Goal: Task Accomplishment & Management: Manage account settings

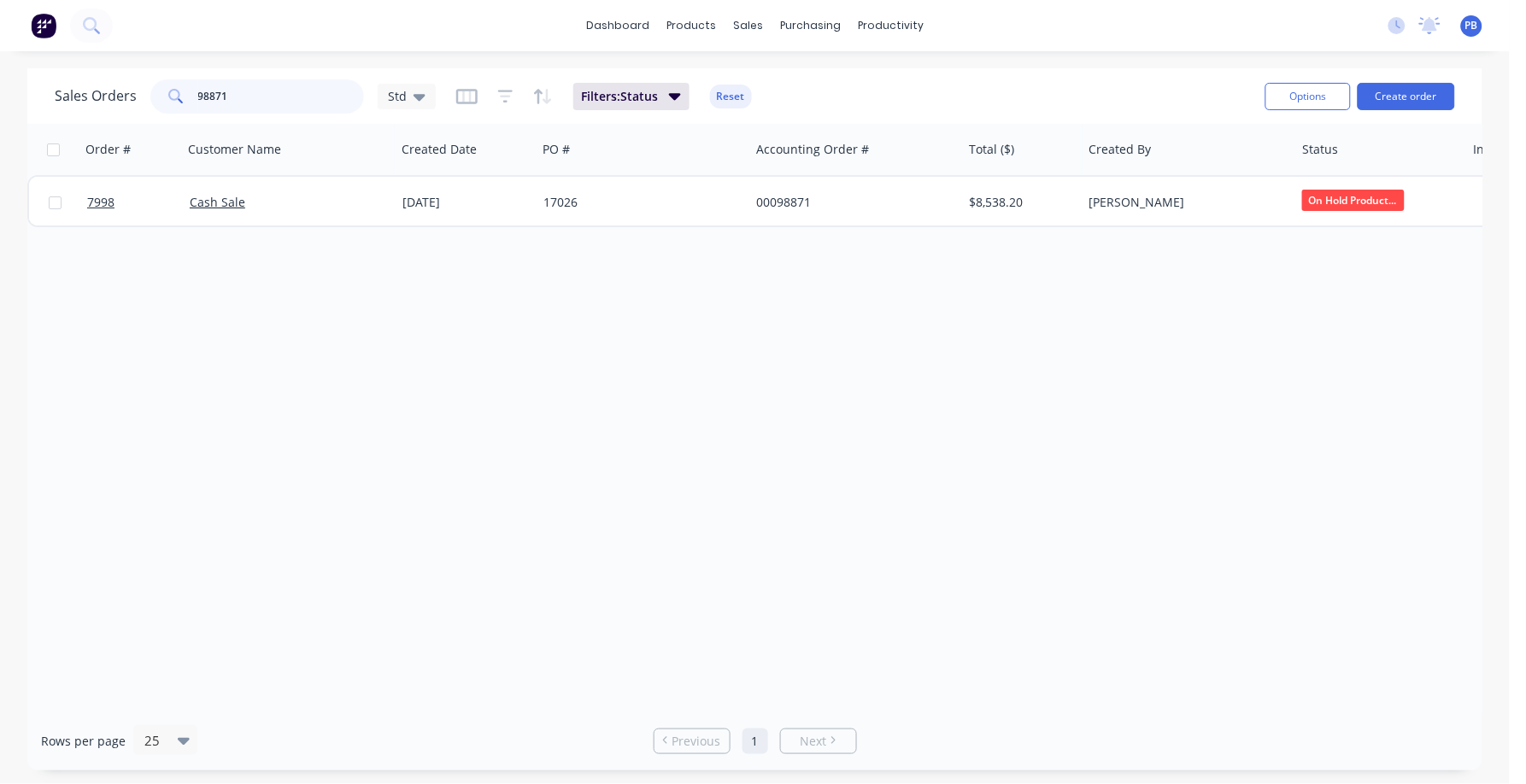
click at [268, 110] on input "98871" at bounding box center [281, 96] width 167 height 34
type input "98857"
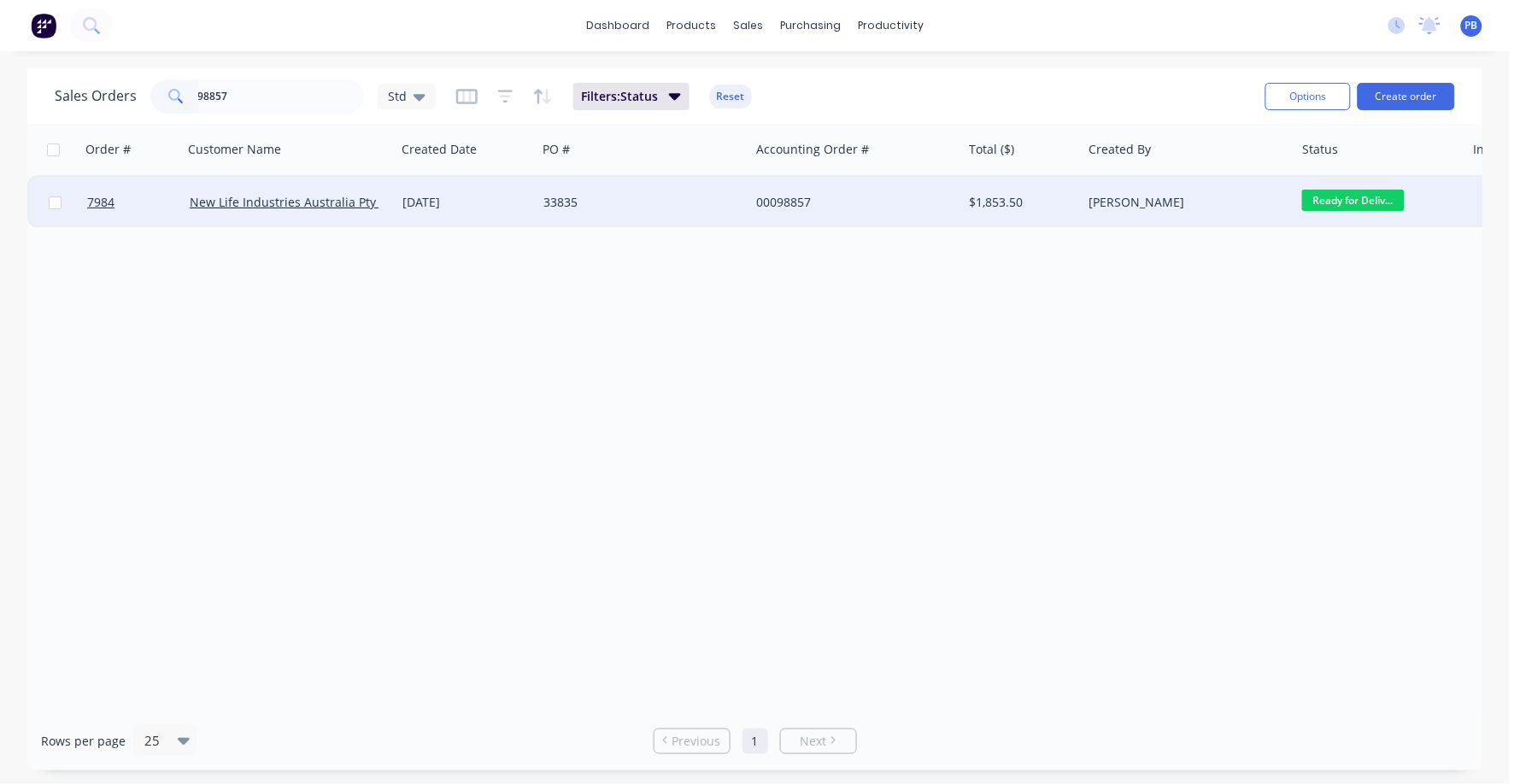
click at [770, 195] on div "00098857" at bounding box center [850, 202] width 190 height 17
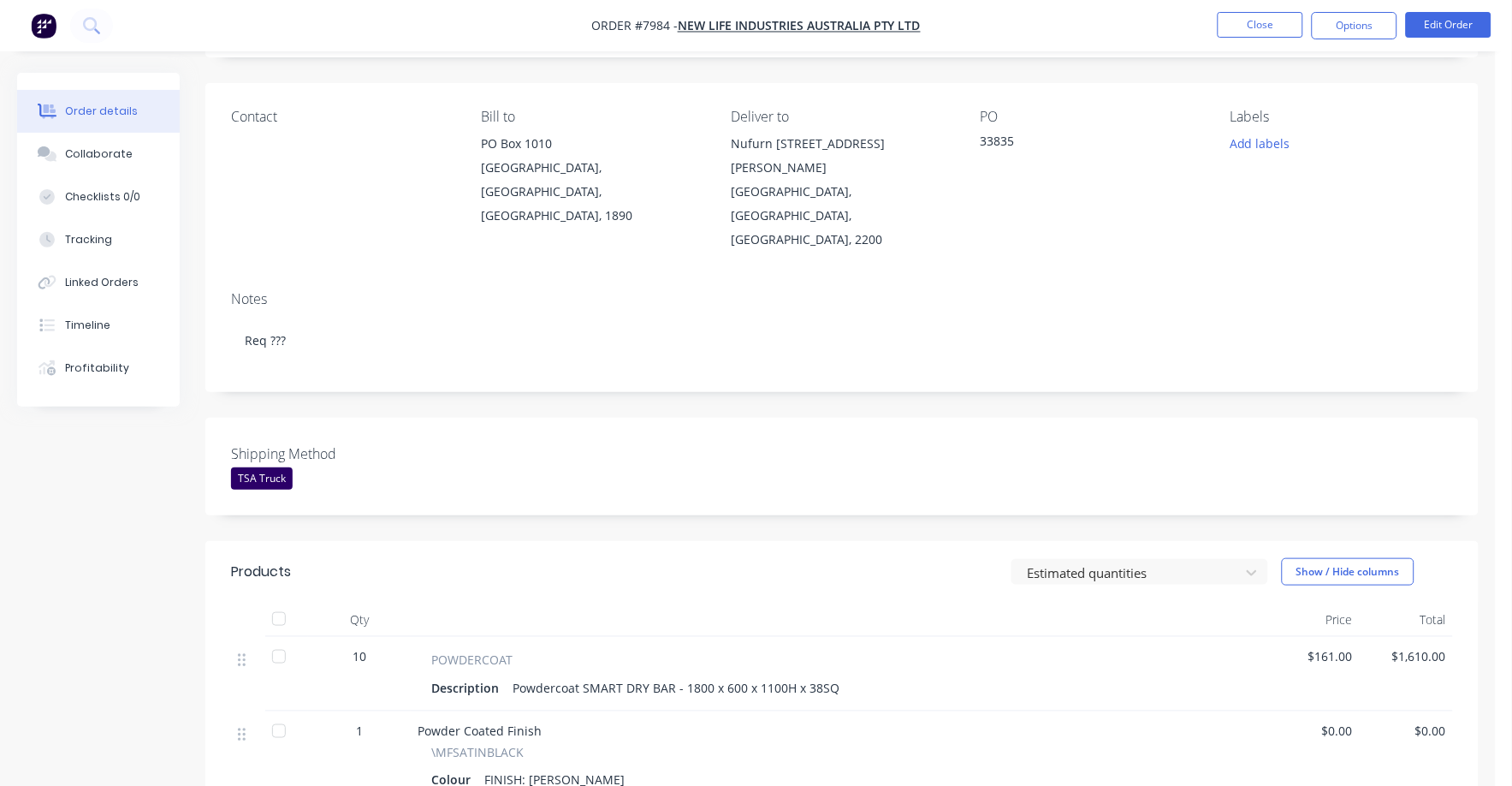
scroll to position [213, 0]
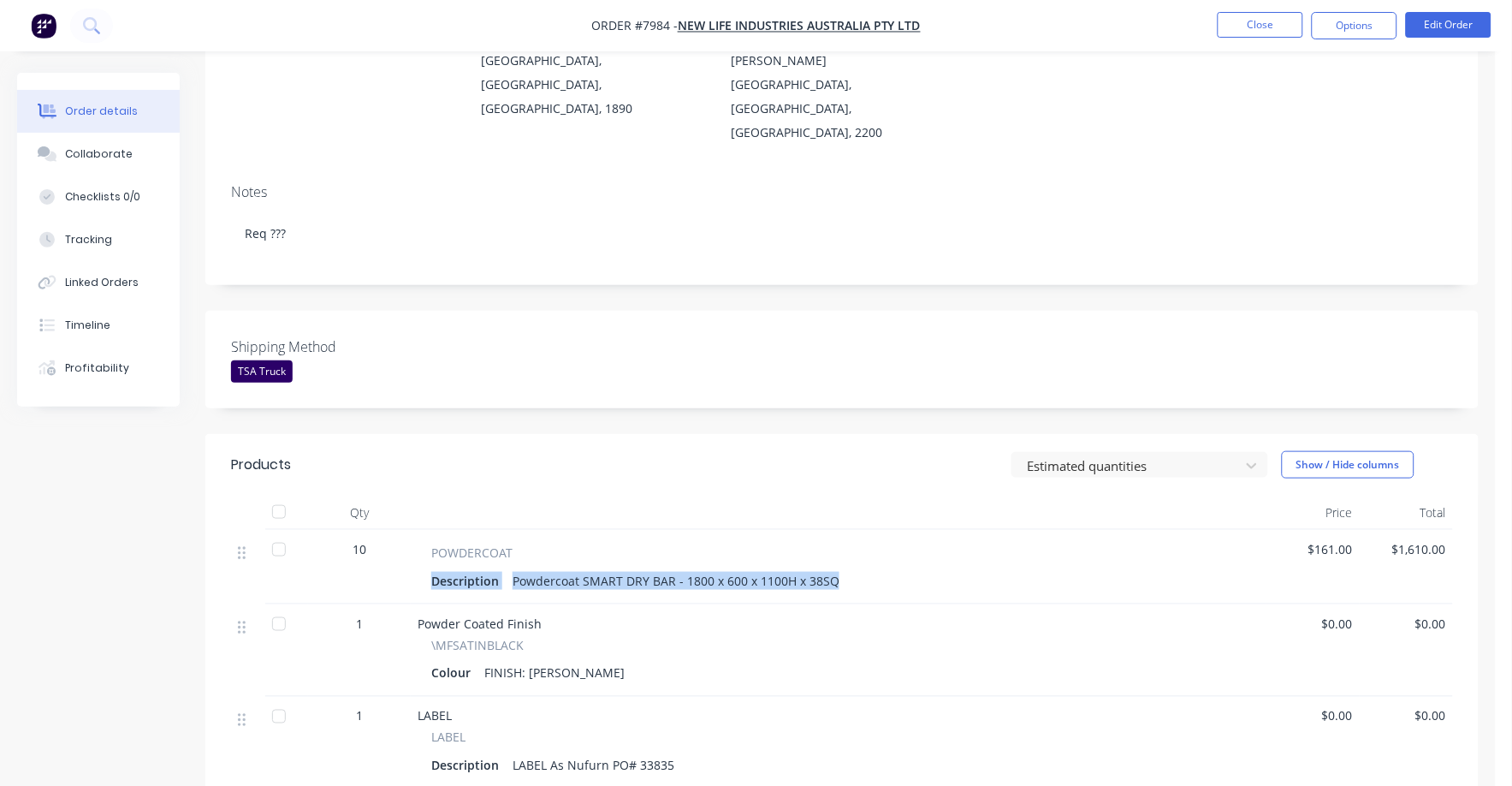
drag, startPoint x: 1022, startPoint y: 516, endPoint x: 1014, endPoint y: 511, distance: 9.4
click at [1014, 543] on div "POWDERCOAT Description Powdercoat SMART DRY BAR - 1800 x 600 x 1100H x 38SQ" at bounding box center [838, 568] width 842 height 50
click at [1246, 22] on button "Close" at bounding box center [1260, 25] width 86 height 26
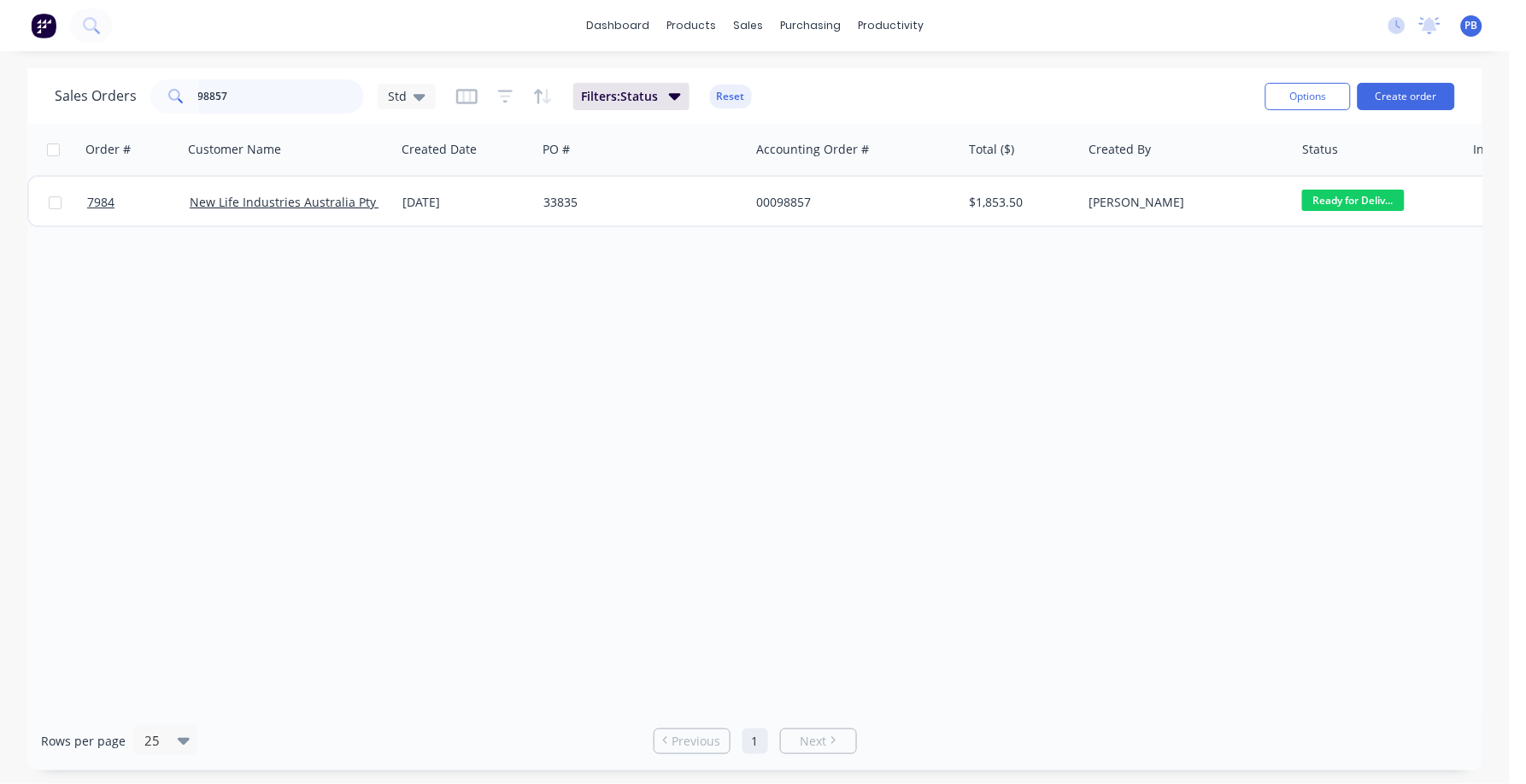
click at [279, 101] on input "98857" at bounding box center [281, 96] width 167 height 34
type input "98827"
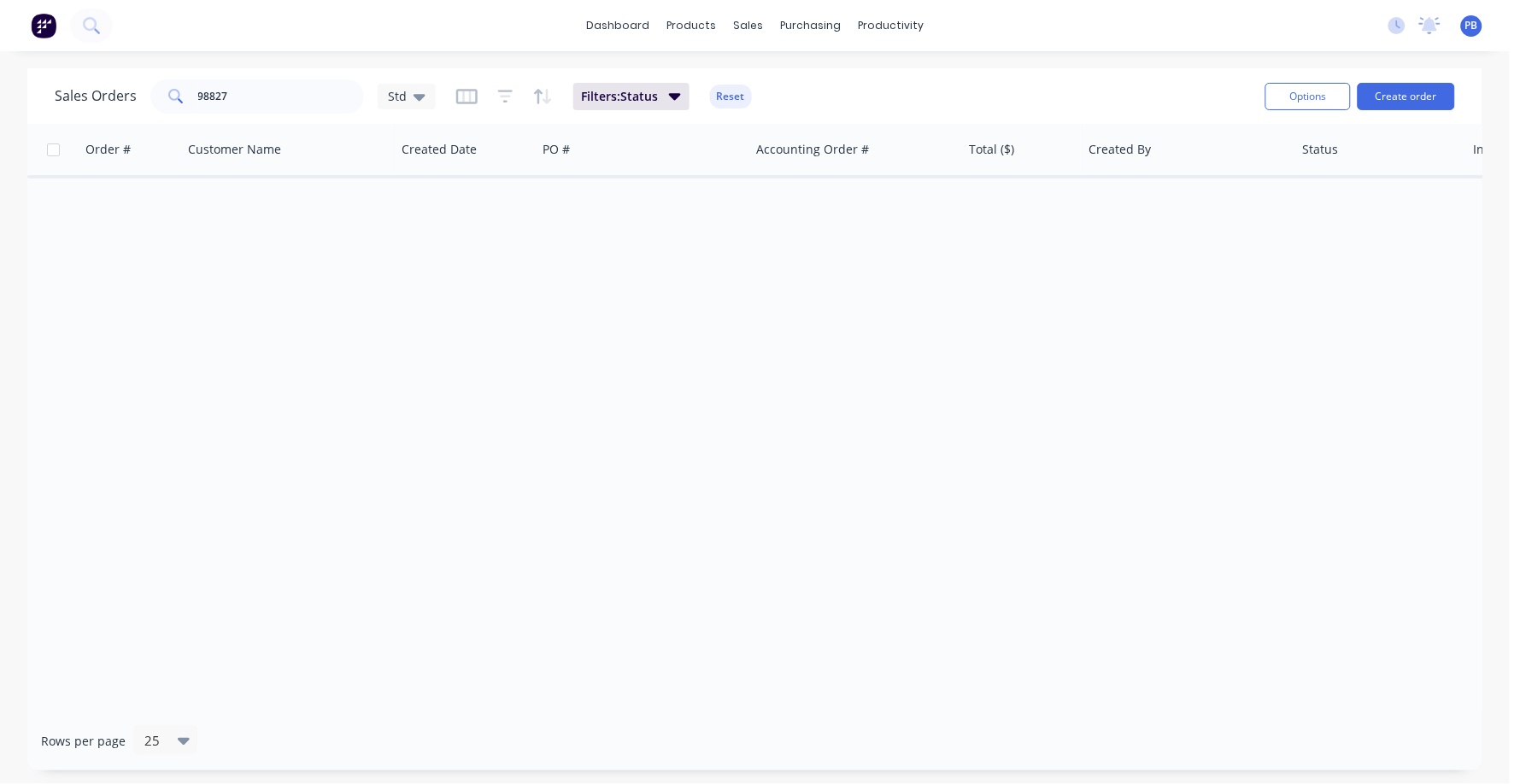
click at [734, 96] on button "Reset" at bounding box center [730, 97] width 41 height 24
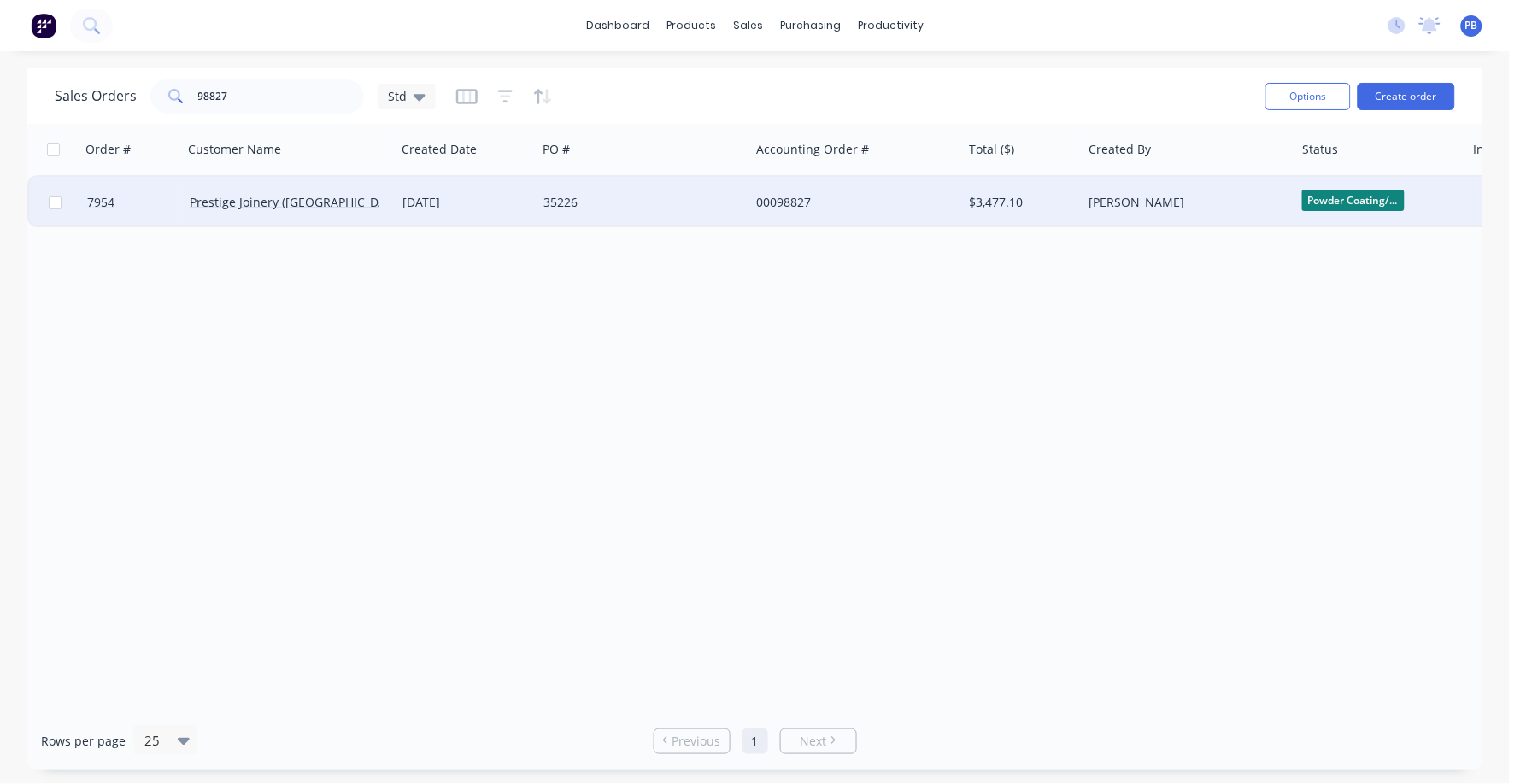
click at [772, 199] on div "00098827" at bounding box center [850, 202] width 190 height 17
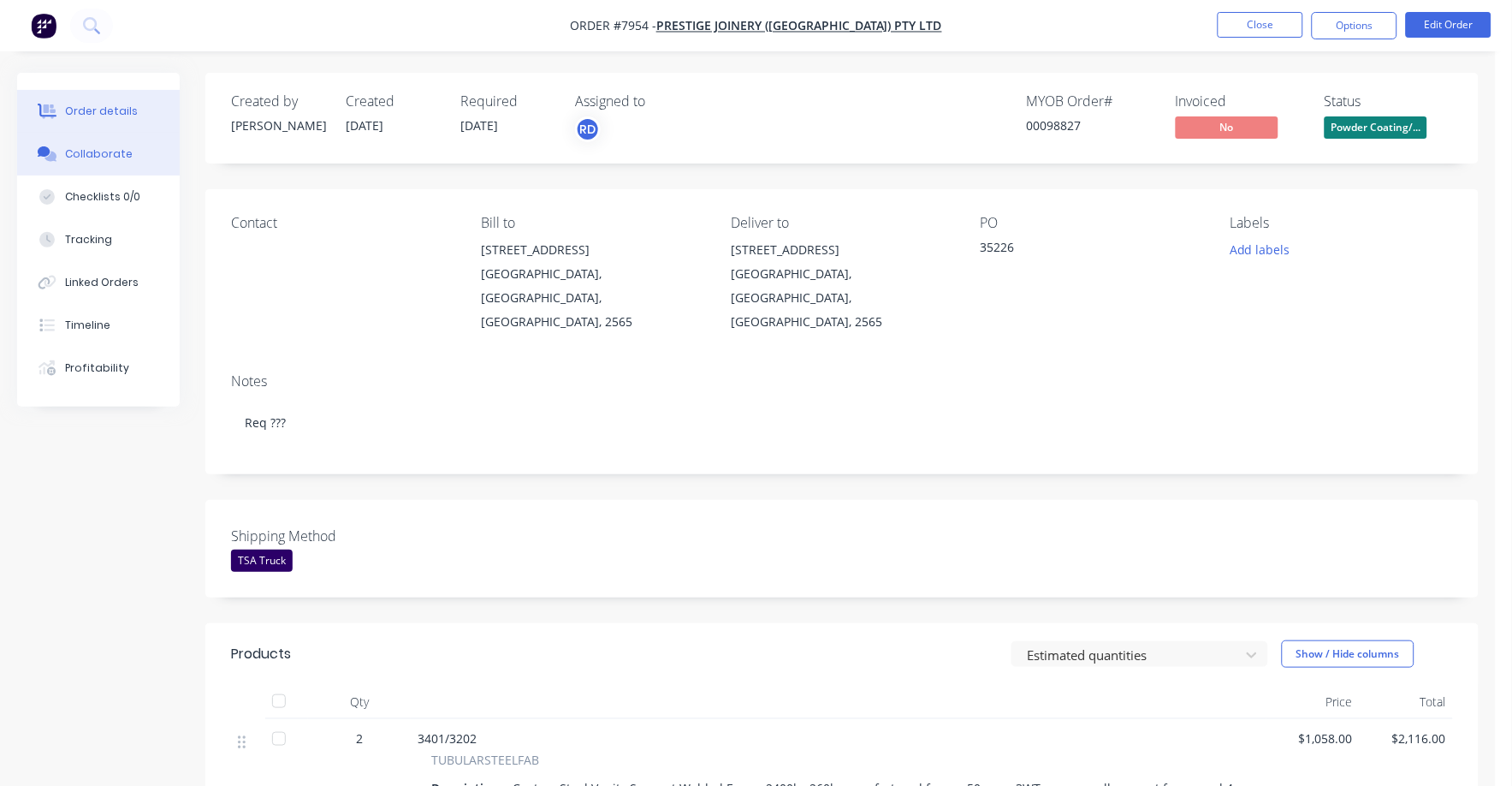
click at [113, 147] on div "Collaborate" at bounding box center [99, 154] width 67 height 16
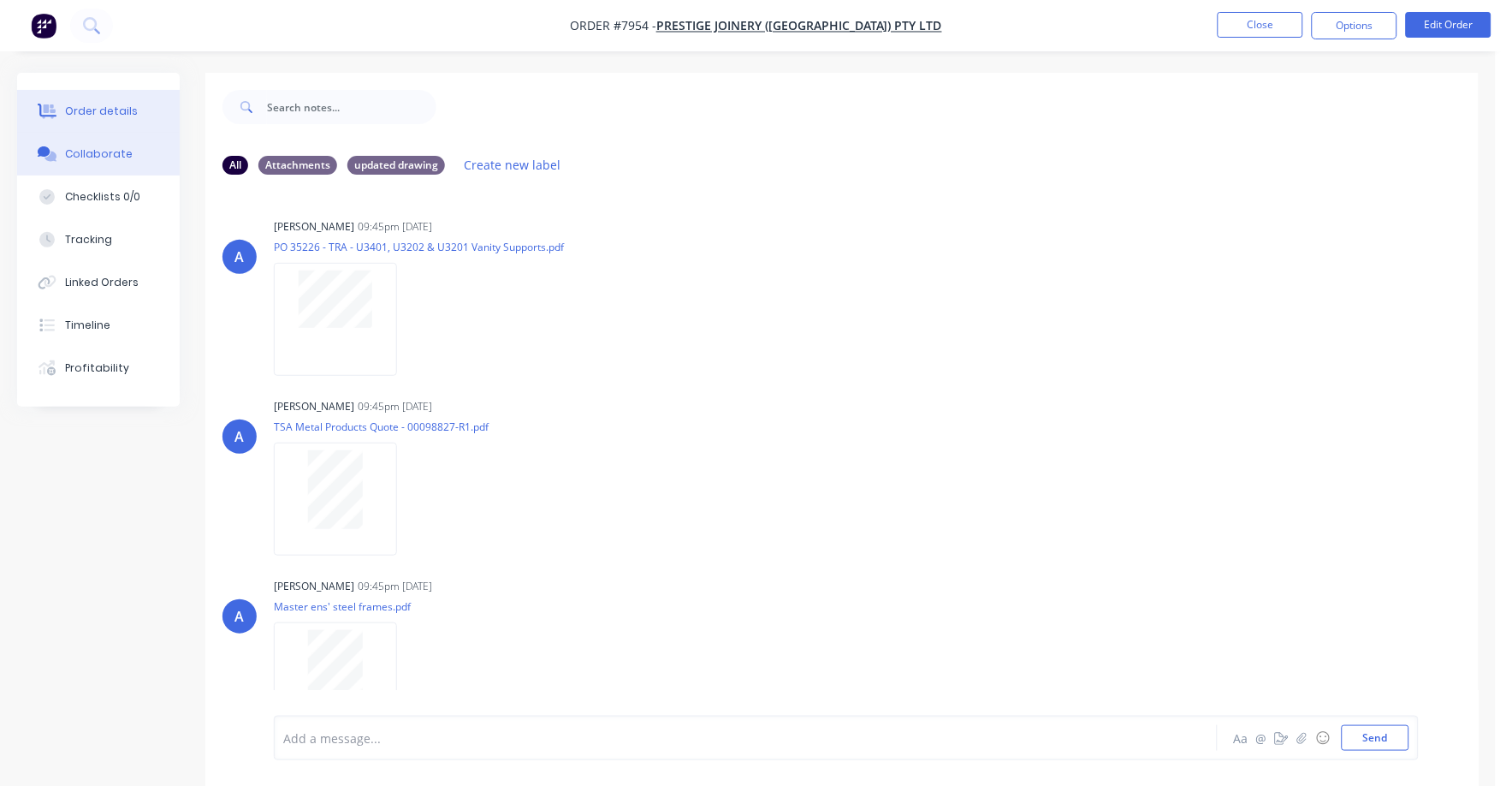
drag, startPoint x: 95, startPoint y: 93, endPoint x: 112, endPoint y: 96, distance: 17.3
click at [95, 94] on button "Order details" at bounding box center [99, 111] width 162 height 42
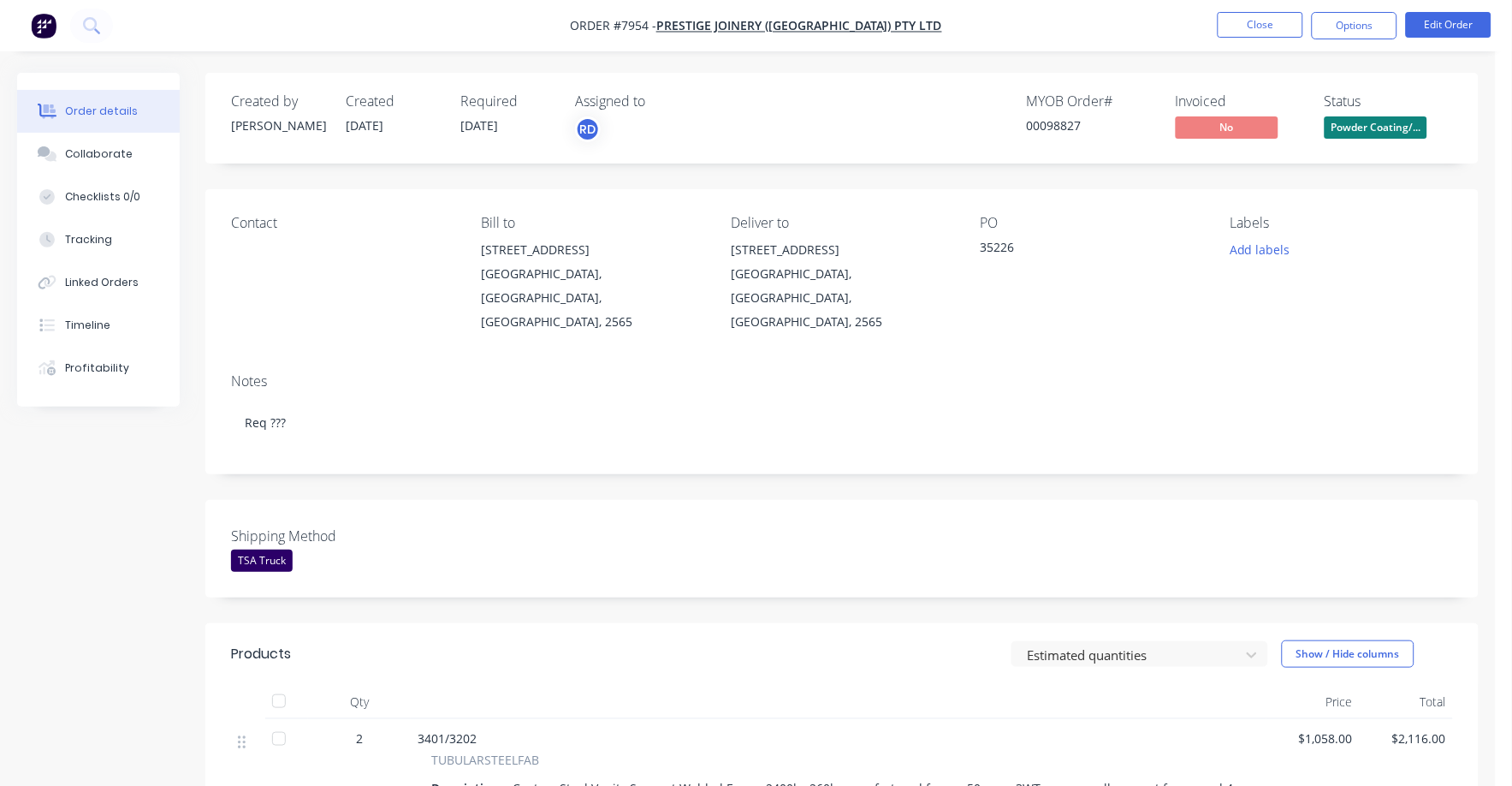
click at [1386, 130] on span "Powder Coating/..." at bounding box center [1376, 126] width 102 height 21
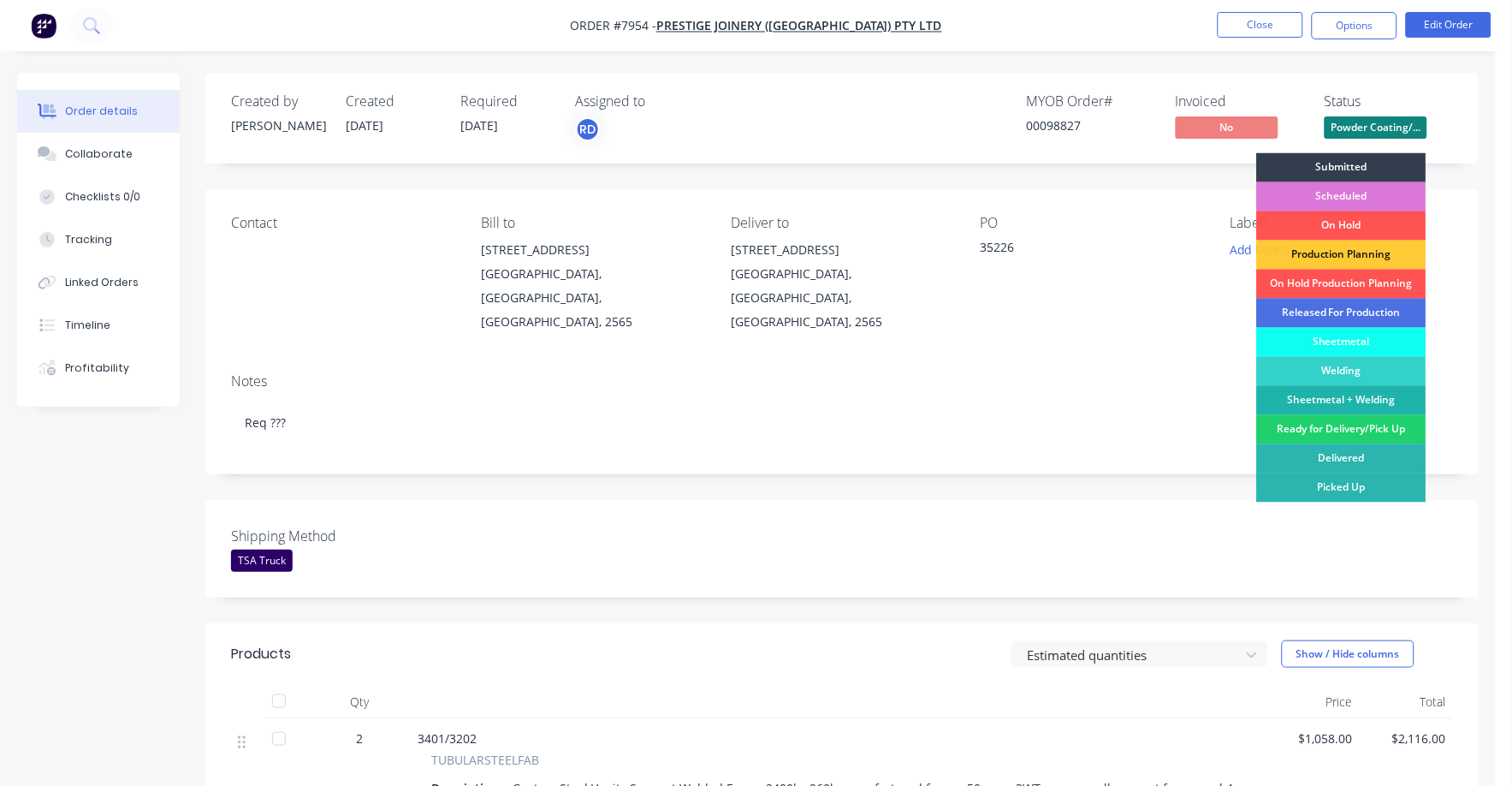
click at [1356, 426] on div "Ready for Delivery/Pick Up" at bounding box center [1341, 430] width 170 height 30
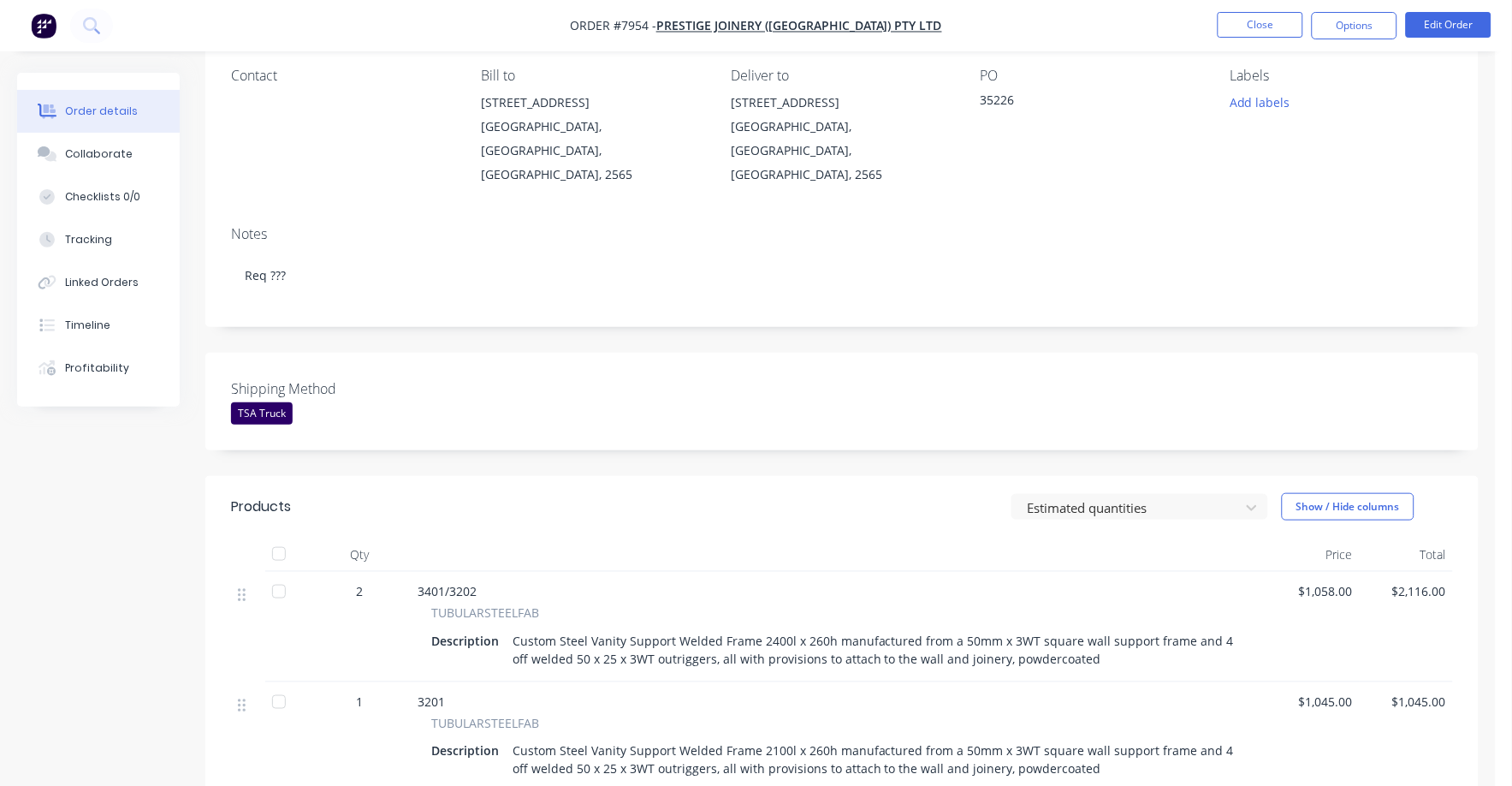
scroll to position [140, 0]
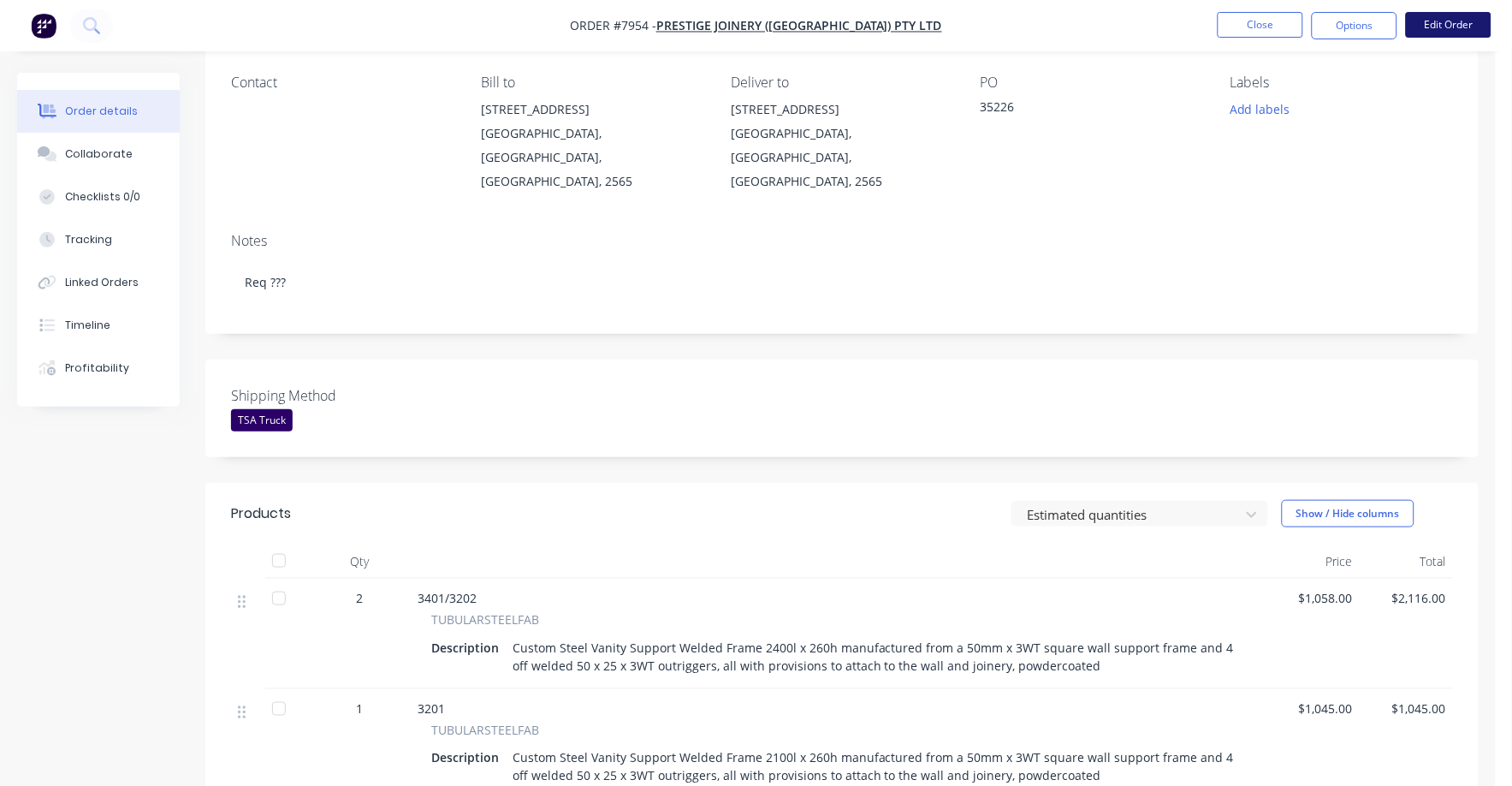
click at [1459, 17] on button "Edit Order" at bounding box center [1448, 25] width 86 height 26
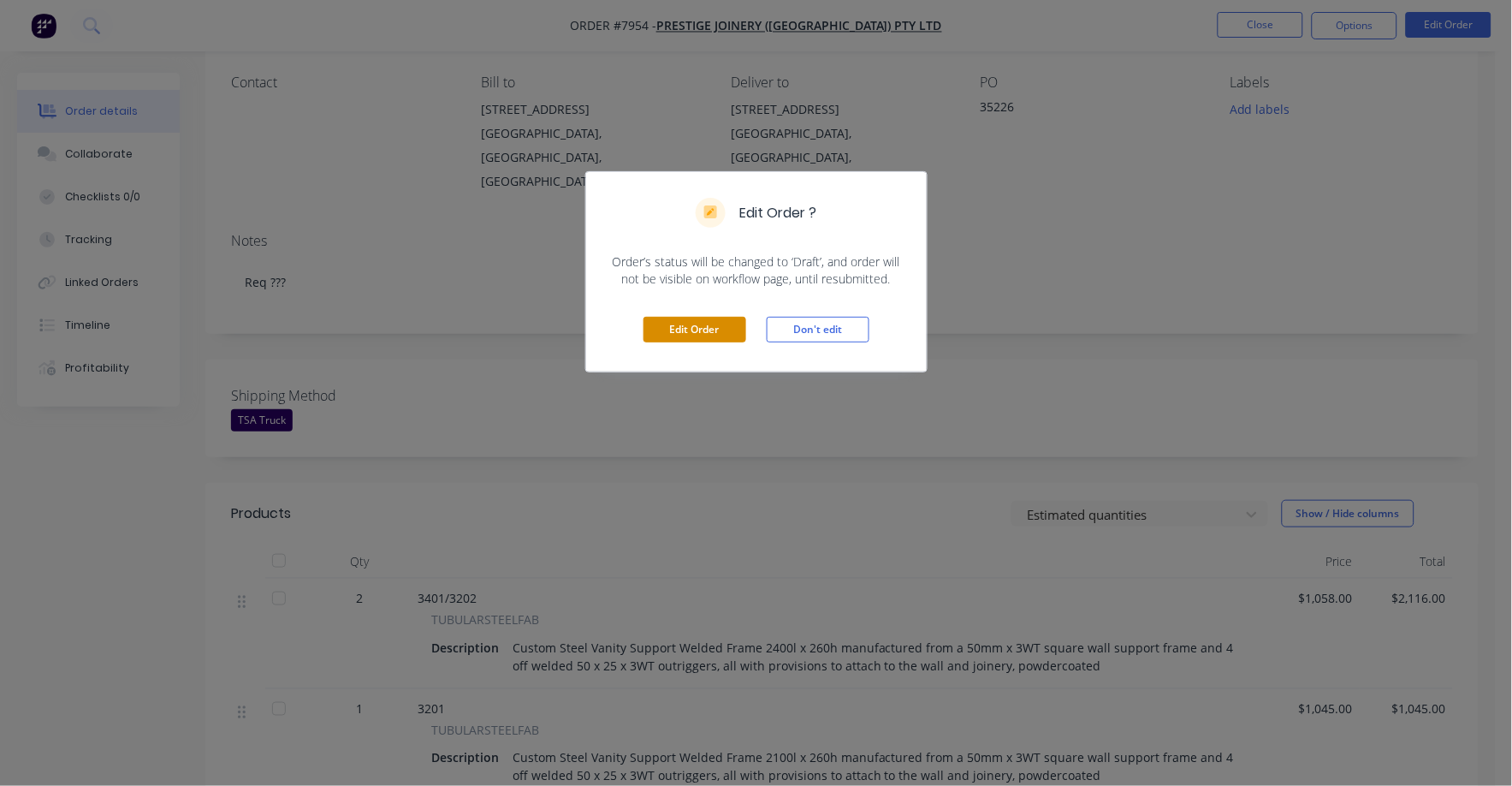
click at [702, 330] on button "Edit Order" at bounding box center [694, 329] width 102 height 26
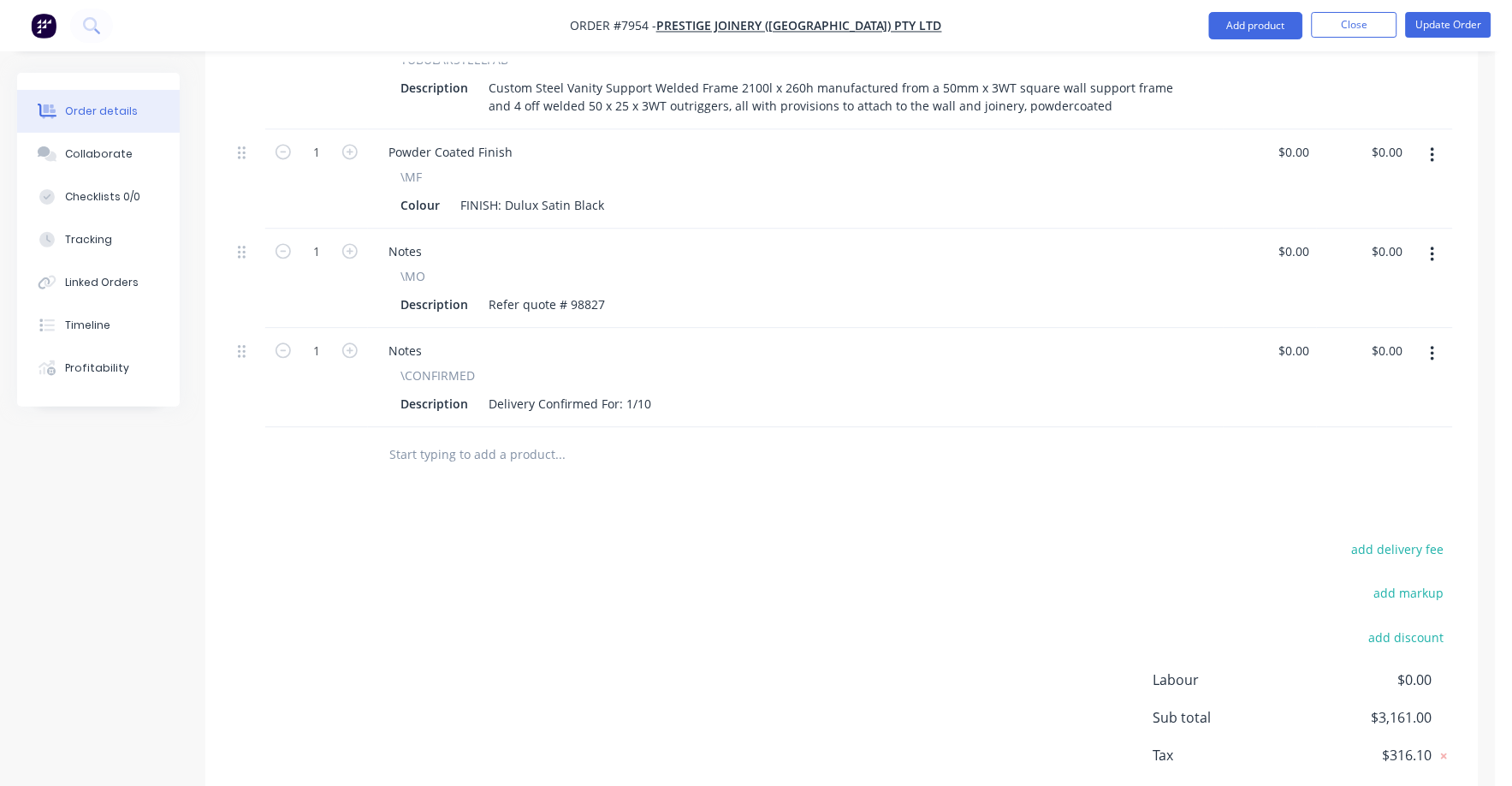
scroll to position [855, 0]
click at [1393, 534] on button "add delivery fee" at bounding box center [1398, 545] width 111 height 23
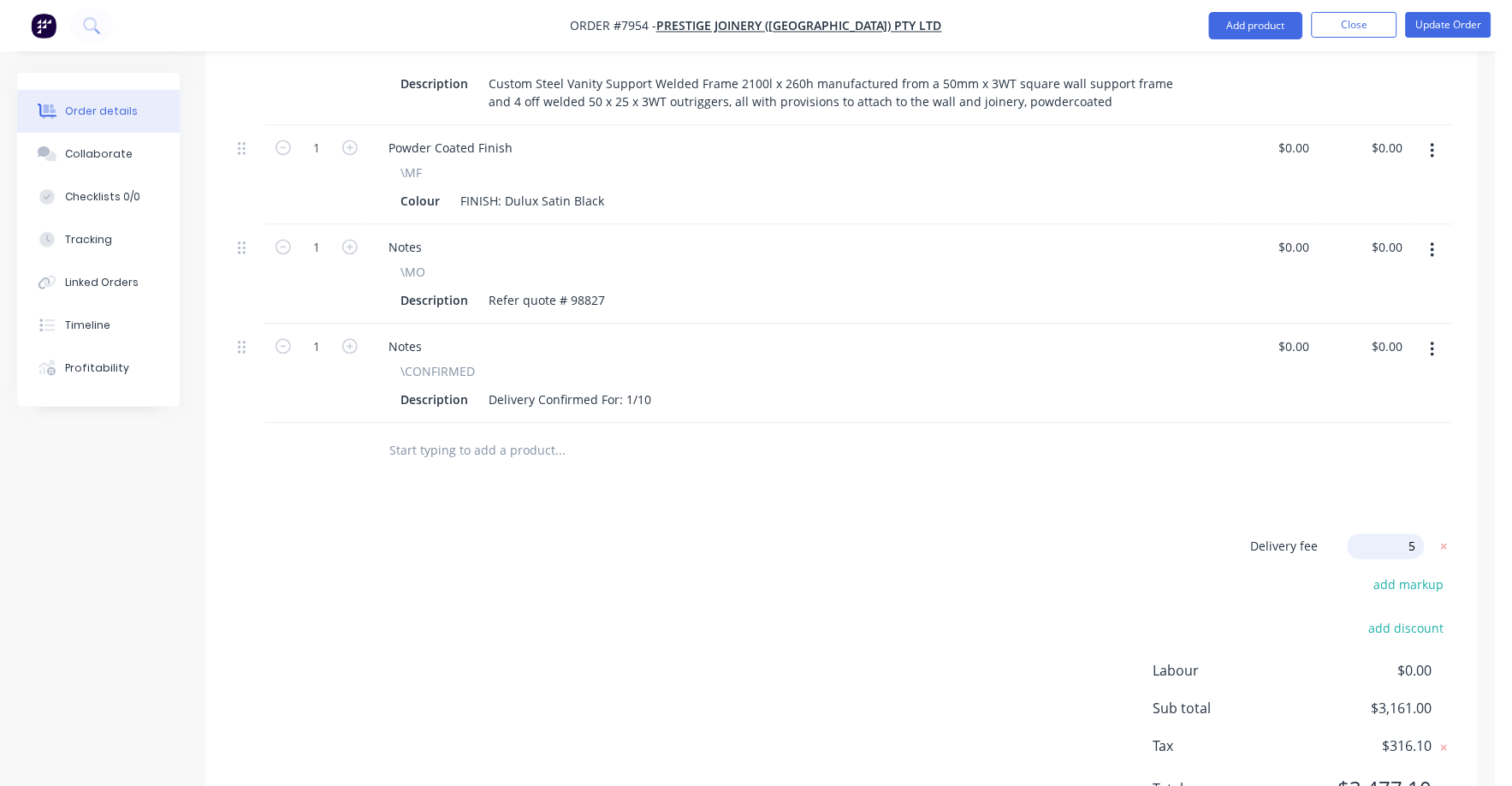
type input "50"
click input "submit" at bounding box center [0, 0] width 0 height 0
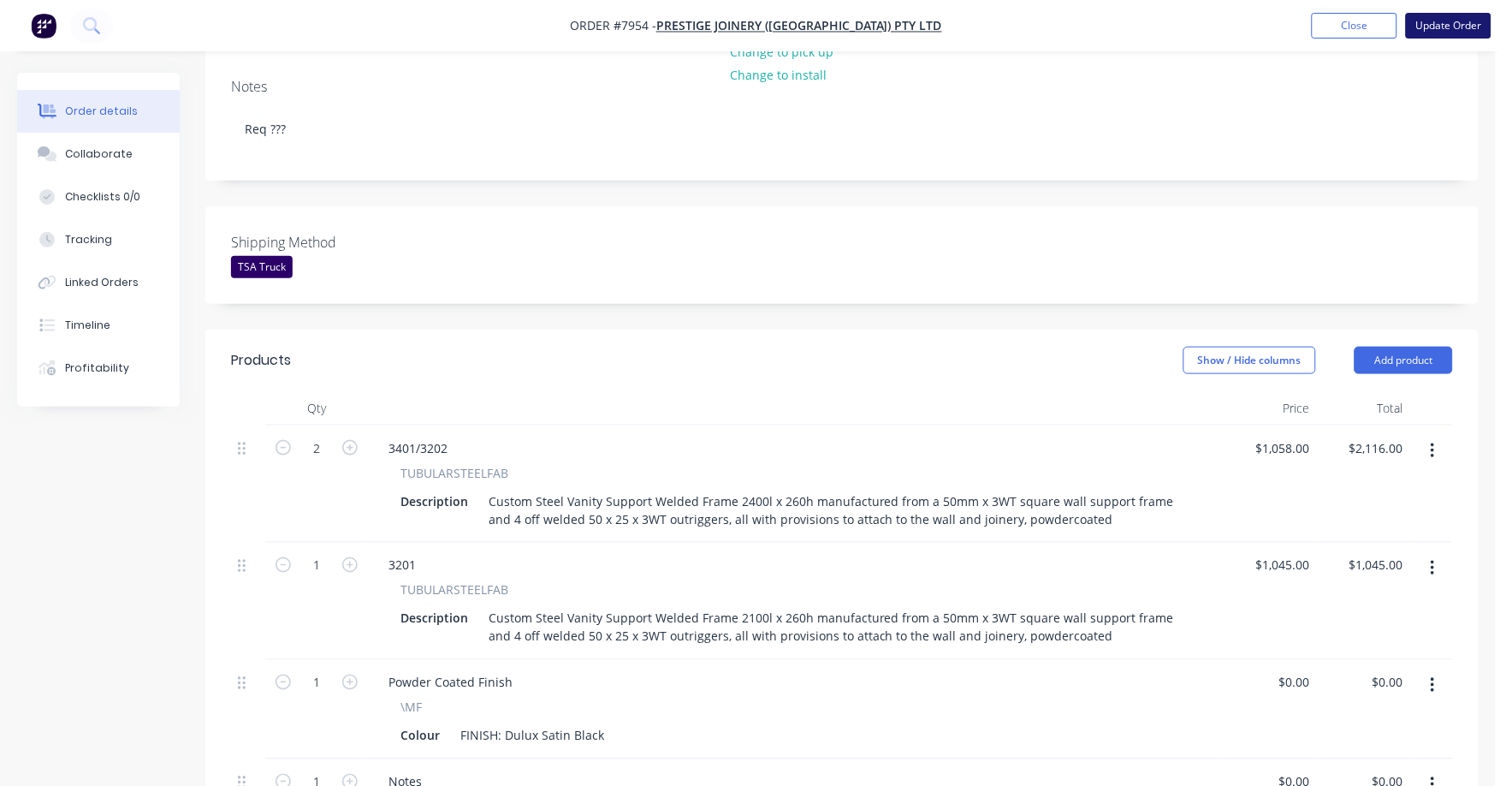
click at [1457, 18] on button "Update Order" at bounding box center [1448, 26] width 86 height 26
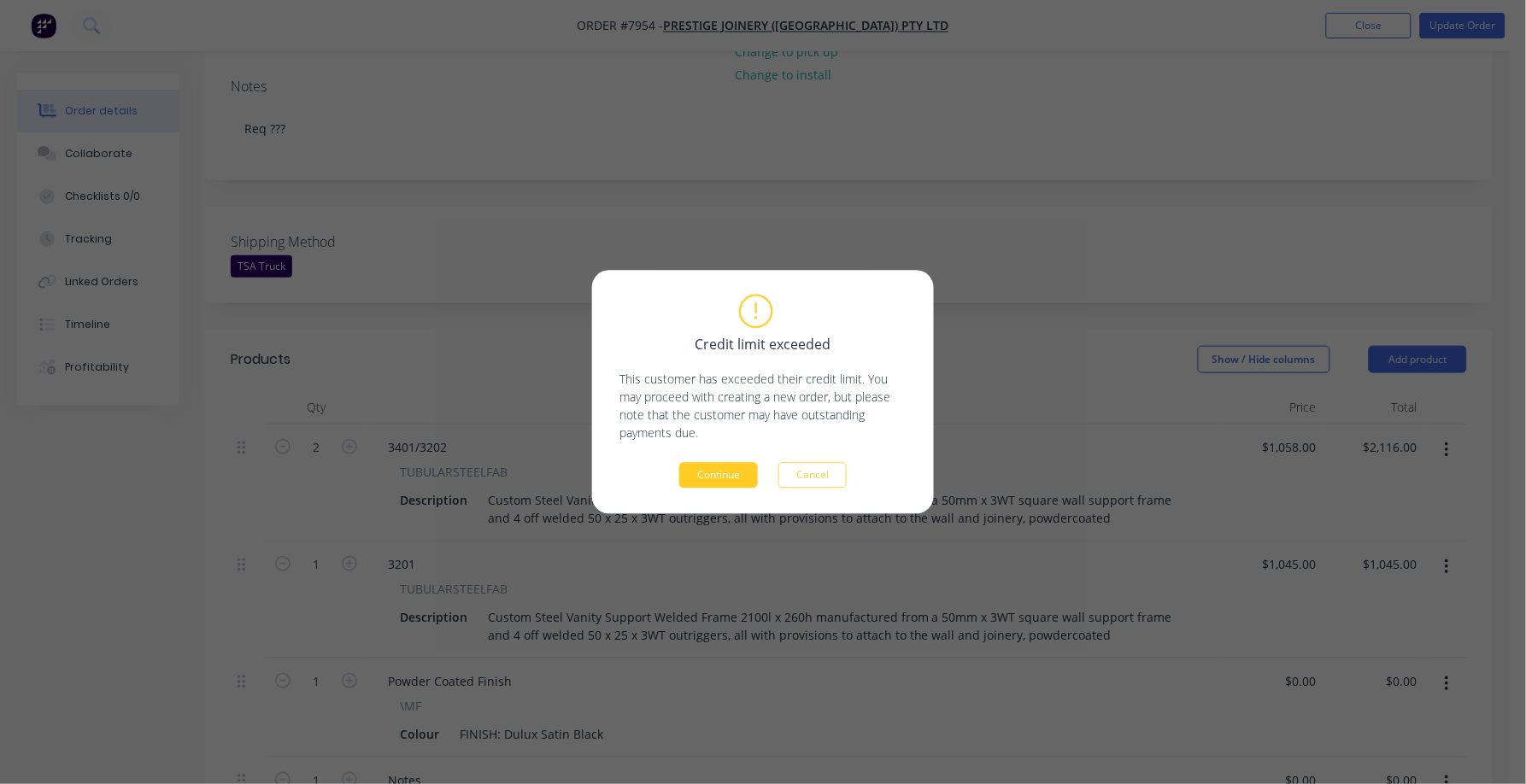
click at [734, 478] on button "Continue" at bounding box center [718, 476] width 78 height 26
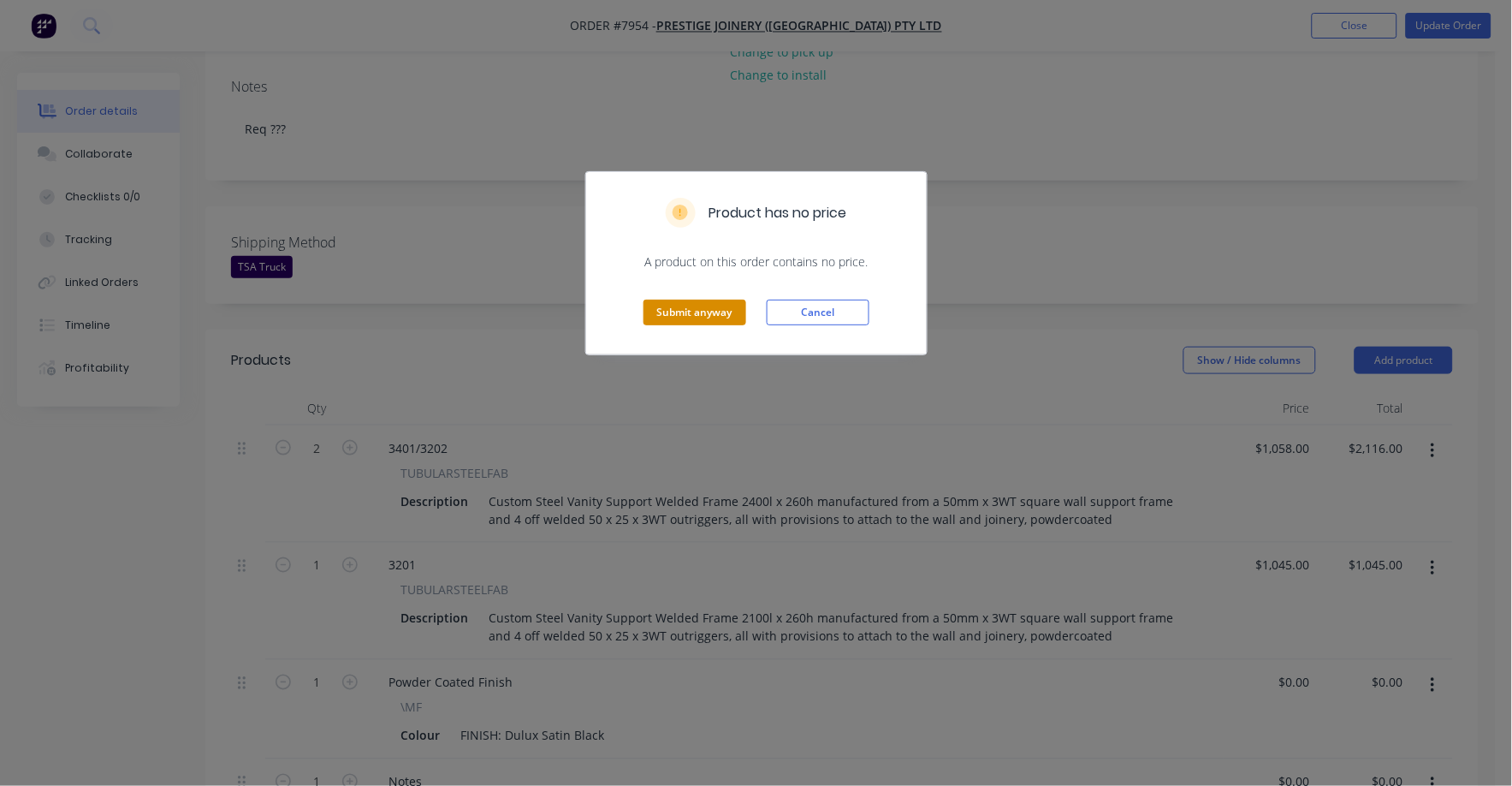
click at [702, 309] on button "Submit anyway" at bounding box center [694, 313] width 102 height 26
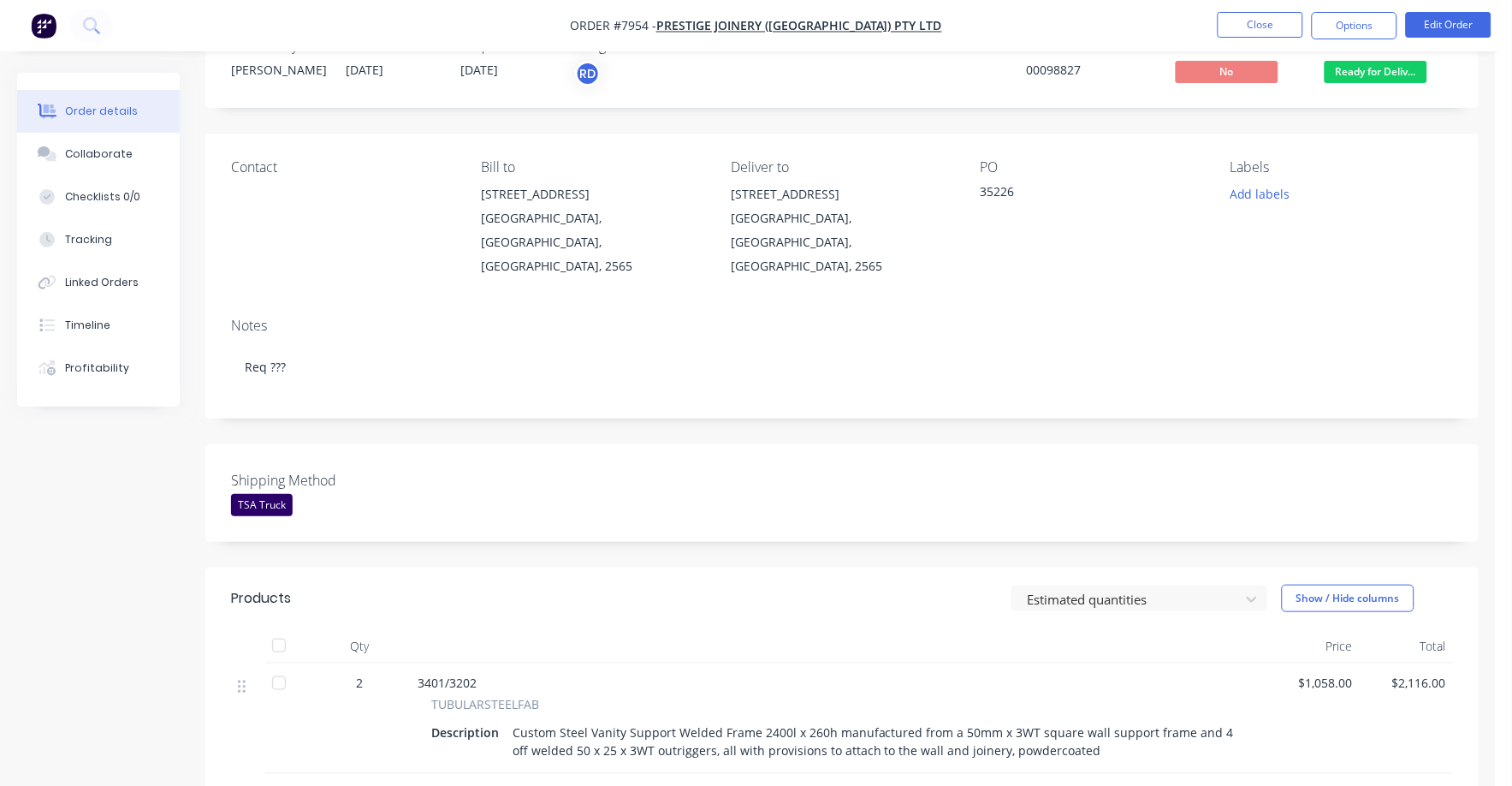
scroll to position [0, 0]
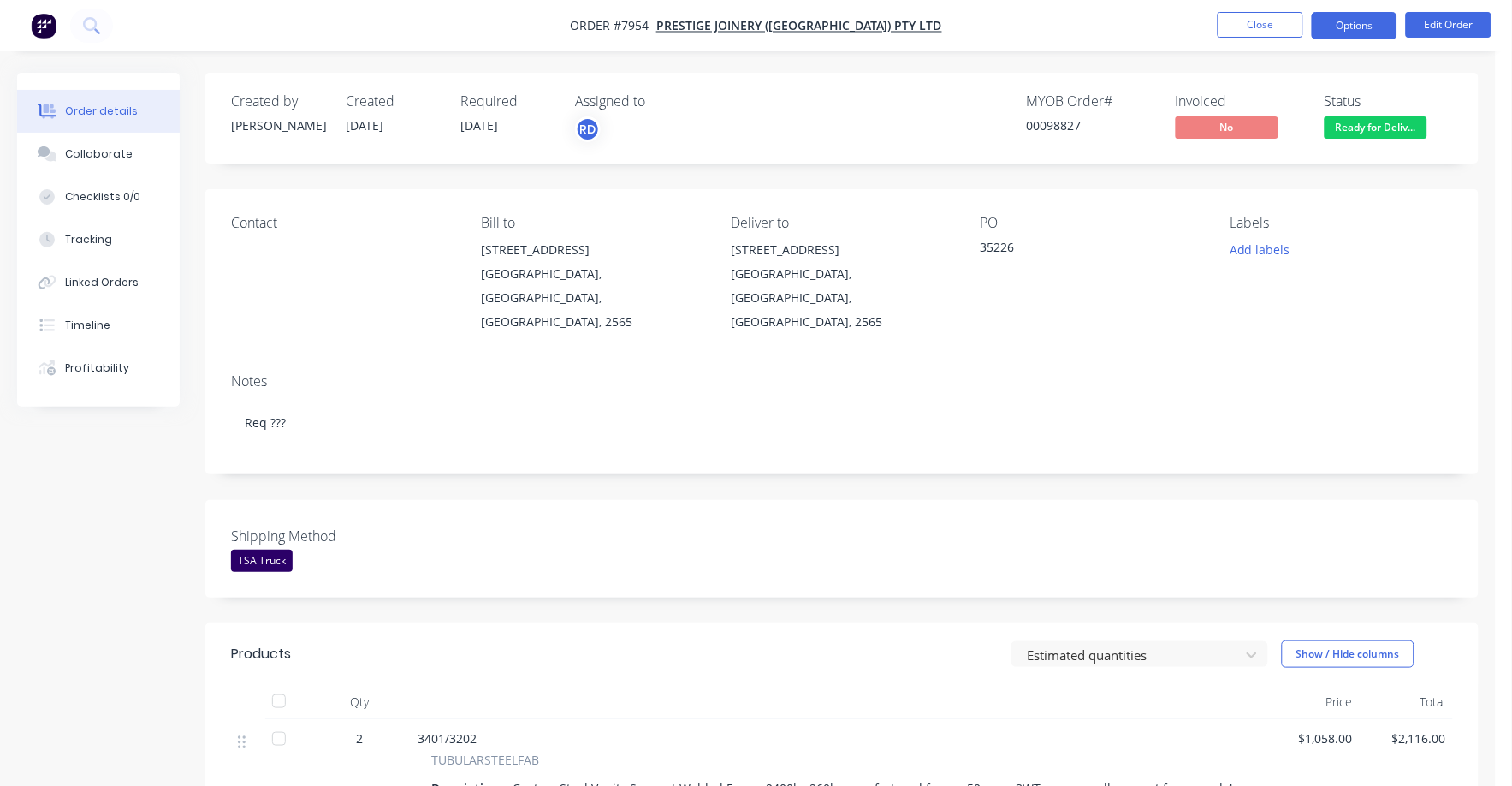
click at [1338, 21] on button "Options" at bounding box center [1354, 26] width 86 height 28
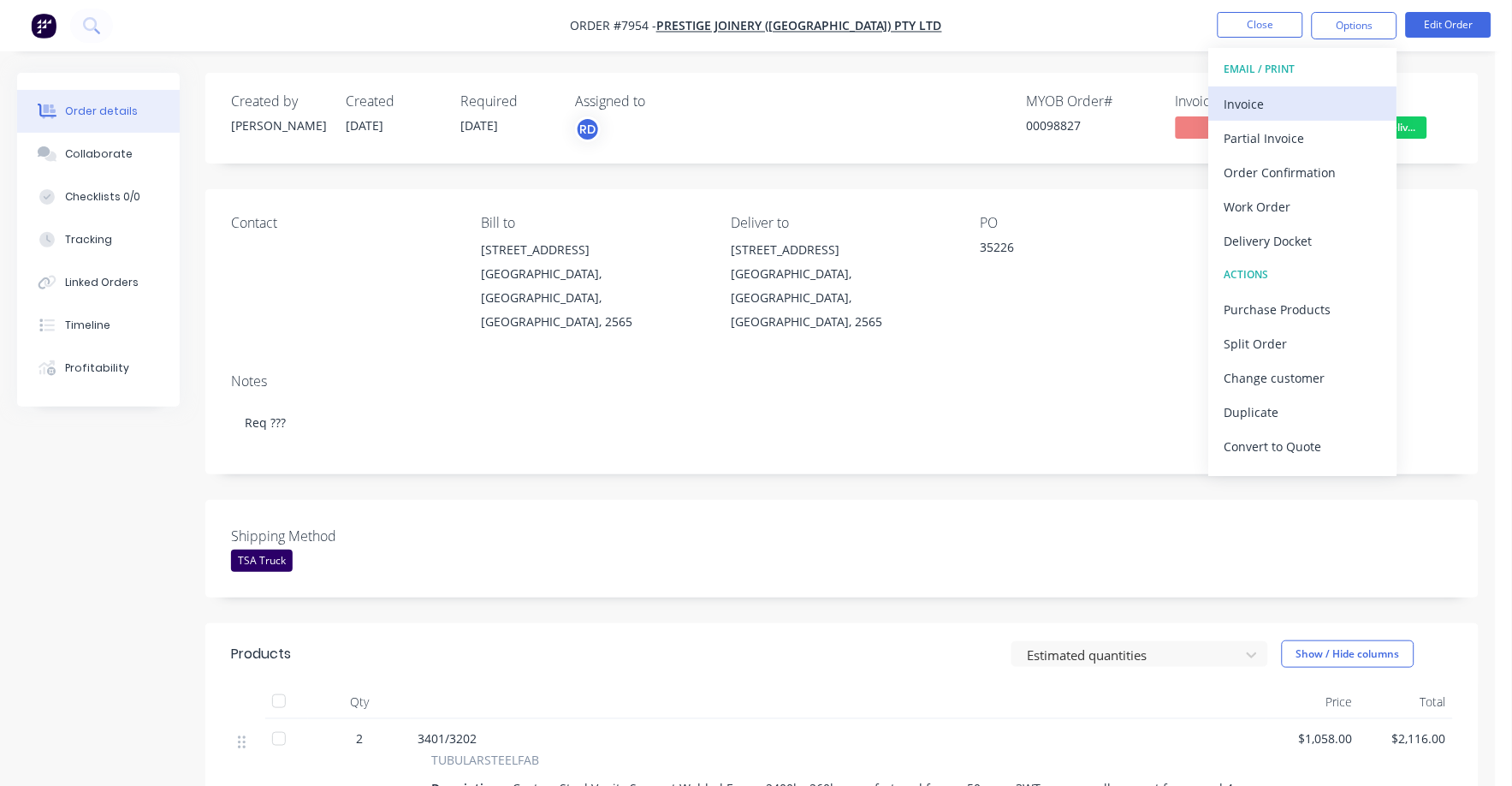
click at [1261, 101] on div "Invoice" at bounding box center [1303, 103] width 158 height 25
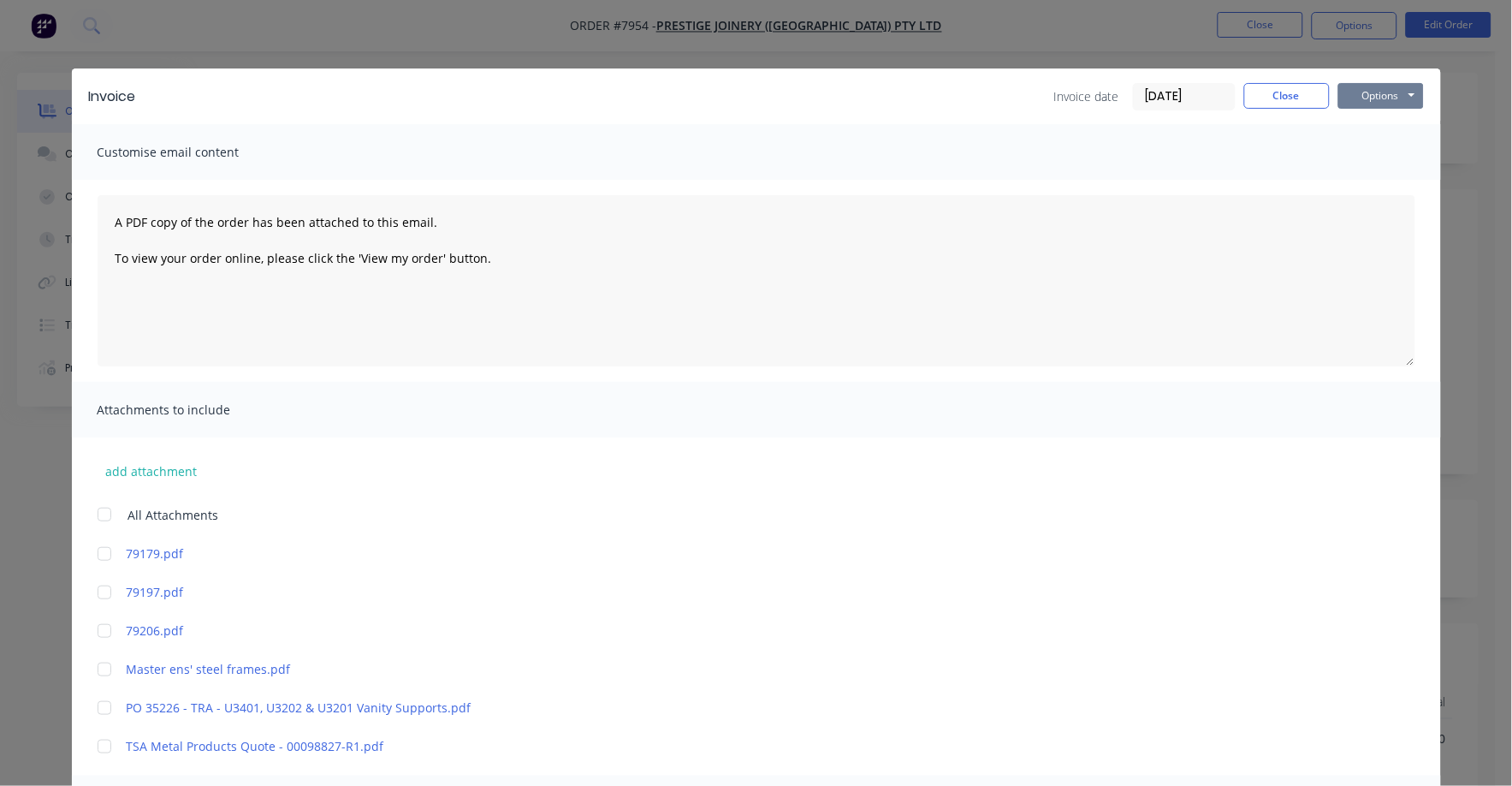
click at [1370, 89] on button "Options" at bounding box center [1380, 96] width 86 height 26
click at [1370, 141] on button "Print" at bounding box center [1392, 154] width 110 height 29
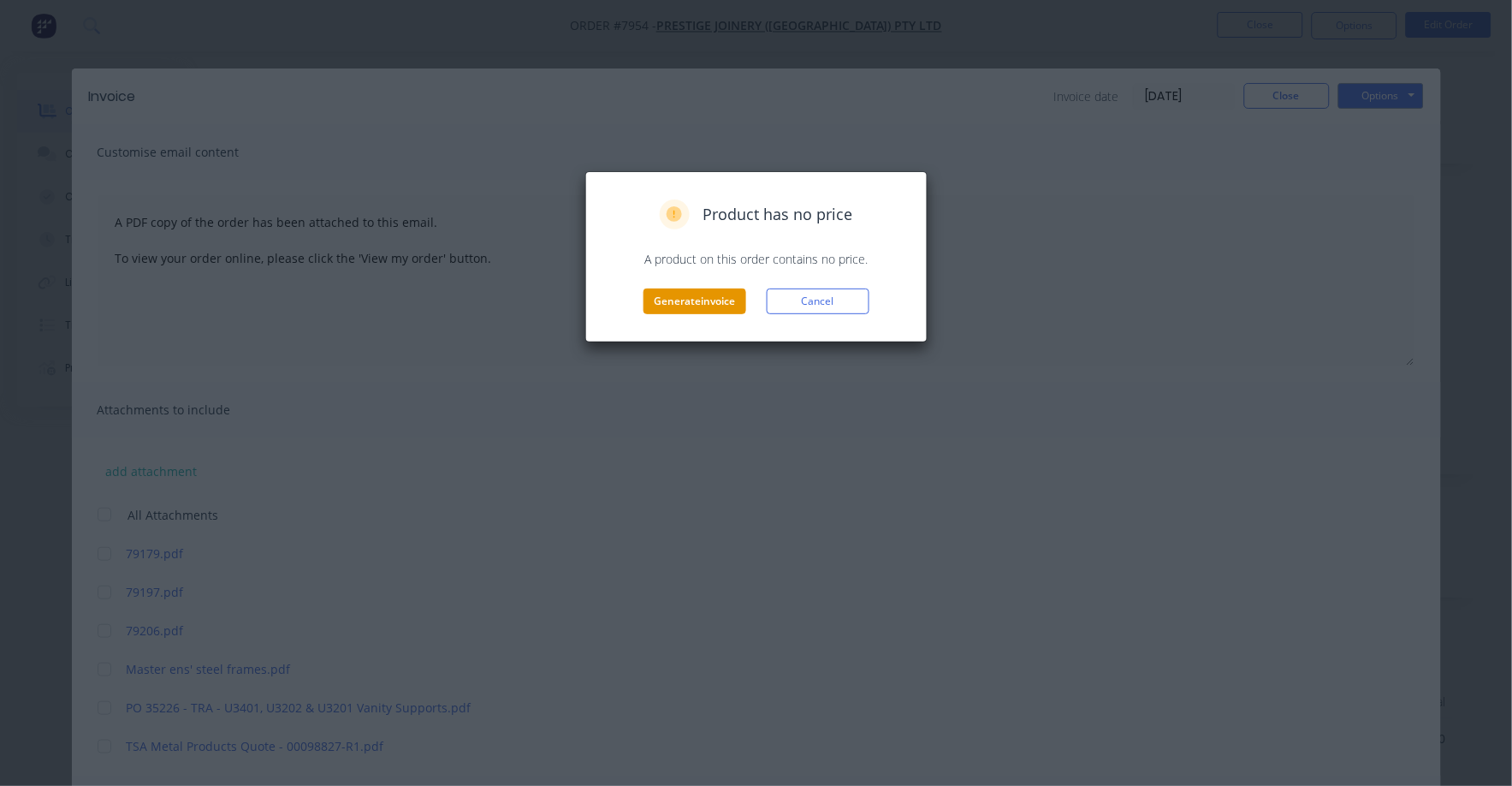
click at [677, 309] on button "Generate invoice" at bounding box center [694, 302] width 102 height 26
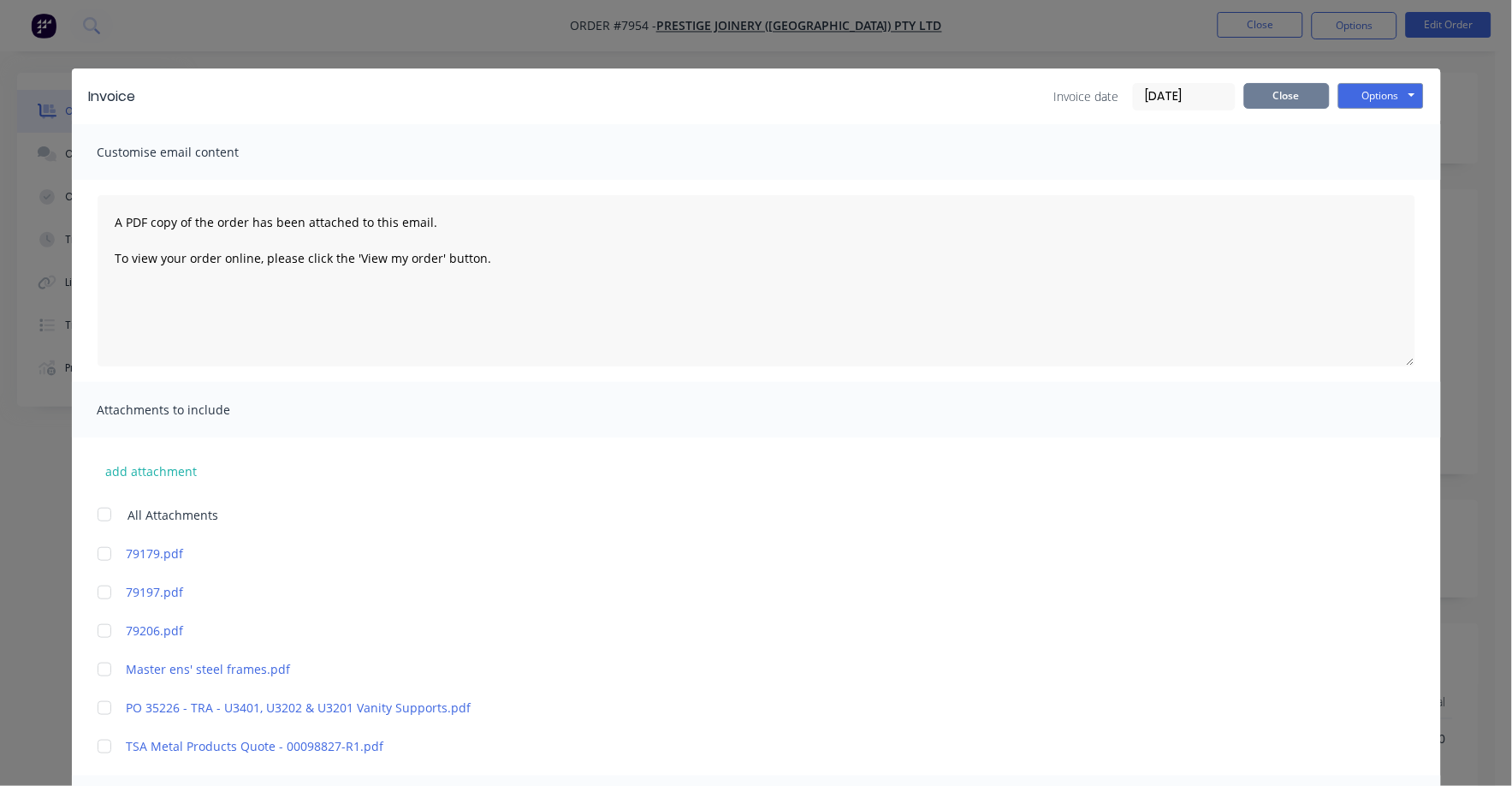
click at [1293, 95] on button "Close" at bounding box center [1286, 96] width 86 height 26
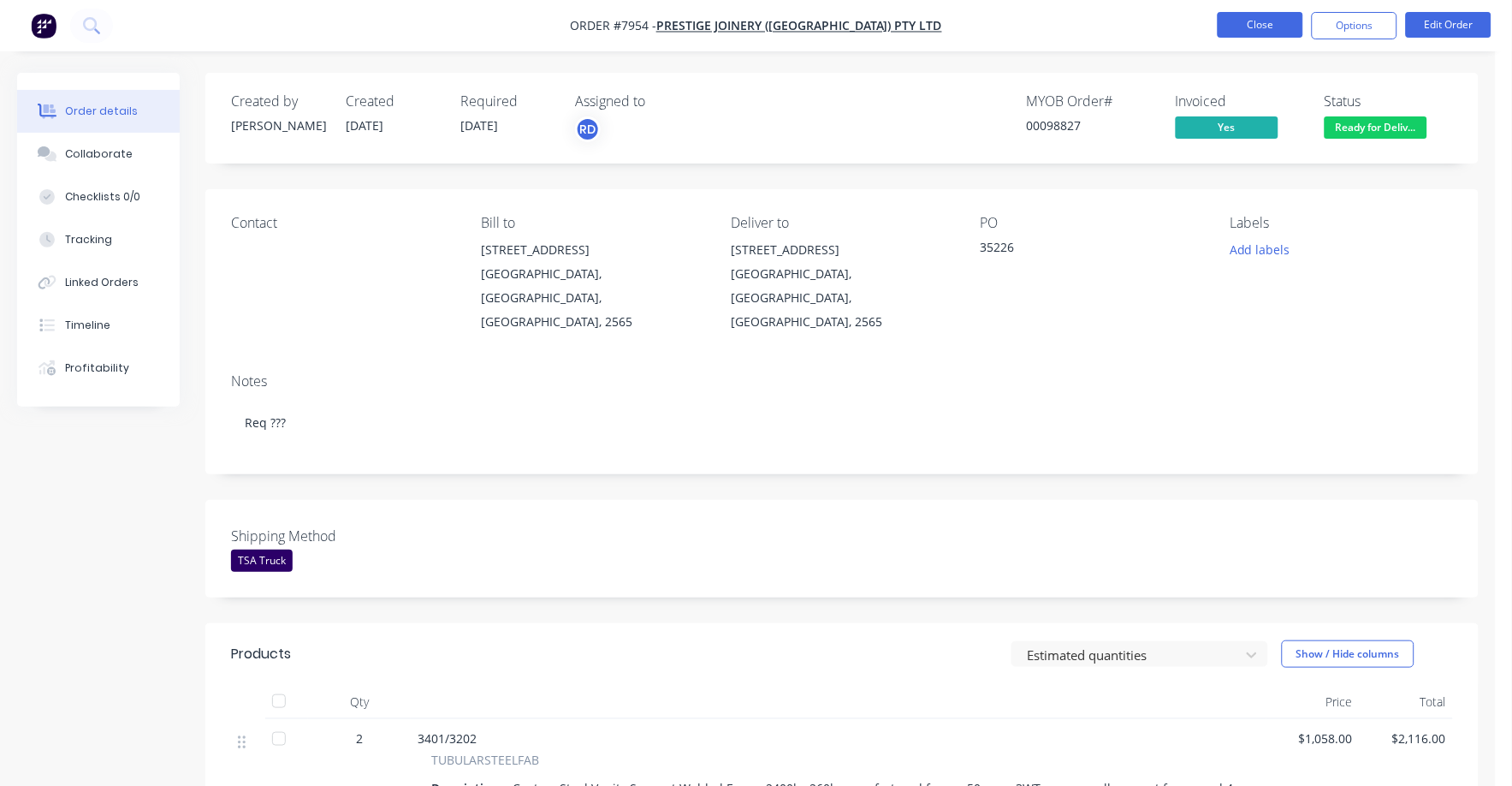
click at [1277, 30] on button "Close" at bounding box center [1260, 25] width 86 height 26
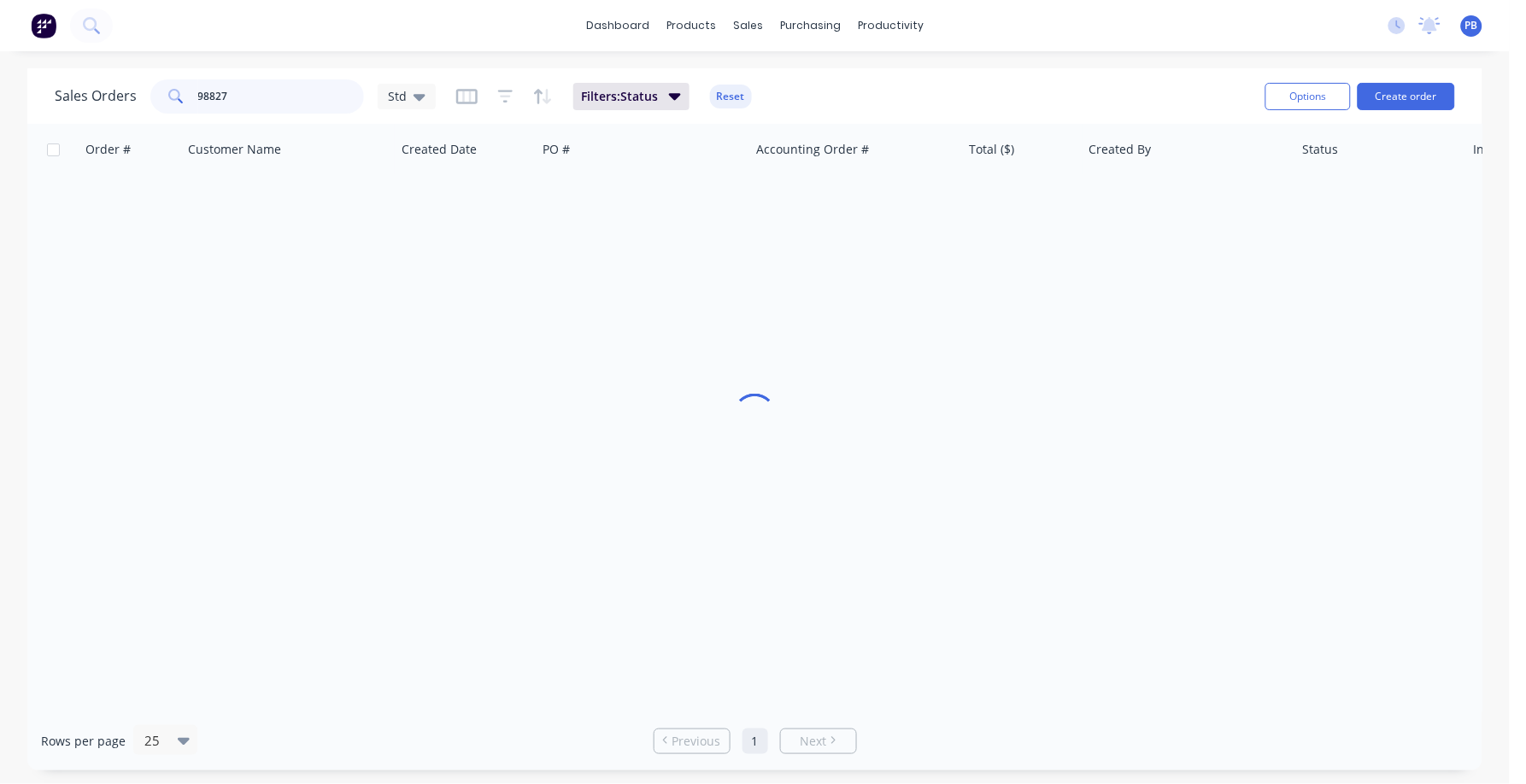
click at [283, 100] on input "98827" at bounding box center [281, 96] width 167 height 34
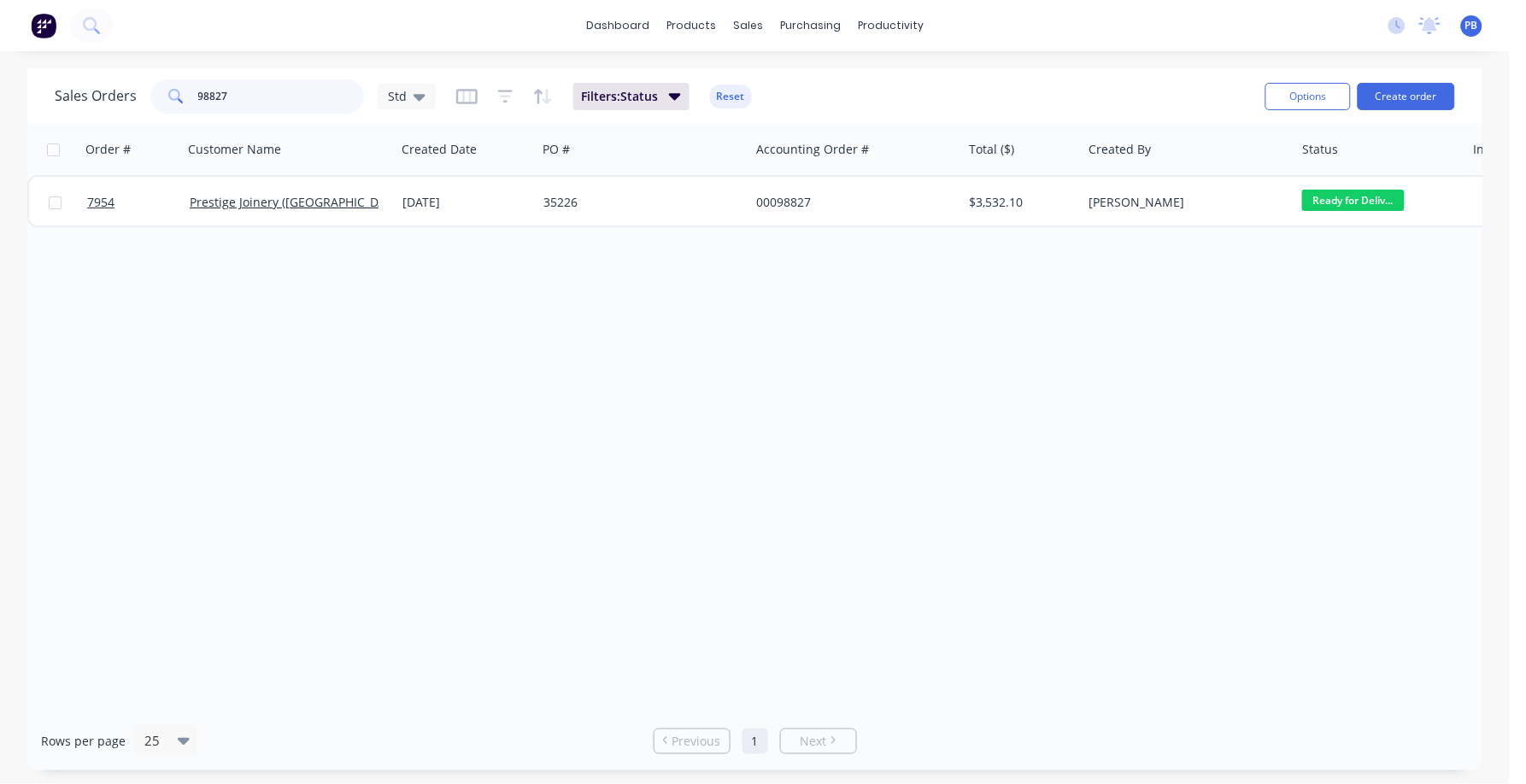
click at [283, 98] on input "98827" at bounding box center [281, 96] width 167 height 34
type input "99137"
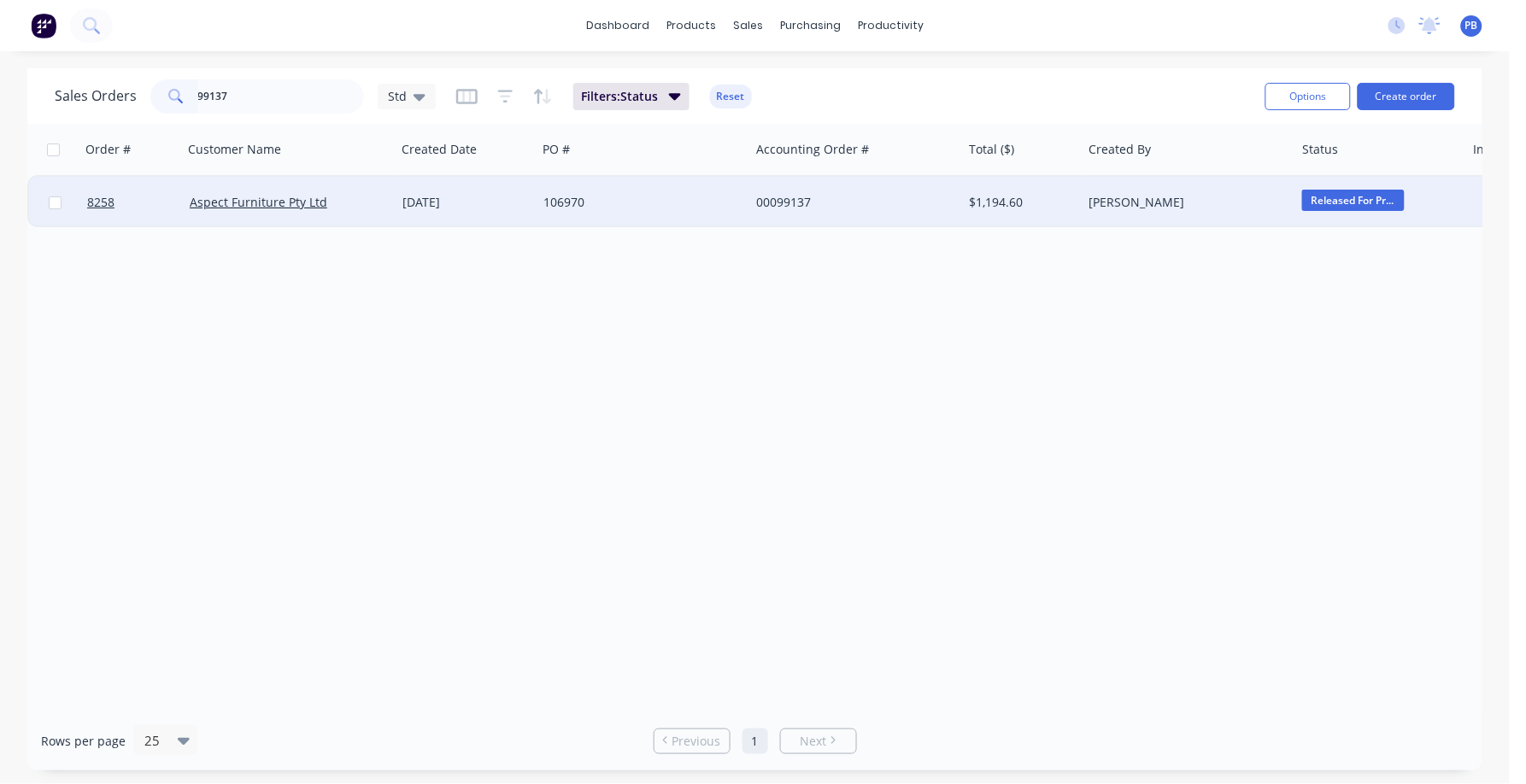
click at [785, 196] on div "00099137" at bounding box center [850, 202] width 190 height 17
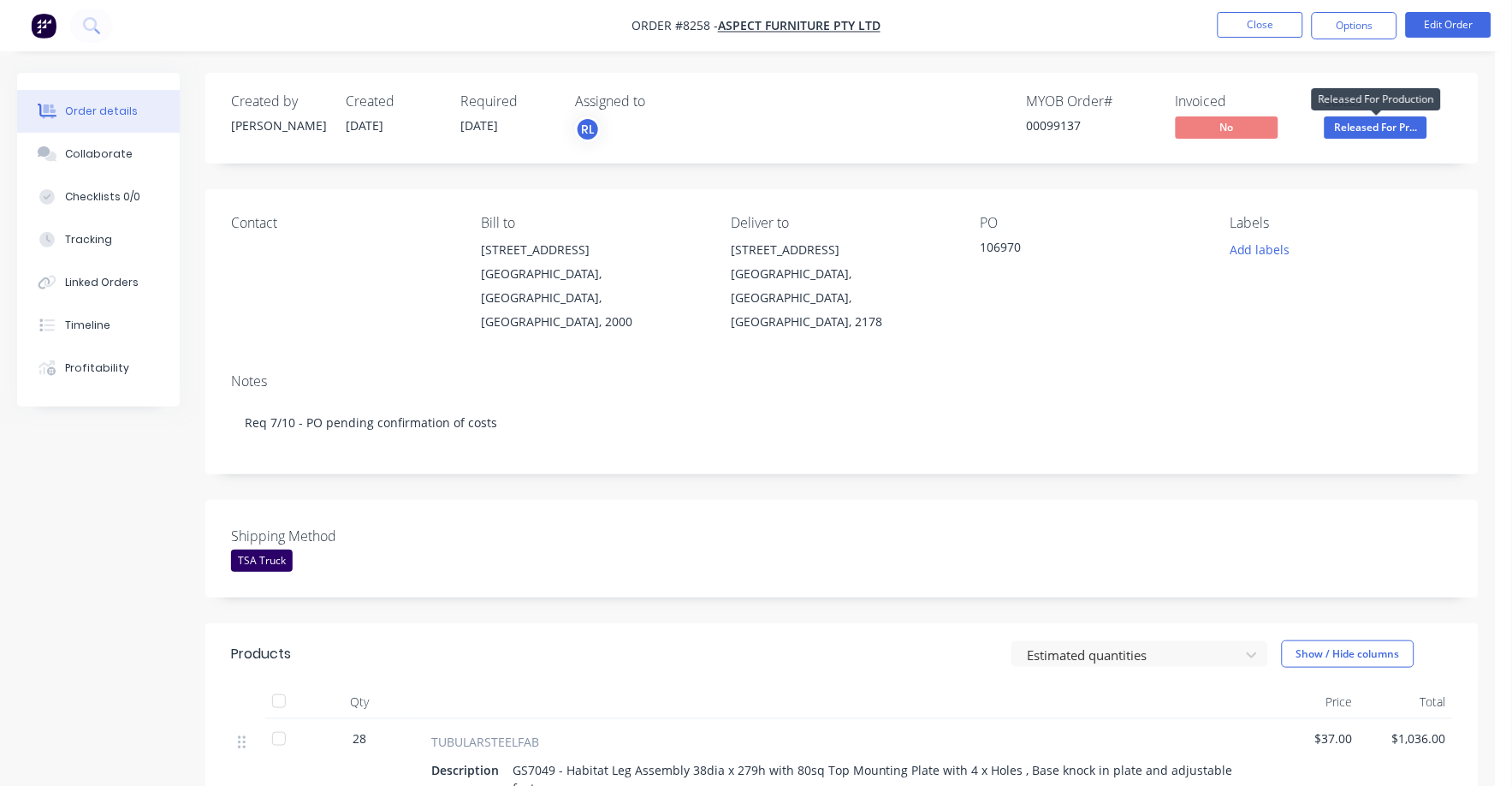
click at [1366, 135] on span "Released For Pr..." at bounding box center [1376, 126] width 102 height 21
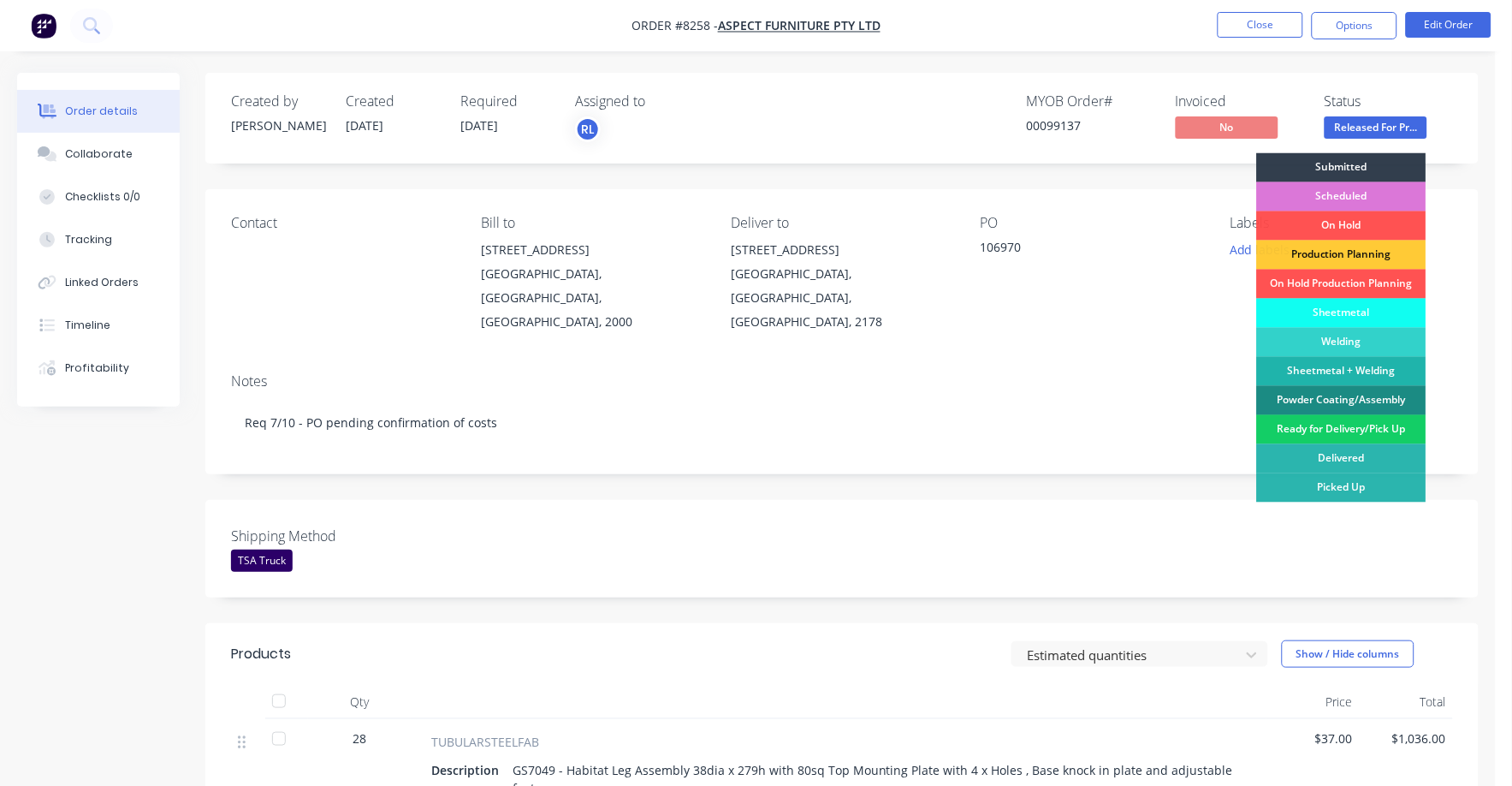
click at [1362, 427] on div "Ready for Delivery/Pick Up" at bounding box center [1341, 430] width 170 height 30
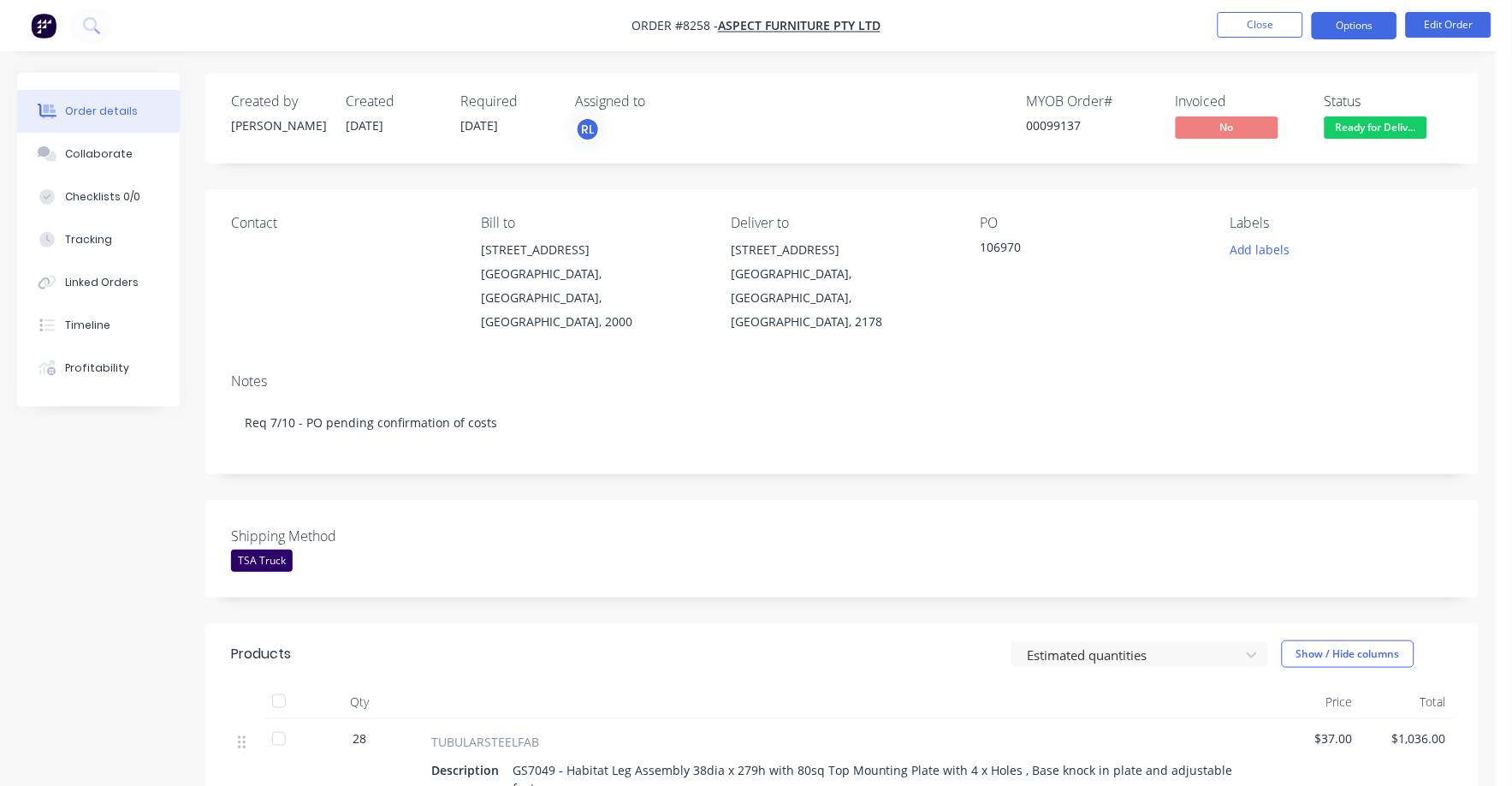
click at [1337, 23] on button "Options" at bounding box center [1354, 26] width 86 height 28
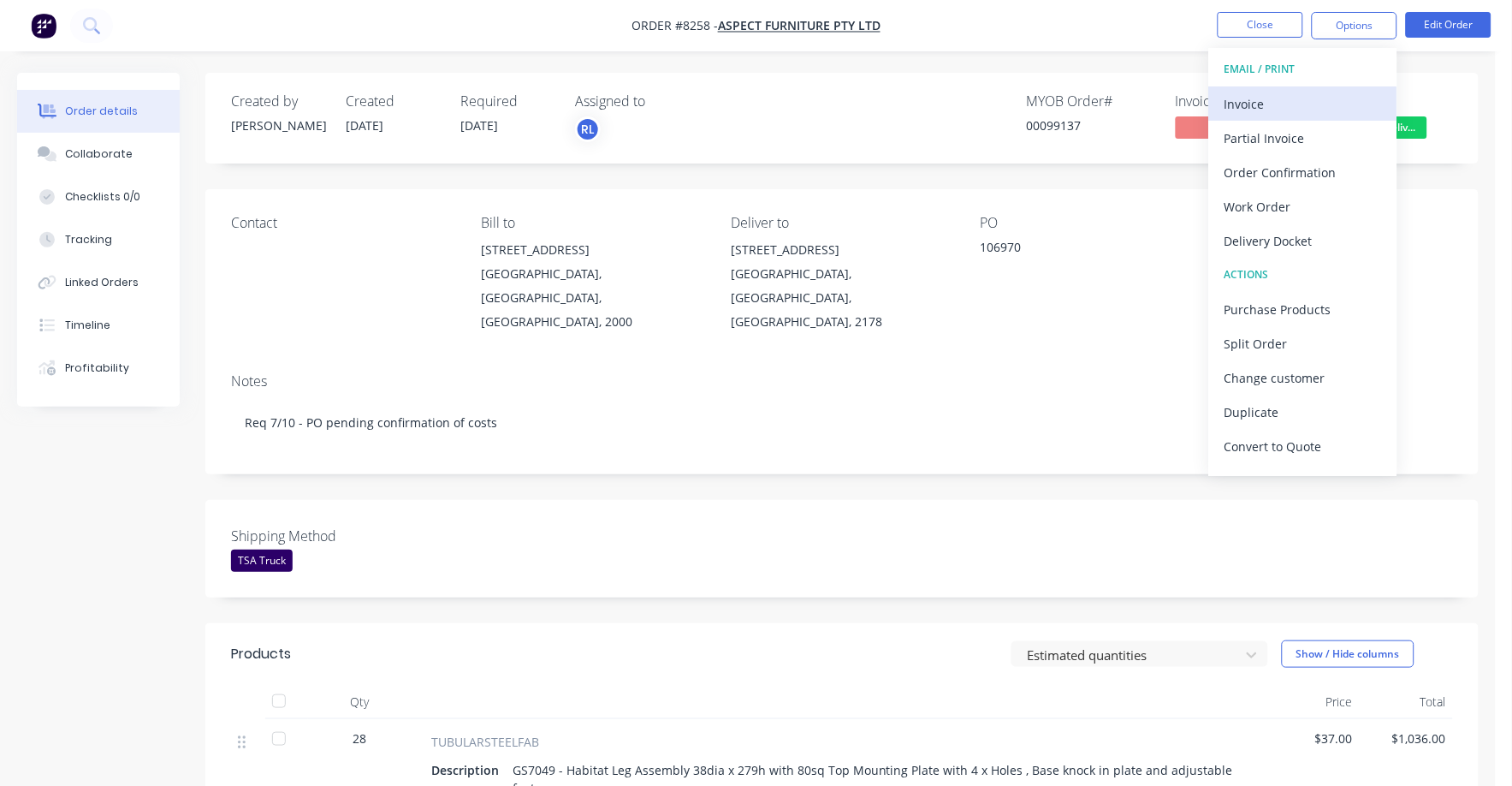
click at [1231, 101] on div "Invoice" at bounding box center [1303, 103] width 158 height 25
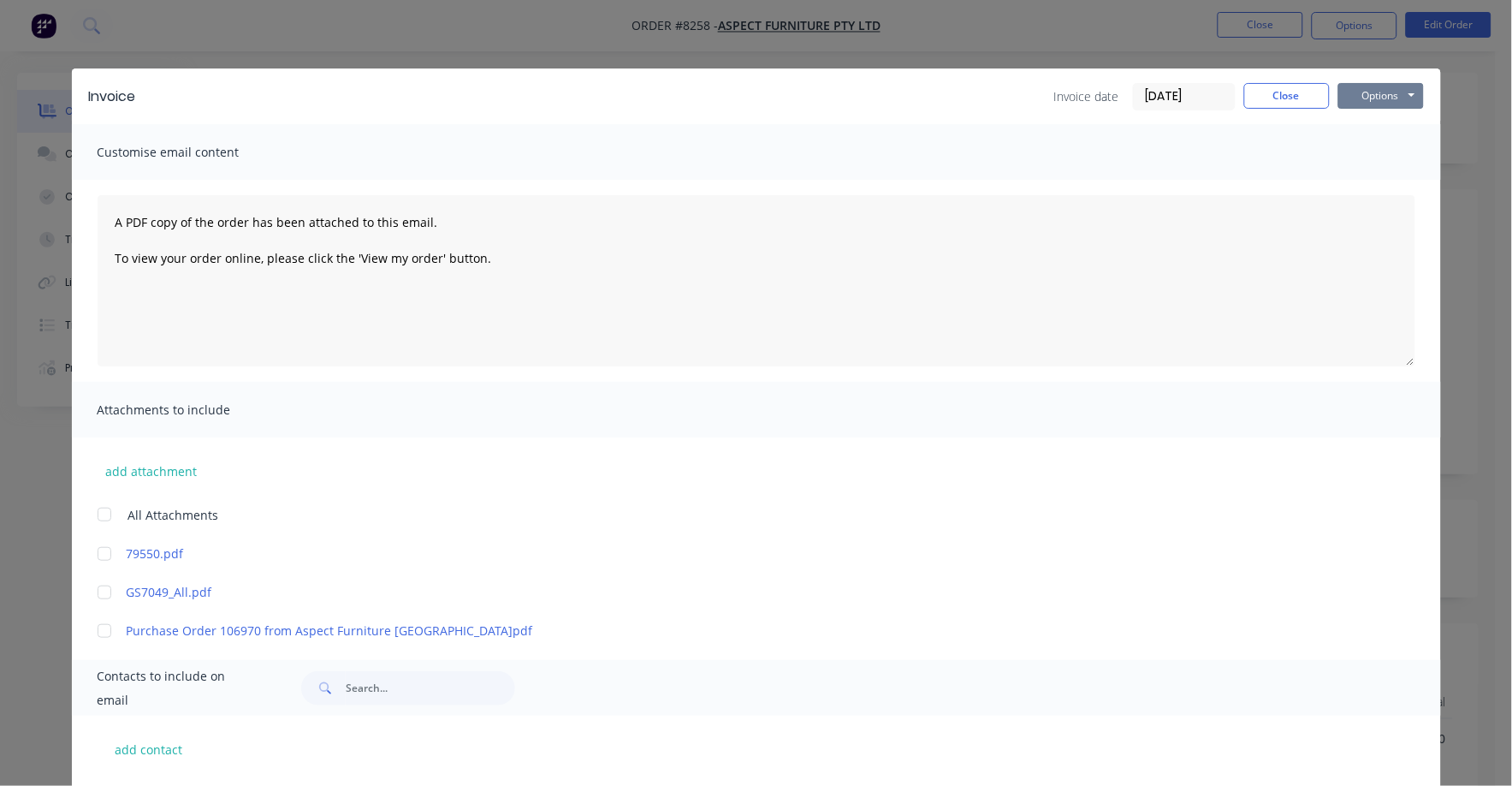
drag, startPoint x: 1371, startPoint y: 91, endPoint x: 1362, endPoint y: 110, distance: 21.0
click at [1367, 99] on button "Options" at bounding box center [1380, 96] width 86 height 26
click at [1351, 148] on button "Print" at bounding box center [1392, 154] width 110 height 29
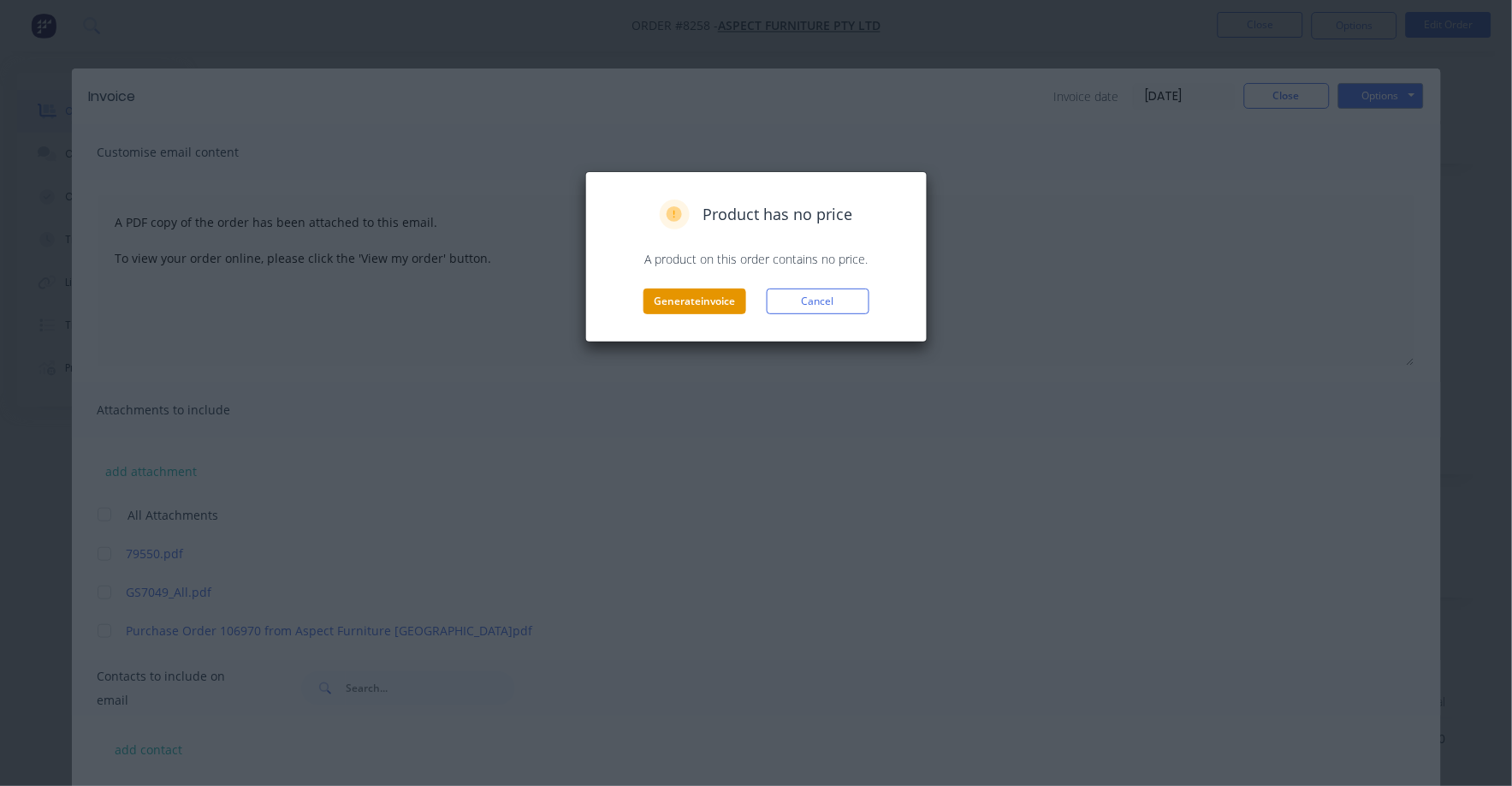
click at [696, 293] on button "Generate invoice" at bounding box center [694, 302] width 102 height 26
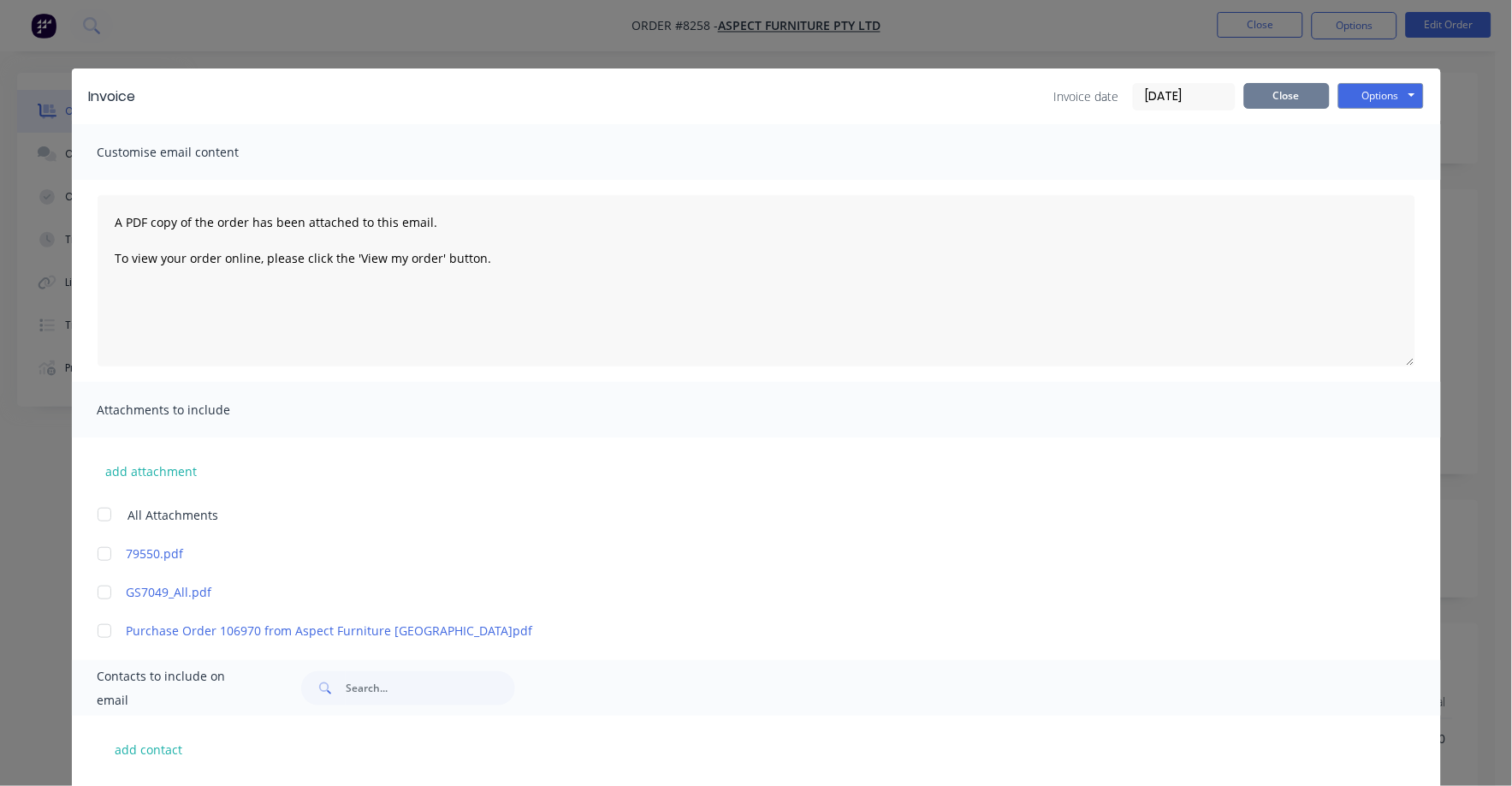
click at [1264, 93] on button "Close" at bounding box center [1286, 96] width 86 height 26
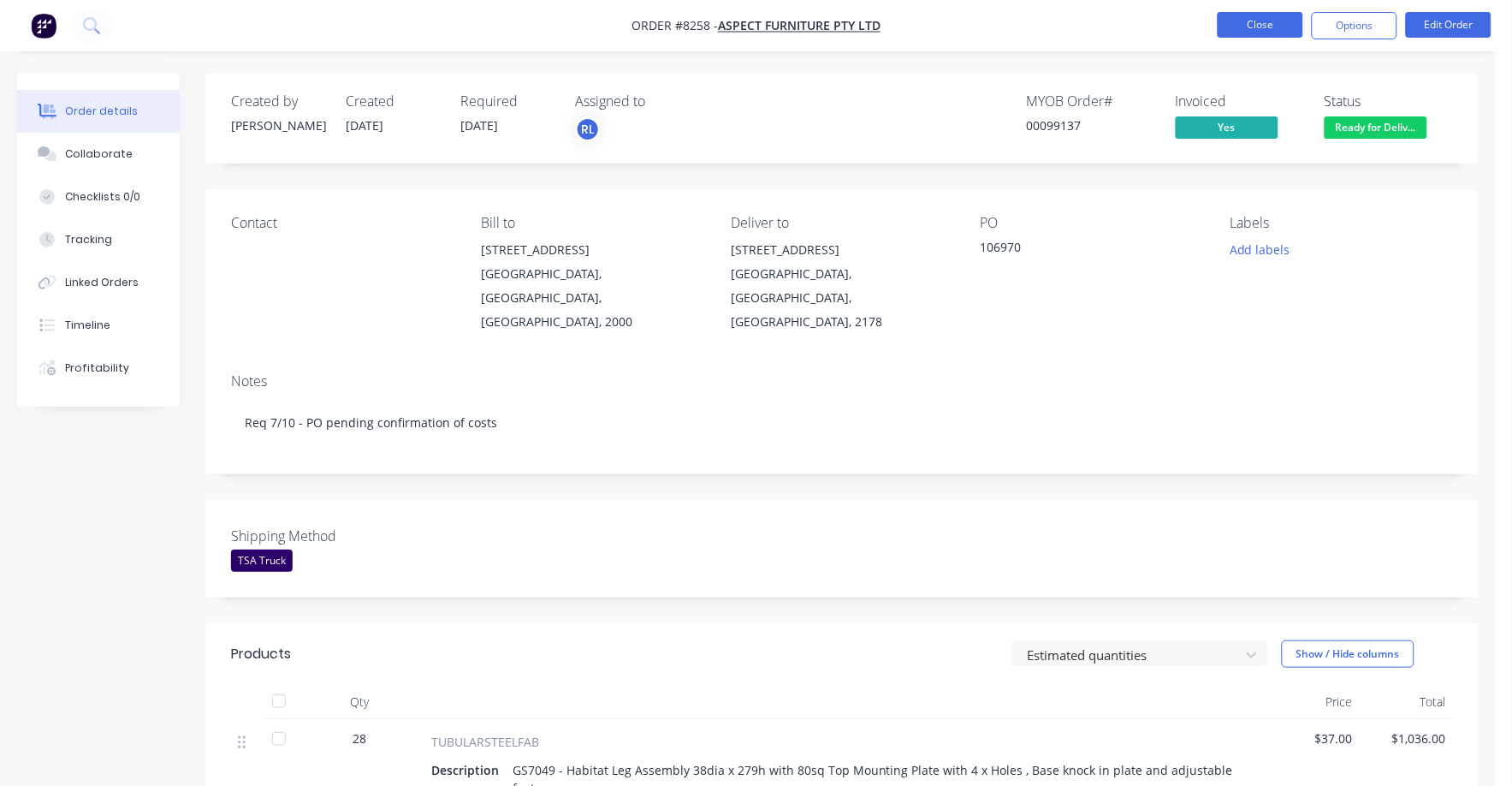
click at [1244, 26] on button "Close" at bounding box center [1260, 25] width 86 height 26
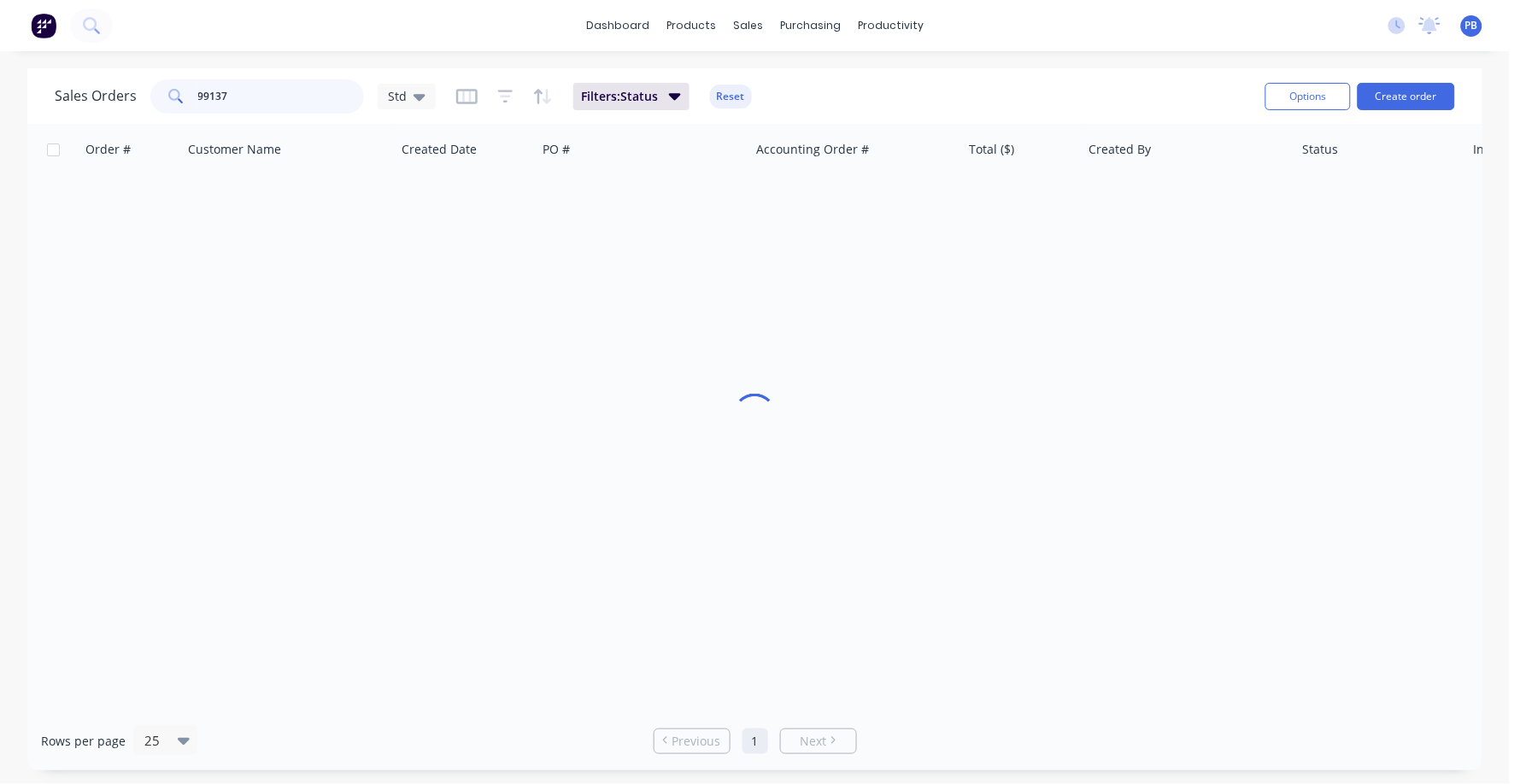
drag, startPoint x: 197, startPoint y: 85, endPoint x: 240, endPoint y: 43, distance: 60.1
click at [191, 84] on div "99137" at bounding box center [257, 96] width 214 height 34
type input "98665"
click at [734, 93] on button "Reset" at bounding box center [730, 97] width 41 height 24
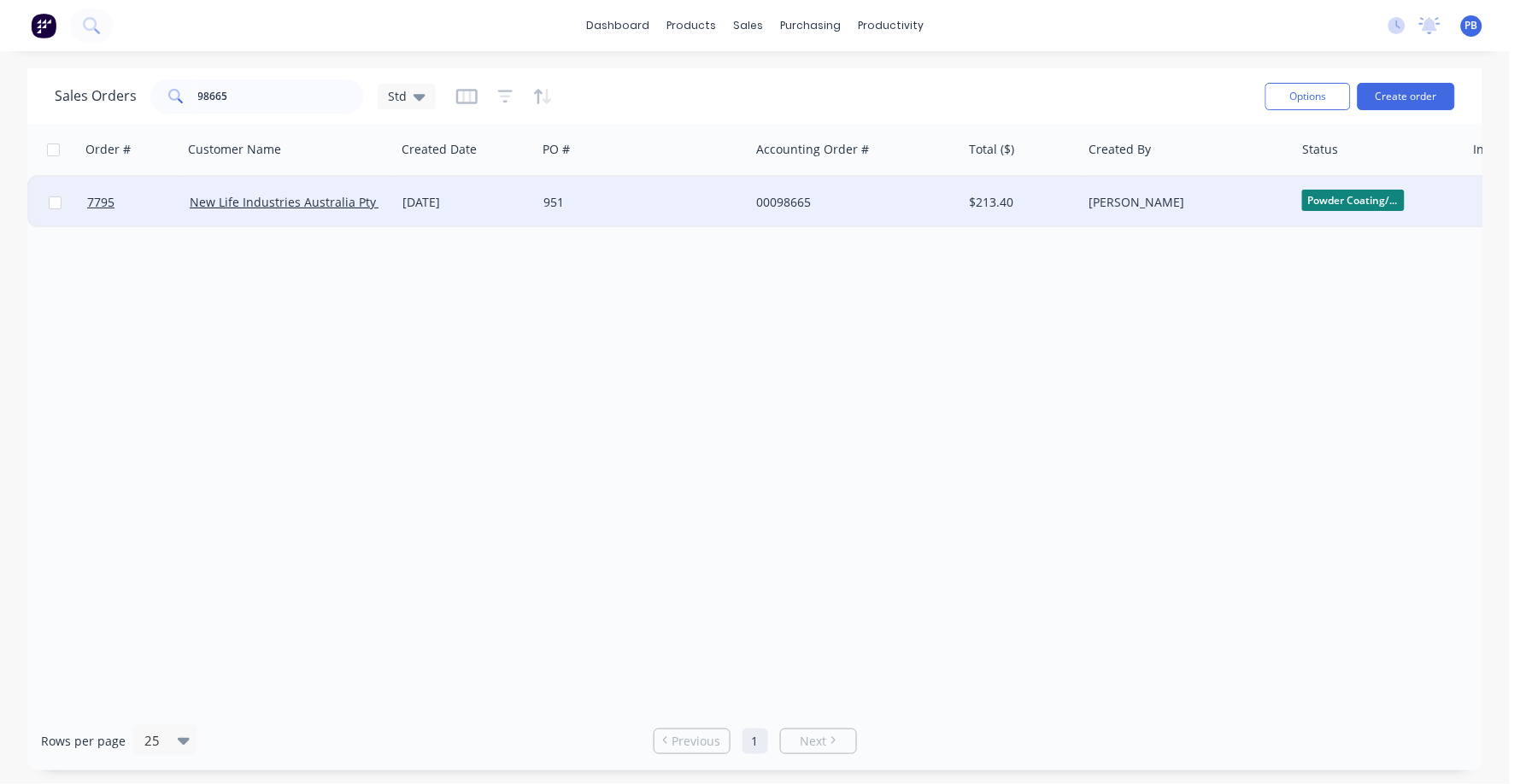
click at [1005, 198] on div "$213.40" at bounding box center [1019, 202] width 100 height 17
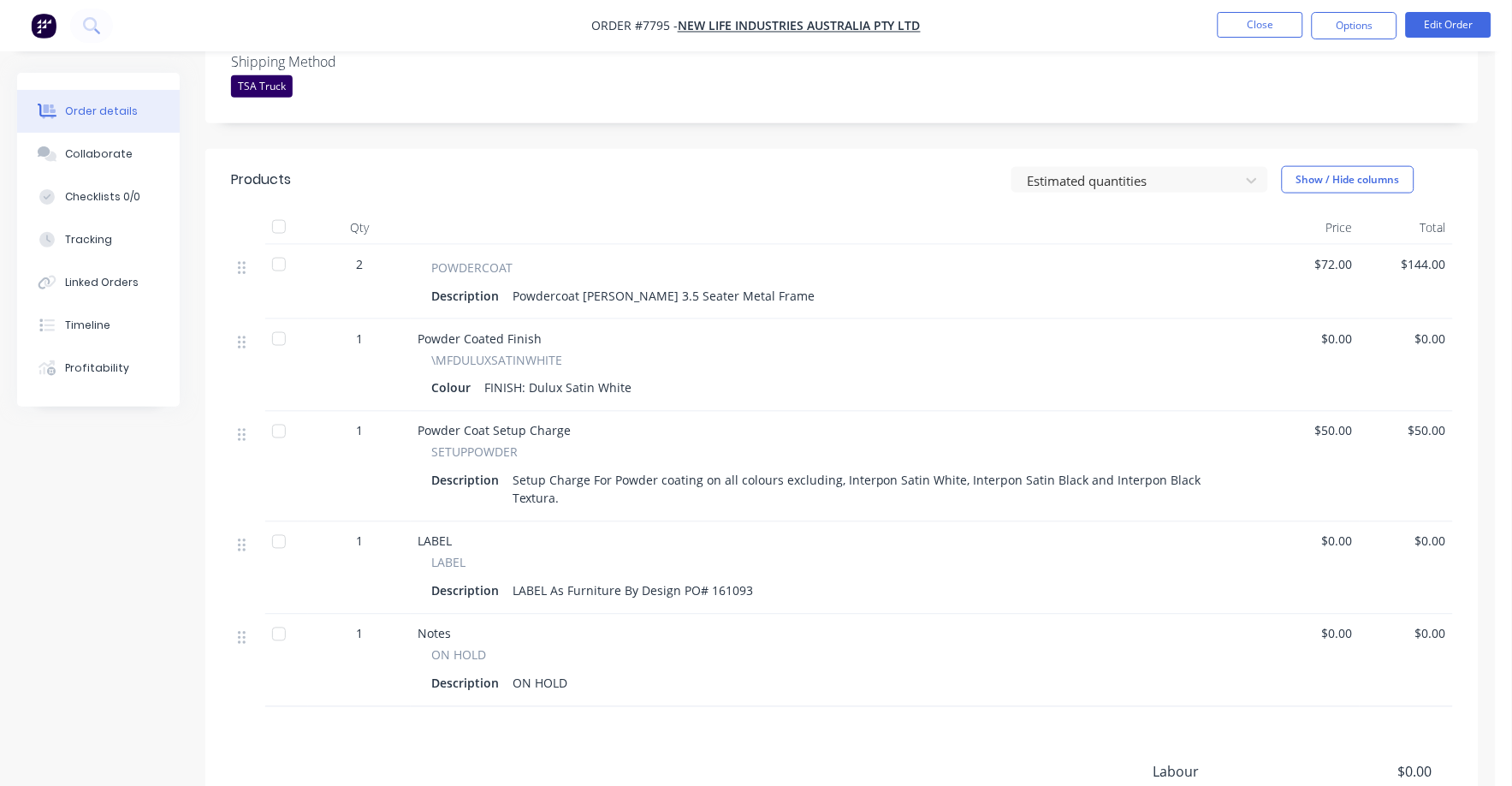
scroll to position [535, 0]
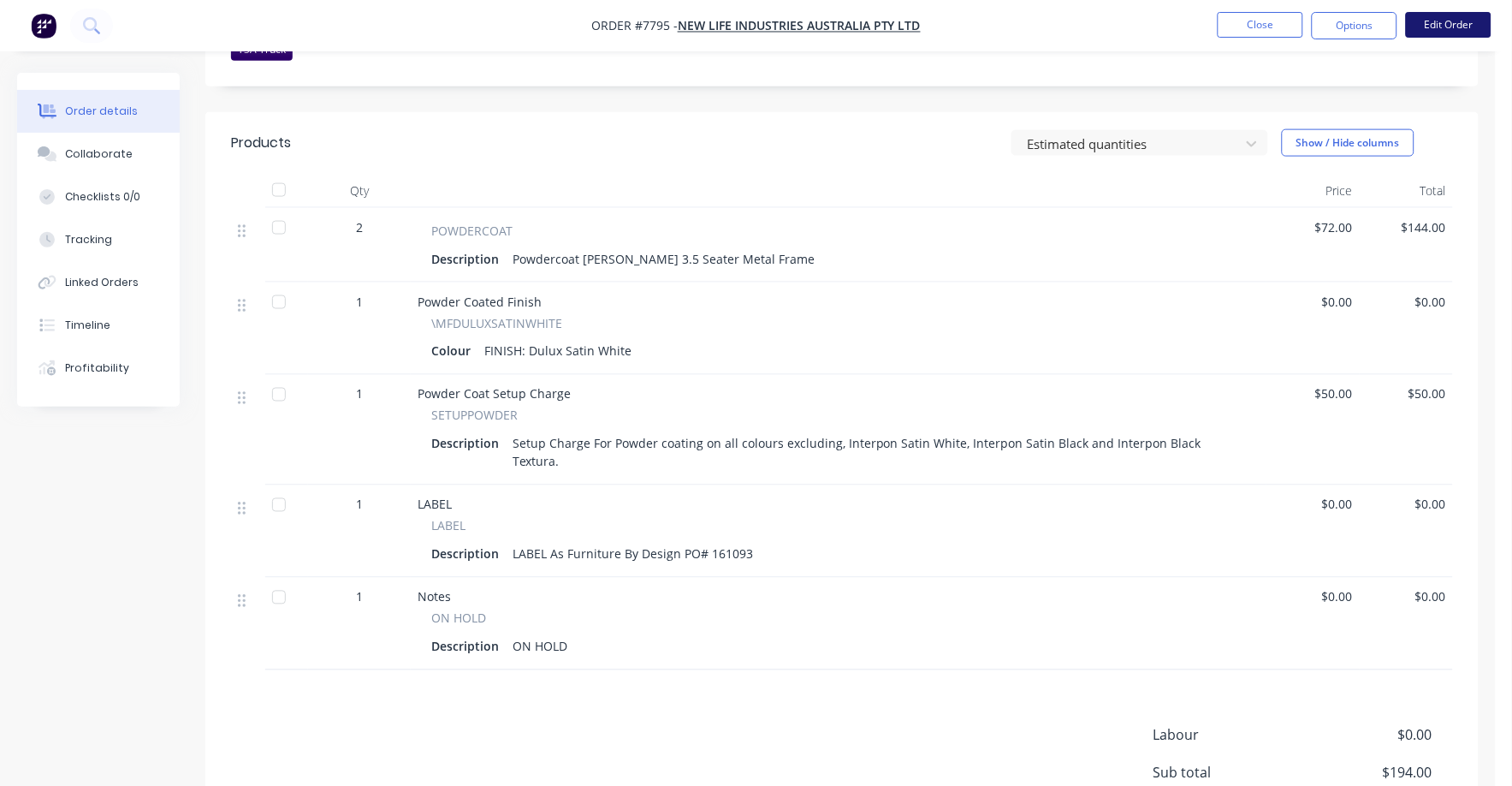
click at [1454, 23] on button "Edit Order" at bounding box center [1448, 25] width 86 height 26
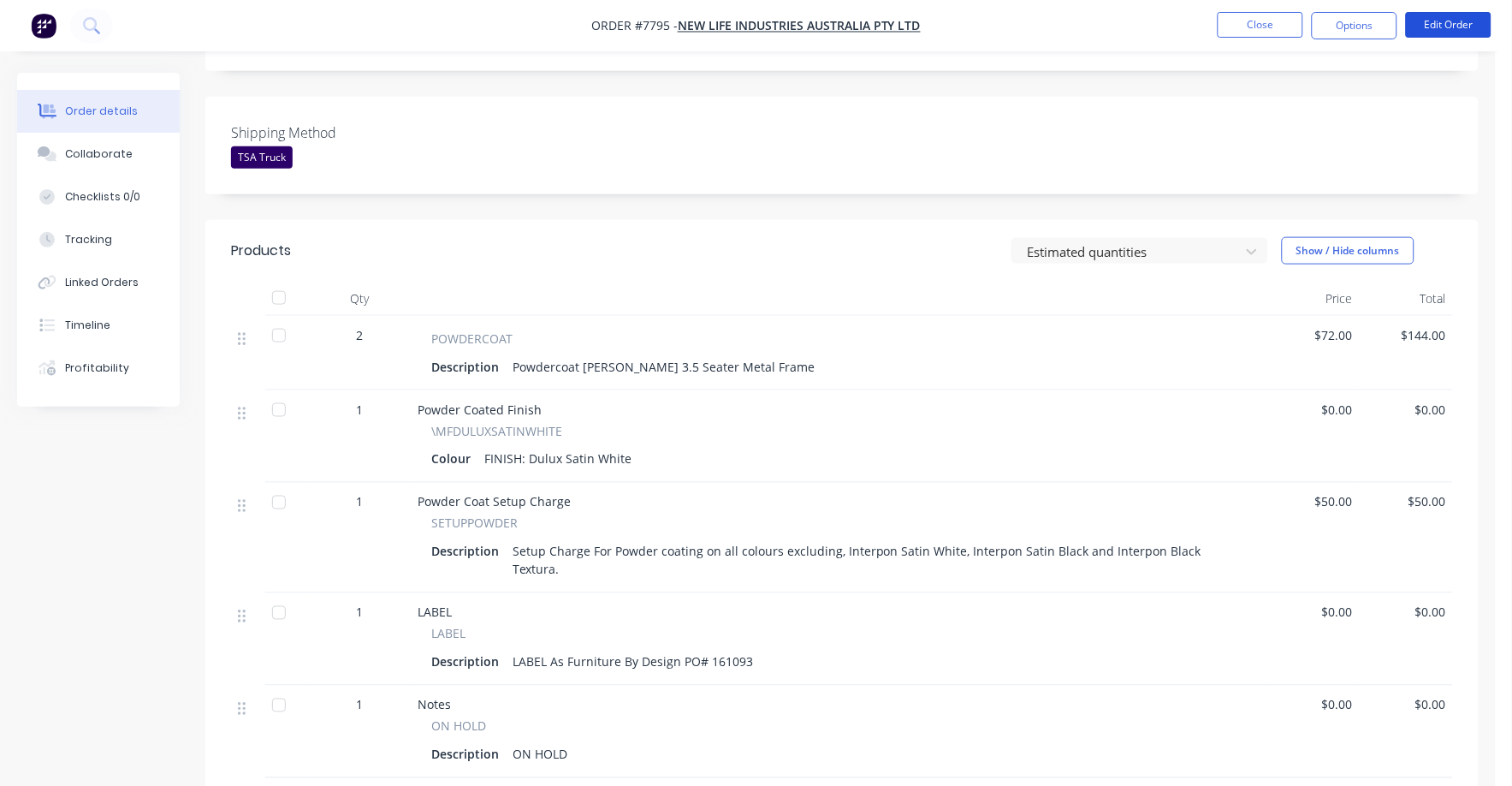
scroll to position [321, 0]
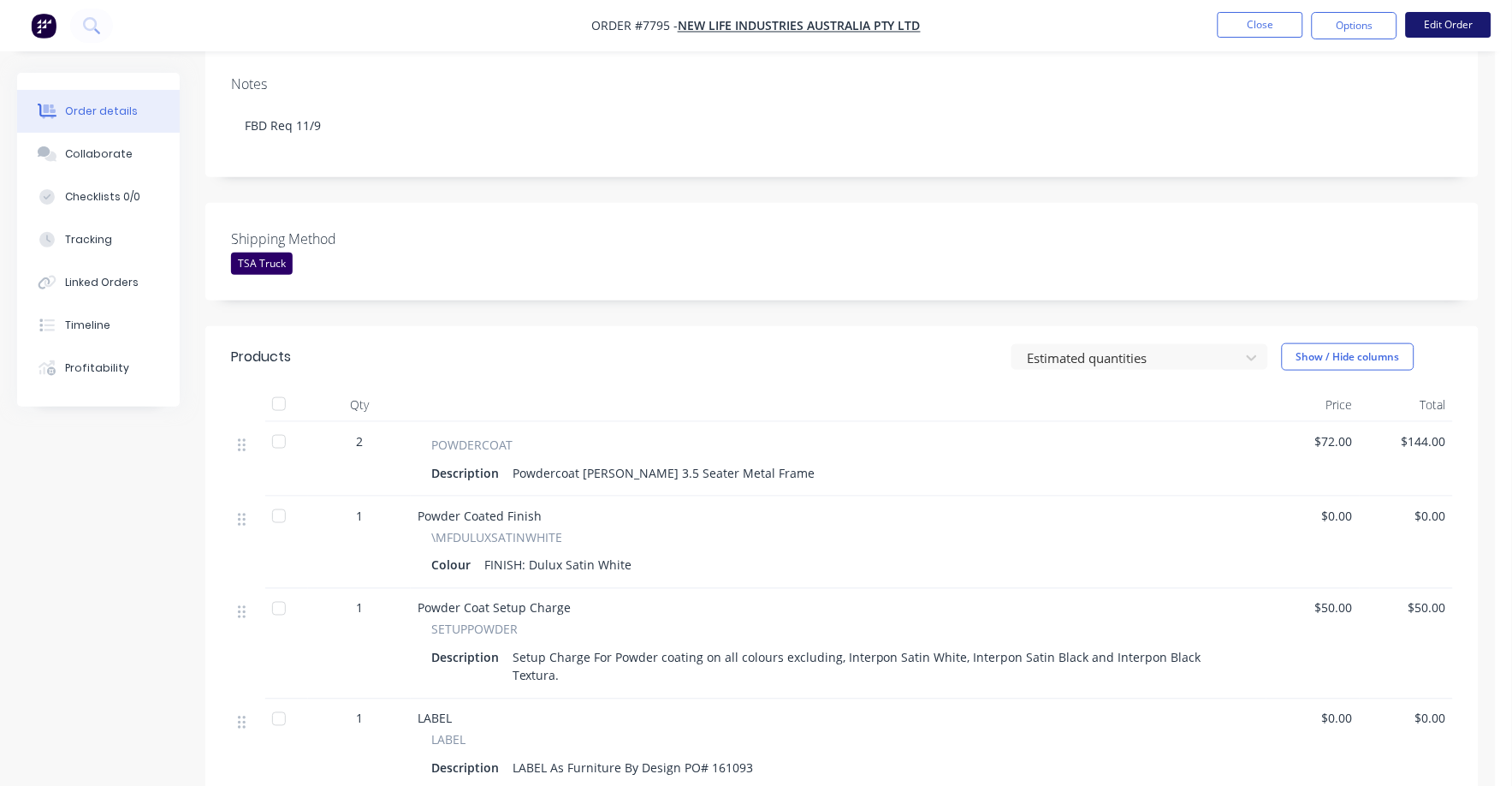
click at [1467, 23] on button "Edit Order" at bounding box center [1448, 25] width 86 height 26
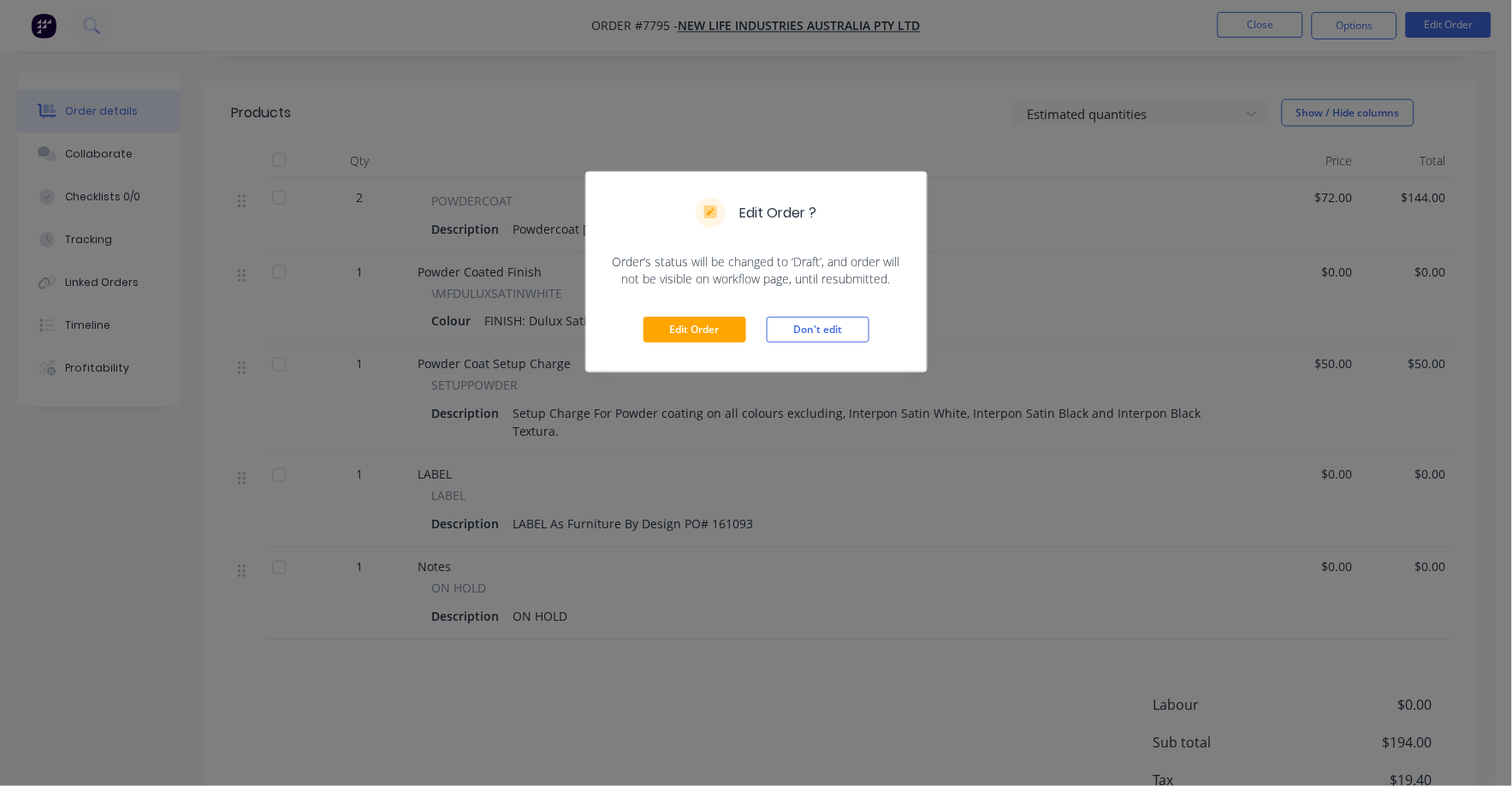
scroll to position [622, 0]
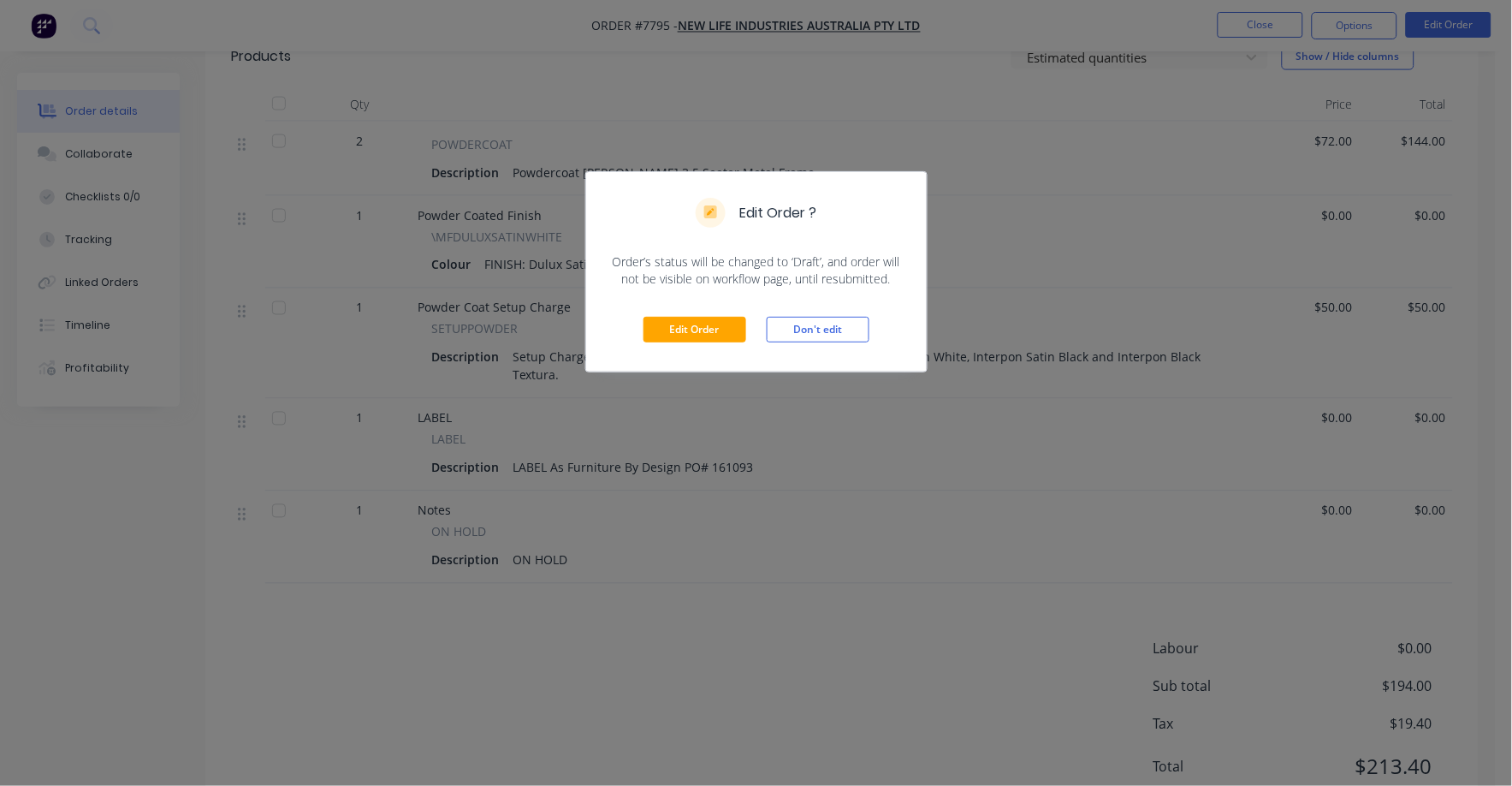
click at [819, 479] on div "Edit Order ? Order’s status will be changed to ‘Draft’, and order will not be v…" at bounding box center [756, 393] width 1512 height 786
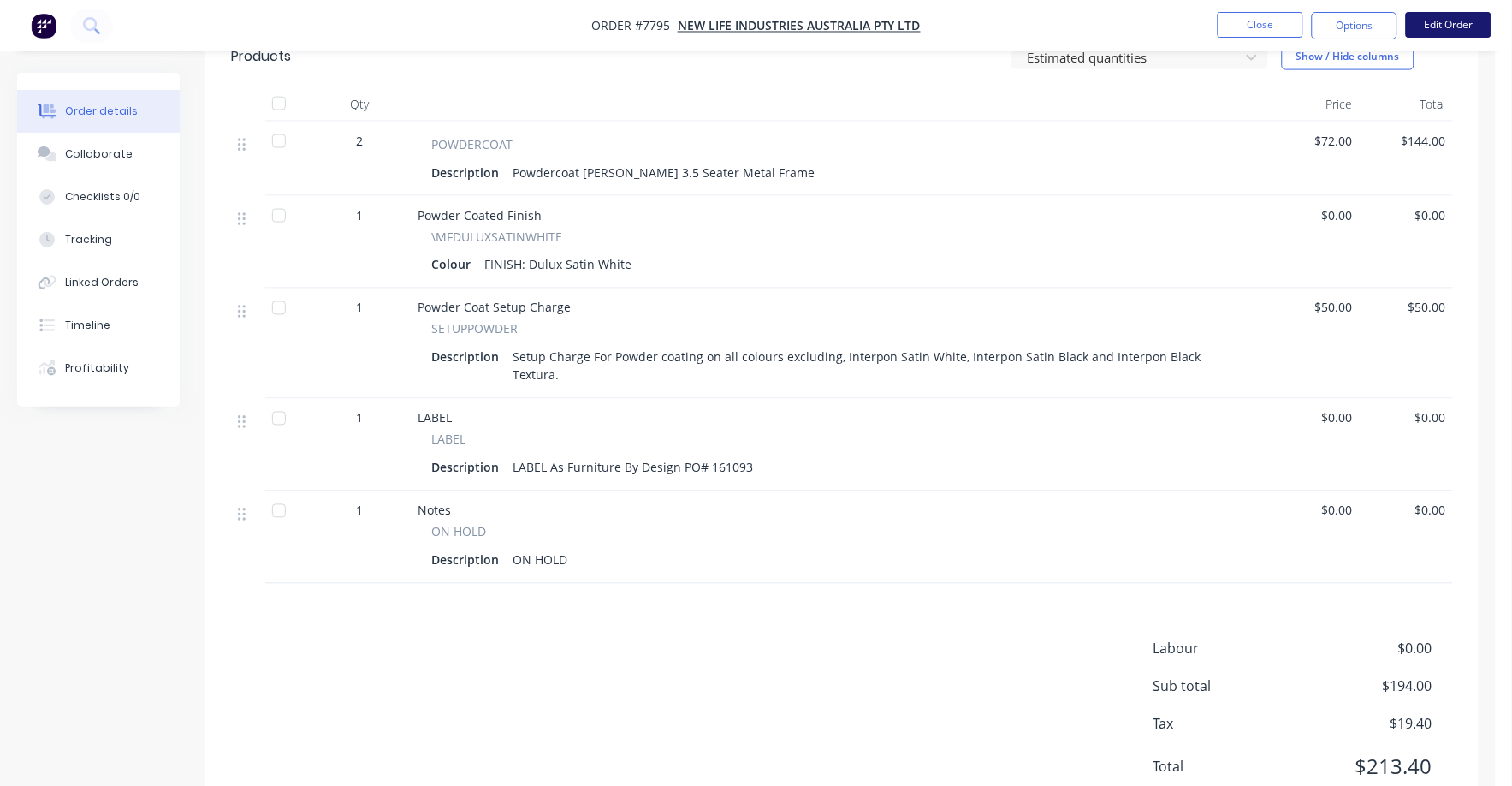
click at [1447, 22] on button "Edit Order" at bounding box center [1448, 25] width 86 height 26
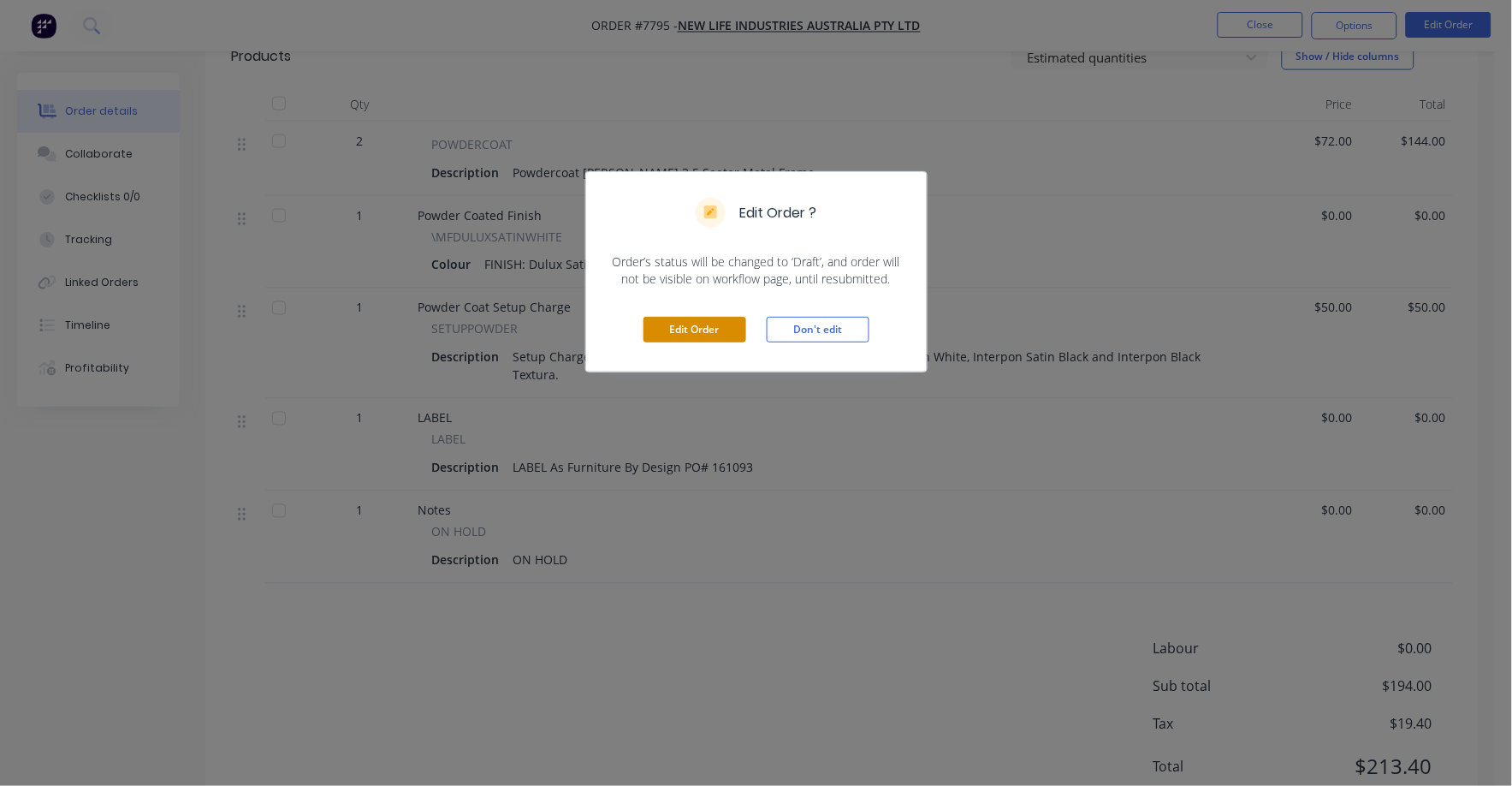
click at [679, 327] on button "Edit Order" at bounding box center [694, 329] width 102 height 26
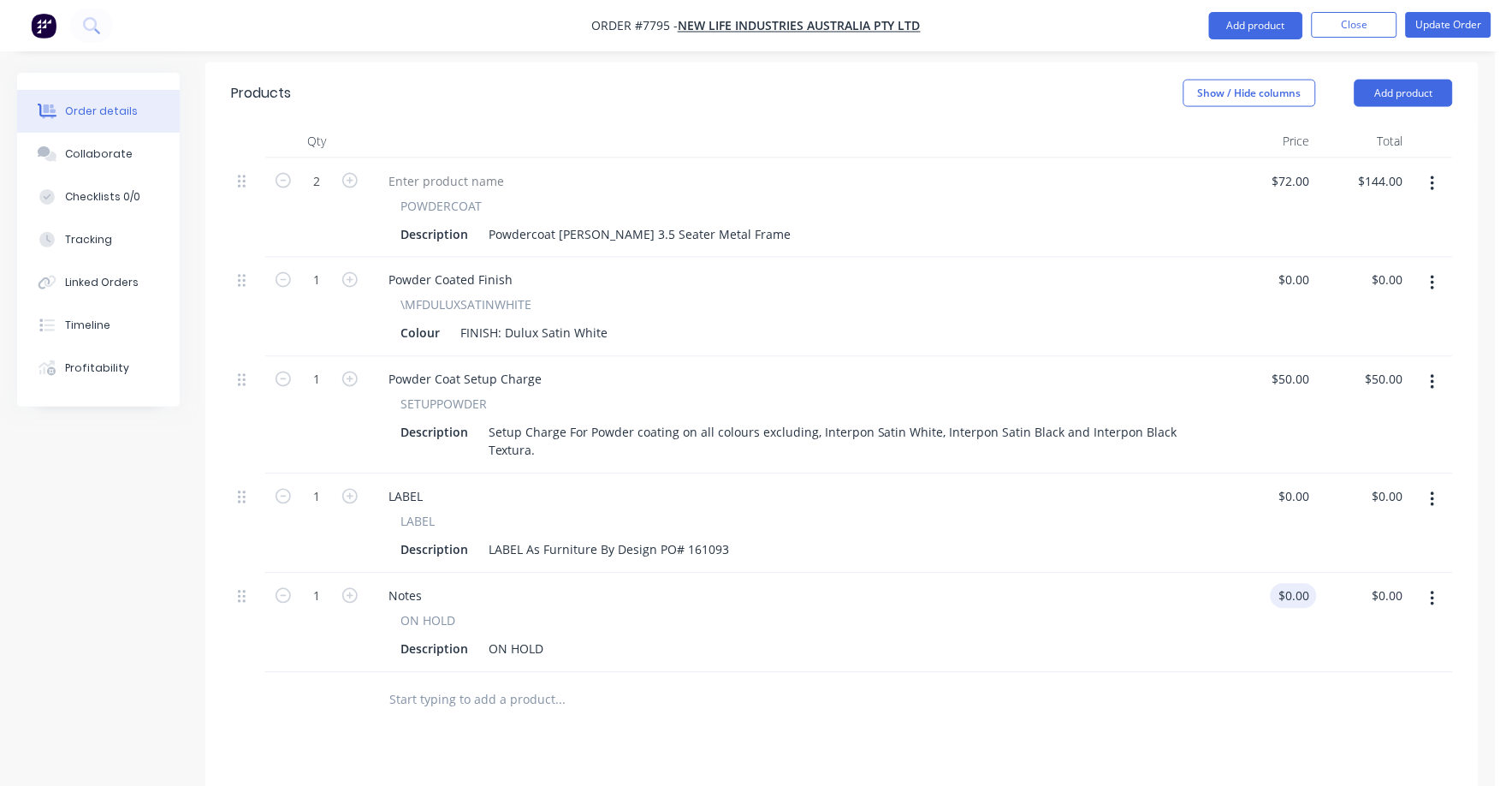
scroll to position [642, 0]
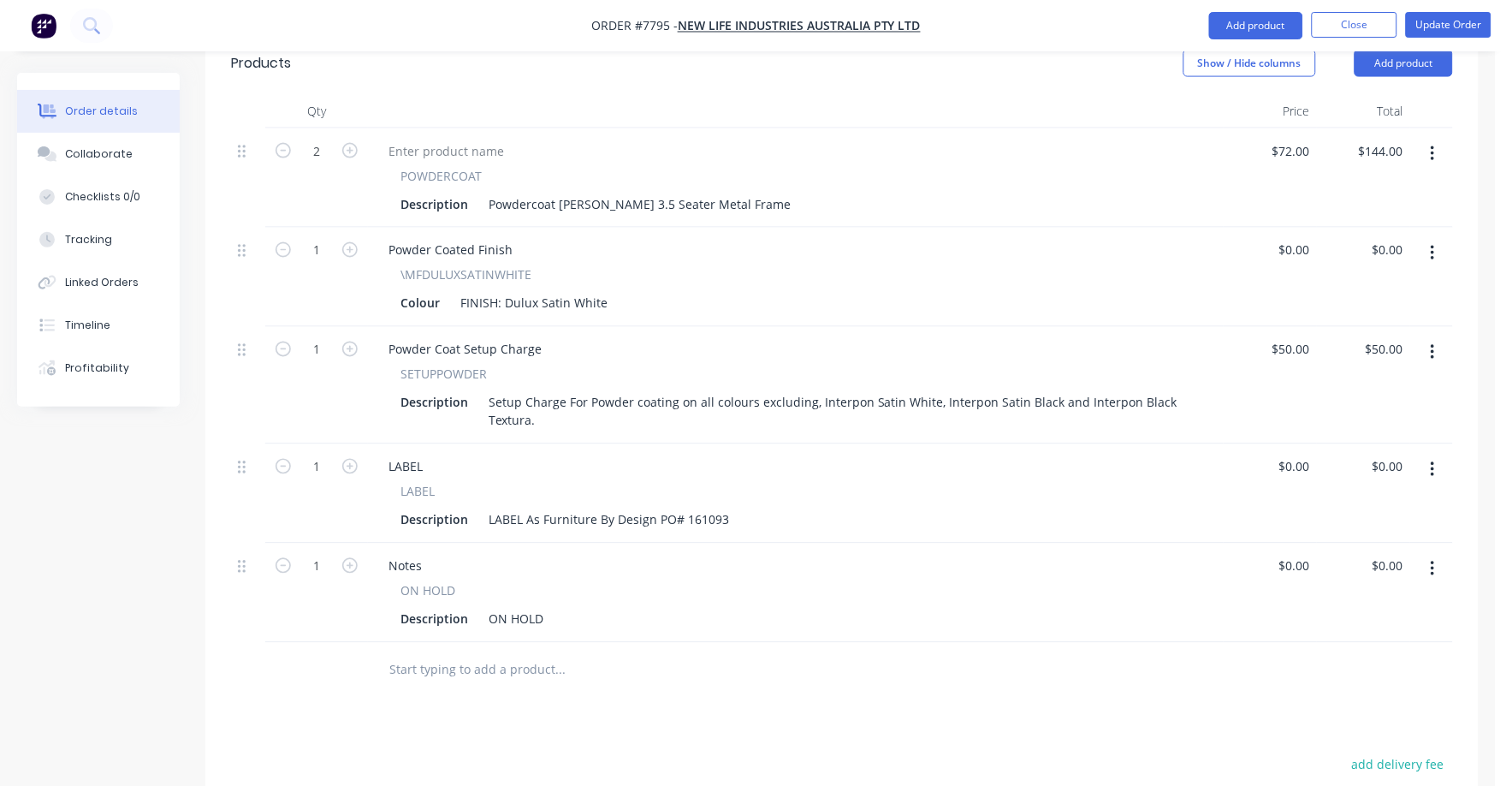
click at [1431, 560] on icon "button" at bounding box center [1433, 569] width 5 height 18
click at [1346, 705] on div "Delete" at bounding box center [1371, 717] width 132 height 25
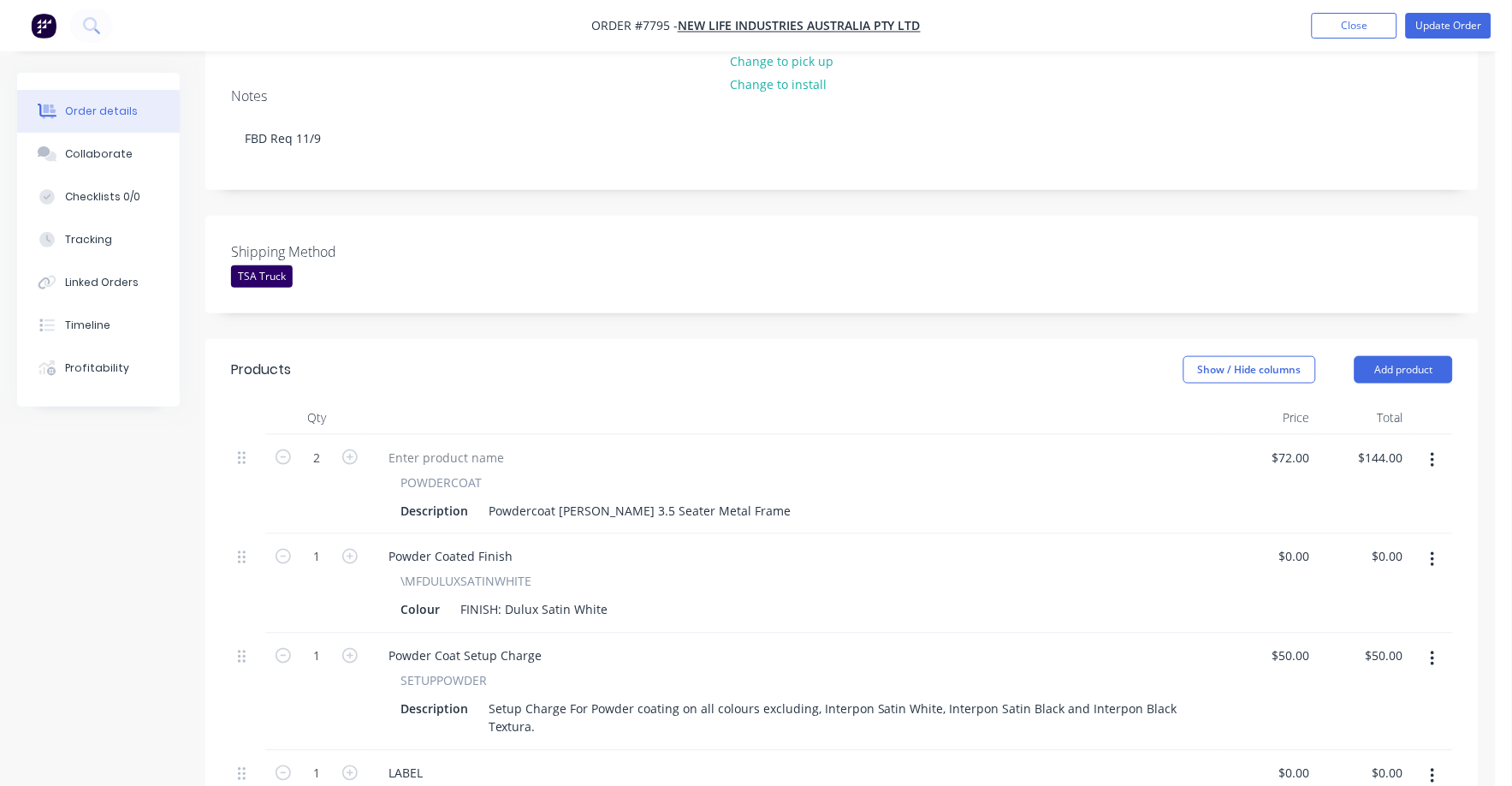
scroll to position [321, 0]
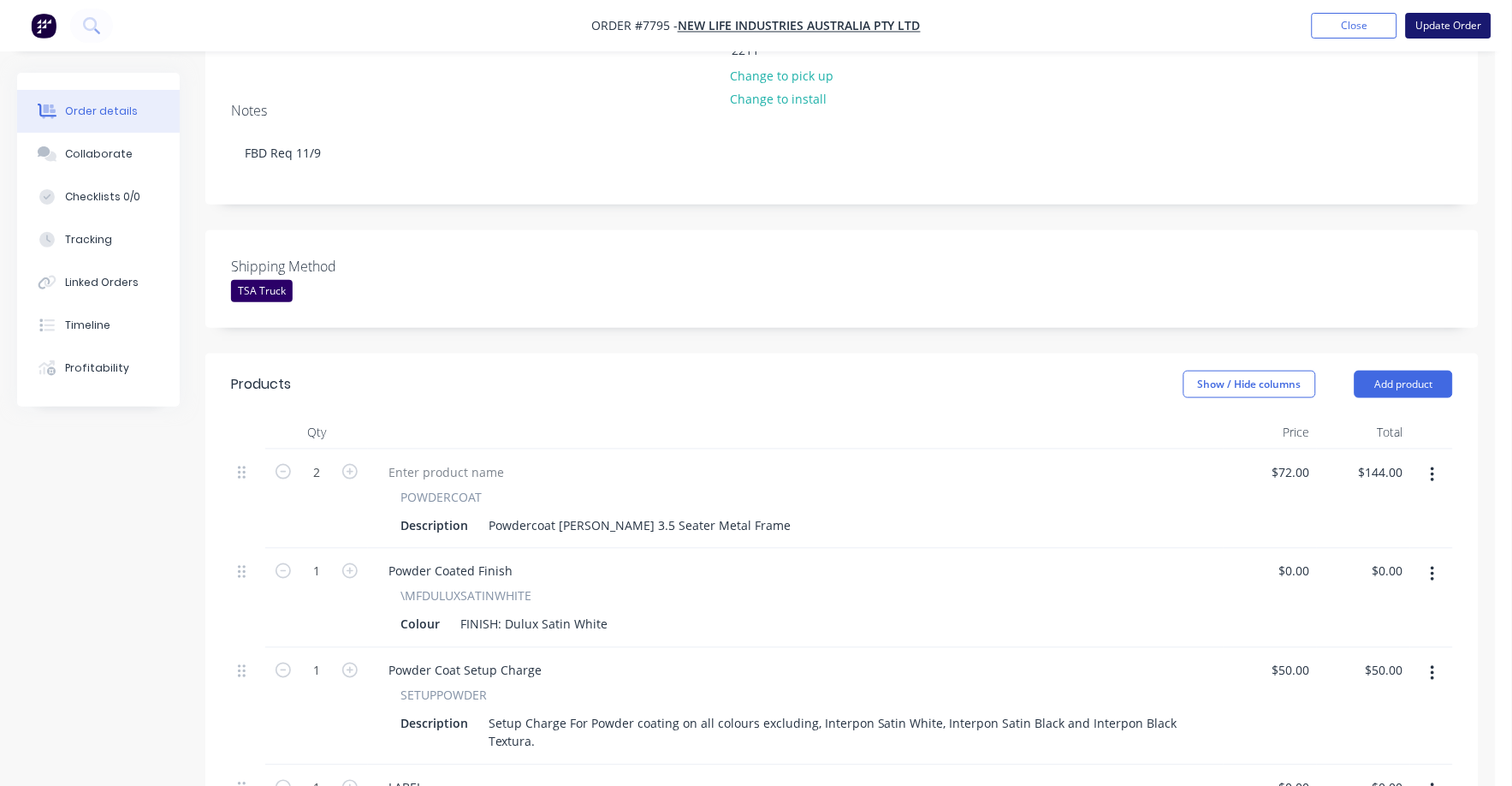
click at [1446, 29] on button "Update Order" at bounding box center [1448, 26] width 86 height 26
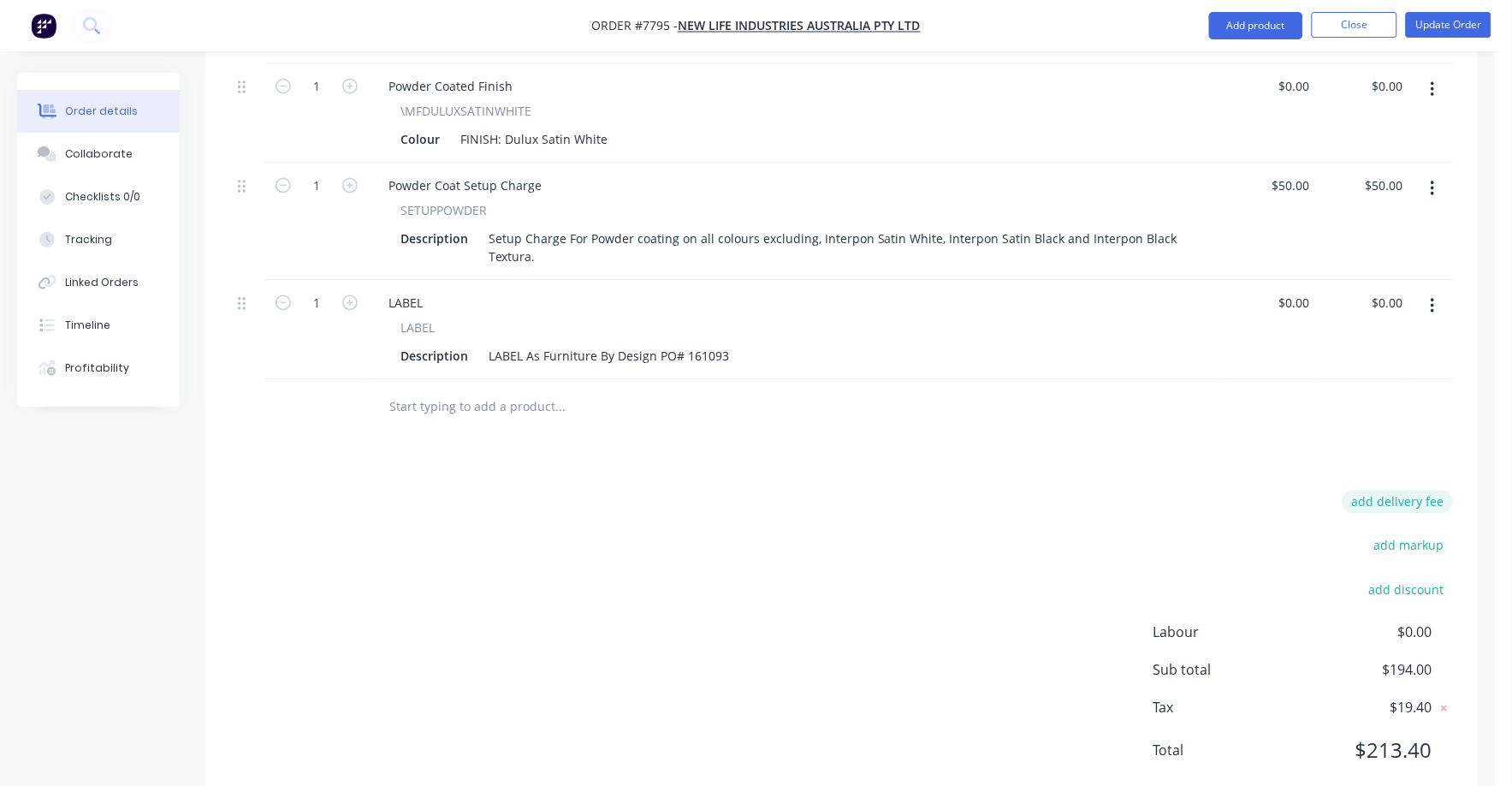
click at [1422, 491] on button "add delivery fee" at bounding box center [1398, 502] width 111 height 23
type input "75"
click input "submit" at bounding box center [0, 0] width 0 height 0
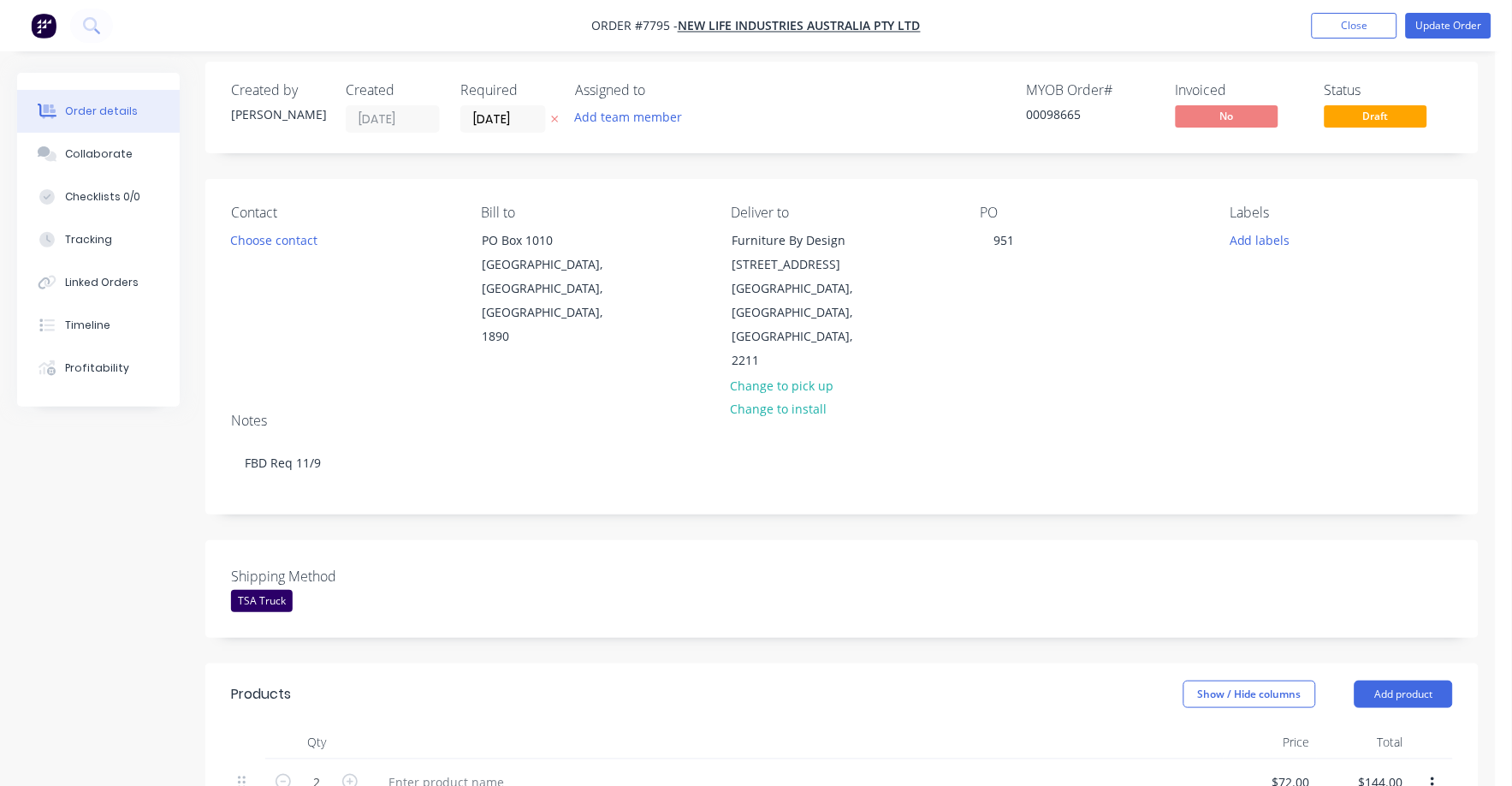
scroll to position [0, 0]
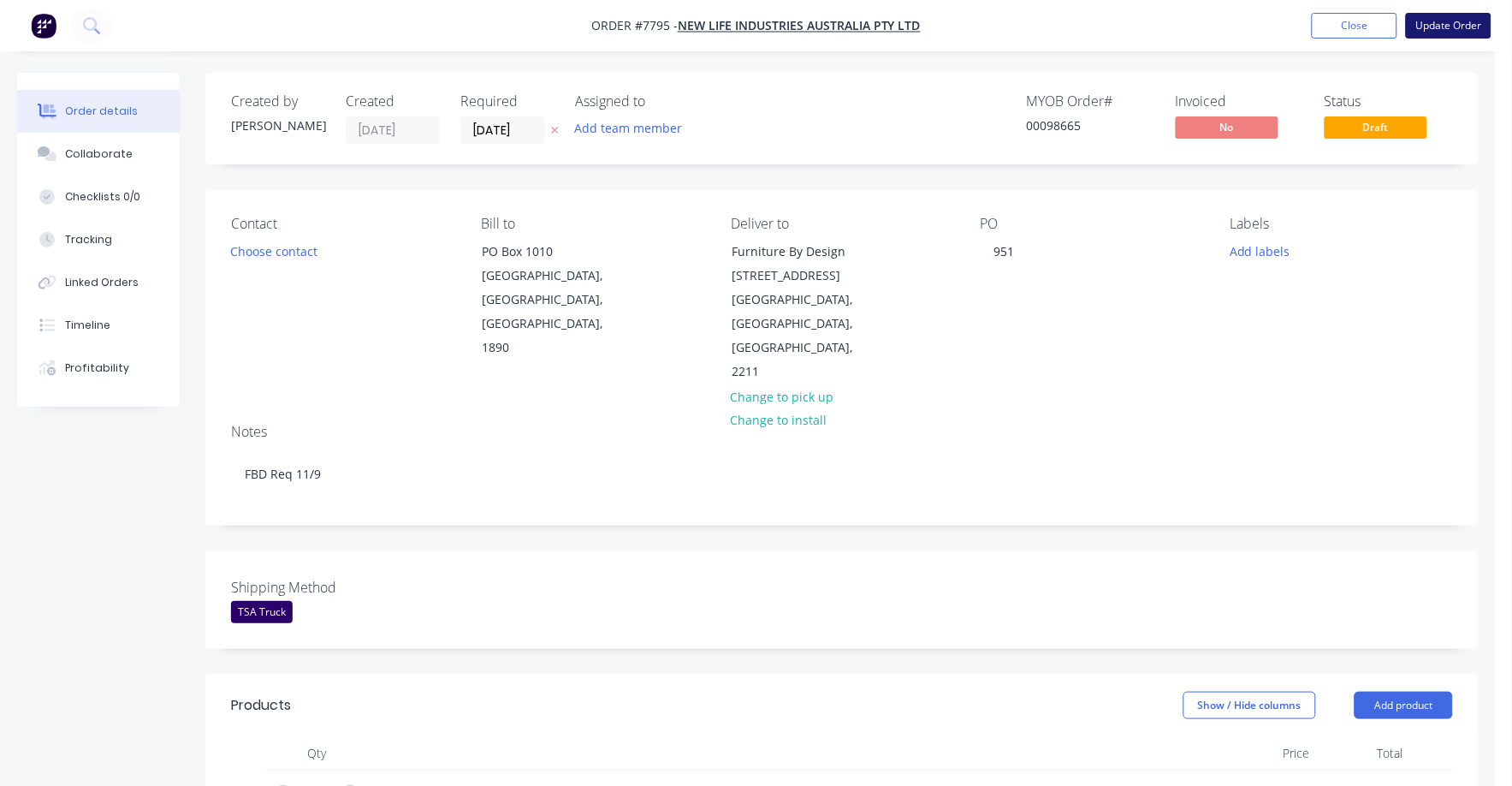
click at [1428, 22] on button "Update Order" at bounding box center [1448, 26] width 86 height 26
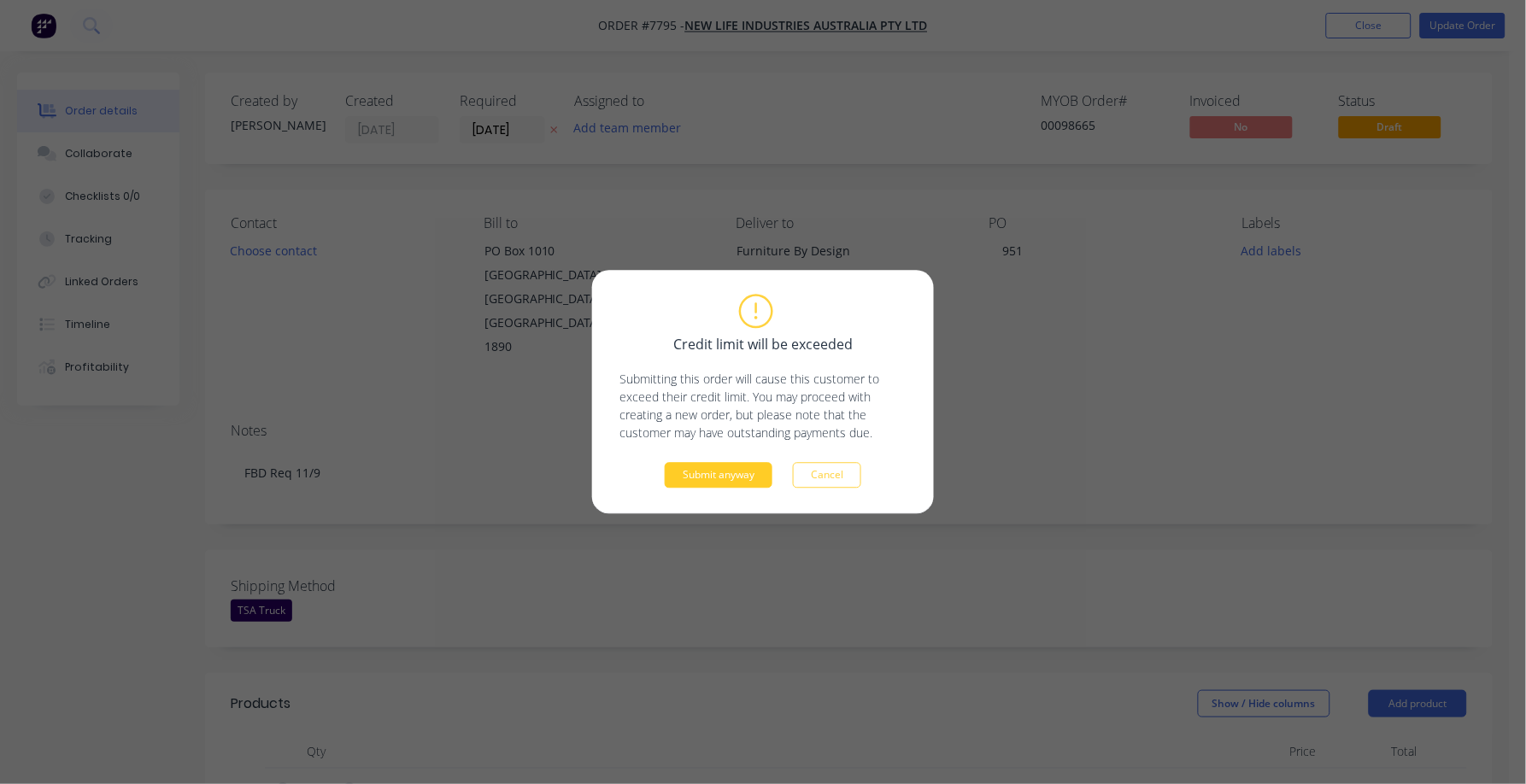
click at [720, 479] on button "Submit anyway" at bounding box center [718, 476] width 108 height 26
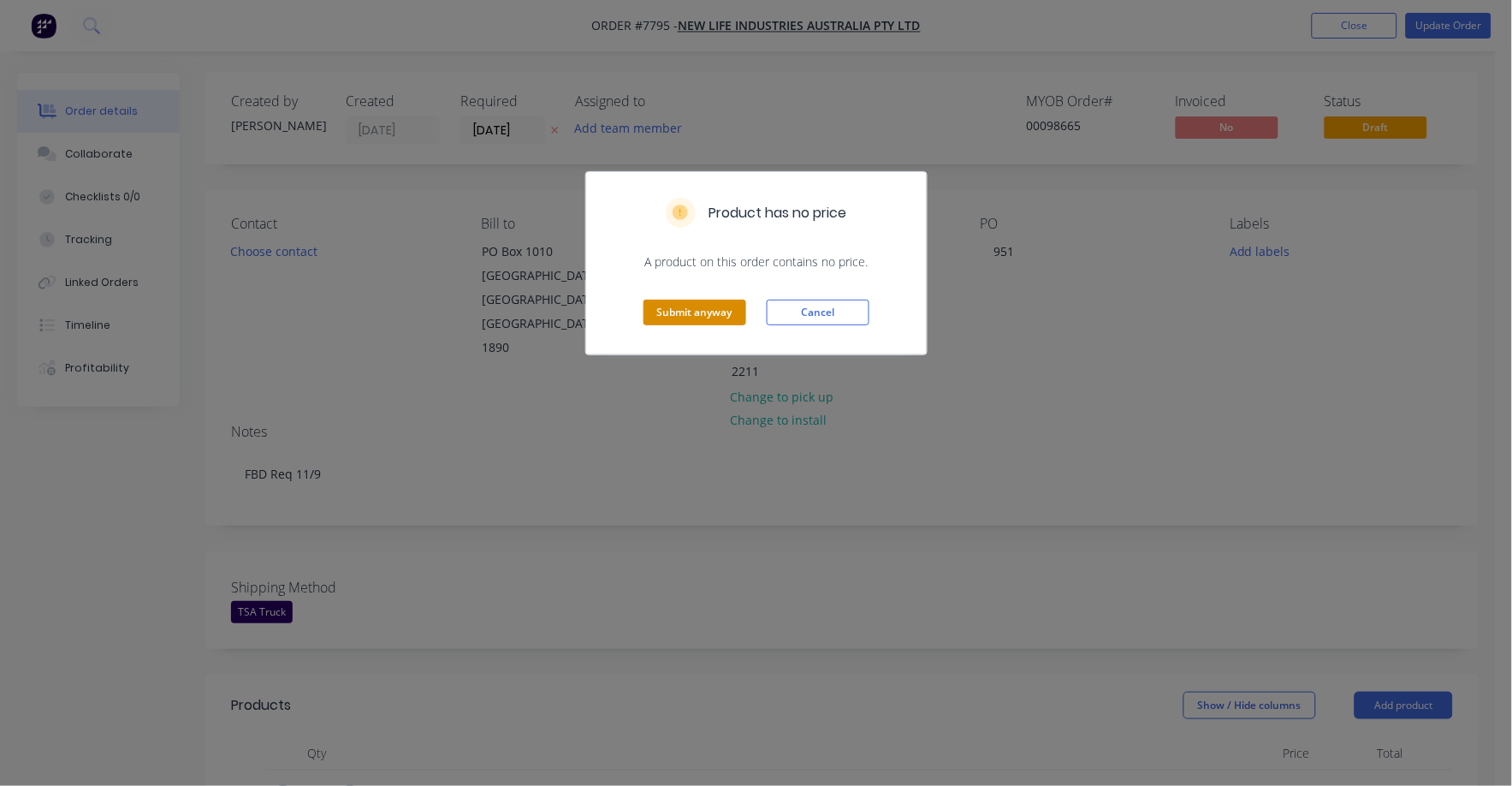
click at [686, 310] on button "Submit anyway" at bounding box center [694, 313] width 102 height 26
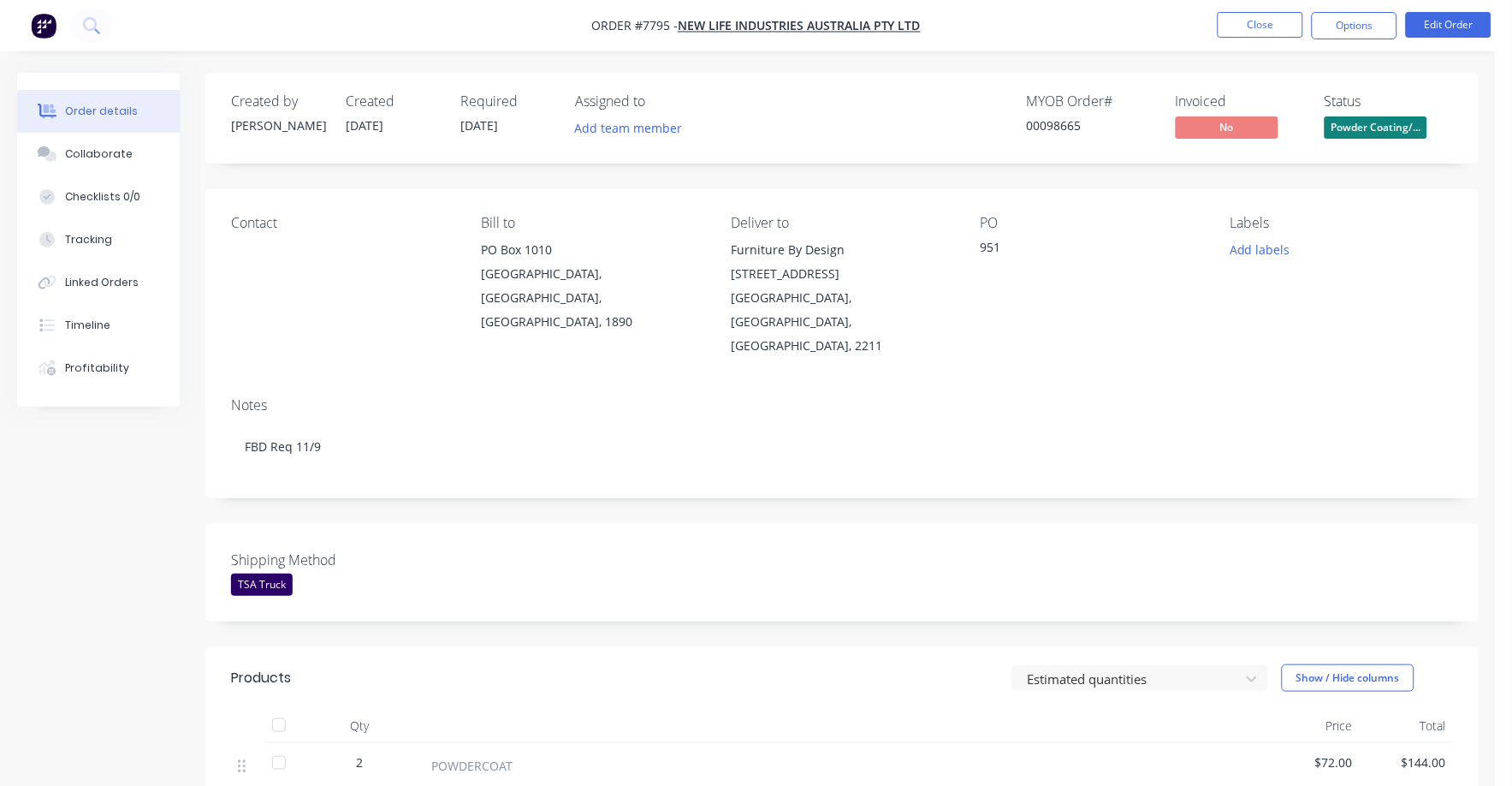
click at [1360, 137] on span "Powder Coating/..." at bounding box center [1376, 126] width 102 height 21
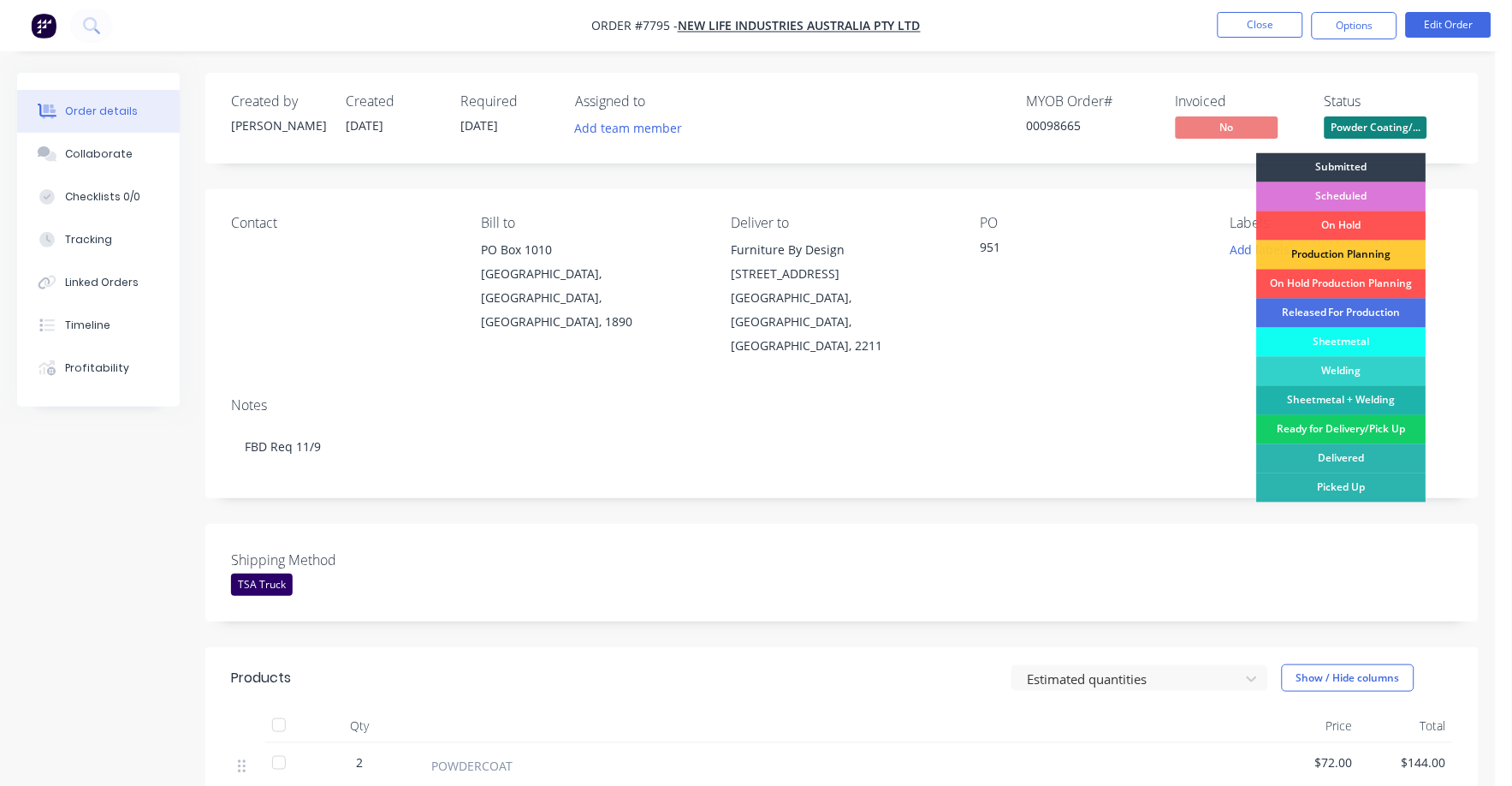
click at [1346, 433] on div "Ready for Delivery/Pick Up" at bounding box center [1341, 430] width 170 height 30
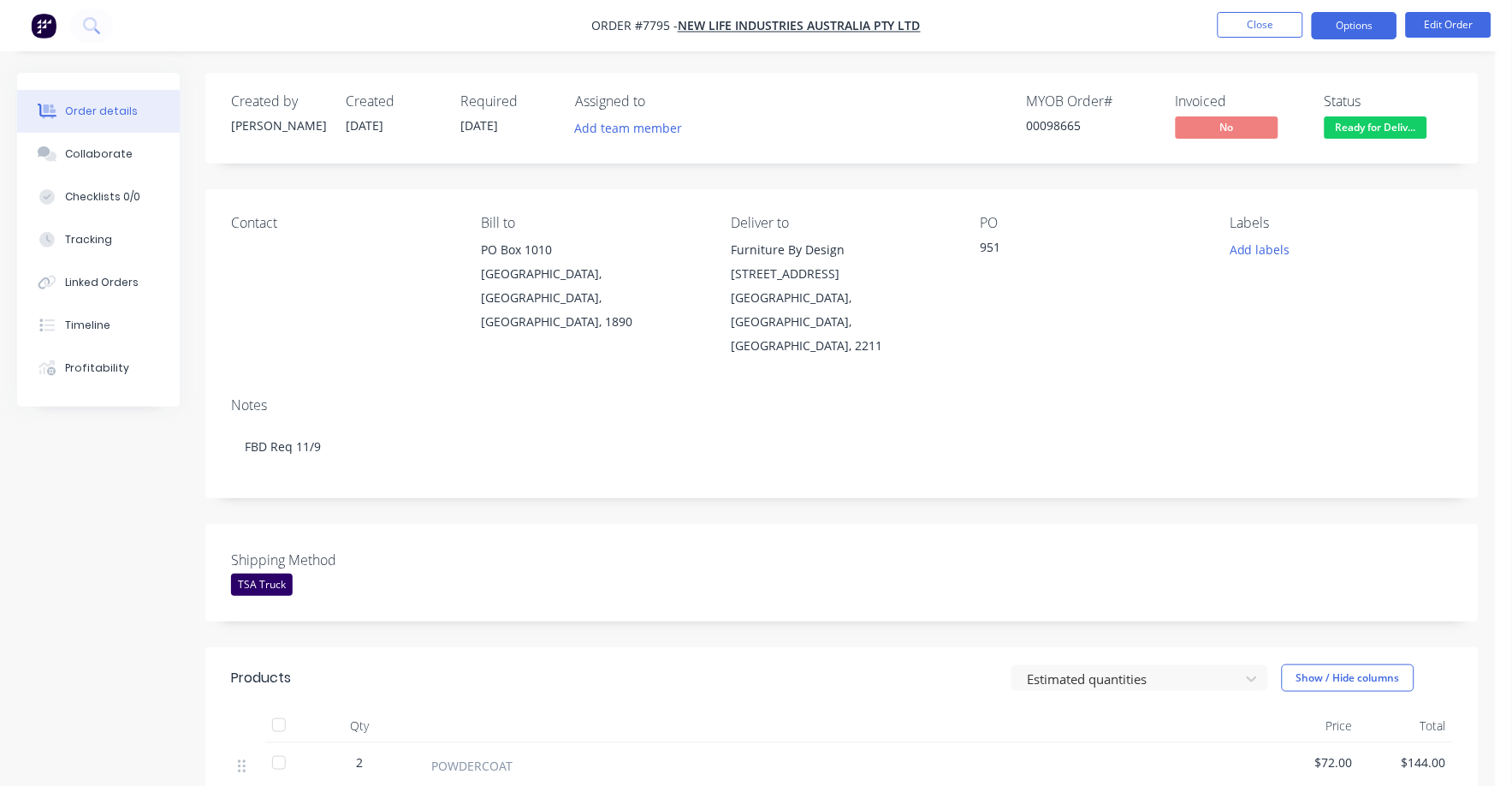
click at [1338, 21] on button "Options" at bounding box center [1354, 26] width 86 height 28
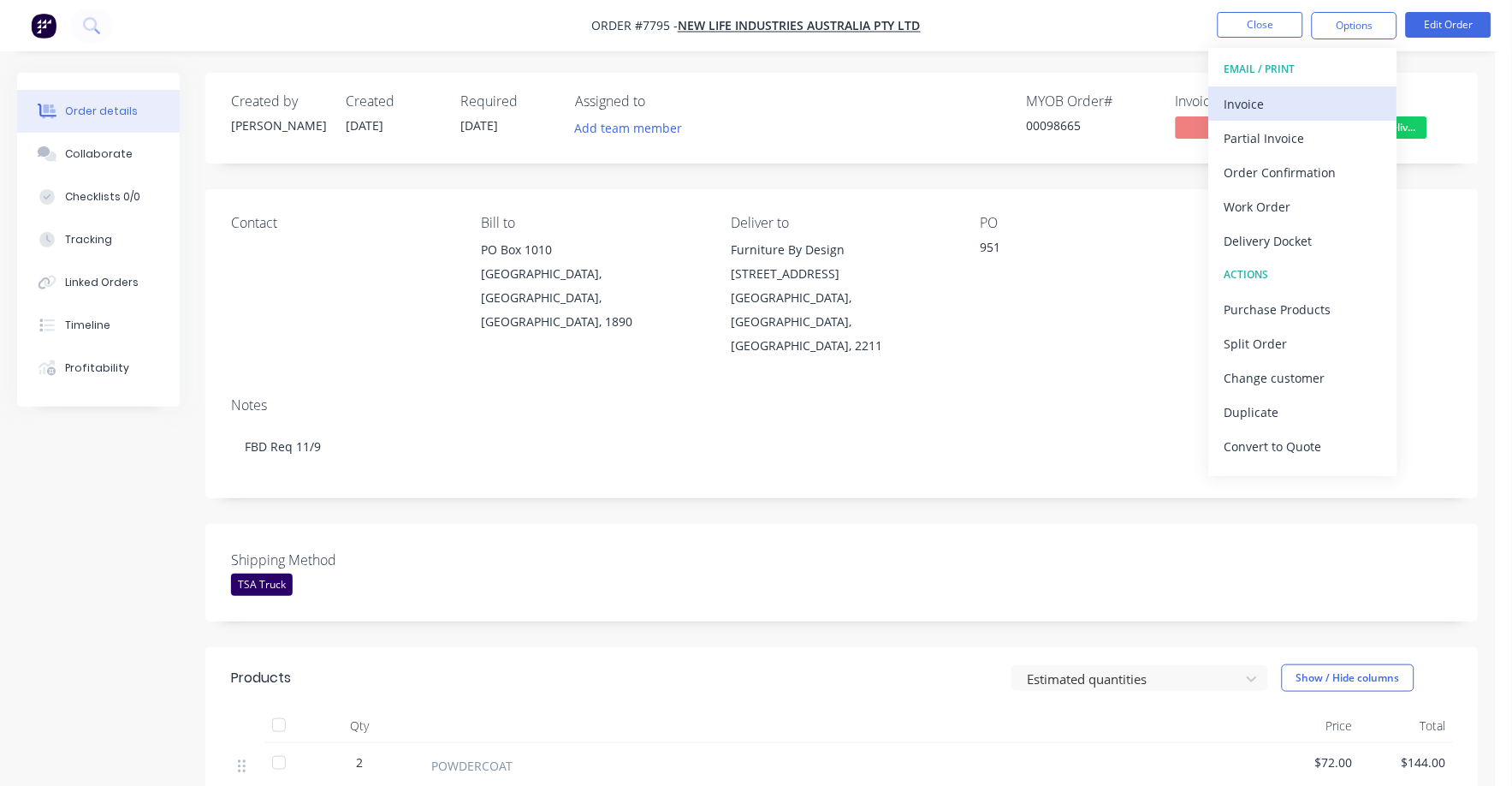
click at [1267, 104] on div "Invoice" at bounding box center [1303, 103] width 158 height 25
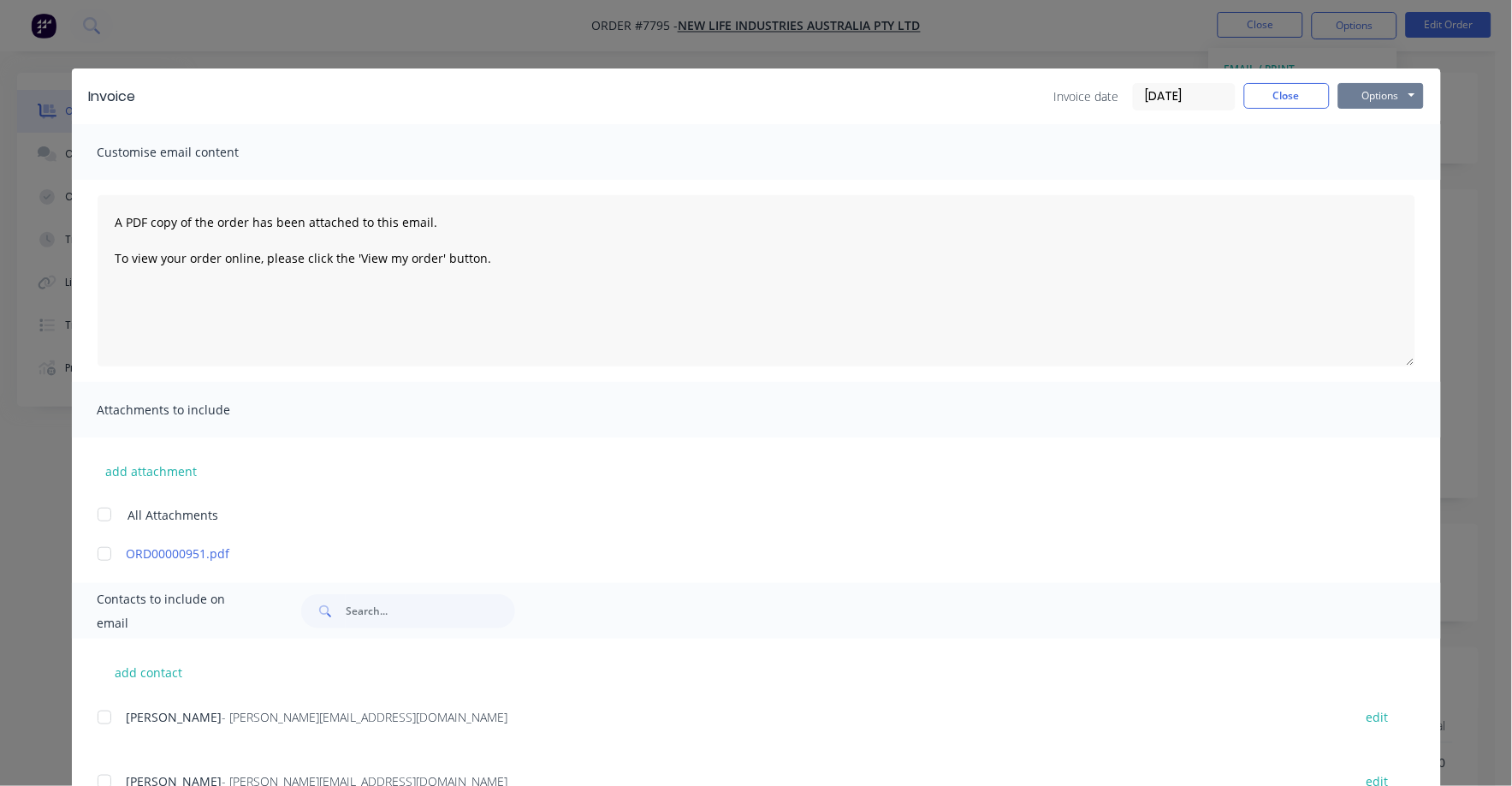
click at [1367, 95] on button "Options" at bounding box center [1380, 96] width 86 height 26
click at [1368, 149] on button "Print" at bounding box center [1392, 154] width 110 height 29
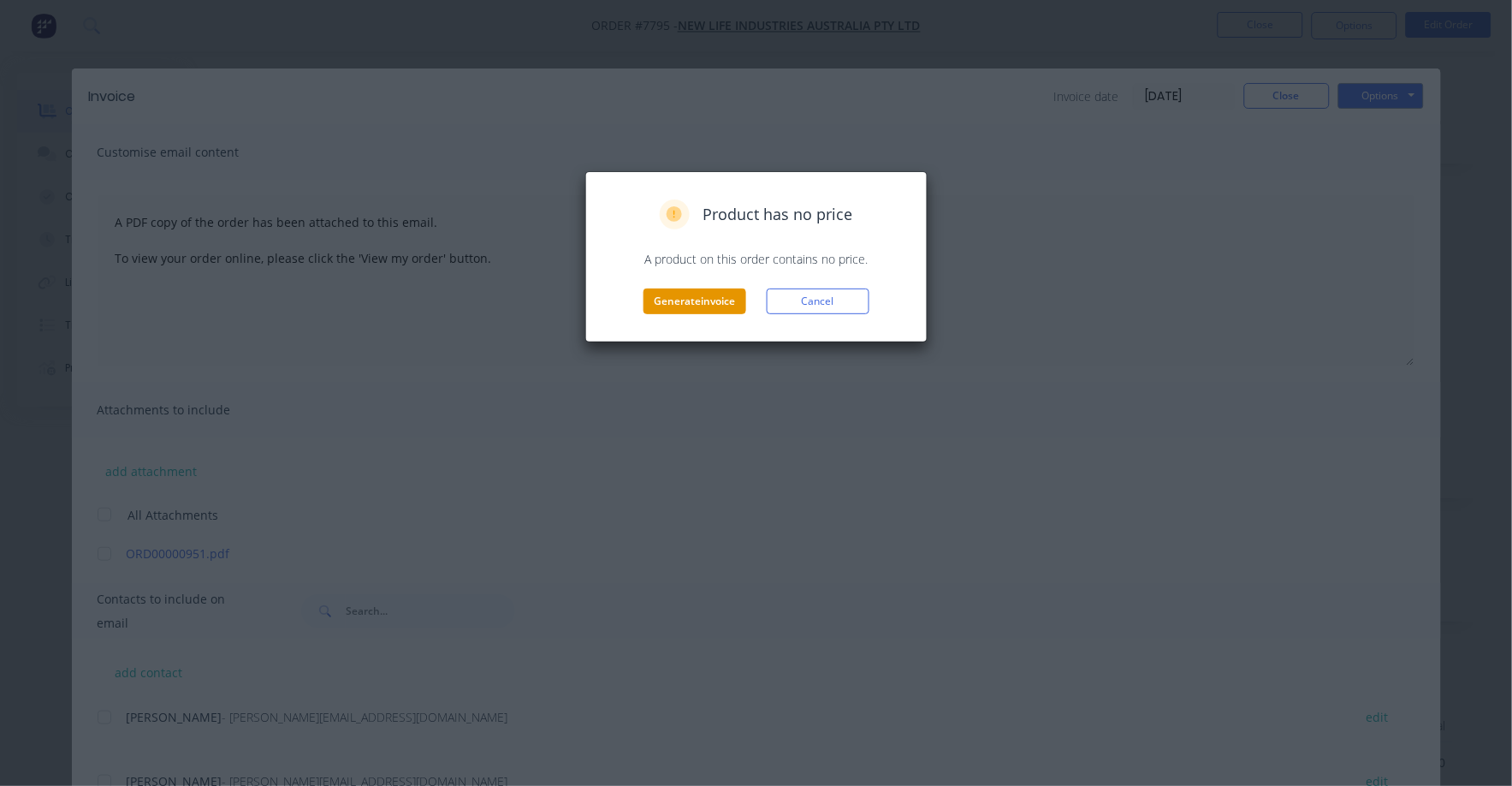
click at [684, 292] on button "Generate invoice" at bounding box center [694, 302] width 102 height 26
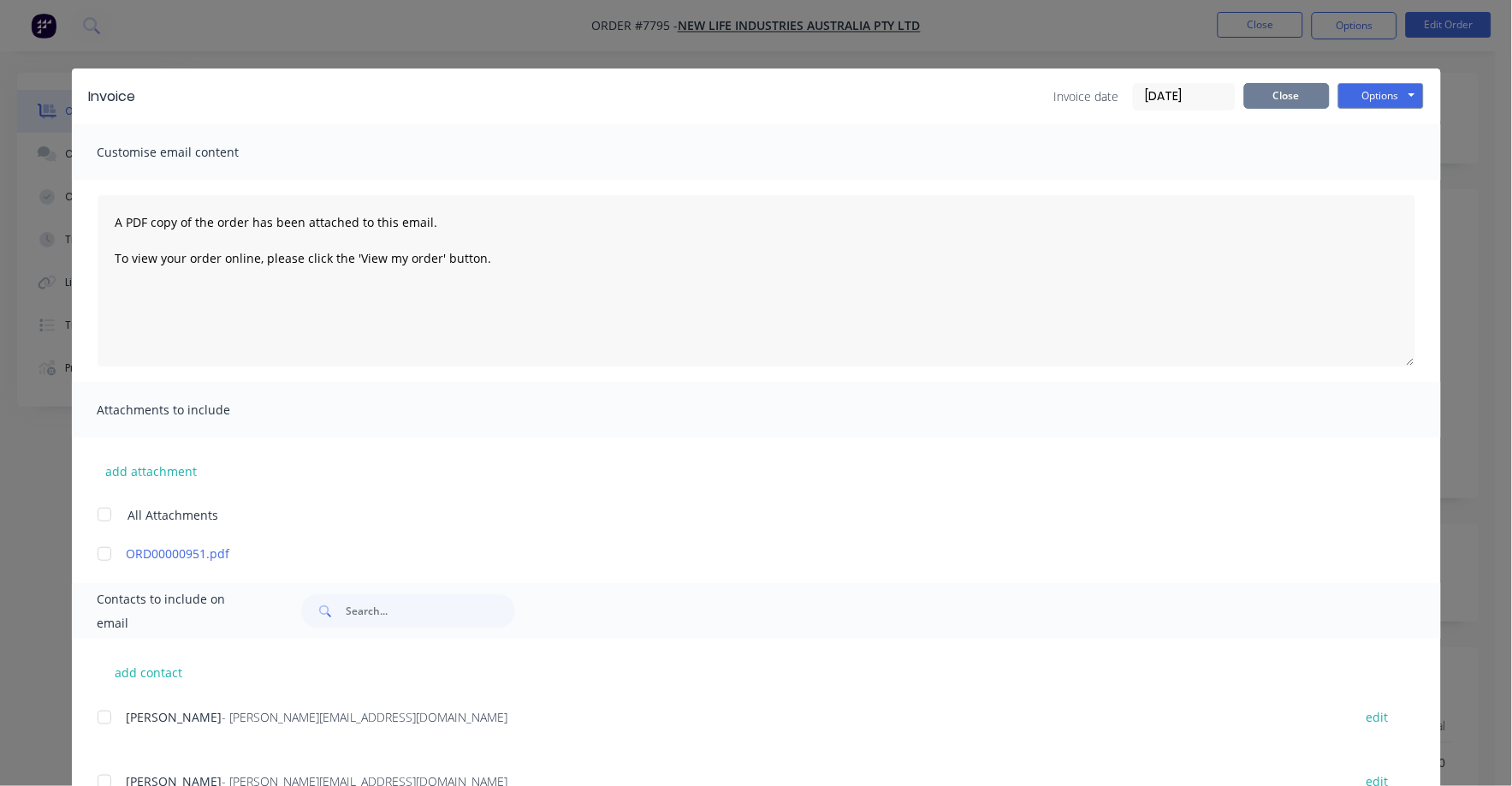
click at [1264, 87] on button "Close" at bounding box center [1286, 96] width 86 height 26
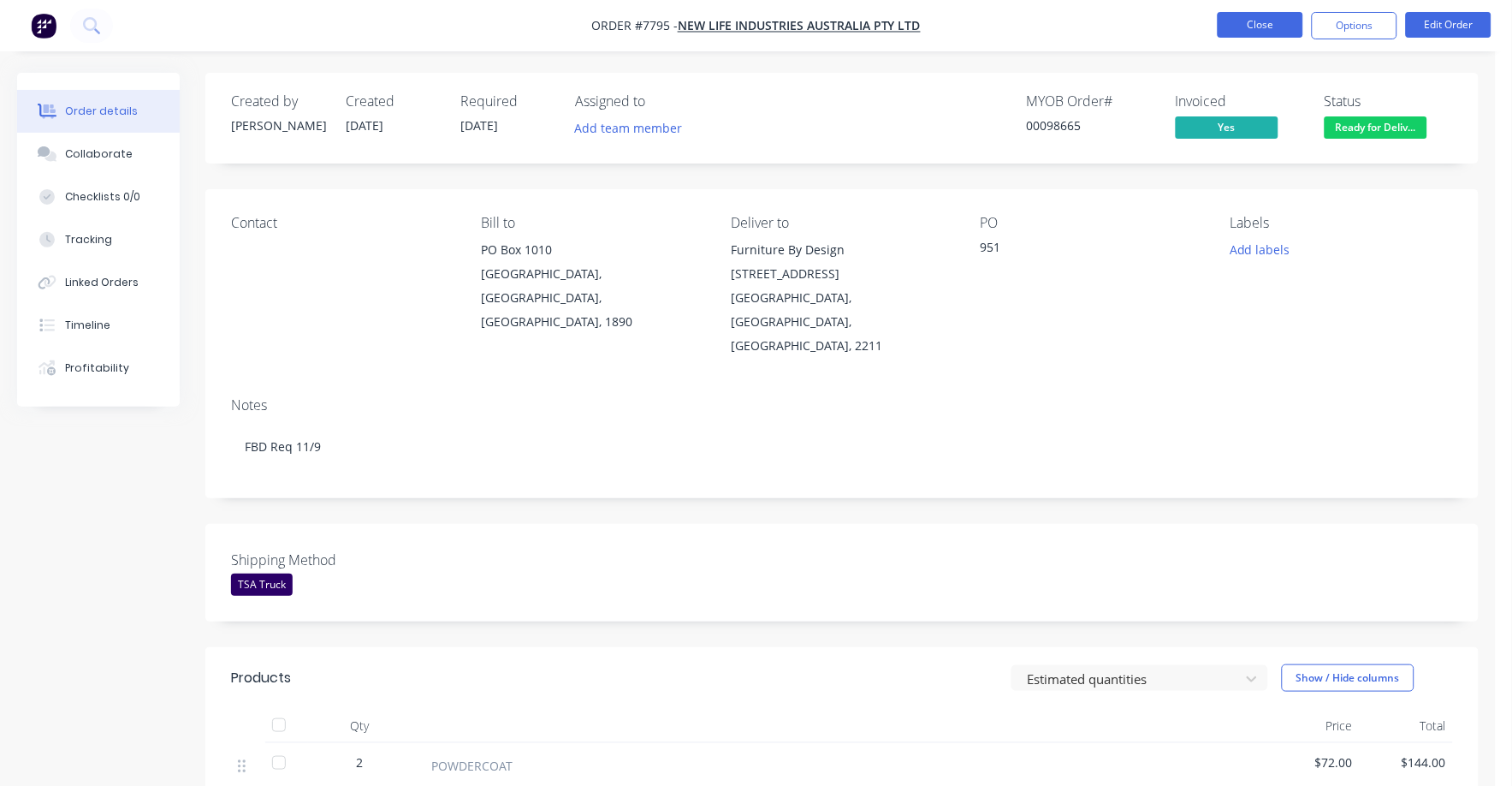
click at [1256, 24] on button "Close" at bounding box center [1260, 25] width 86 height 26
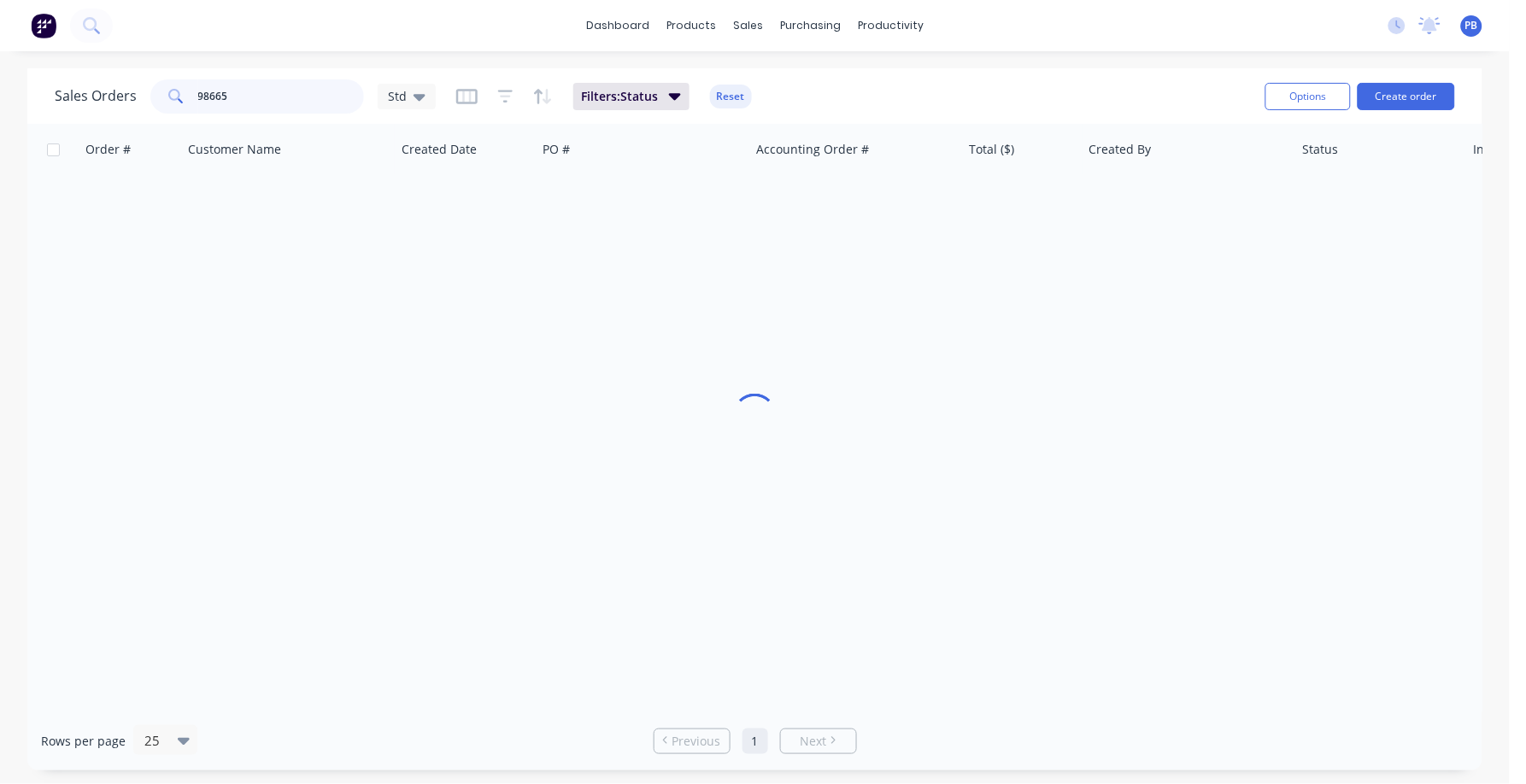
drag, startPoint x: 252, startPoint y: 89, endPoint x: 177, endPoint y: 78, distance: 75.8
click at [177, 79] on div "98665" at bounding box center [257, 96] width 214 height 34
type input "98686"
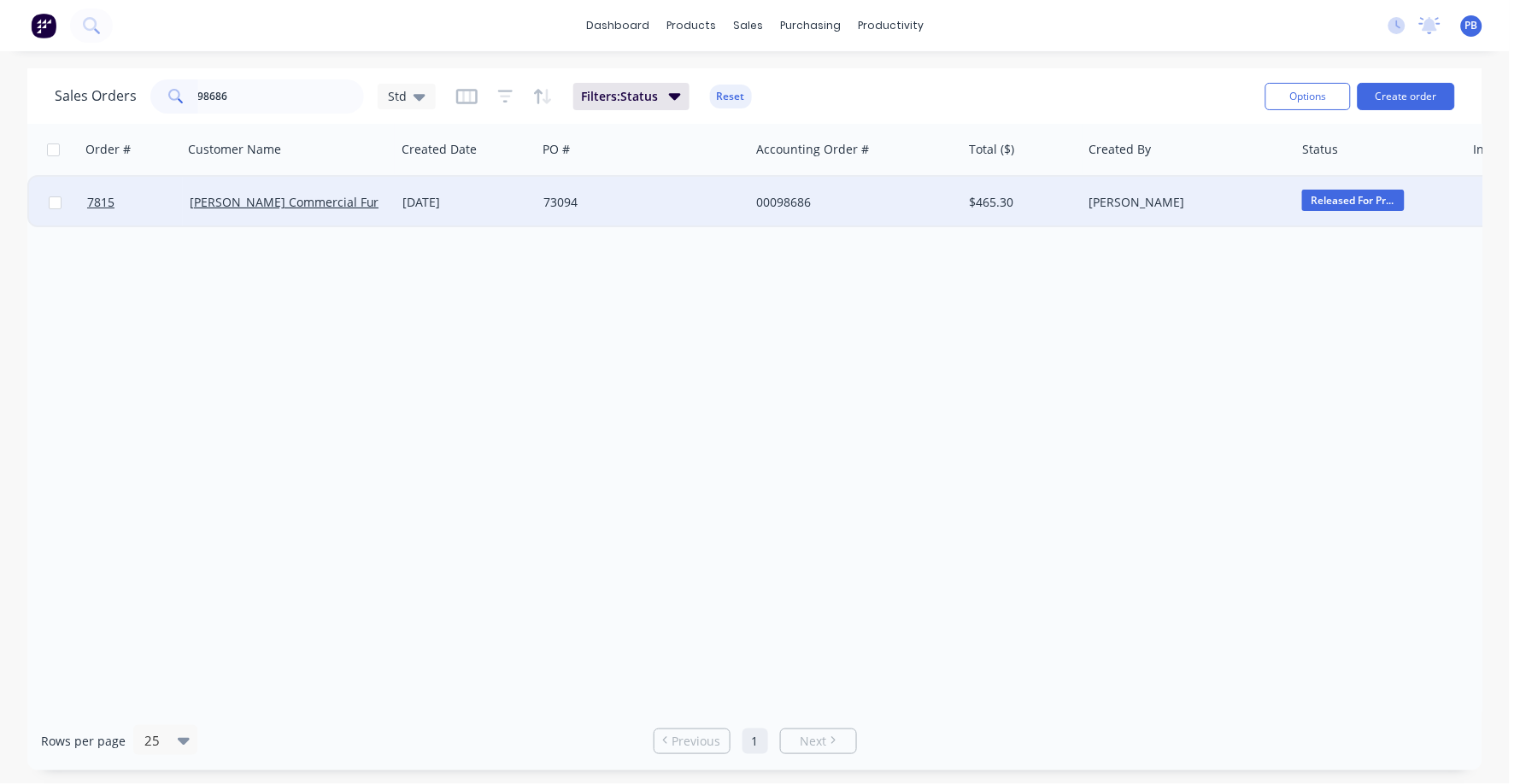
click at [777, 199] on div "00098686" at bounding box center [850, 202] width 190 height 17
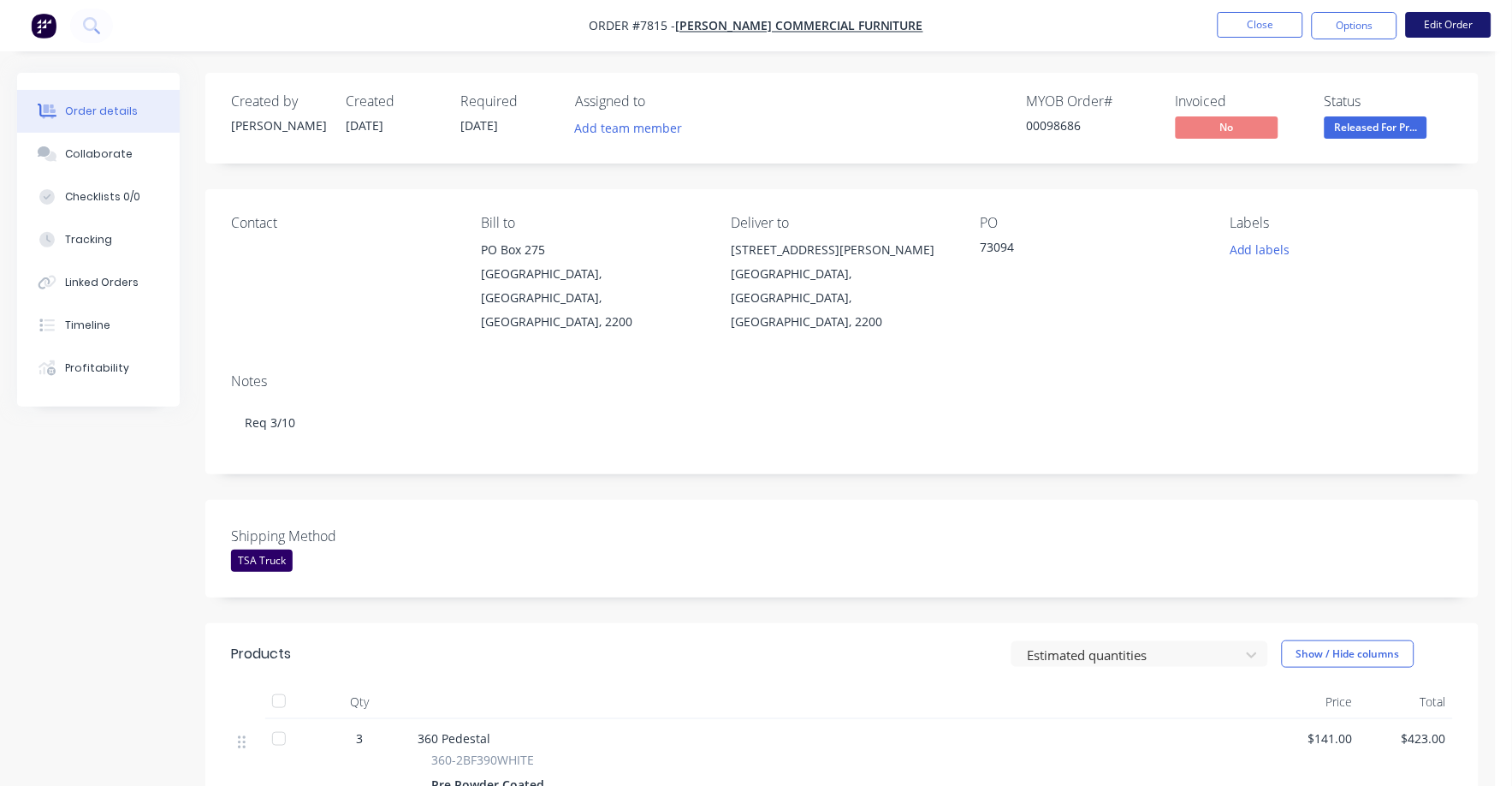
click at [1446, 23] on button "Edit Order" at bounding box center [1448, 25] width 86 height 26
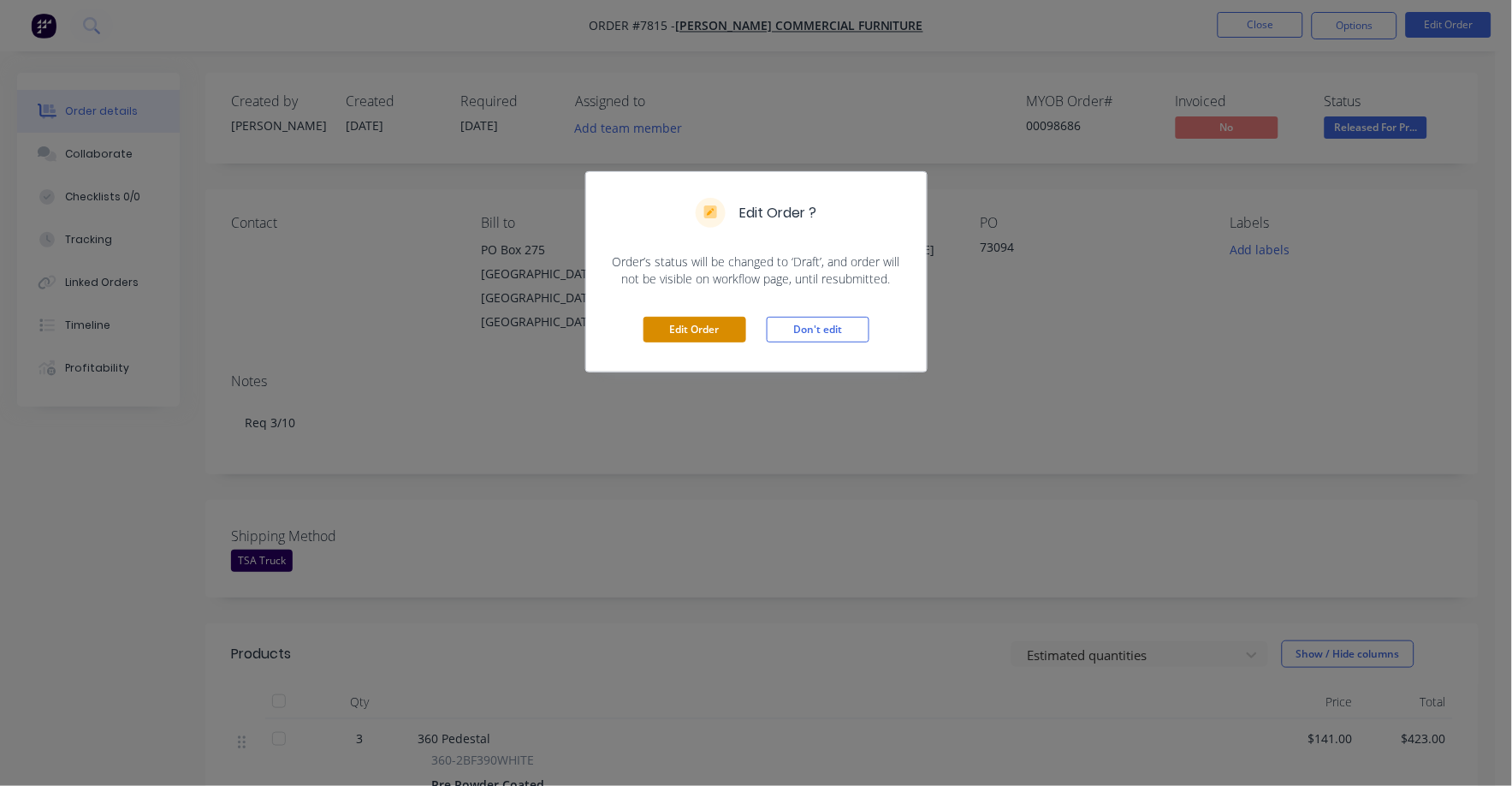
click at [667, 330] on button "Edit Order" at bounding box center [694, 329] width 102 height 26
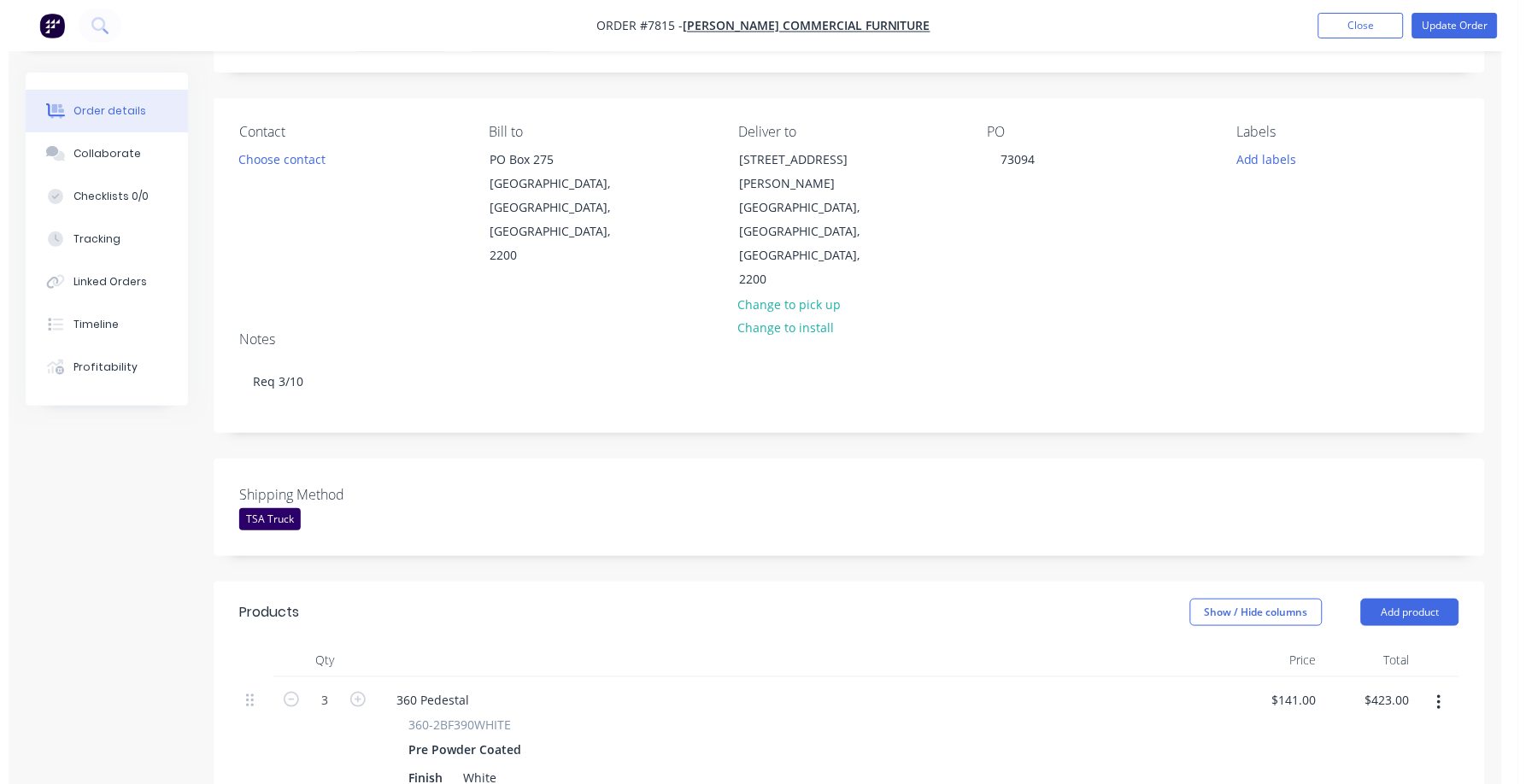
scroll to position [534, 0]
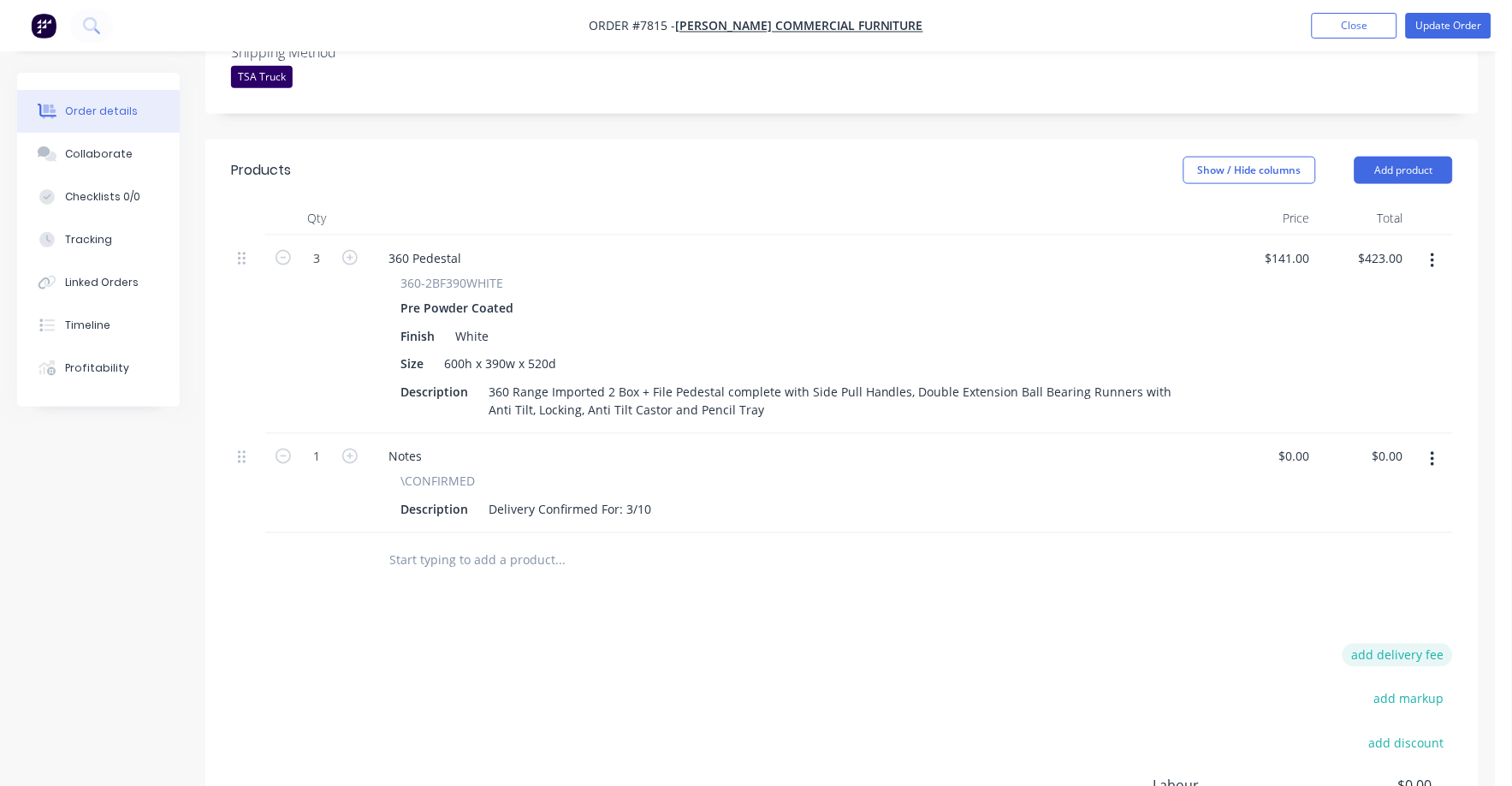
click at [1393, 644] on button "add delivery fee" at bounding box center [1398, 655] width 111 height 23
type input "75"
click input "submit" at bounding box center [0, 0] width 0 height 0
click at [1447, 20] on button "Update Order" at bounding box center [1448, 26] width 86 height 26
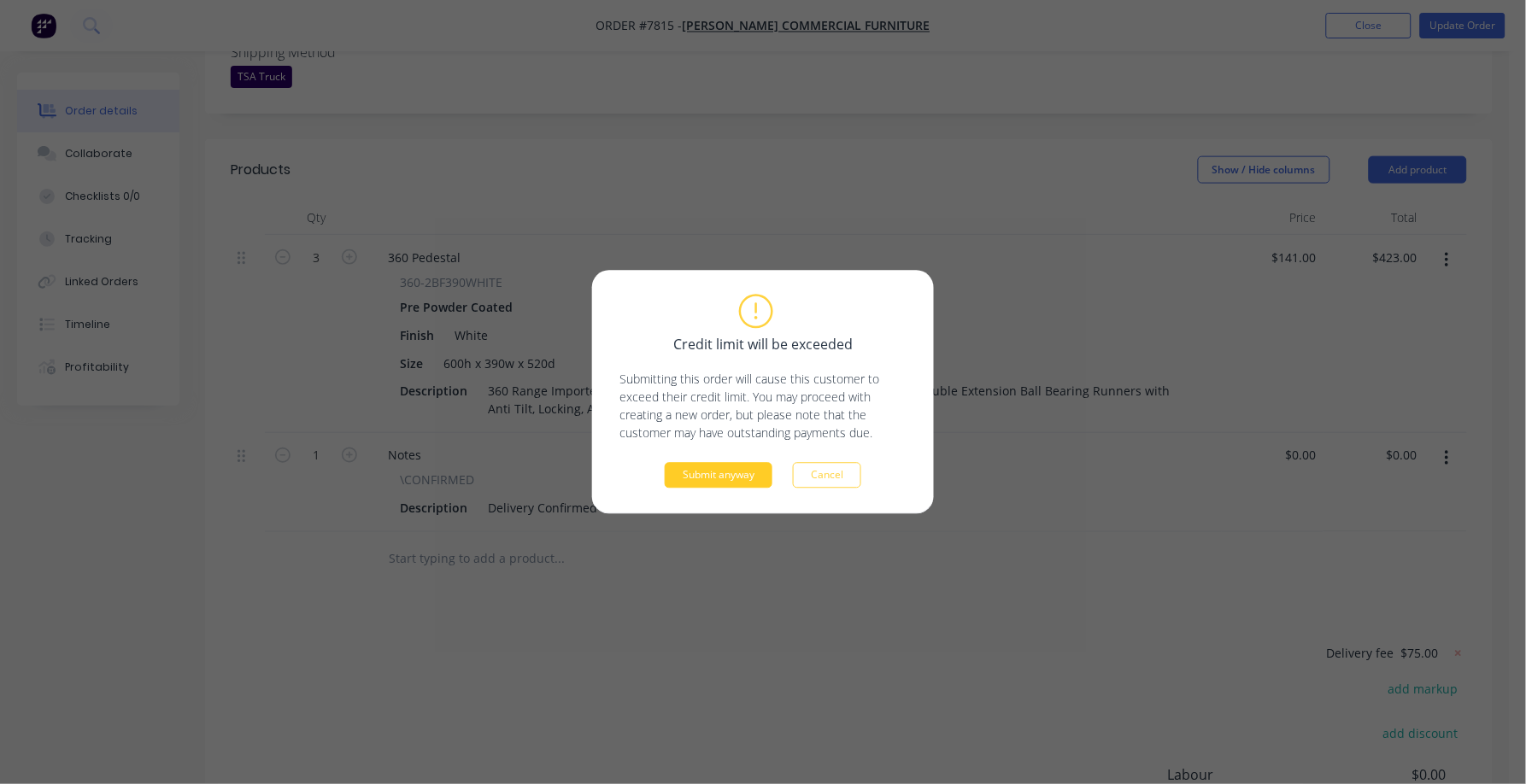
drag, startPoint x: 734, startPoint y: 470, endPoint x: 725, endPoint y: 476, distance: 10.8
click at [725, 476] on button "Submit anyway" at bounding box center [718, 476] width 108 height 26
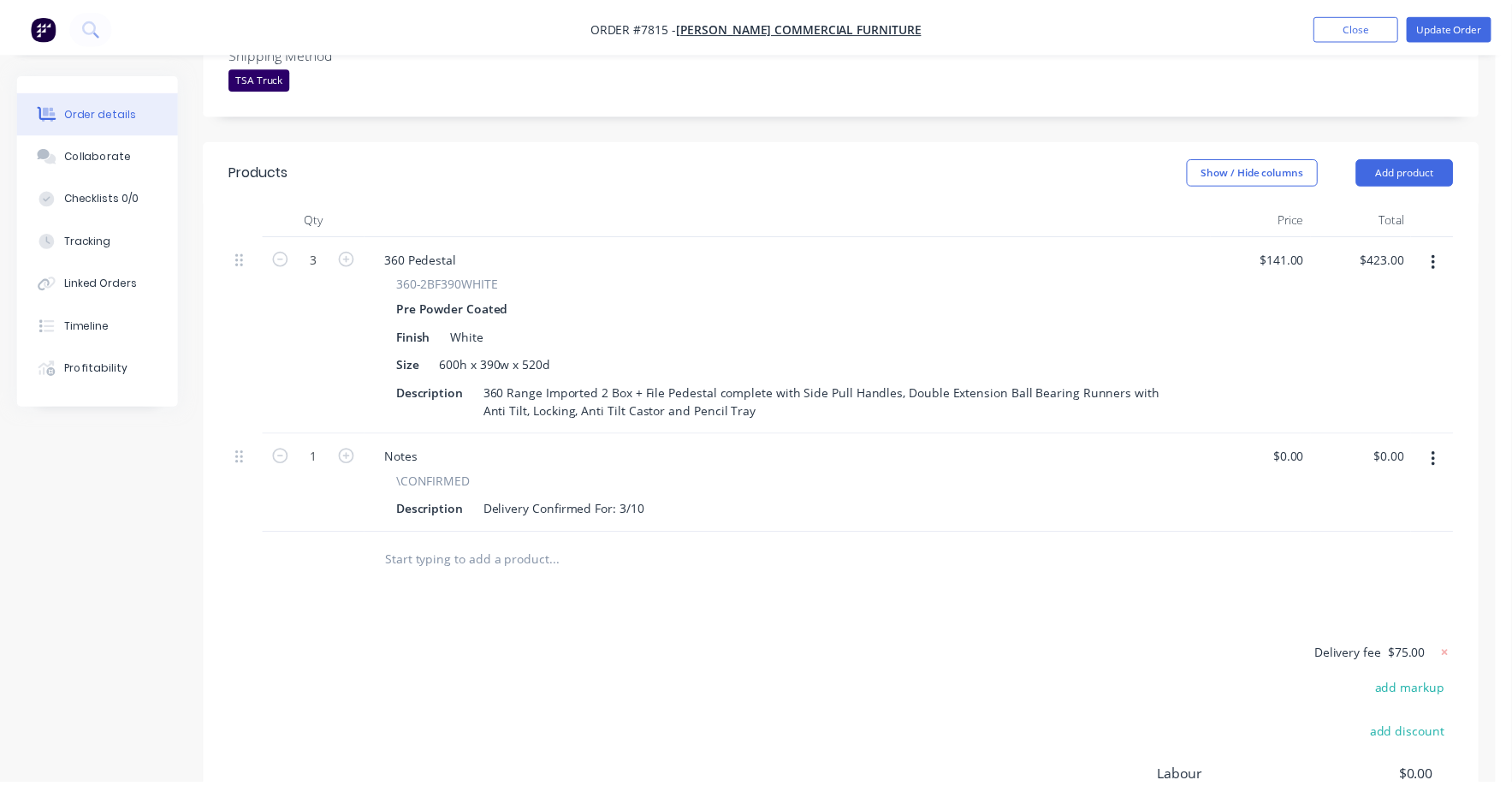
scroll to position [501, 0]
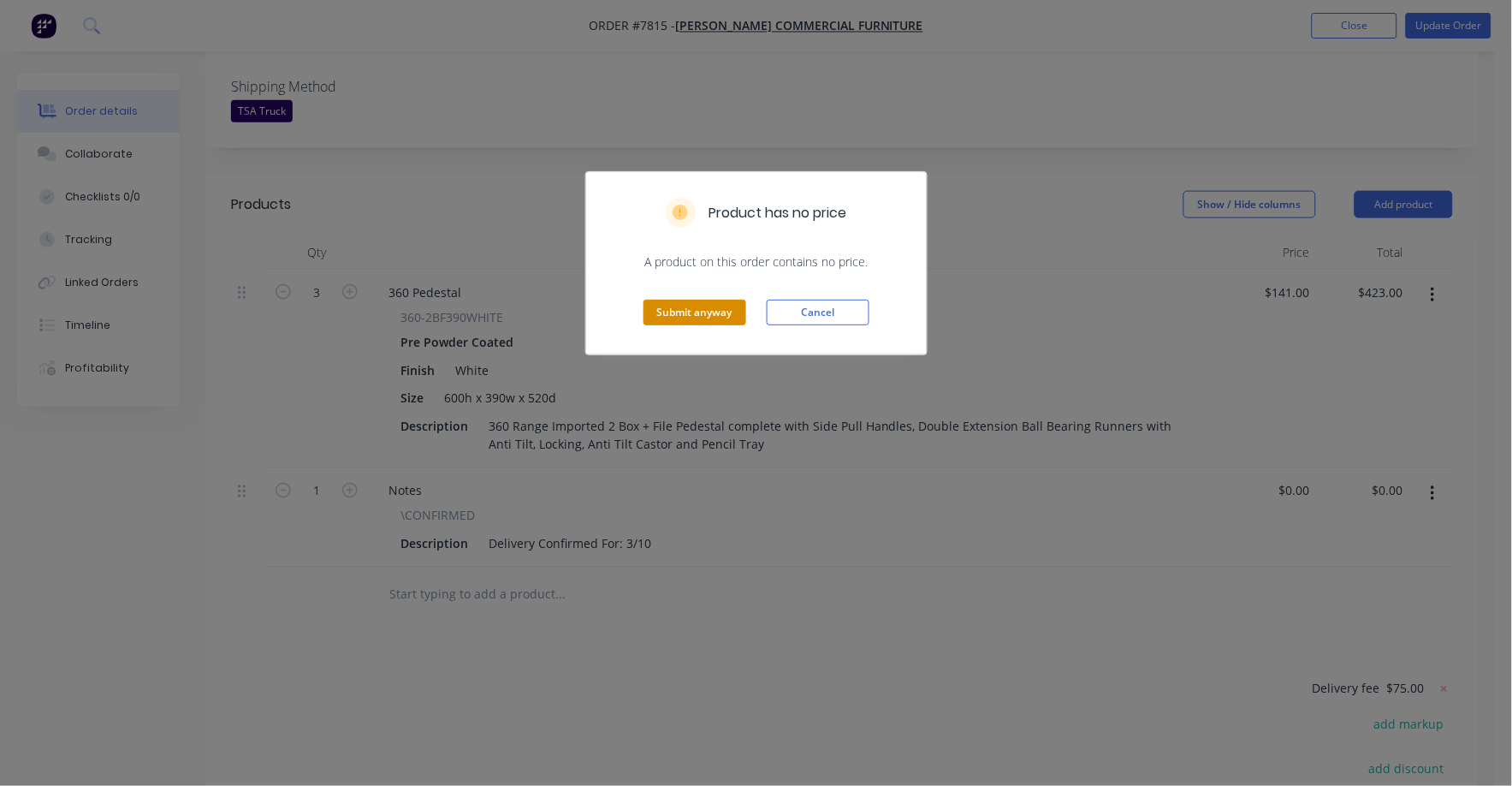
click at [708, 310] on div "Submit anyway Cancel" at bounding box center [756, 312] width 340 height 84
click at [718, 325] on button "Submit anyway" at bounding box center [694, 313] width 102 height 26
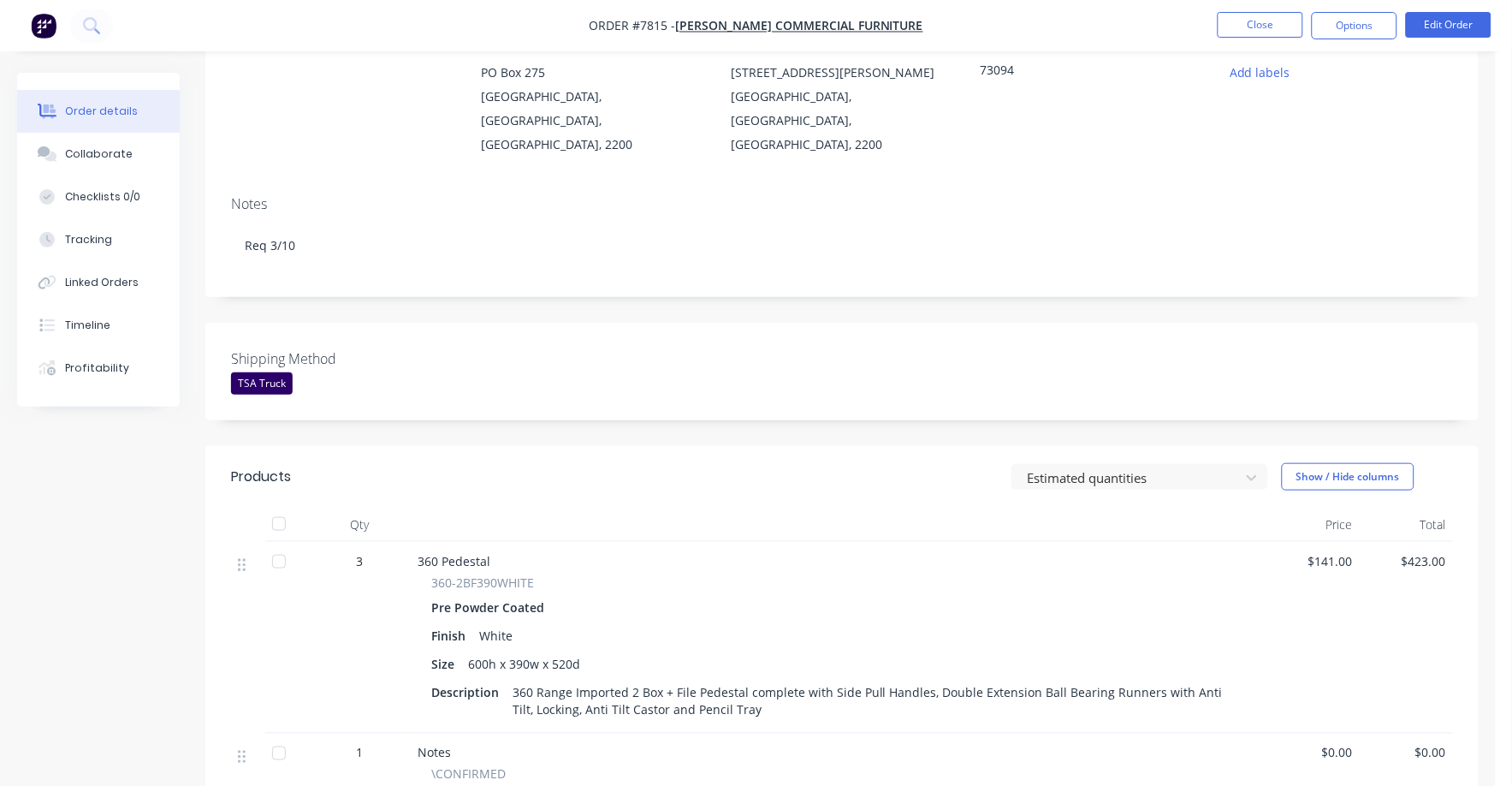
scroll to position [0, 0]
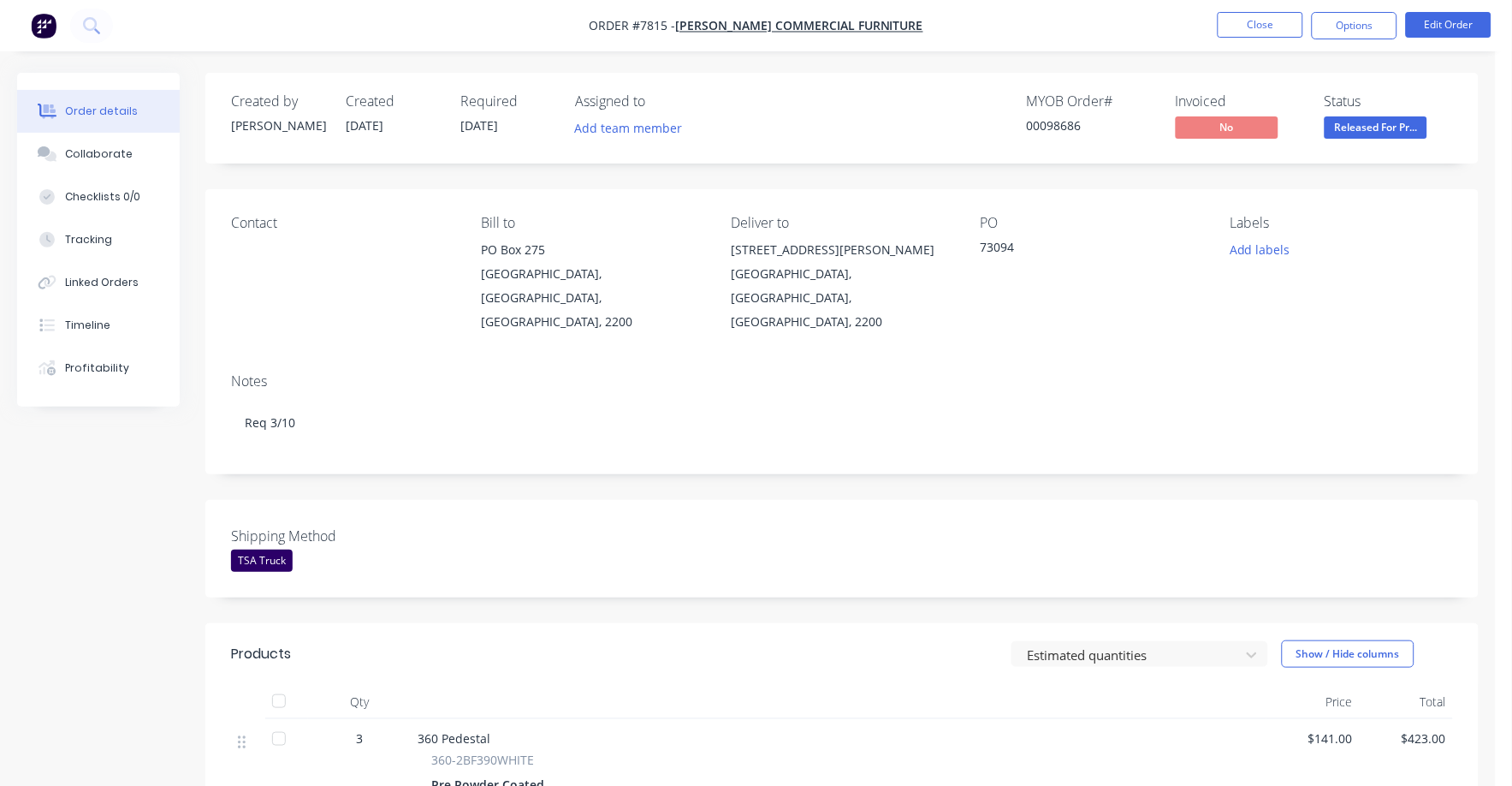
click at [1351, 125] on span "Released For Pr..." at bounding box center [1376, 126] width 102 height 21
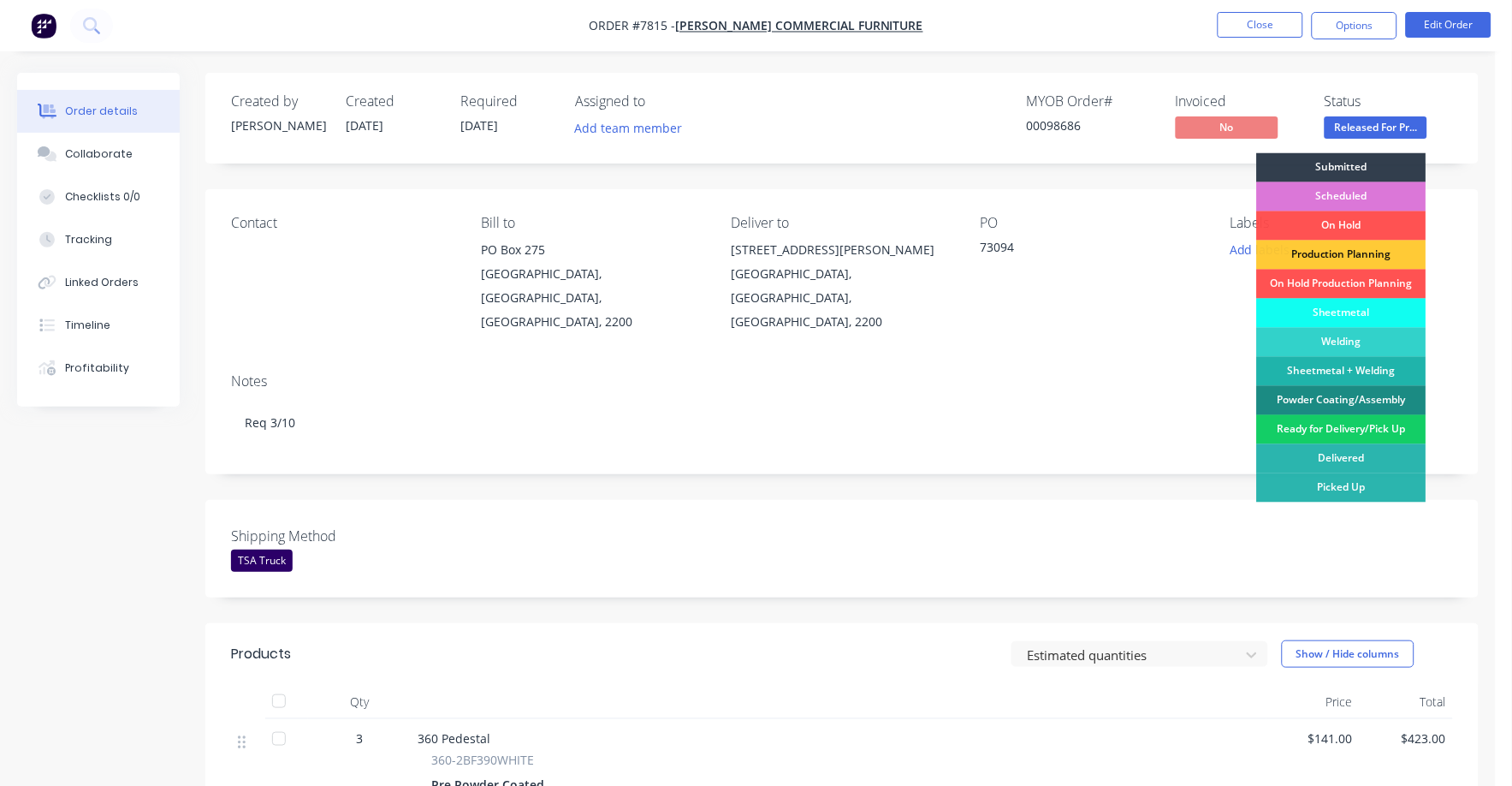
click at [1355, 429] on div "Ready for Delivery/Pick Up" at bounding box center [1341, 430] width 170 height 30
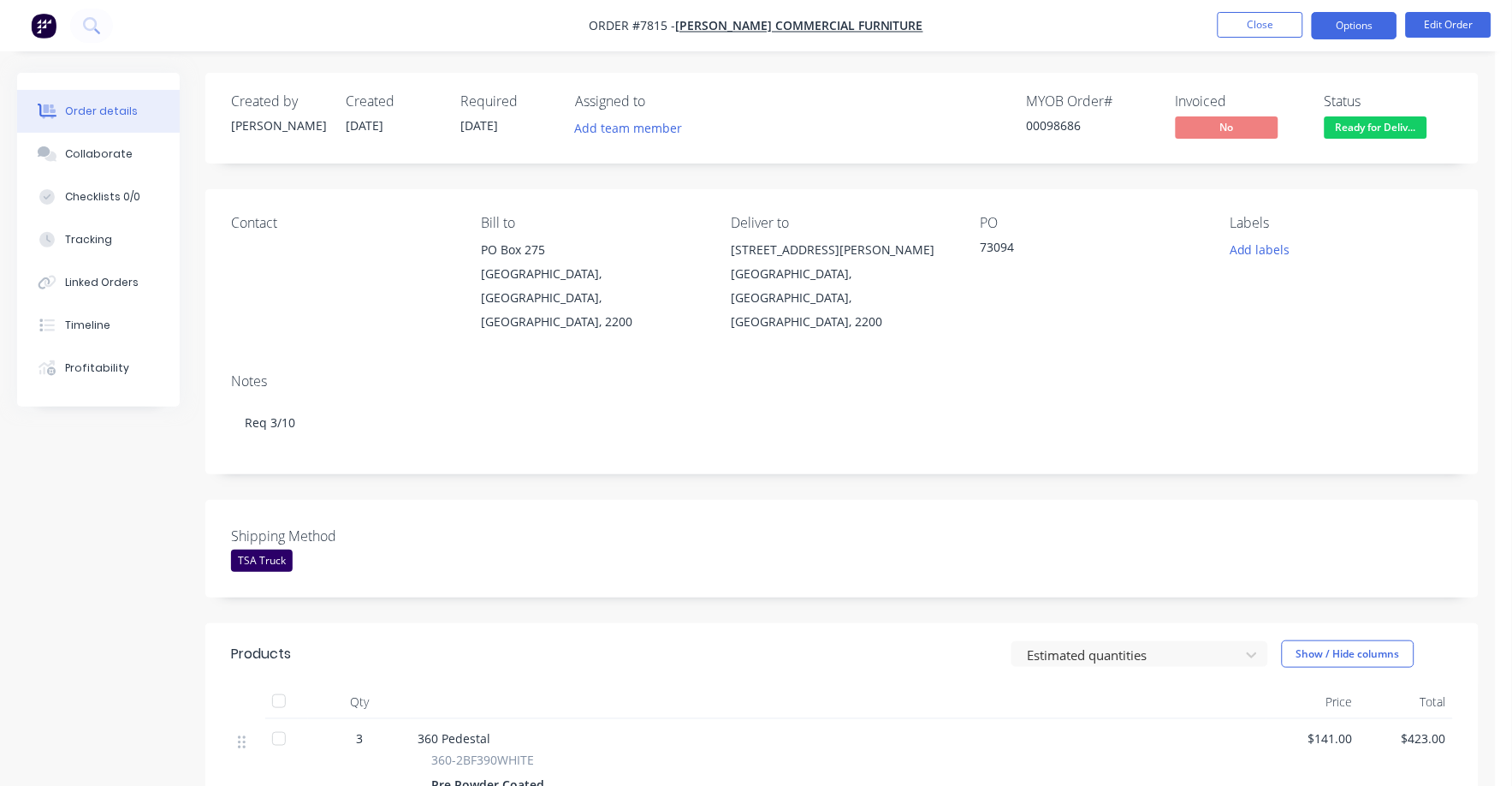
click at [1346, 18] on button "Options" at bounding box center [1354, 26] width 86 height 28
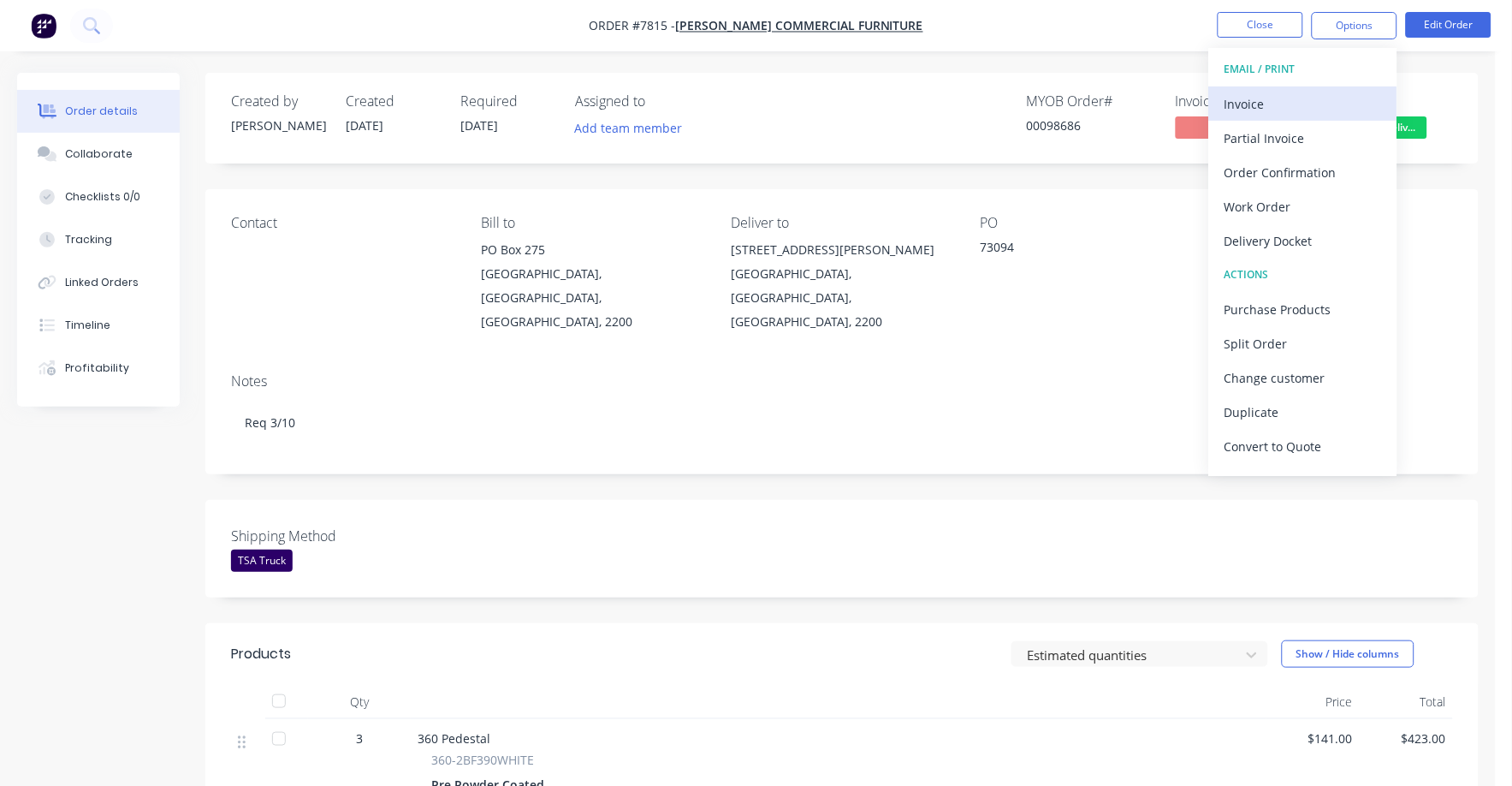
click at [1243, 101] on div "Invoice" at bounding box center [1303, 103] width 158 height 25
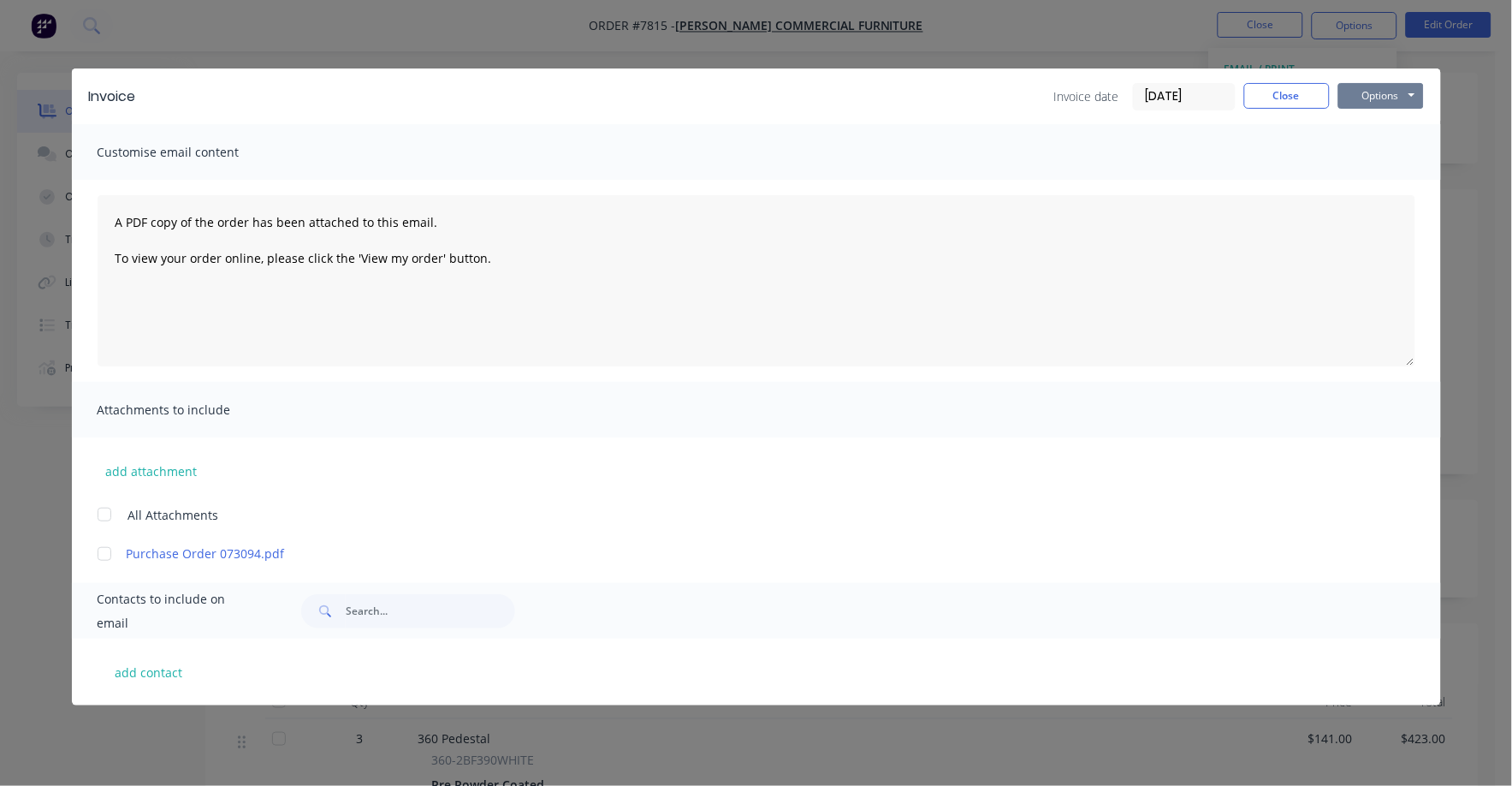
click at [1364, 101] on button "Options" at bounding box center [1380, 96] width 86 height 26
click at [1348, 151] on button "Print" at bounding box center [1392, 154] width 110 height 29
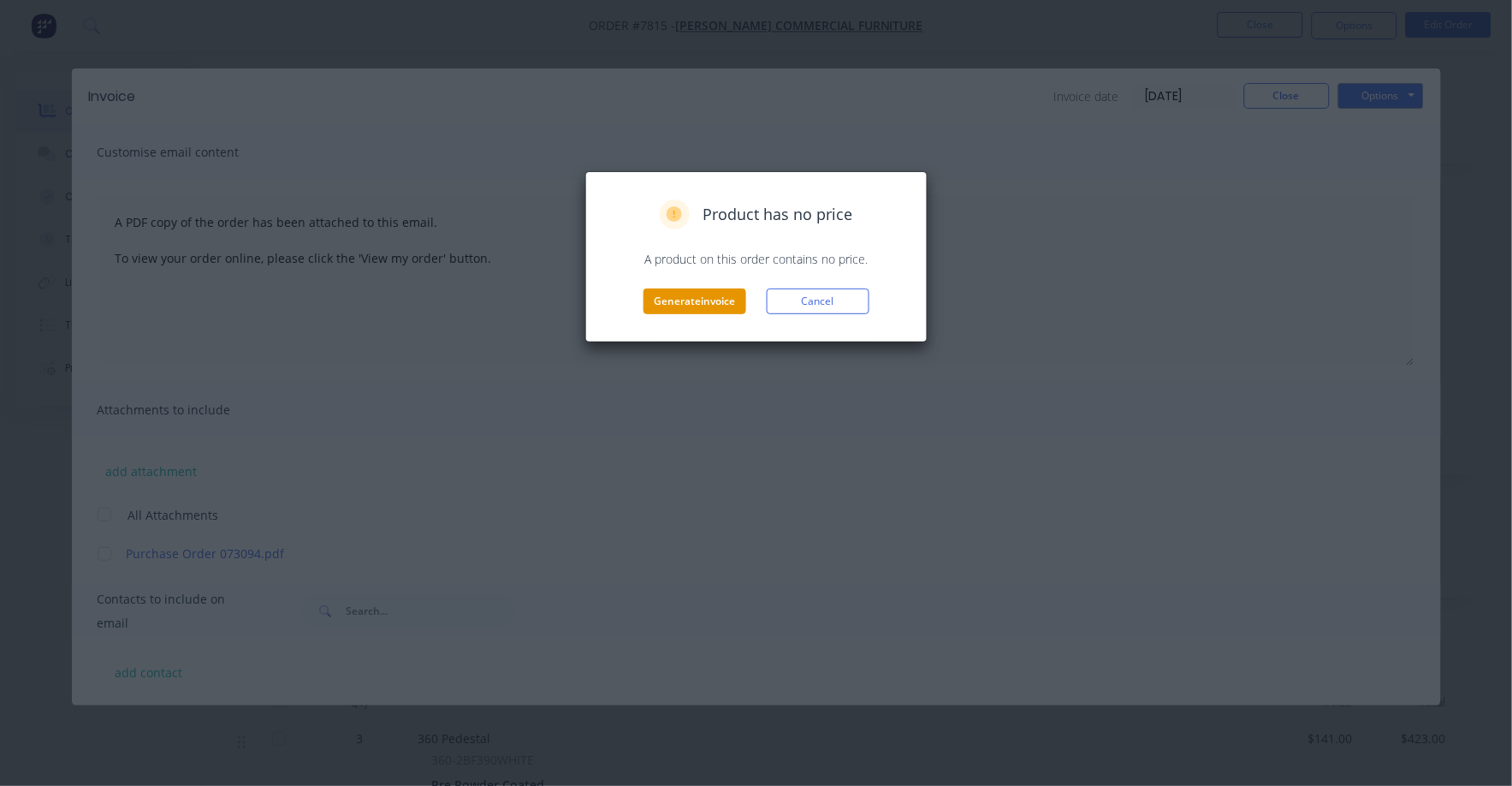
click at [671, 310] on button "Generate invoice" at bounding box center [694, 302] width 102 height 26
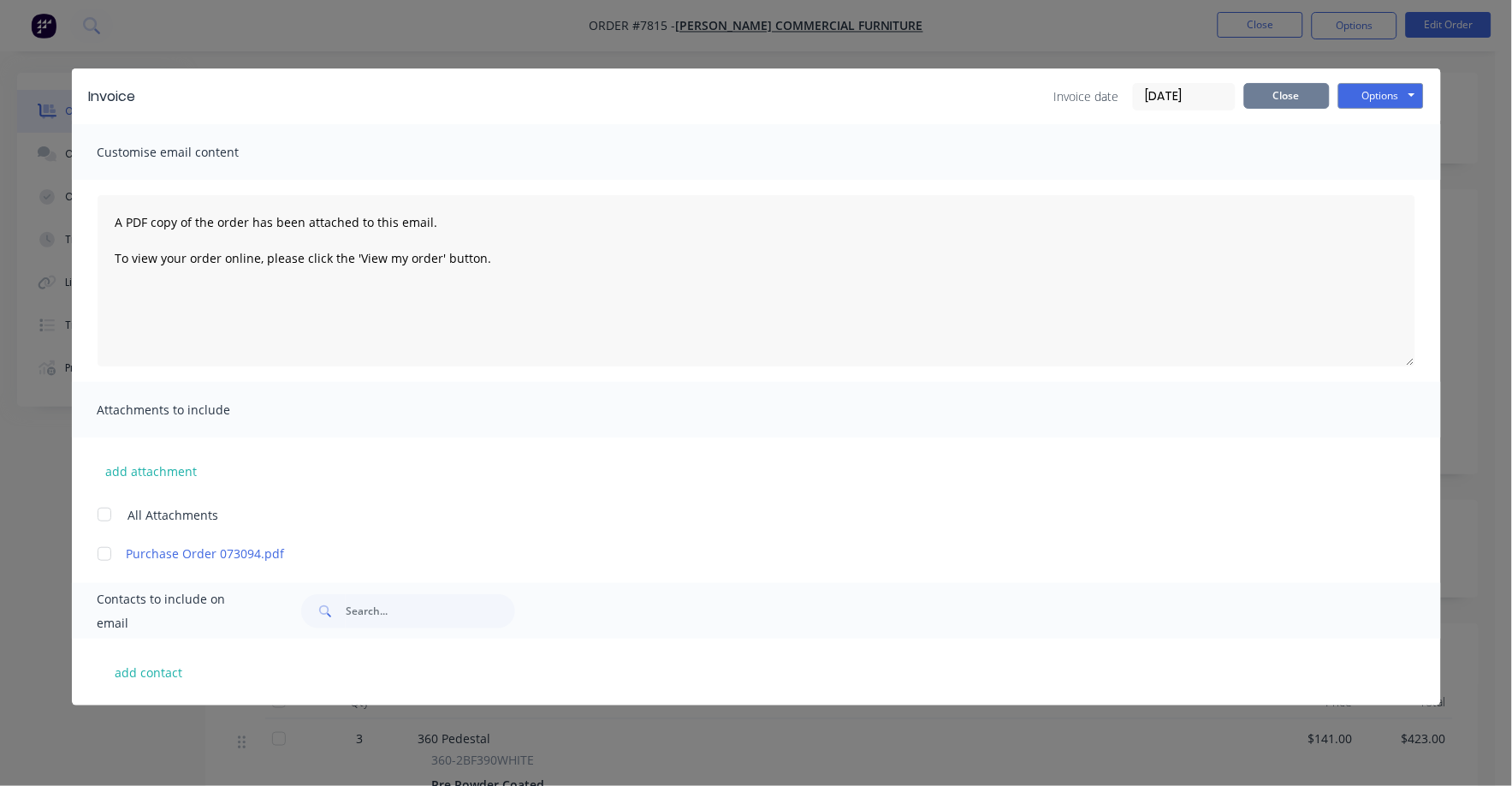
click at [1303, 93] on button "Close" at bounding box center [1286, 96] width 86 height 26
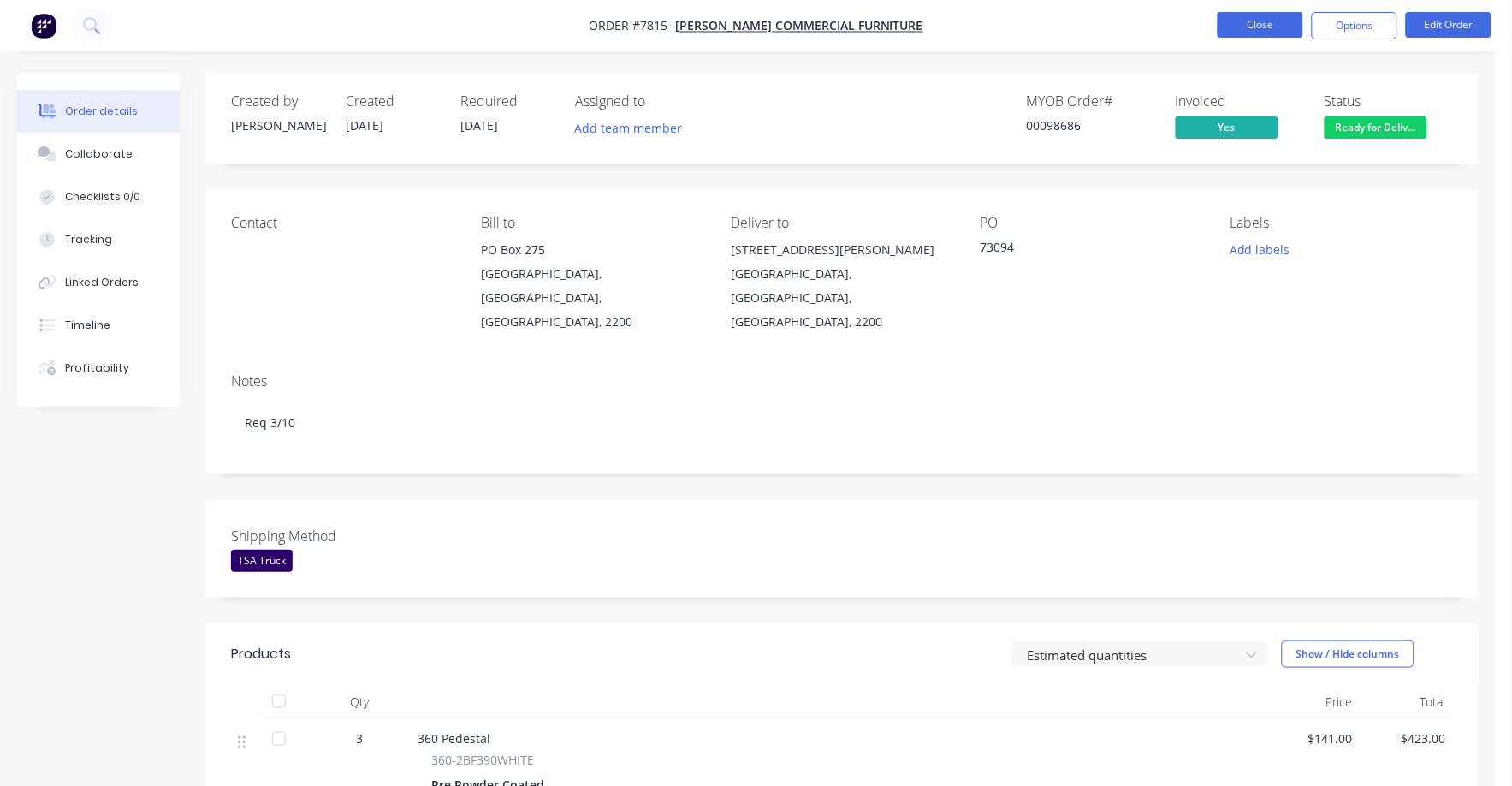
click at [1264, 19] on button "Close" at bounding box center [1260, 25] width 86 height 26
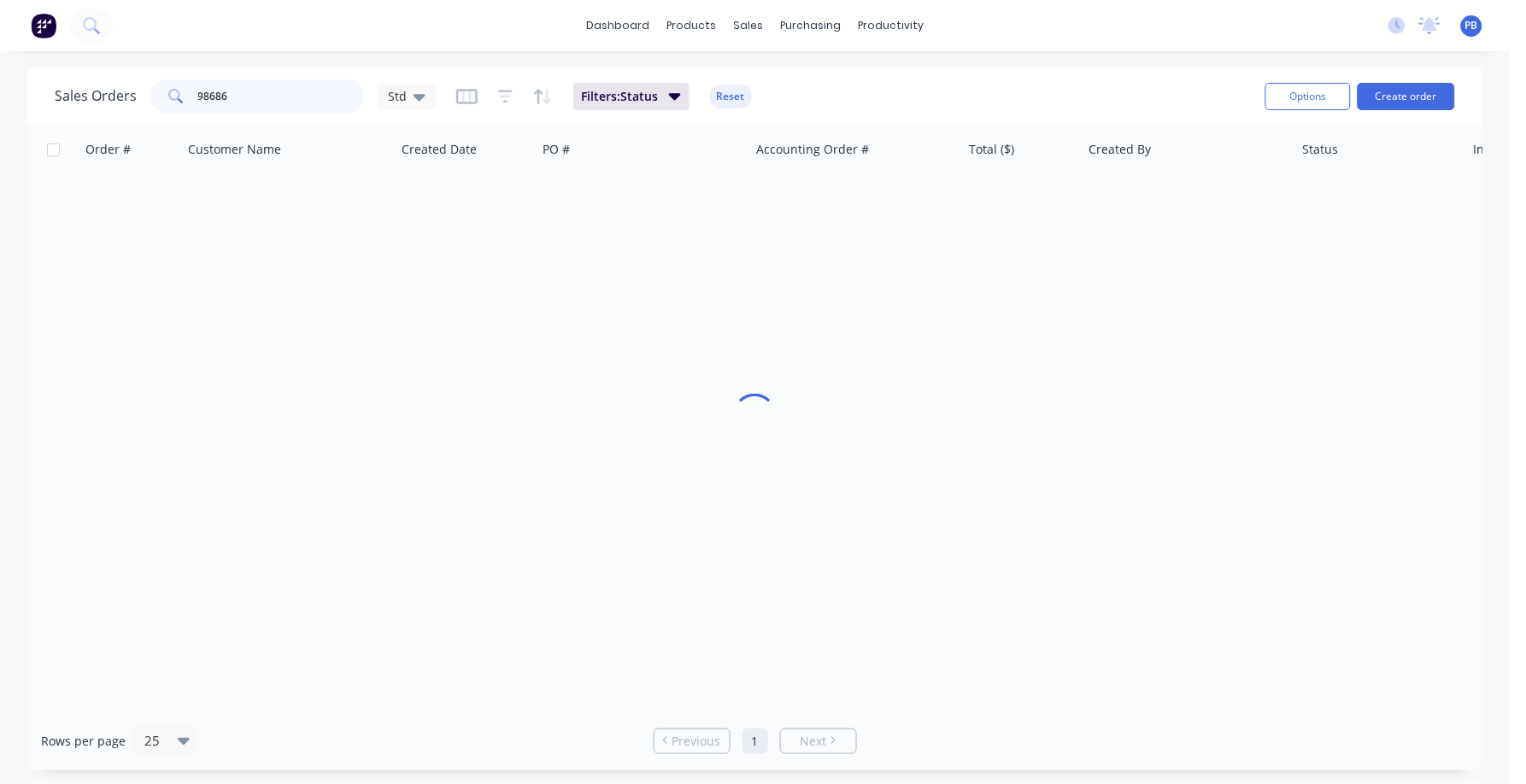
click at [295, 91] on input "98686" at bounding box center [281, 96] width 167 height 34
click at [294, 91] on input "98686" at bounding box center [281, 96] width 167 height 34
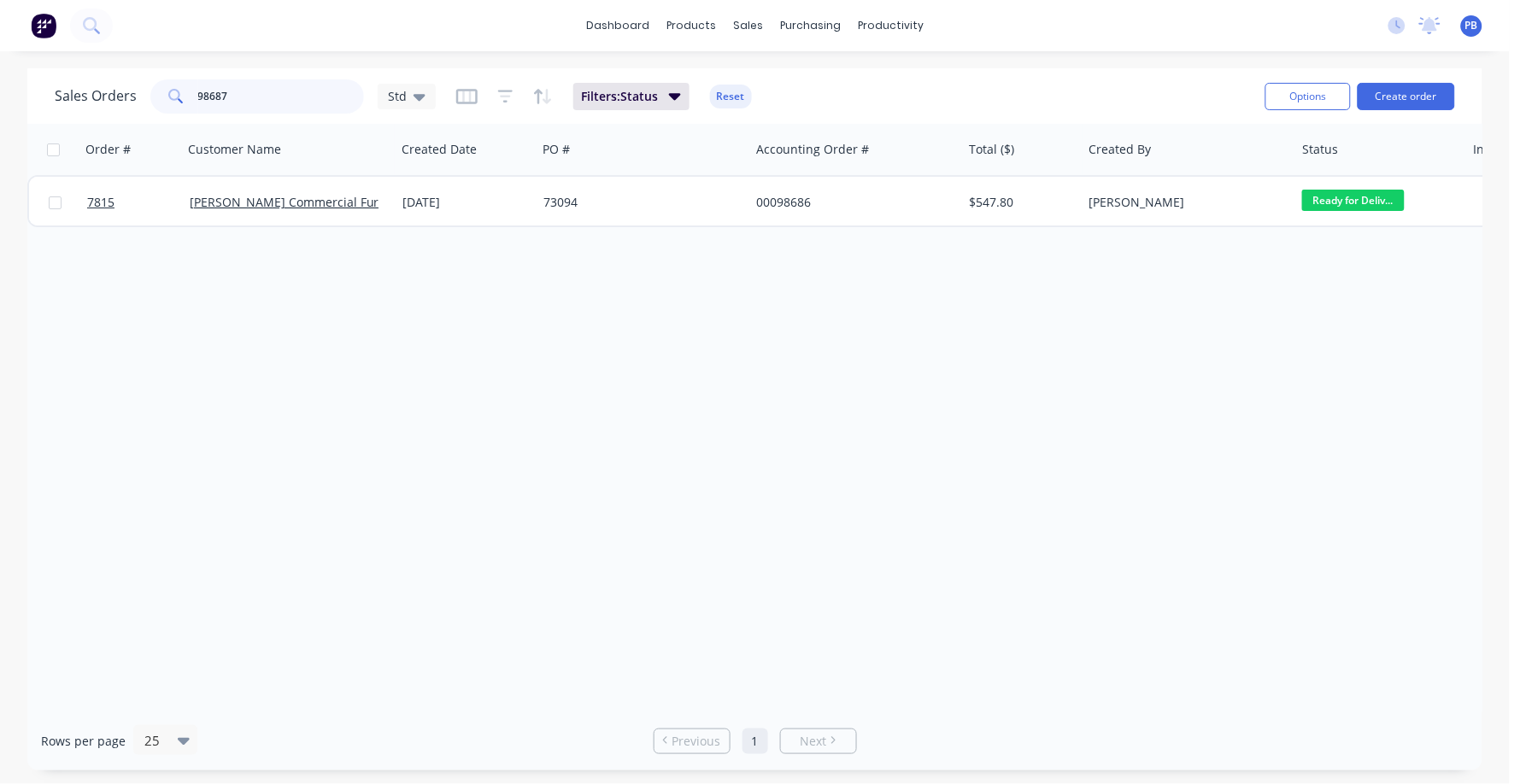
type input "98687"
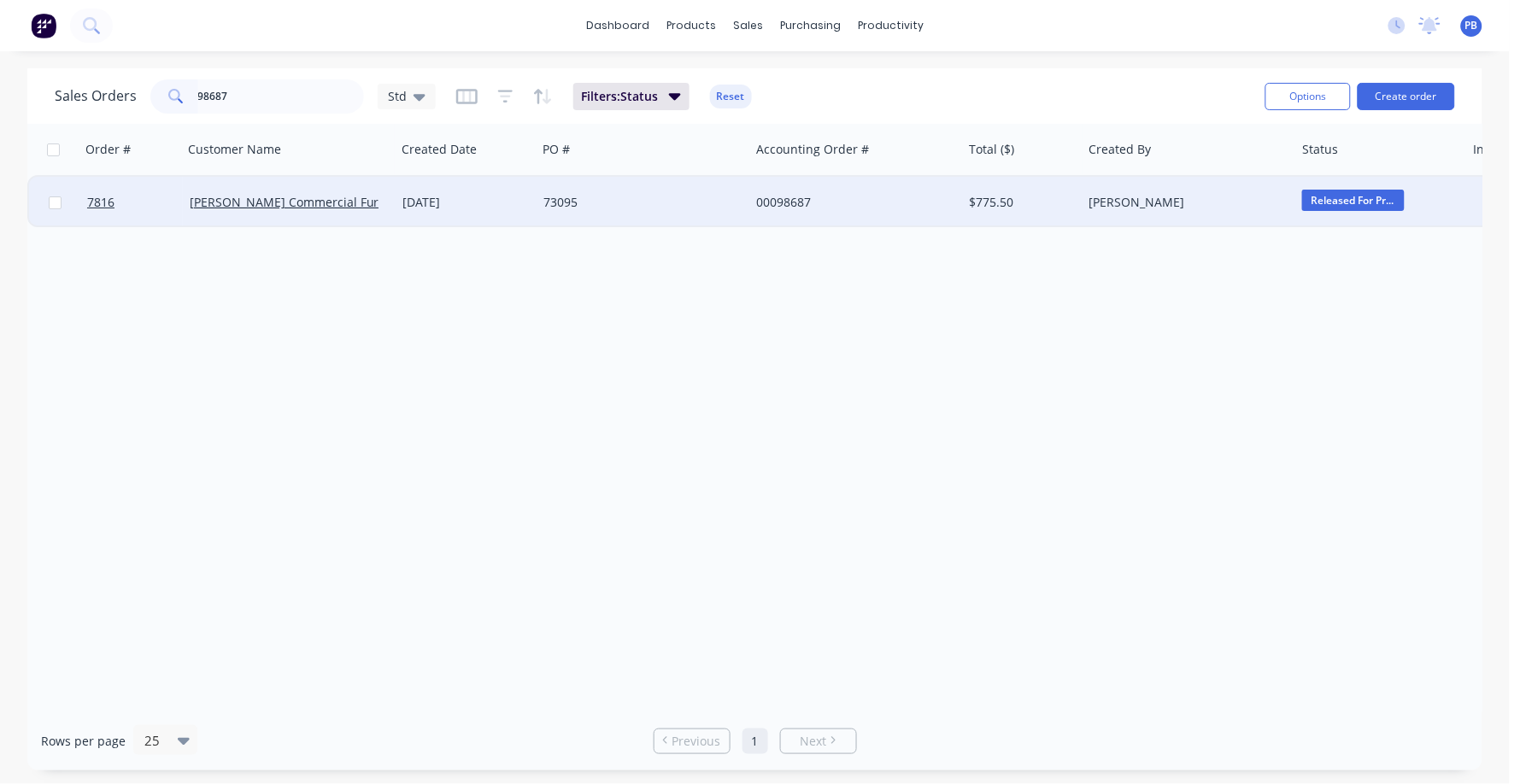
click at [780, 204] on div "00098687" at bounding box center [850, 202] width 190 height 17
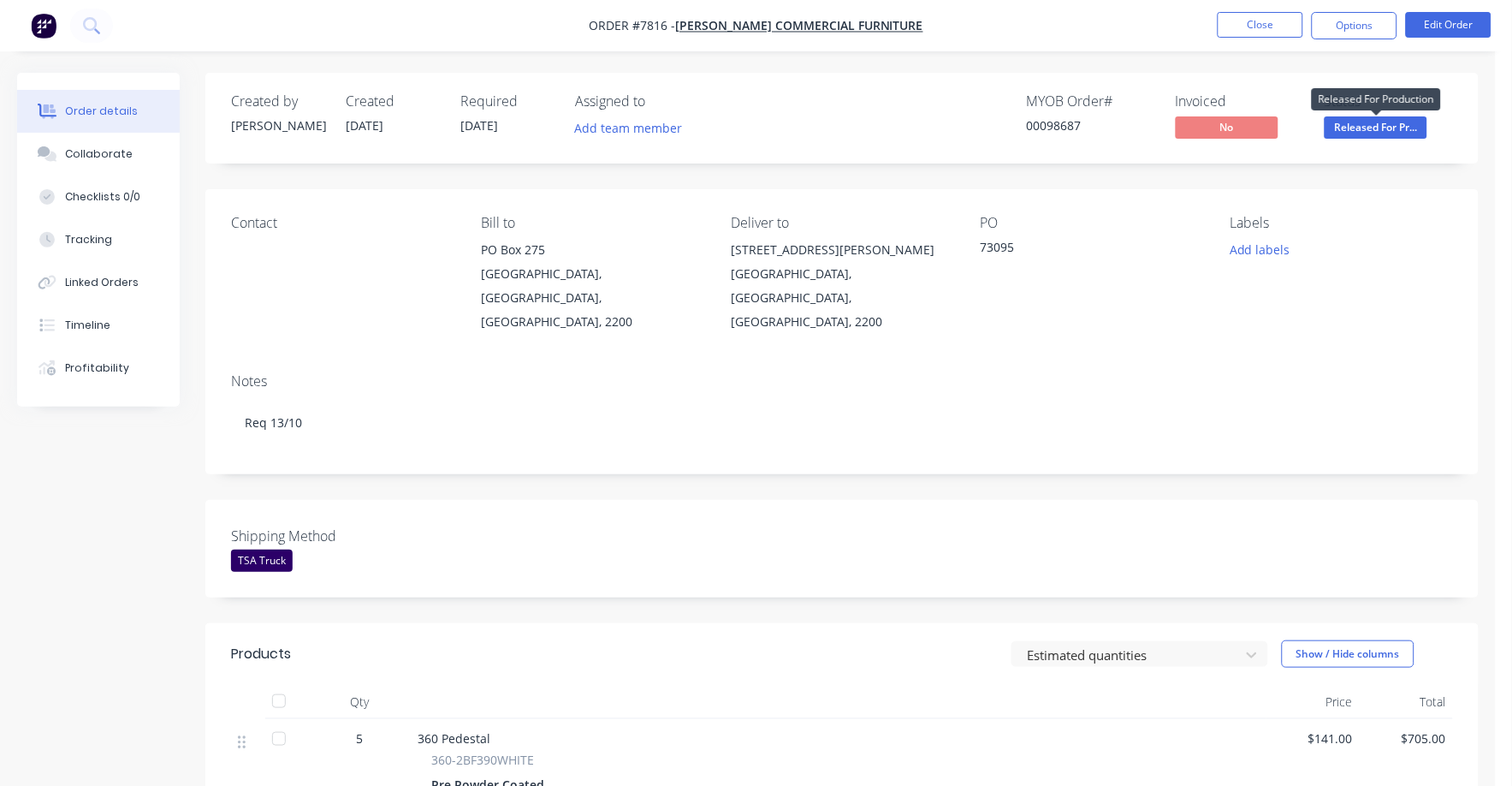
click at [1381, 130] on span "Released For Pr..." at bounding box center [1376, 126] width 102 height 21
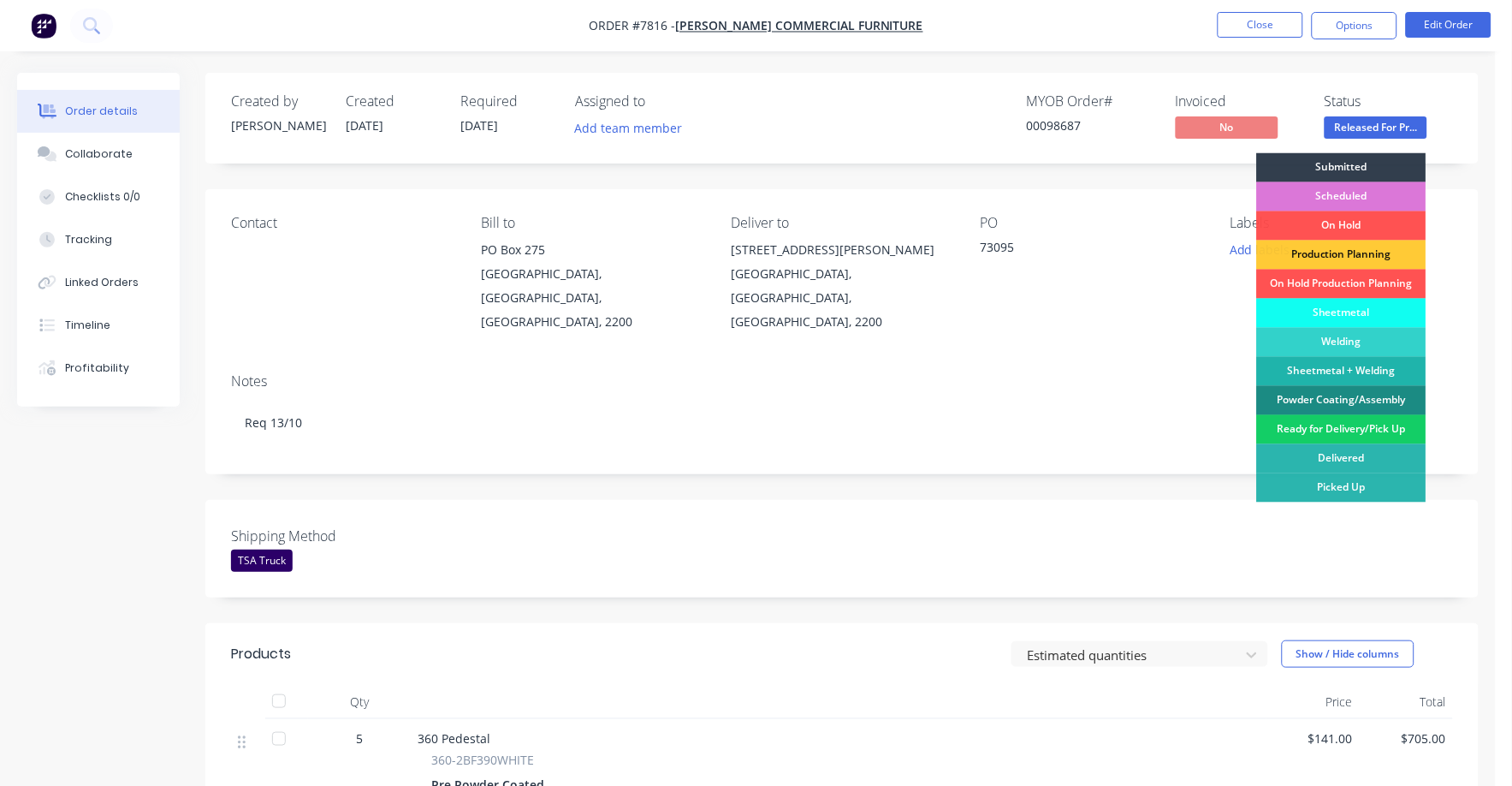
click at [1350, 429] on div "Ready for Delivery/Pick Up" at bounding box center [1341, 430] width 170 height 30
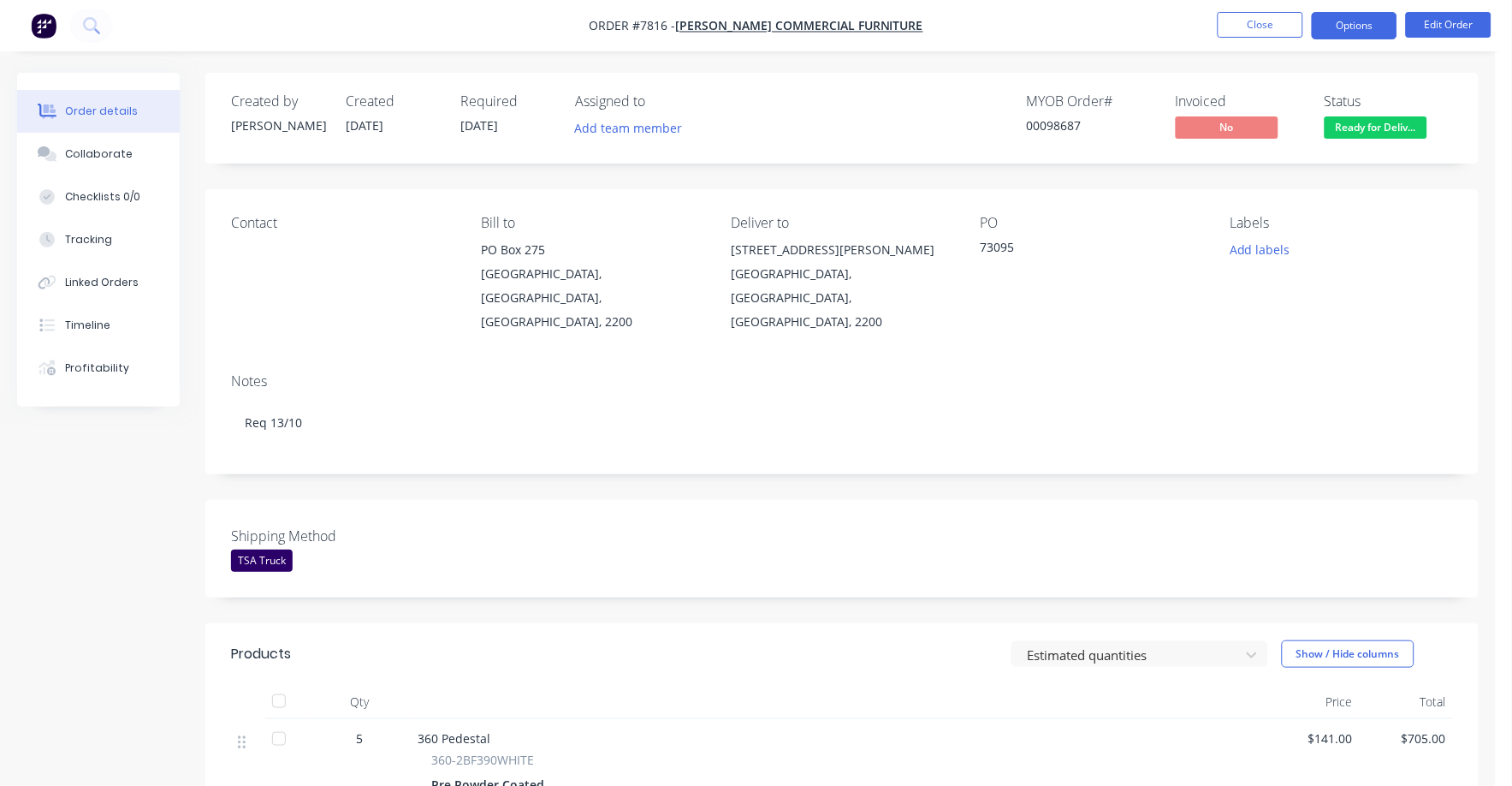
click at [1340, 30] on button "Options" at bounding box center [1354, 26] width 86 height 28
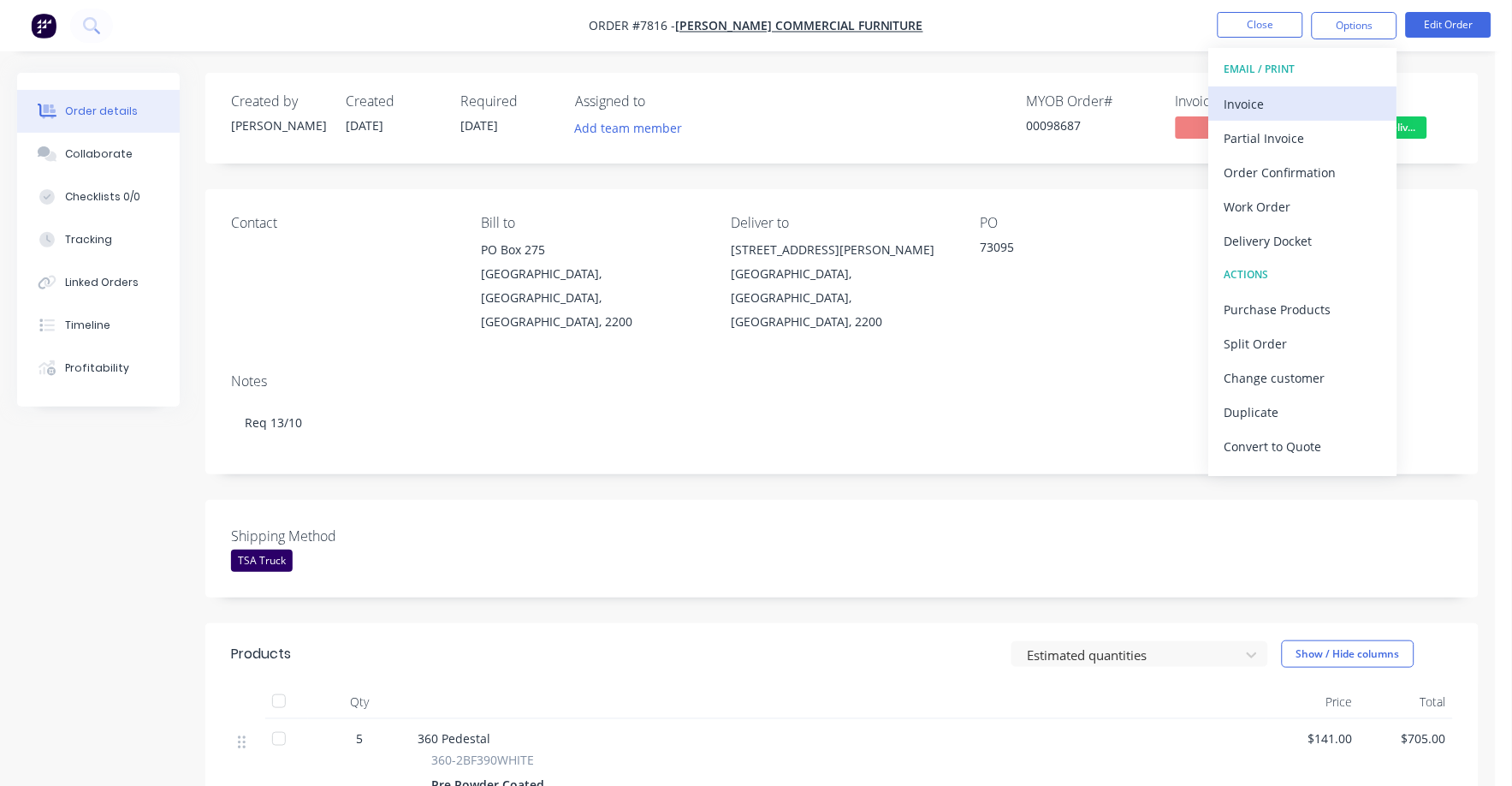
click at [1254, 91] on div "Invoice" at bounding box center [1303, 103] width 158 height 25
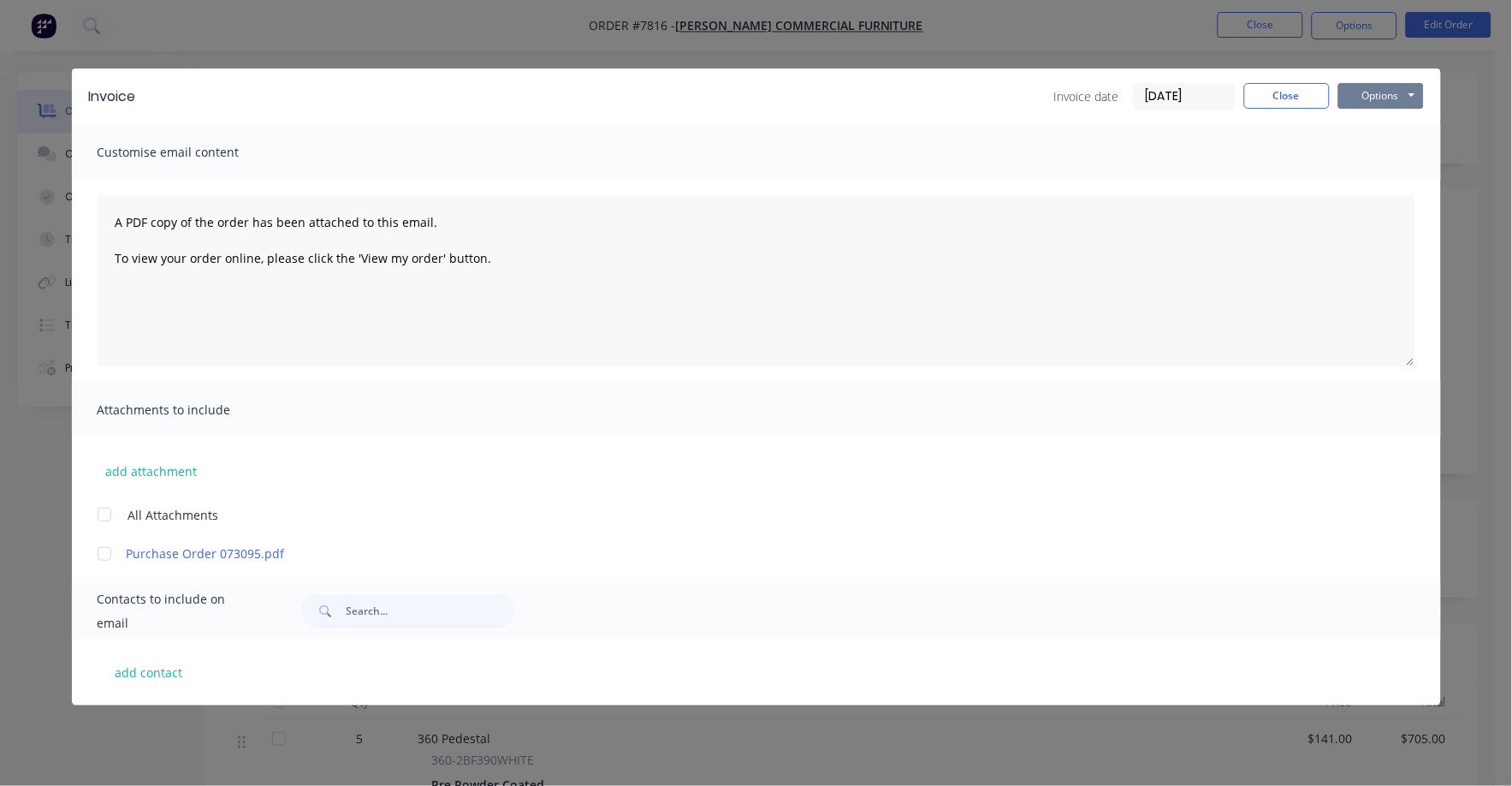
click at [1358, 98] on button "Options" at bounding box center [1380, 96] width 86 height 26
click at [1350, 152] on button "Print" at bounding box center [1392, 154] width 110 height 29
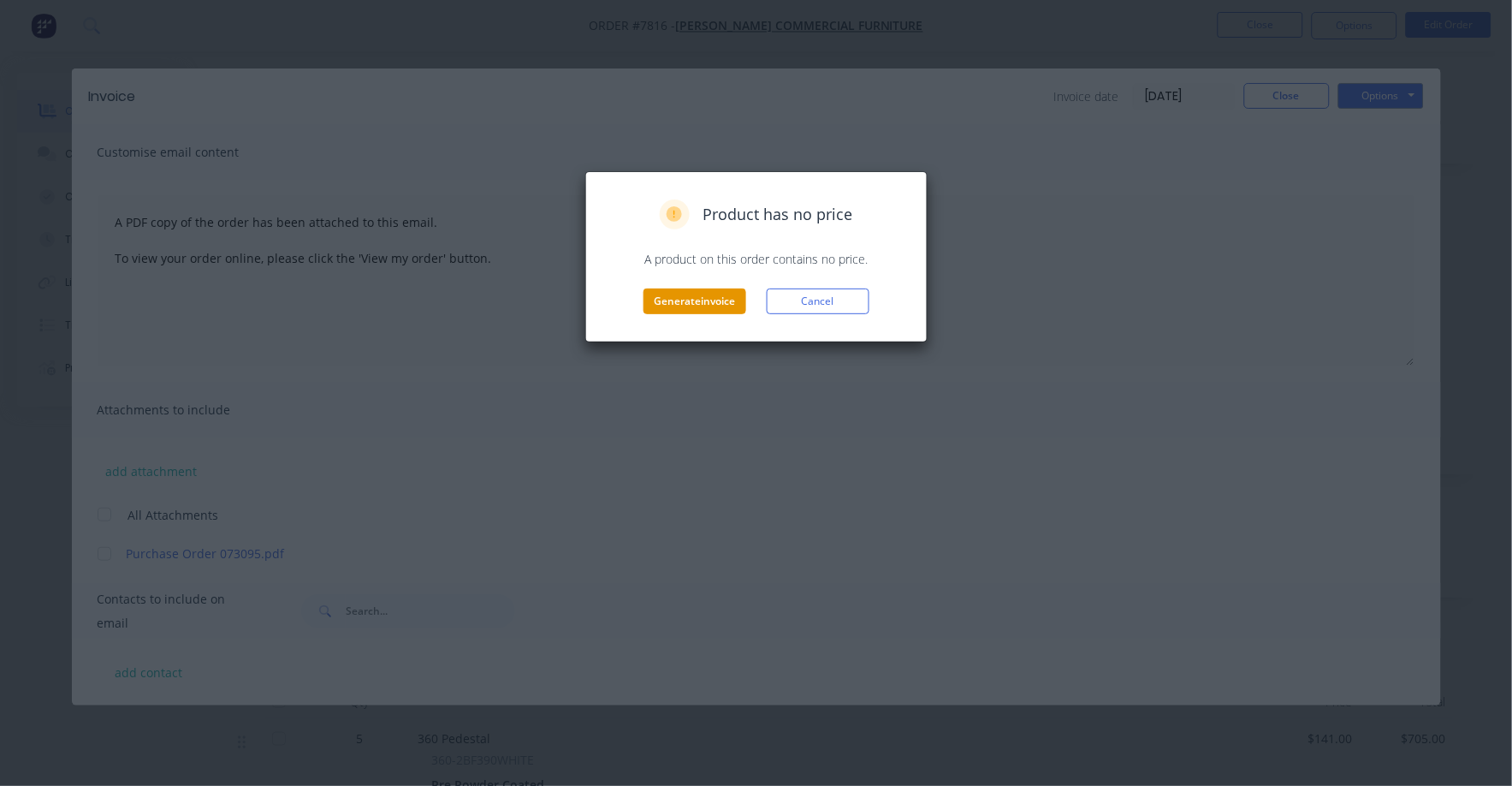
click at [664, 295] on button "Generate invoice" at bounding box center [694, 302] width 102 height 26
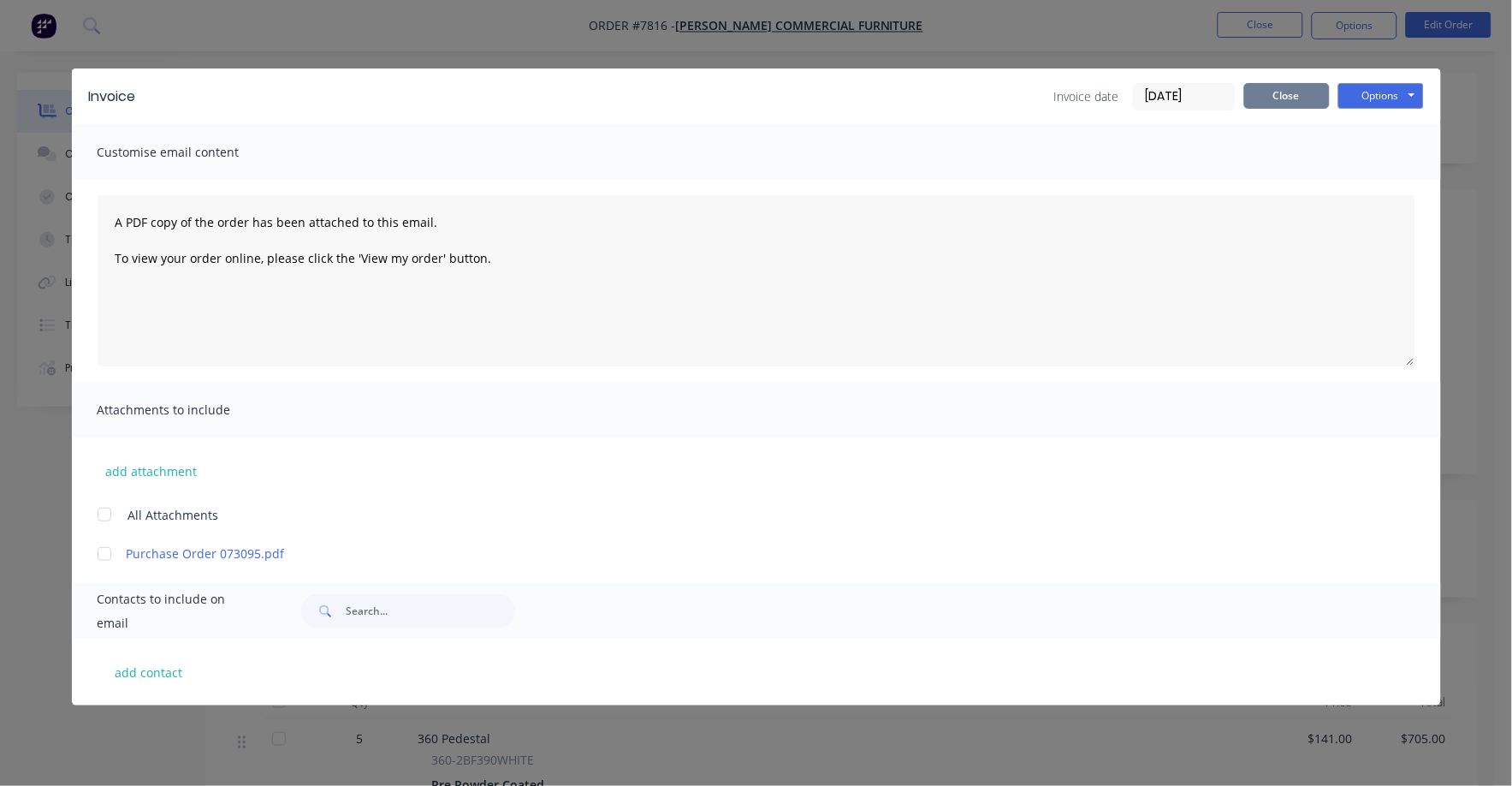
click at [1287, 101] on button "Close" at bounding box center [1286, 96] width 86 height 26
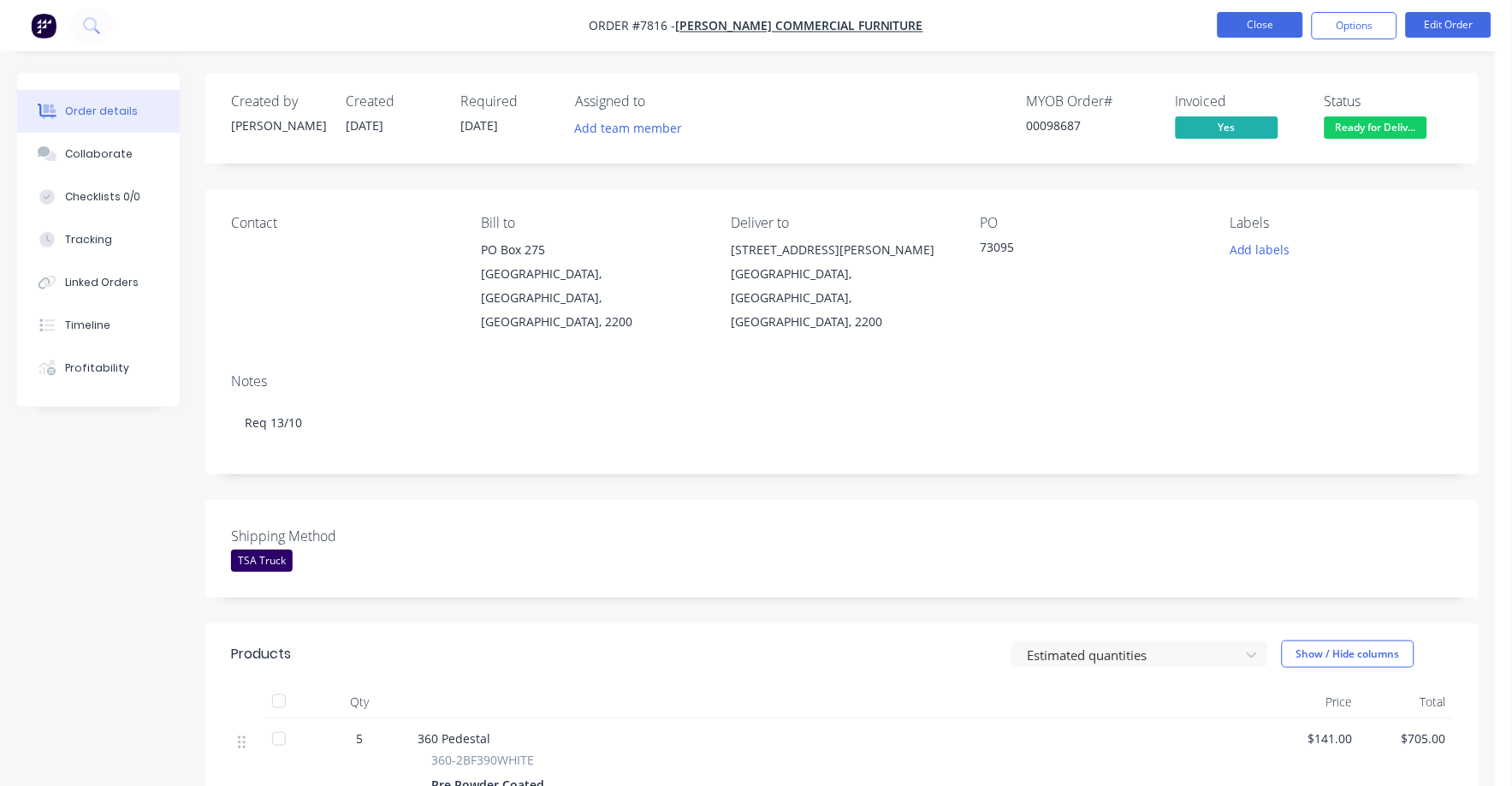
click at [1269, 20] on button "Close" at bounding box center [1260, 25] width 86 height 26
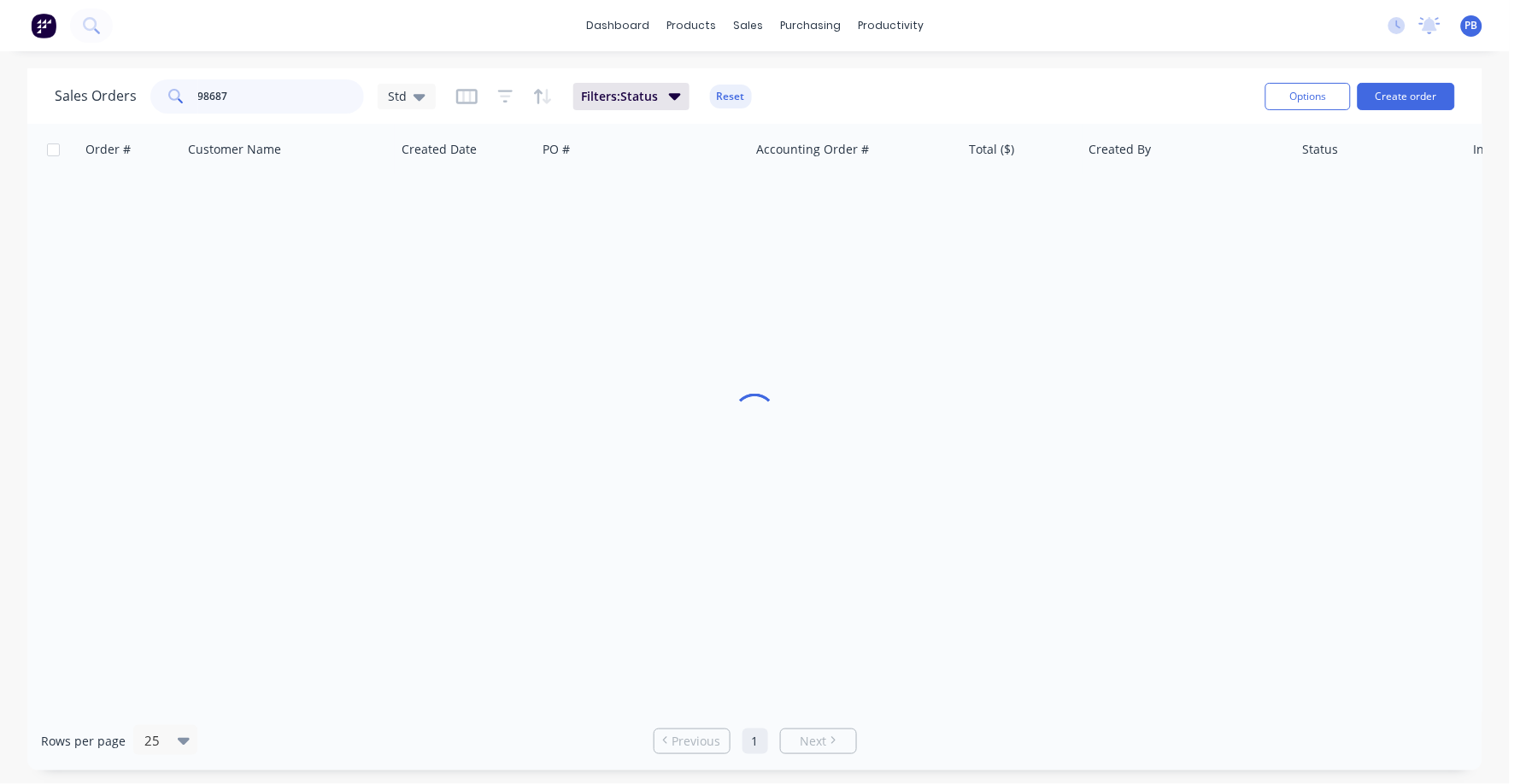
drag, startPoint x: 273, startPoint y: 88, endPoint x: 149, endPoint y: 81, distance: 124.2
click at [150, 83] on div "98687" at bounding box center [257, 96] width 214 height 34
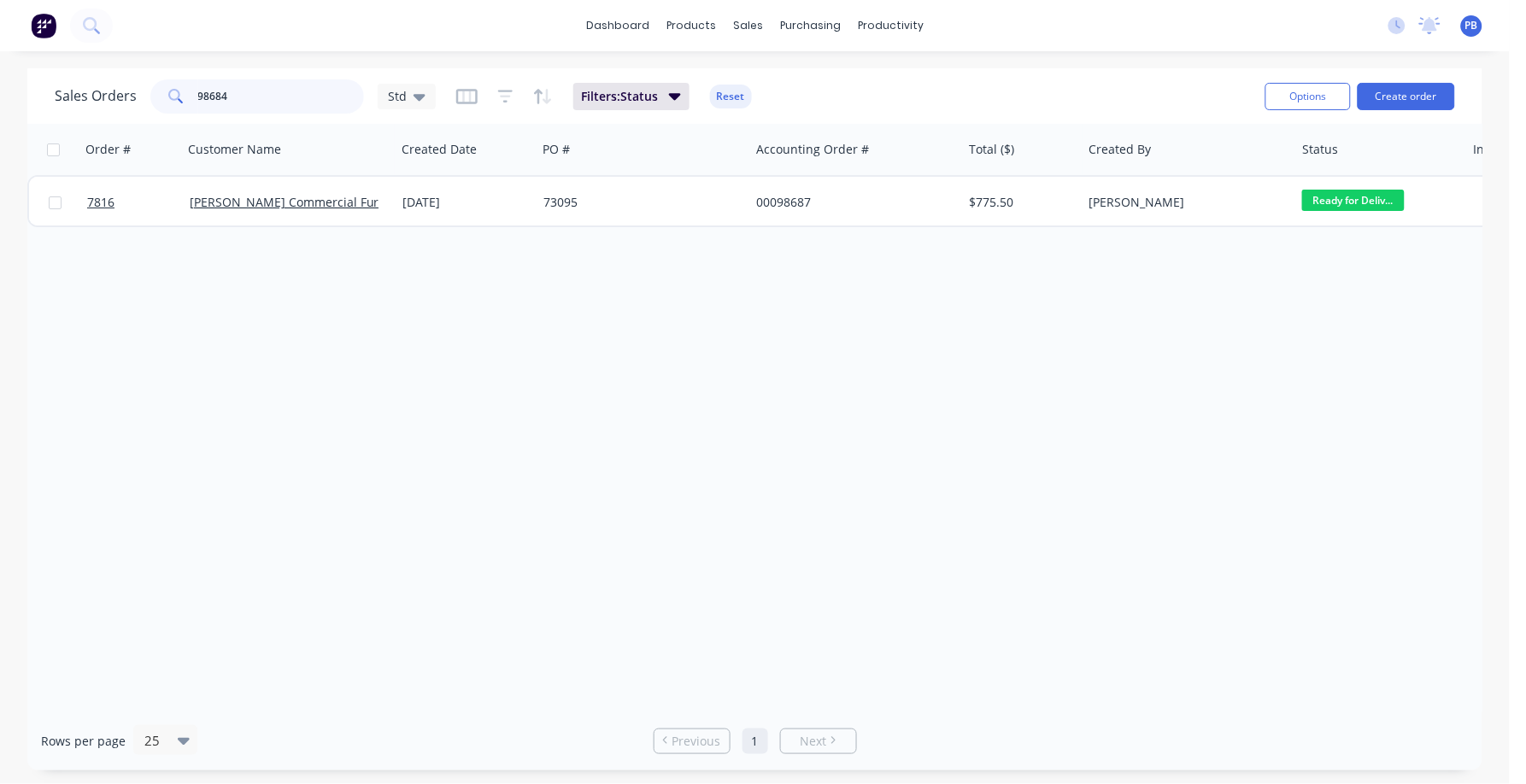
type input "98684"
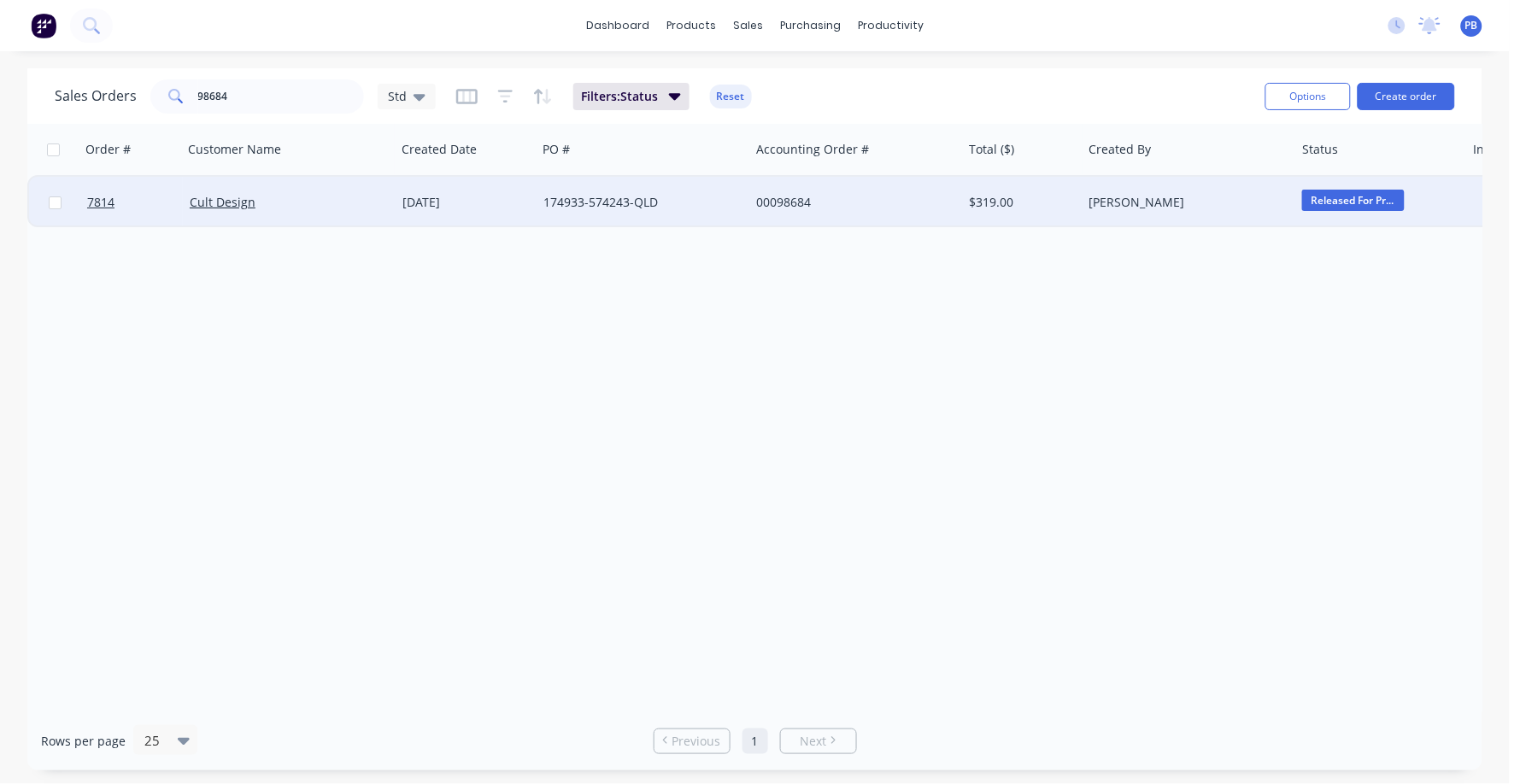
click at [781, 202] on div "00098684" at bounding box center [850, 202] width 190 height 17
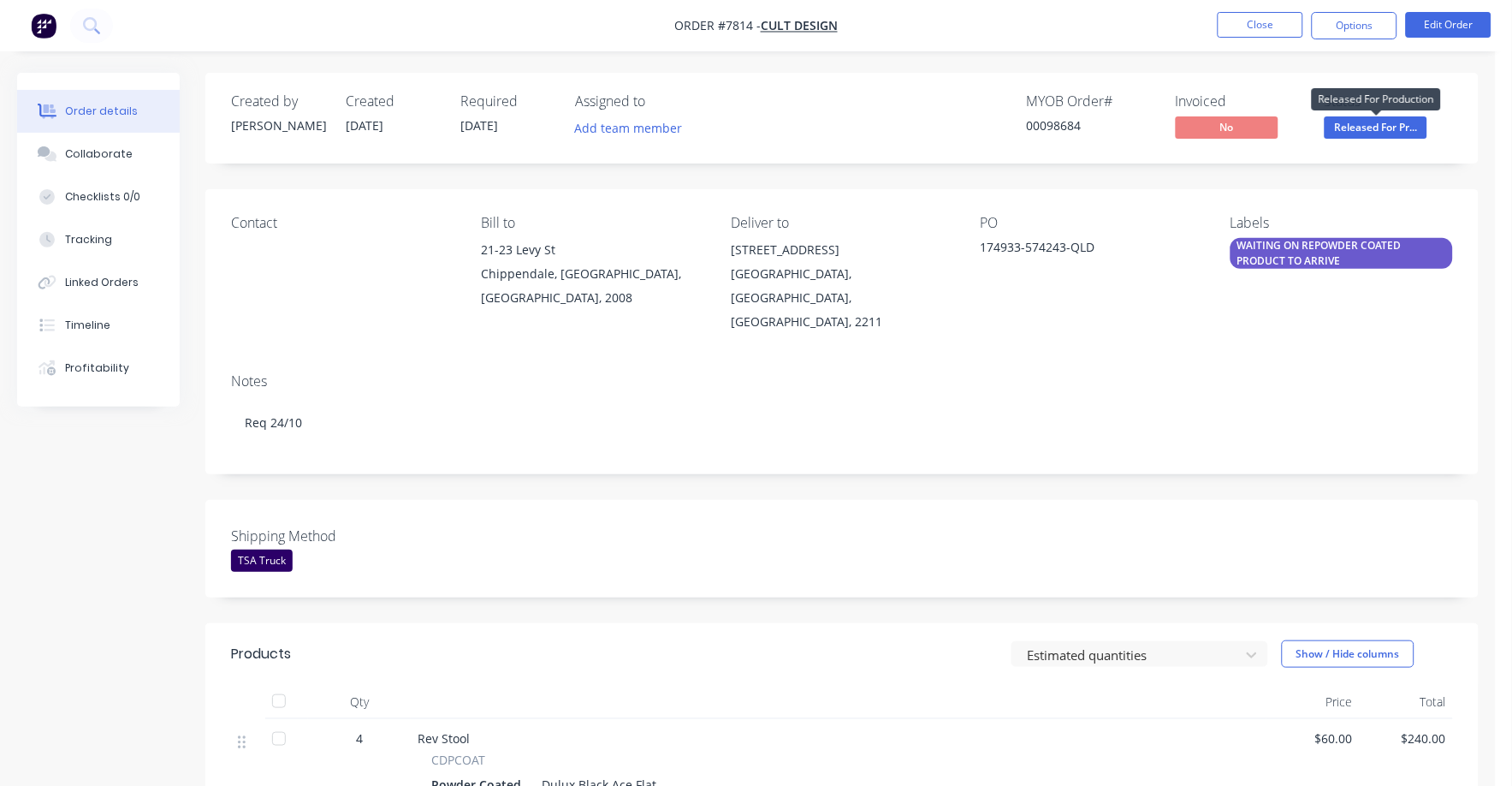
click at [1380, 125] on span "Released For Pr..." at bounding box center [1376, 126] width 102 height 21
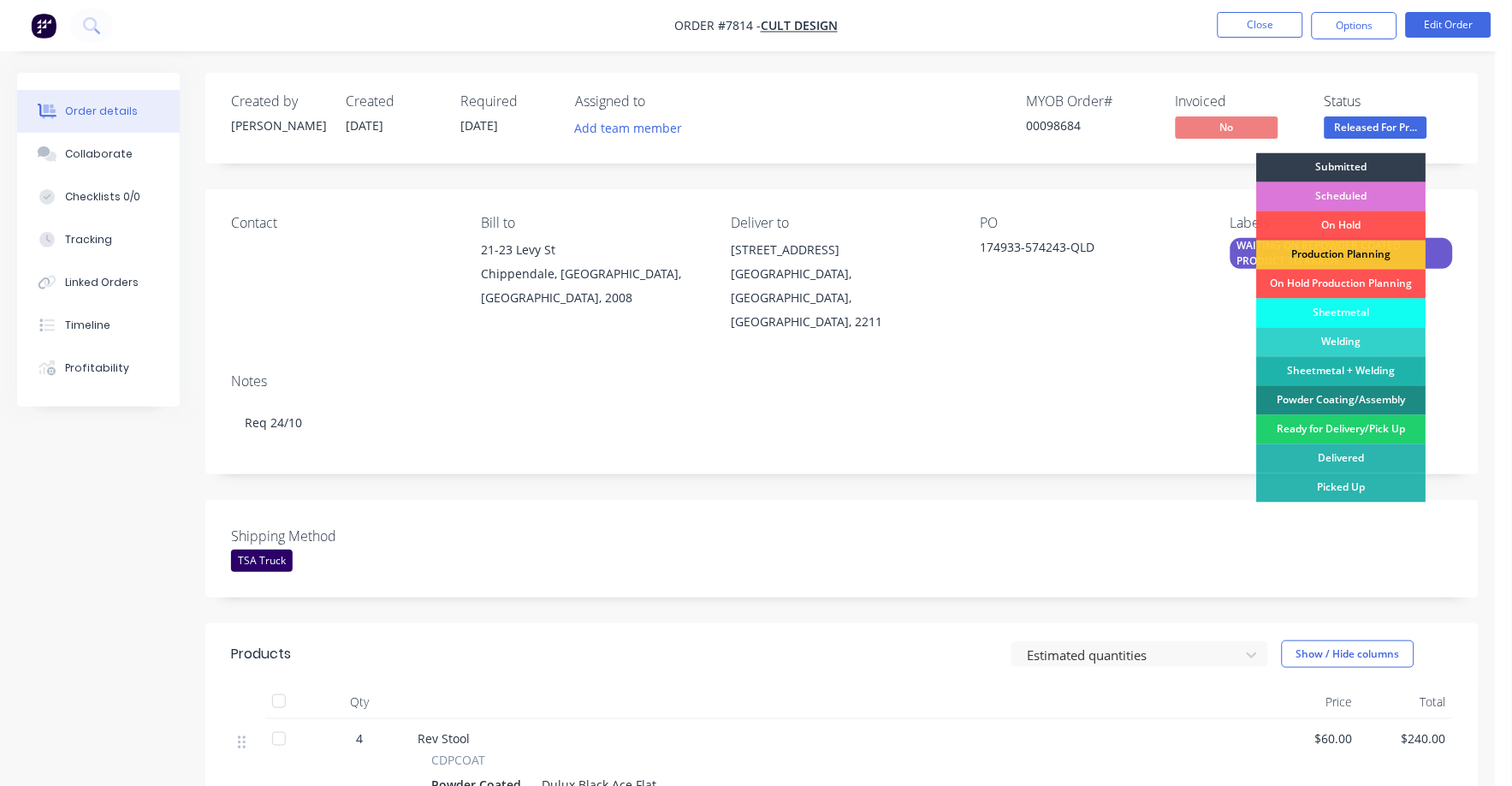
drag, startPoint x: 1107, startPoint y: 355, endPoint x: 1162, endPoint y: 325, distance: 62.6
click at [1110, 374] on div "Notes" at bounding box center [842, 382] width 1222 height 17
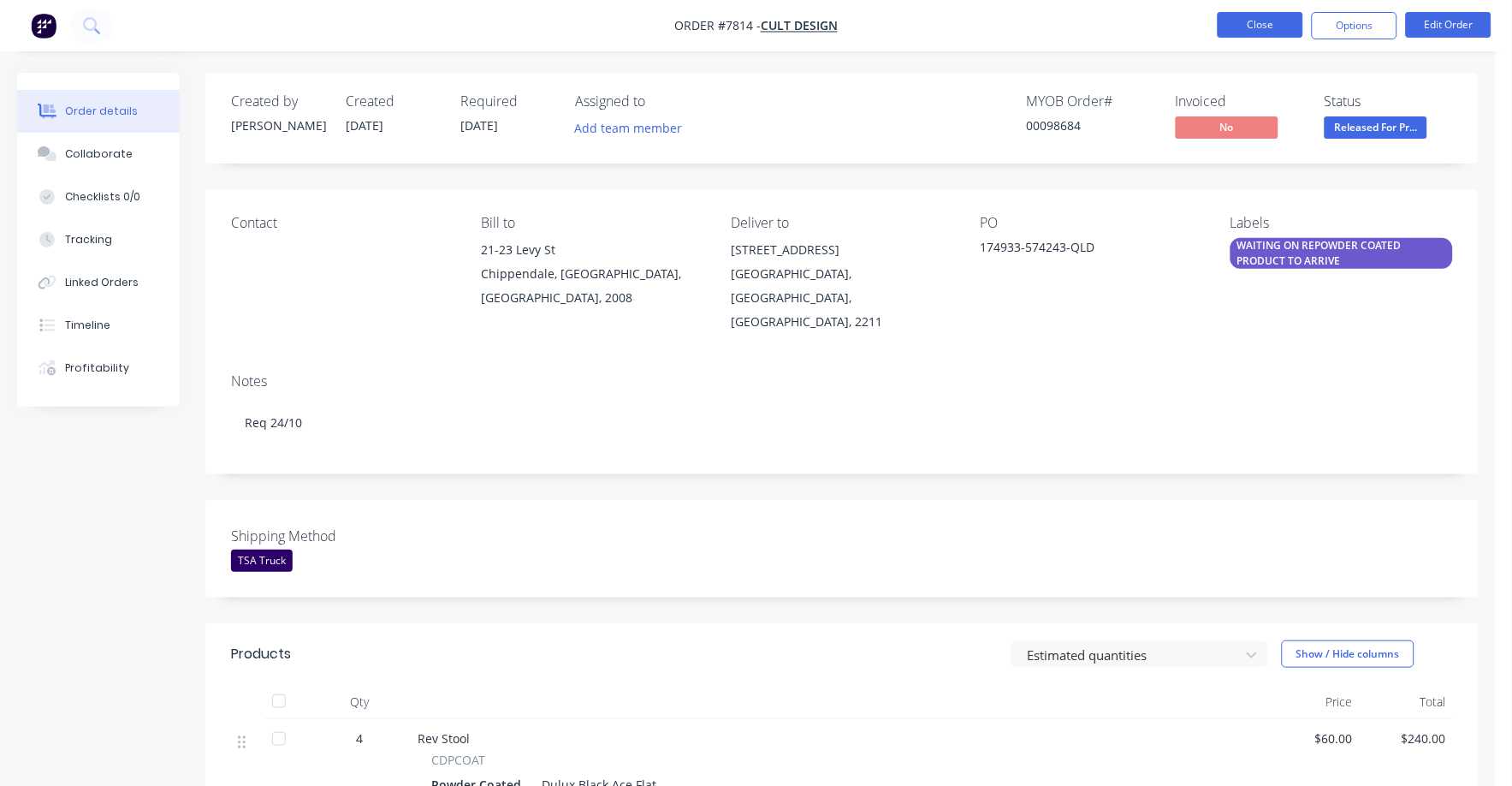
click at [1257, 24] on button "Close" at bounding box center [1260, 25] width 86 height 26
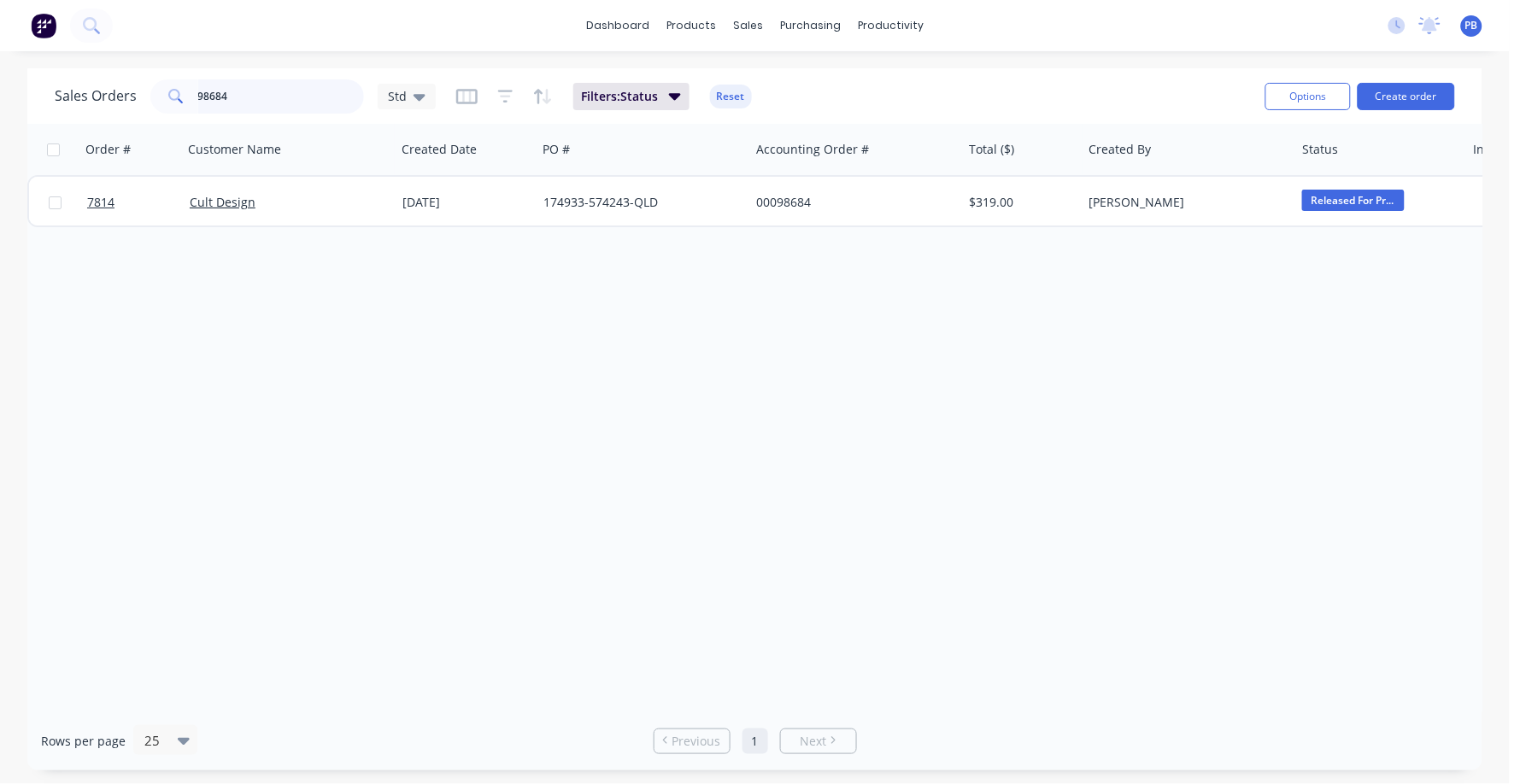
click at [263, 100] on input "98684" at bounding box center [281, 96] width 167 height 34
click at [264, 100] on input "98684" at bounding box center [281, 96] width 167 height 34
click at [283, 239] on div "Order # Customer Name Created Date PO # Accounting Order # Total ($) Created By…" at bounding box center [755, 418] width 1454 height 588
drag, startPoint x: 237, startPoint y: 98, endPoint x: 134, endPoint y: 88, distance: 103.5
click at [134, 88] on div "Sales Orders 98684 Std" at bounding box center [245, 96] width 381 height 34
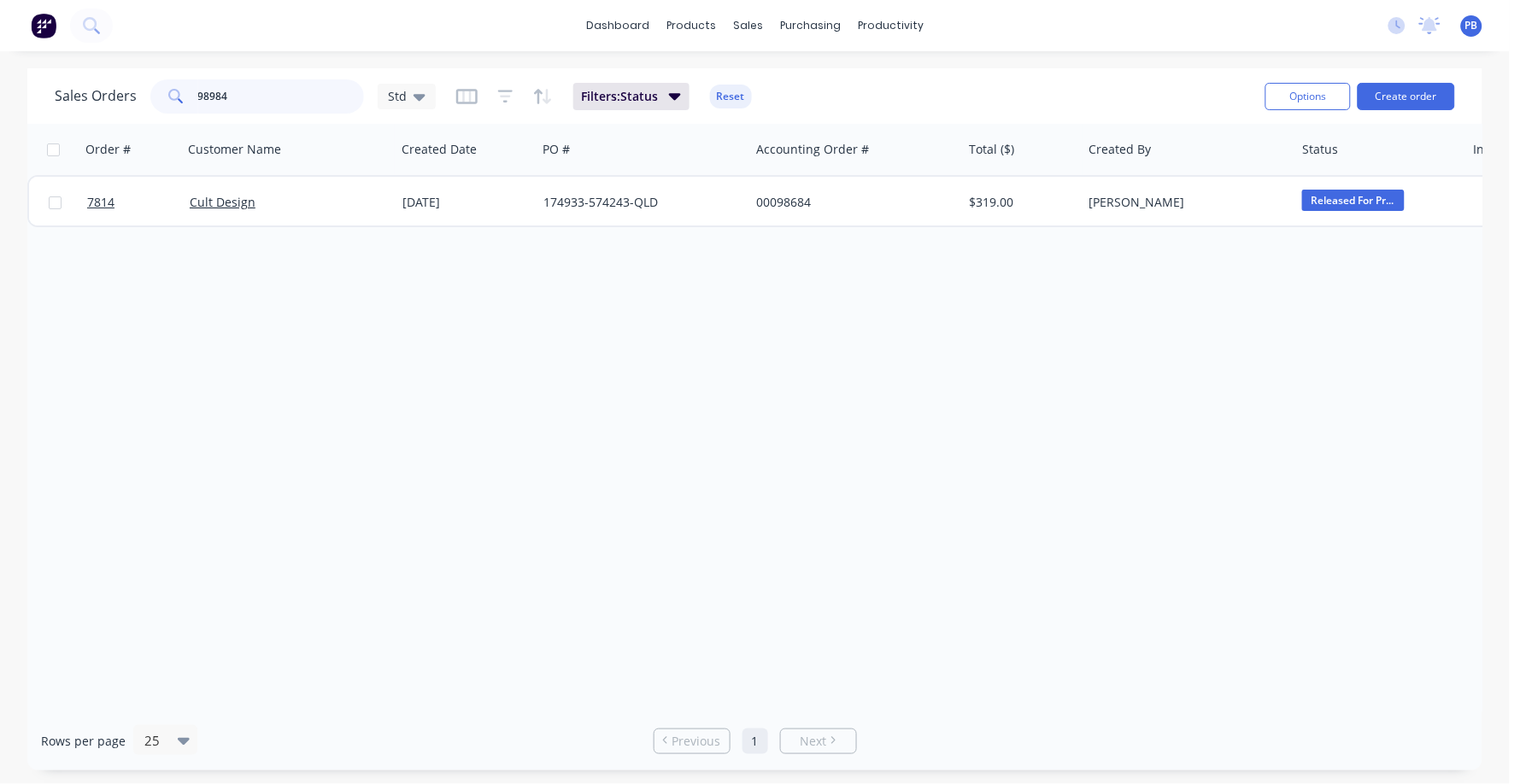
type input "98984"
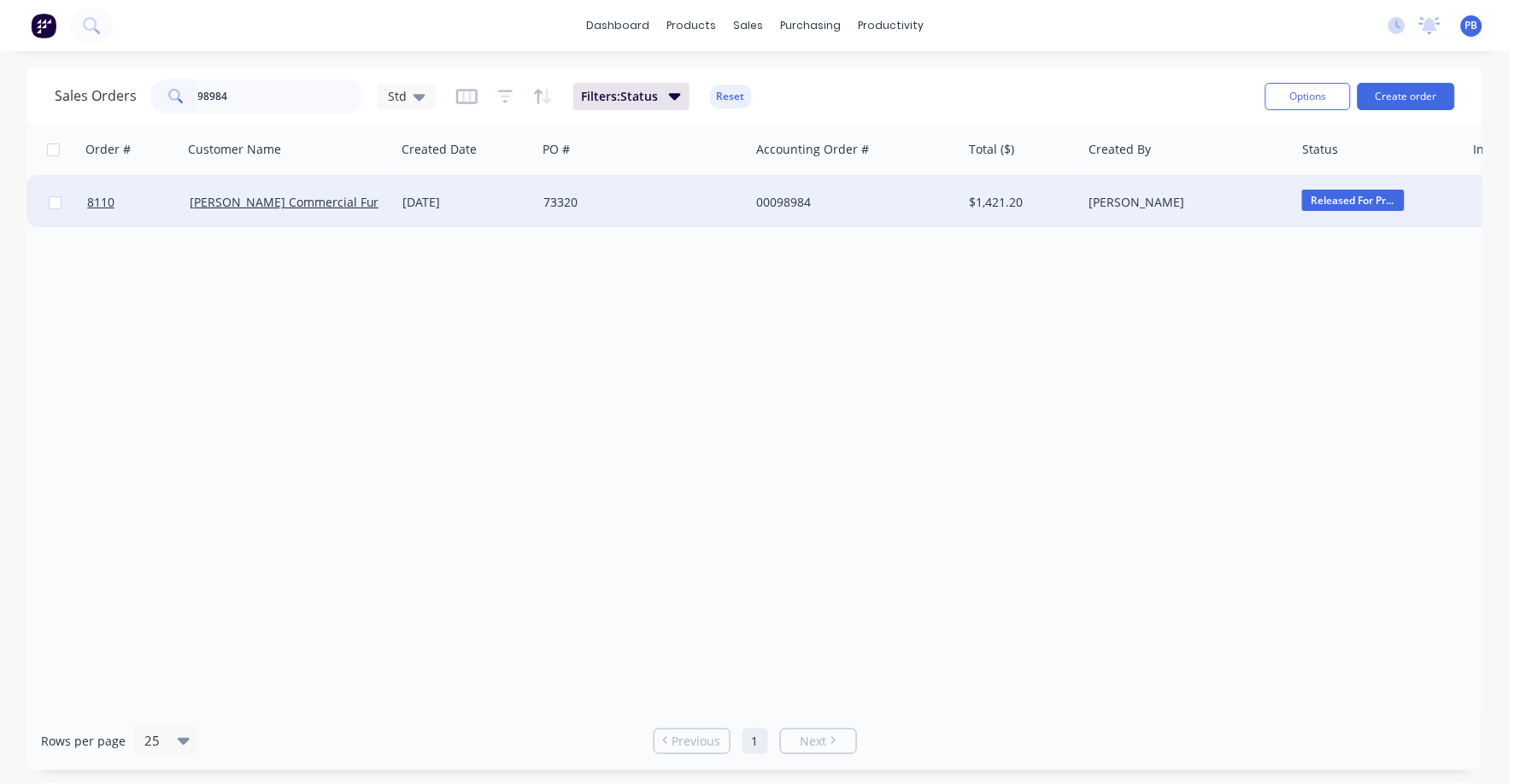
click at [773, 200] on div "00098984" at bounding box center [850, 202] width 190 height 17
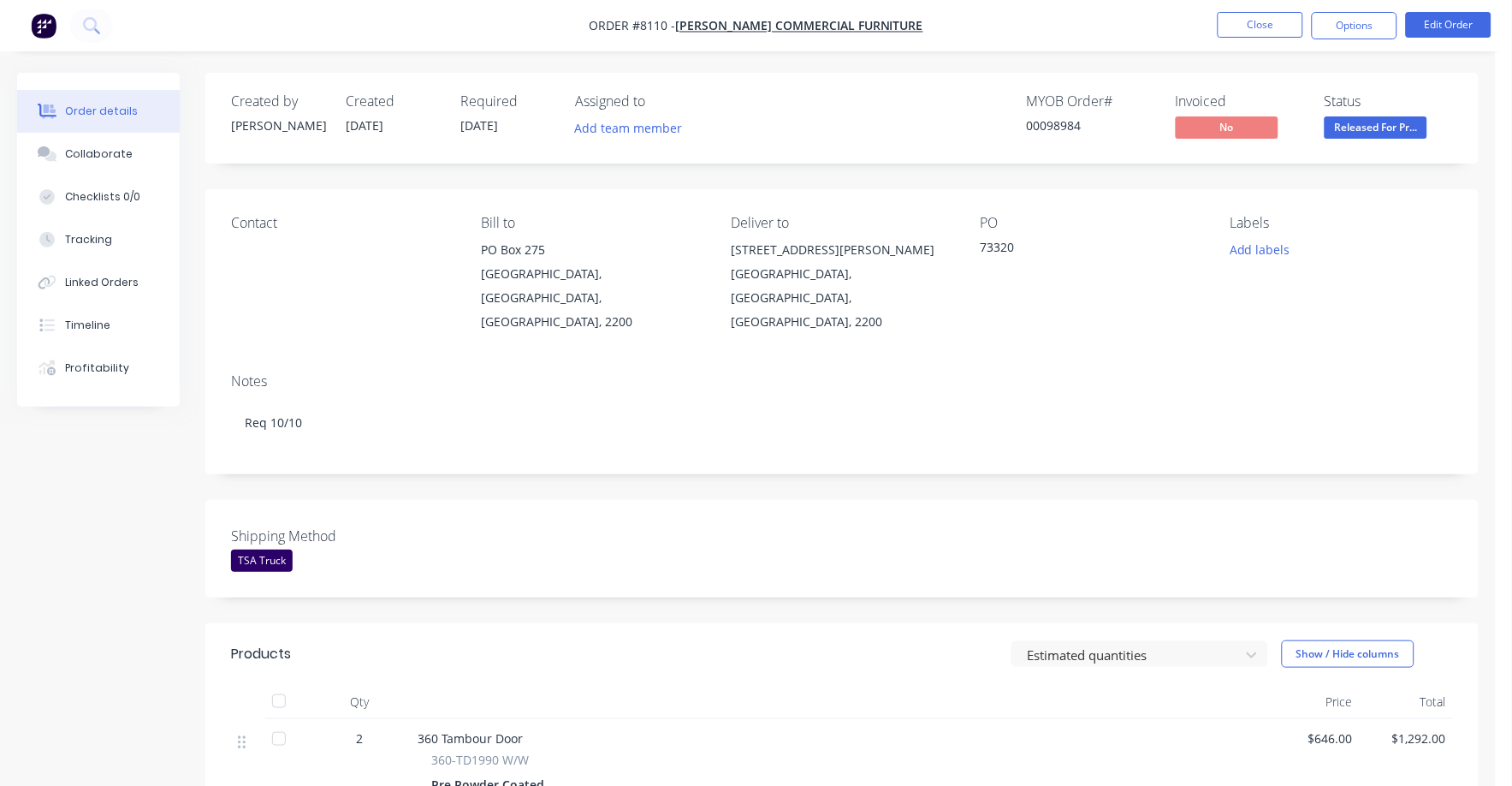
click at [1355, 126] on span "Released For Pr..." at bounding box center [1376, 126] width 102 height 21
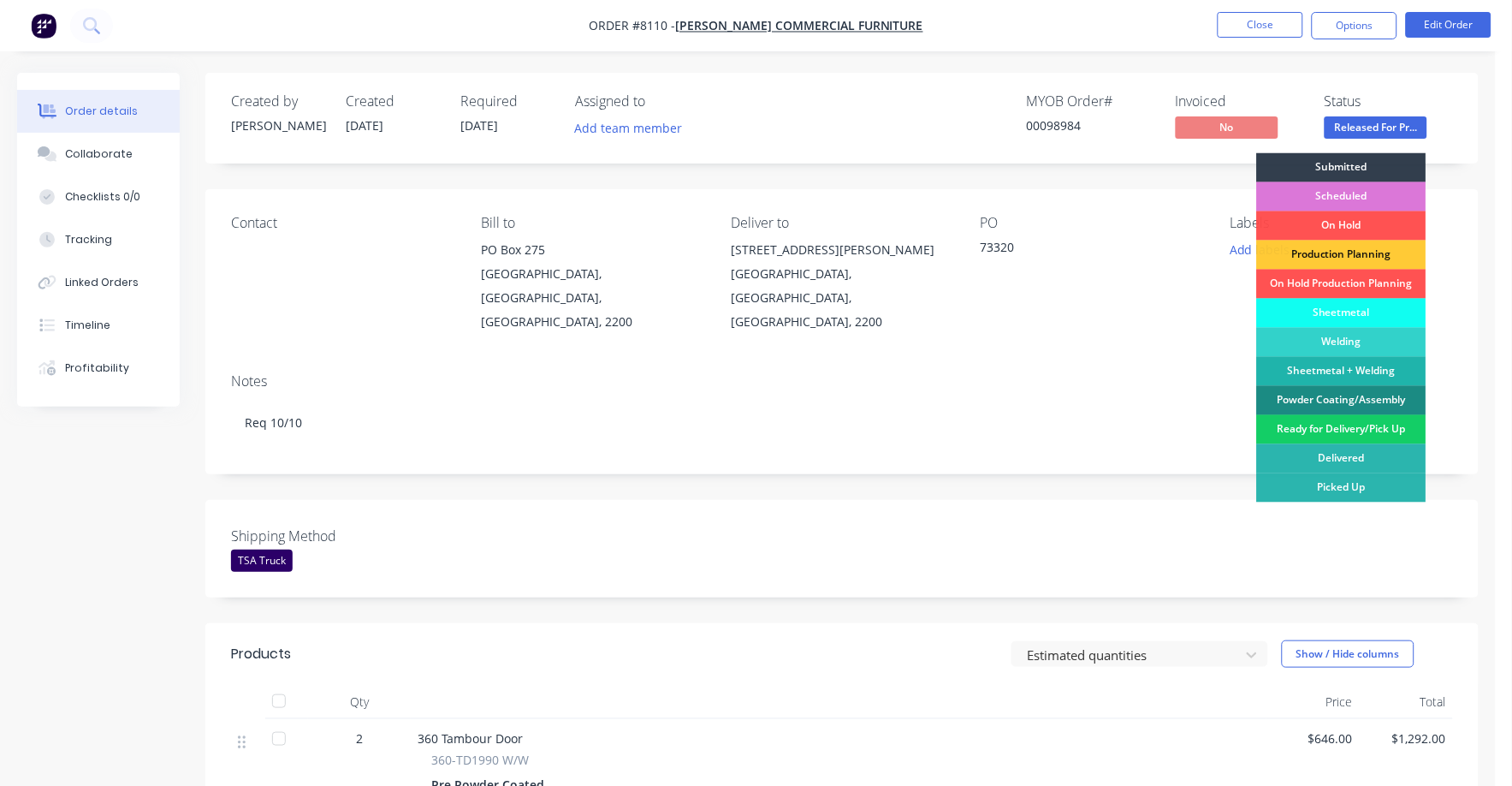
click at [1308, 426] on div "Ready for Delivery/Pick Up" at bounding box center [1341, 430] width 170 height 30
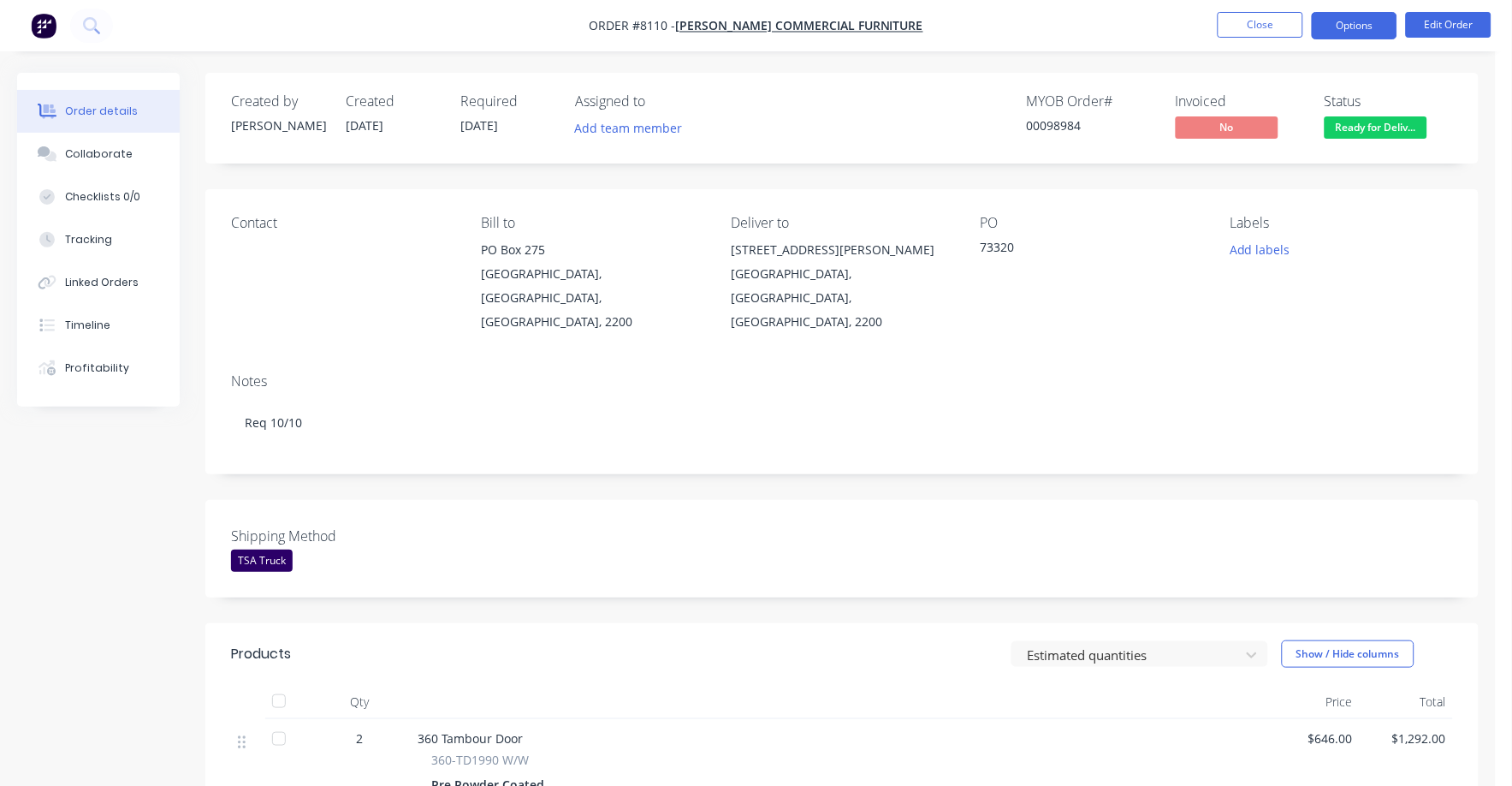
click at [1353, 24] on button "Options" at bounding box center [1354, 26] width 86 height 28
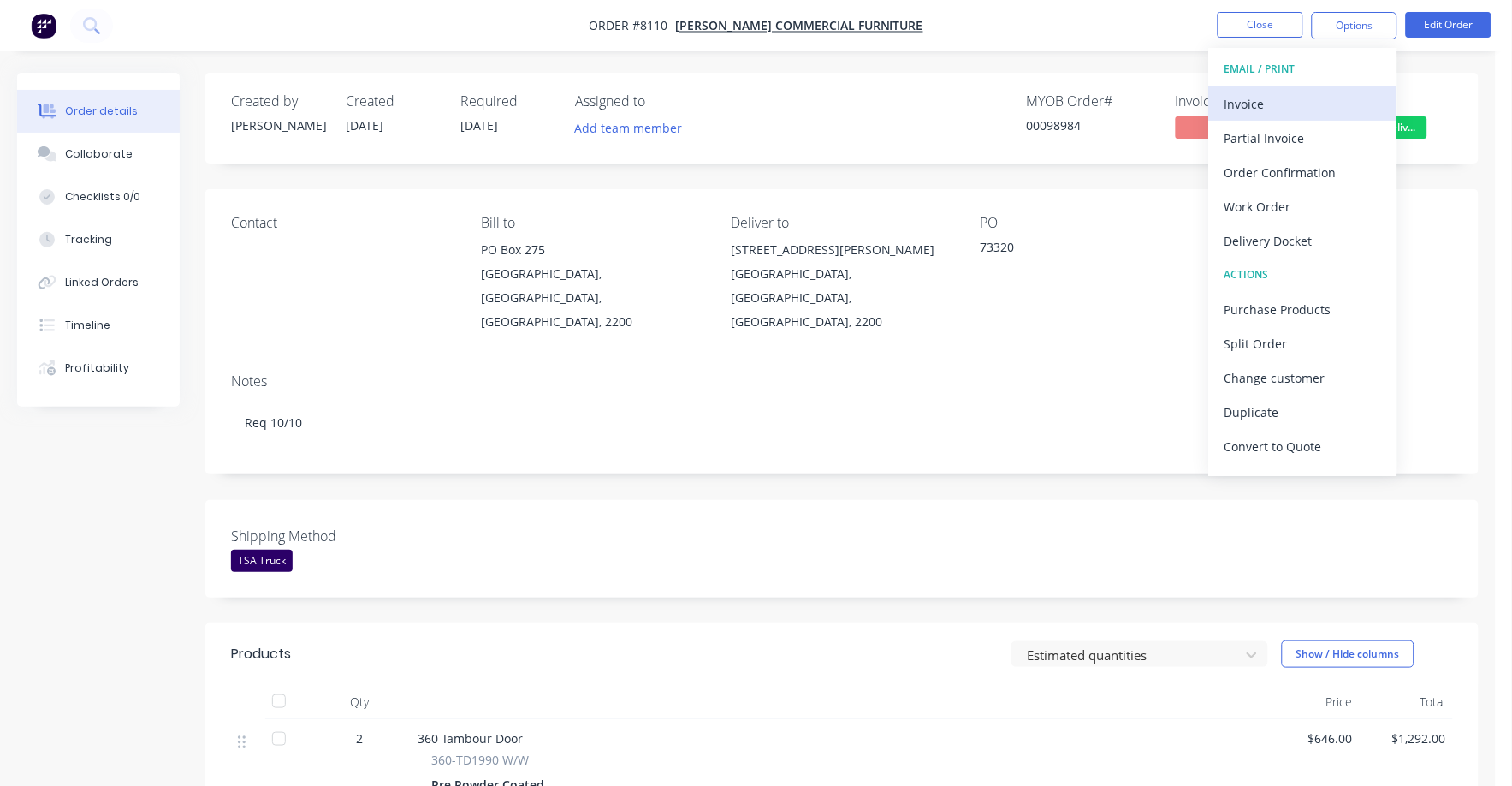
click at [1257, 101] on div "Invoice" at bounding box center [1303, 103] width 158 height 25
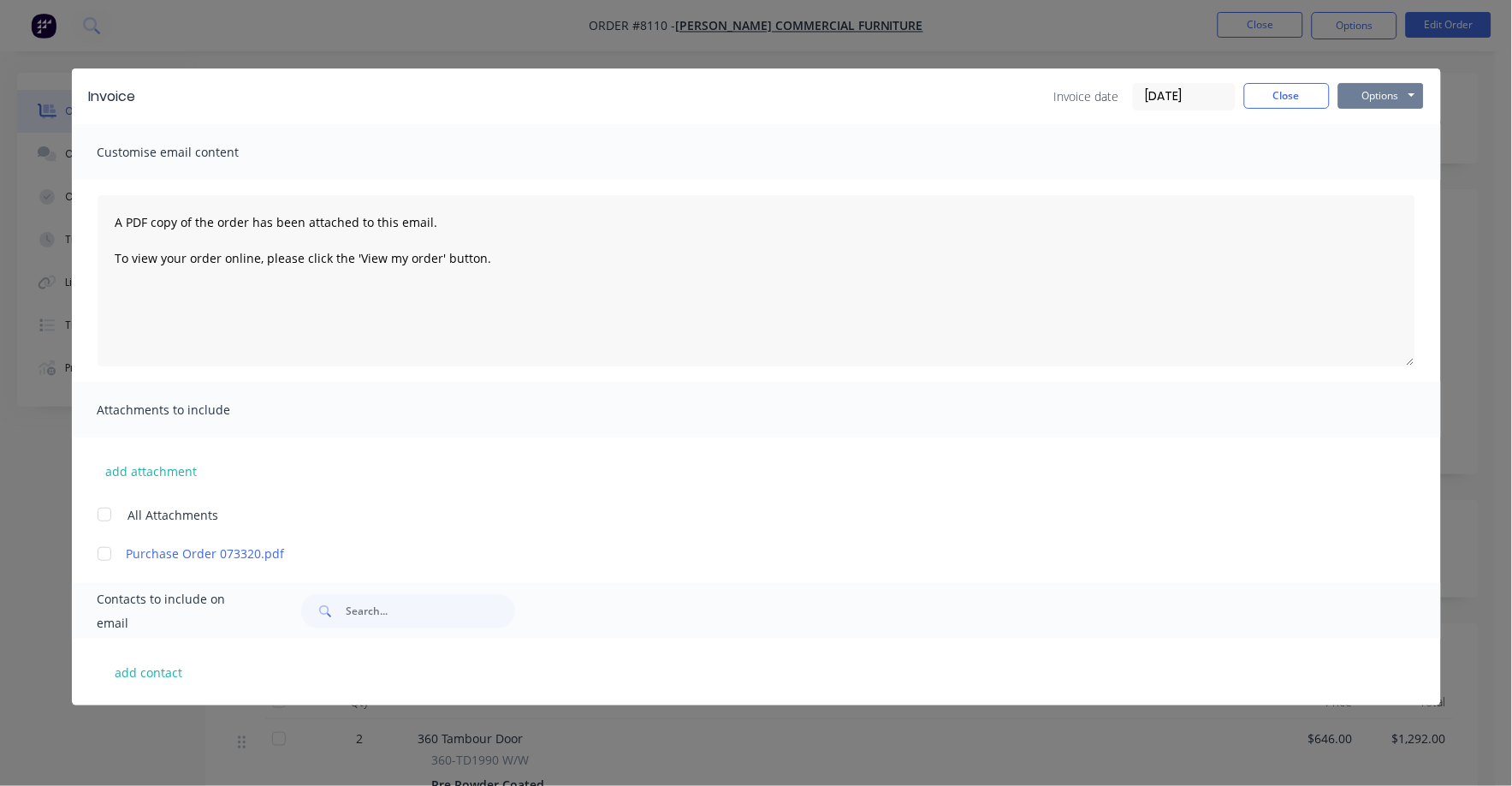
click at [1384, 91] on button "Options" at bounding box center [1380, 96] width 86 height 26
click at [1378, 150] on button "Print" at bounding box center [1392, 154] width 110 height 29
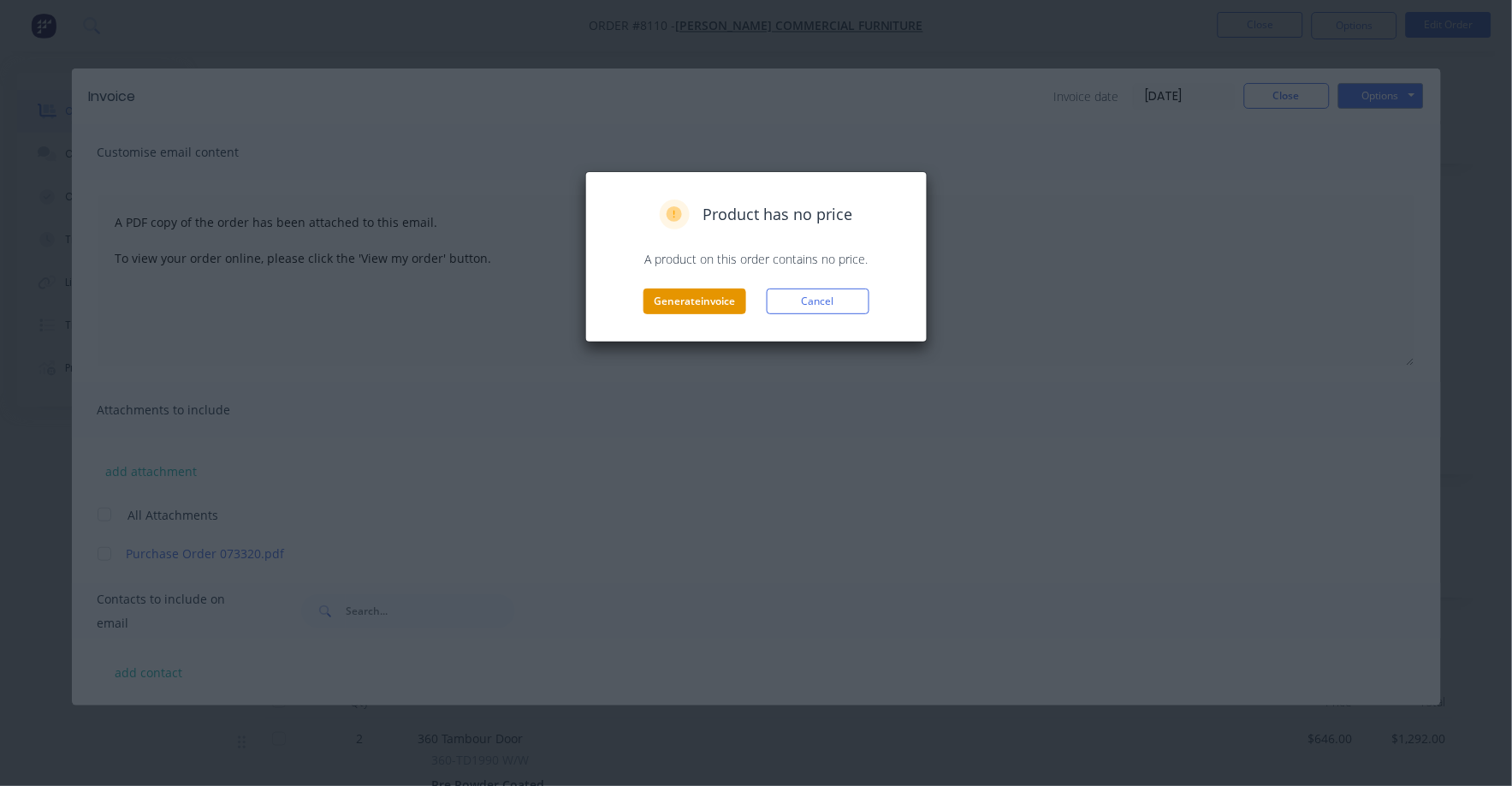
drag, startPoint x: 667, startPoint y: 304, endPoint x: 675, endPoint y: 303, distance: 8.1
click at [675, 303] on button "Generate invoice" at bounding box center [694, 302] width 102 height 26
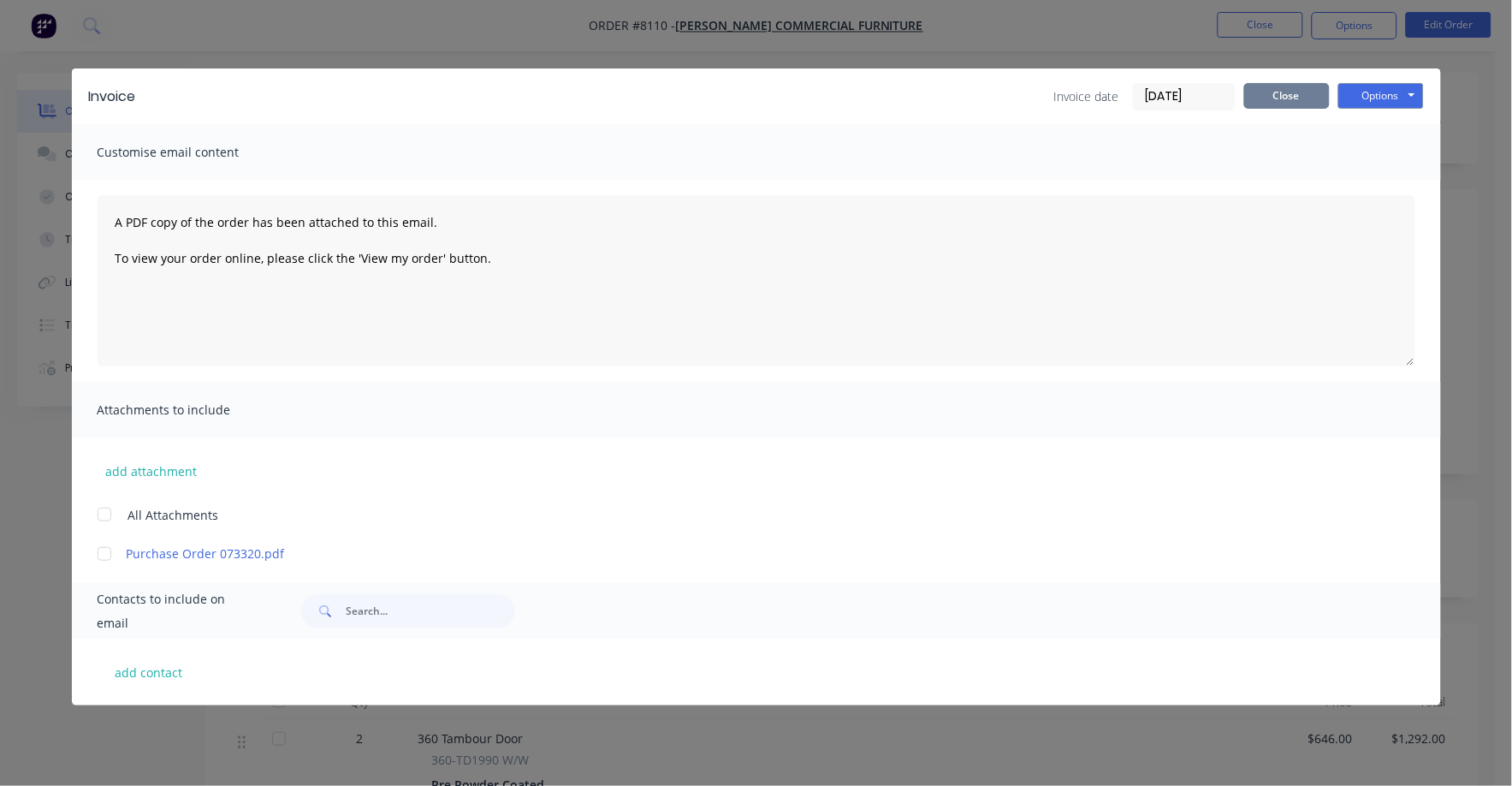
click at [1279, 101] on button "Close" at bounding box center [1286, 96] width 86 height 26
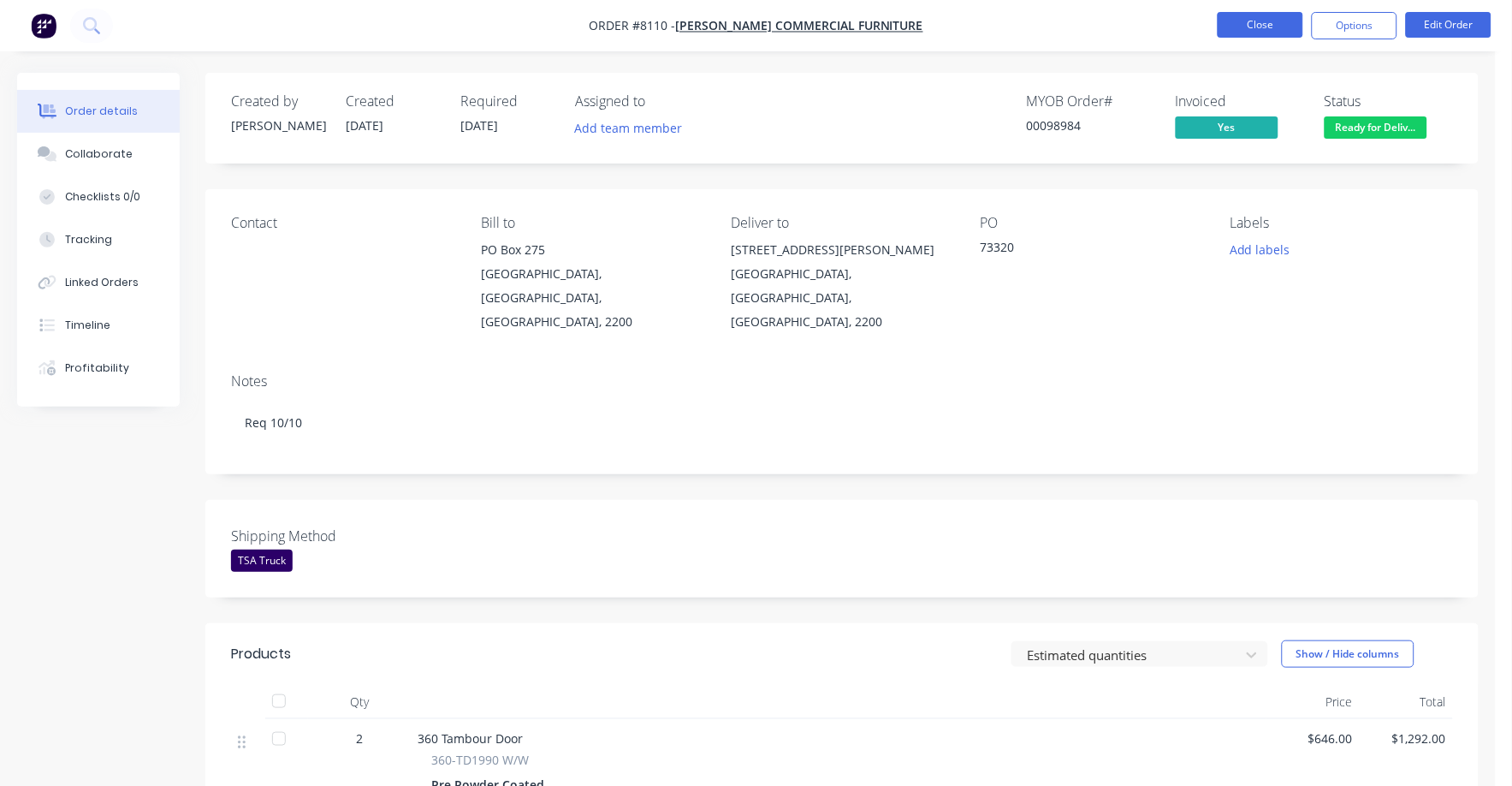
click at [1257, 20] on button "Close" at bounding box center [1260, 25] width 86 height 26
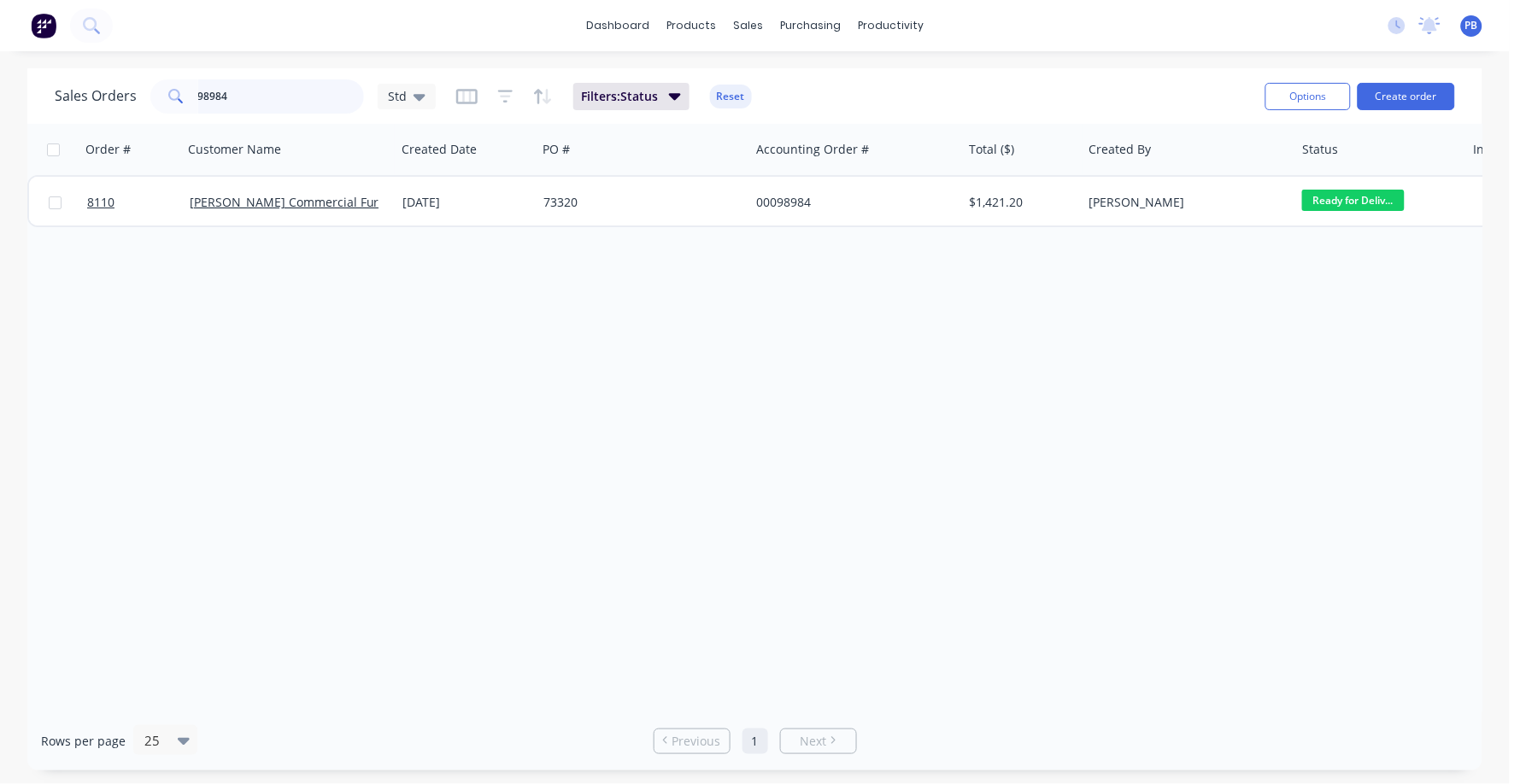
click at [268, 103] on input "98984" at bounding box center [281, 96] width 167 height 34
type input "99126"
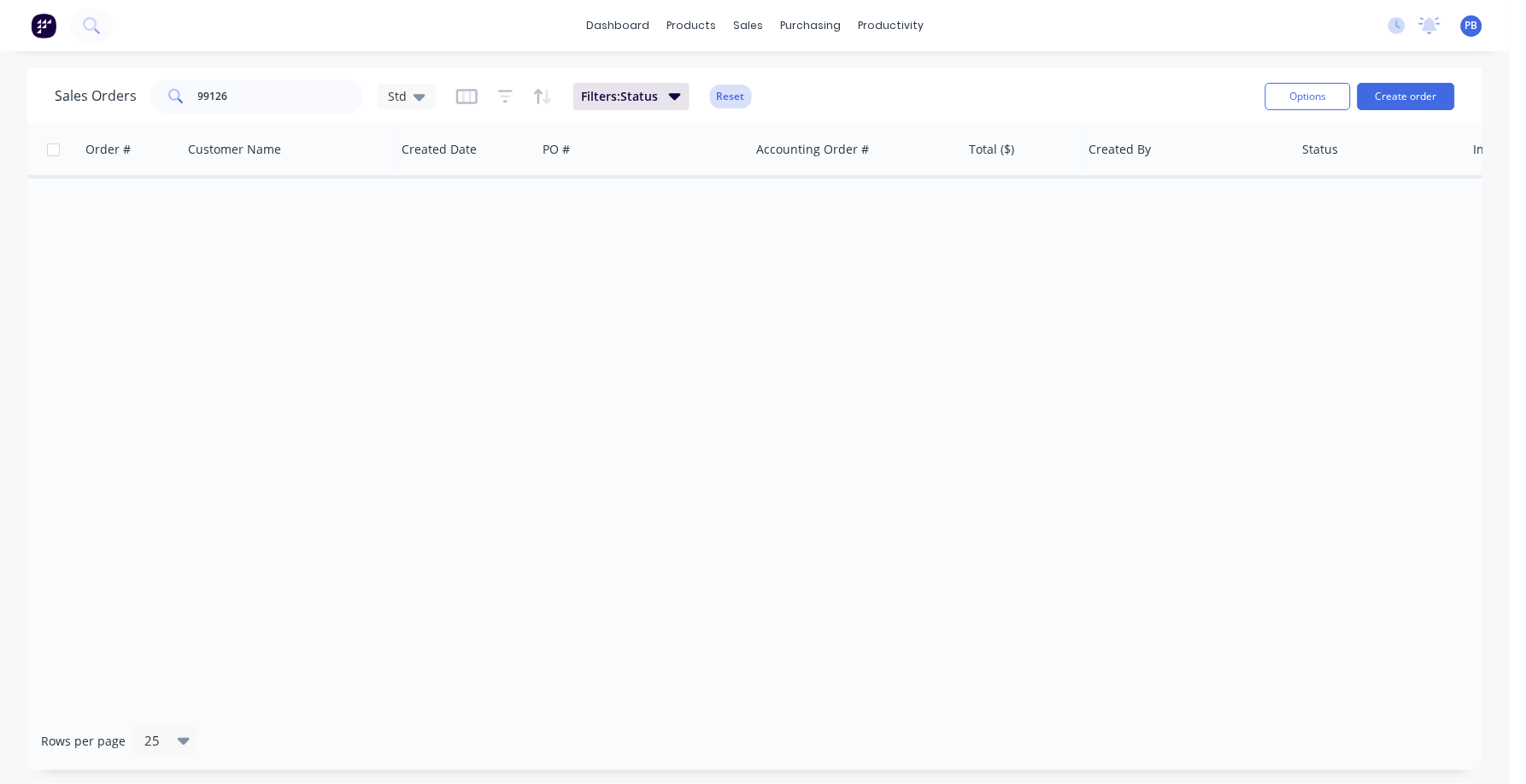
click at [741, 97] on button "Reset" at bounding box center [730, 97] width 41 height 24
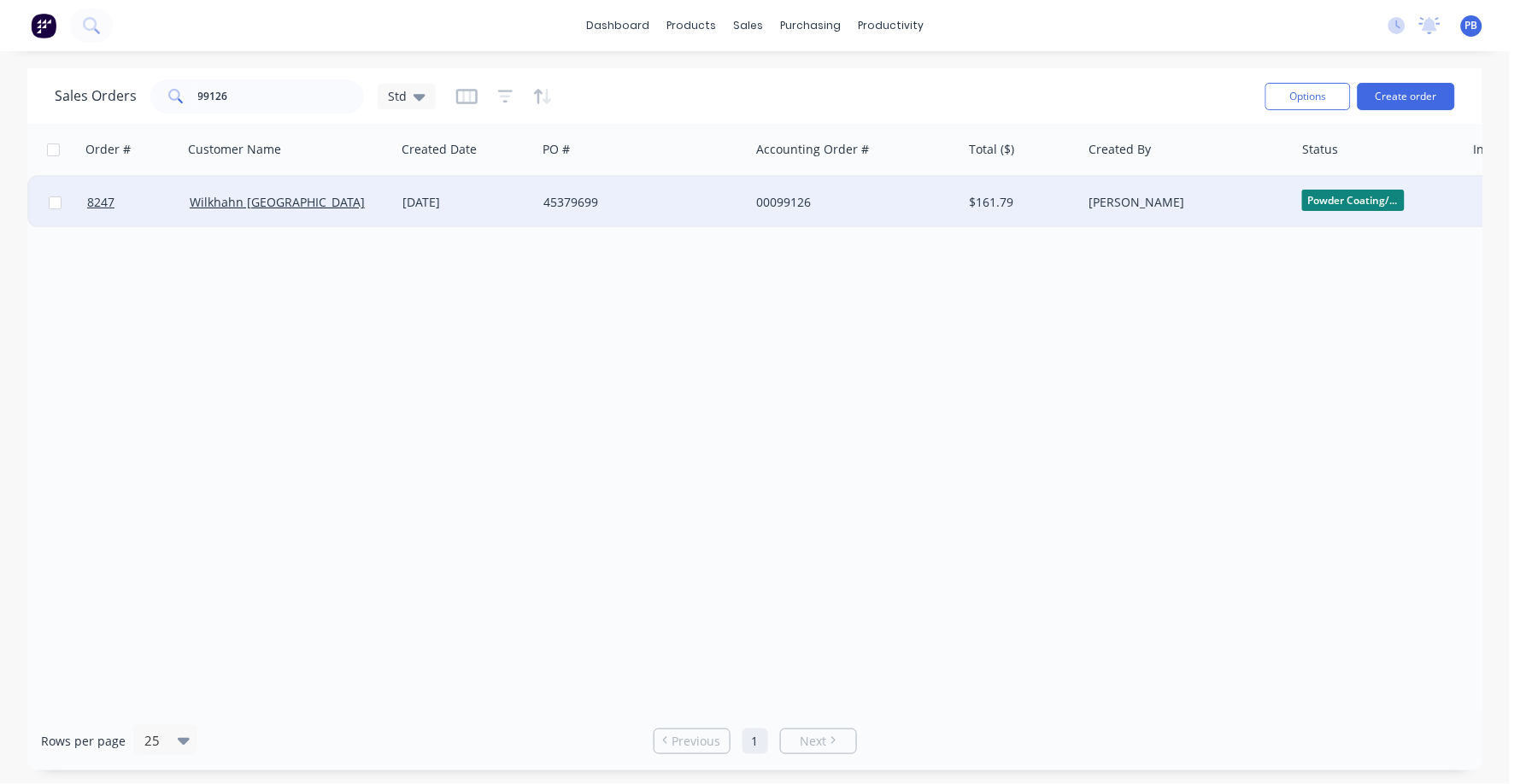
click at [792, 196] on div "00099126" at bounding box center [850, 202] width 190 height 17
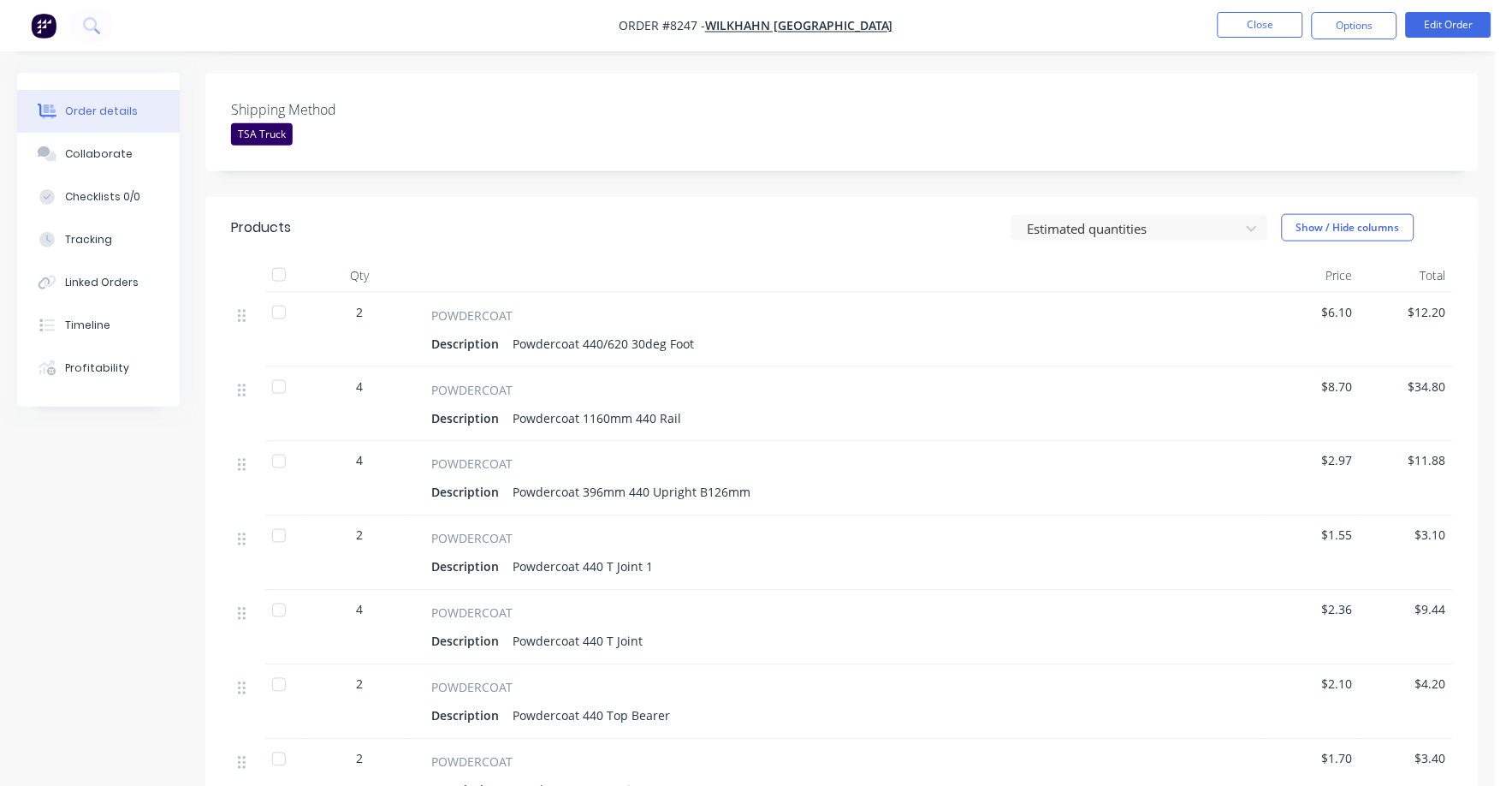
scroll to position [427, 0]
click at [1343, 601] on span "$2.36" at bounding box center [1313, 609] width 79 height 18
drag, startPoint x: 1362, startPoint y: 579, endPoint x: 1364, endPoint y: 567, distance: 12.2
click at [1362, 590] on div "$9.44" at bounding box center [1406, 626] width 93 height 75
click at [1457, 17] on button "Edit Order" at bounding box center [1448, 25] width 86 height 26
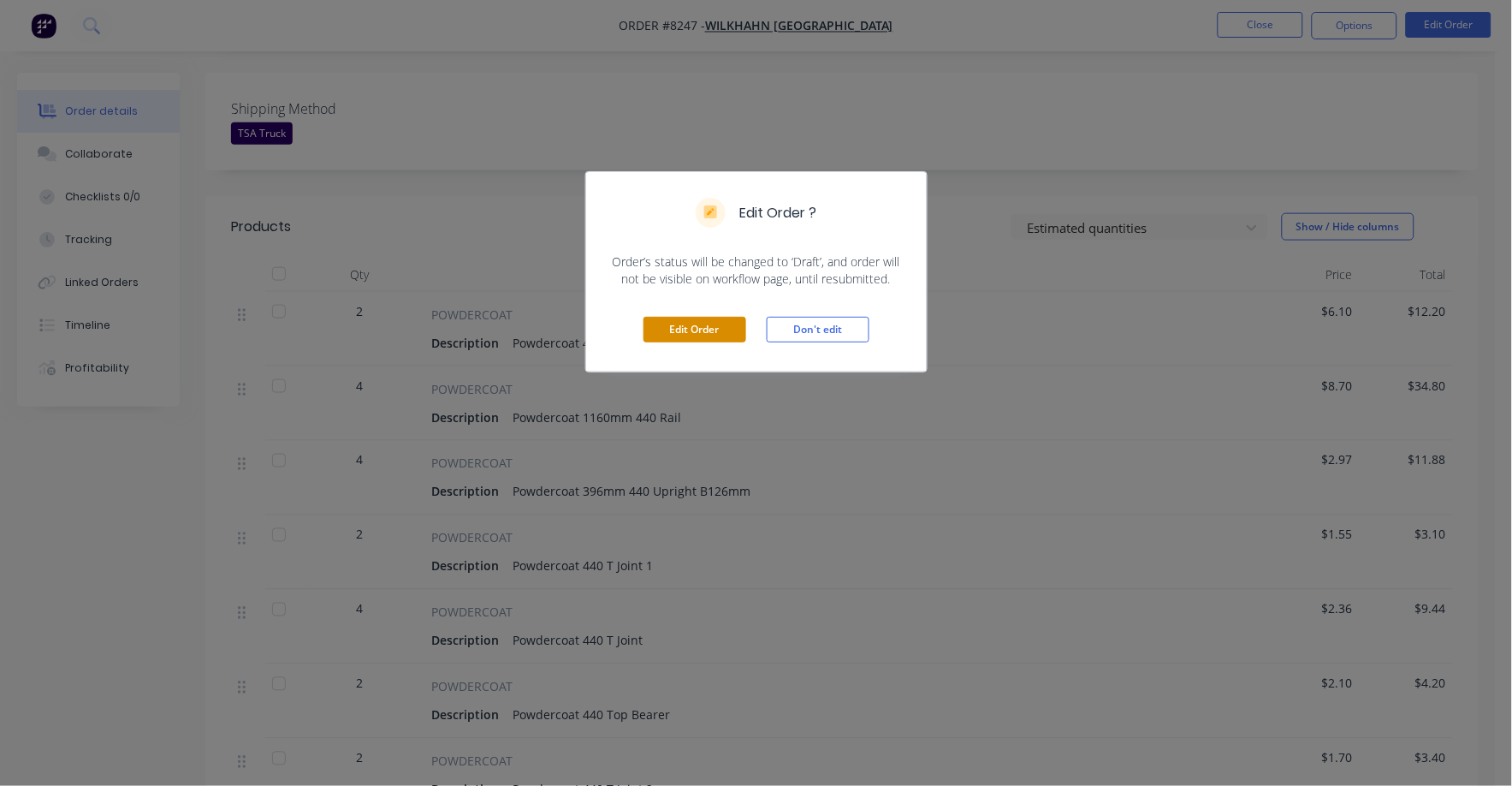
click at [703, 331] on button "Edit Order" at bounding box center [694, 329] width 102 height 26
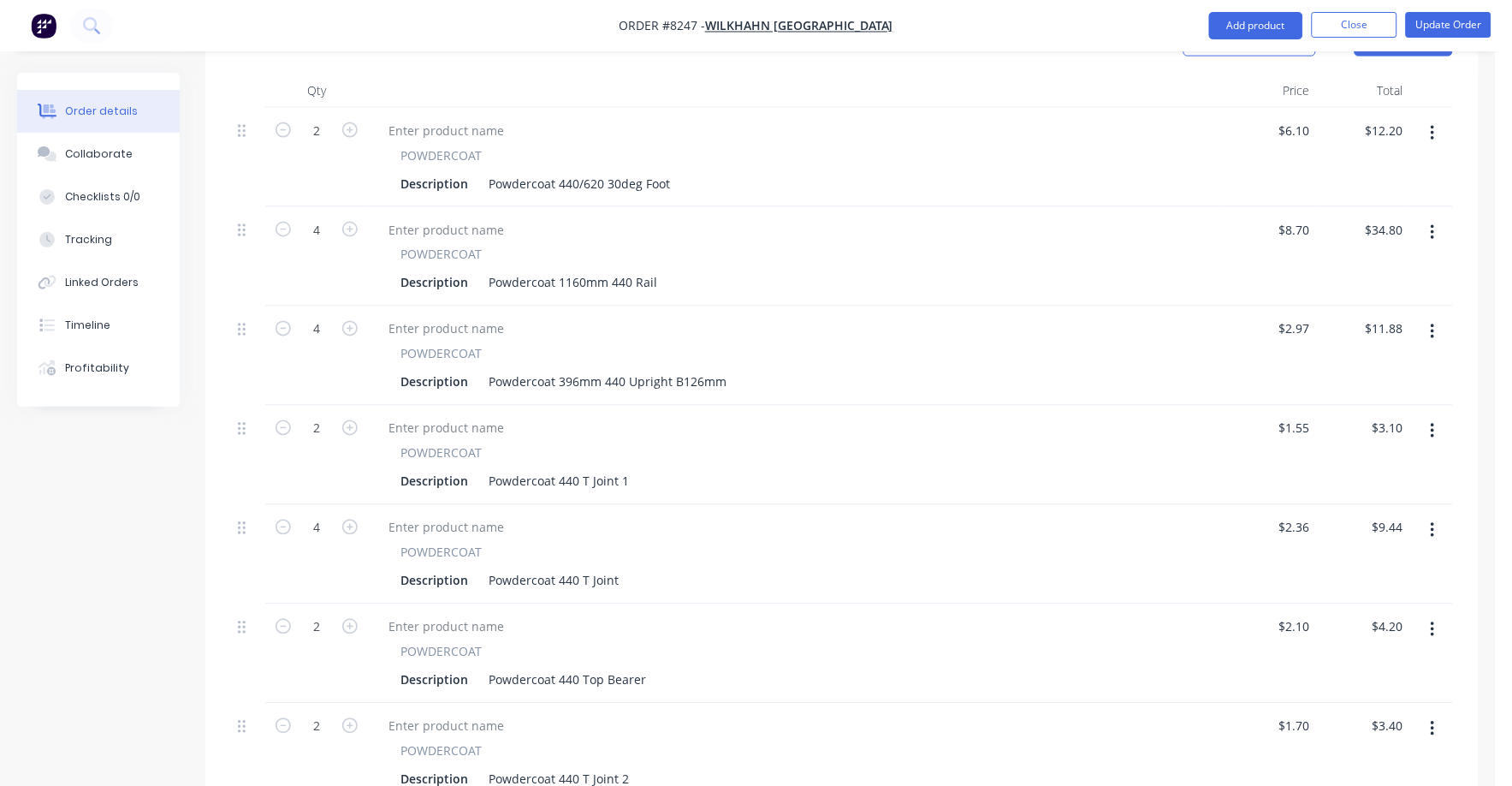
scroll to position [642, 0]
click at [1290, 512] on div "2.36 2.36" at bounding box center [1300, 524] width 32 height 25
type input "2.64"
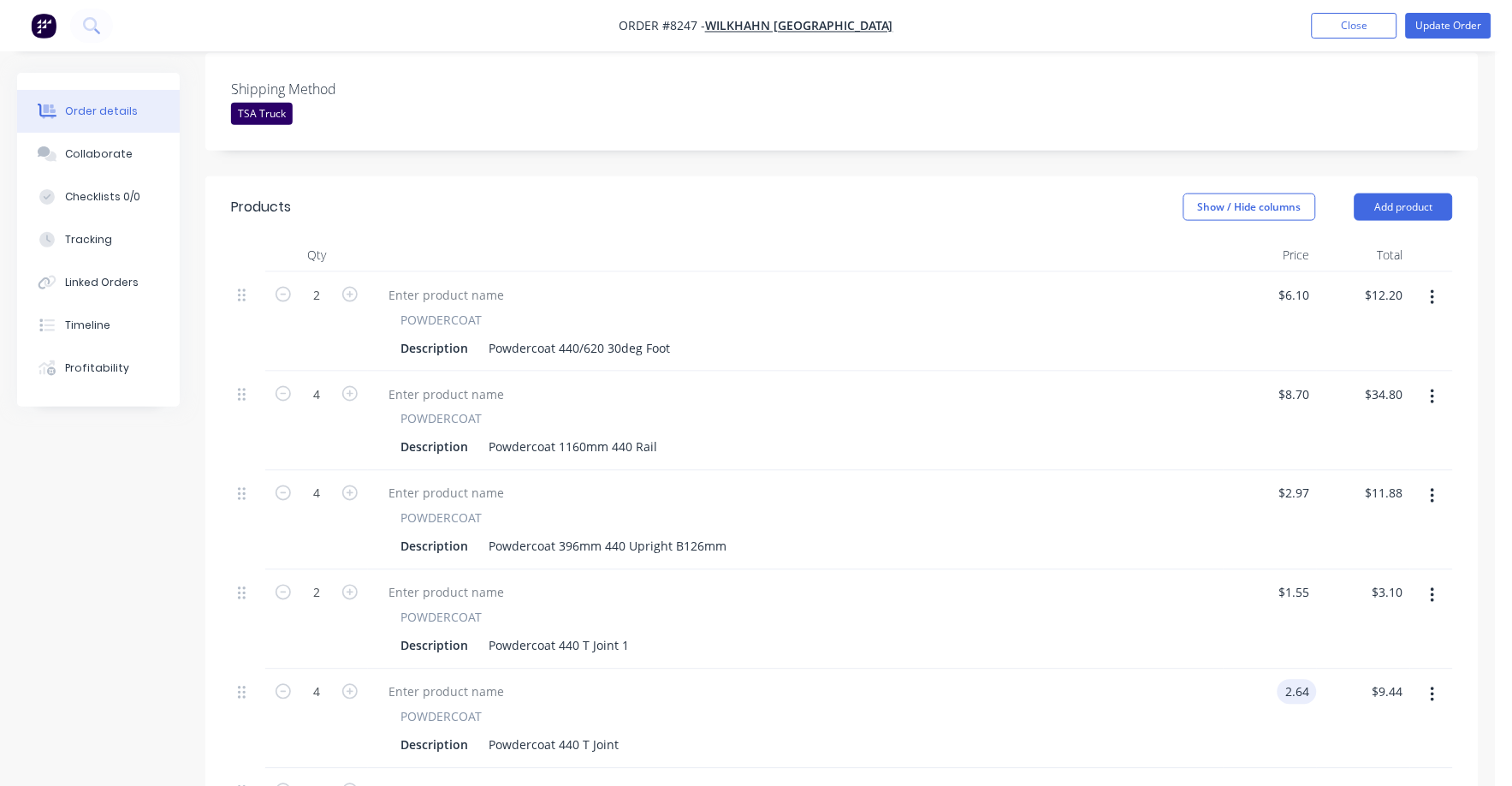
scroll to position [427, 0]
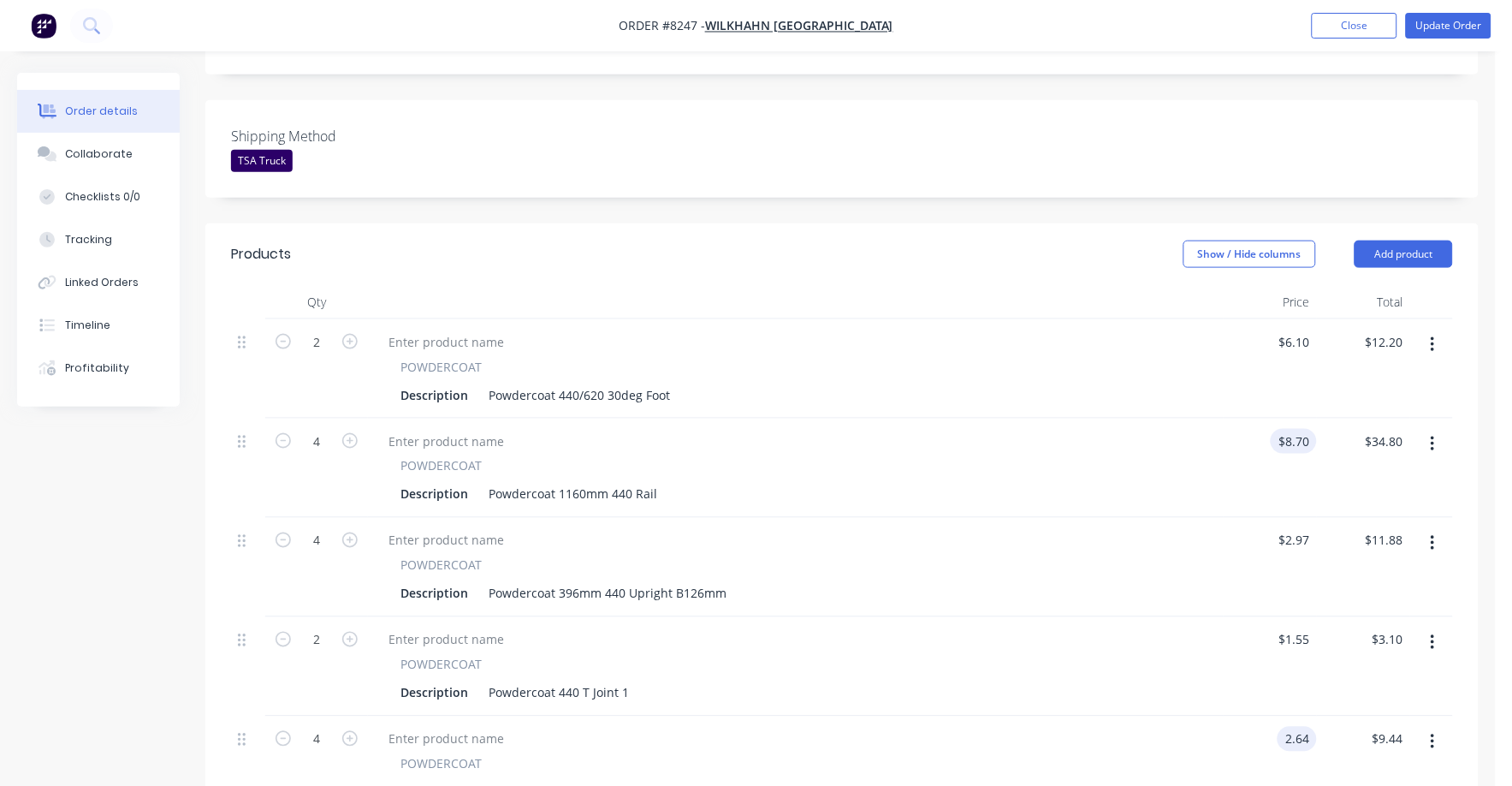
type input "8.7"
type input "$2.64"
type input "$10.56"
click at [1292, 429] on input "8.7" at bounding box center [1297, 441] width 40 height 25
type input "$8.70"
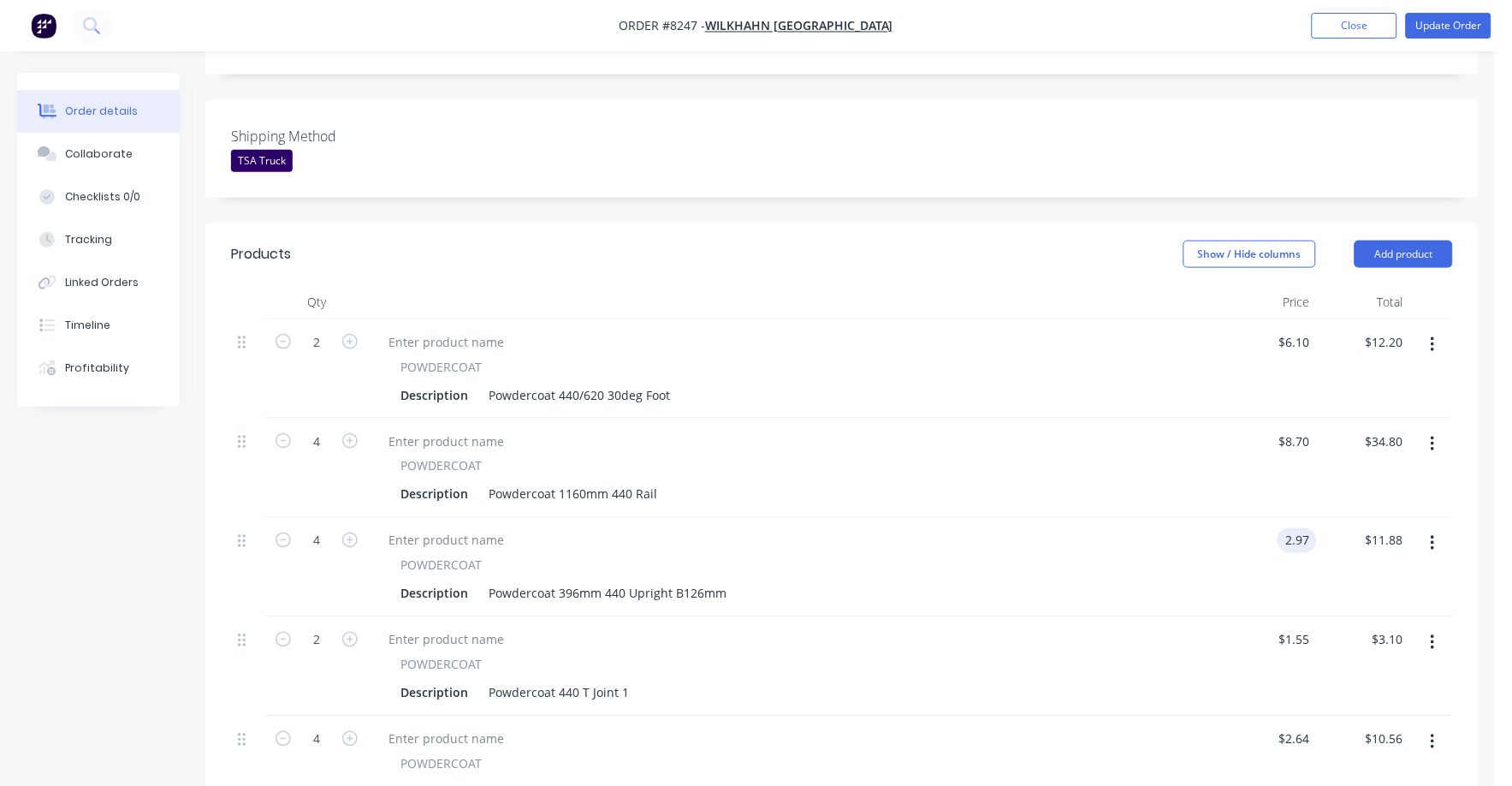
click at [1302, 529] on input "2.97" at bounding box center [1300, 541] width 32 height 25
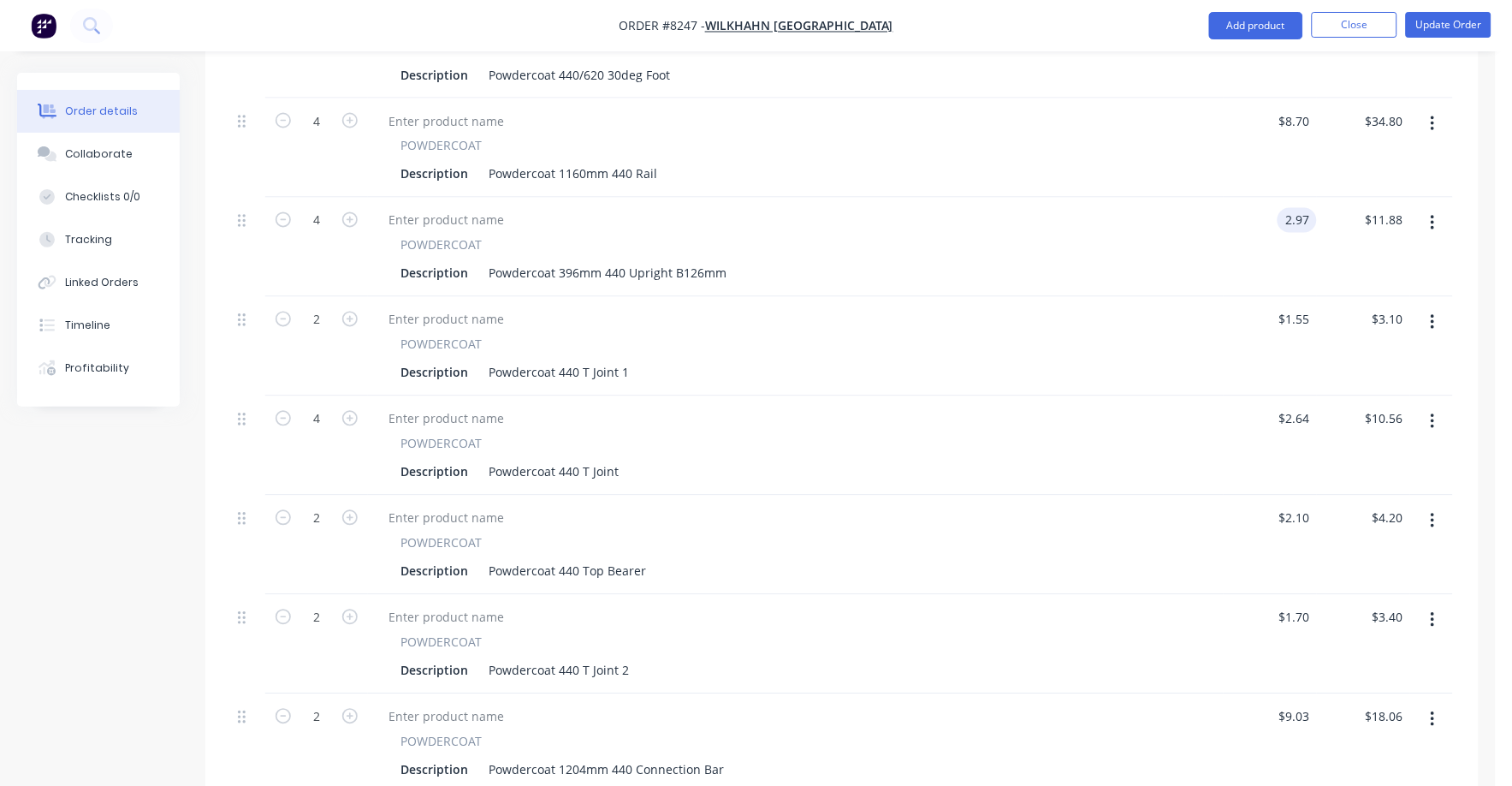
scroll to position [749, 0]
type input "$2.97"
click at [1305, 603] on input "1.7" at bounding box center [1297, 615] width 40 height 25
type input "1.9"
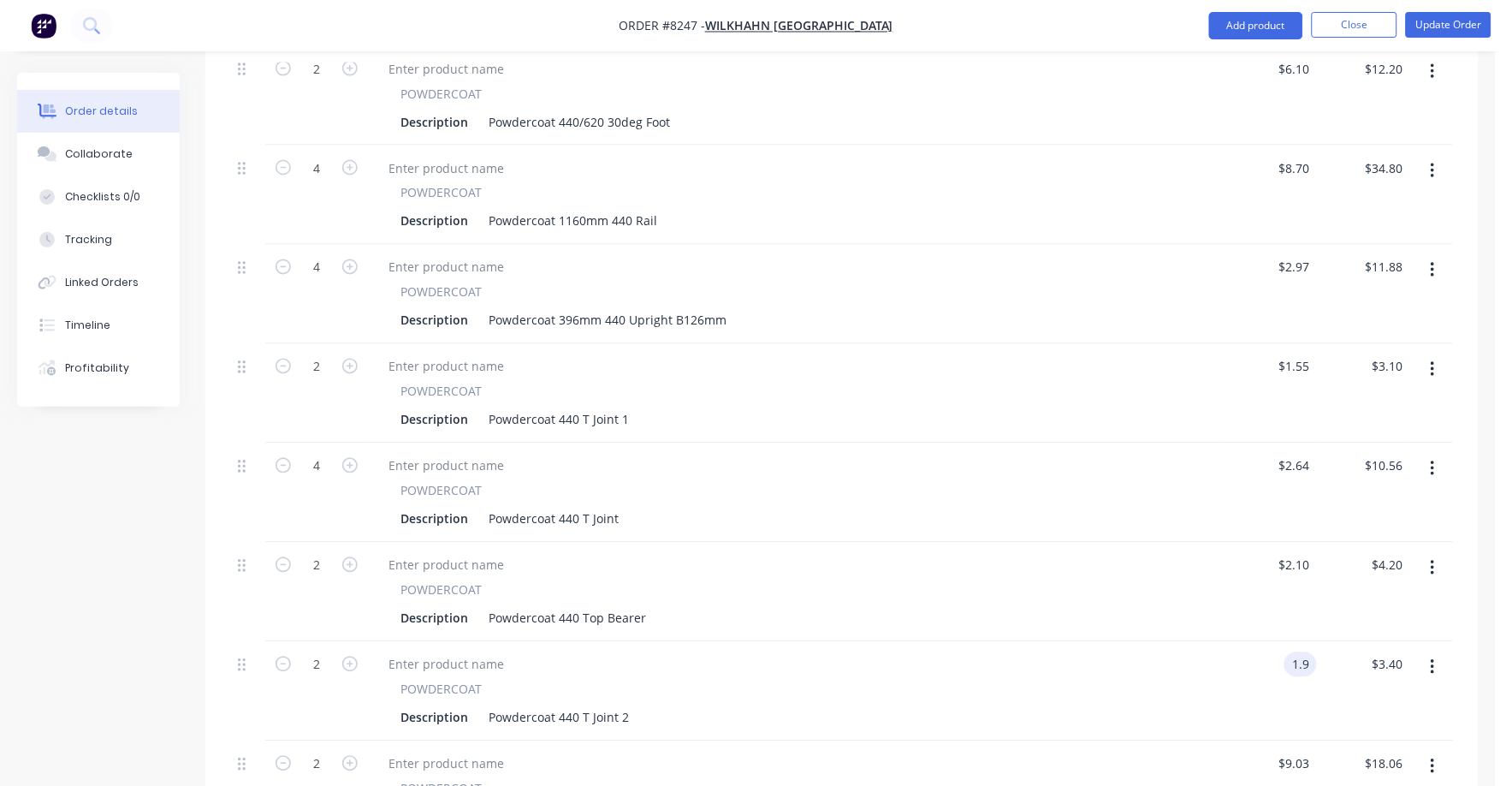
scroll to position [642, 0]
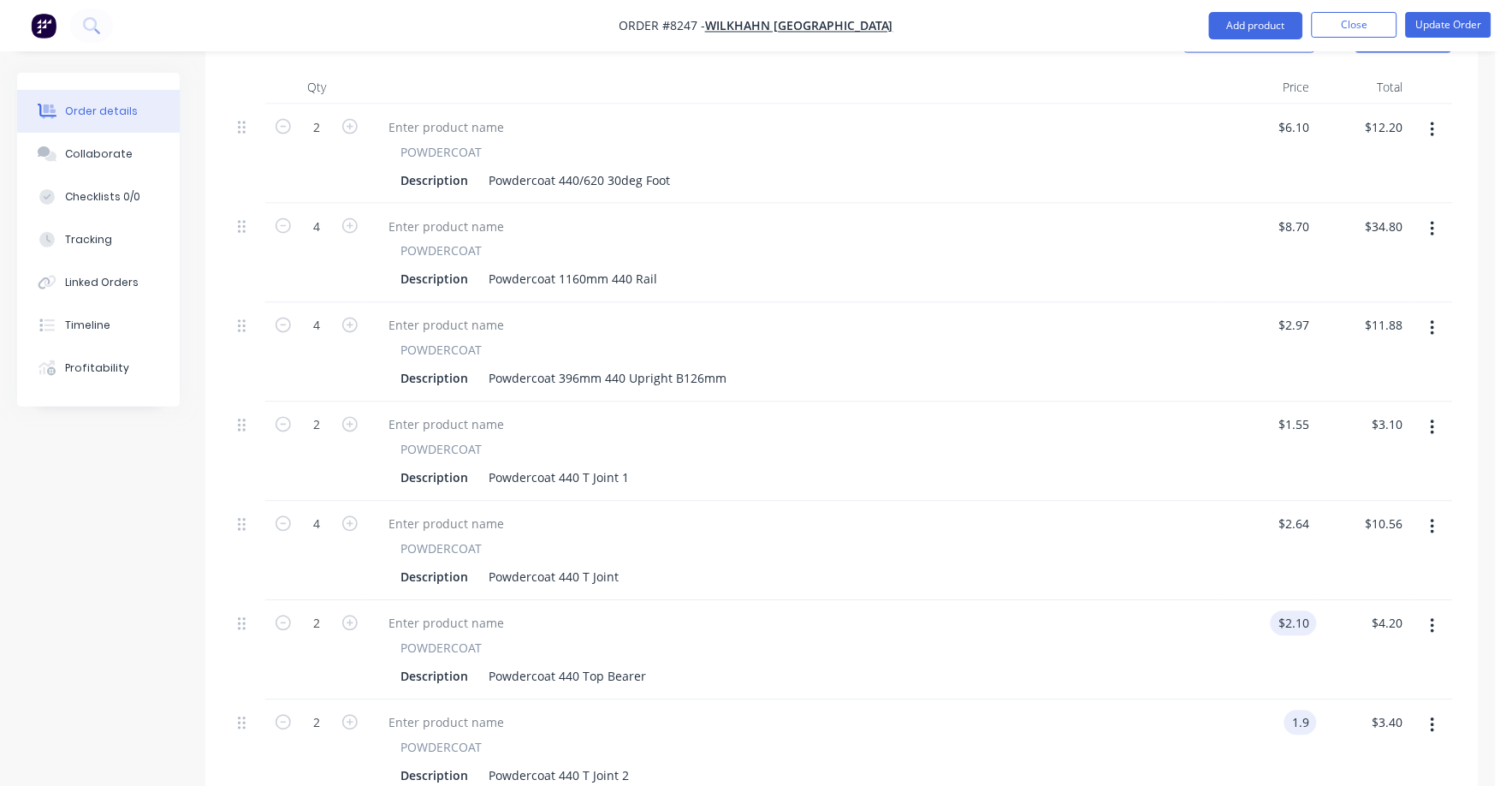
type input "2.1"
type input "$1.90"
type input "$3.80"
click at [1313, 612] on input "2.1" at bounding box center [1297, 624] width 40 height 25
type input "2.35"
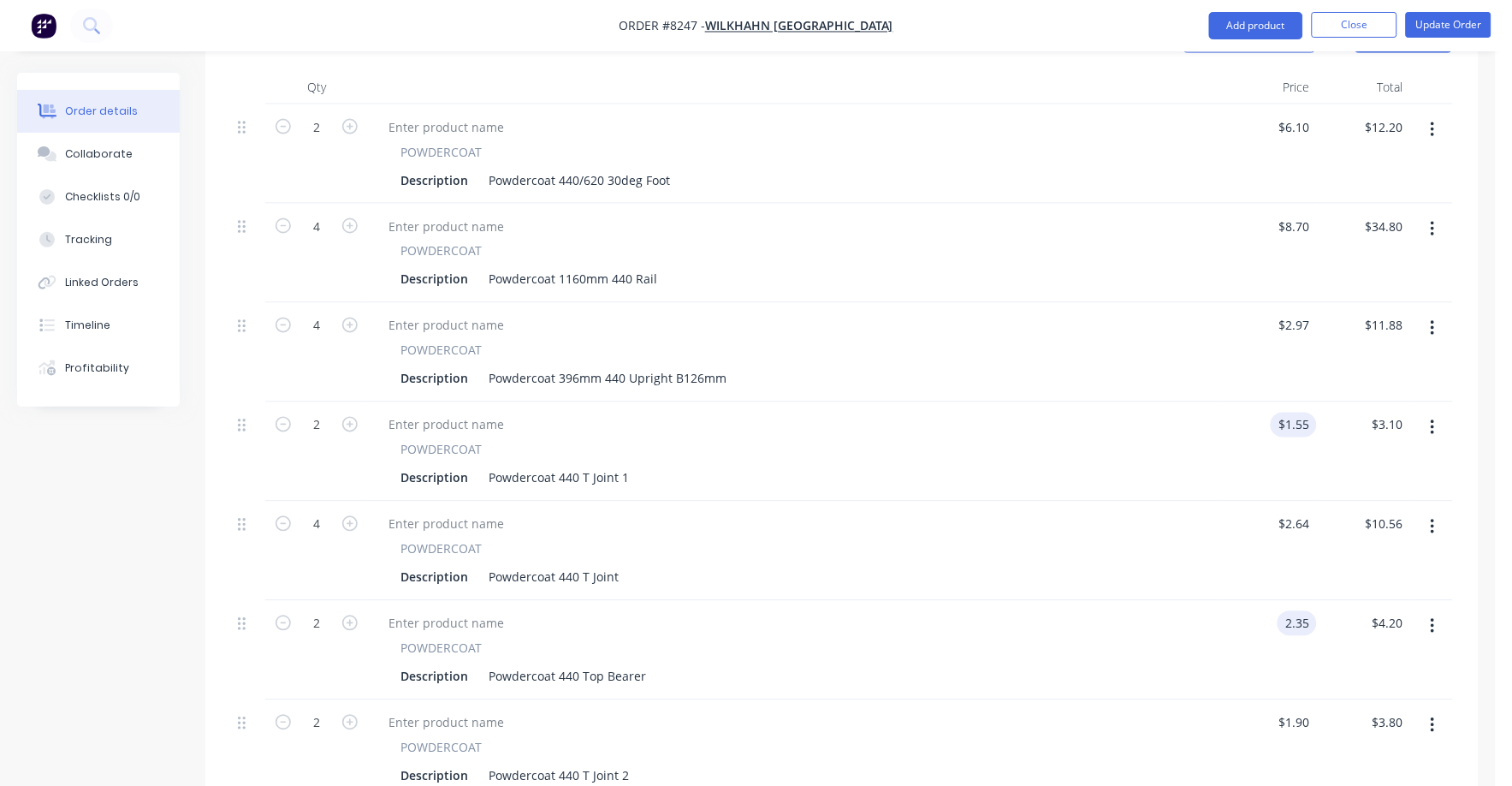
type input "1.55"
type input "$2.35"
type input "$4.70"
click at [1303, 412] on input "1.55" at bounding box center [1300, 424] width 32 height 25
type input "$1.75"
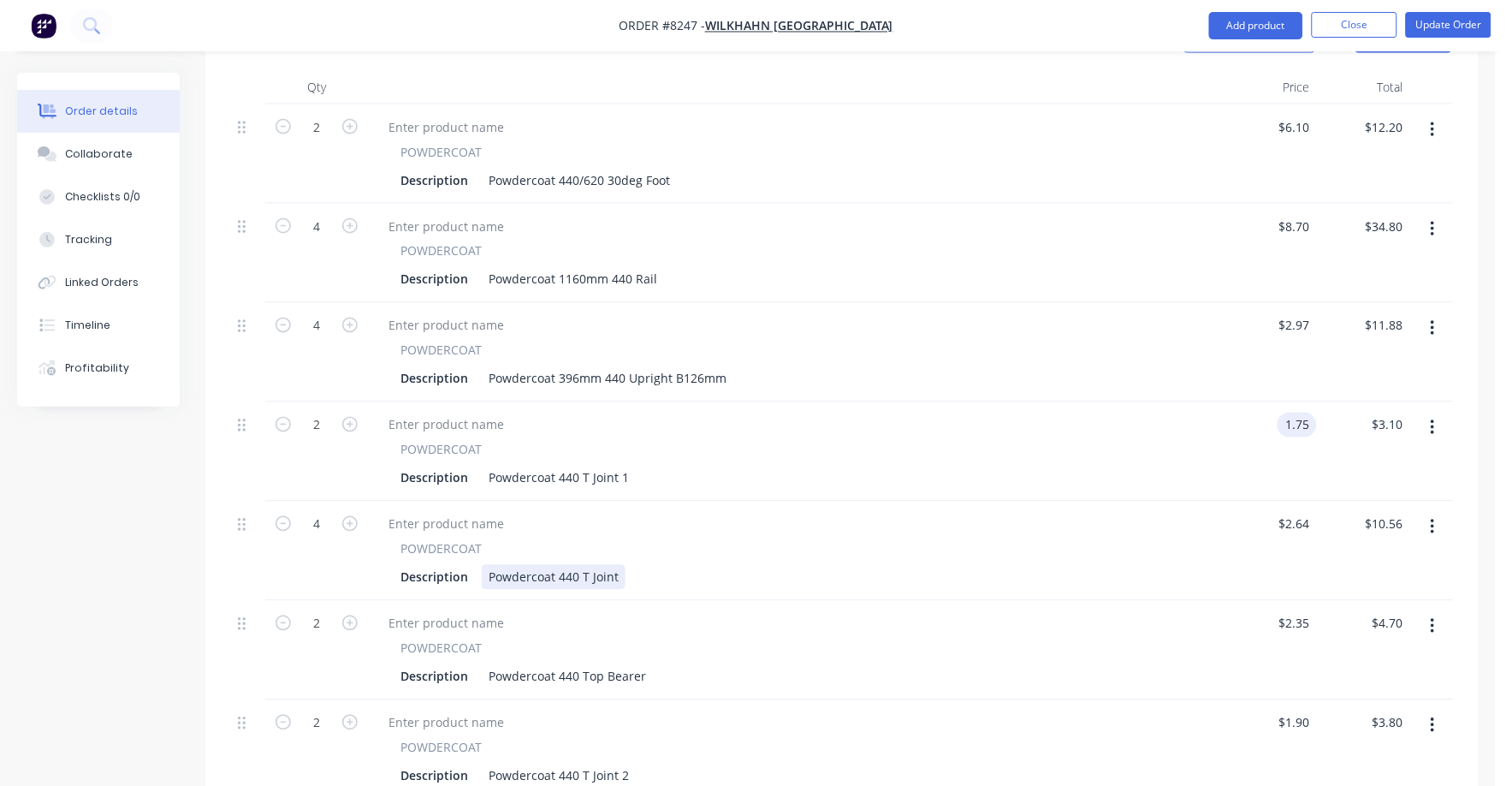
type input "$3.50"
click at [991, 566] on div "Description Powdercoat 440 T Joint" at bounding box center [792, 578] width 797 height 25
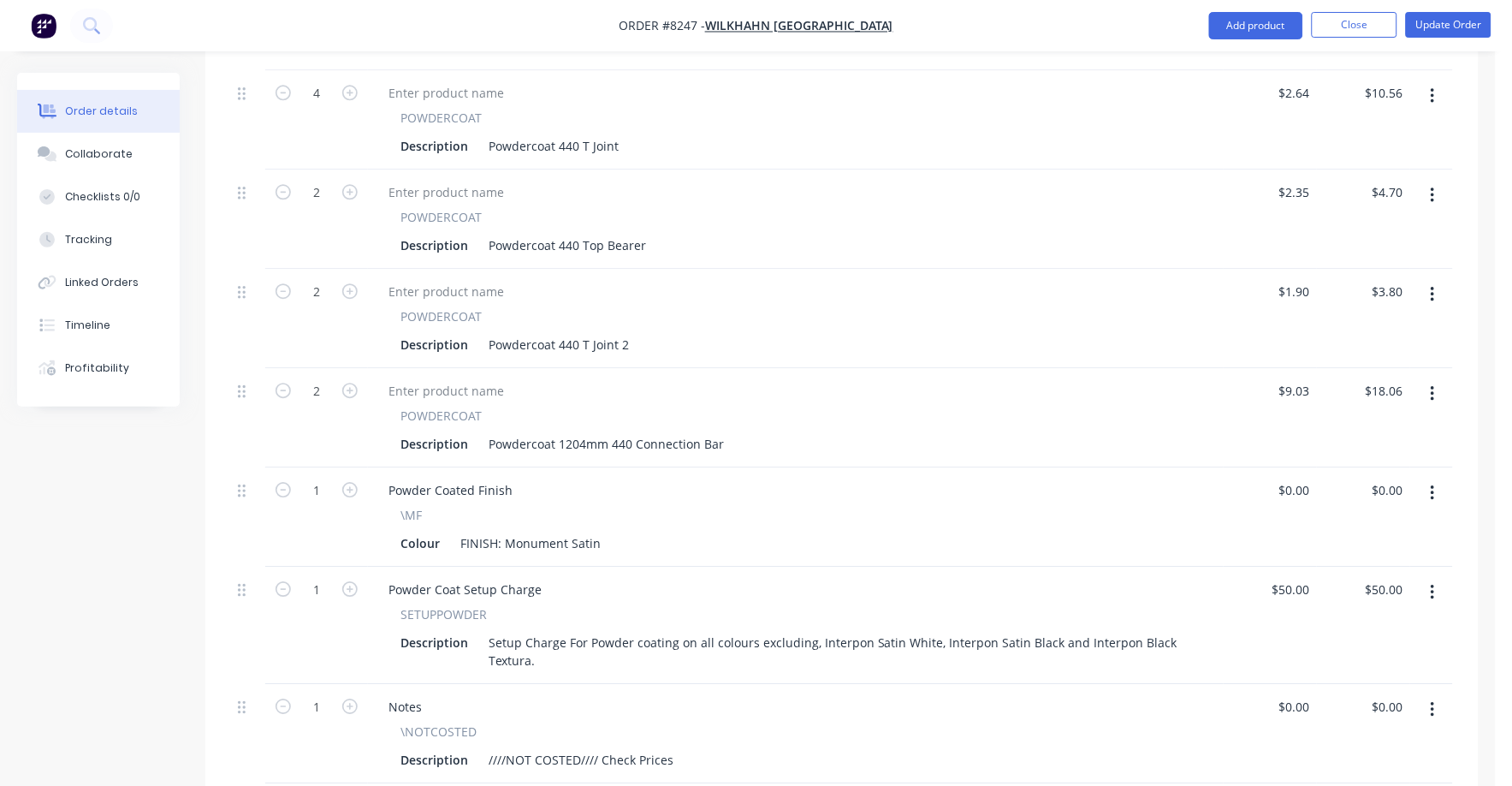
scroll to position [1177, 0]
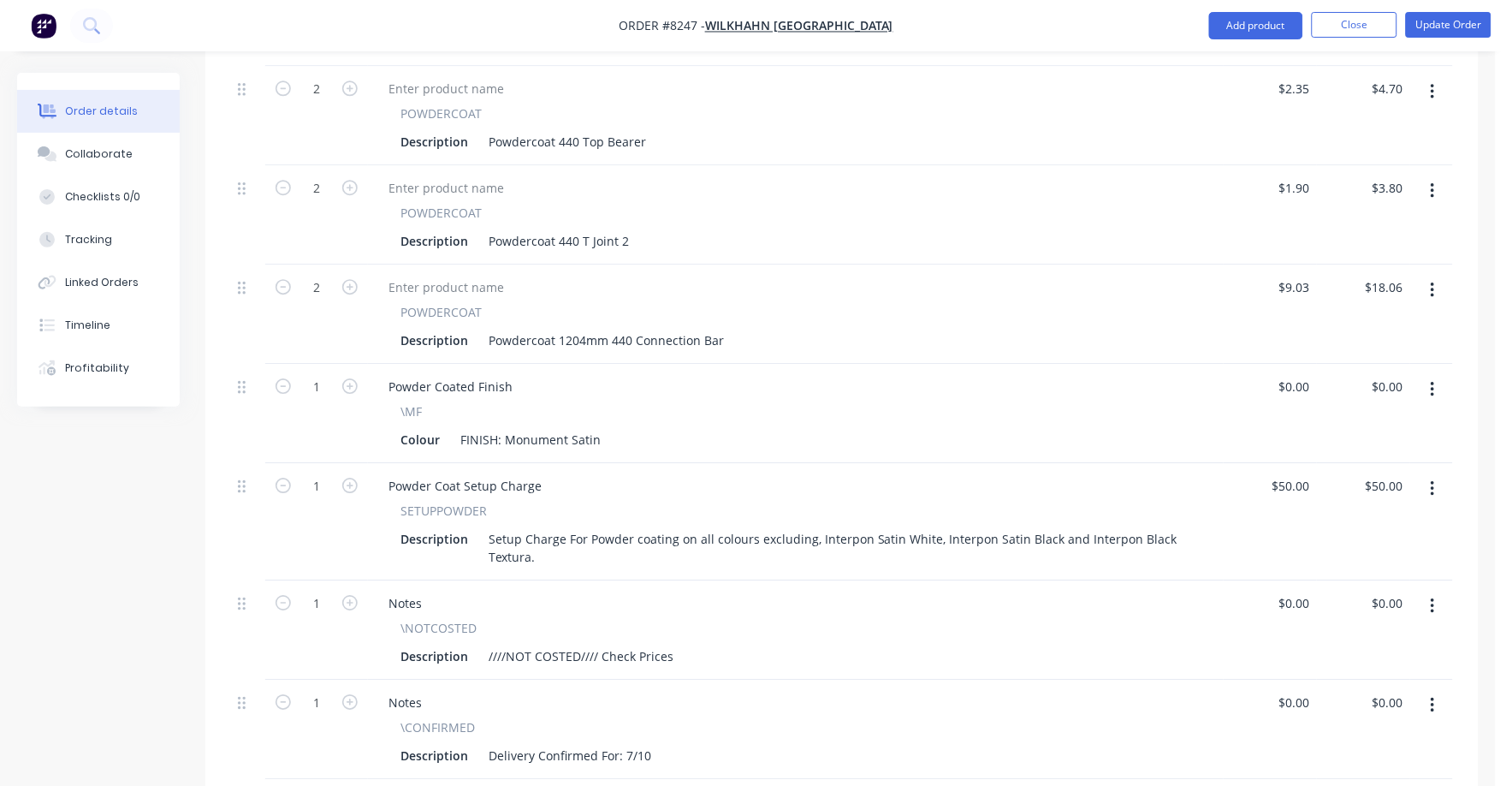
click at [1435, 597] on icon "button" at bounding box center [1433, 606] width 5 height 18
click at [1345, 742] on div "Delete" at bounding box center [1371, 754] width 132 height 25
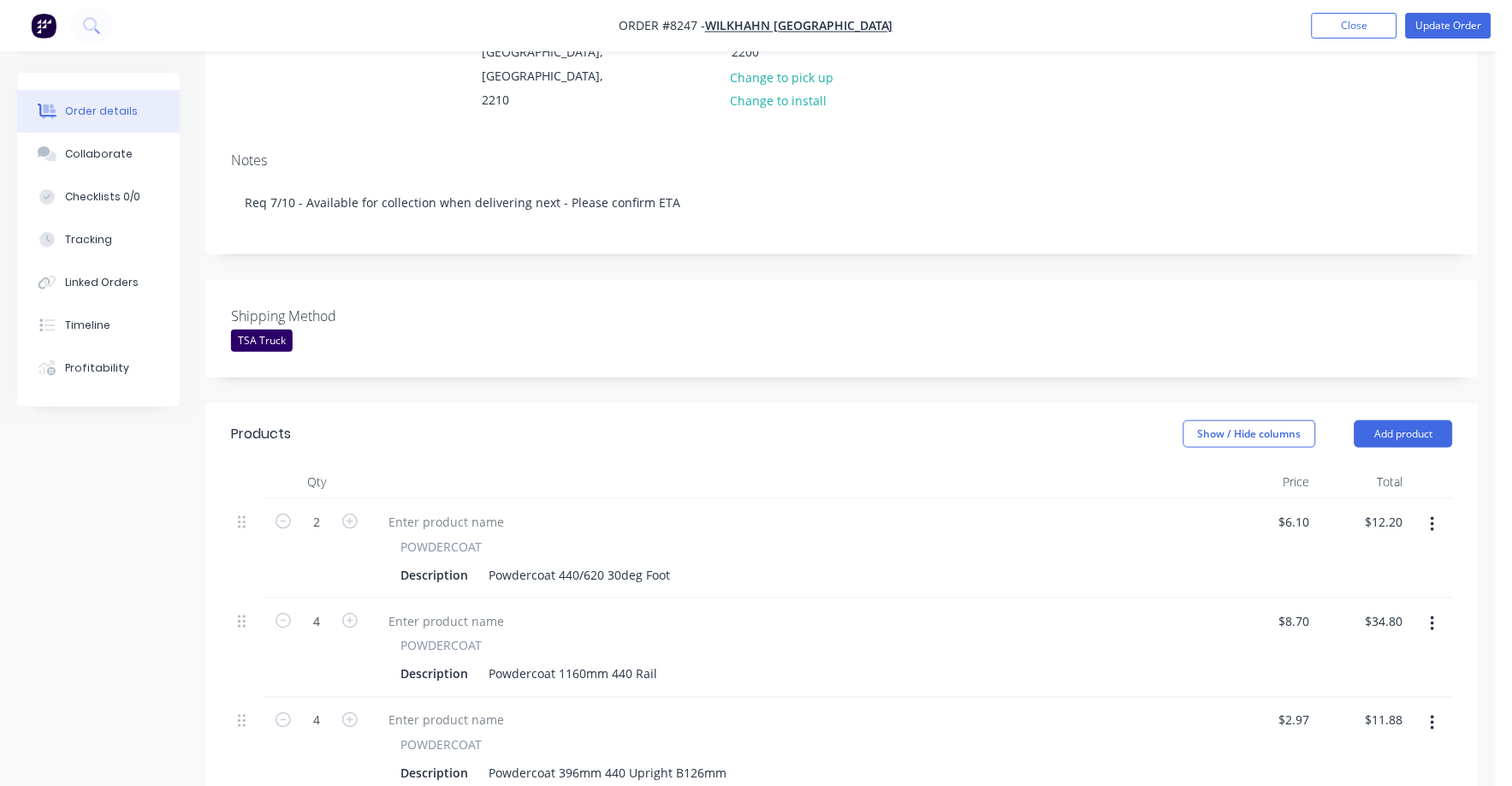
scroll to position [0, 0]
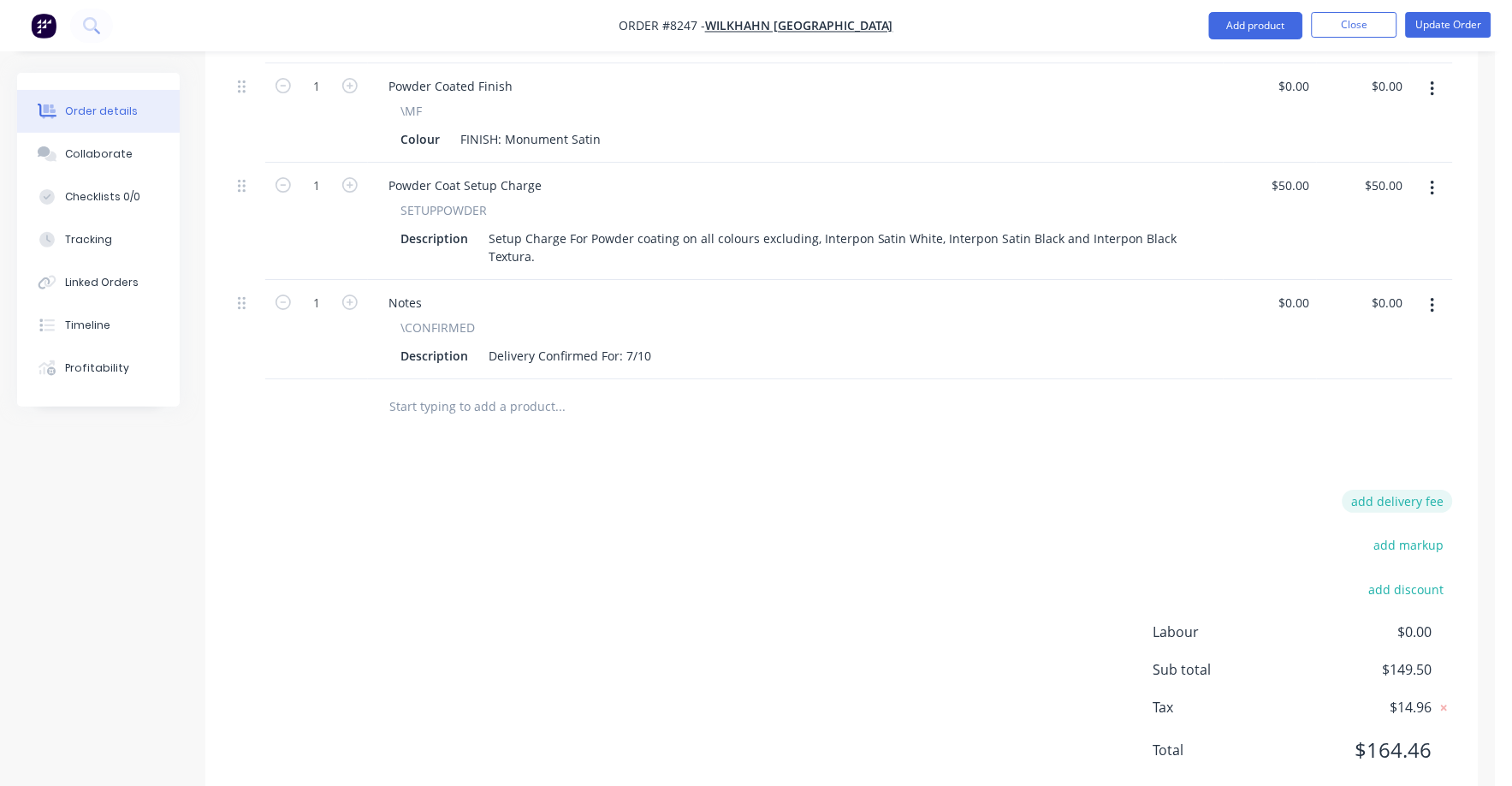
click at [1418, 490] on button "add delivery fee" at bounding box center [1398, 501] width 111 height 23
type input "75"
click input "submit" at bounding box center [0, 0] width 0 height 0
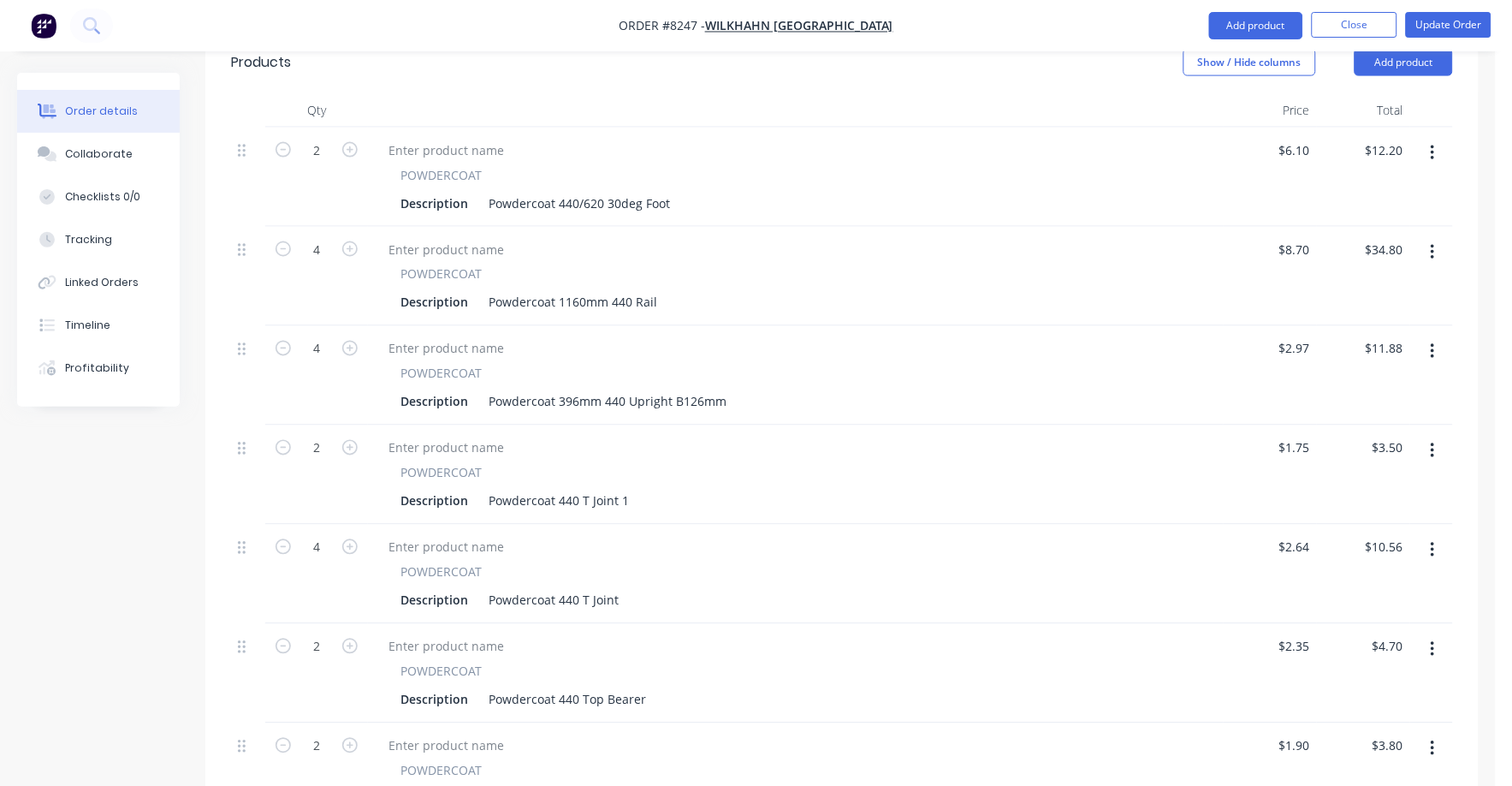
scroll to position [613, 0]
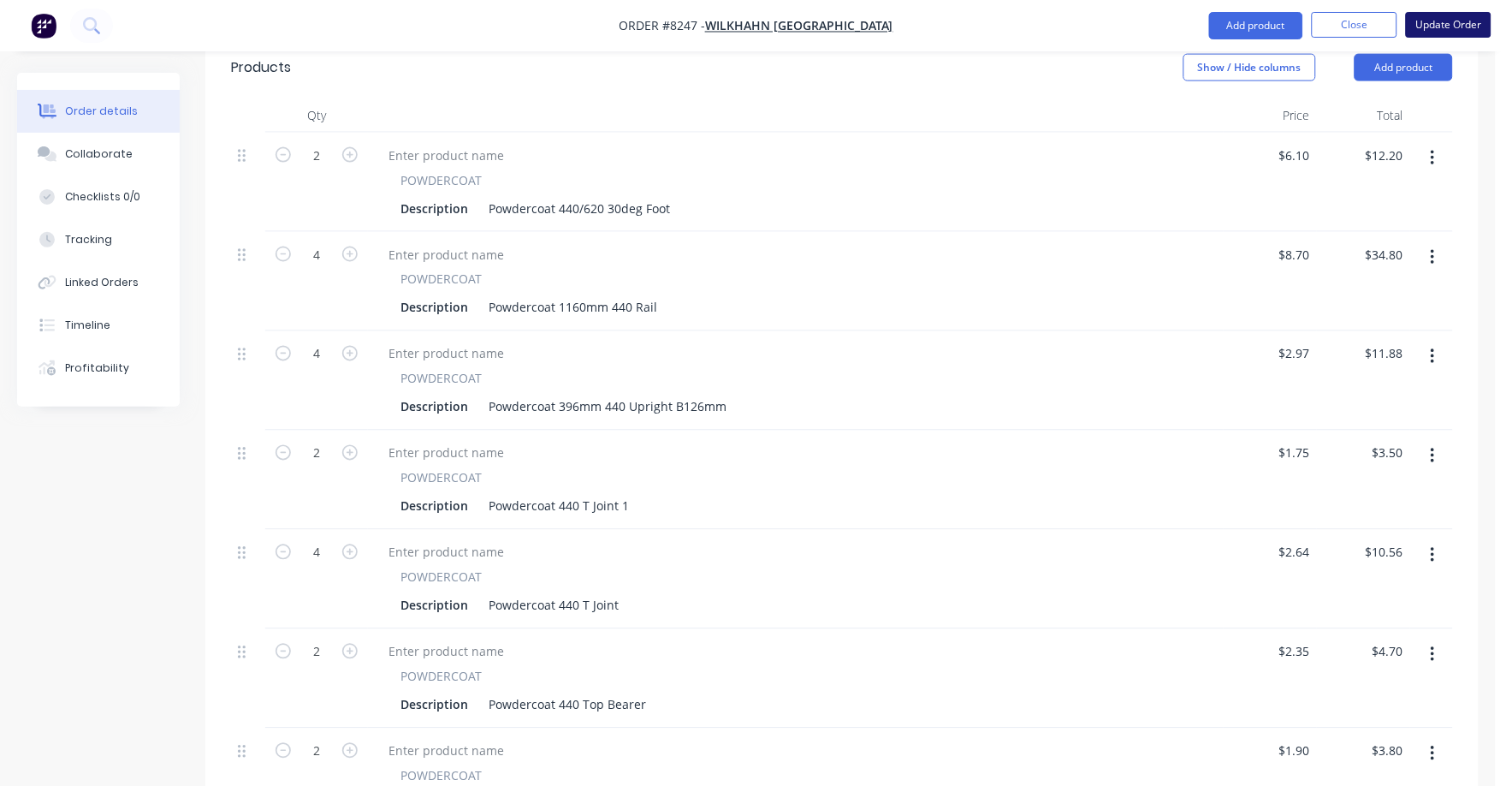
click at [1469, 15] on button "Update Order" at bounding box center [1448, 25] width 86 height 26
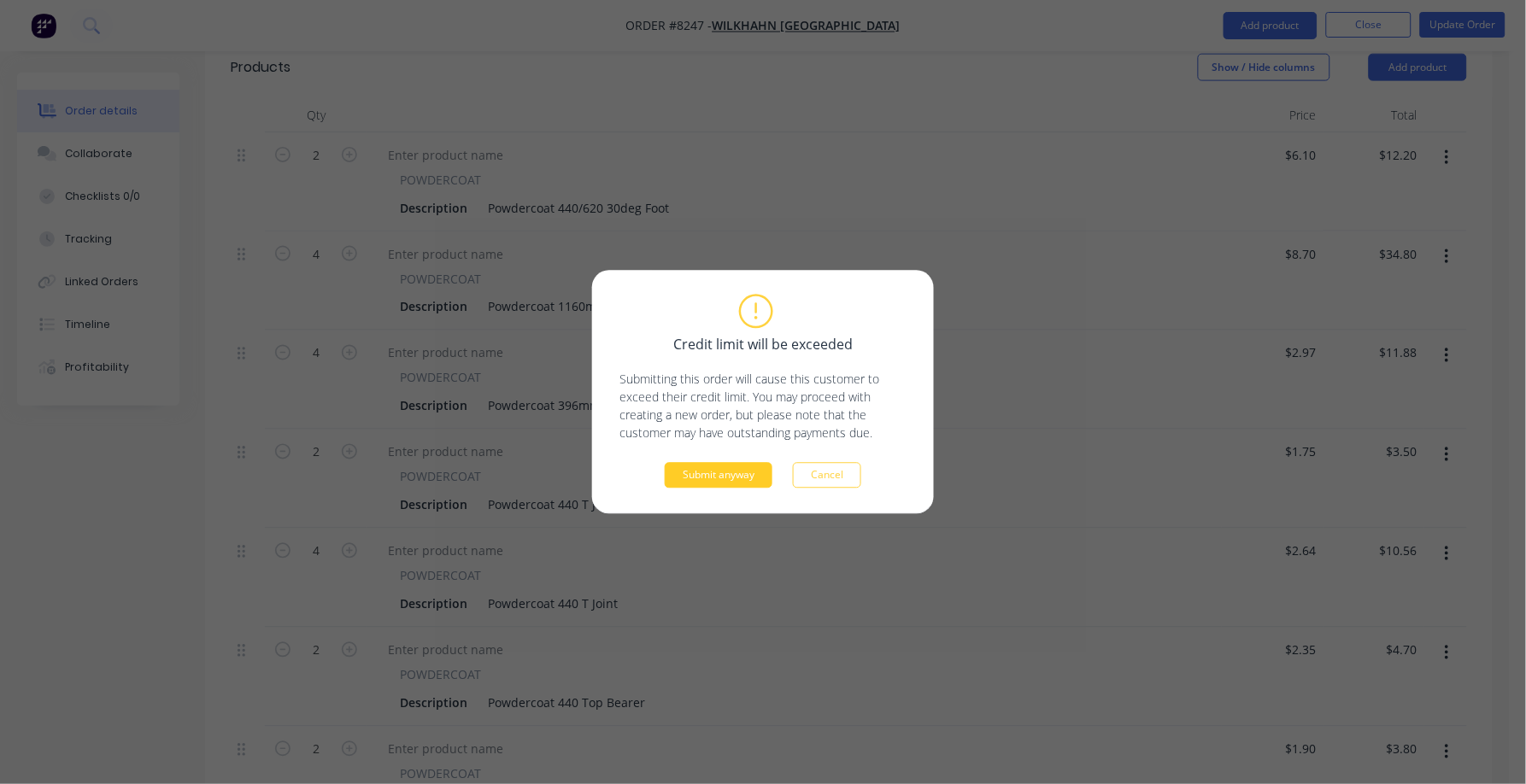
click at [746, 476] on button "Submit anyway" at bounding box center [718, 476] width 108 height 26
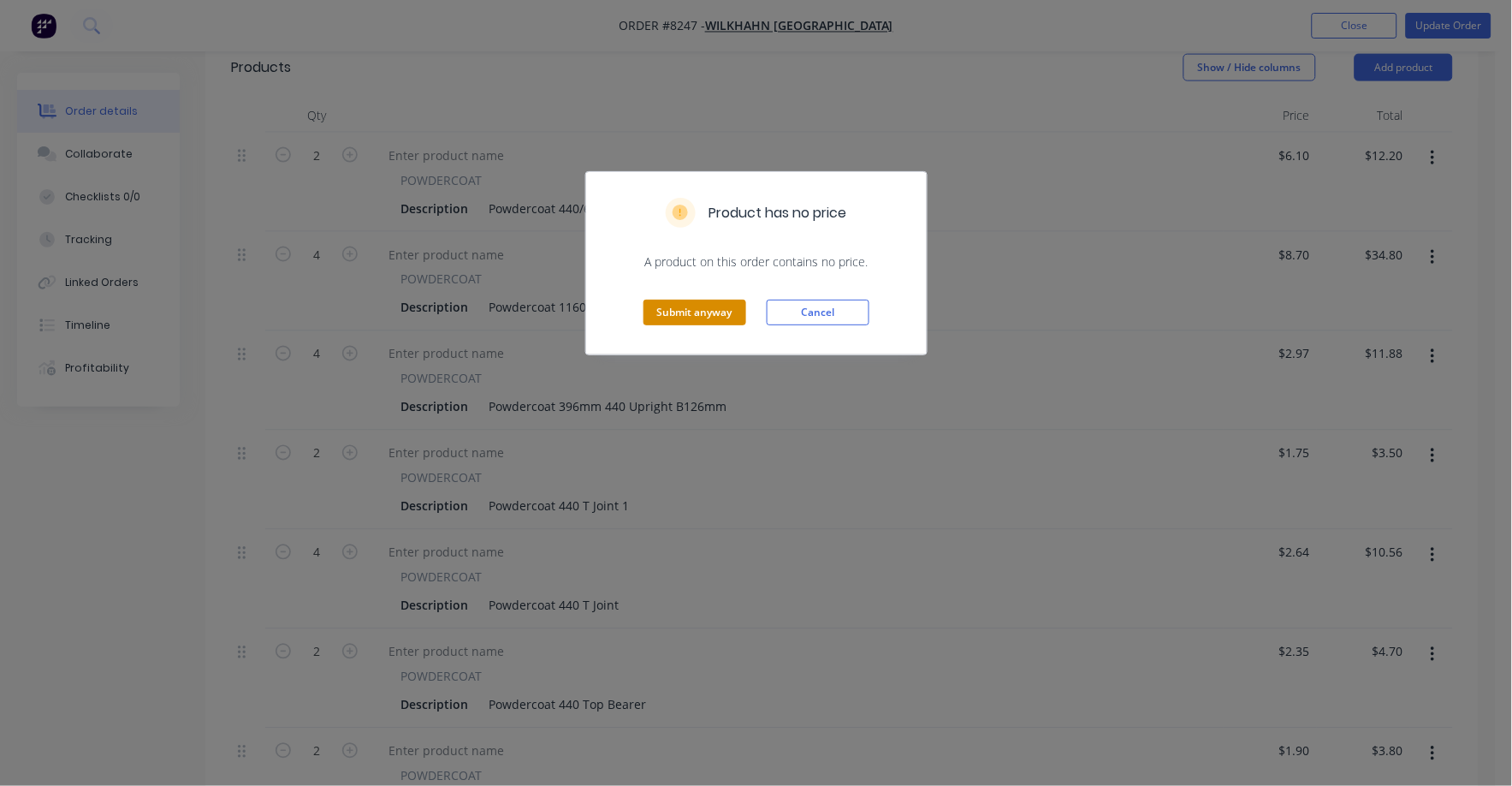
click at [706, 316] on button "Submit anyway" at bounding box center [694, 313] width 102 height 26
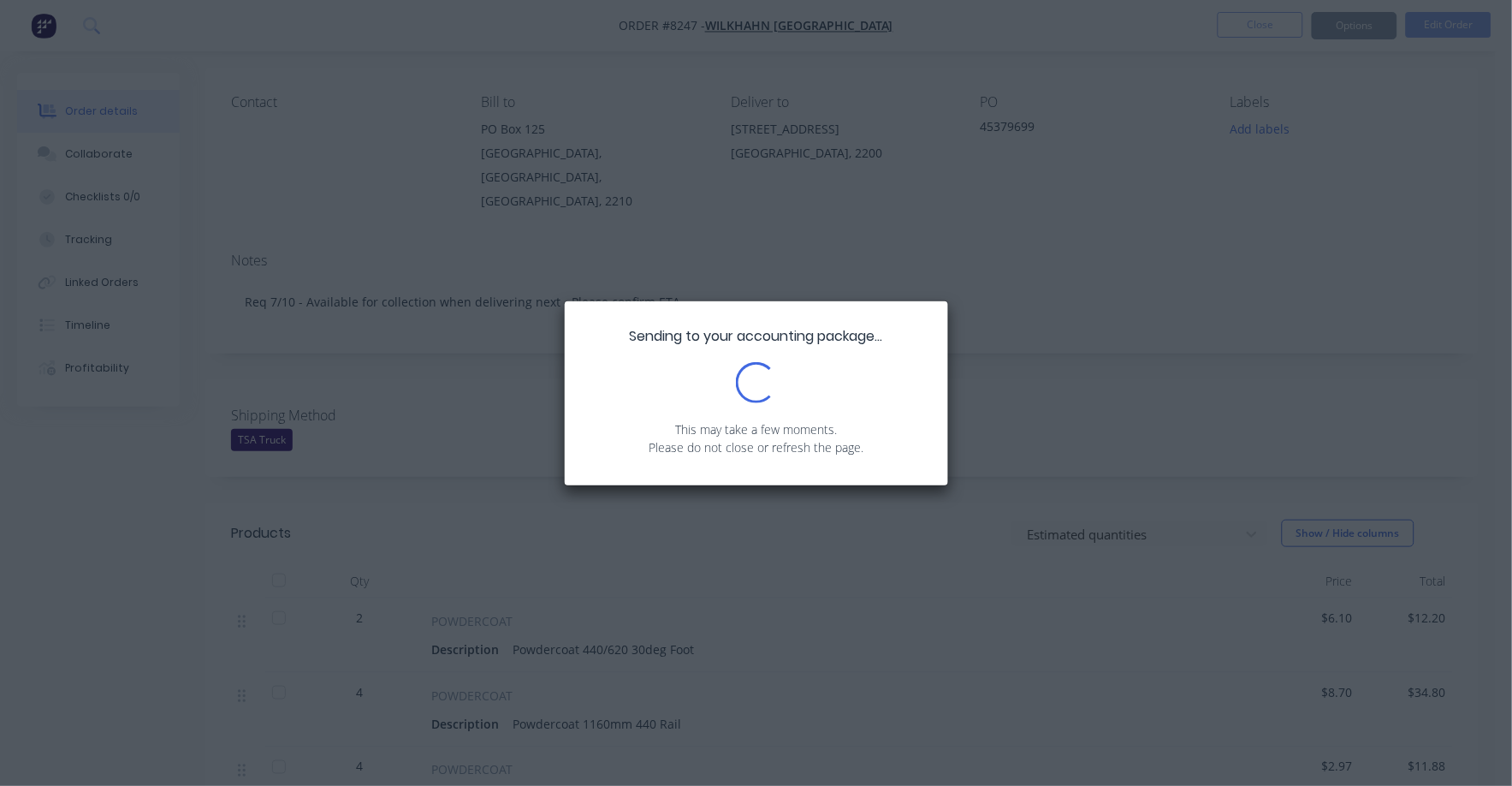
scroll to position [0, 0]
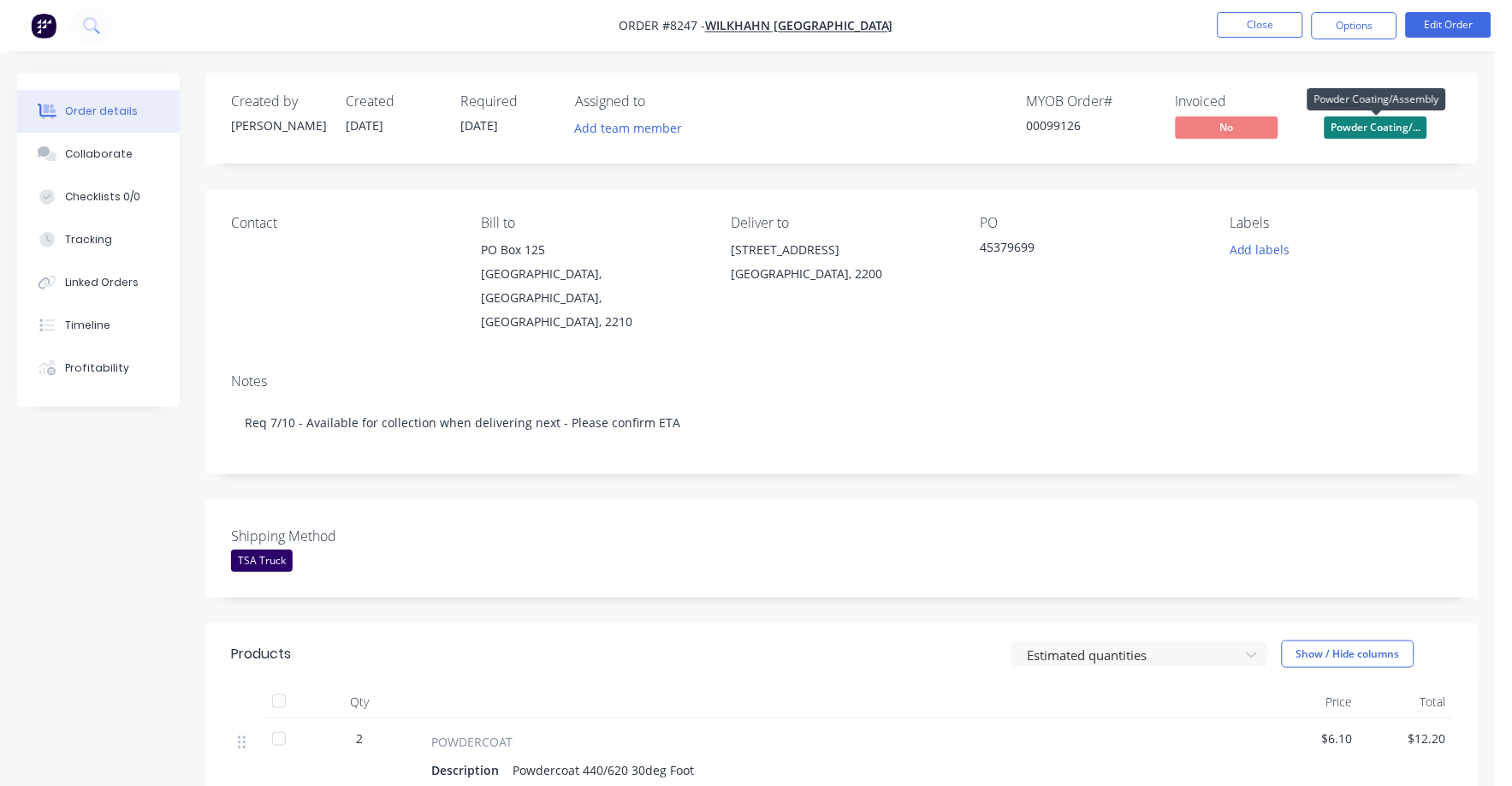
click at [1371, 137] on span "Powder Coating/..." at bounding box center [1376, 126] width 102 height 21
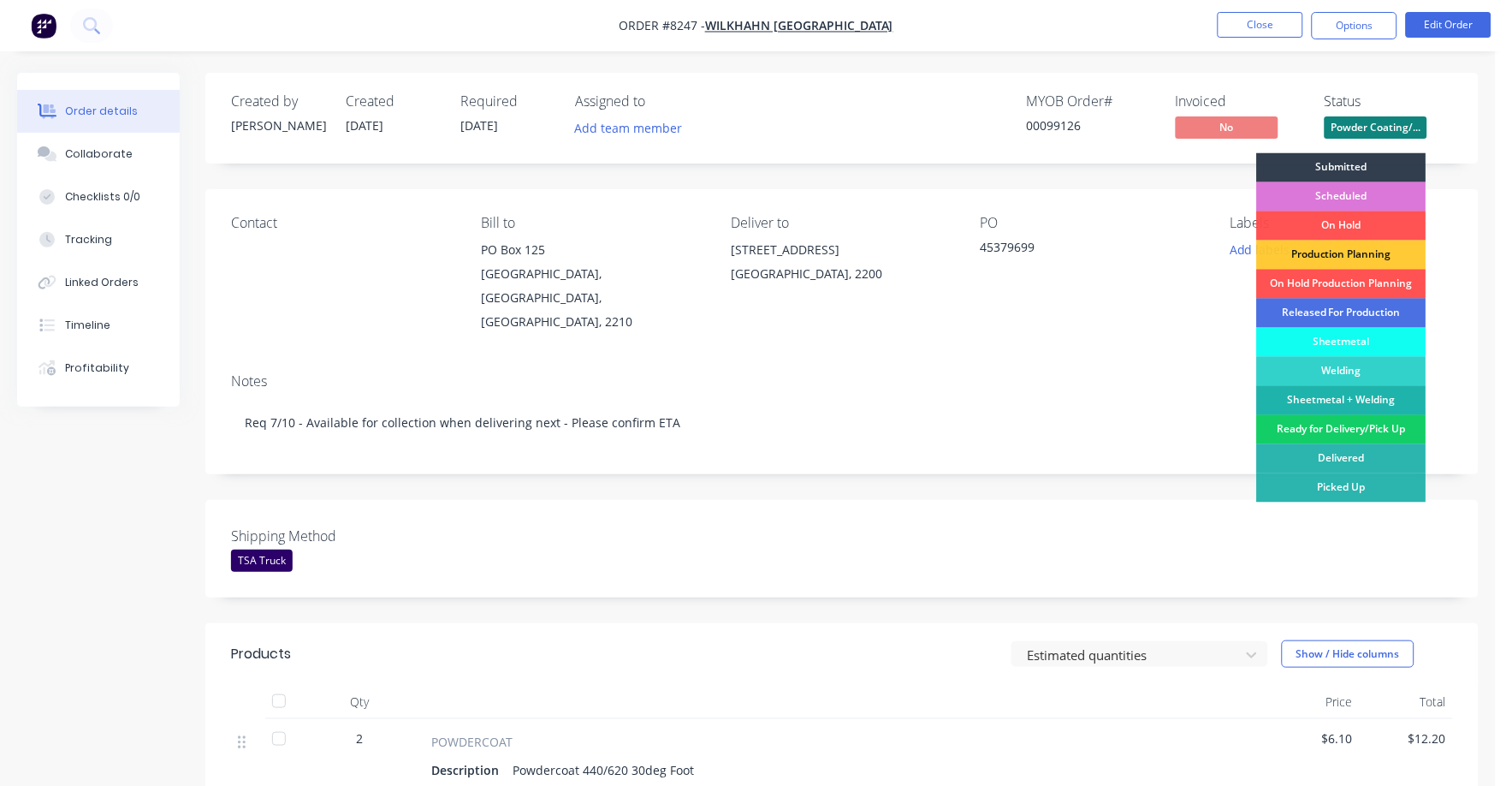
click at [1344, 425] on div "Ready for Delivery/Pick Up" at bounding box center [1341, 430] width 170 height 30
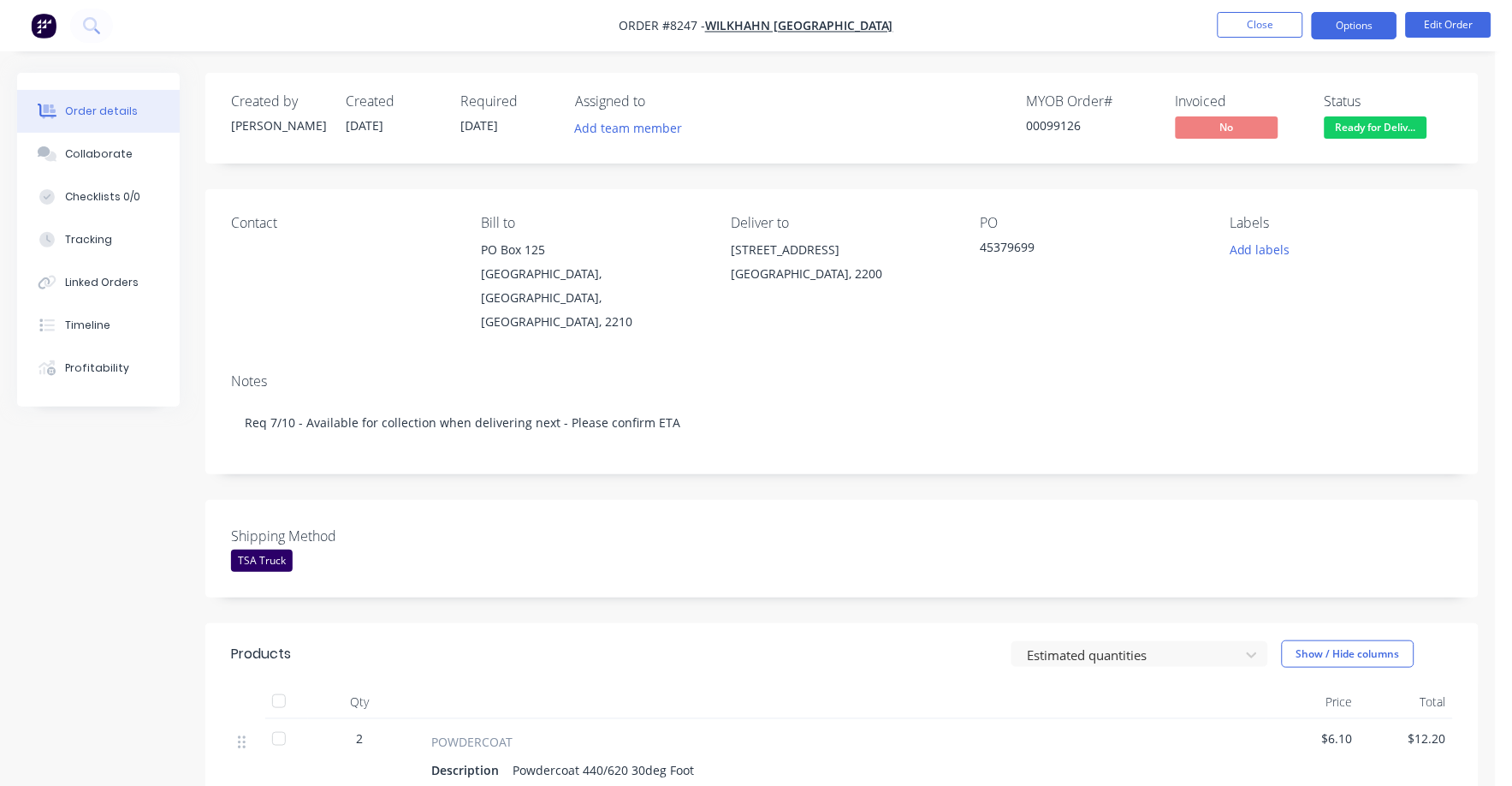
click at [1362, 23] on button "Options" at bounding box center [1354, 26] width 86 height 28
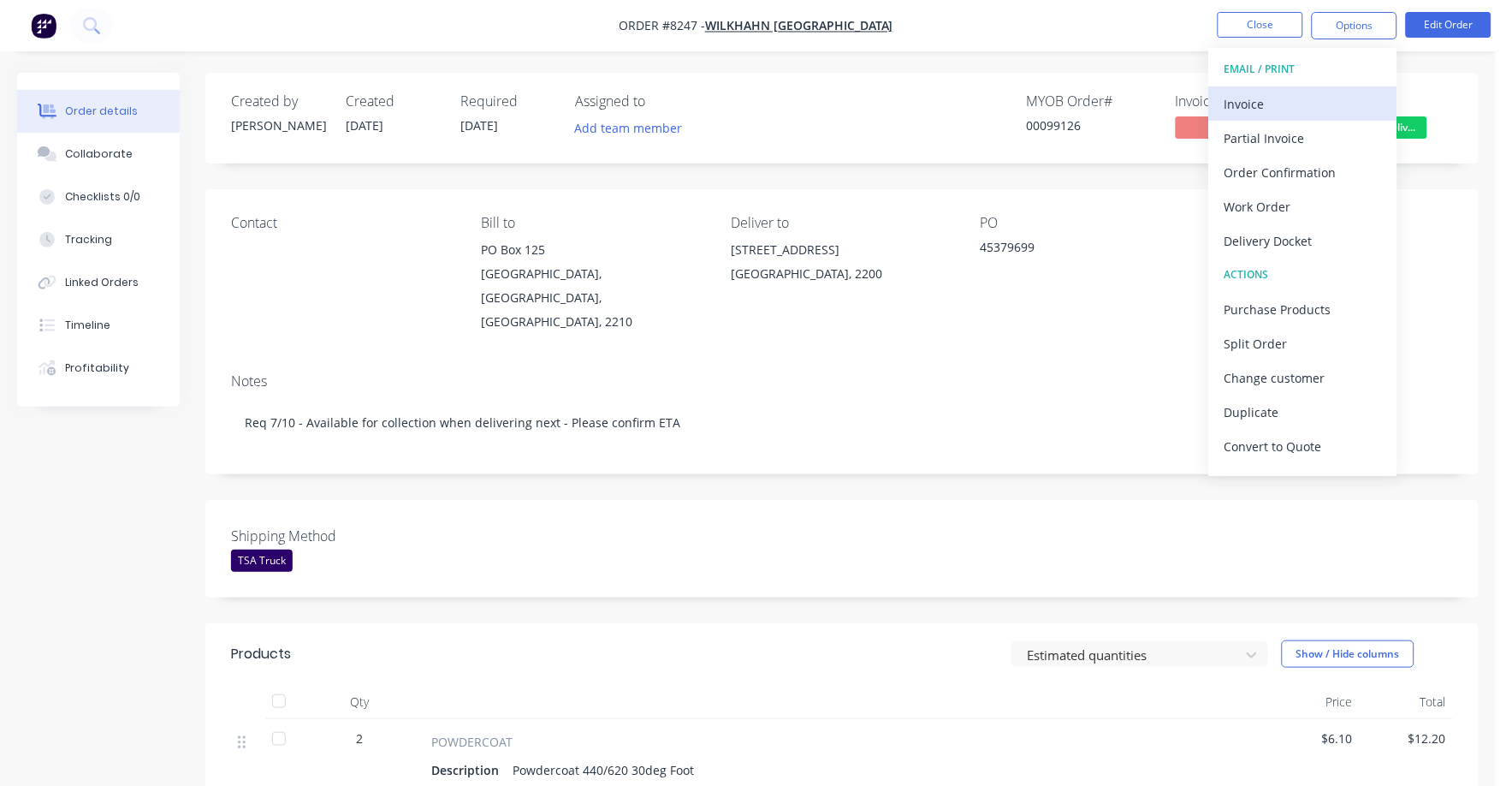
click at [1255, 103] on div "Invoice" at bounding box center [1303, 103] width 158 height 25
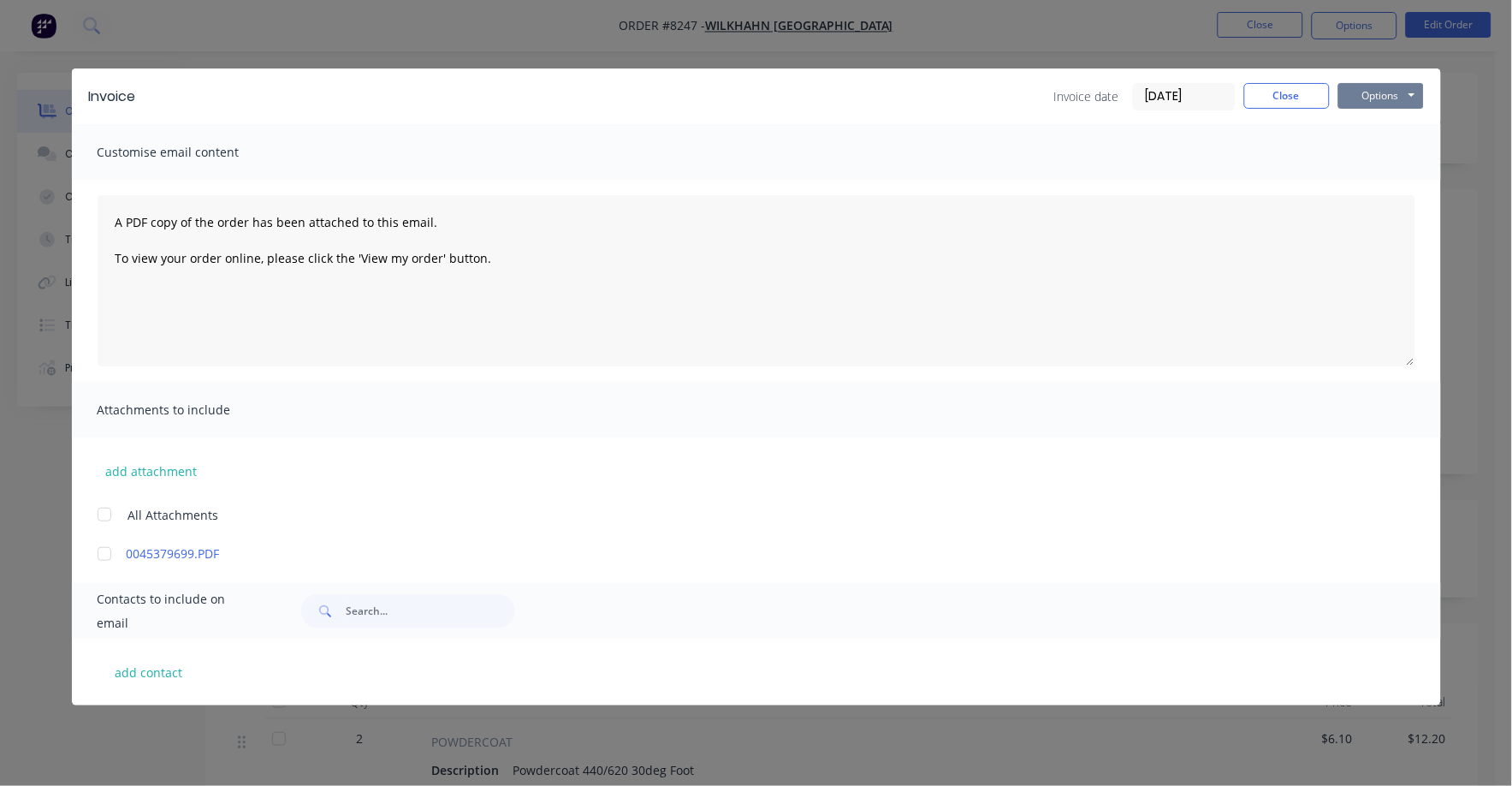
drag, startPoint x: 1379, startPoint y: 93, endPoint x: 1376, endPoint y: 108, distance: 15.3
click at [1379, 94] on button "Options" at bounding box center [1380, 96] width 86 height 26
click at [1370, 150] on button "Print" at bounding box center [1392, 154] width 110 height 29
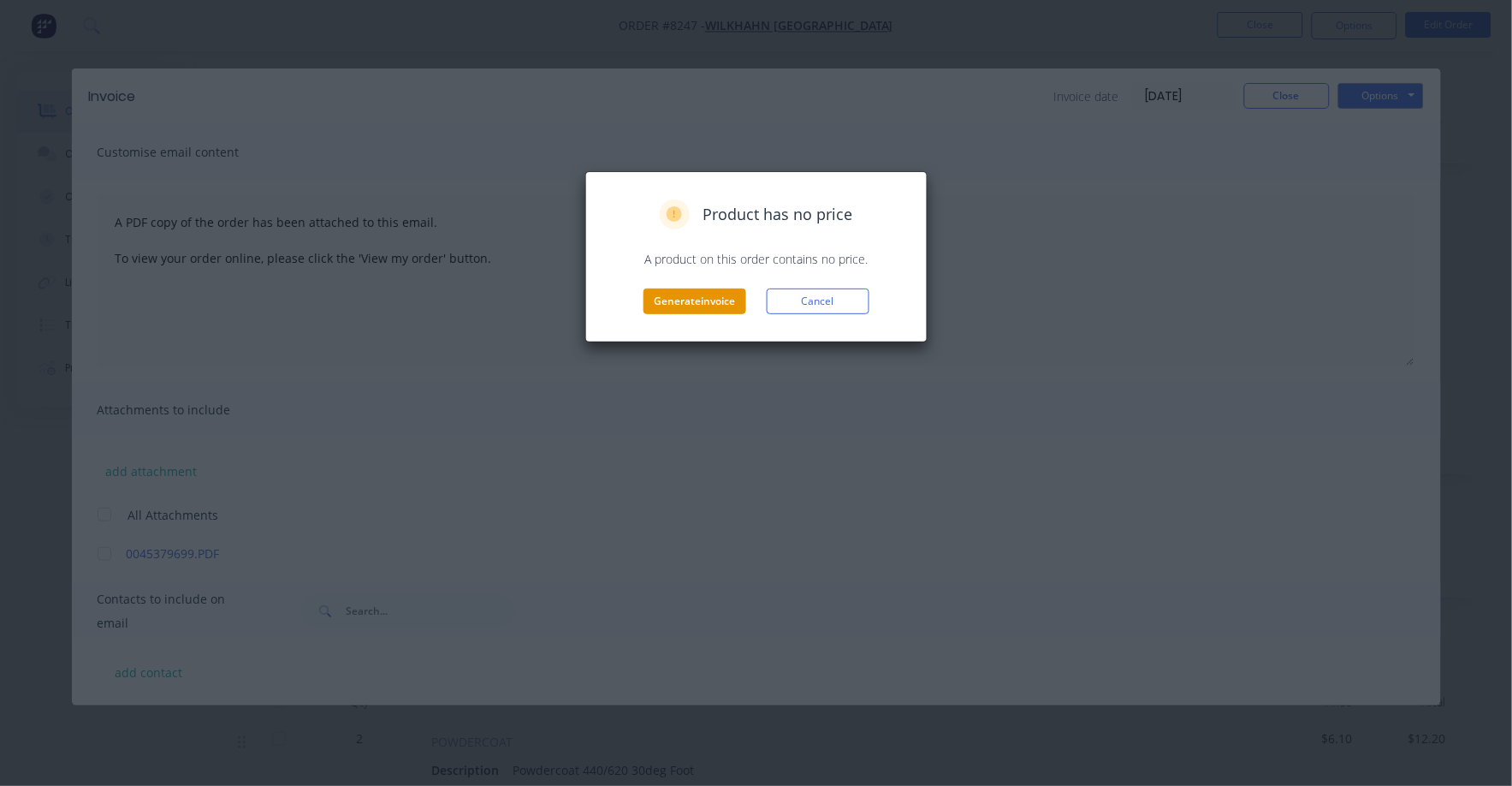
click at [693, 300] on button "Generate invoice" at bounding box center [694, 302] width 102 height 26
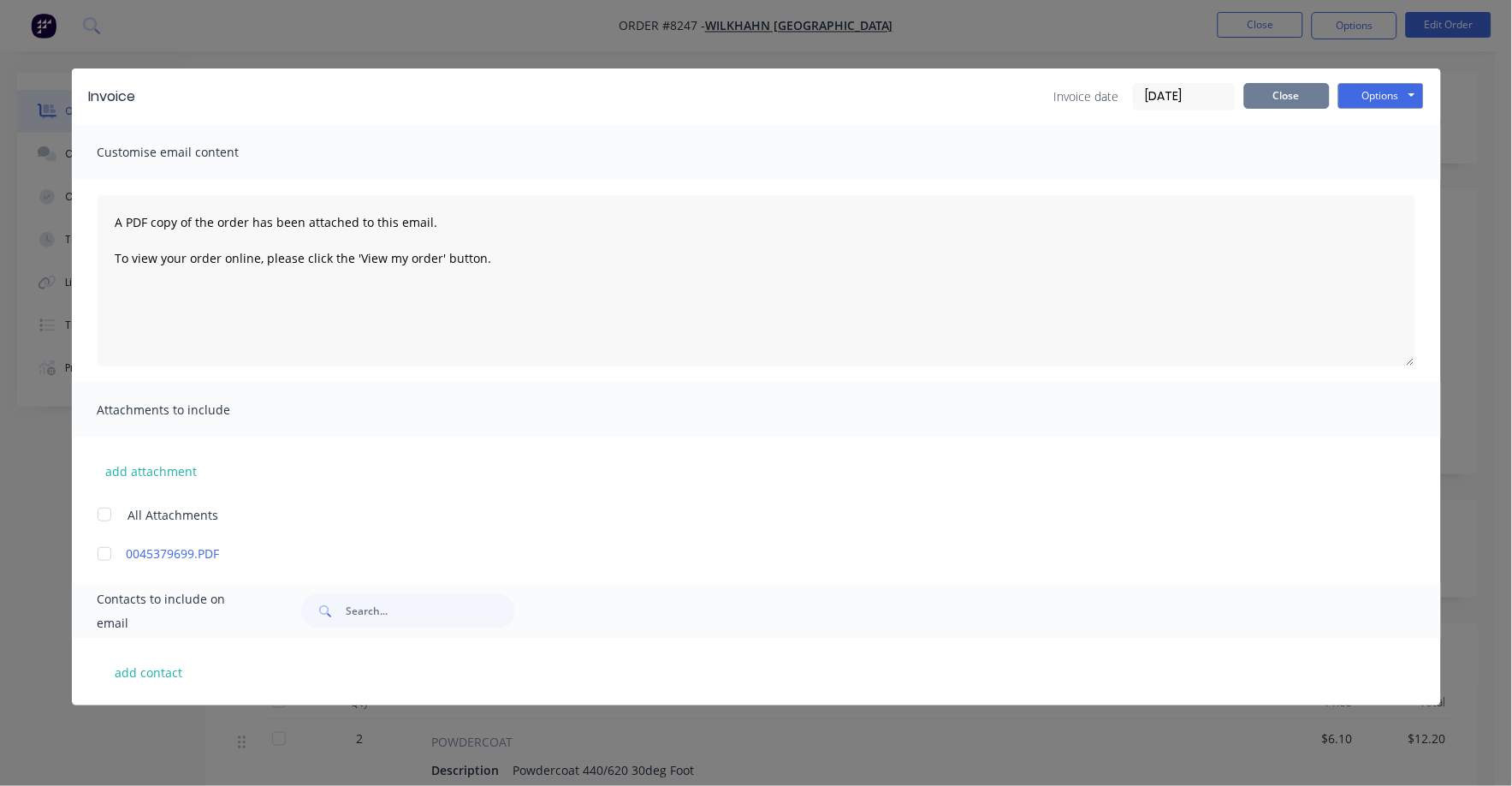
click at [1327, 99] on button "Close" at bounding box center [1286, 96] width 86 height 26
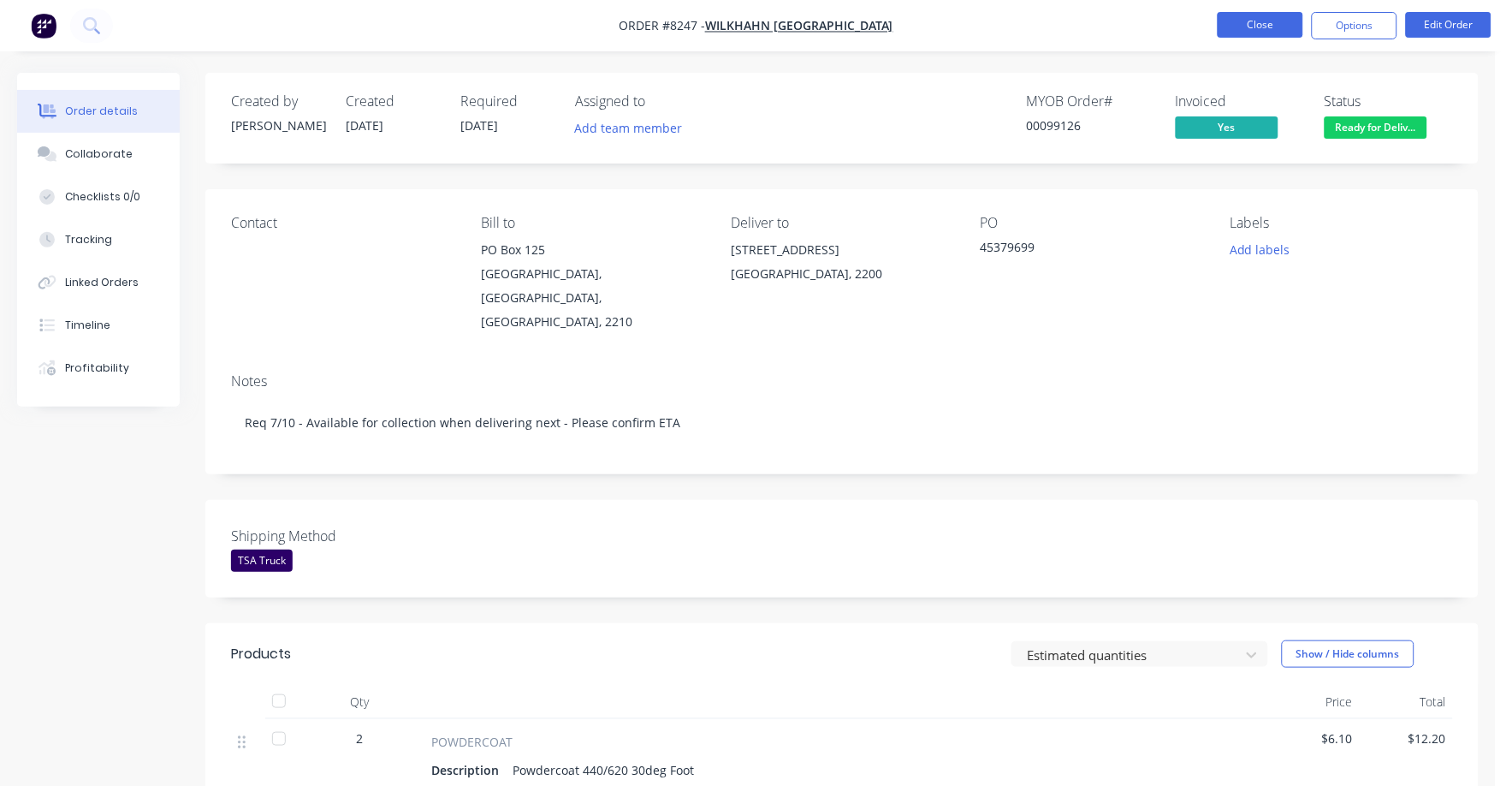
click at [1282, 29] on button "Close" at bounding box center [1260, 25] width 86 height 26
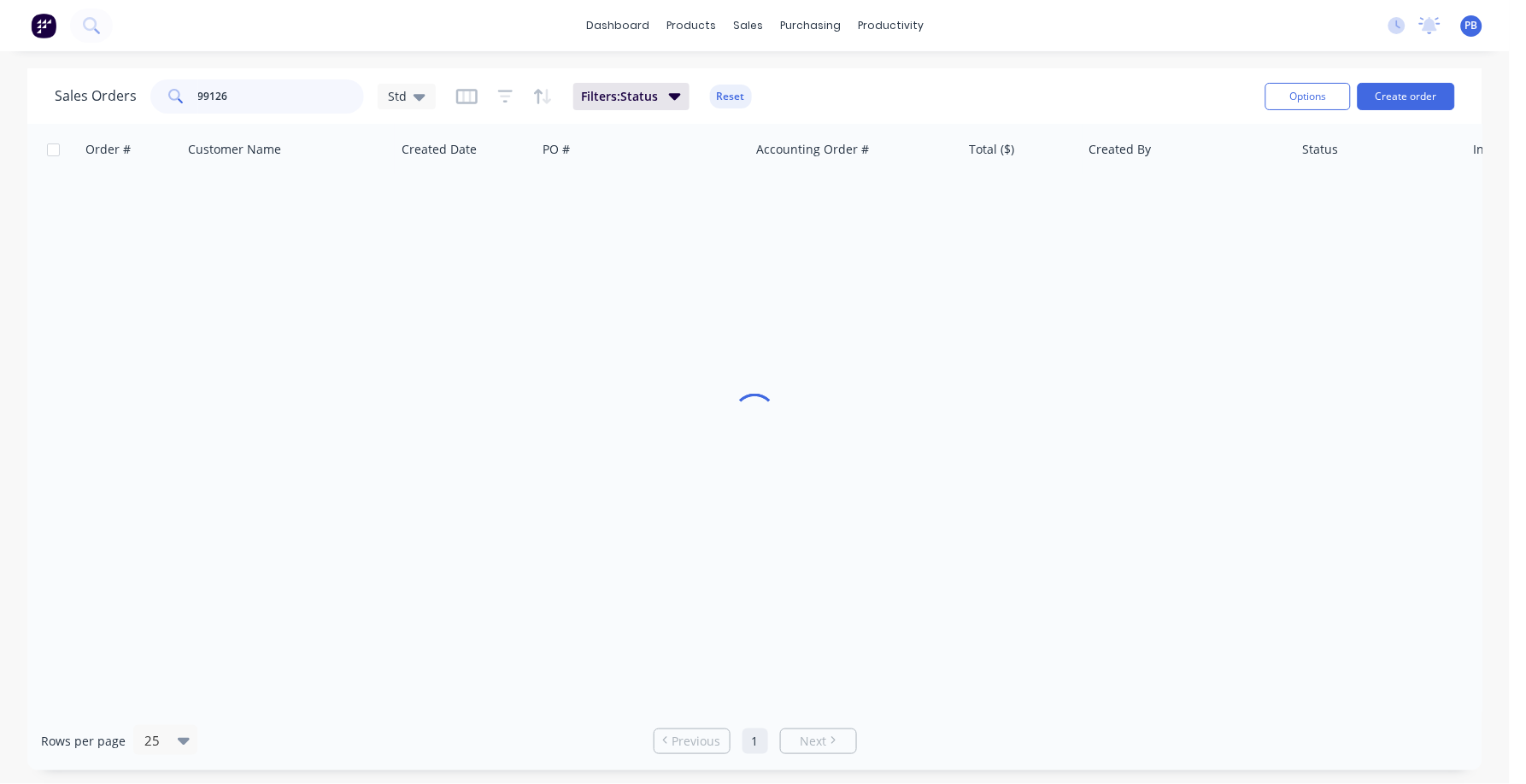
drag, startPoint x: 315, startPoint y: 98, endPoint x: 181, endPoint y: 86, distance: 134.5
click at [181, 86] on div "99126" at bounding box center [257, 96] width 214 height 34
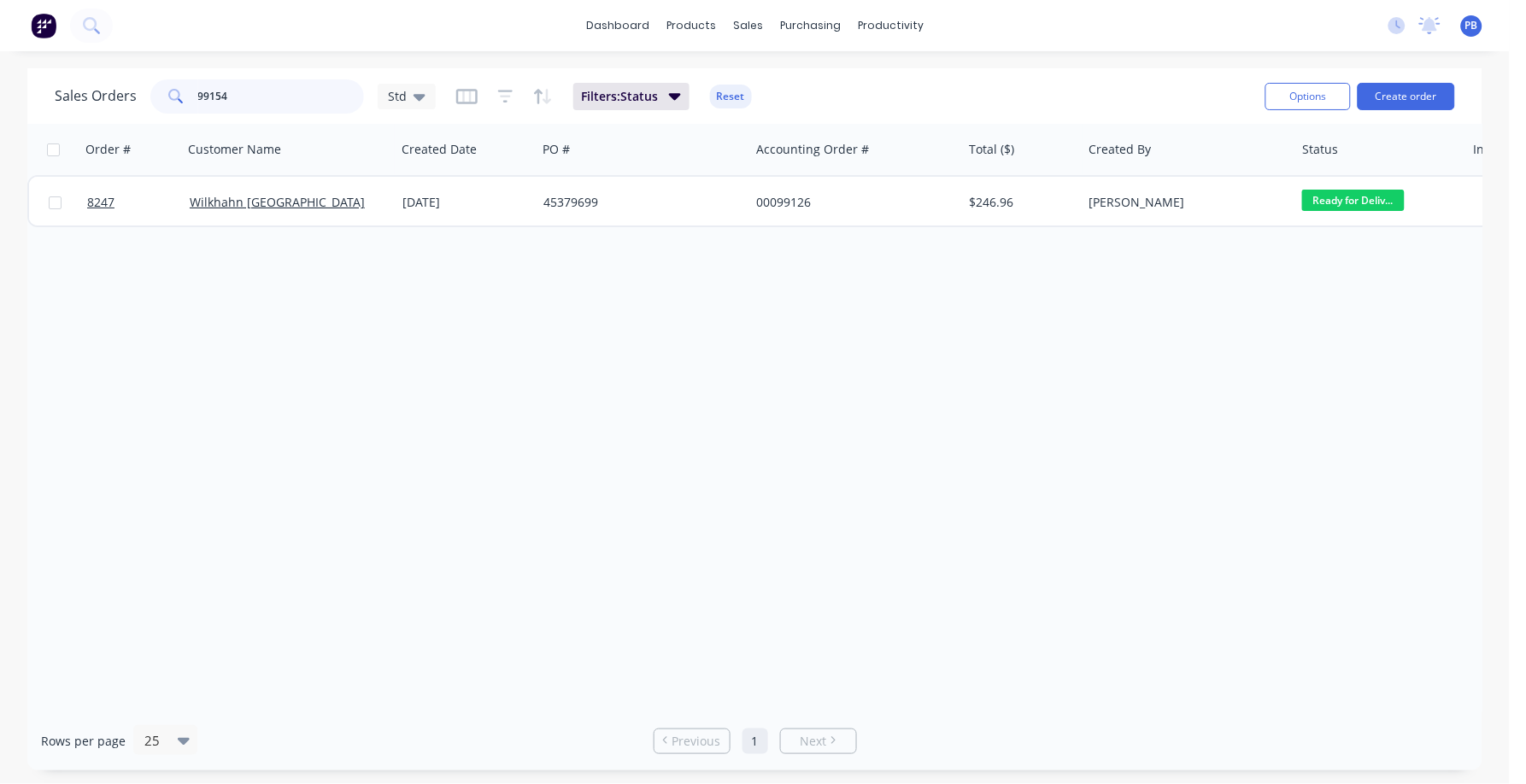
type input "99154"
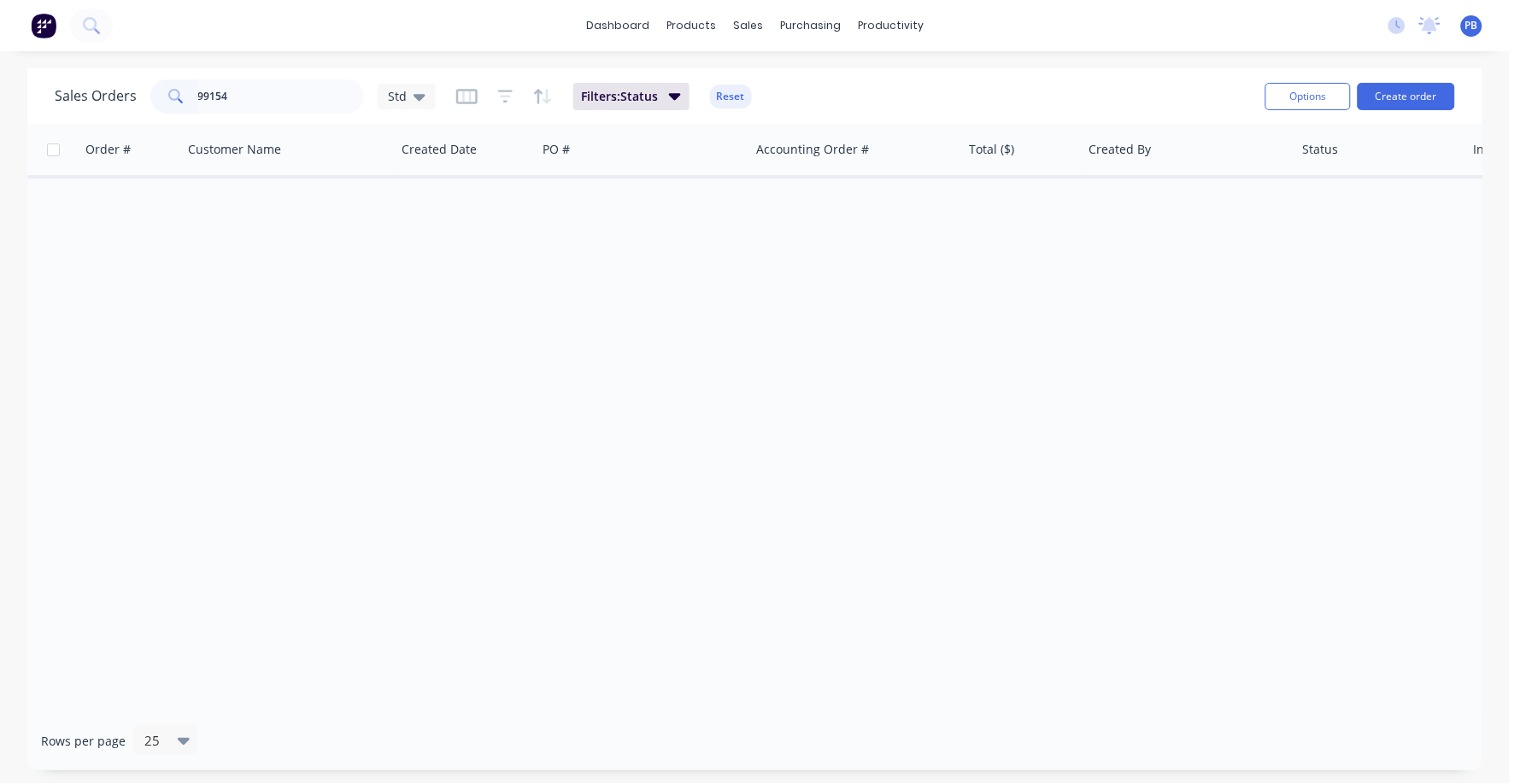
click at [746, 84] on div "Filters: Status Reset" at bounding box center [604, 97] width 295 height 28
click at [741, 89] on button "Reset" at bounding box center [730, 97] width 41 height 24
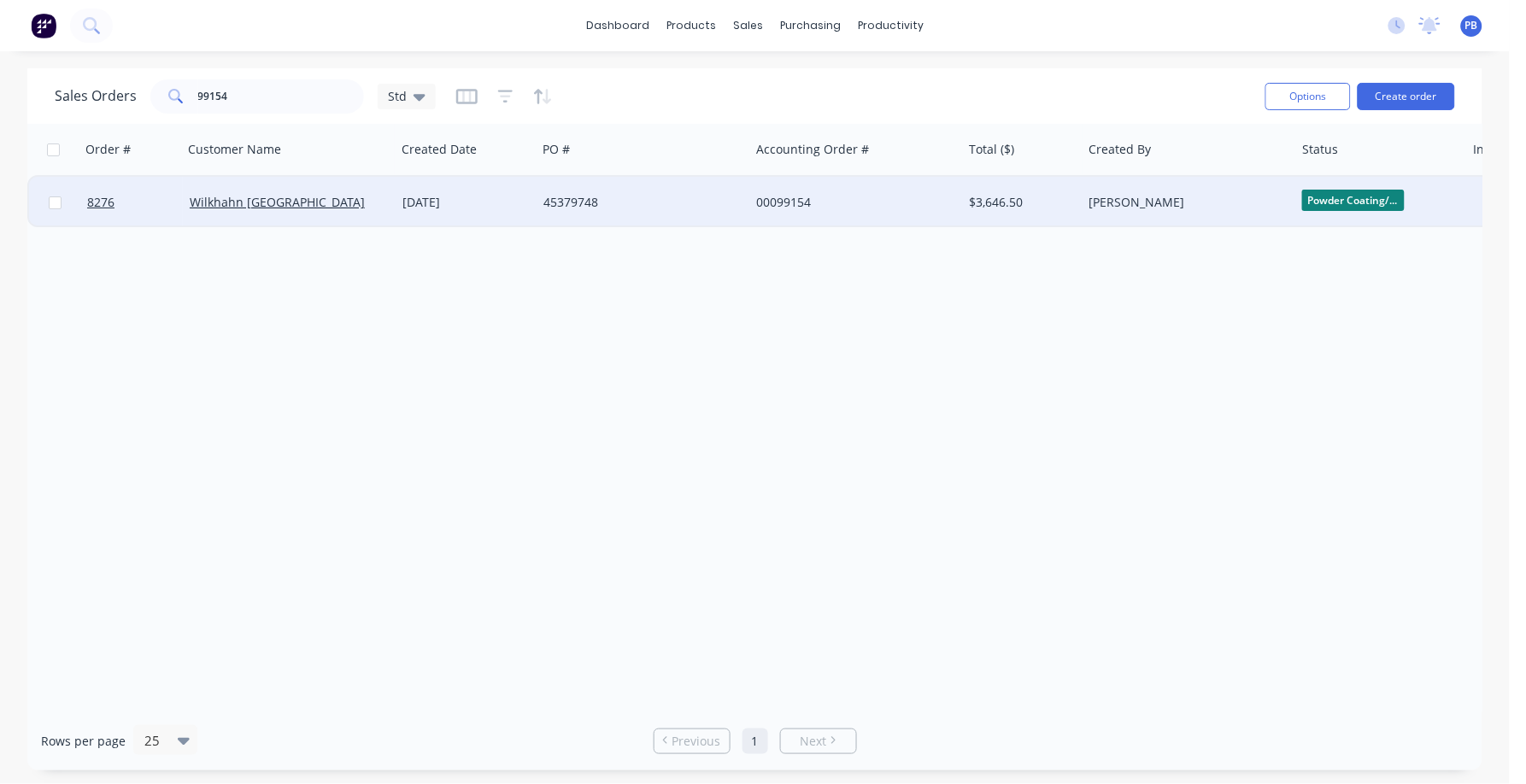
click at [787, 198] on div "00099154" at bounding box center [850, 202] width 190 height 17
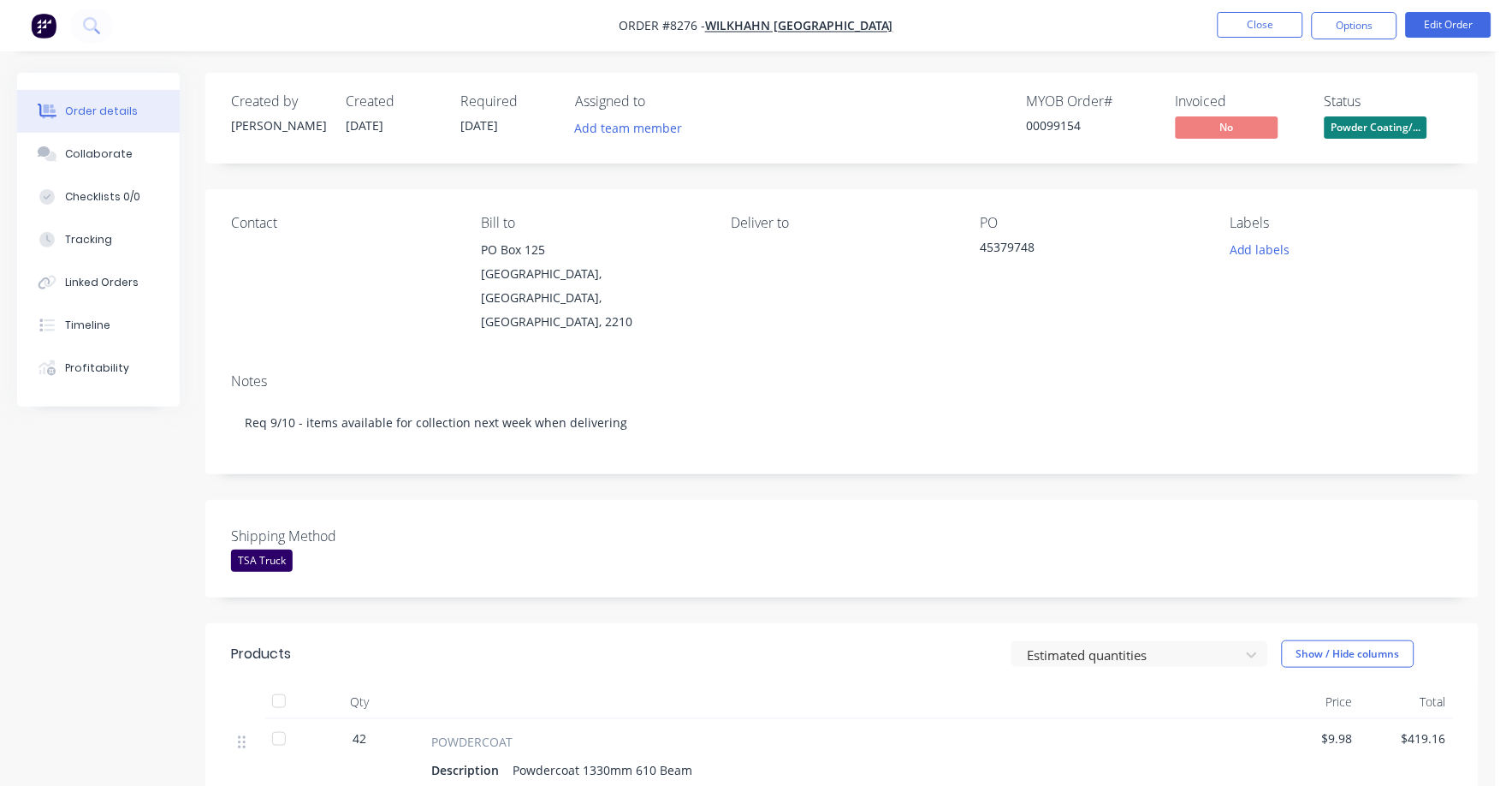
click at [1384, 128] on span "Powder Coating/..." at bounding box center [1376, 126] width 102 height 21
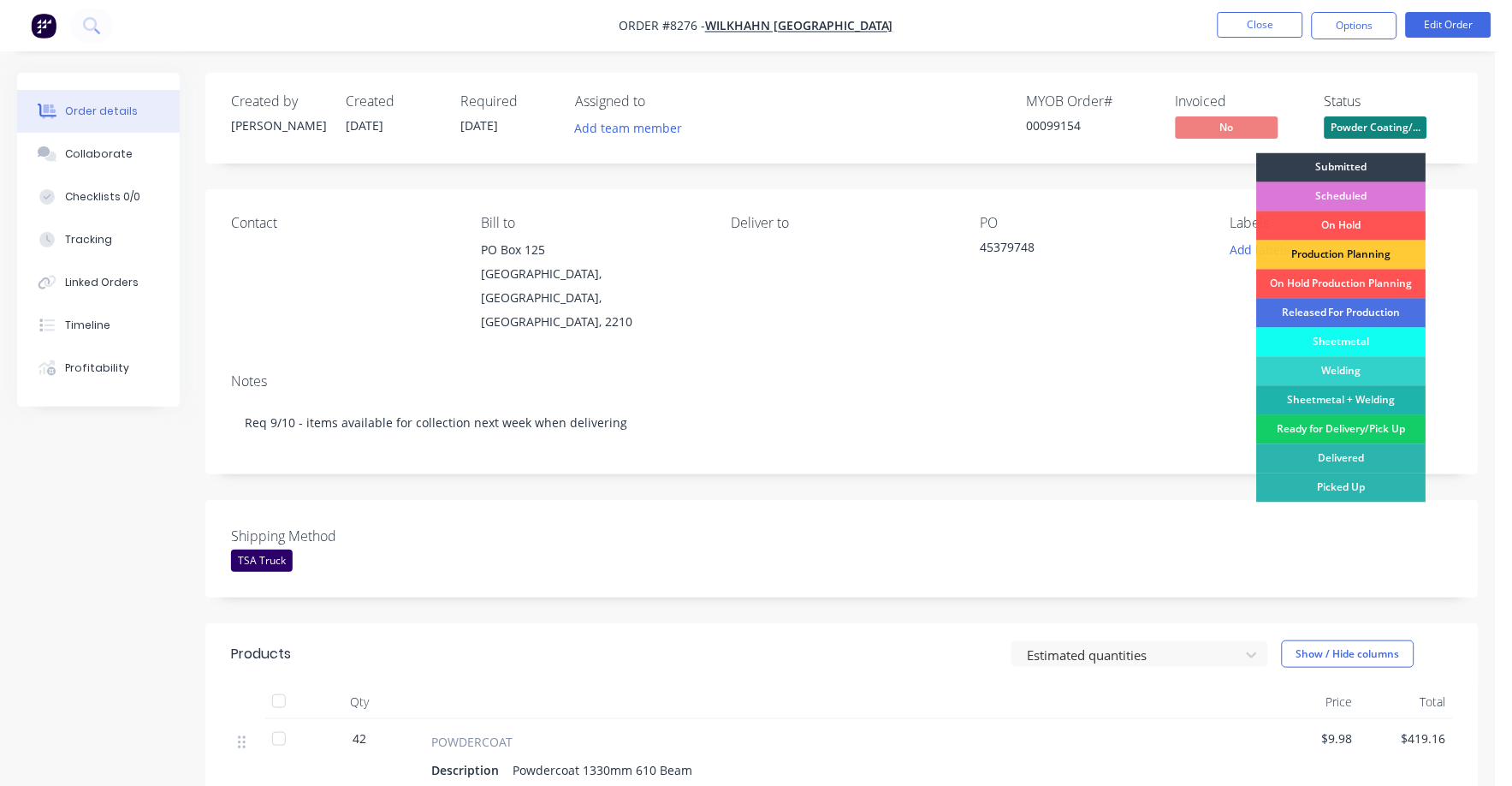
click at [1389, 431] on div "Ready for Delivery/Pick Up" at bounding box center [1341, 430] width 170 height 30
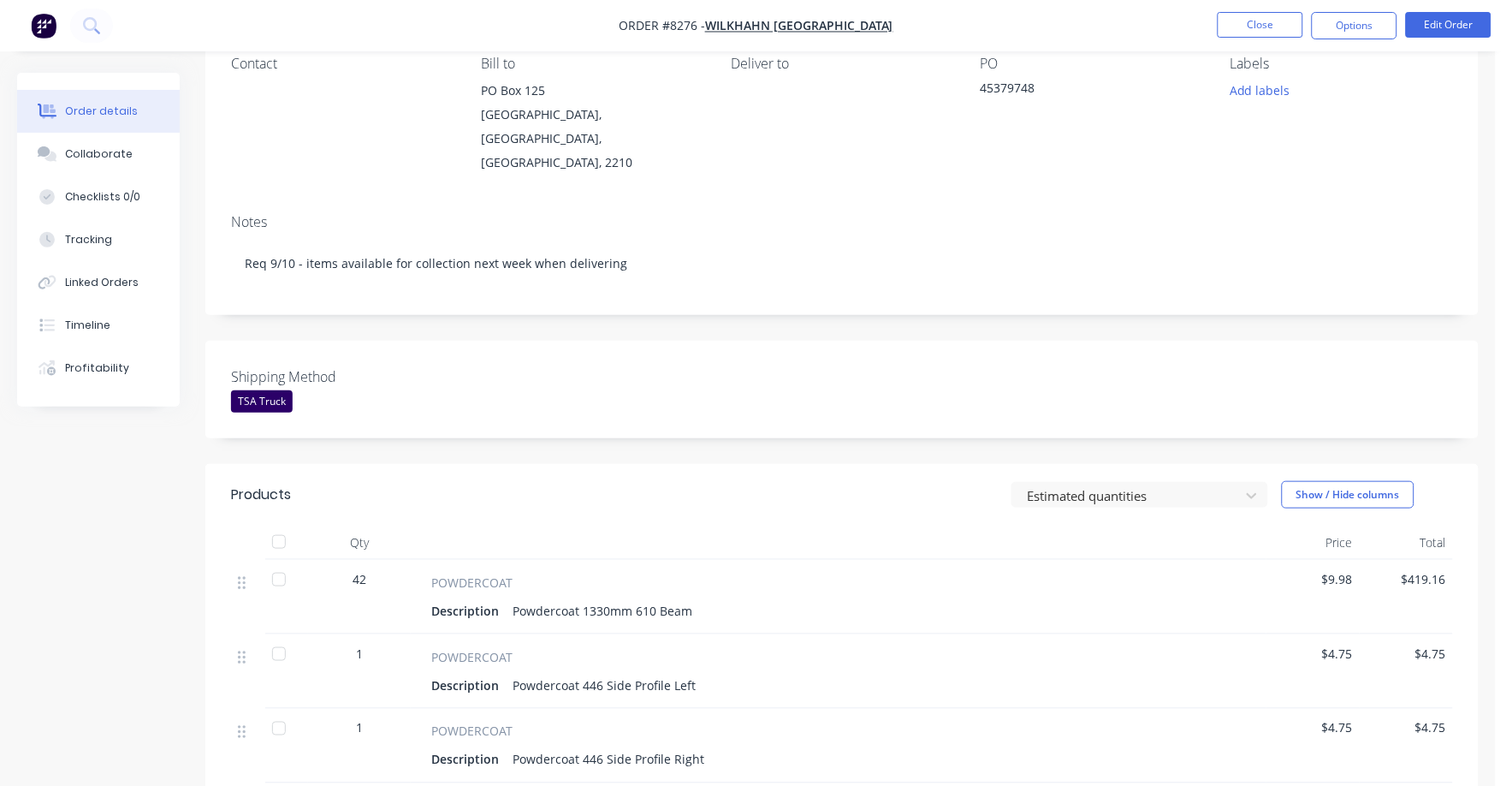
scroll to position [321, 0]
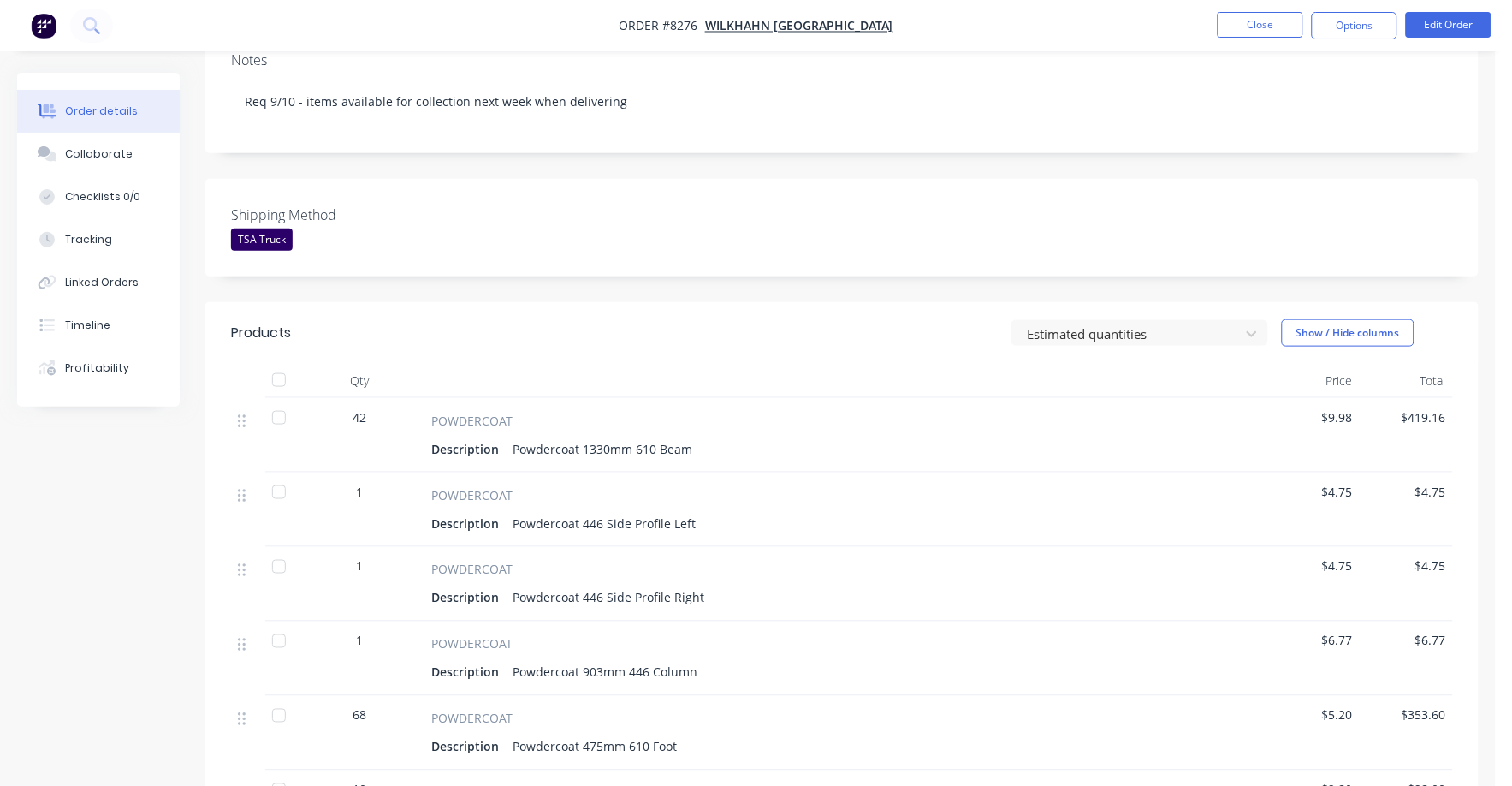
drag, startPoint x: 1335, startPoint y: 463, endPoint x: 1394, endPoint y: 473, distance: 59.8
click at [1337, 482] on span "$4.75" at bounding box center [1313, 491] width 79 height 18
click at [1460, 34] on button "Edit Order" at bounding box center [1448, 25] width 86 height 26
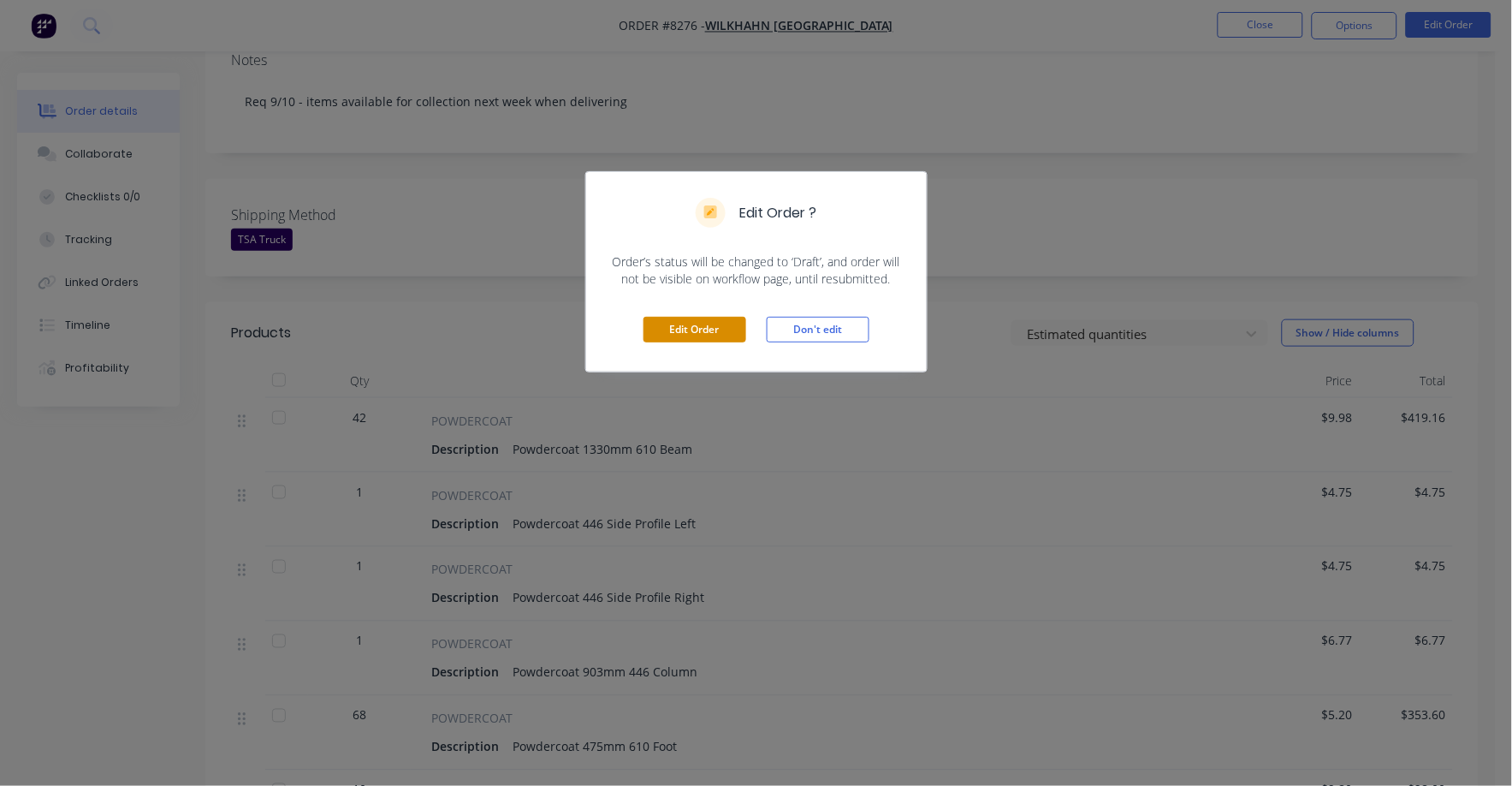
click at [690, 328] on button "Edit Order" at bounding box center [694, 329] width 102 height 26
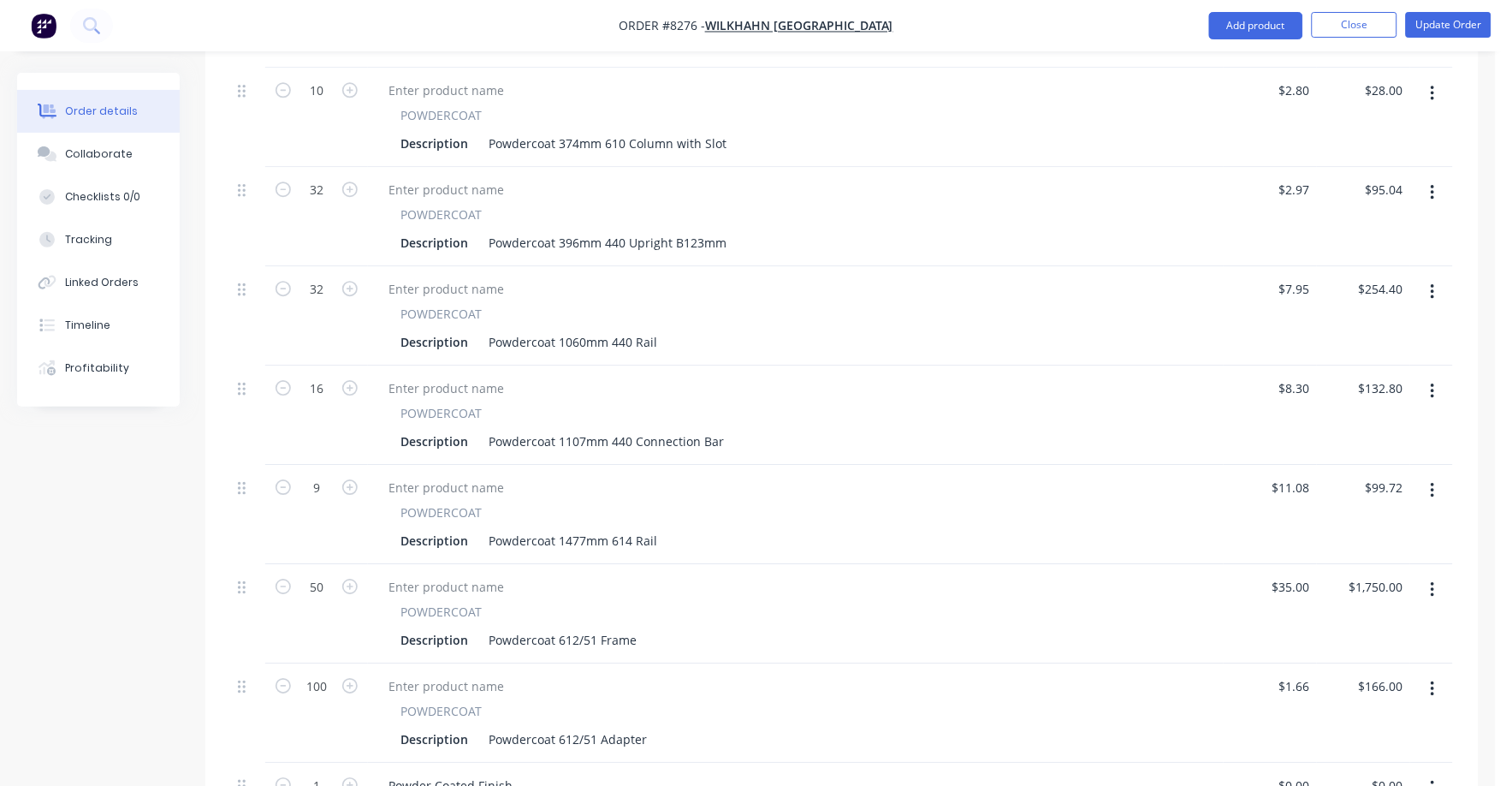
scroll to position [1177, 0]
click at [1305, 573] on input "35" at bounding box center [1305, 585] width 22 height 25
type input "$38.00"
type input "$1,900.00"
click at [1152, 625] on div "Description Powdercoat 612/51 Frame" at bounding box center [792, 637] width 797 height 25
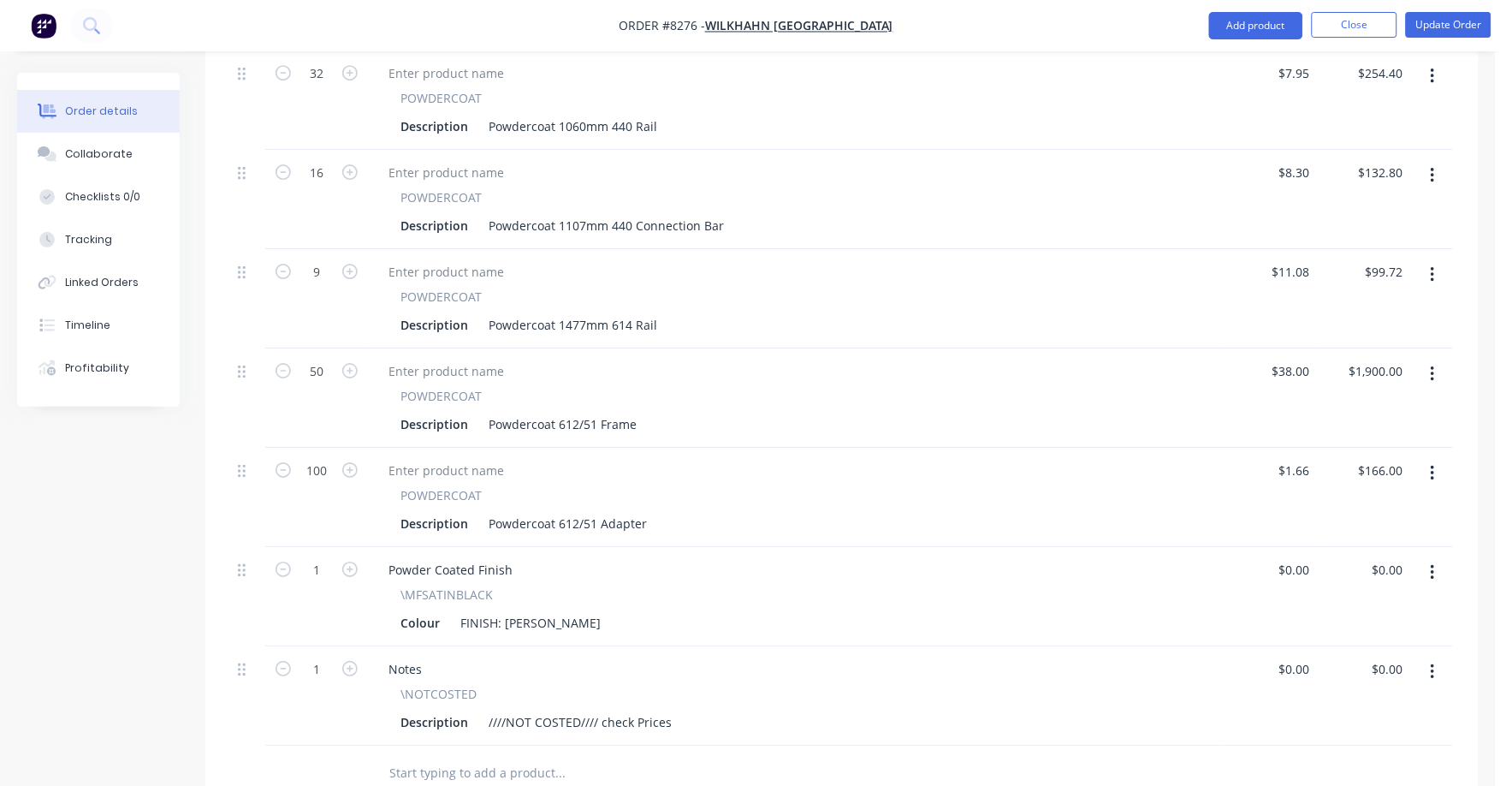
scroll to position [1498, 0]
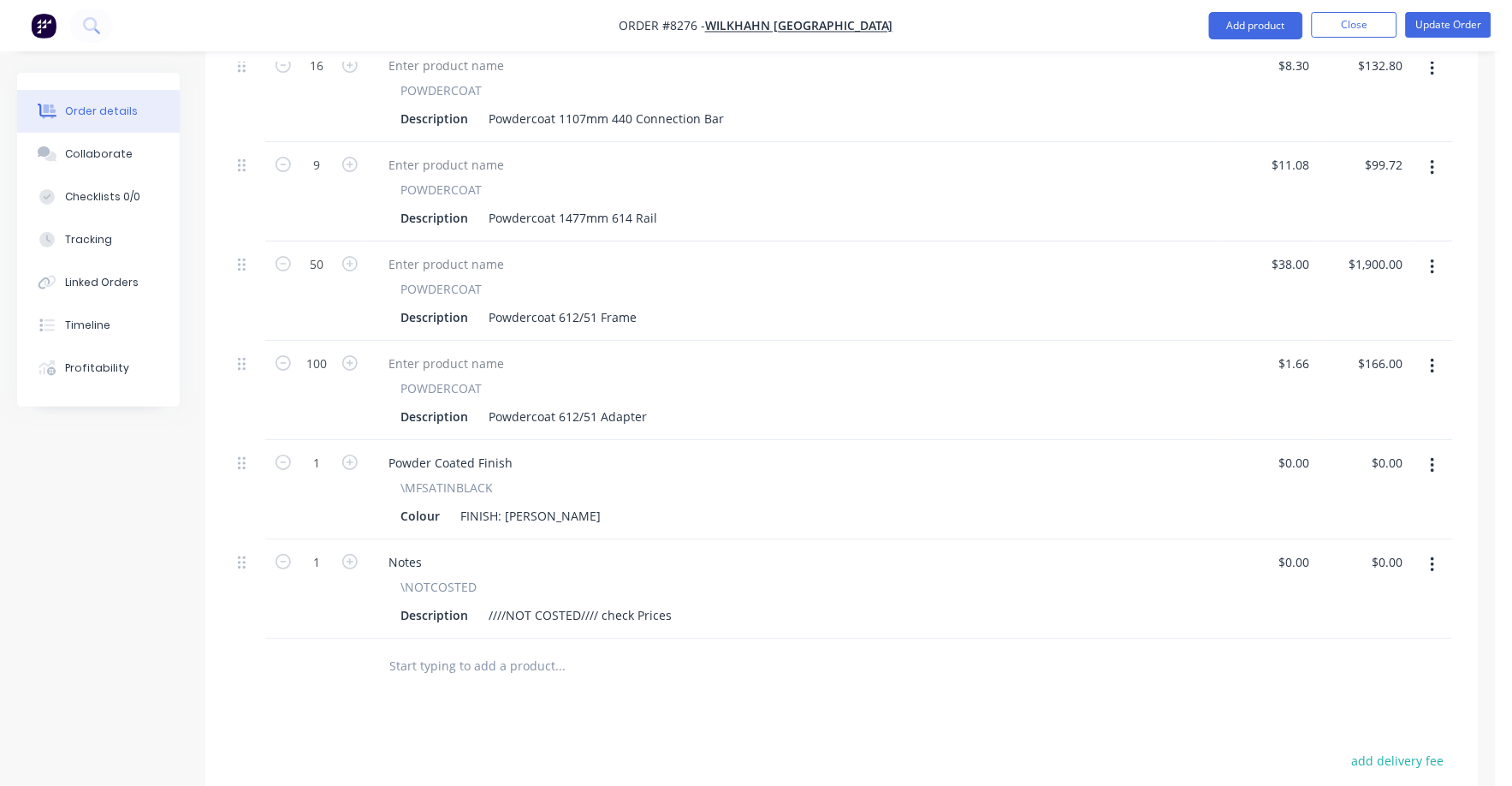
click at [1431, 555] on icon "button" at bounding box center [1433, 565] width 5 height 18
click at [1343, 696] on button "Delete" at bounding box center [1372, 712] width 162 height 34
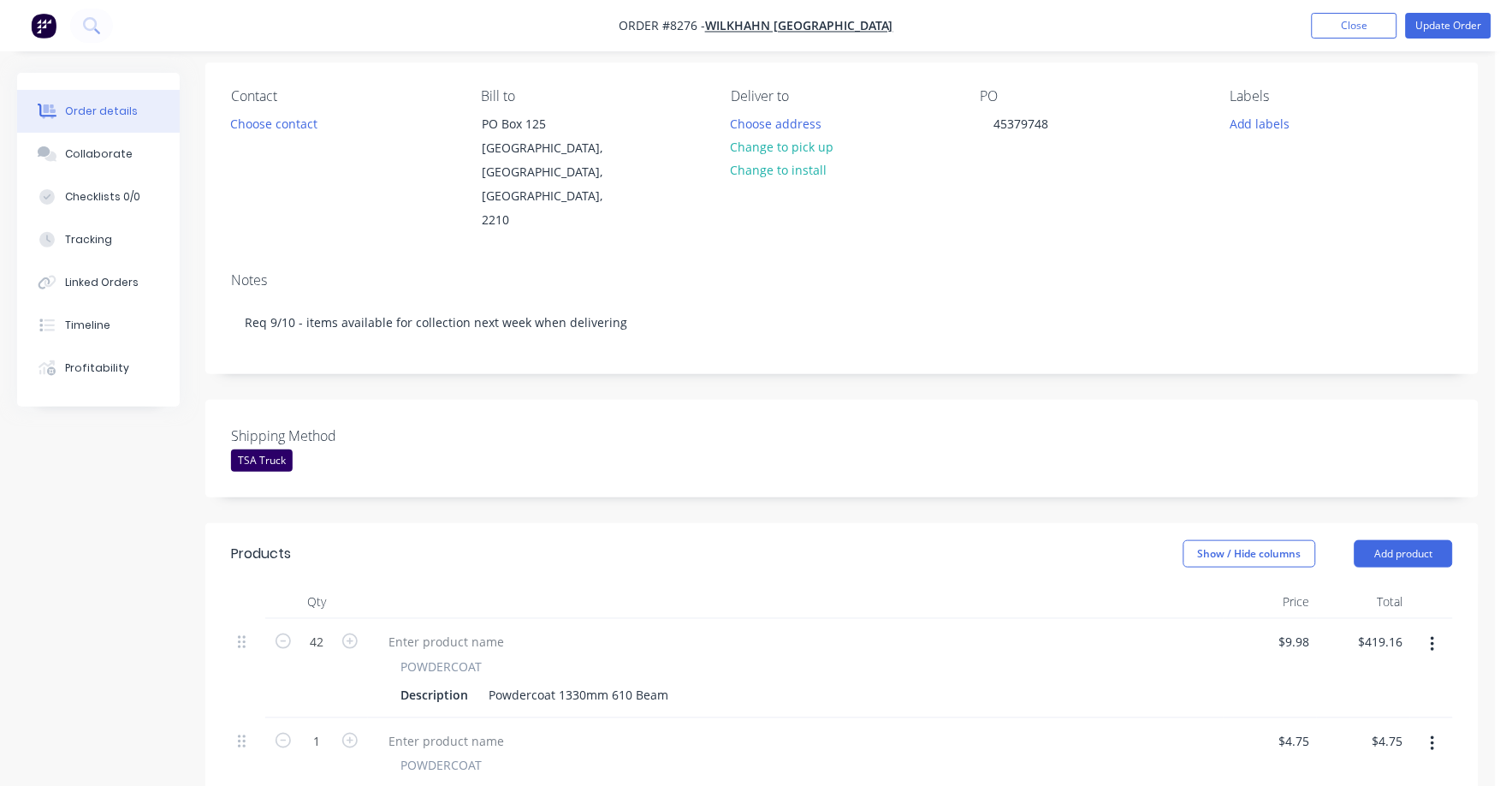
scroll to position [0, 0]
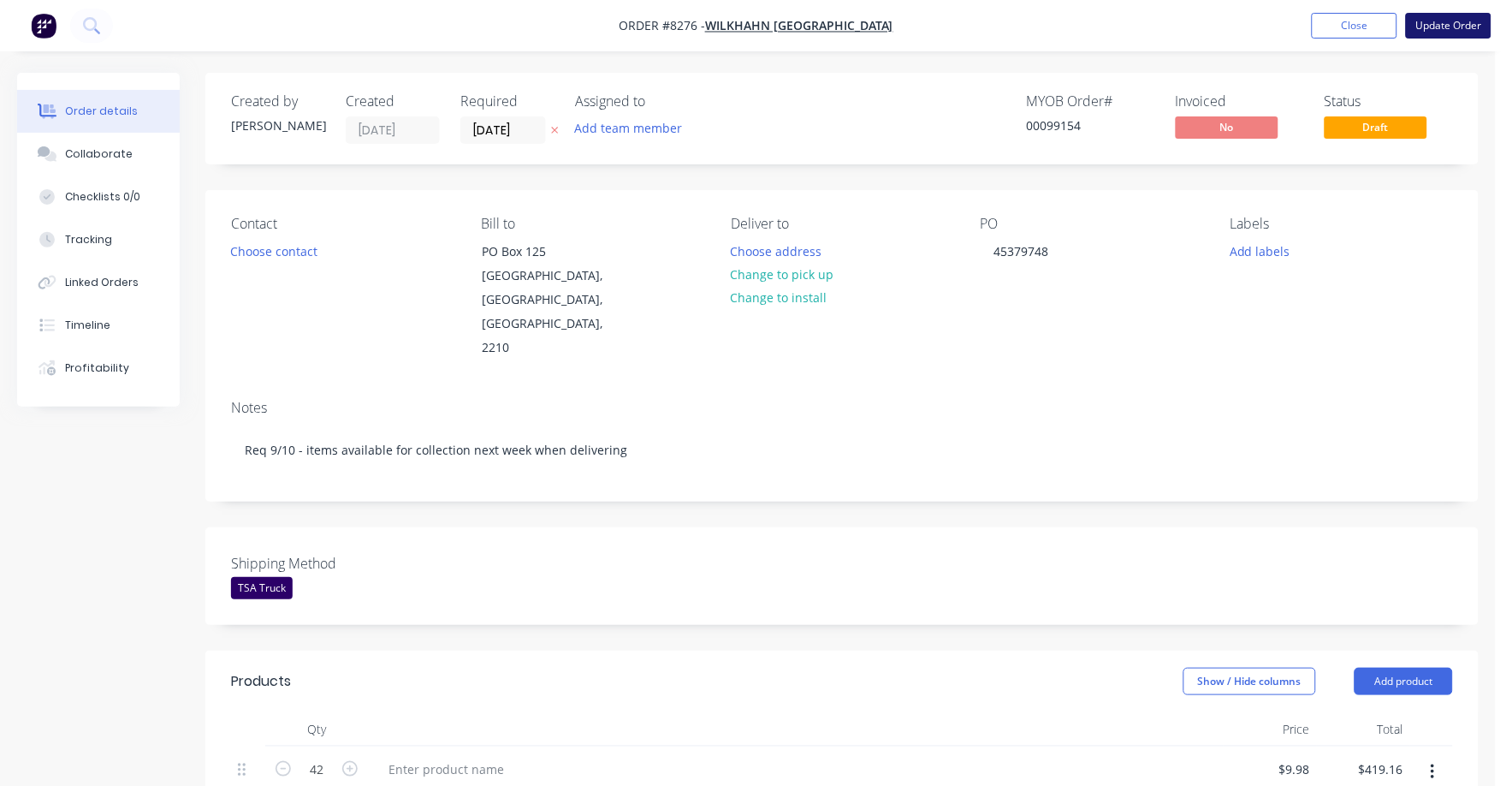
click at [1449, 27] on button "Update Order" at bounding box center [1448, 26] width 86 height 26
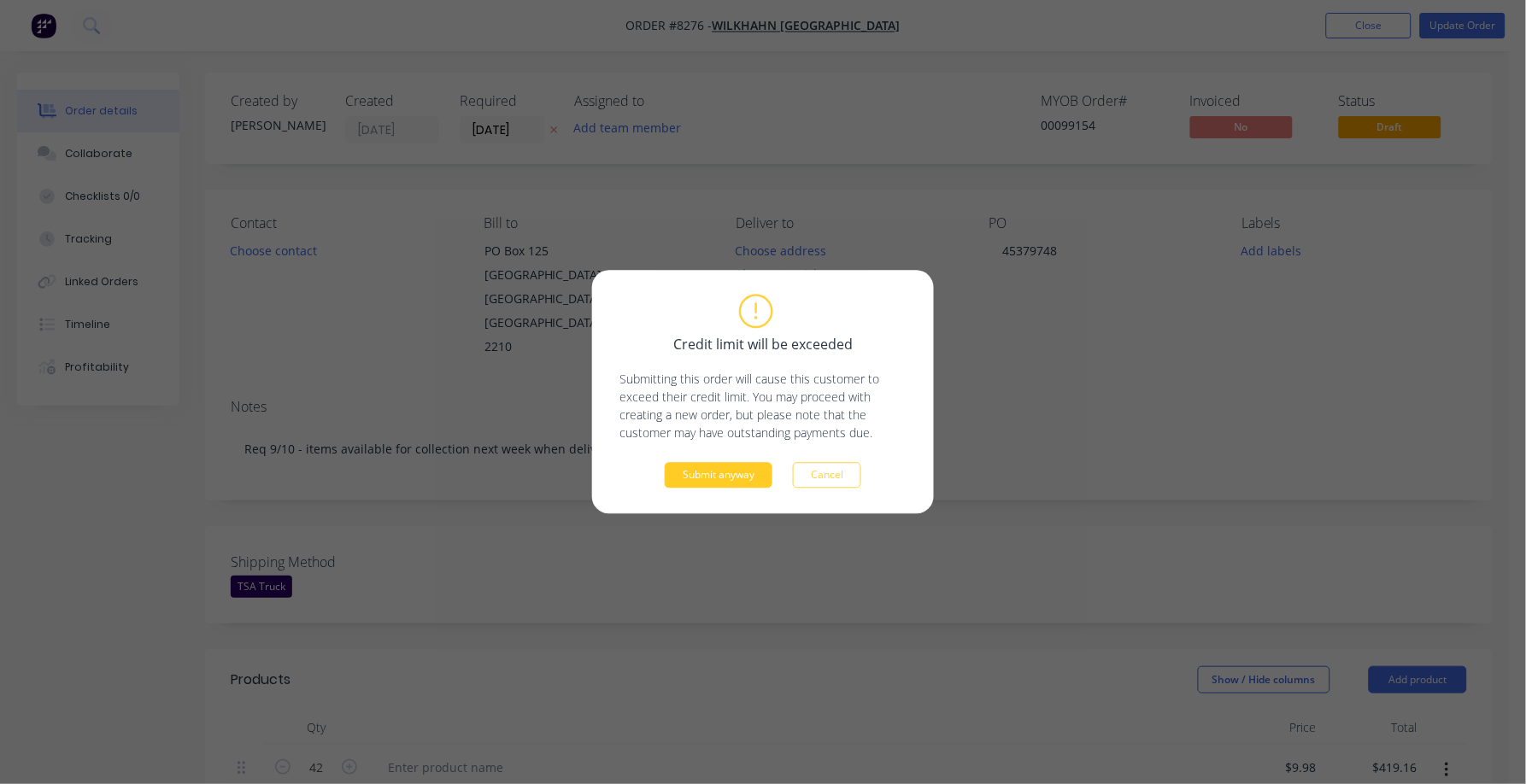
click at [711, 483] on button "Submit anyway" at bounding box center [718, 476] width 108 height 26
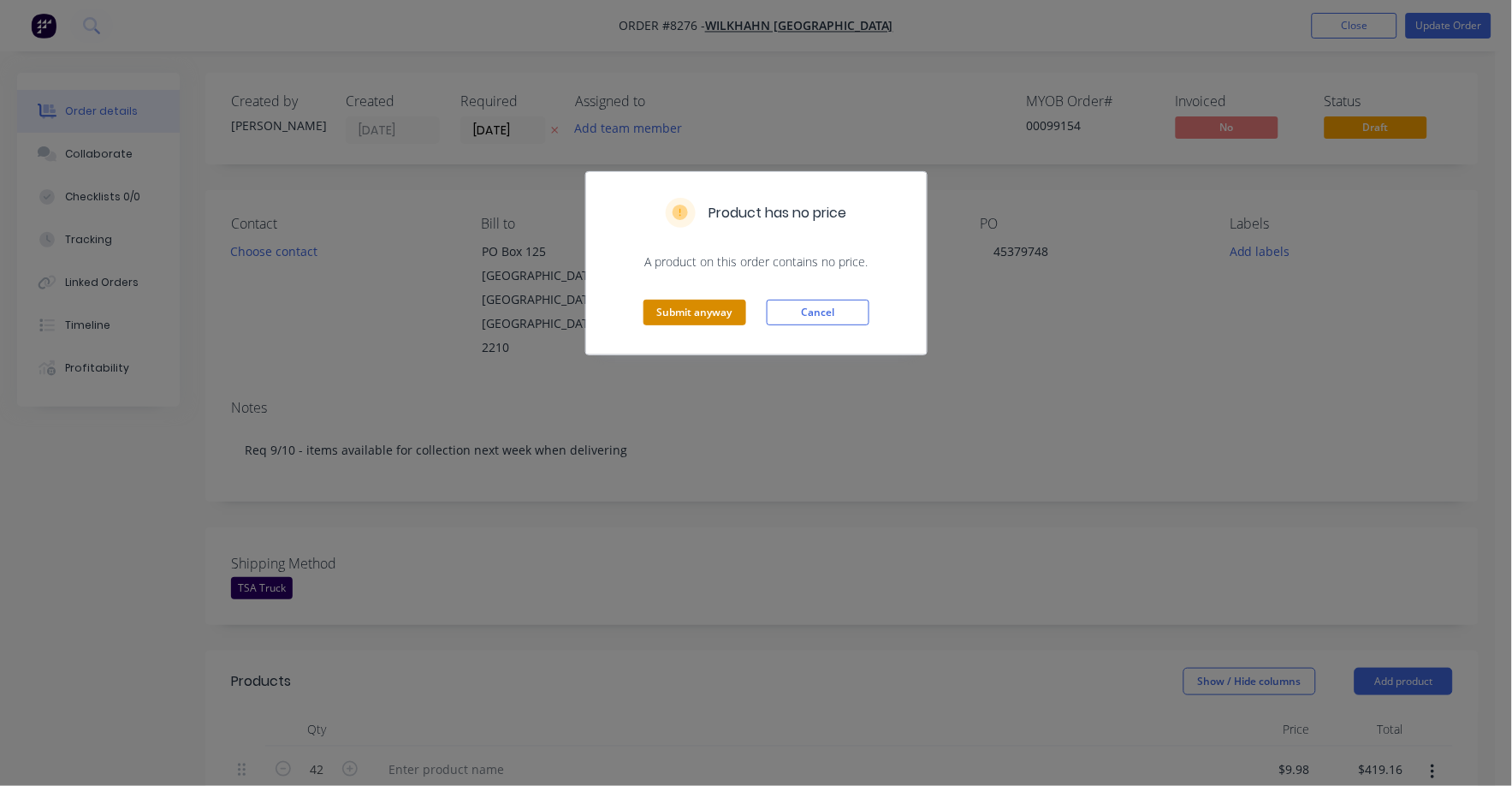
click at [691, 318] on button "Submit anyway" at bounding box center [694, 313] width 102 height 26
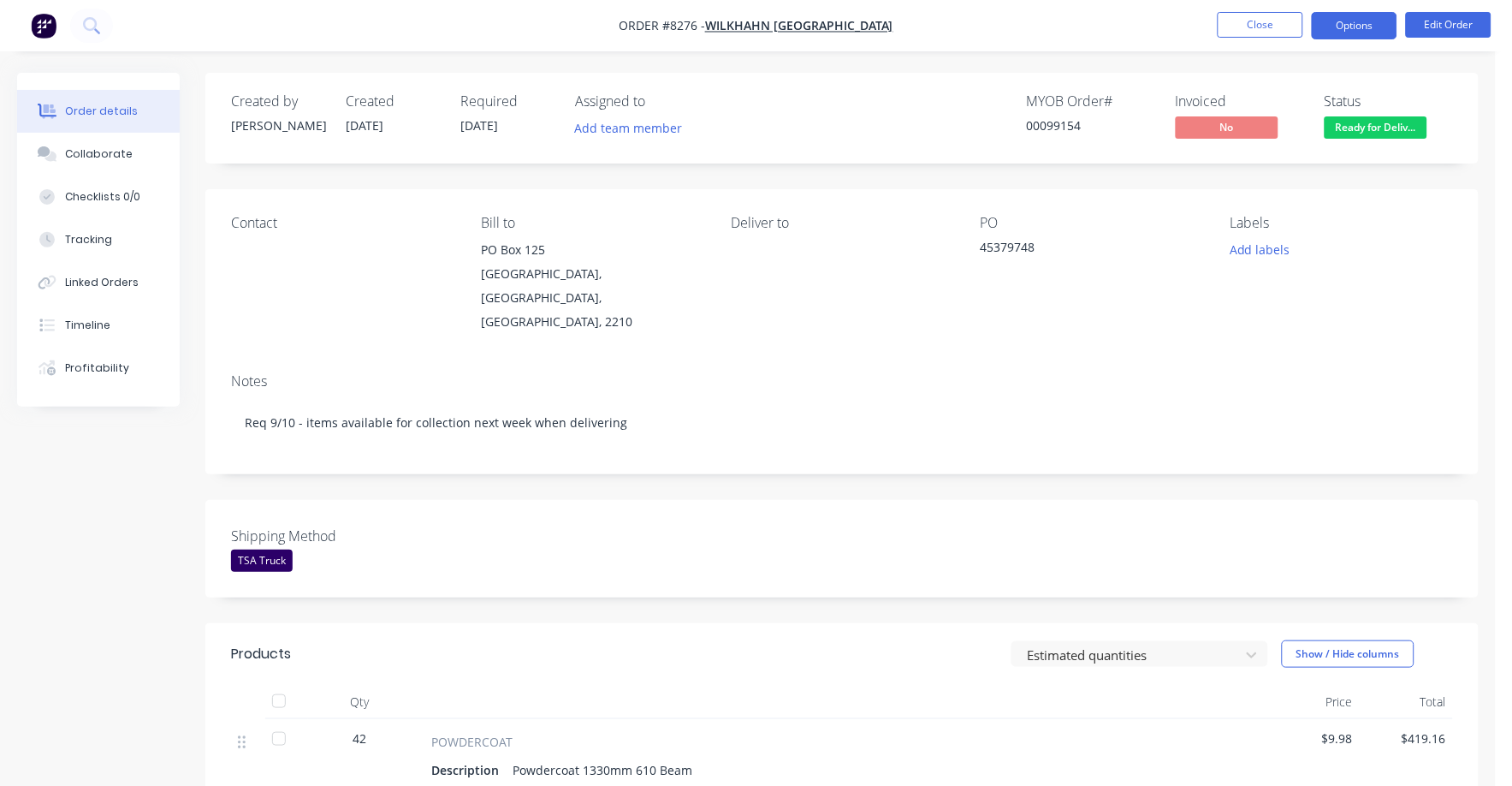
click at [1338, 18] on button "Options" at bounding box center [1354, 26] width 86 height 28
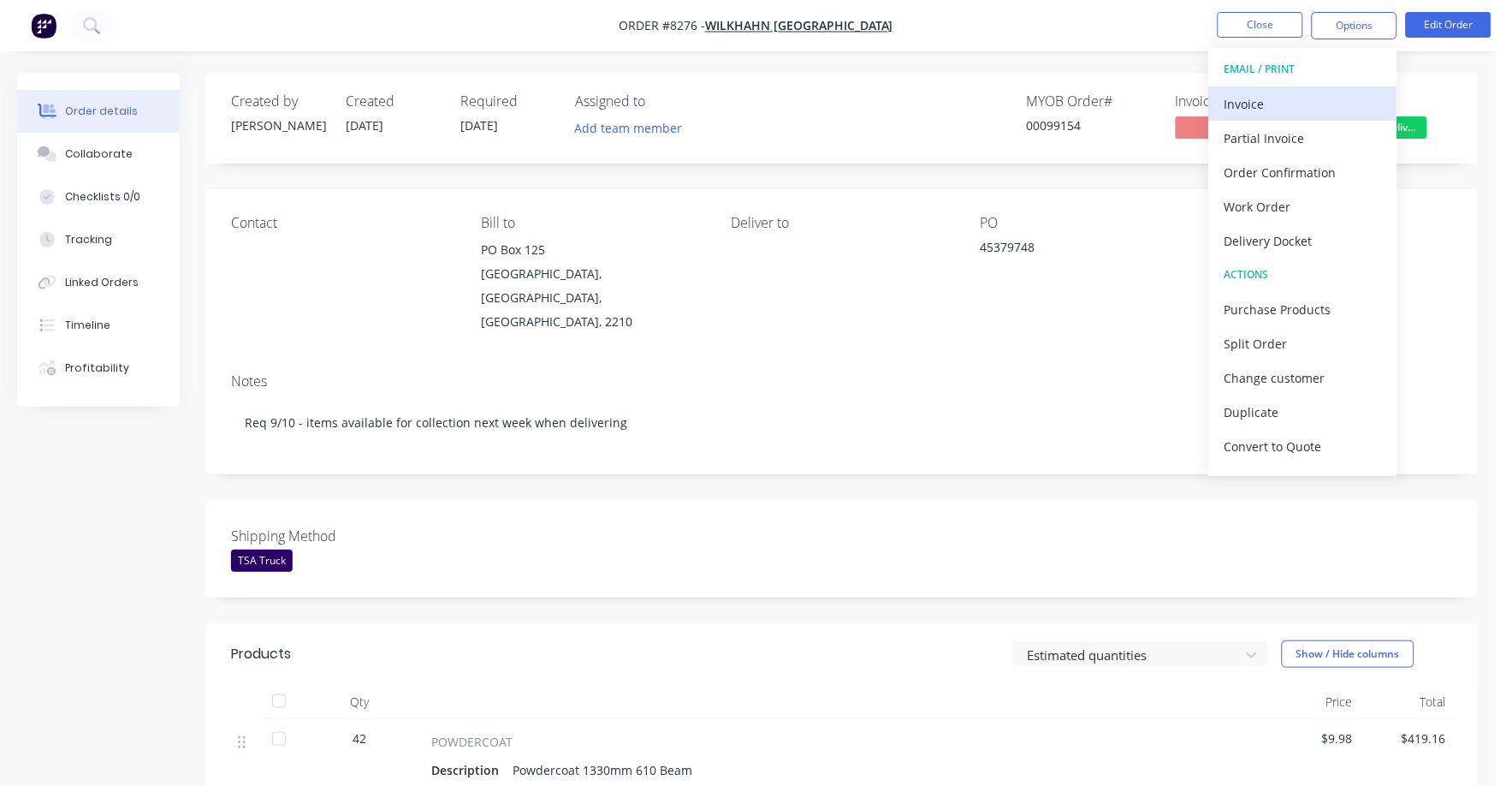
click at [1251, 101] on div "Invoice" at bounding box center [1303, 103] width 158 height 25
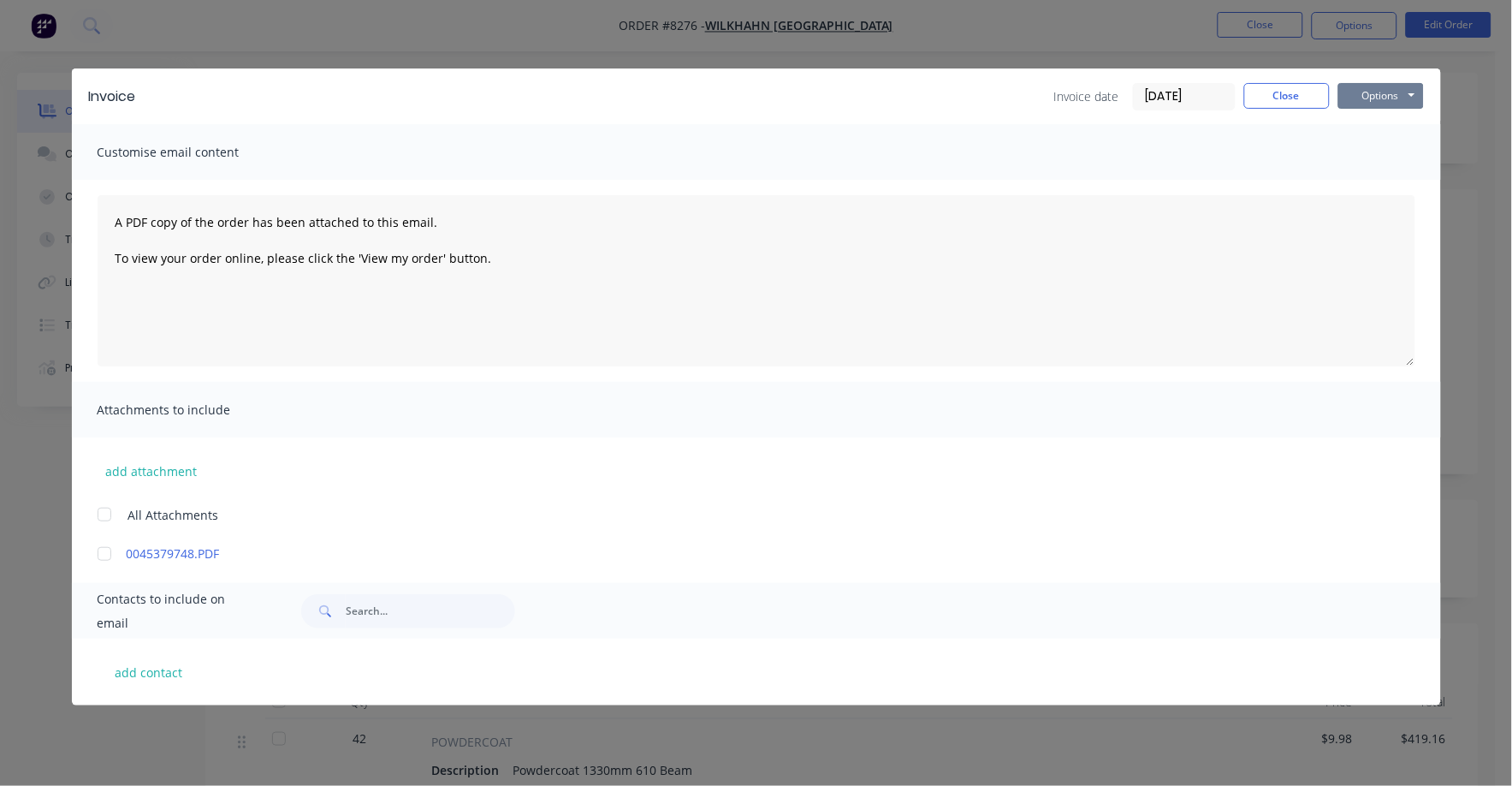
drag, startPoint x: 1358, startPoint y: 96, endPoint x: 1358, endPoint y: 111, distance: 15.0
click at [1359, 101] on button "Options" at bounding box center [1380, 96] width 86 height 26
click at [1353, 153] on button "Print" at bounding box center [1392, 154] width 110 height 29
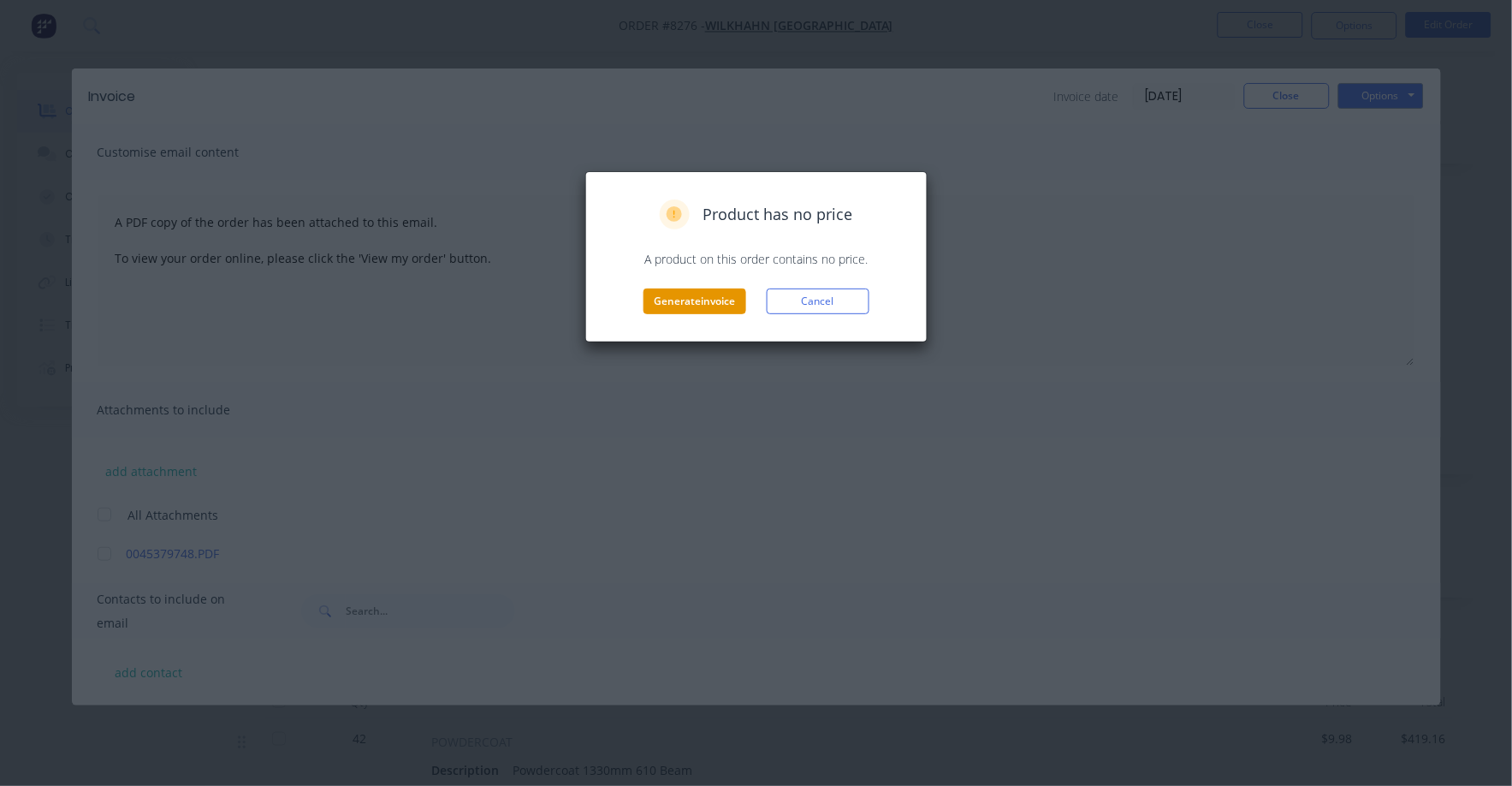
click at [656, 295] on button "Generate invoice" at bounding box center [694, 302] width 102 height 26
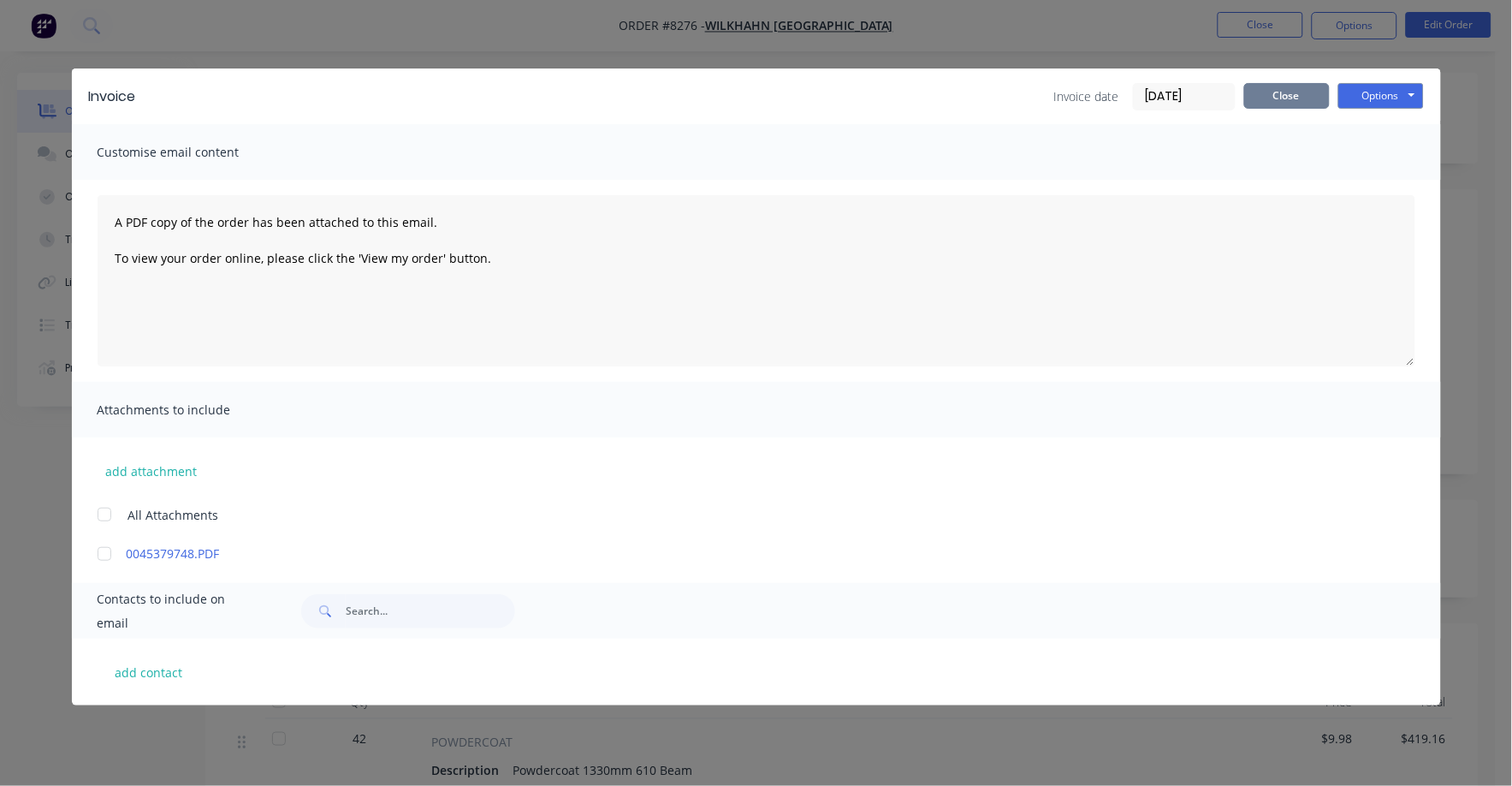
click at [1282, 98] on button "Close" at bounding box center [1286, 96] width 86 height 26
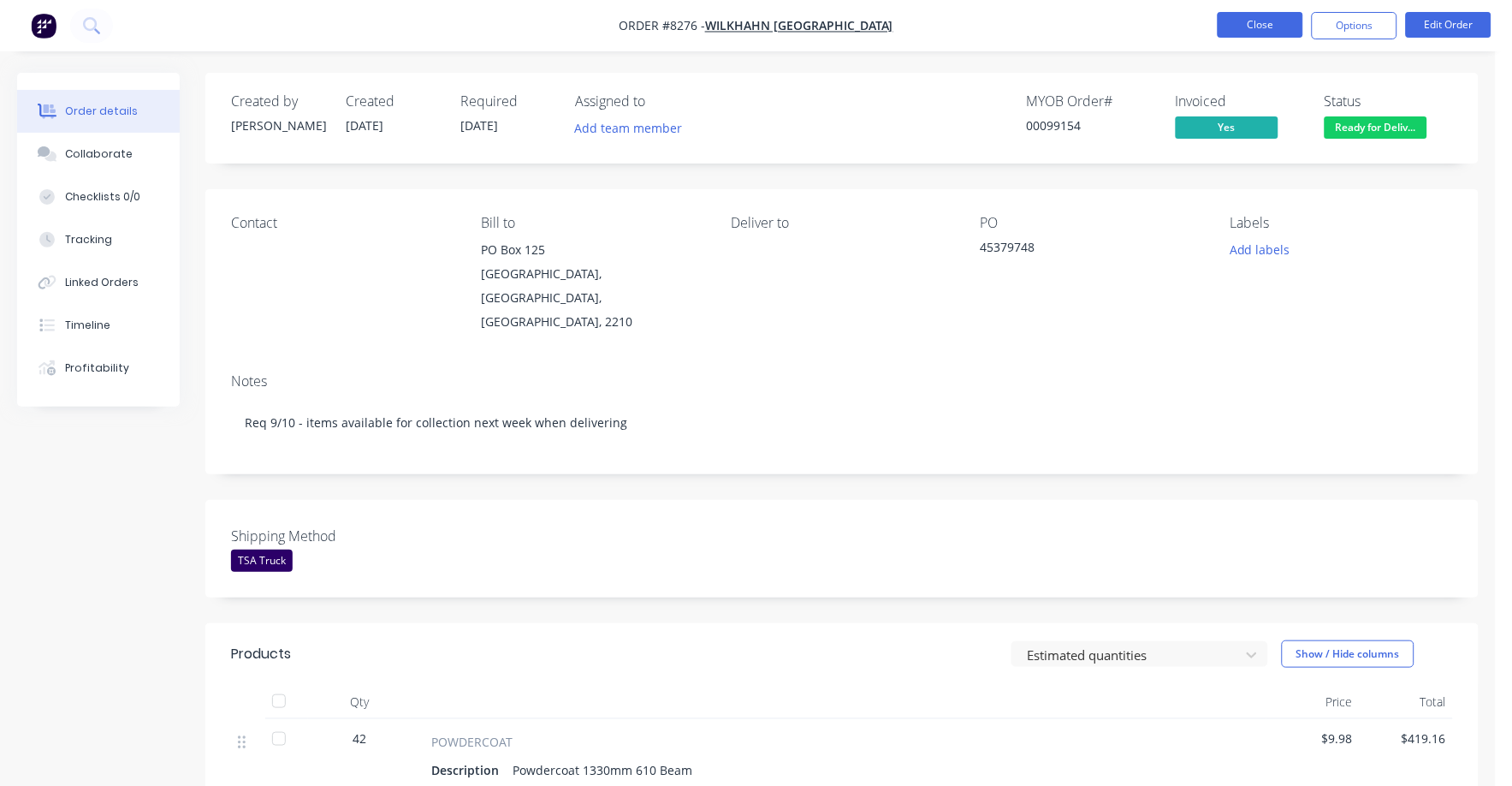
click at [1277, 26] on button "Close" at bounding box center [1260, 25] width 86 height 26
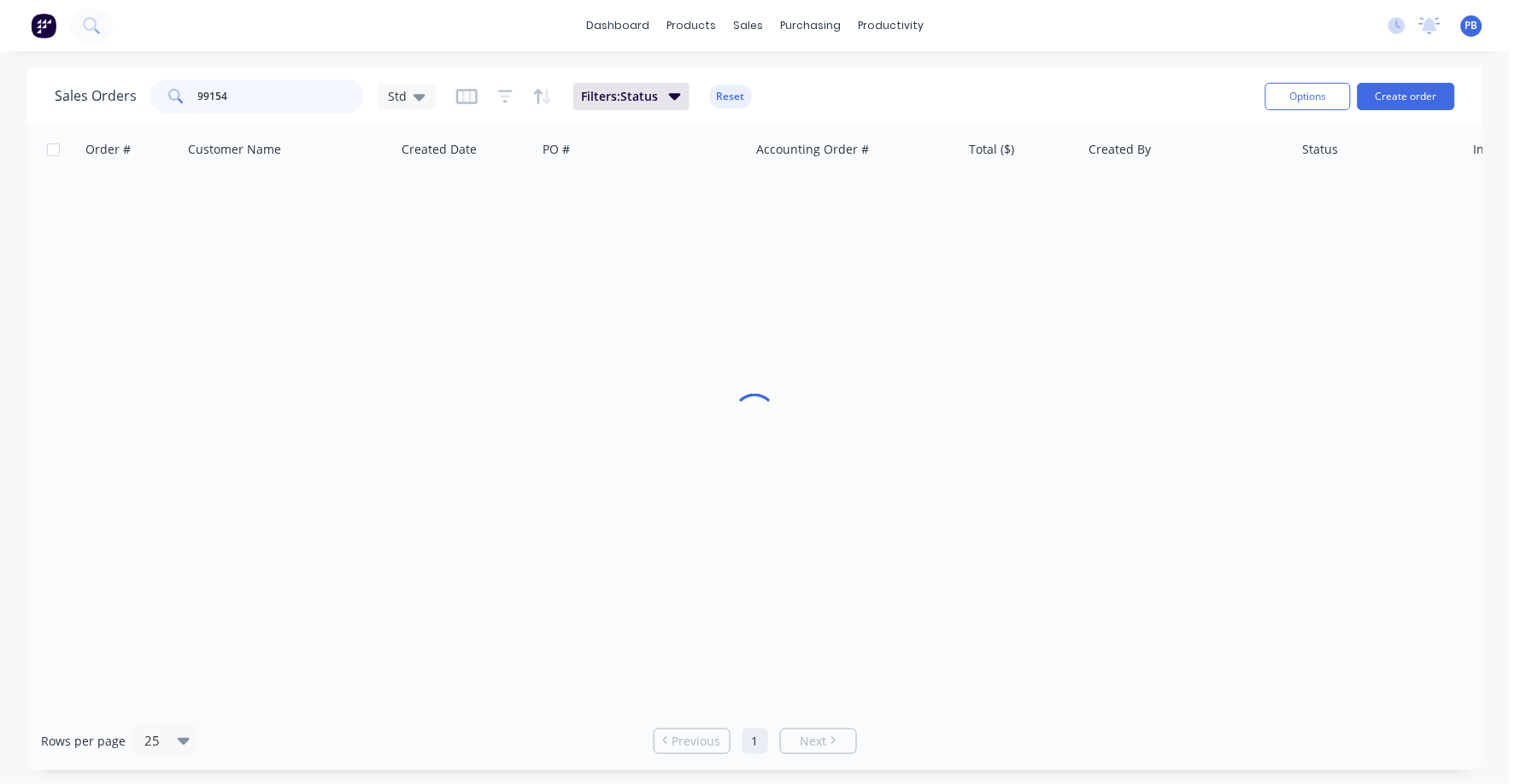
drag, startPoint x: 292, startPoint y: 110, endPoint x: 162, endPoint y: 93, distance: 131.1
click at [162, 93] on div "99154" at bounding box center [257, 96] width 214 height 34
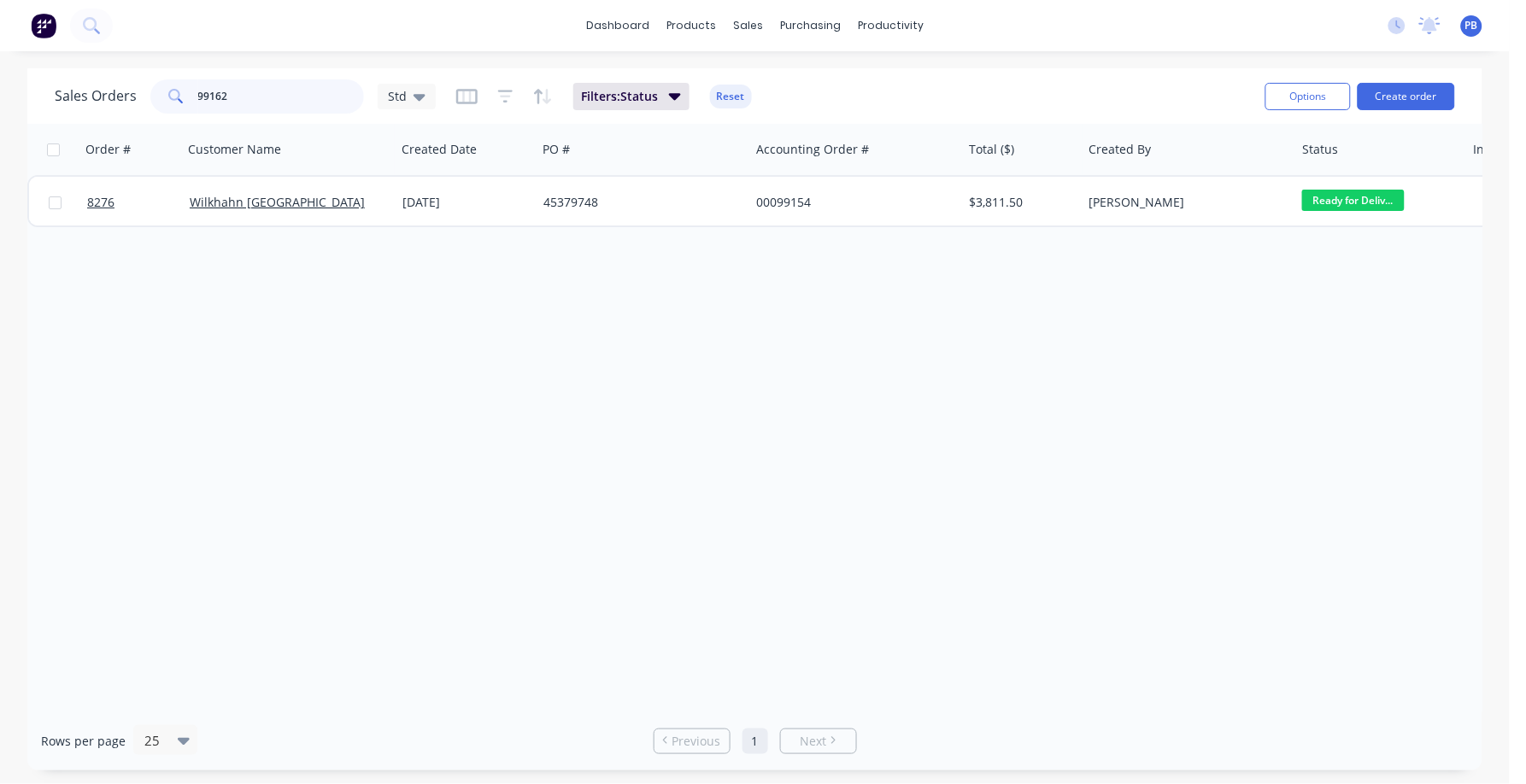
type input "99162"
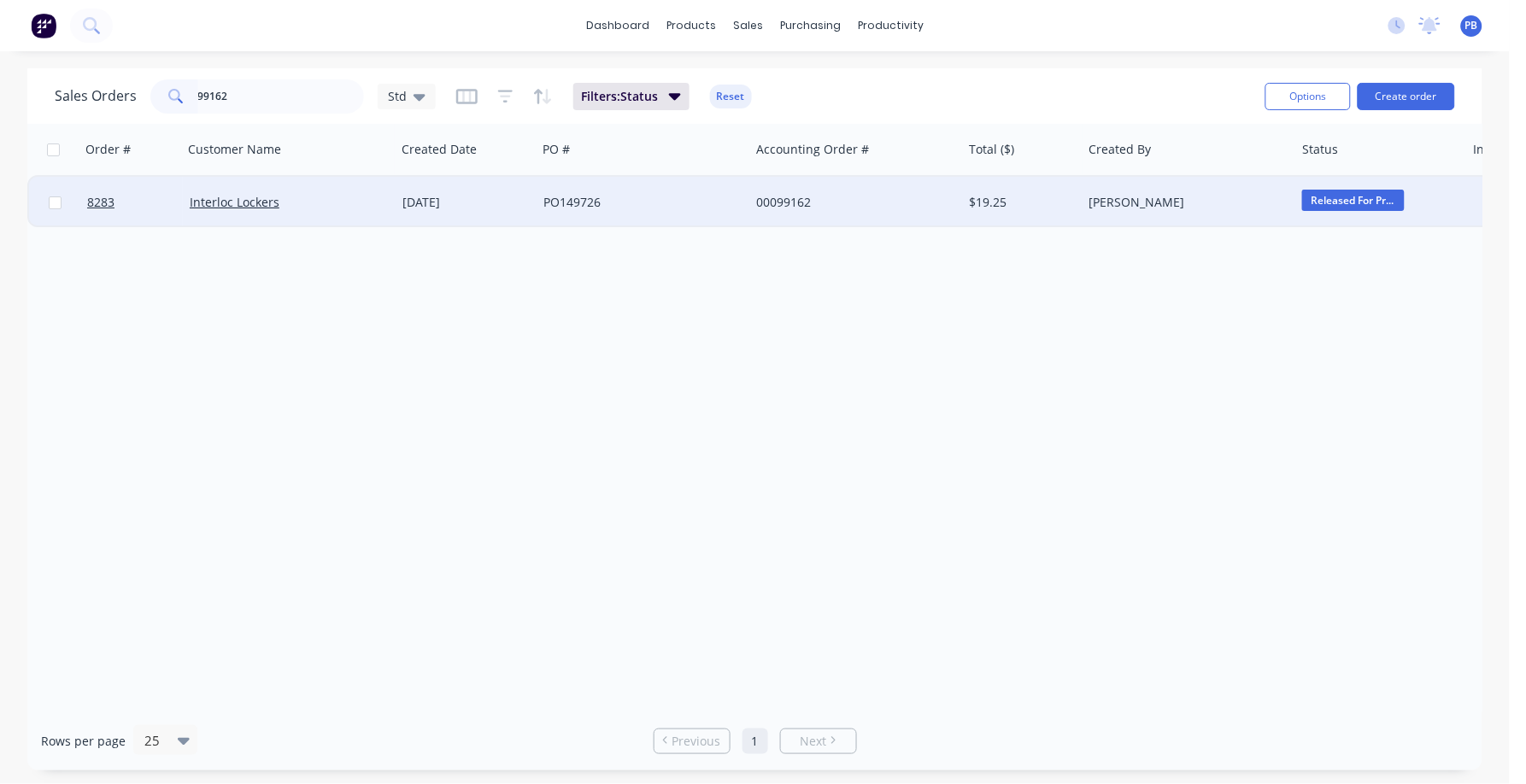
click at [790, 195] on div "00099162" at bounding box center [850, 202] width 190 height 17
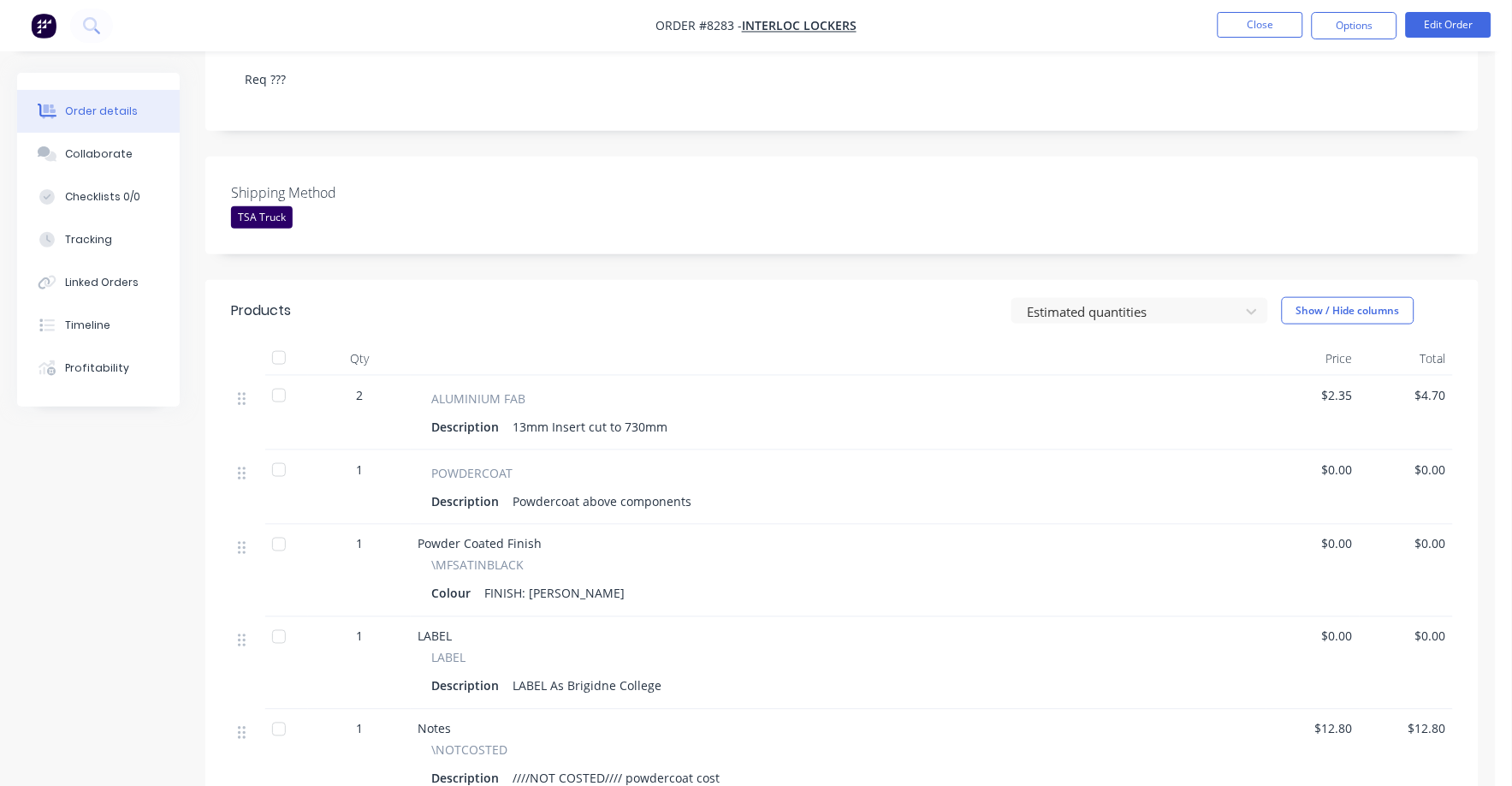
scroll to position [321, 0]
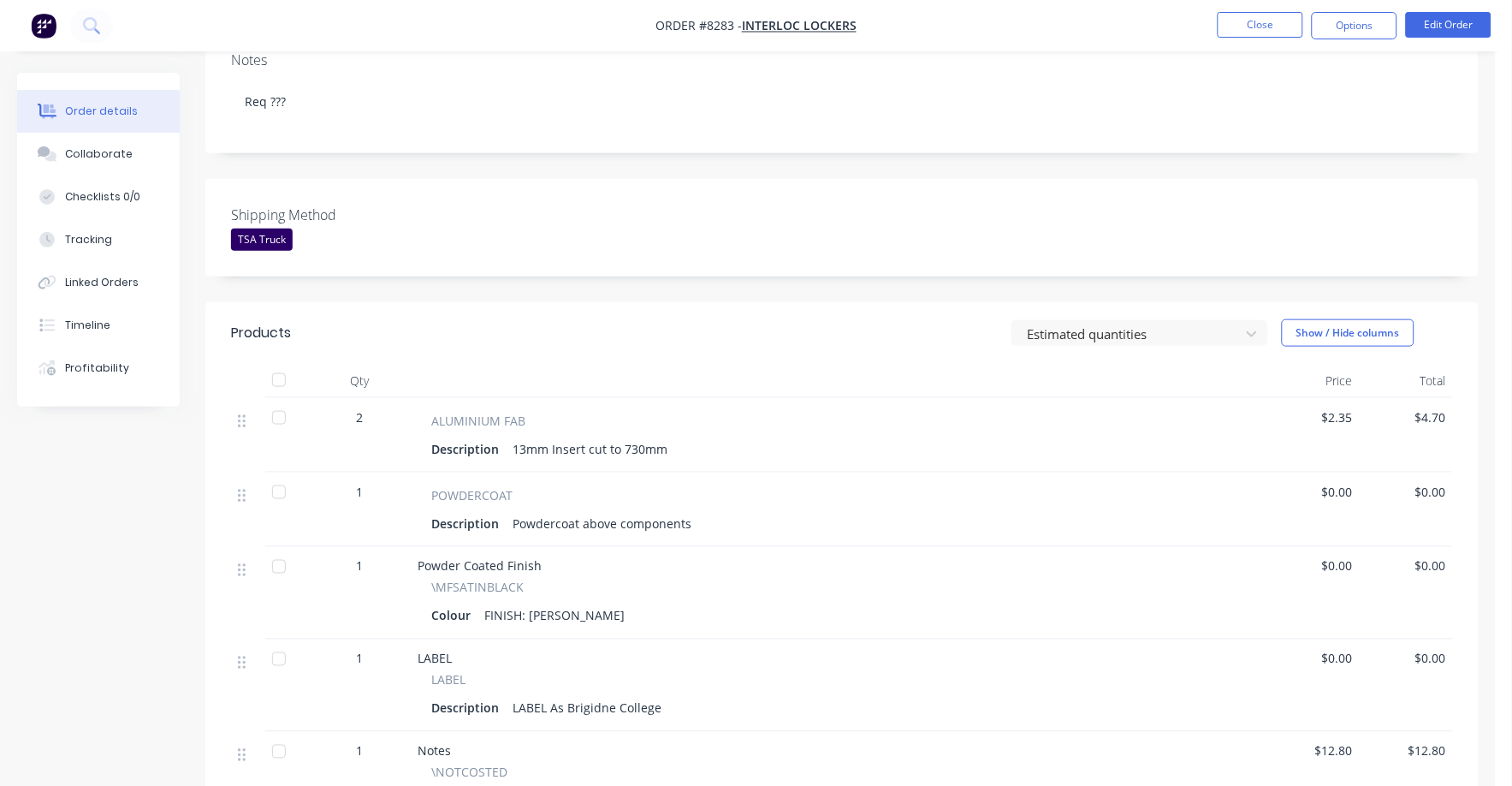
click at [1335, 482] on span "$0.00" at bounding box center [1313, 491] width 79 height 18
click at [1428, 19] on button "Edit Order" at bounding box center [1448, 25] width 86 height 26
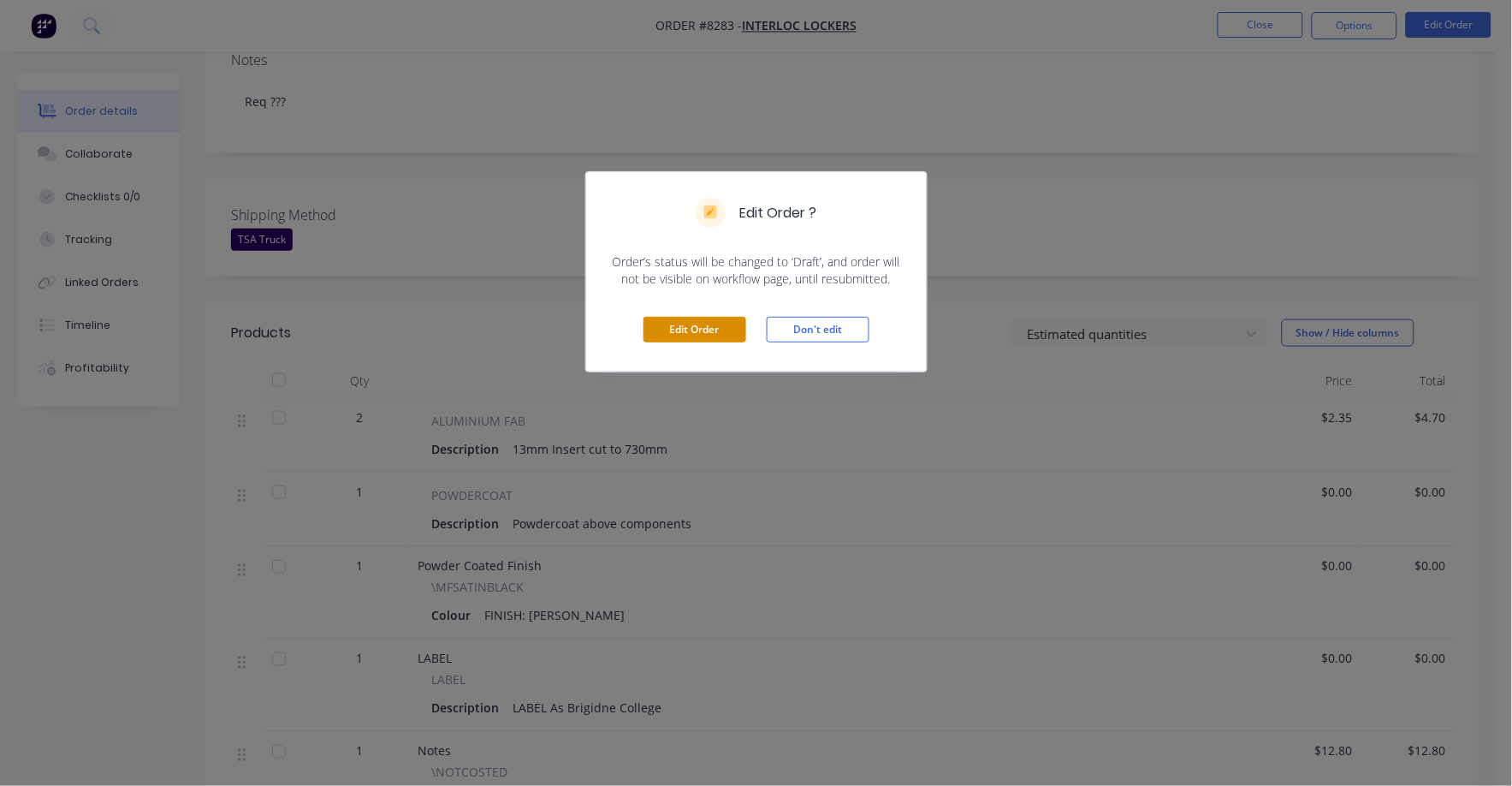
click at [681, 337] on button "Edit Order" at bounding box center [694, 329] width 102 height 26
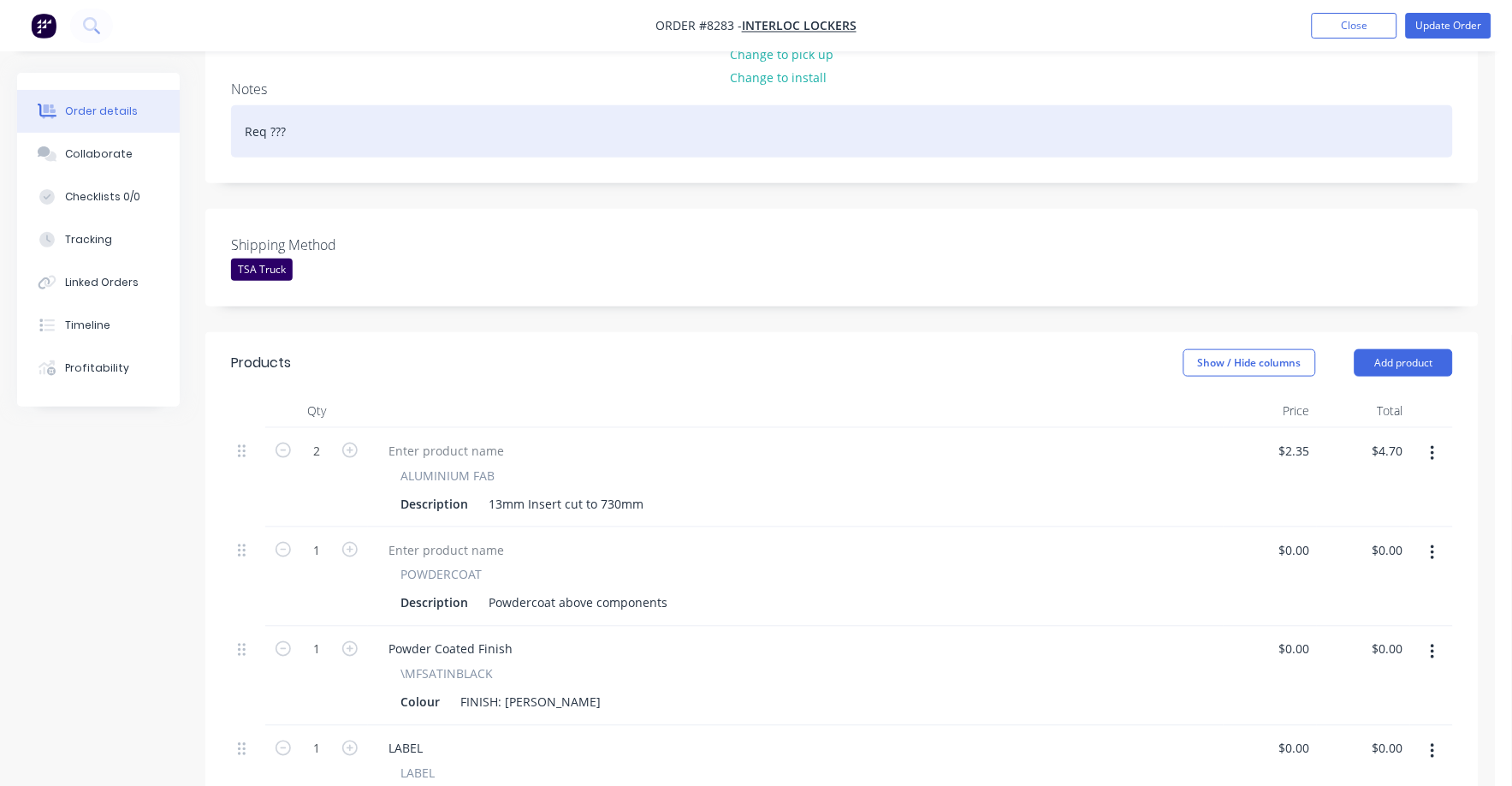
scroll to position [427, 0]
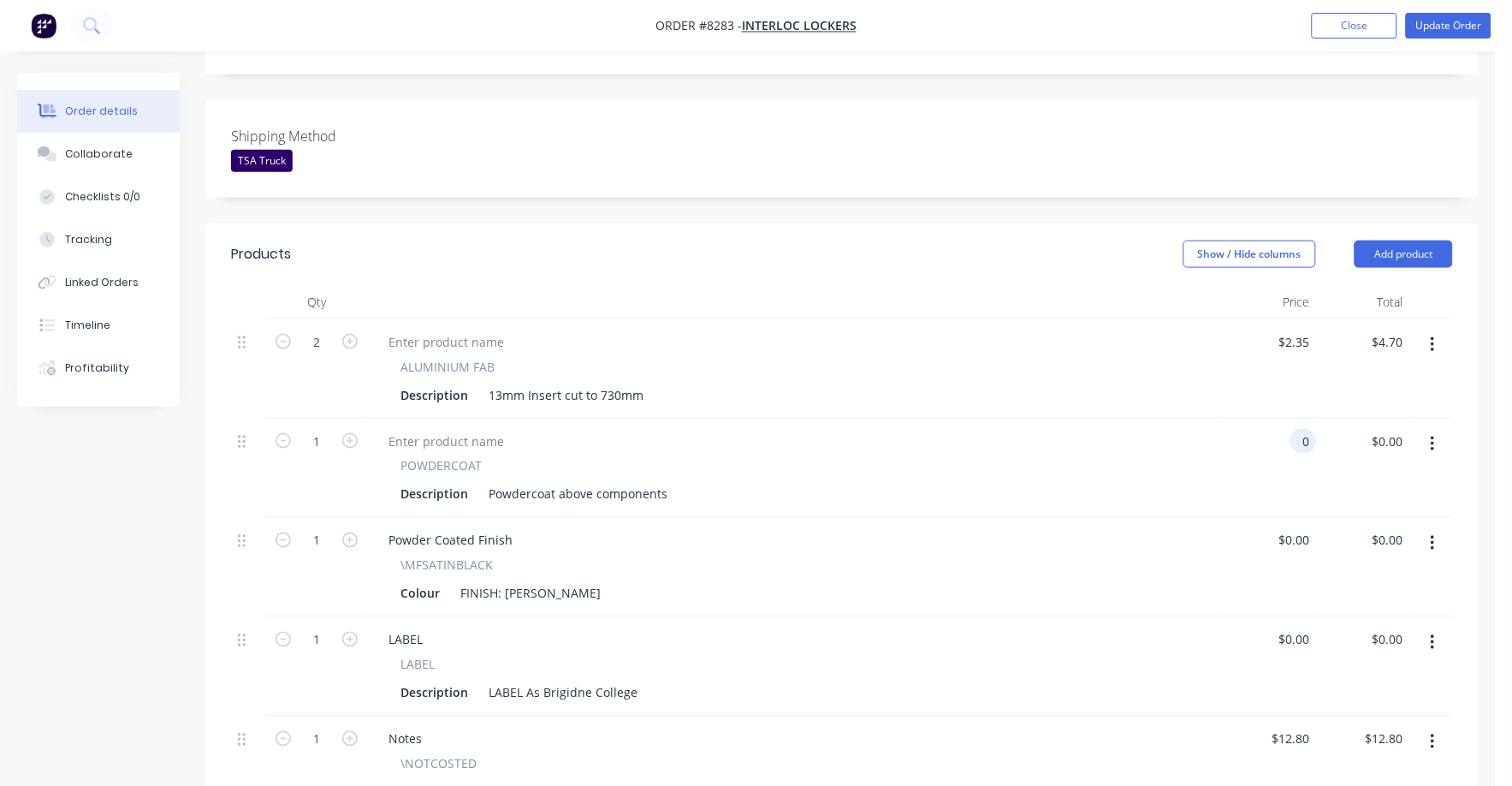
click at [1305, 429] on input "0" at bounding box center [1306, 441] width 19 height 25
type input "$12.00"
click at [1175, 489] on div "POWDERCOAT Description Powdercoat above components" at bounding box center [796, 469] width 856 height 100
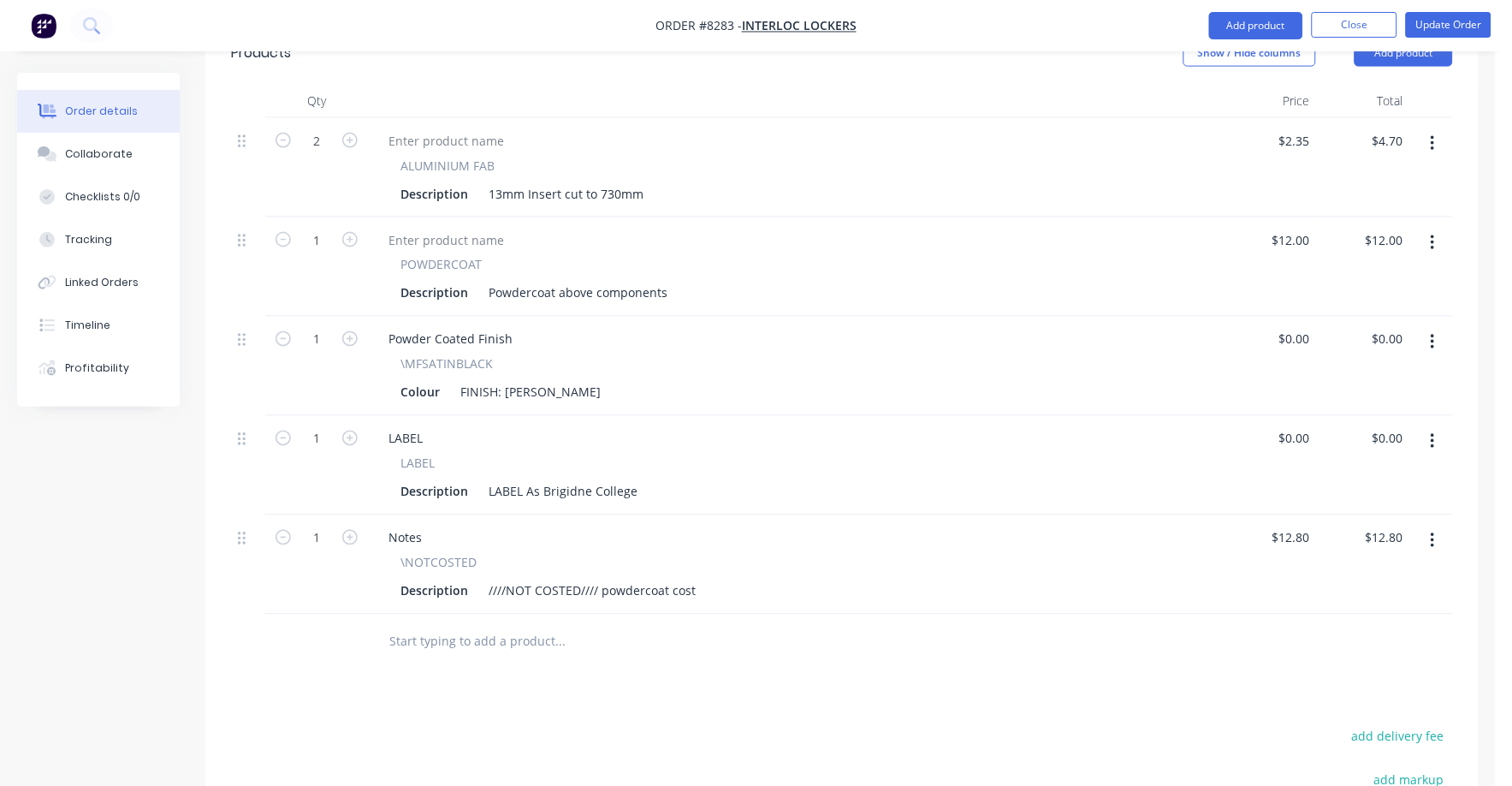
scroll to position [642, 0]
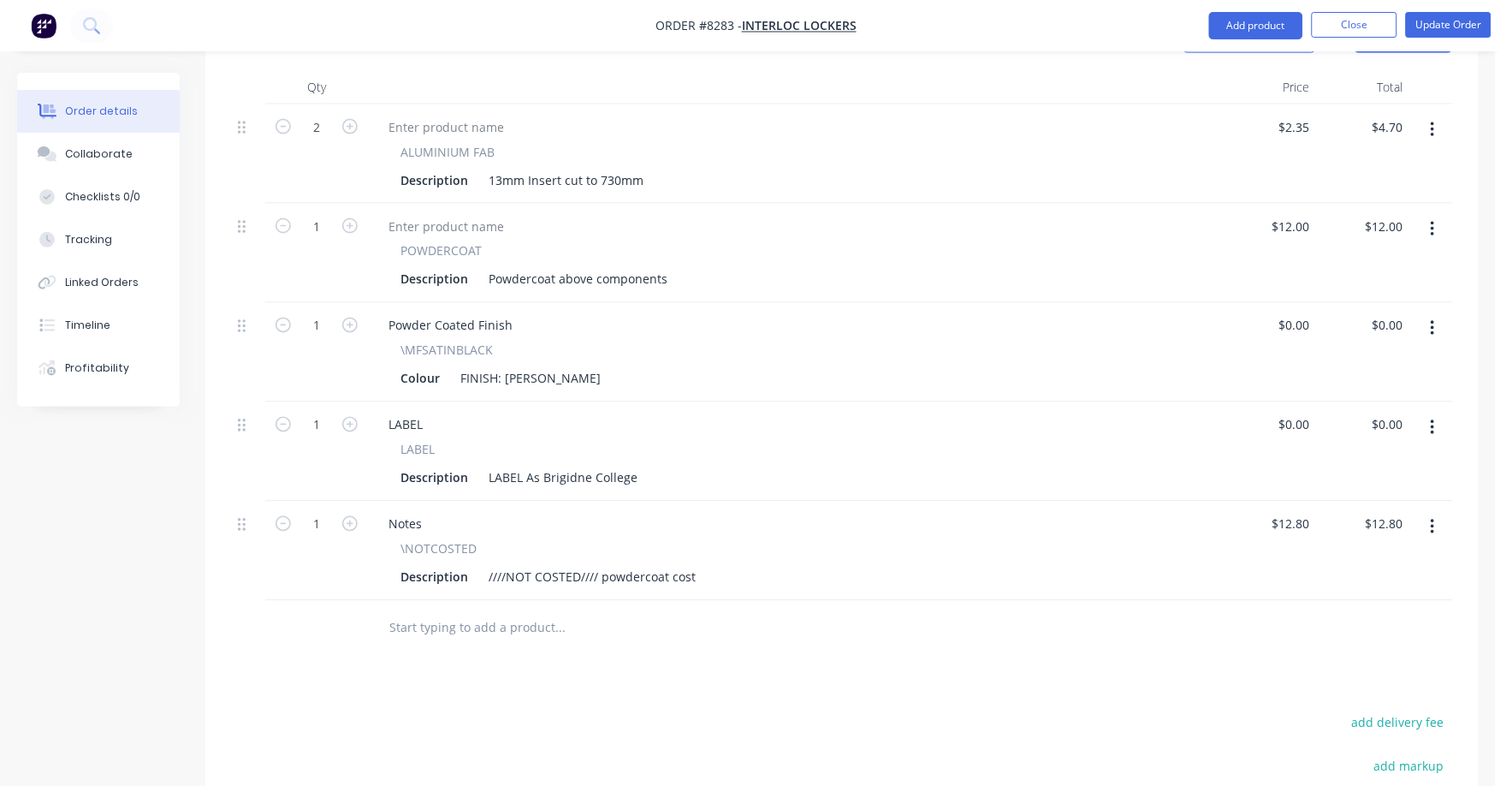
click at [1440, 512] on button "button" at bounding box center [1433, 527] width 41 height 30
click at [1350, 662] on div "Delete" at bounding box center [1371, 674] width 132 height 25
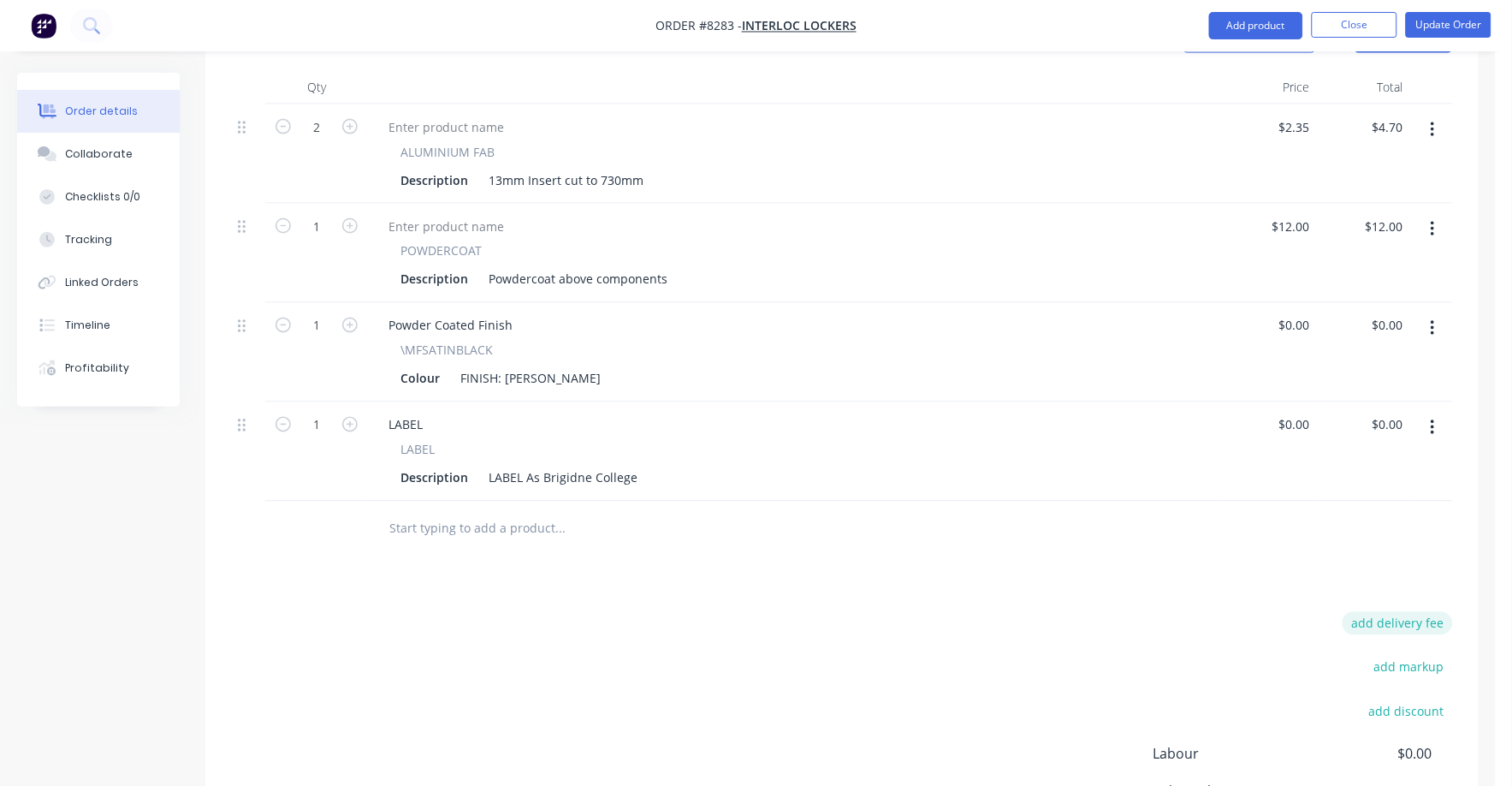
click at [1392, 613] on button "add delivery fee" at bounding box center [1398, 624] width 111 height 23
type input "75"
click input "submit" at bounding box center [0, 0] width 0 height 0
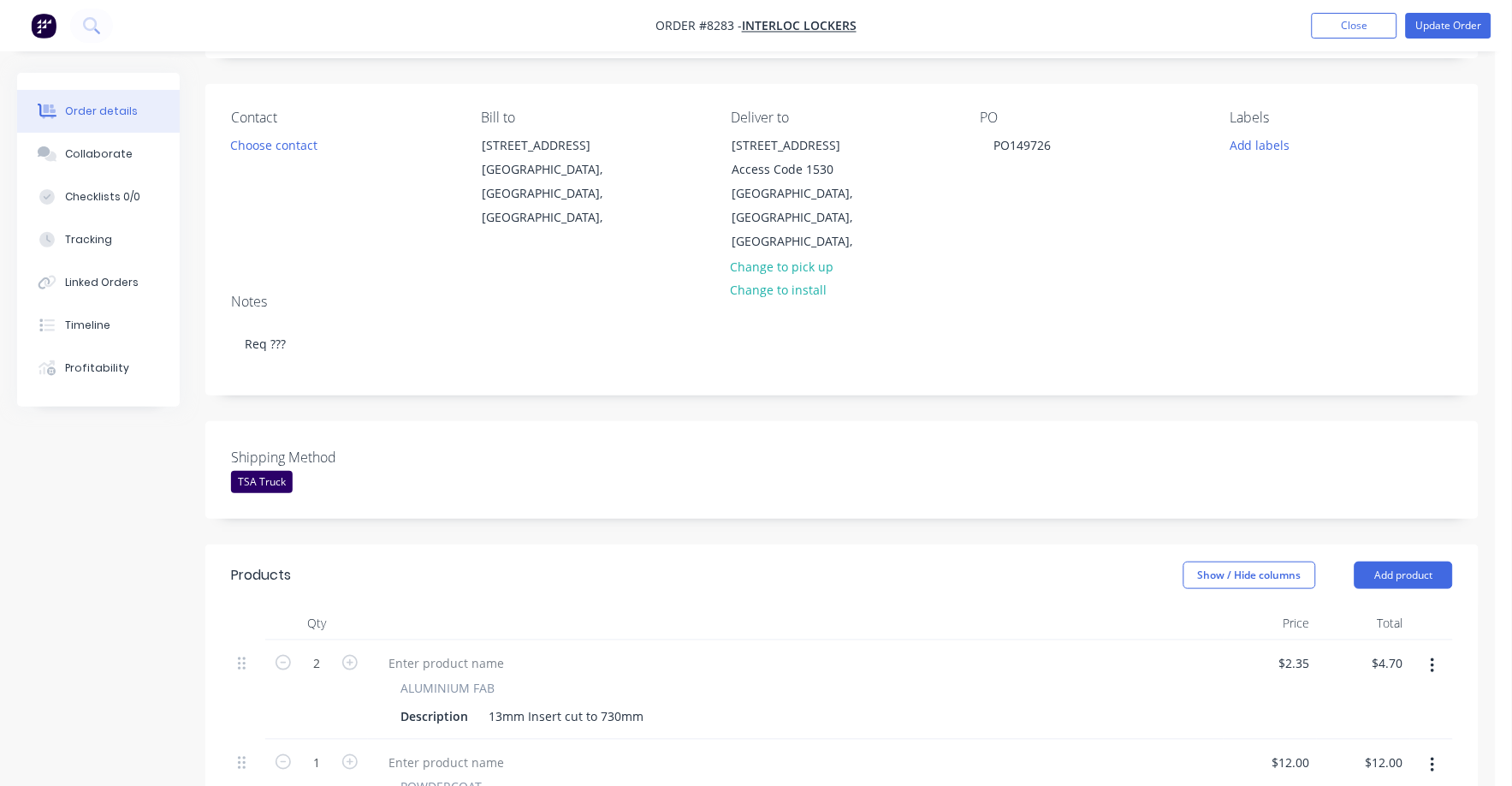
scroll to position [0, 0]
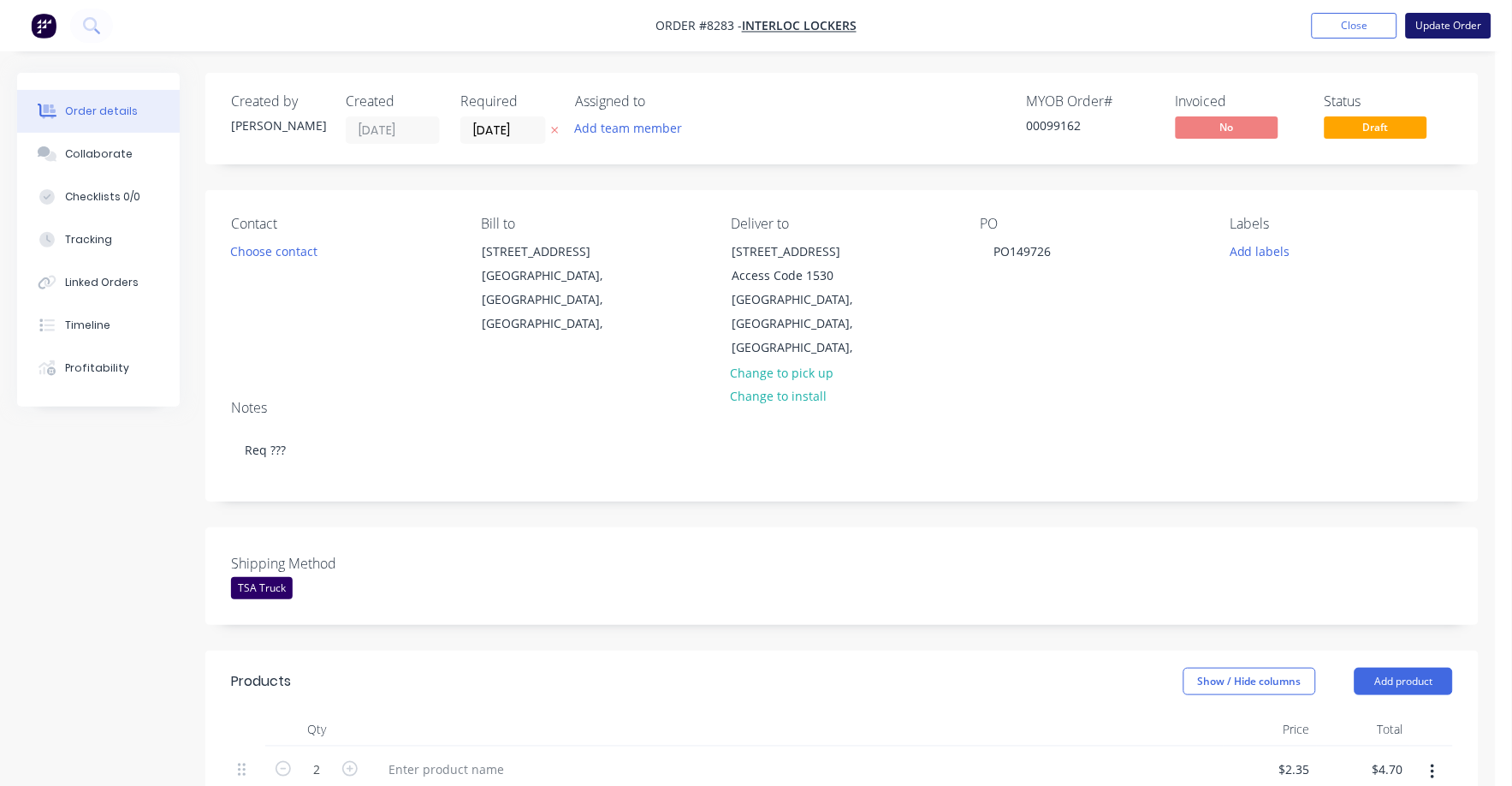
click at [1470, 27] on button "Update Order" at bounding box center [1448, 26] width 86 height 26
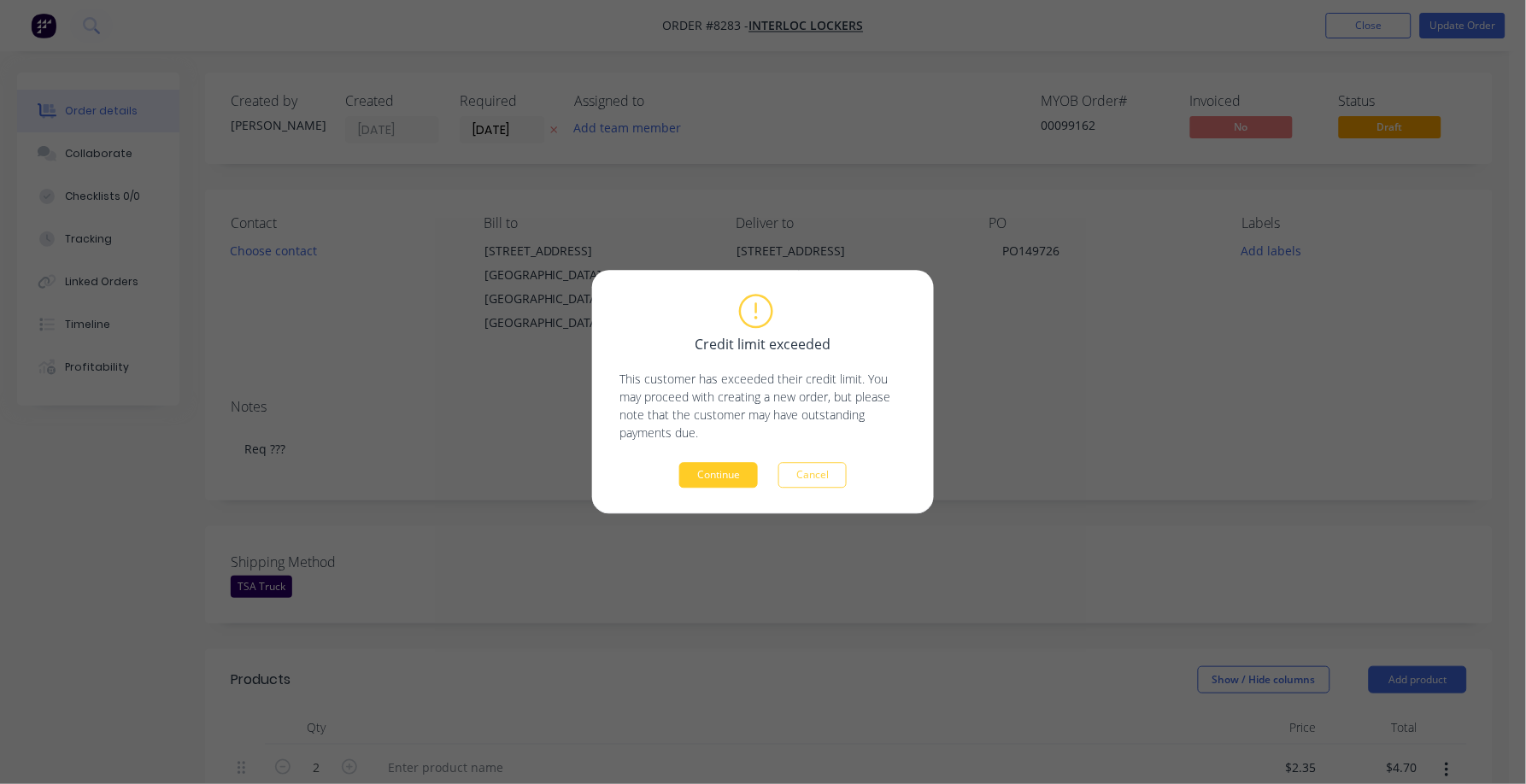
click at [707, 471] on button "Continue" at bounding box center [718, 476] width 78 height 26
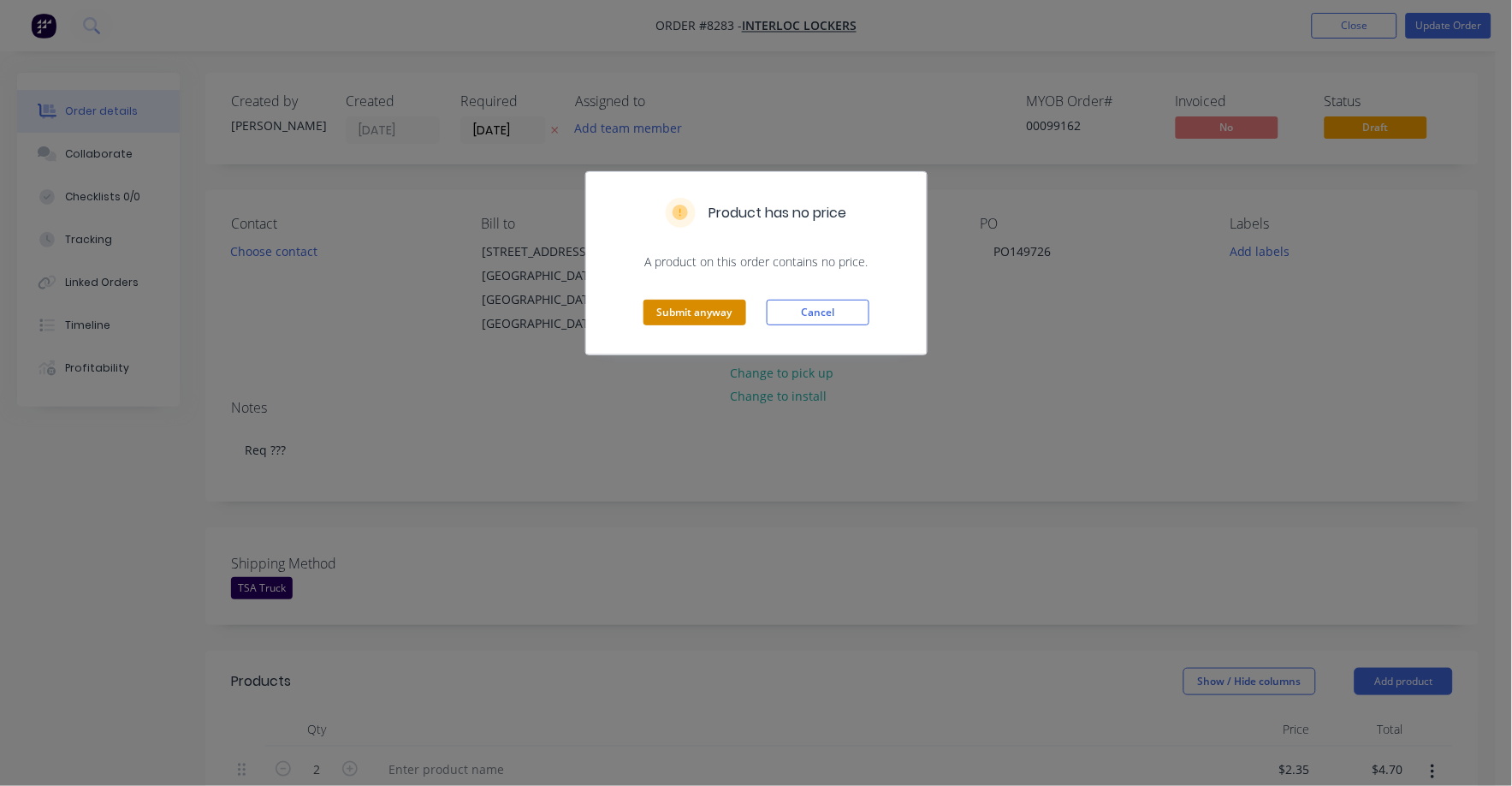
click at [703, 310] on button "Submit anyway" at bounding box center [694, 313] width 102 height 26
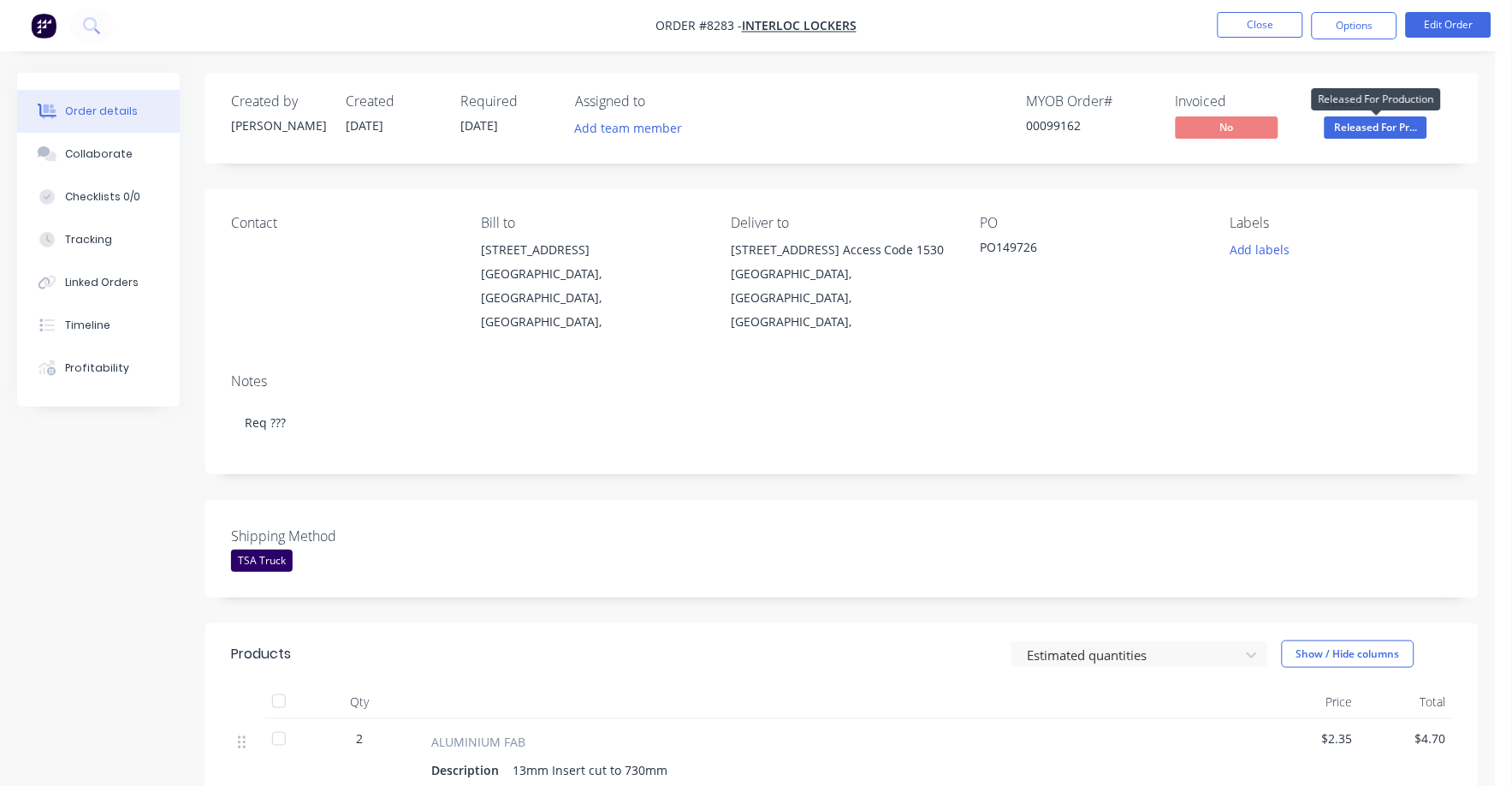
click at [1369, 122] on span "Released For Pr..." at bounding box center [1376, 126] width 102 height 21
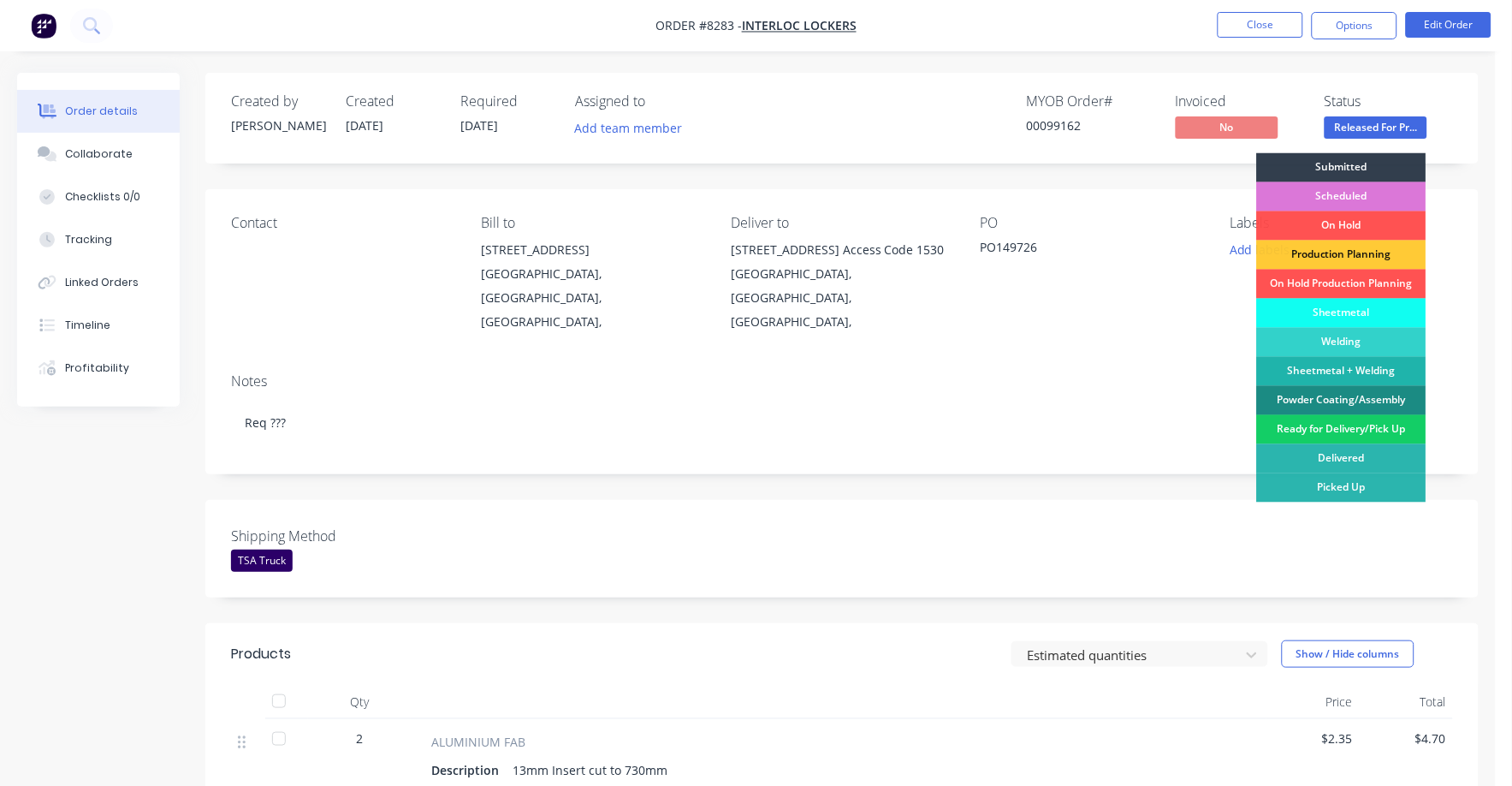
click at [1379, 422] on div "Ready for Delivery/Pick Up" at bounding box center [1341, 430] width 170 height 30
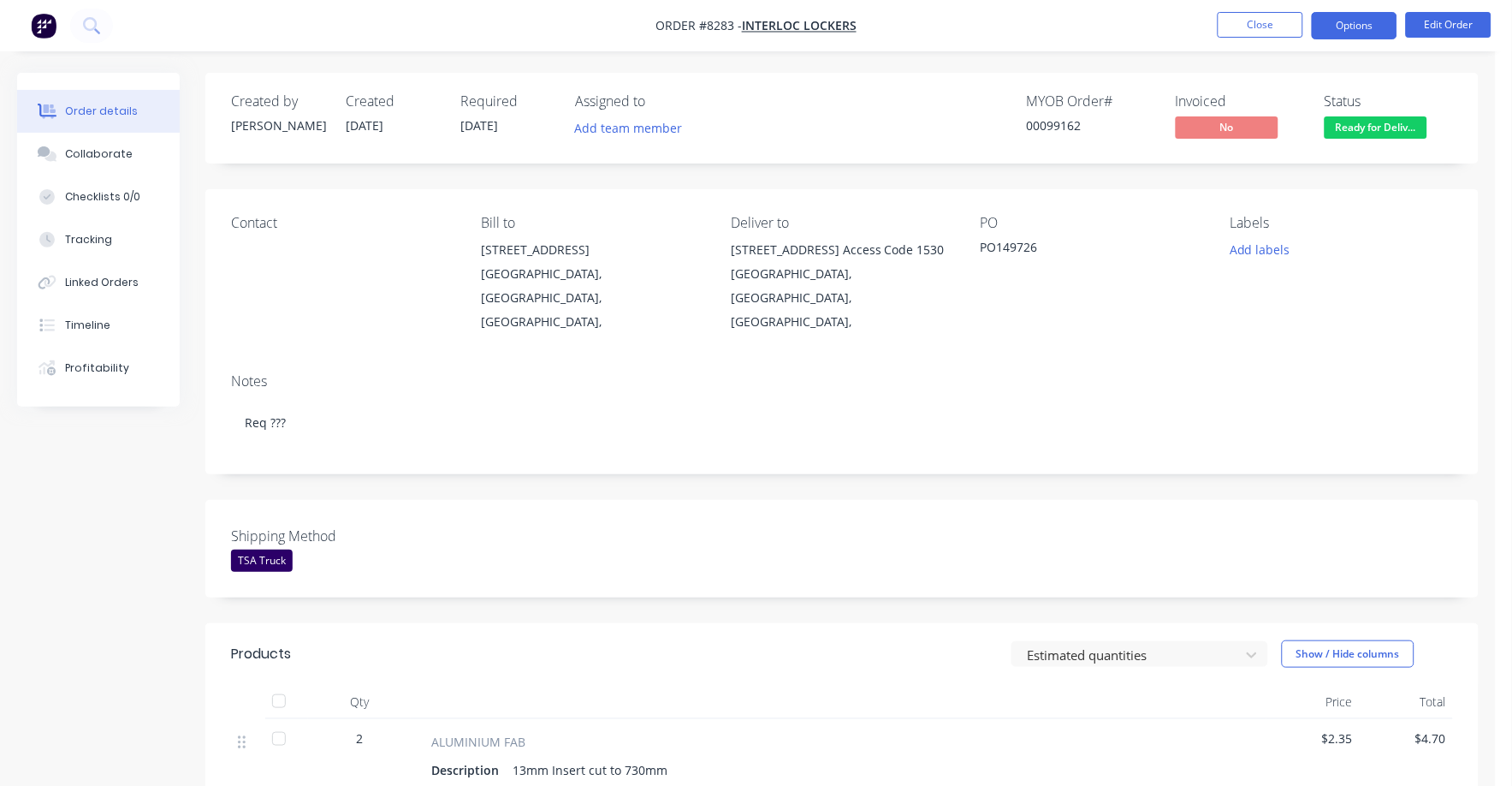
click at [1366, 23] on button "Options" at bounding box center [1354, 26] width 86 height 28
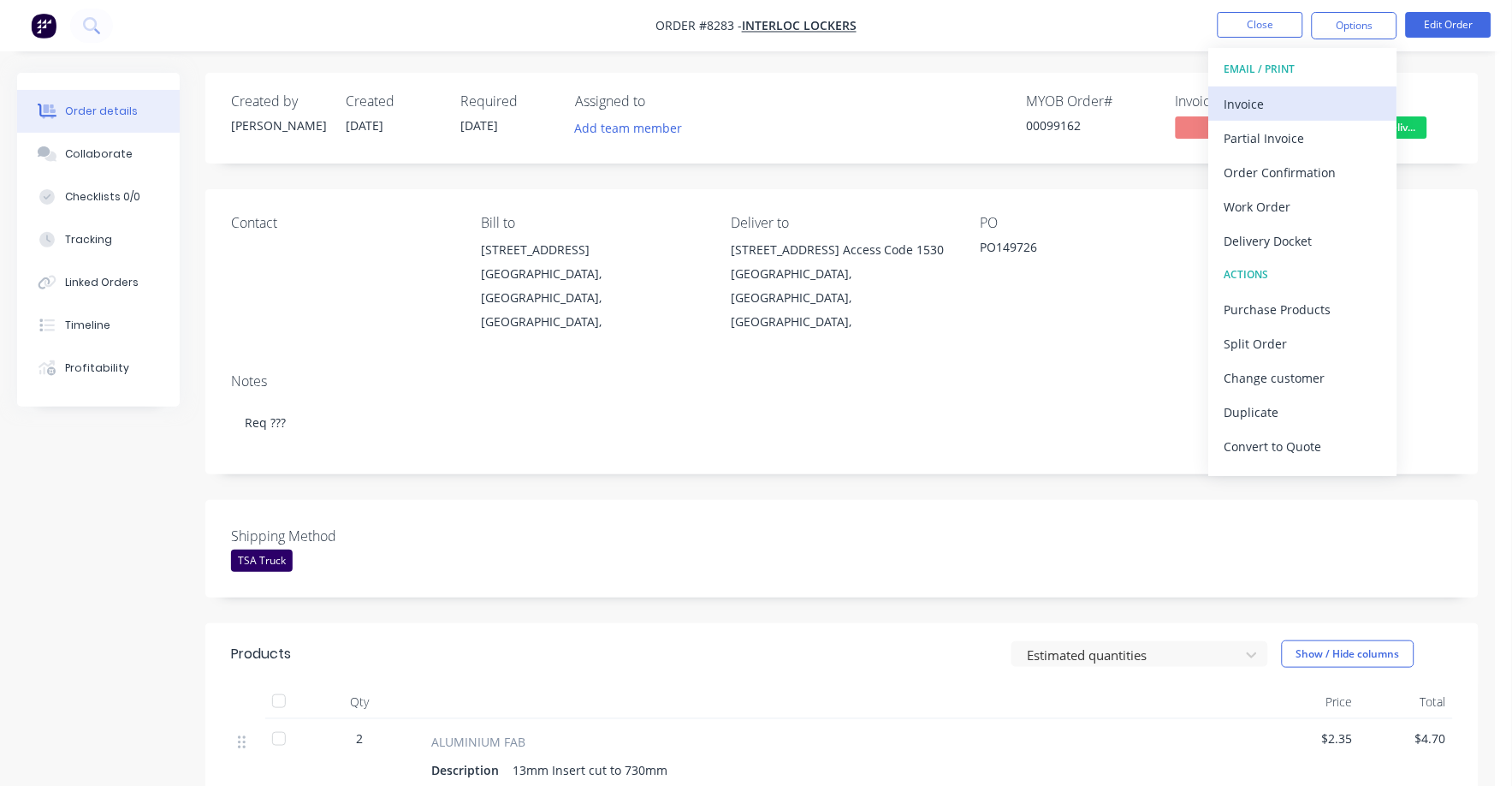
click at [1241, 113] on div "Invoice" at bounding box center [1303, 103] width 158 height 25
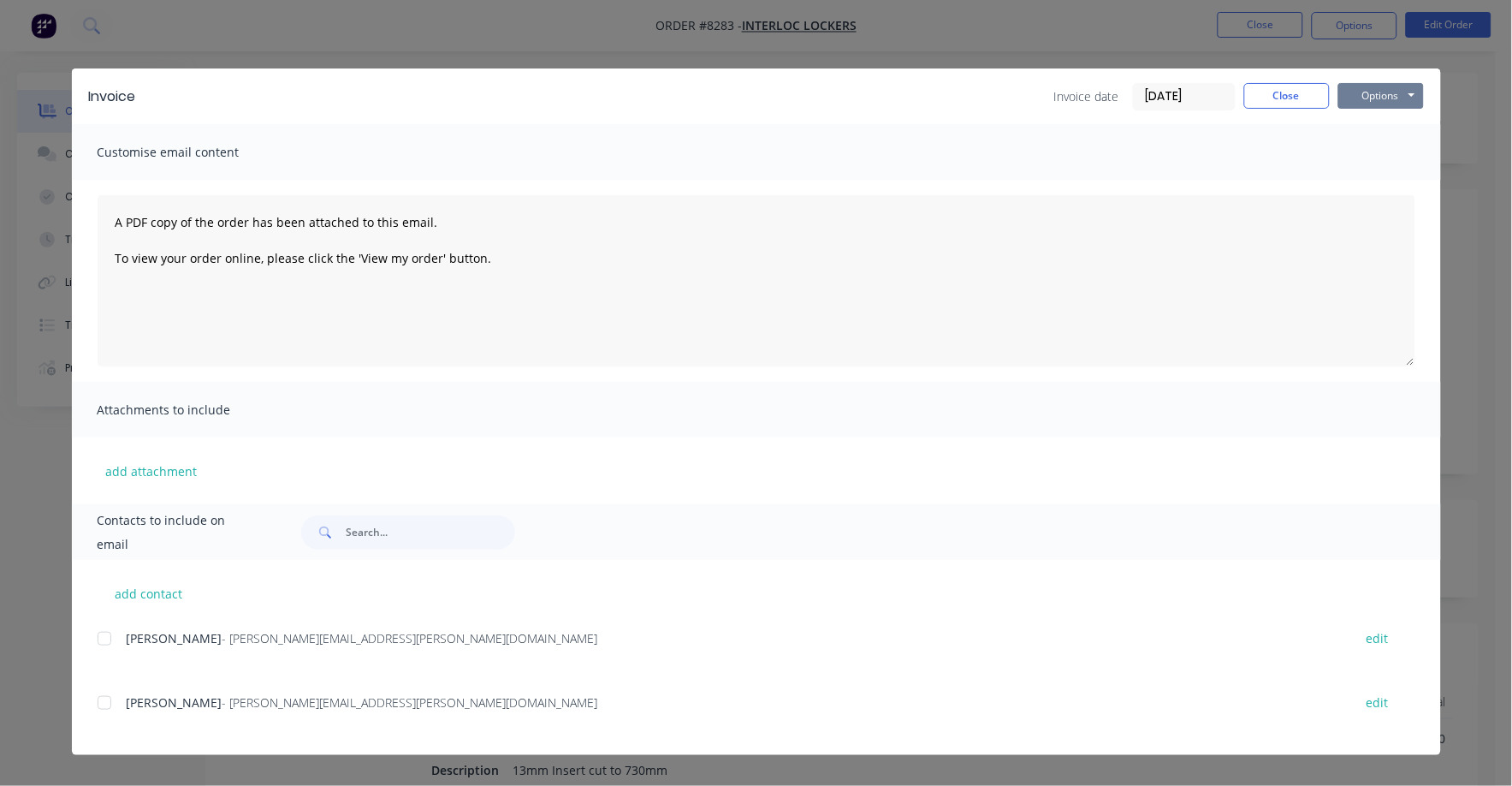
click at [1384, 93] on button "Options" at bounding box center [1380, 96] width 86 height 26
click at [1364, 144] on button "Print" at bounding box center [1392, 154] width 110 height 29
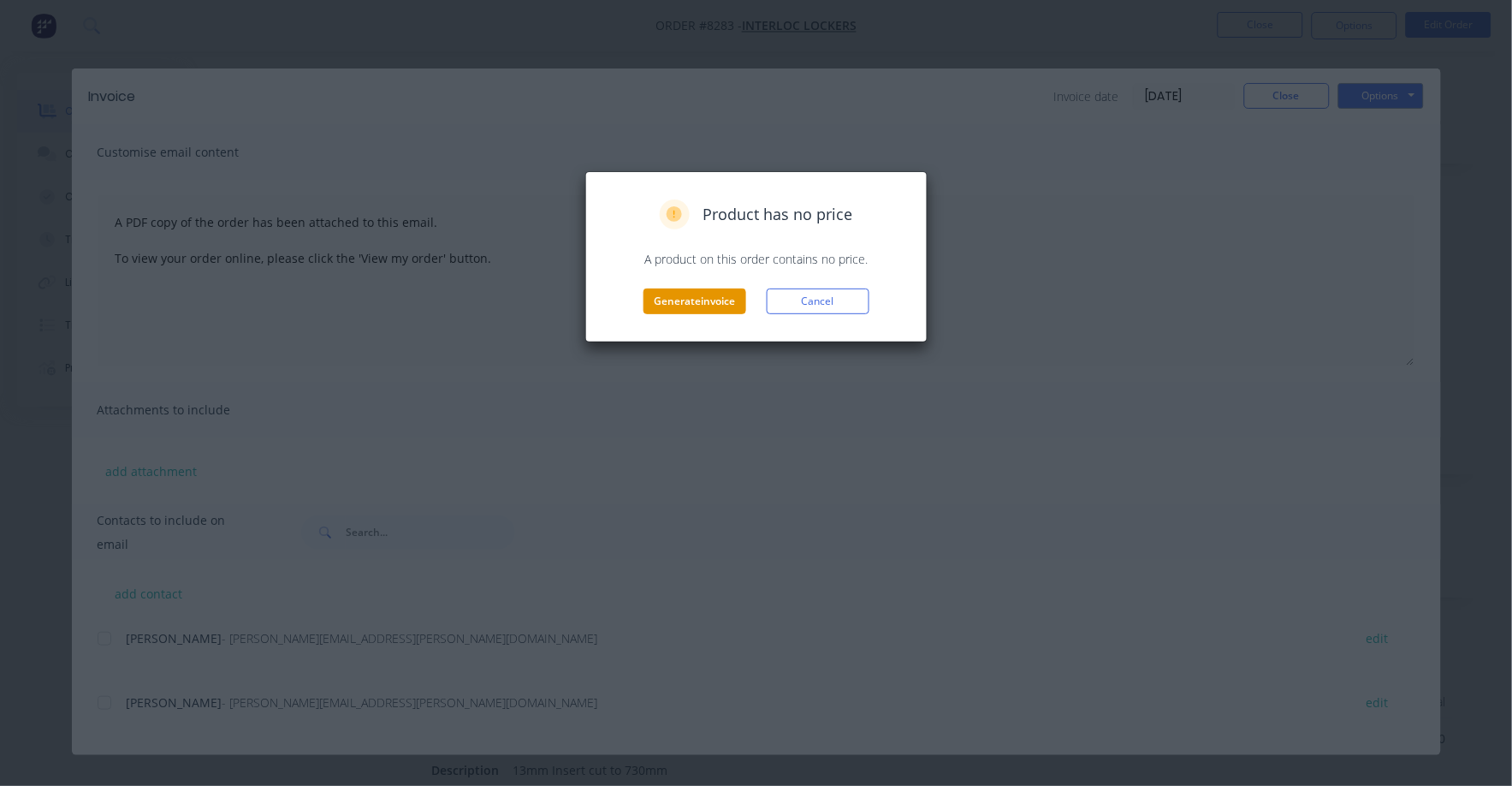
click at [700, 304] on button "Generate invoice" at bounding box center [694, 302] width 102 height 26
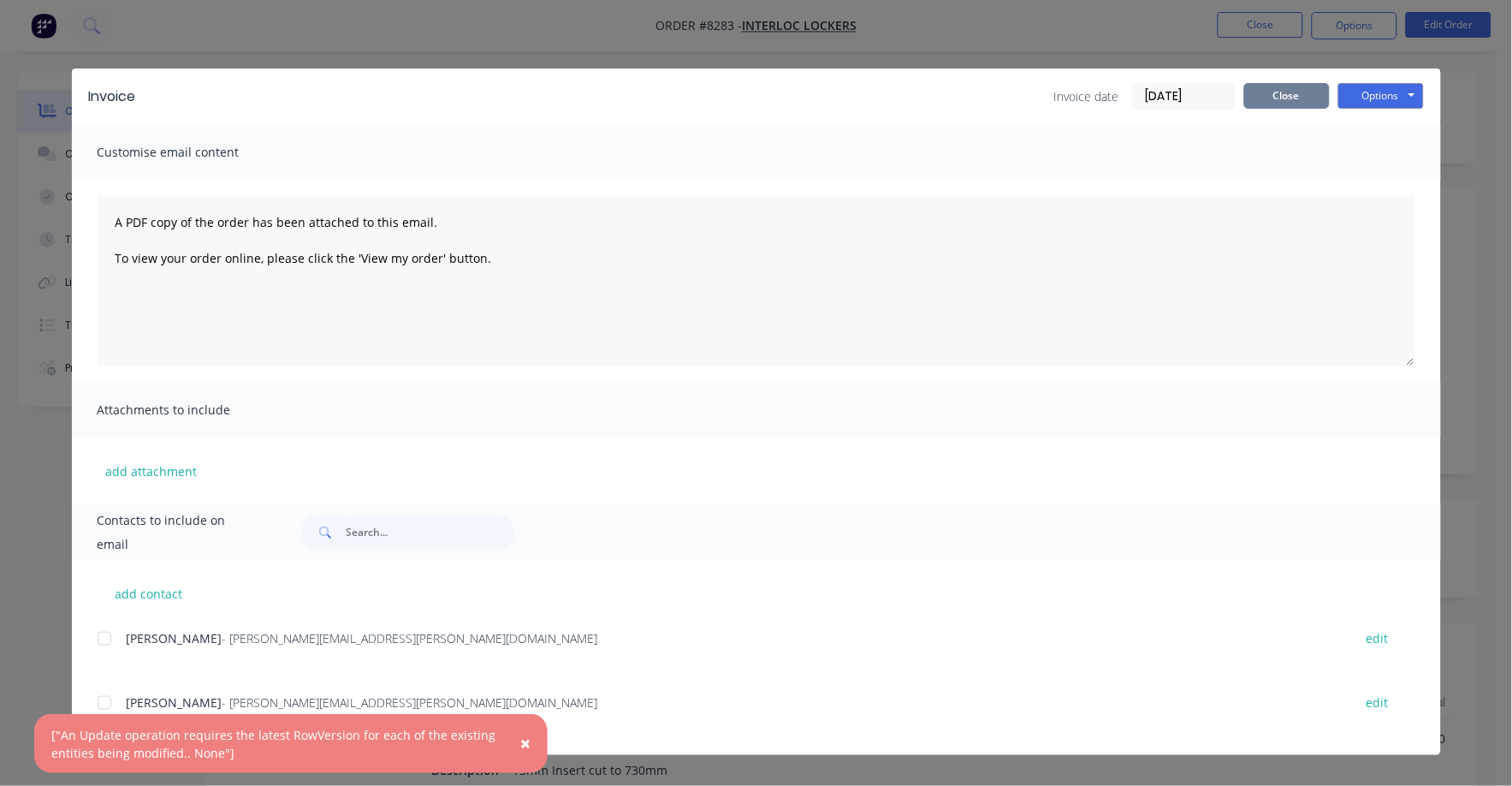
click at [1268, 99] on button "Close" at bounding box center [1286, 96] width 86 height 26
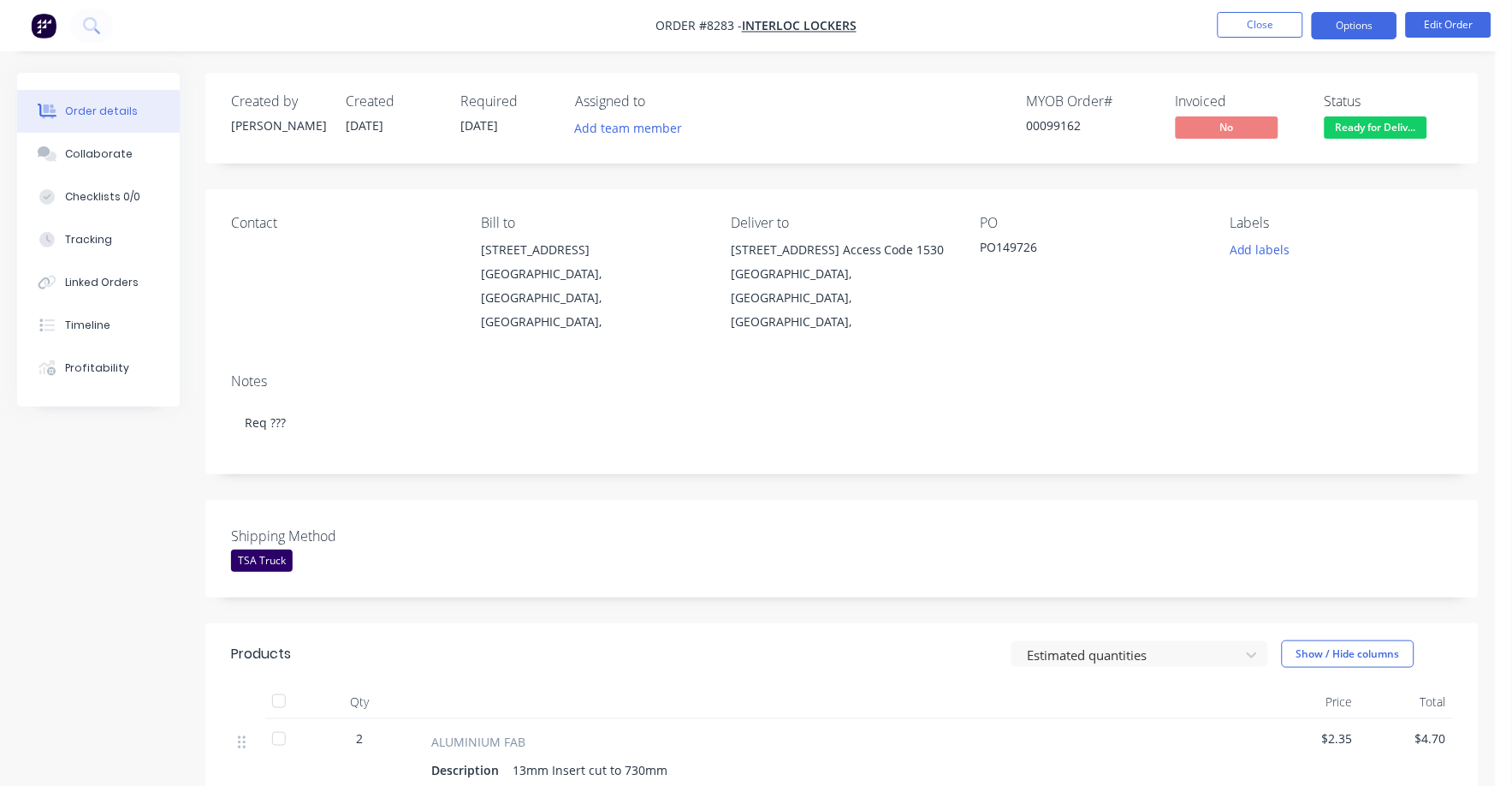
click at [1358, 26] on button "Options" at bounding box center [1354, 26] width 86 height 28
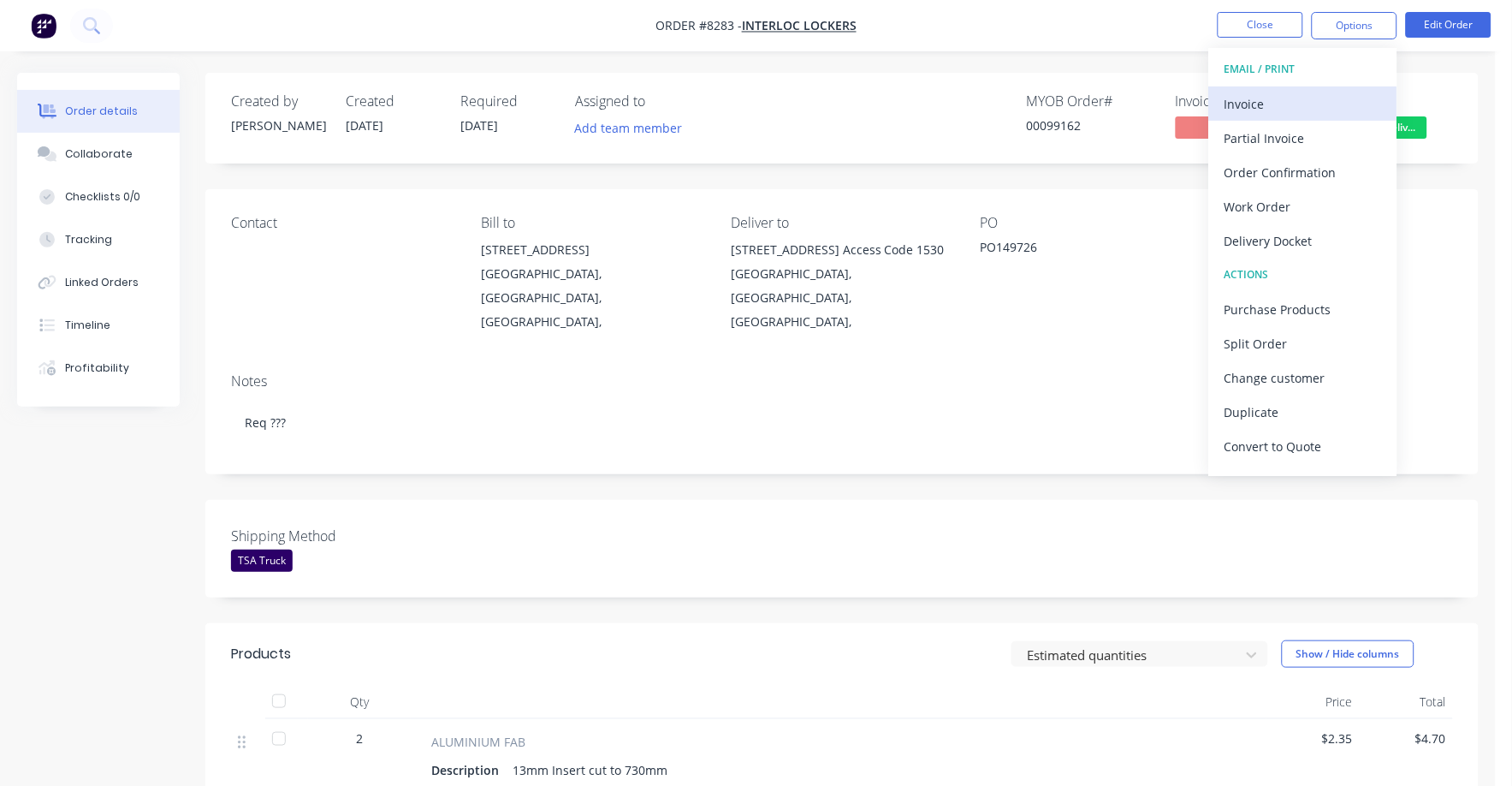
click at [1263, 101] on div "Invoice" at bounding box center [1303, 103] width 158 height 25
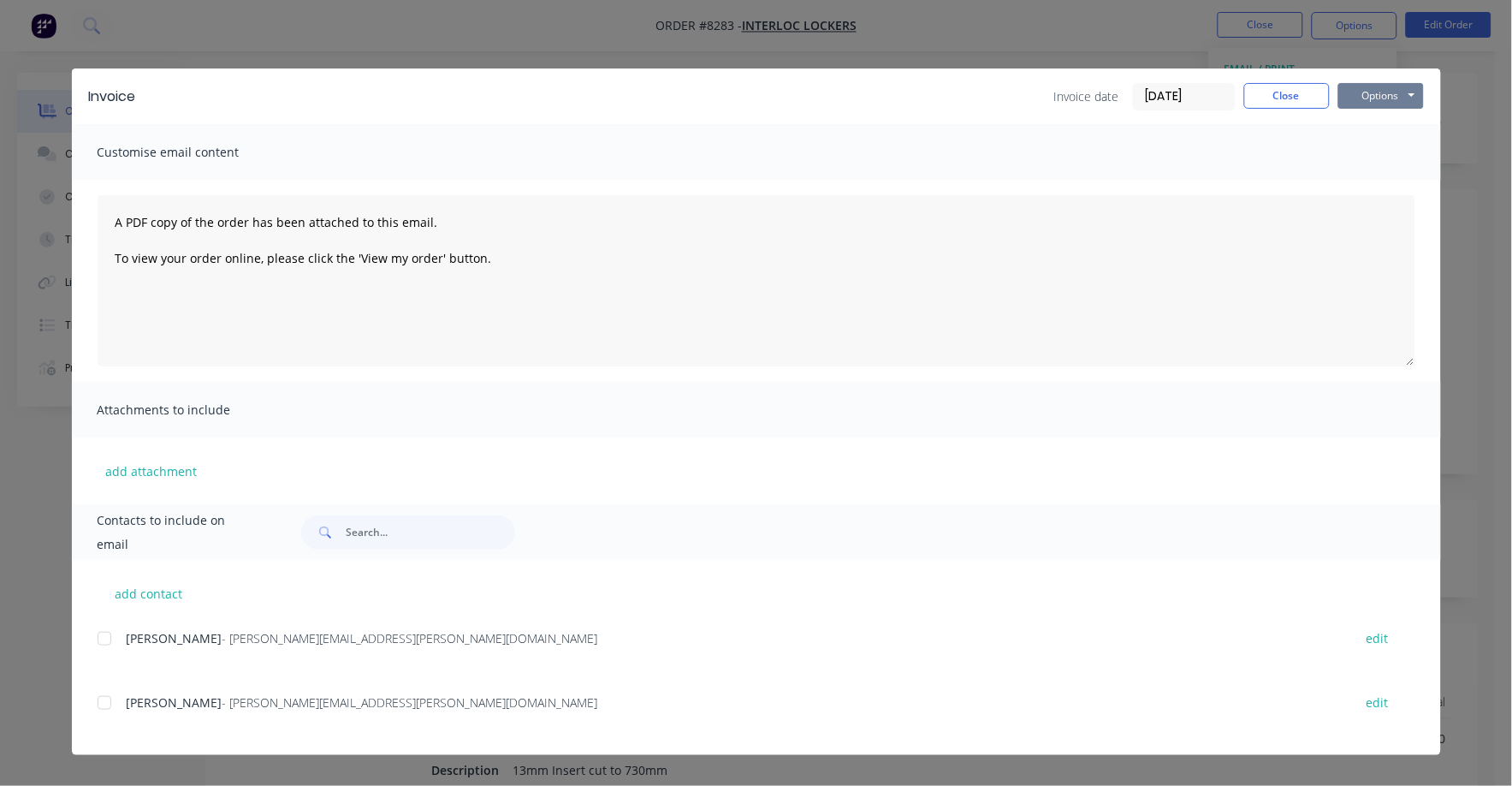
click at [1364, 89] on button "Options" at bounding box center [1380, 96] width 86 height 26
click at [1381, 149] on button "Print" at bounding box center [1392, 154] width 110 height 29
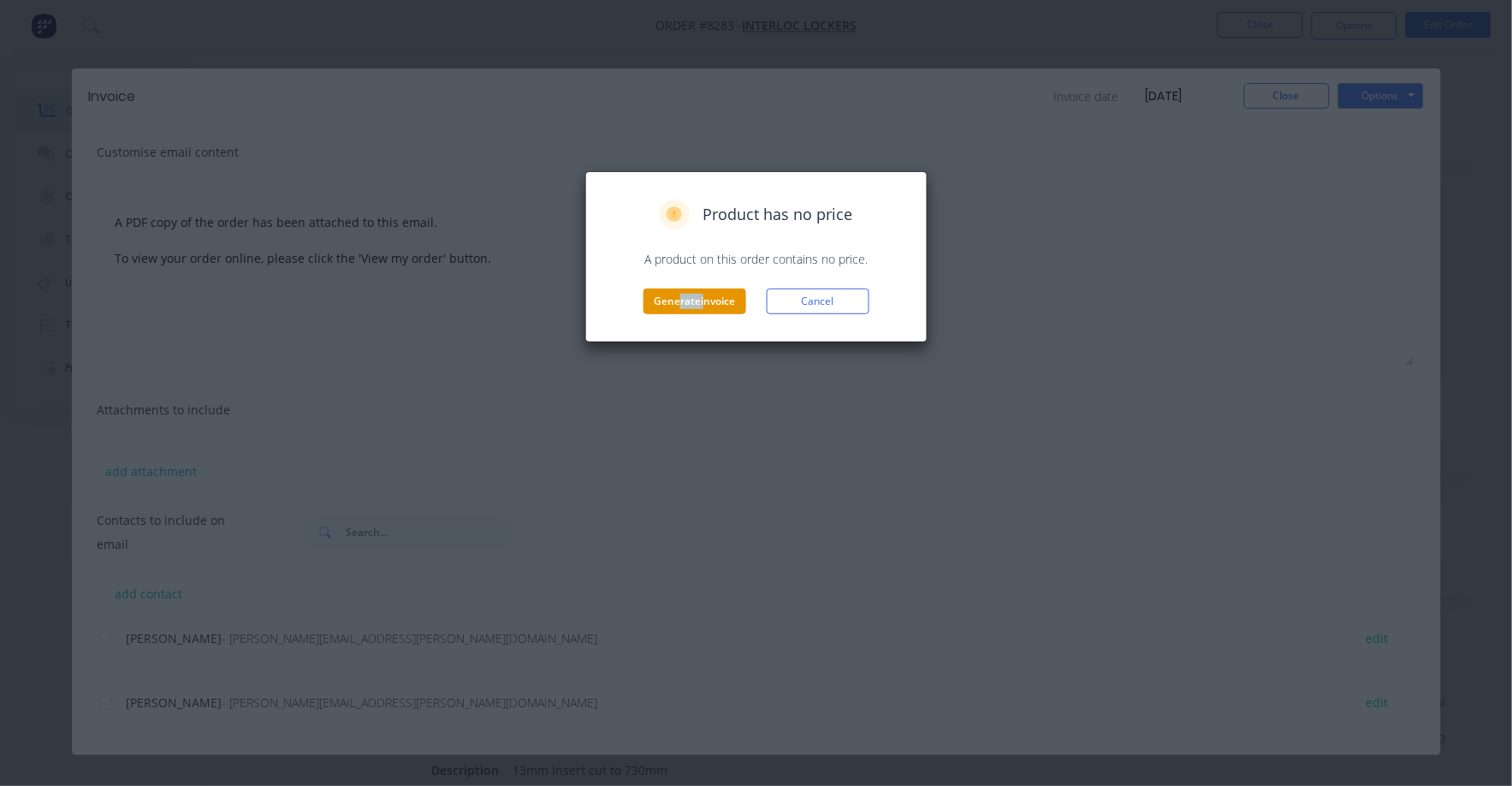
drag, startPoint x: 678, startPoint y: 282, endPoint x: 701, endPoint y: 305, distance: 32.5
click at [701, 305] on div "Product has no price A product on this order contains no price. Generate invoic…" at bounding box center [756, 256] width 306 height 114
click at [701, 305] on button "Generate invoice" at bounding box center [694, 302] width 102 height 26
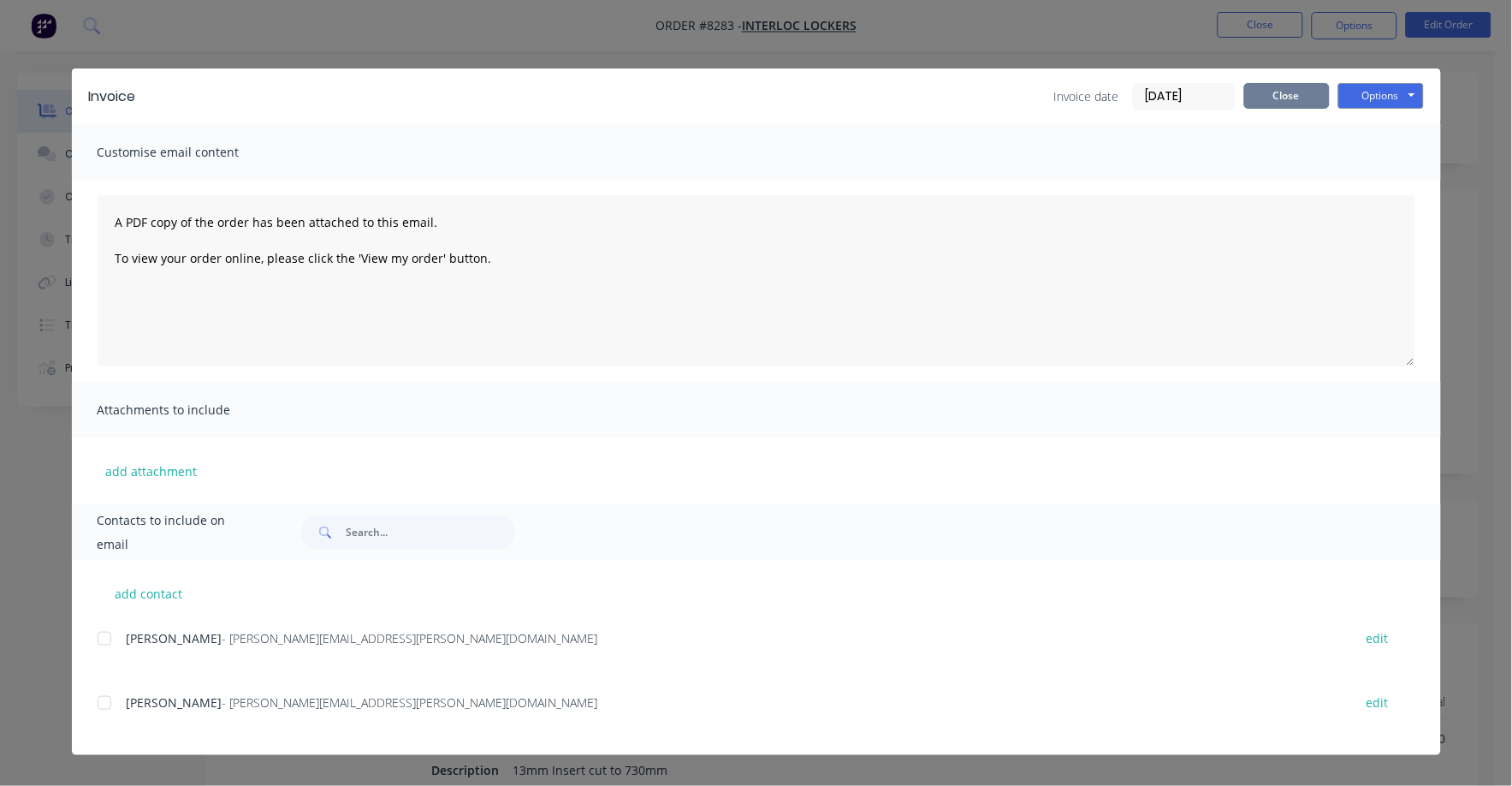
click at [1284, 97] on button "Close" at bounding box center [1286, 96] width 86 height 26
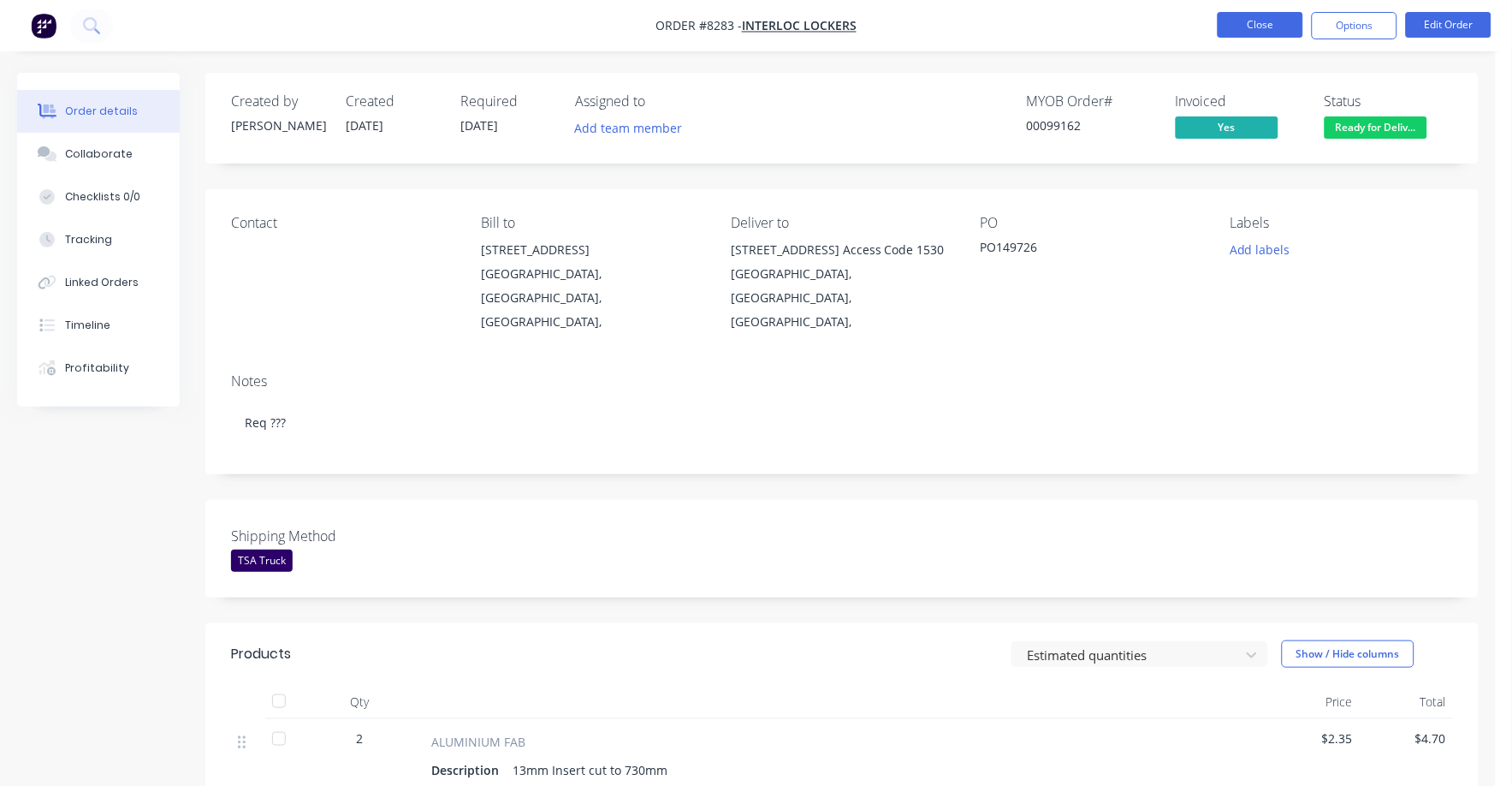
click at [1270, 23] on button "Close" at bounding box center [1260, 25] width 86 height 26
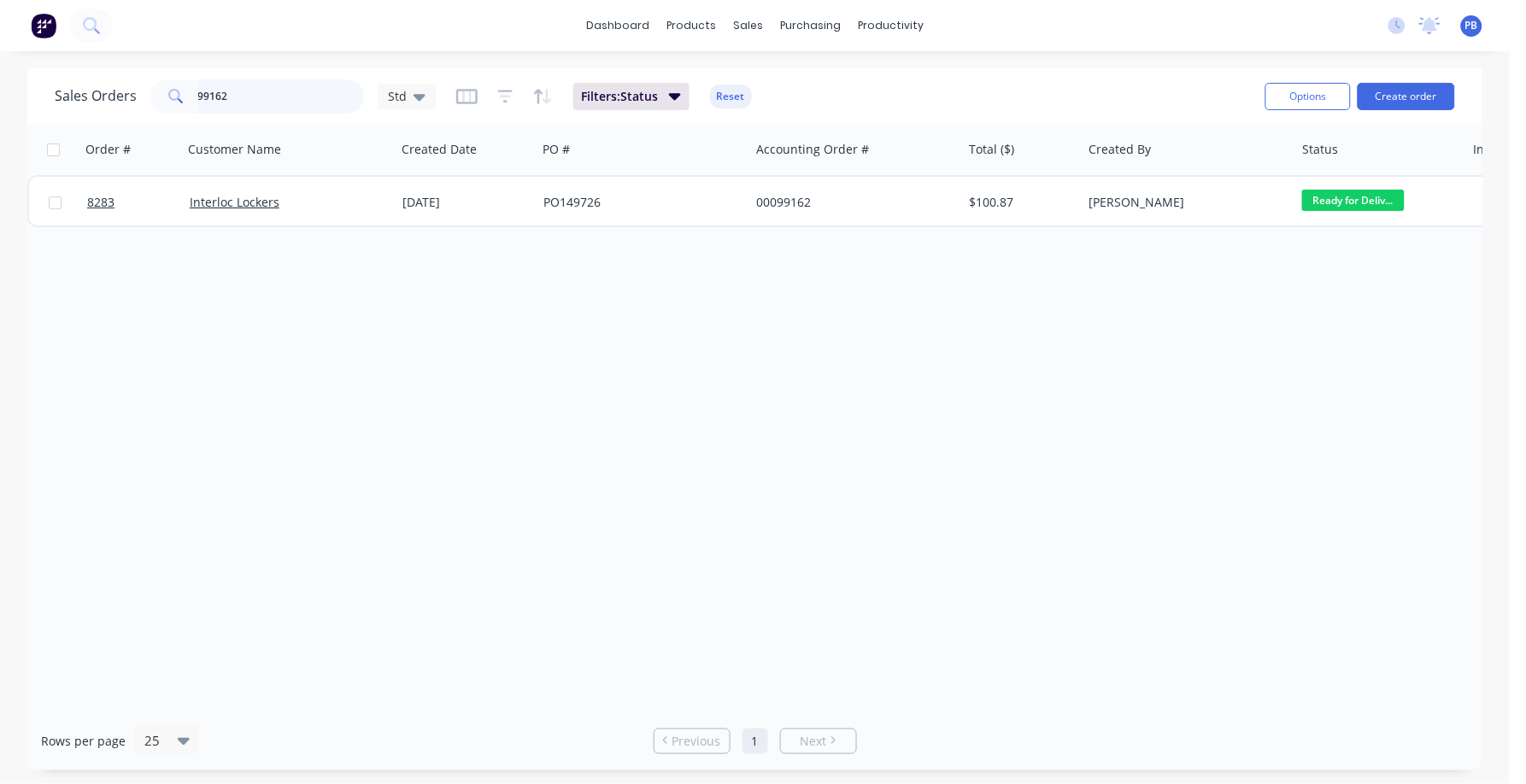
click at [305, 105] on input "99162" at bounding box center [281, 96] width 167 height 34
click at [303, 103] on input "99162" at bounding box center [281, 96] width 167 height 34
type input "99020"
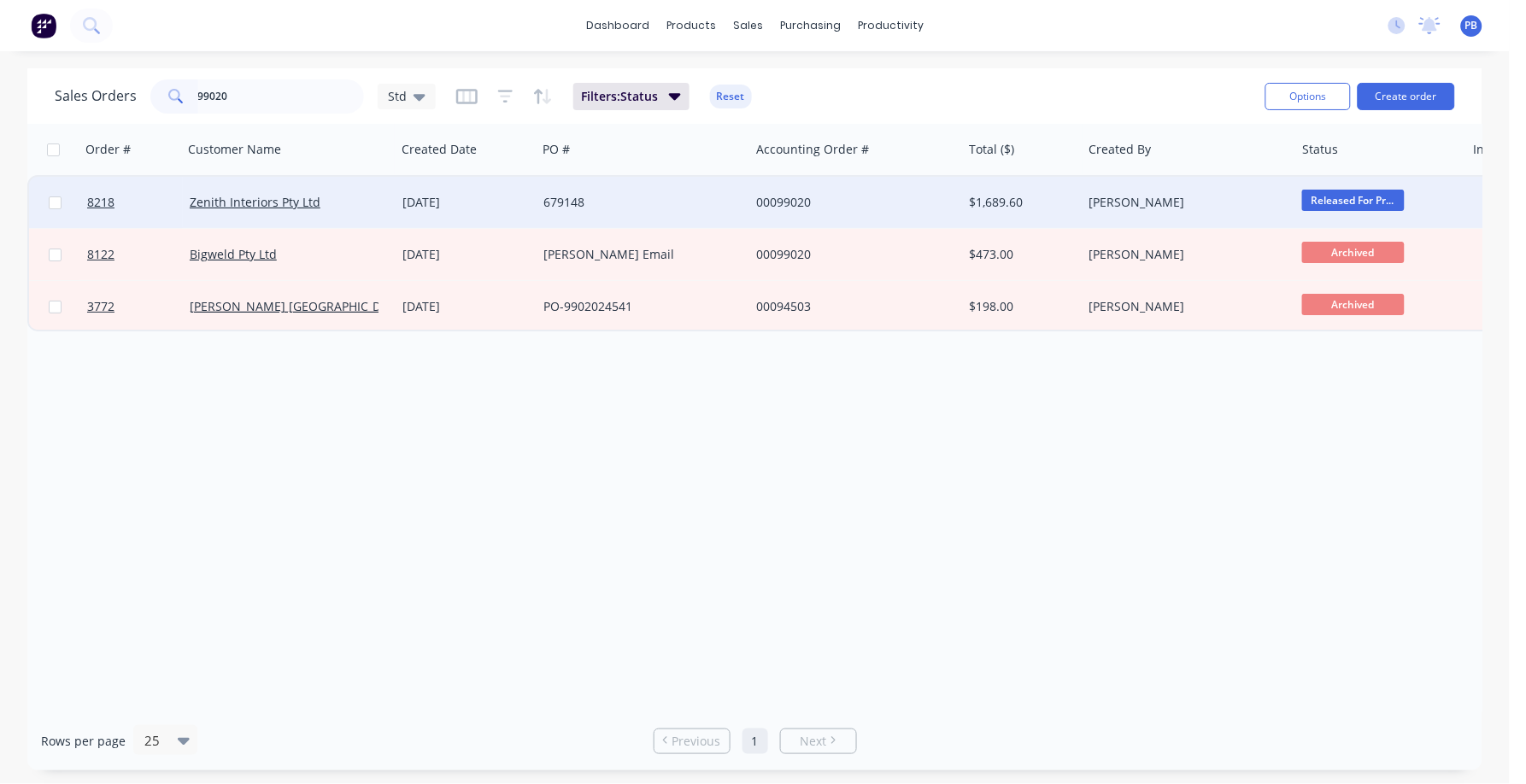
click at [783, 194] on div "00099020" at bounding box center [850, 202] width 190 height 17
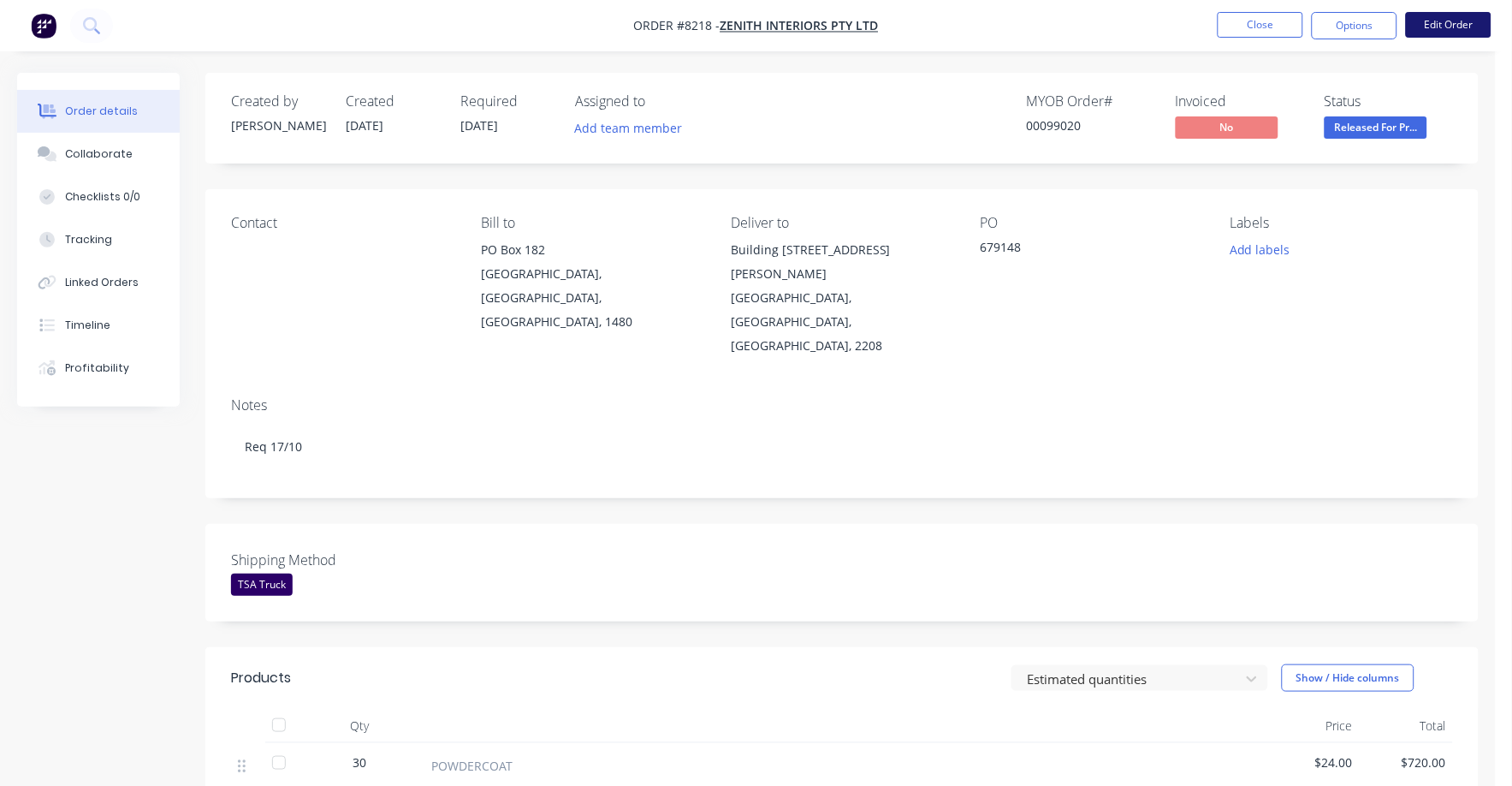
click at [1437, 24] on button "Edit Order" at bounding box center [1448, 25] width 86 height 26
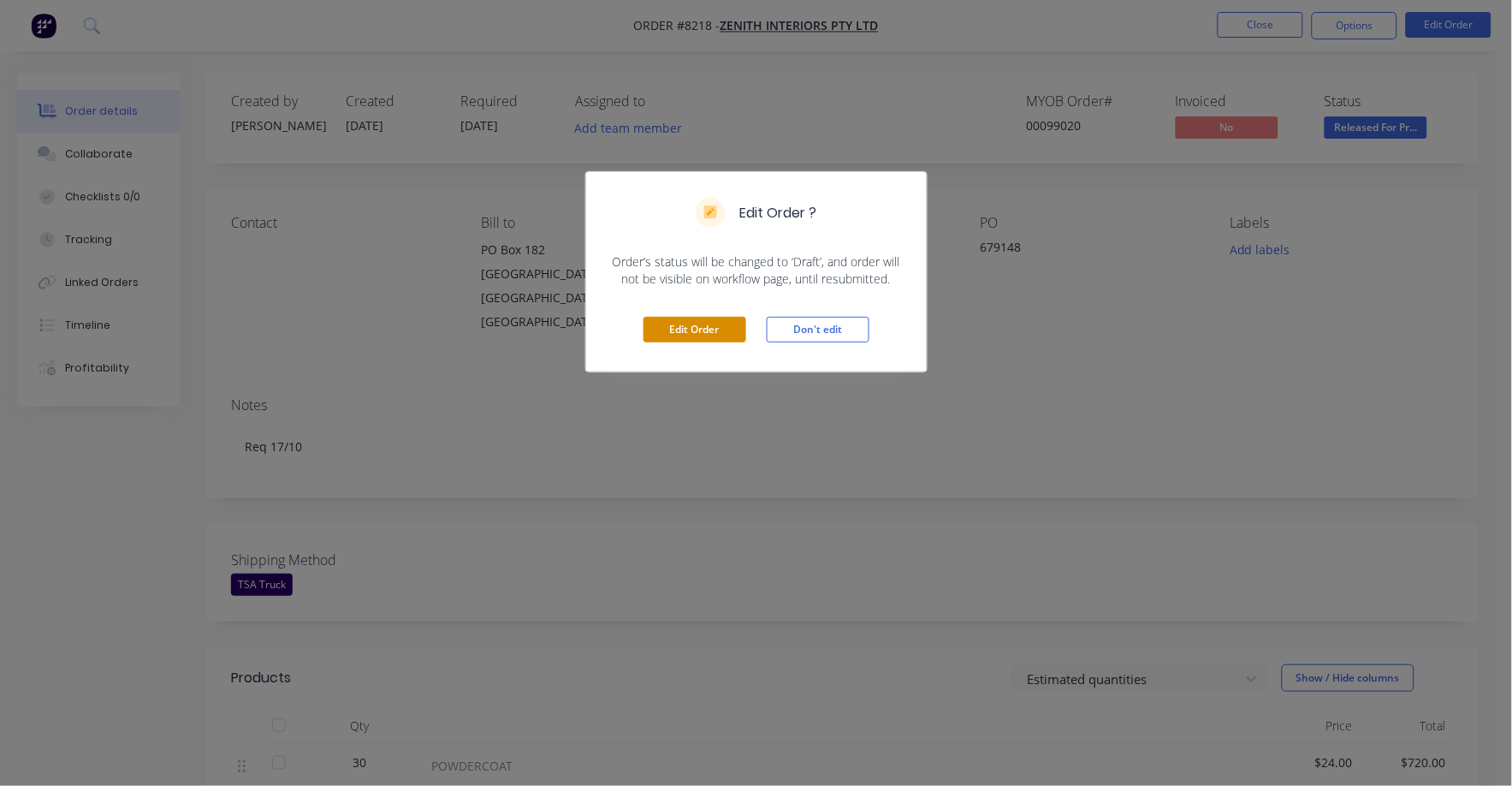
click at [682, 322] on button "Edit Order" at bounding box center [694, 329] width 102 height 26
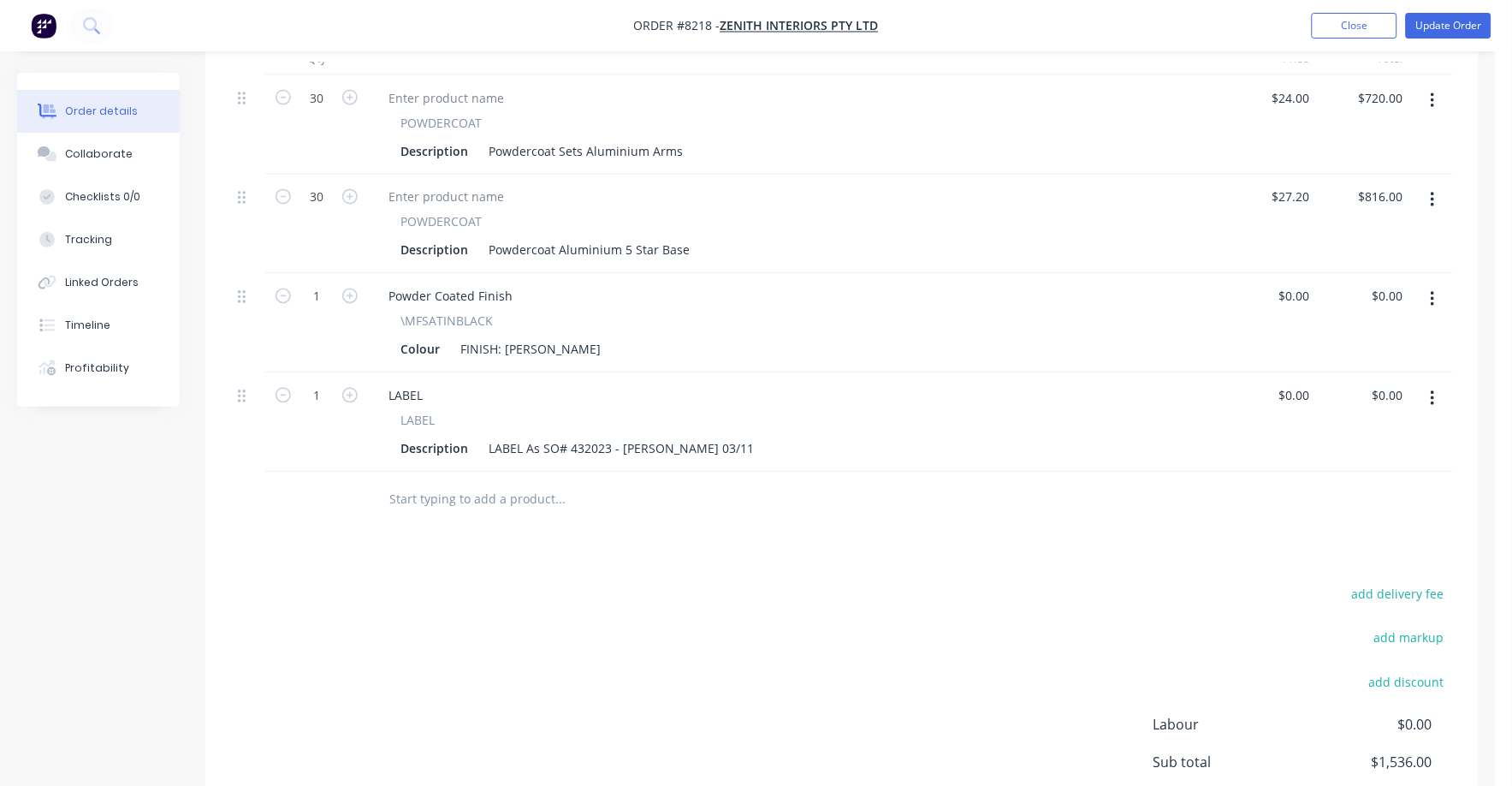
scroll to position [749, 0]
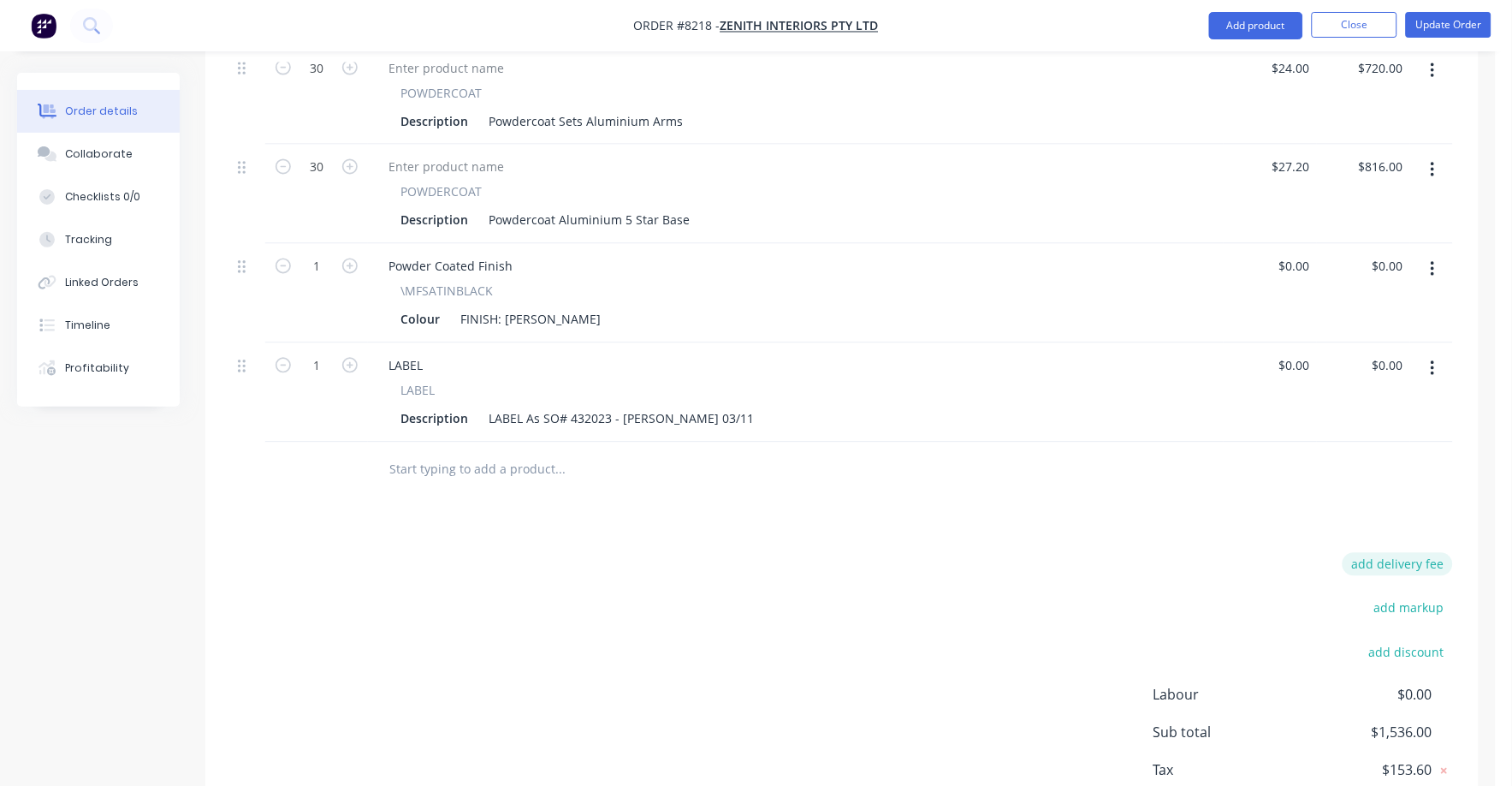
click at [1418, 554] on button "add delivery fee" at bounding box center [1398, 565] width 111 height 23
type input "75"
click input "submit" at bounding box center [0, 0] width 0 height 0
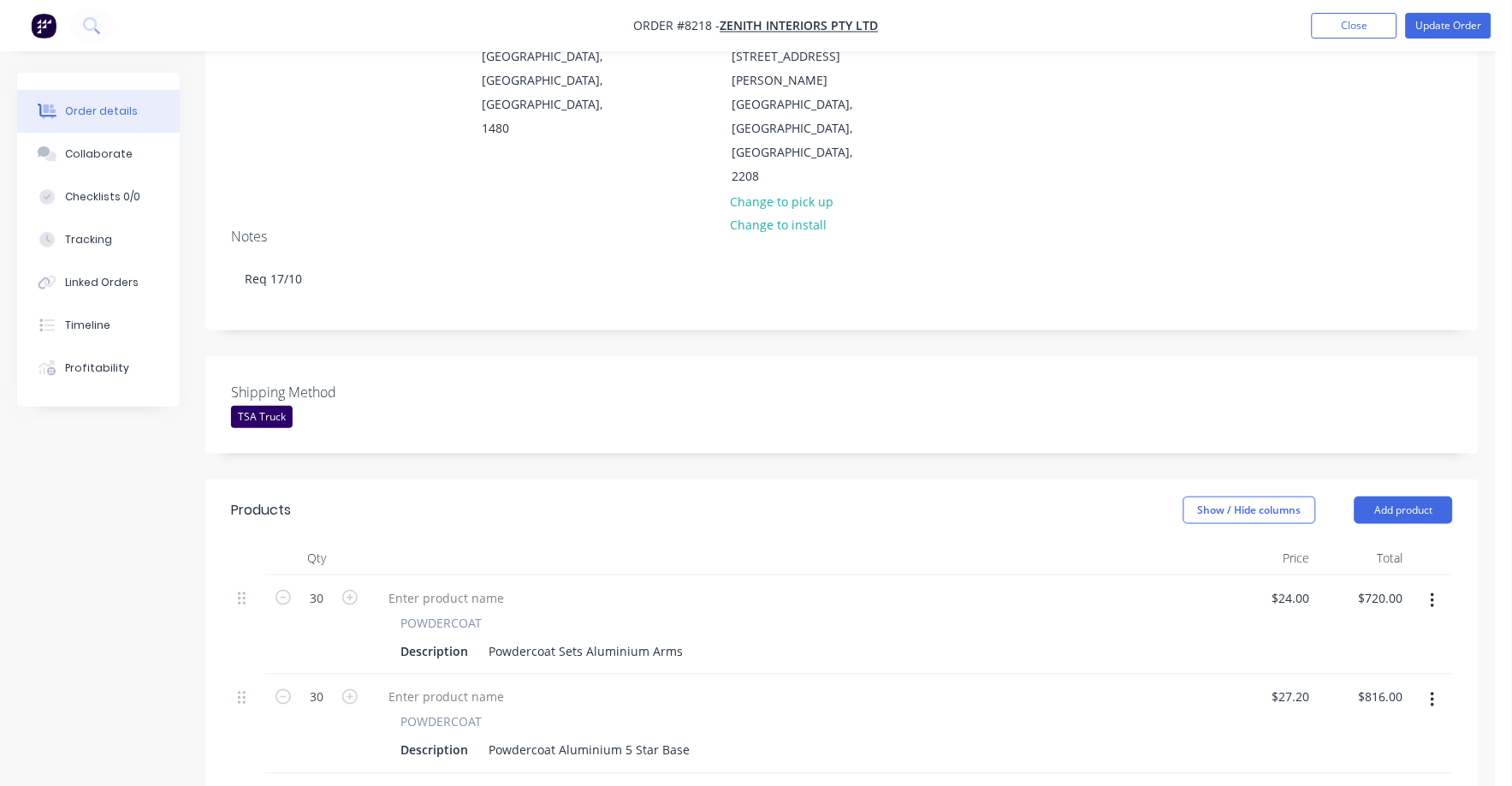
scroll to position [213, 0]
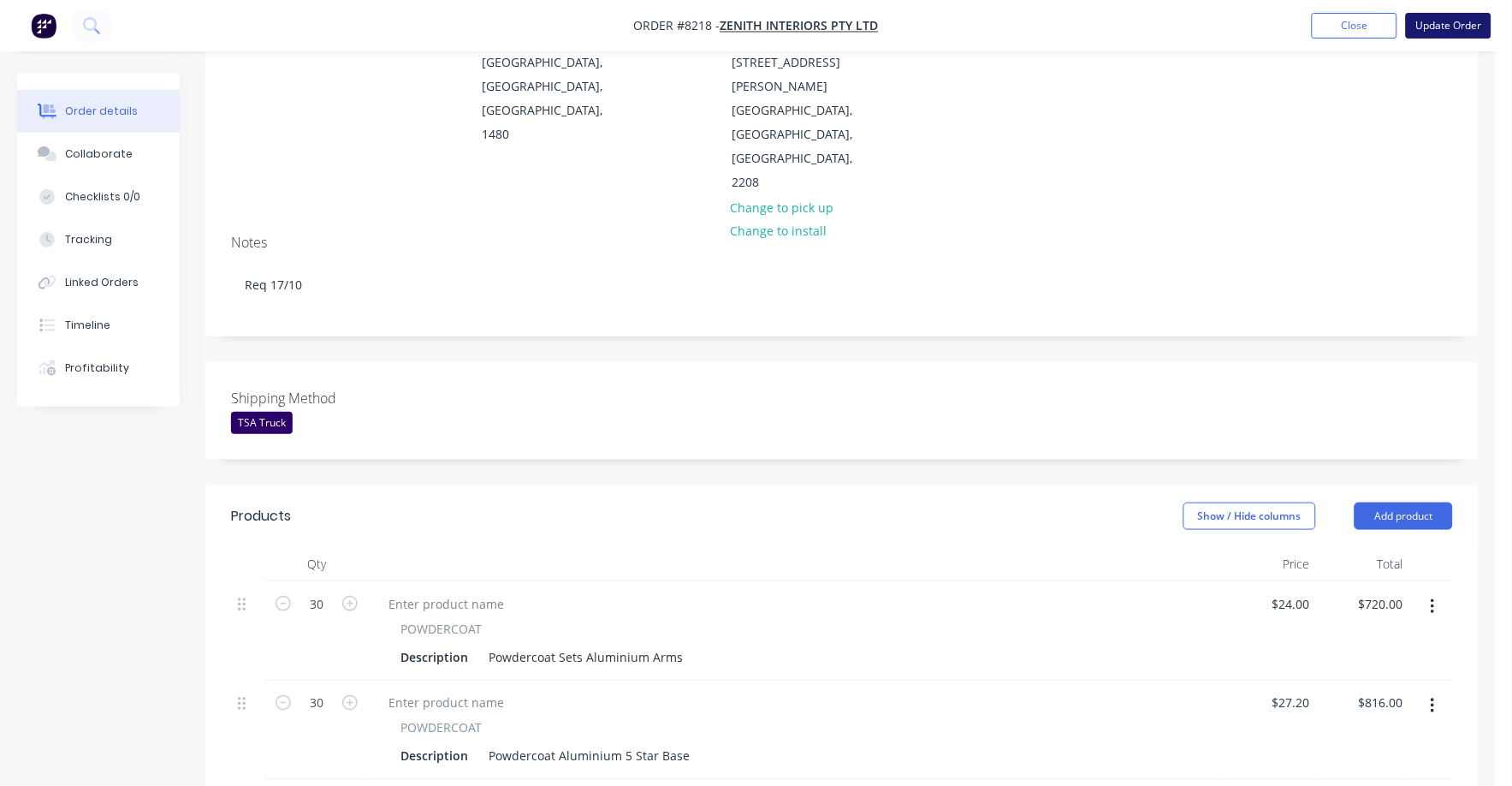
click at [1457, 21] on button "Update Order" at bounding box center [1448, 26] width 86 height 26
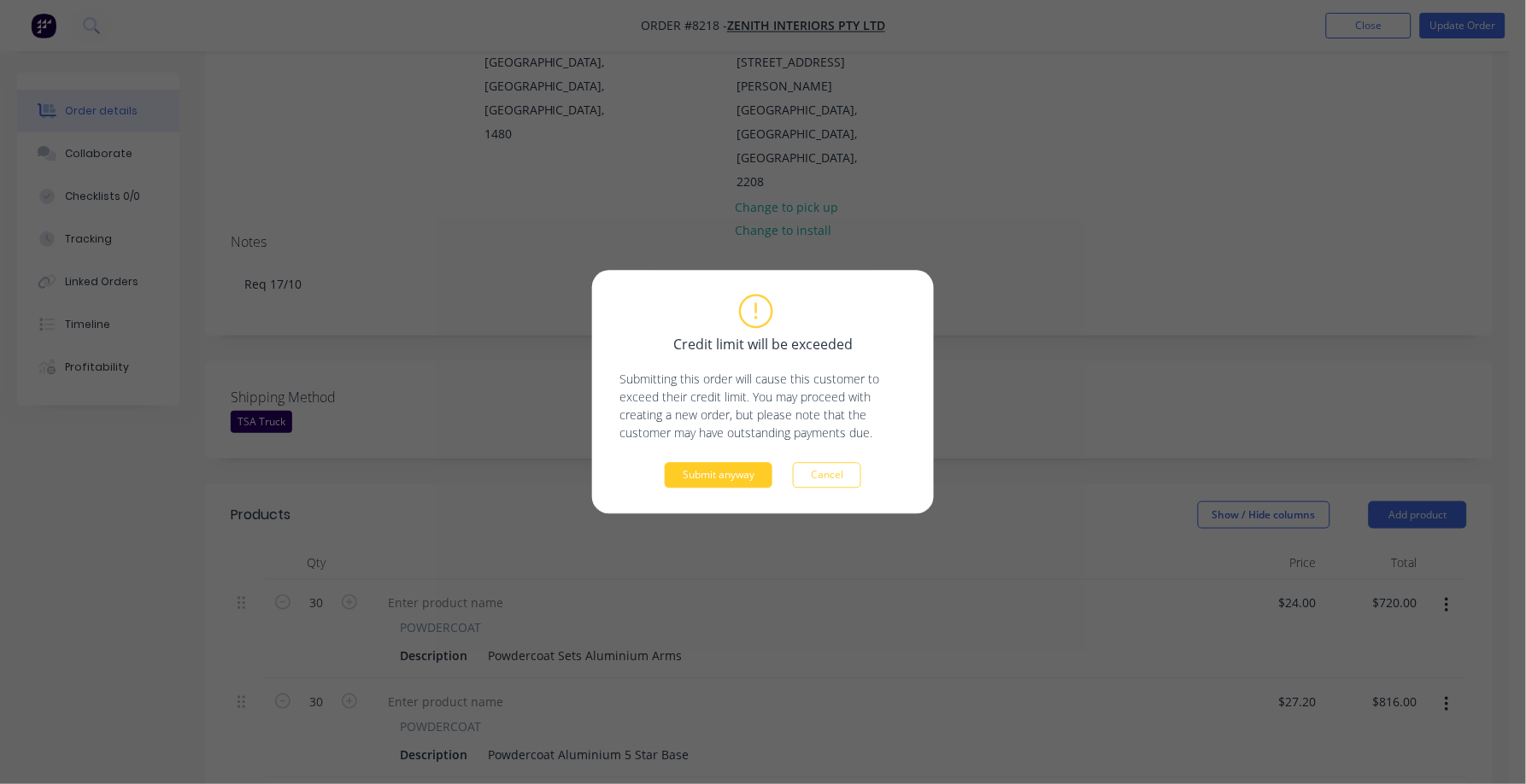
click at [715, 478] on button "Submit anyway" at bounding box center [718, 476] width 108 height 26
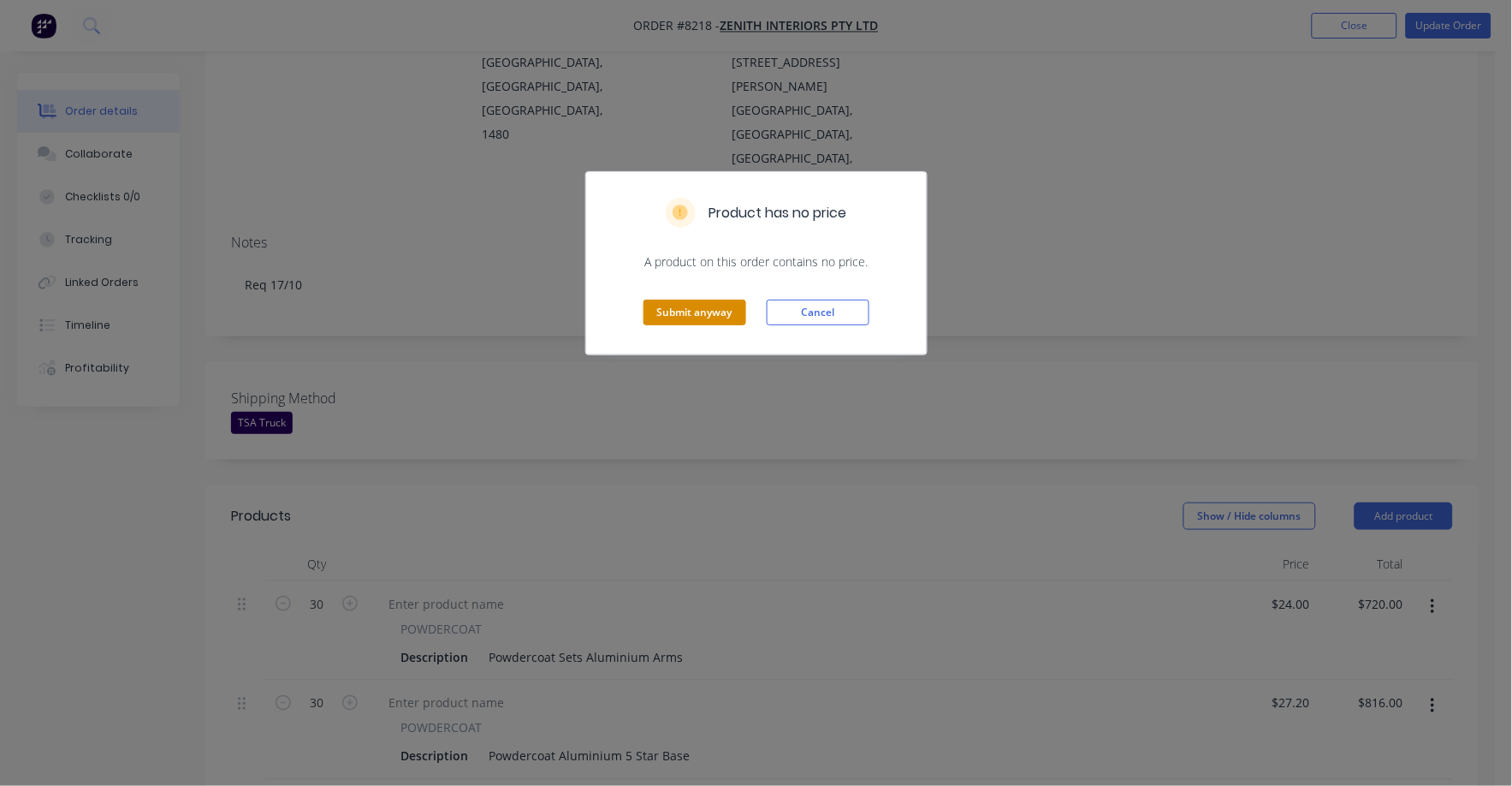
click at [672, 313] on button "Submit anyway" at bounding box center [694, 313] width 102 height 26
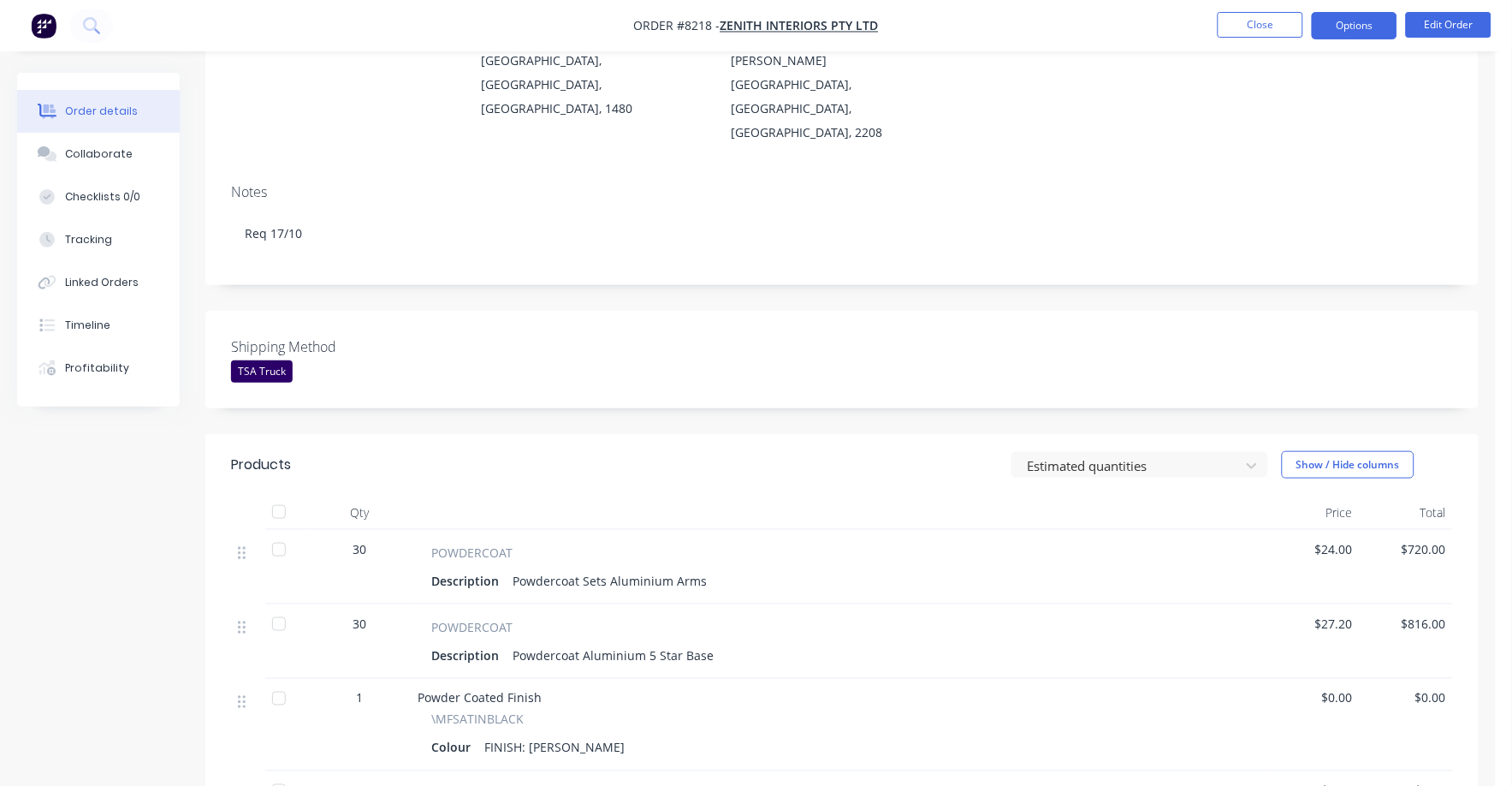
click at [1361, 24] on button "Options" at bounding box center [1354, 26] width 86 height 28
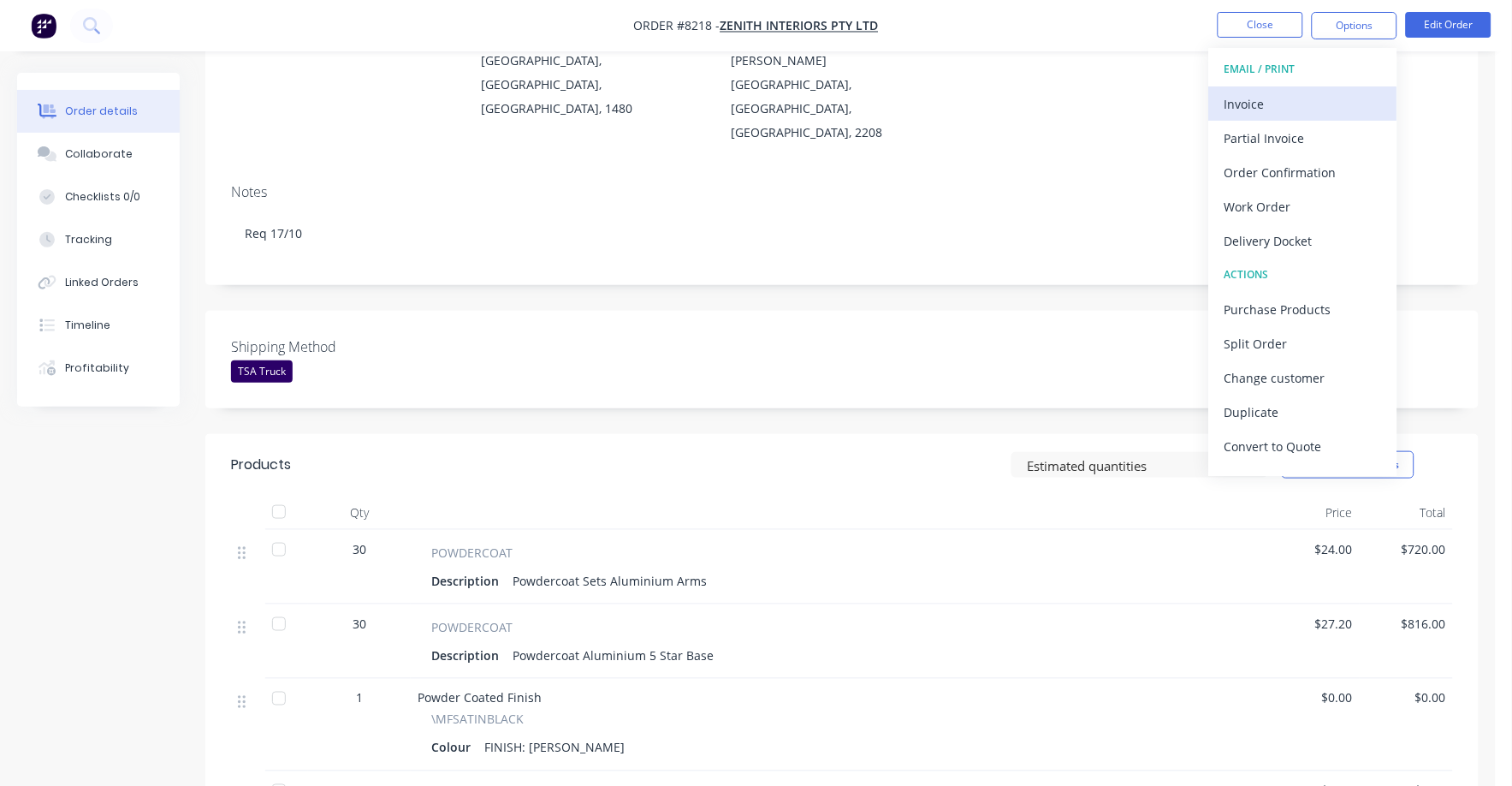
click at [1255, 106] on div "Invoice" at bounding box center [1303, 103] width 158 height 25
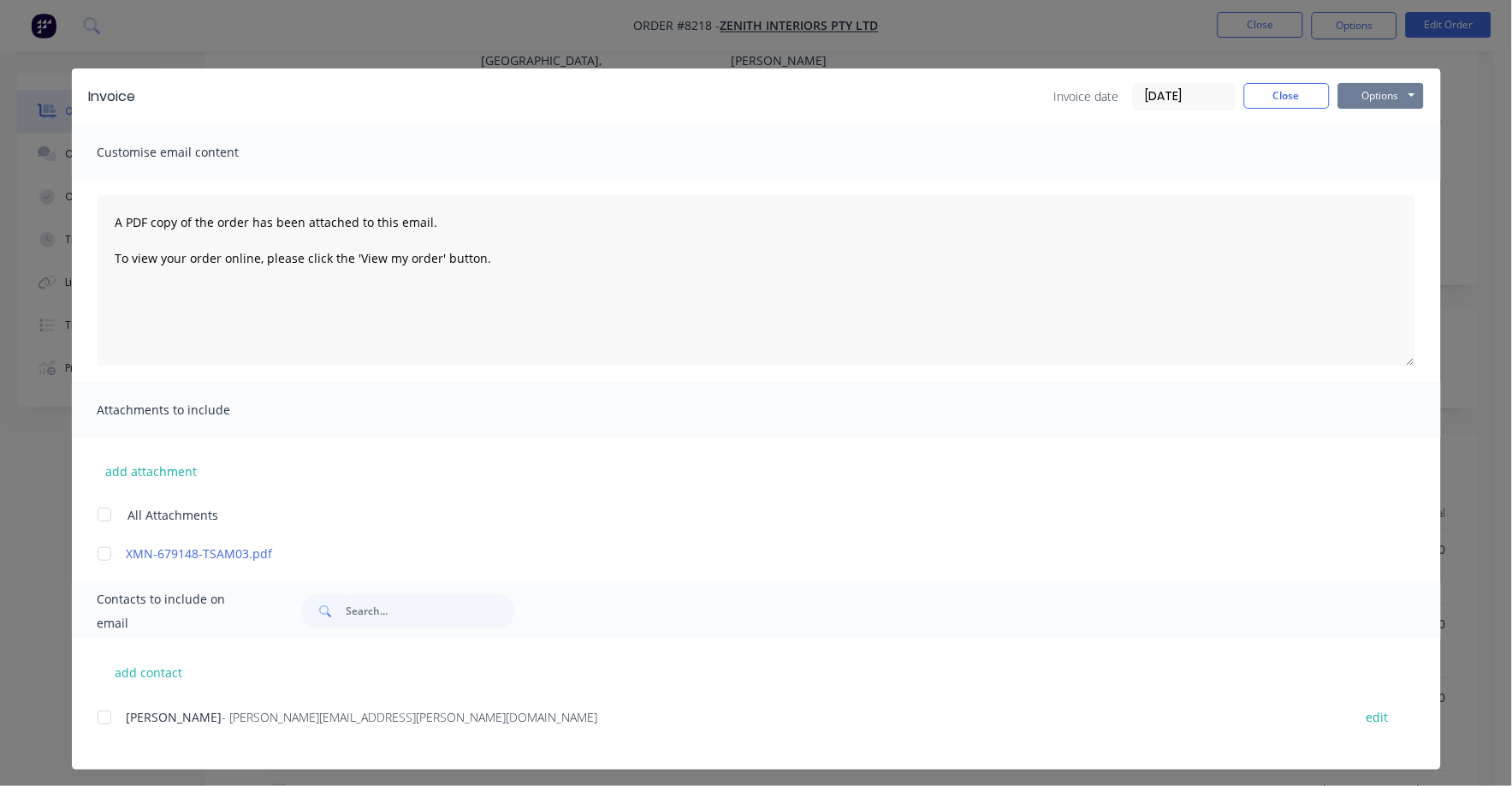
drag, startPoint x: 1350, startPoint y: 89, endPoint x: 1350, endPoint y: 109, distance: 20.0
click at [1350, 92] on button "Options" at bounding box center [1380, 96] width 86 height 26
click at [1351, 143] on button "Print" at bounding box center [1392, 154] width 110 height 29
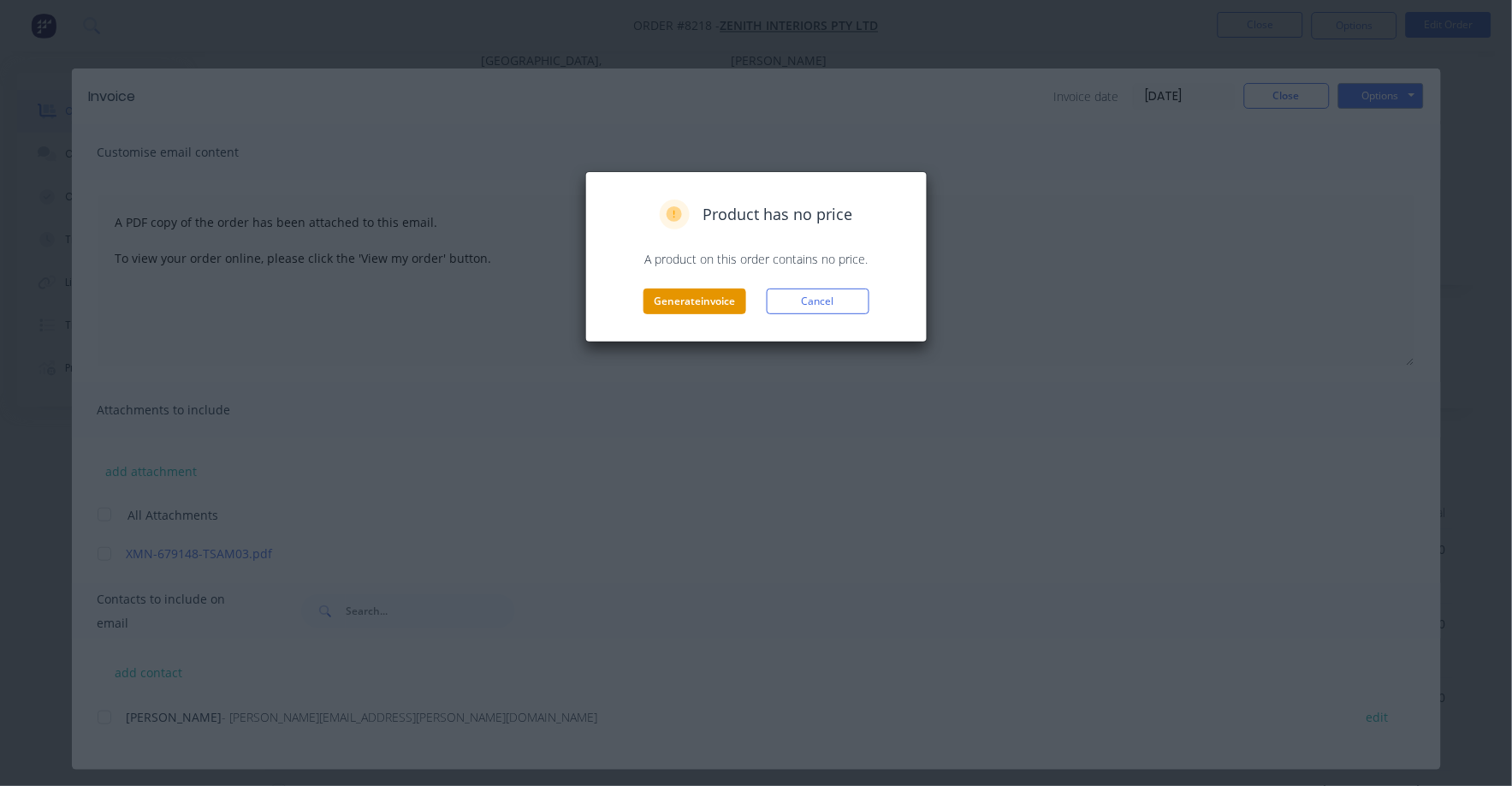
click at [710, 300] on button "Generate invoice" at bounding box center [694, 302] width 102 height 26
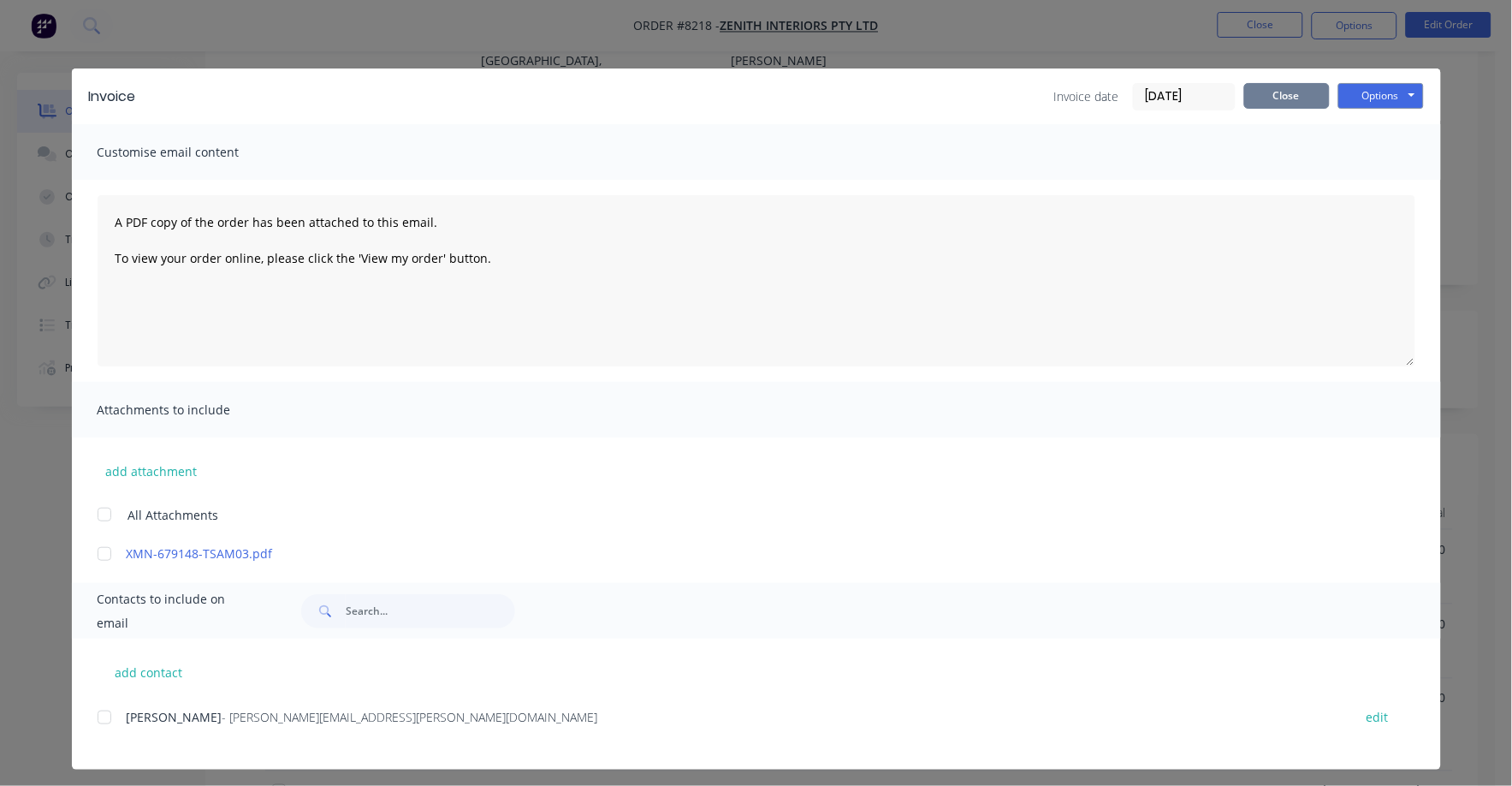
click at [1277, 102] on button "Close" at bounding box center [1286, 96] width 86 height 26
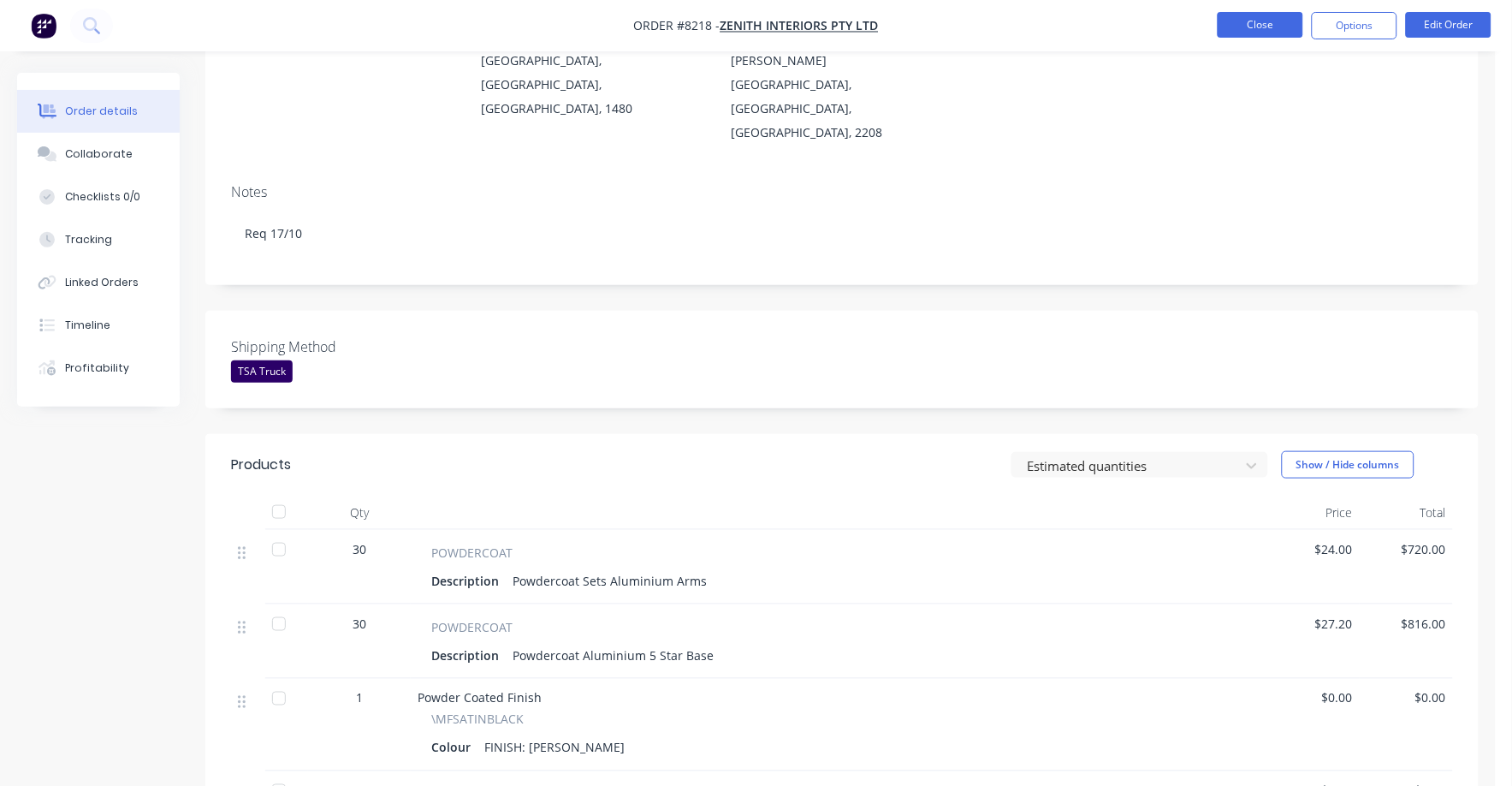
click at [1261, 20] on button "Close" at bounding box center [1260, 25] width 86 height 26
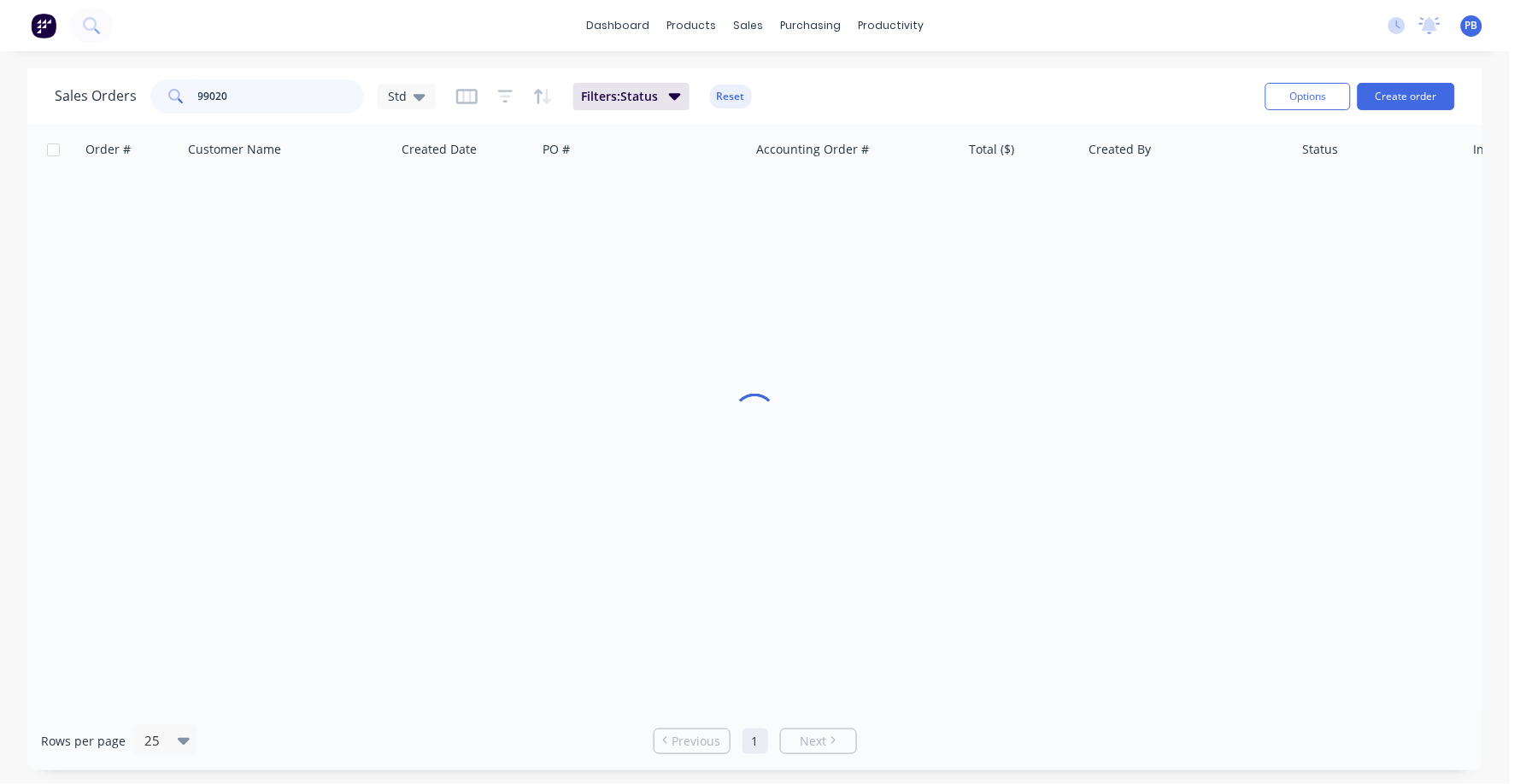
drag, startPoint x: 306, startPoint y: 87, endPoint x: 136, endPoint y: 78, distance: 170.2
click at [136, 79] on div "Sales Orders 99020 Std" at bounding box center [245, 96] width 381 height 34
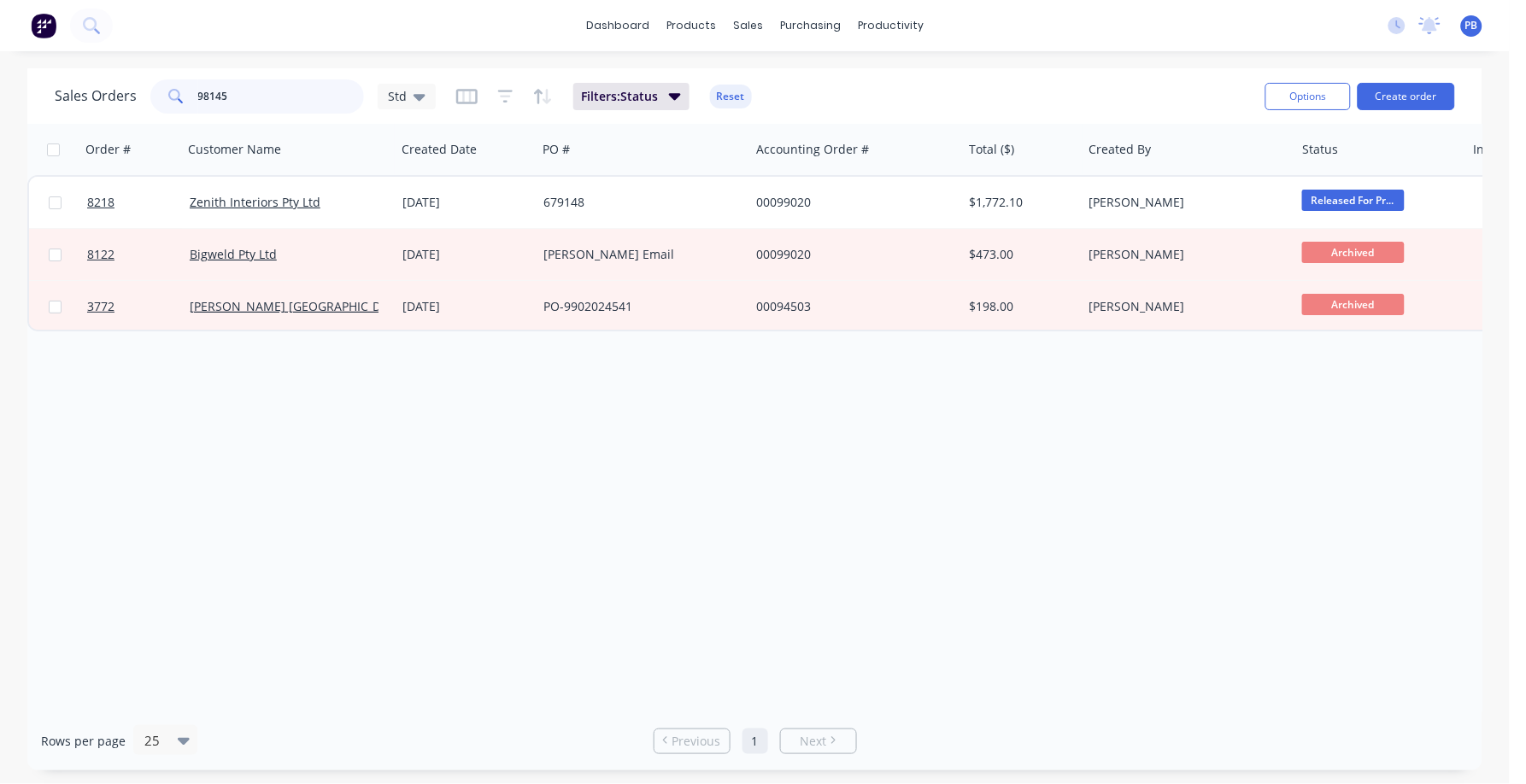
type input "98145"
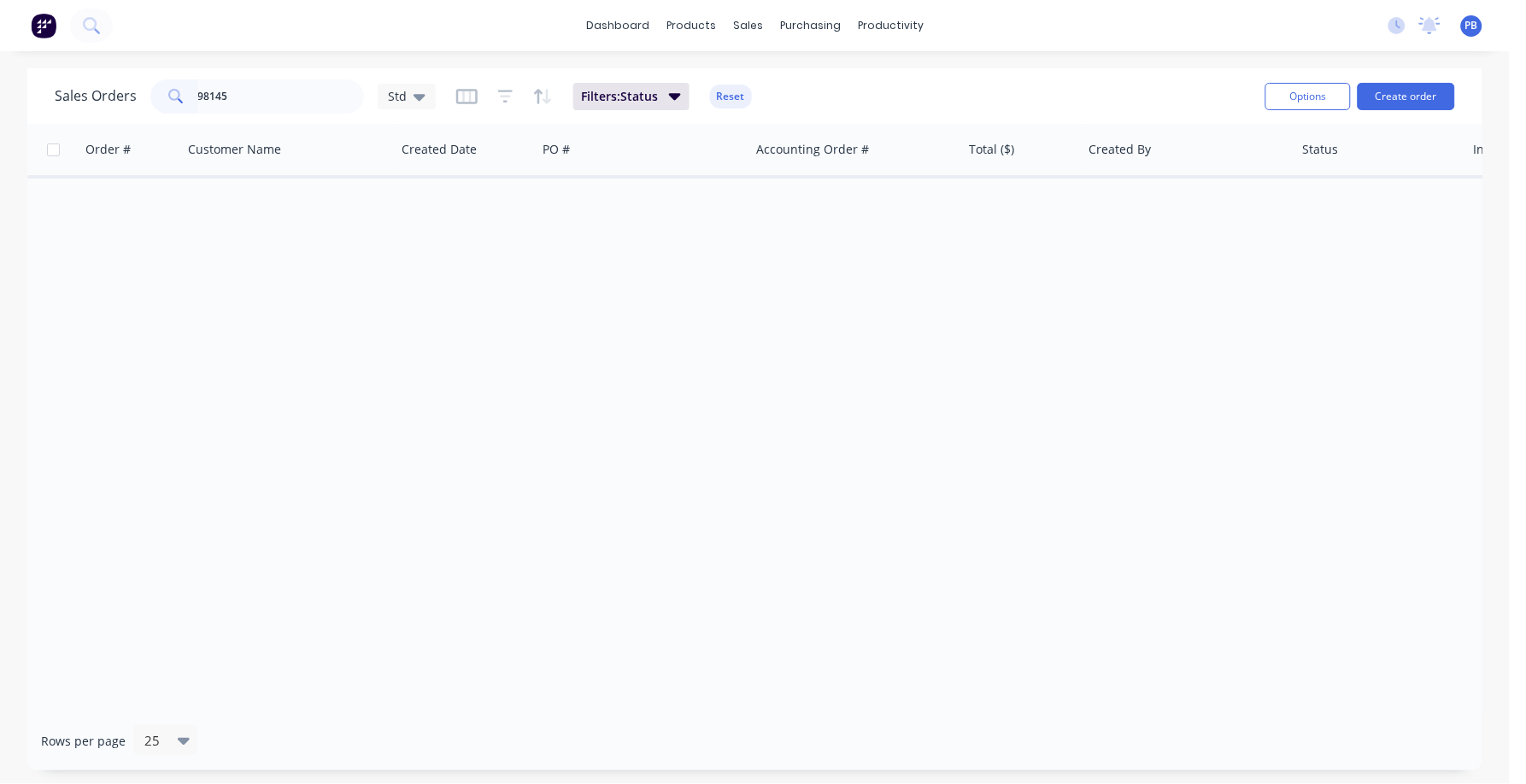
click at [316, 230] on div "Order # Customer Name Created Date PO # Accounting Order # Total ($) Created By…" at bounding box center [755, 418] width 1454 height 588
click at [728, 93] on button "Reset" at bounding box center [730, 97] width 41 height 24
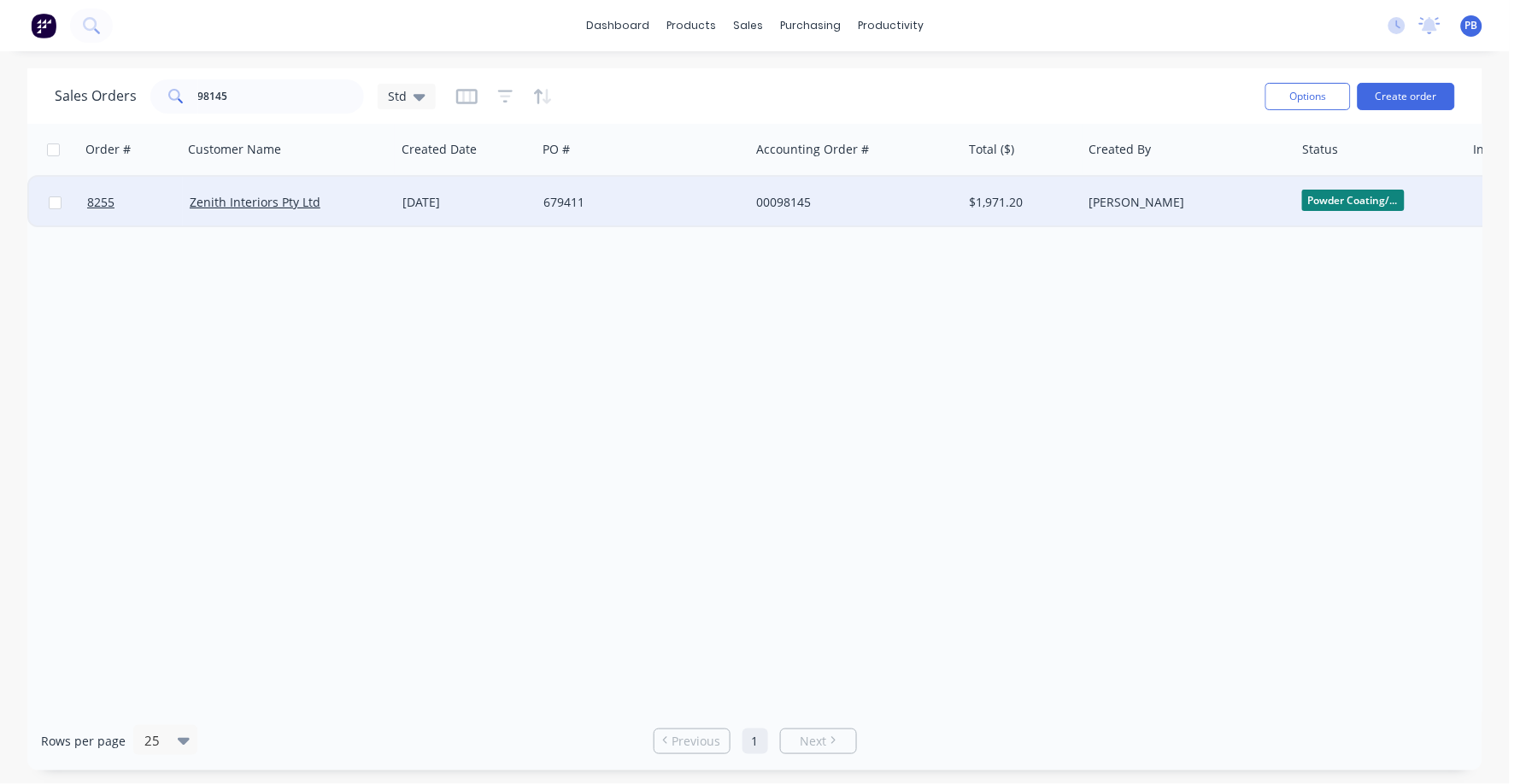
click at [781, 194] on div "00098145" at bounding box center [850, 202] width 190 height 17
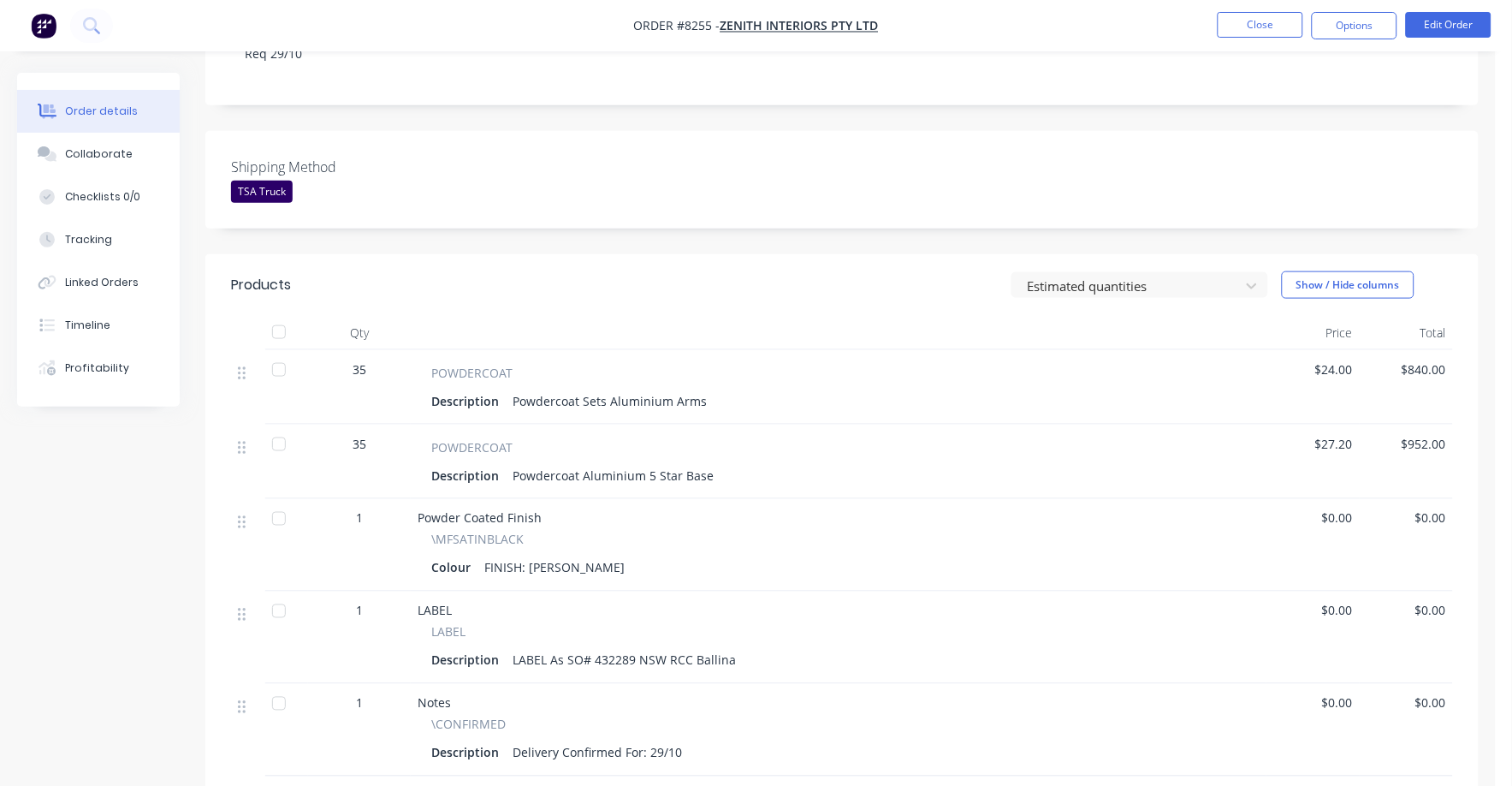
scroll to position [535, 0]
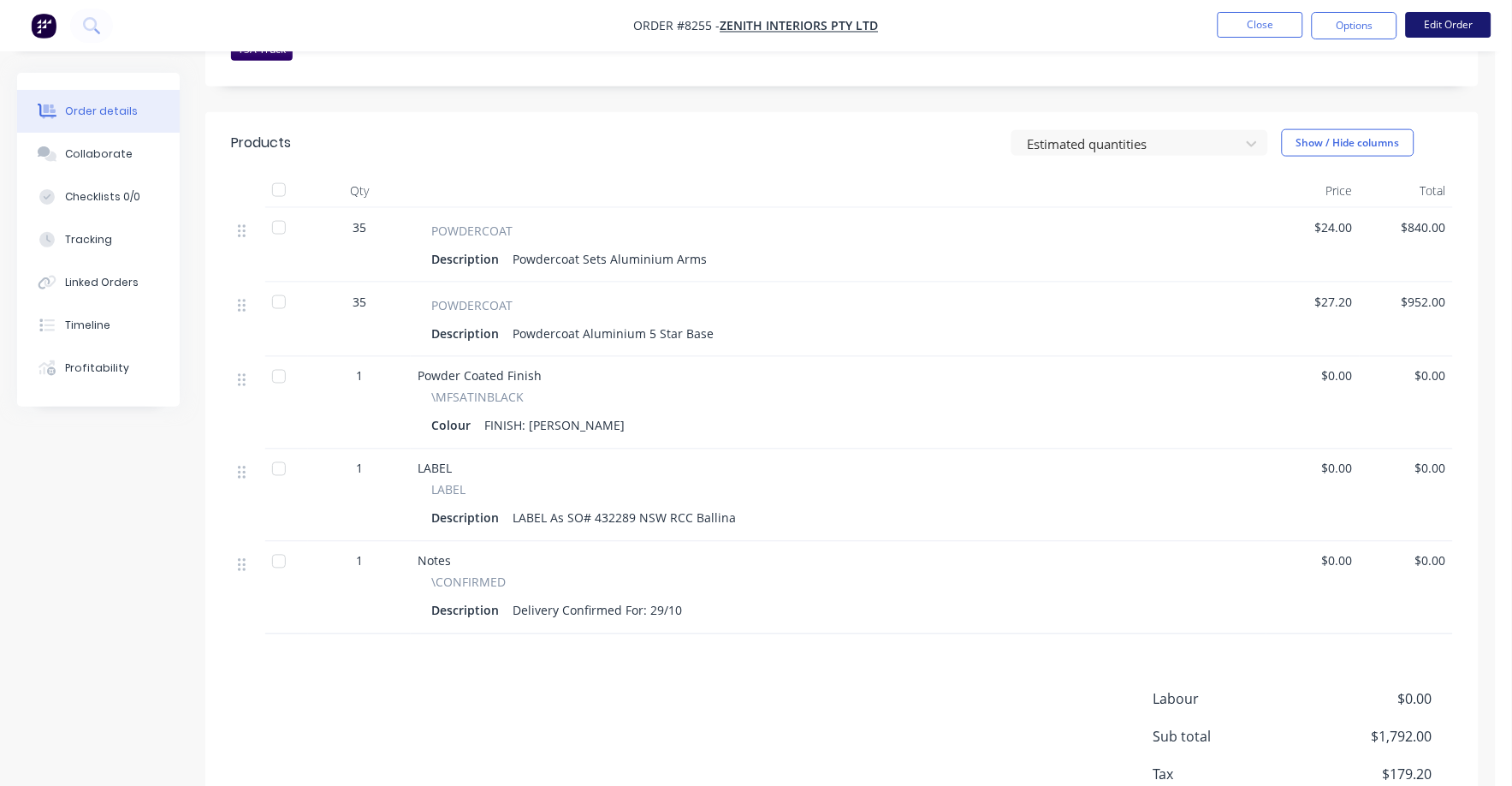
click at [1443, 21] on button "Edit Order" at bounding box center [1448, 25] width 86 height 26
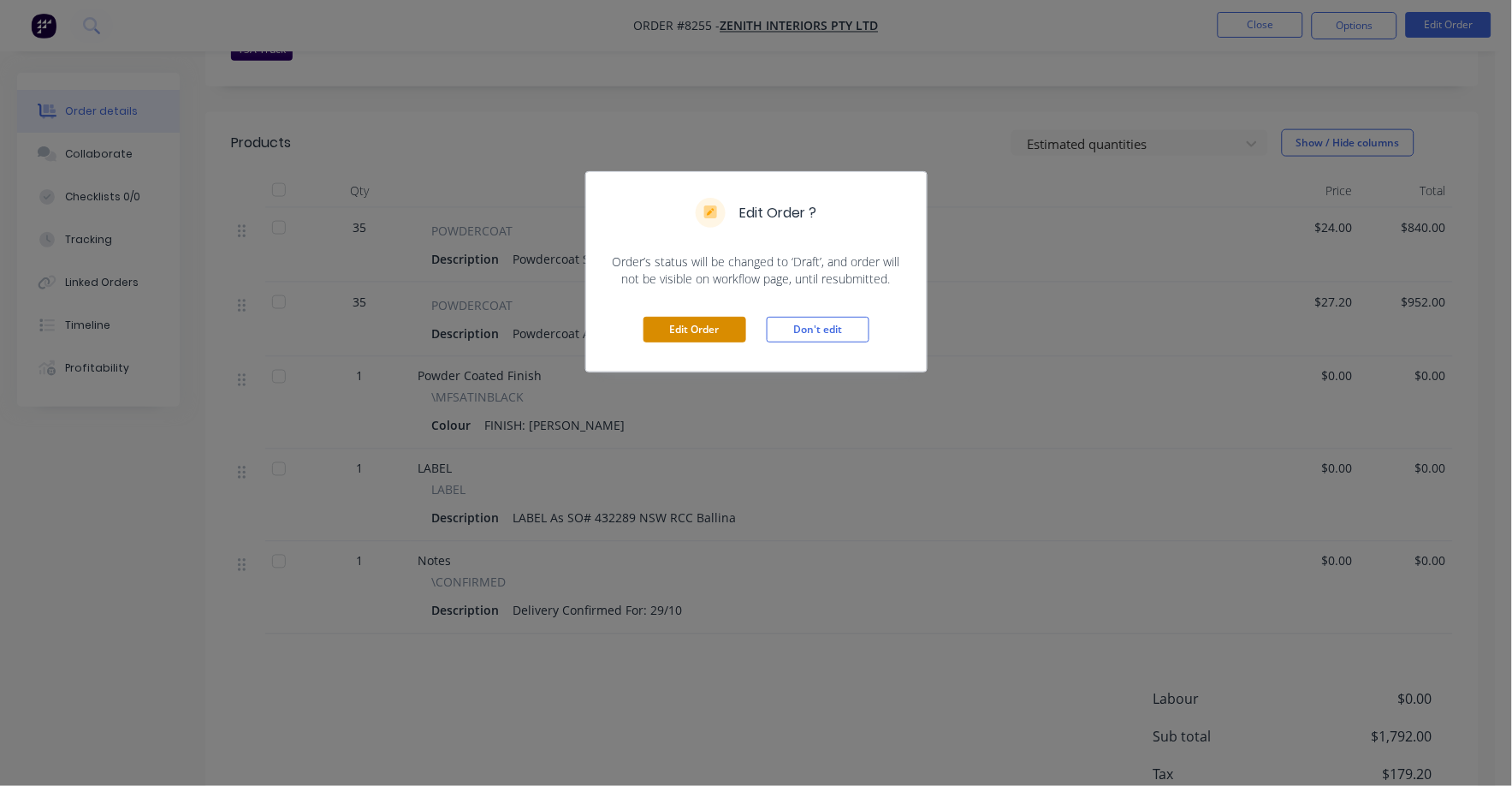
click at [720, 328] on button "Edit Order" at bounding box center [694, 329] width 102 height 26
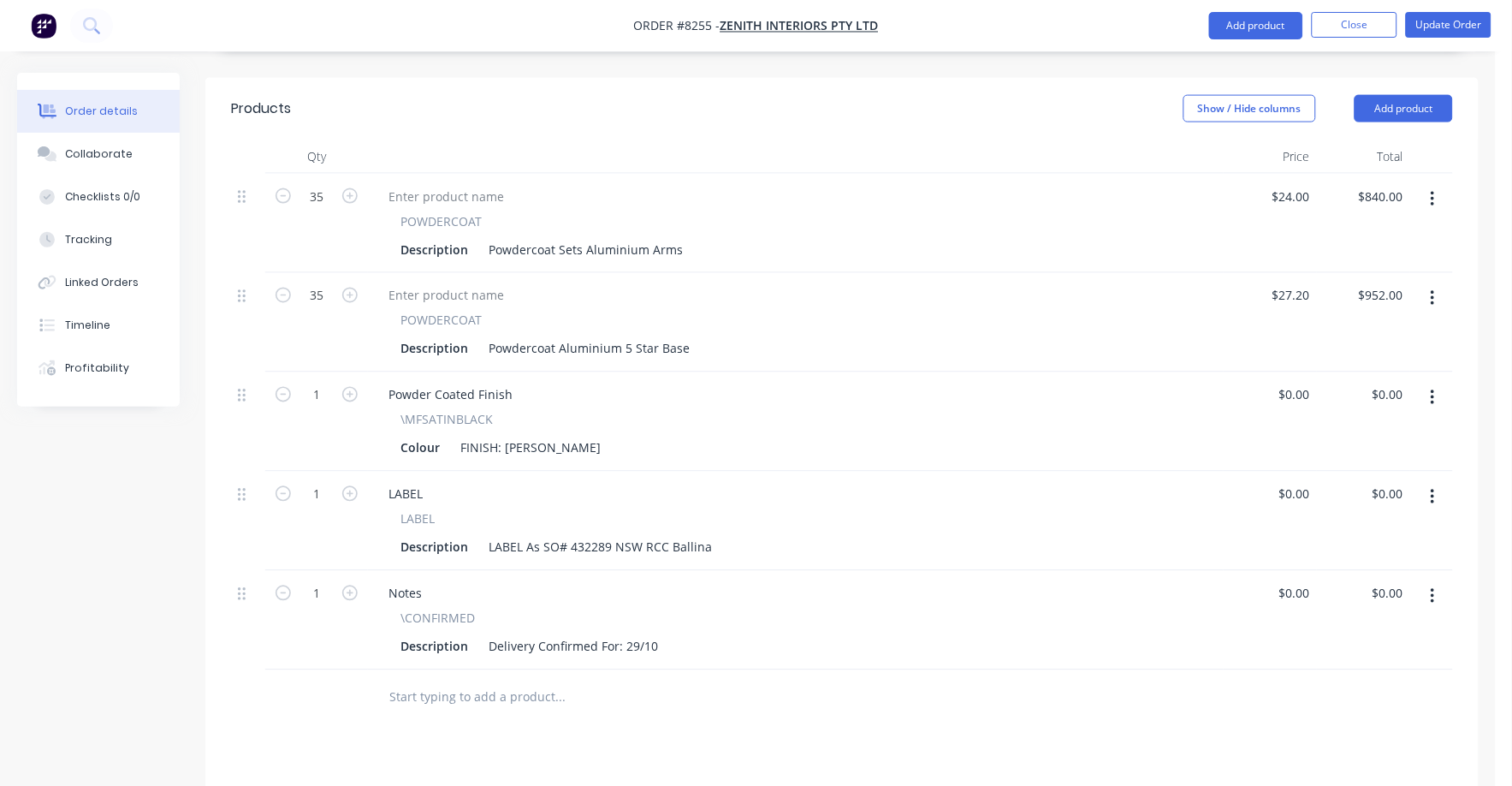
scroll to position [887, 0]
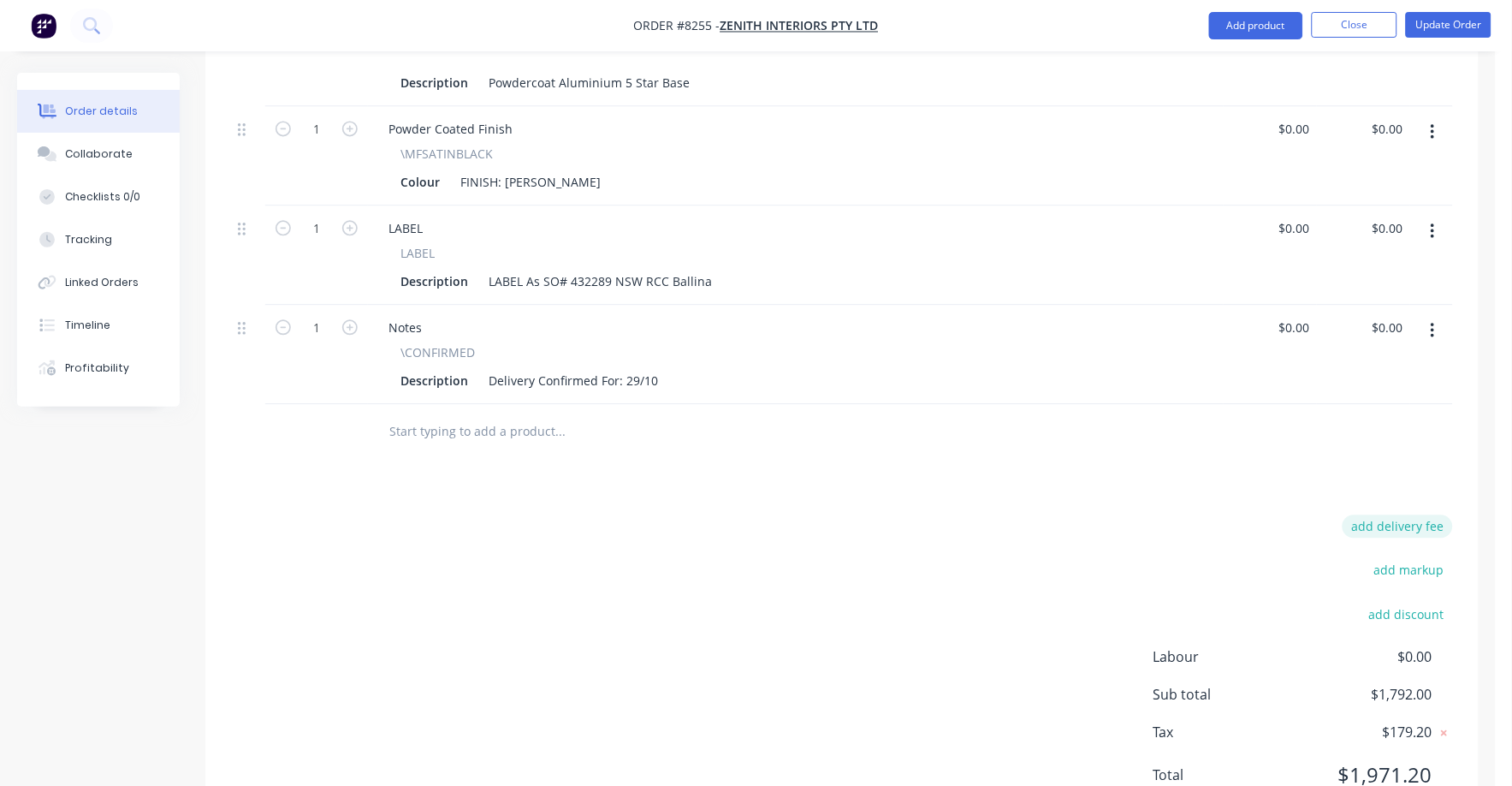
drag, startPoint x: 1406, startPoint y: 437, endPoint x: 1412, endPoint y: 447, distance: 11.7
click at [1408, 442] on div "Products Show / Hide columns Add product Qty Price Total 35 POWDERCOAT Descript…" at bounding box center [842, 322] width 1273 height 1021
click at [1412, 515] on button "add delivery fee" at bounding box center [1398, 526] width 111 height 23
type input "75"
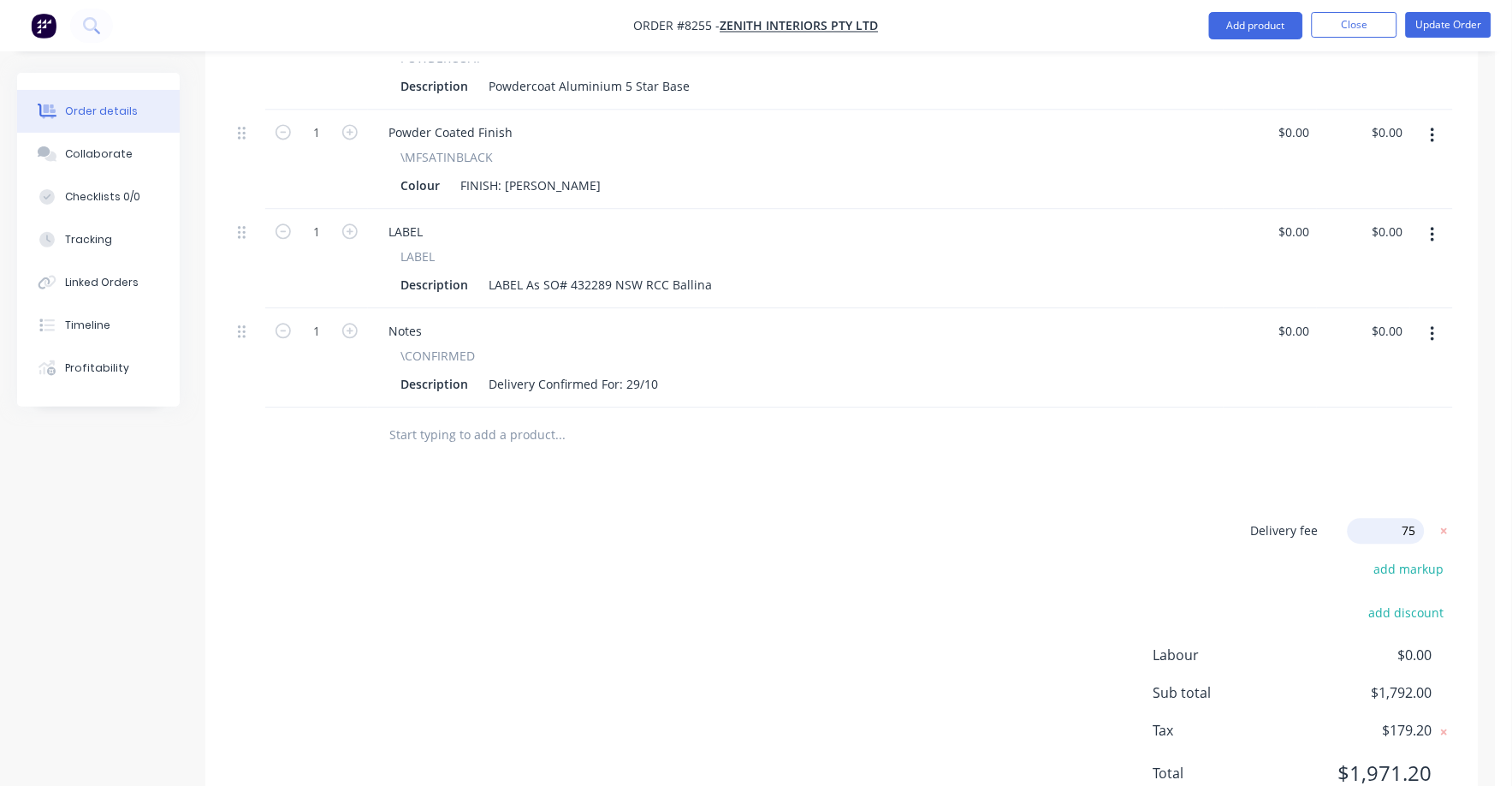
click input "submit" at bounding box center [0, 0] width 0 height 0
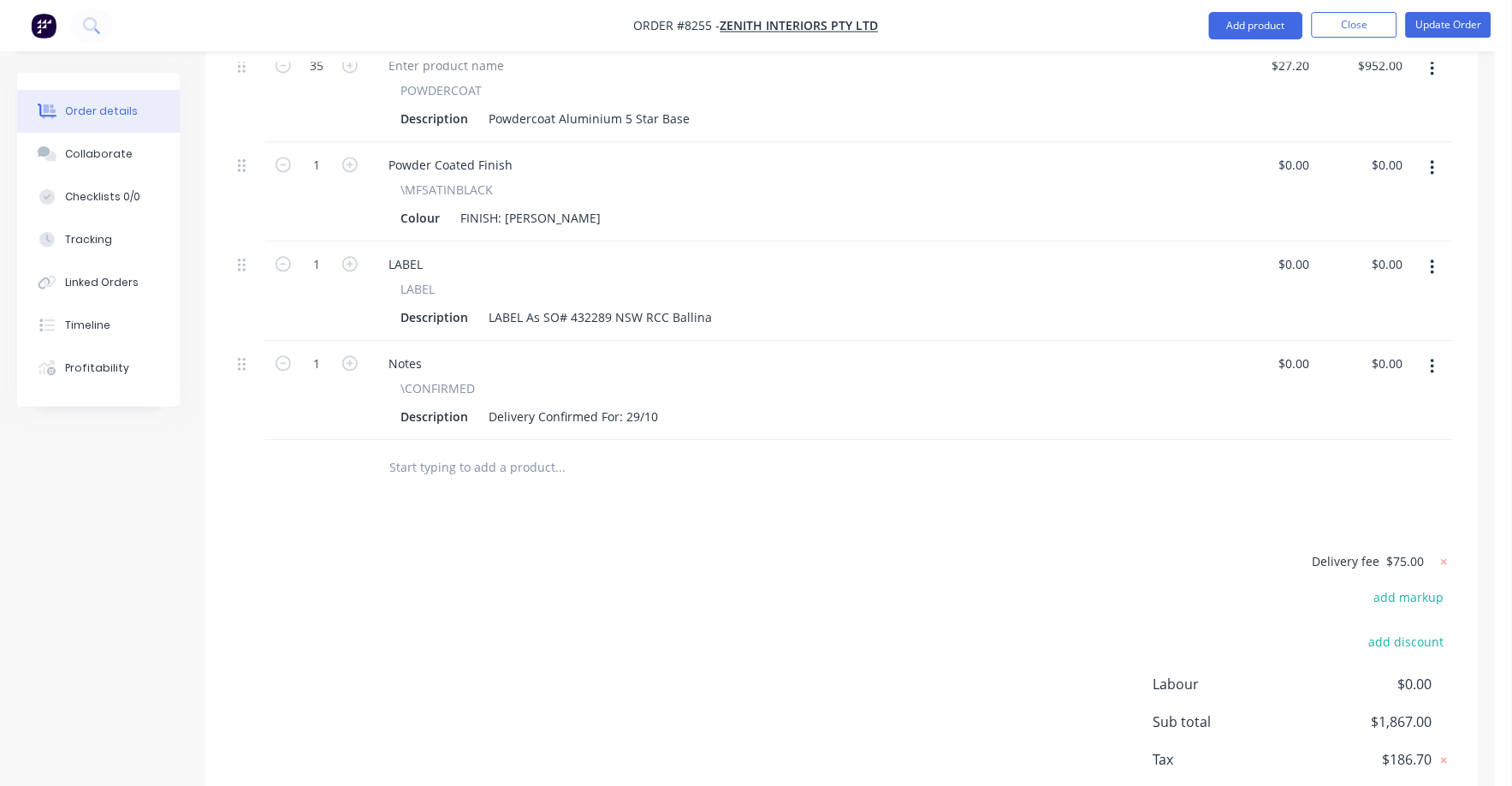
scroll to position [560, 0]
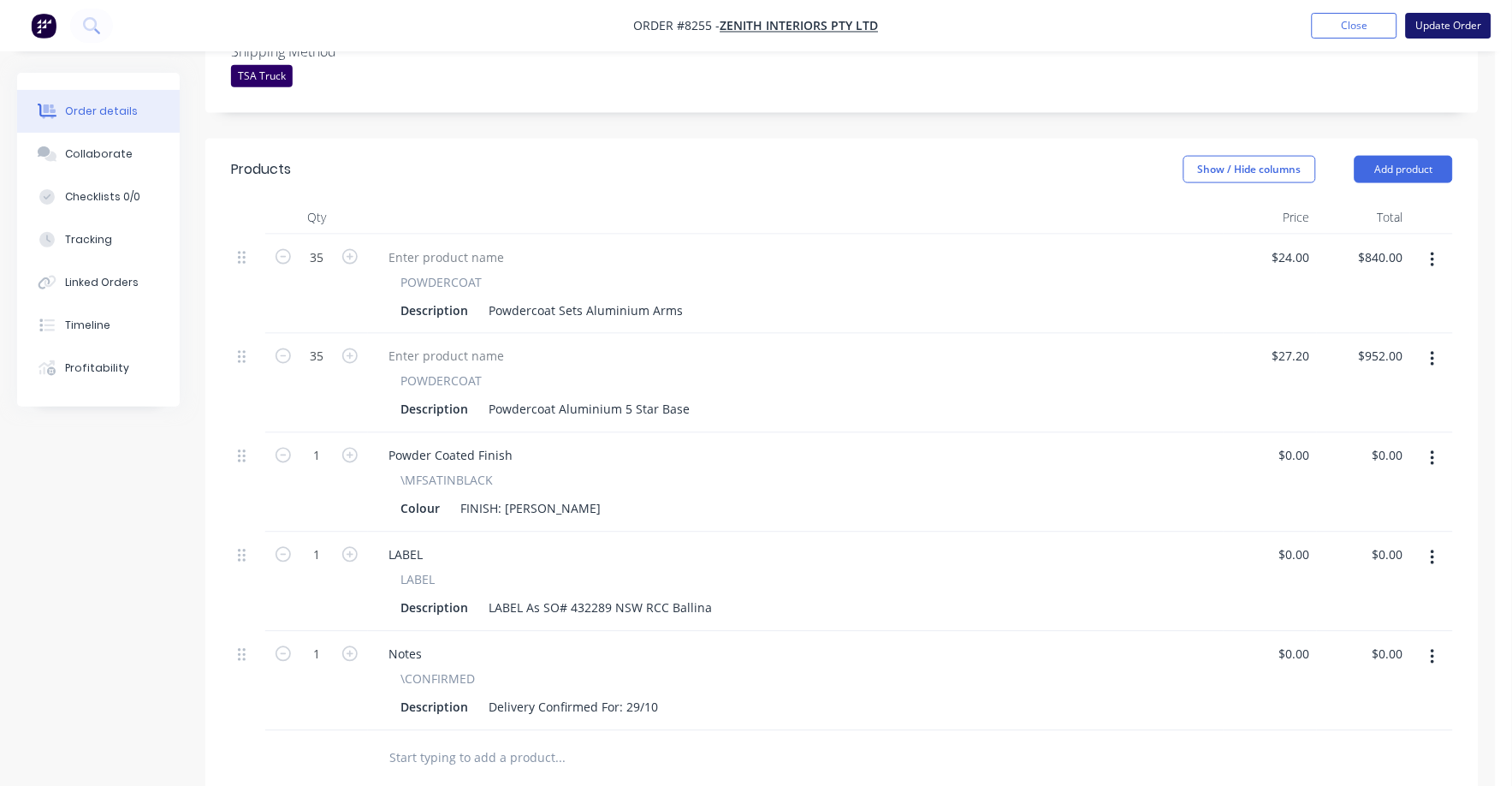
click at [1463, 20] on button "Update Order" at bounding box center [1448, 26] width 86 height 26
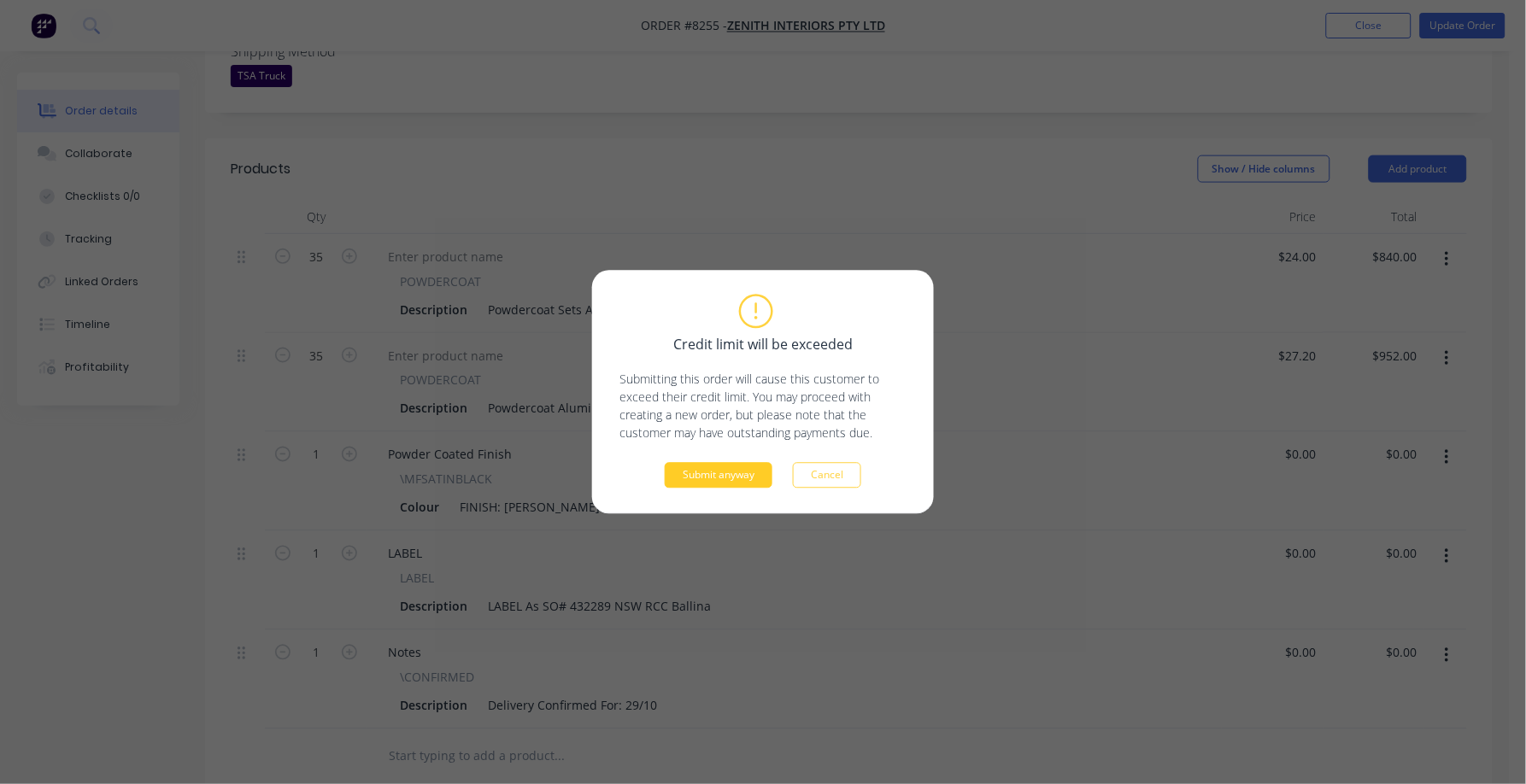
click at [720, 474] on button "Submit anyway" at bounding box center [718, 476] width 108 height 26
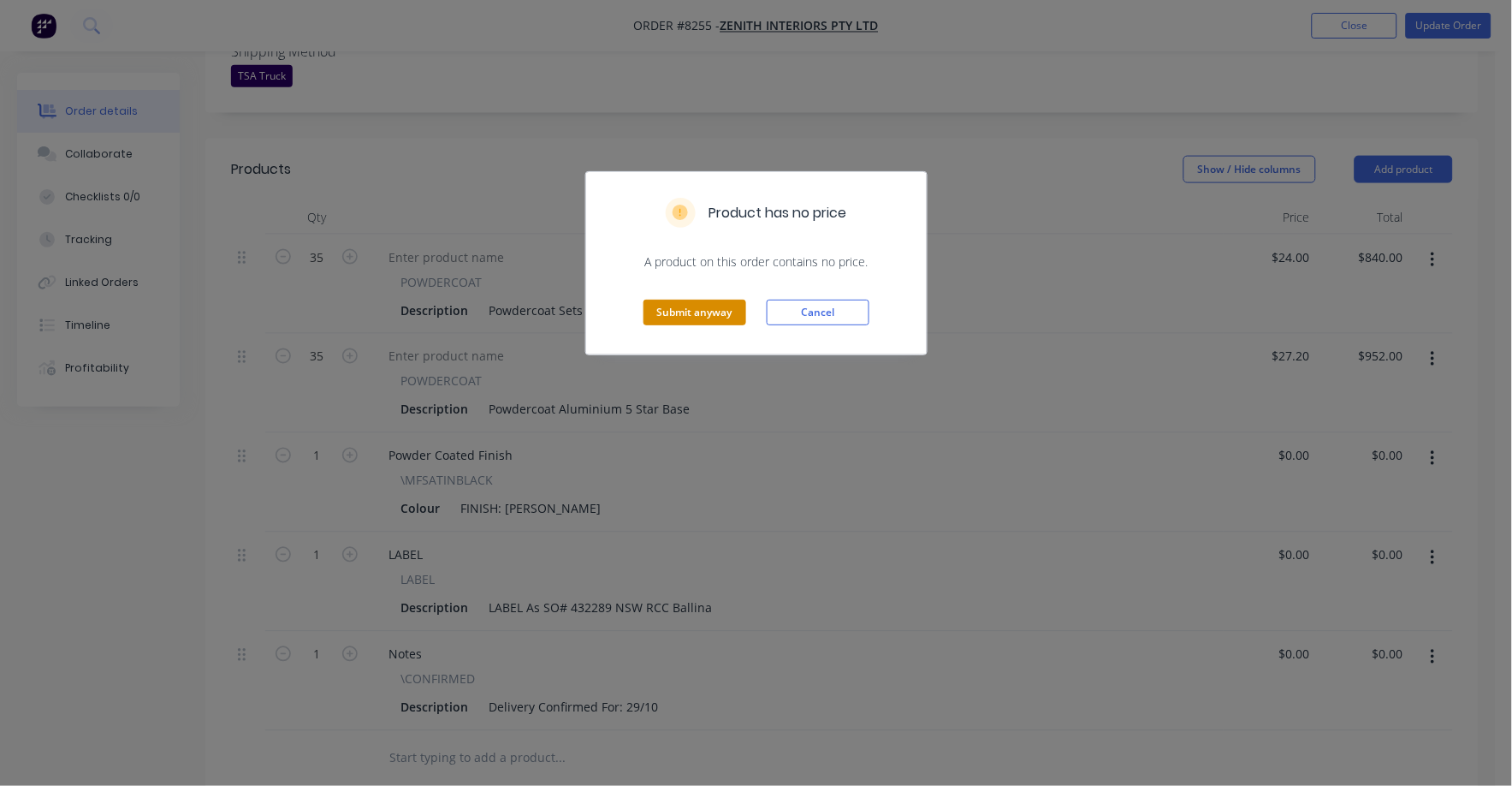
click at [696, 309] on button "Submit anyway" at bounding box center [694, 313] width 102 height 26
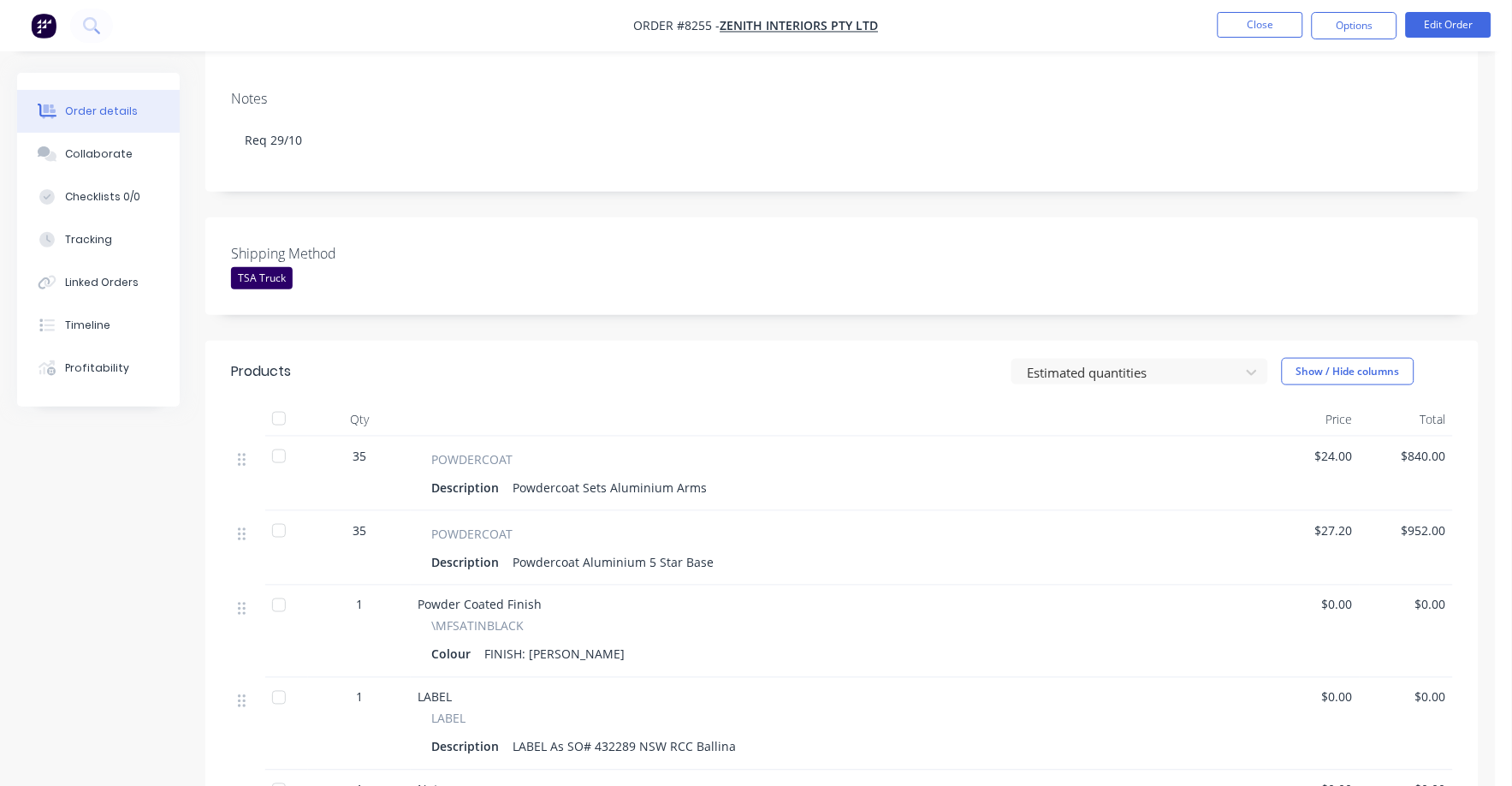
scroll to position [0, 0]
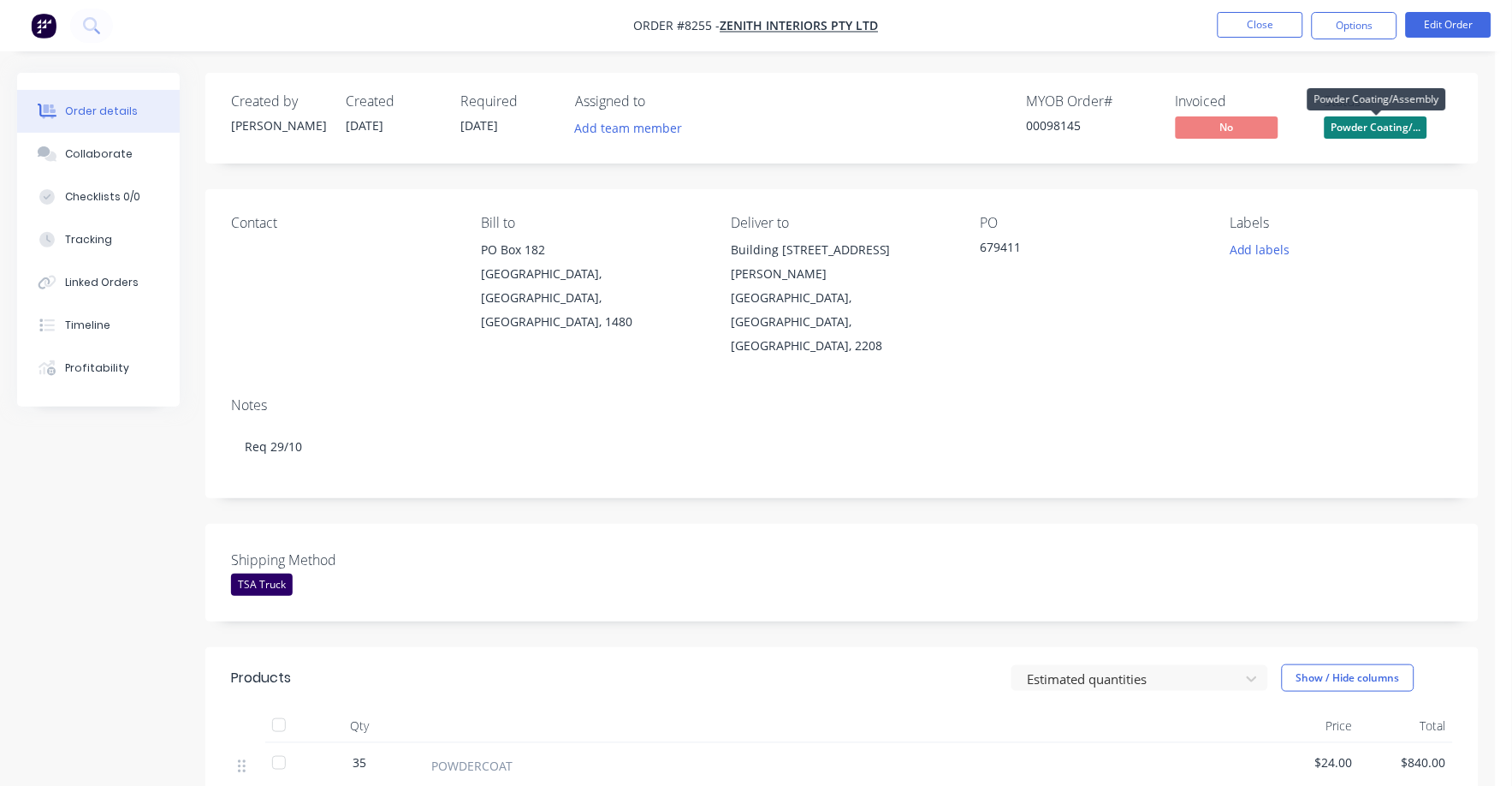
click at [1404, 122] on span "Powder Coating/..." at bounding box center [1376, 126] width 102 height 21
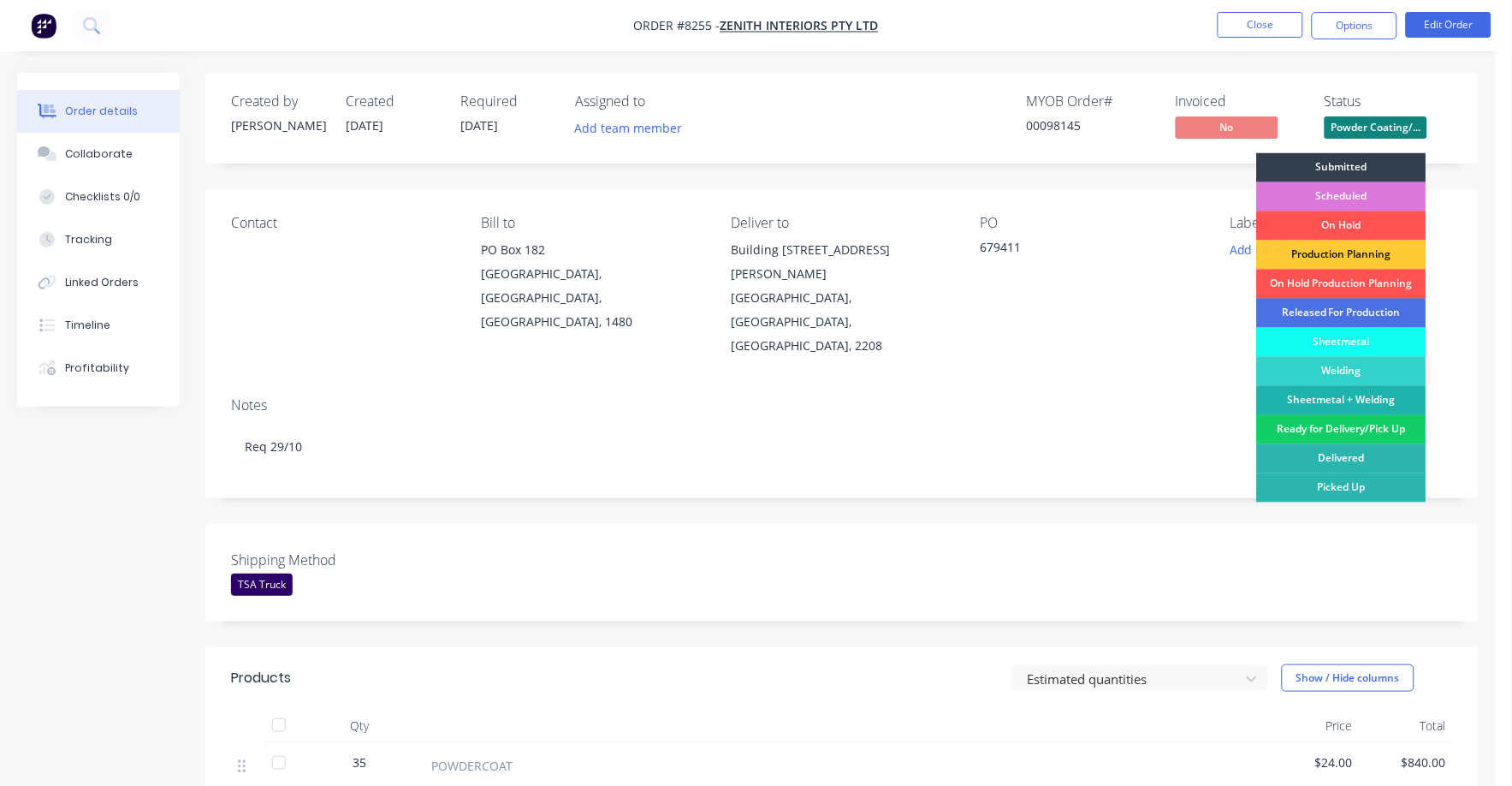
click at [1337, 433] on div "Ready for Delivery/Pick Up" at bounding box center [1341, 430] width 170 height 30
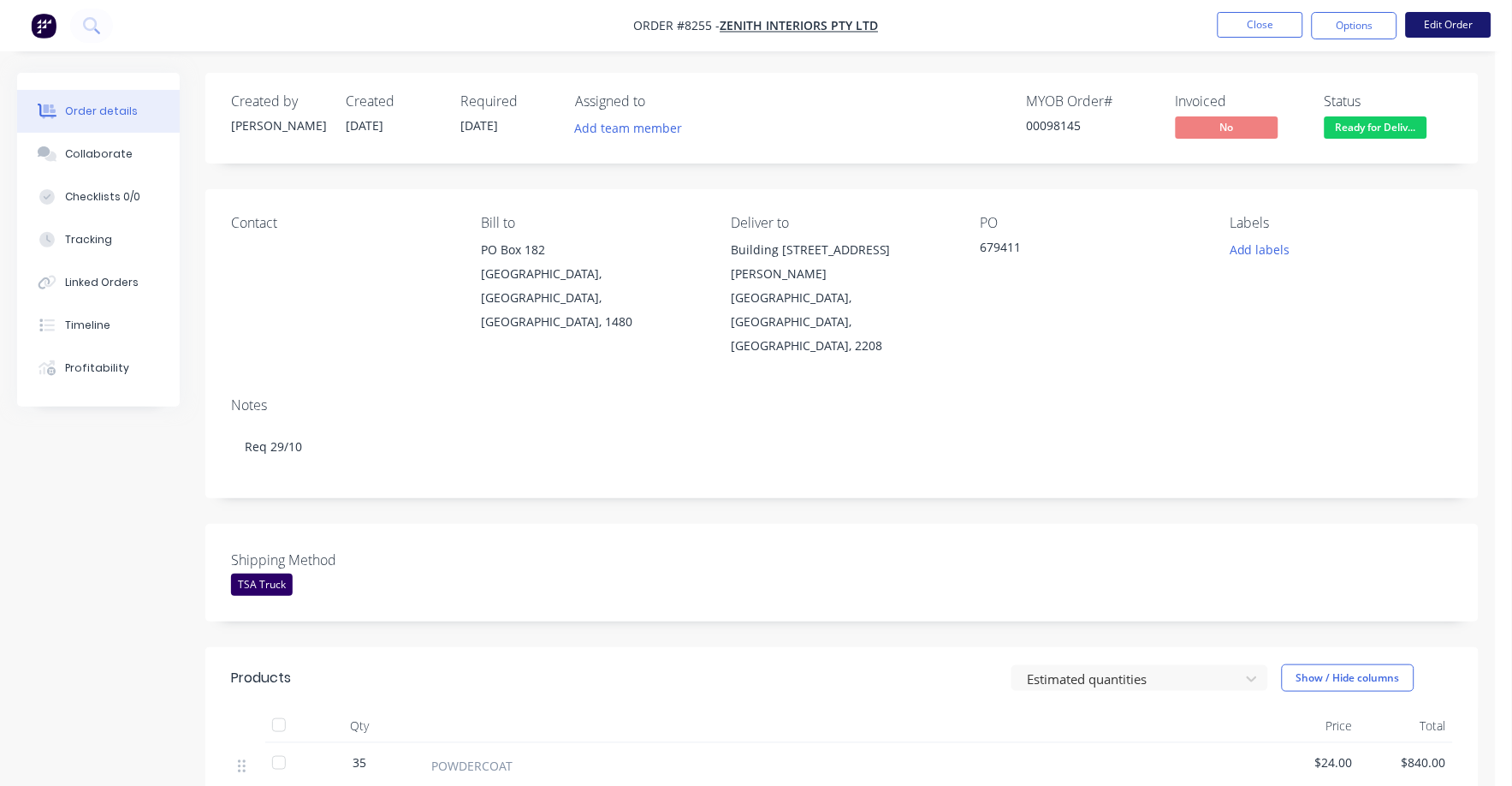
click at [1442, 16] on button "Edit Order" at bounding box center [1448, 25] width 86 height 26
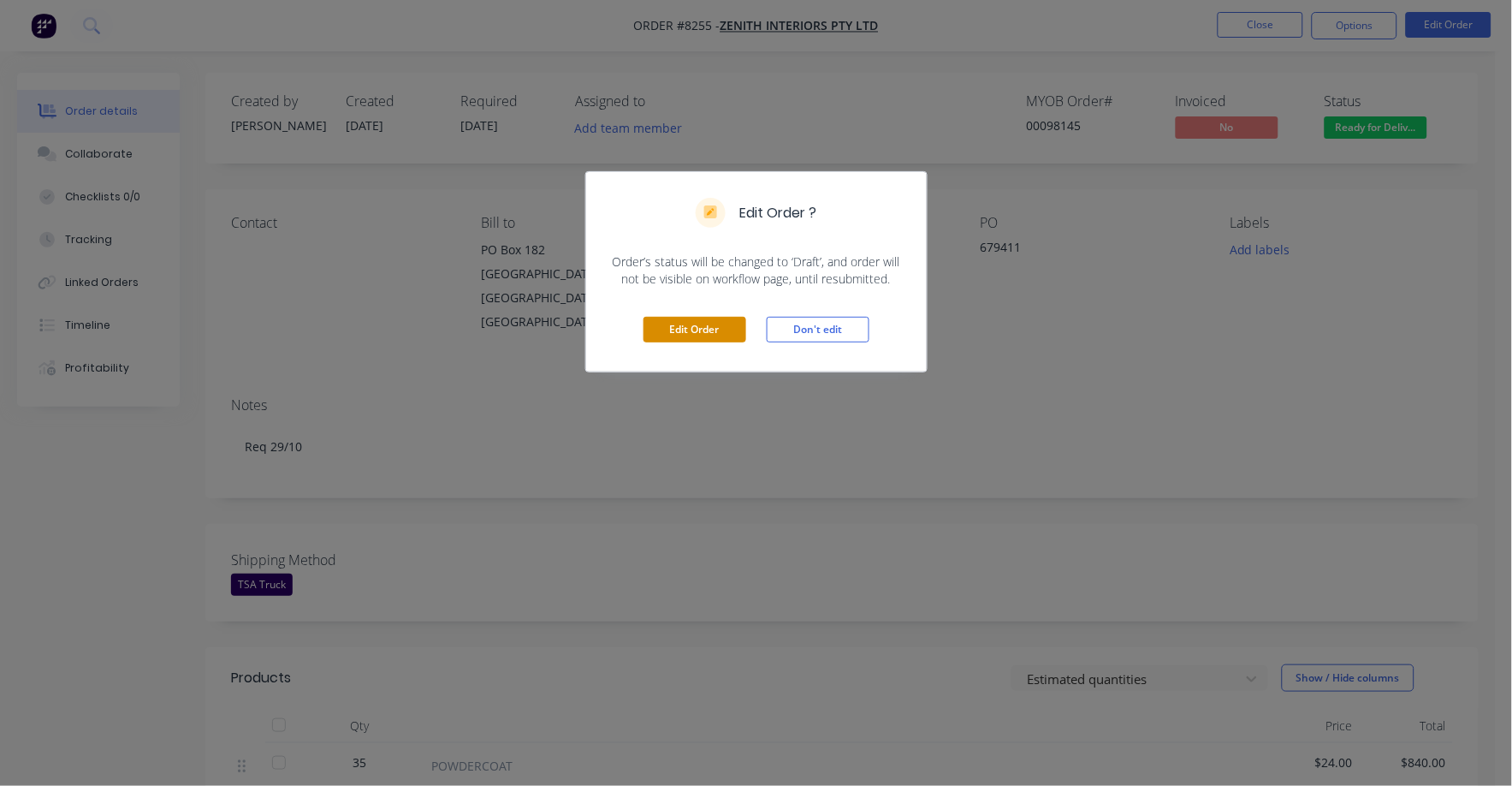
click at [697, 333] on button "Edit Order" at bounding box center [694, 329] width 102 height 26
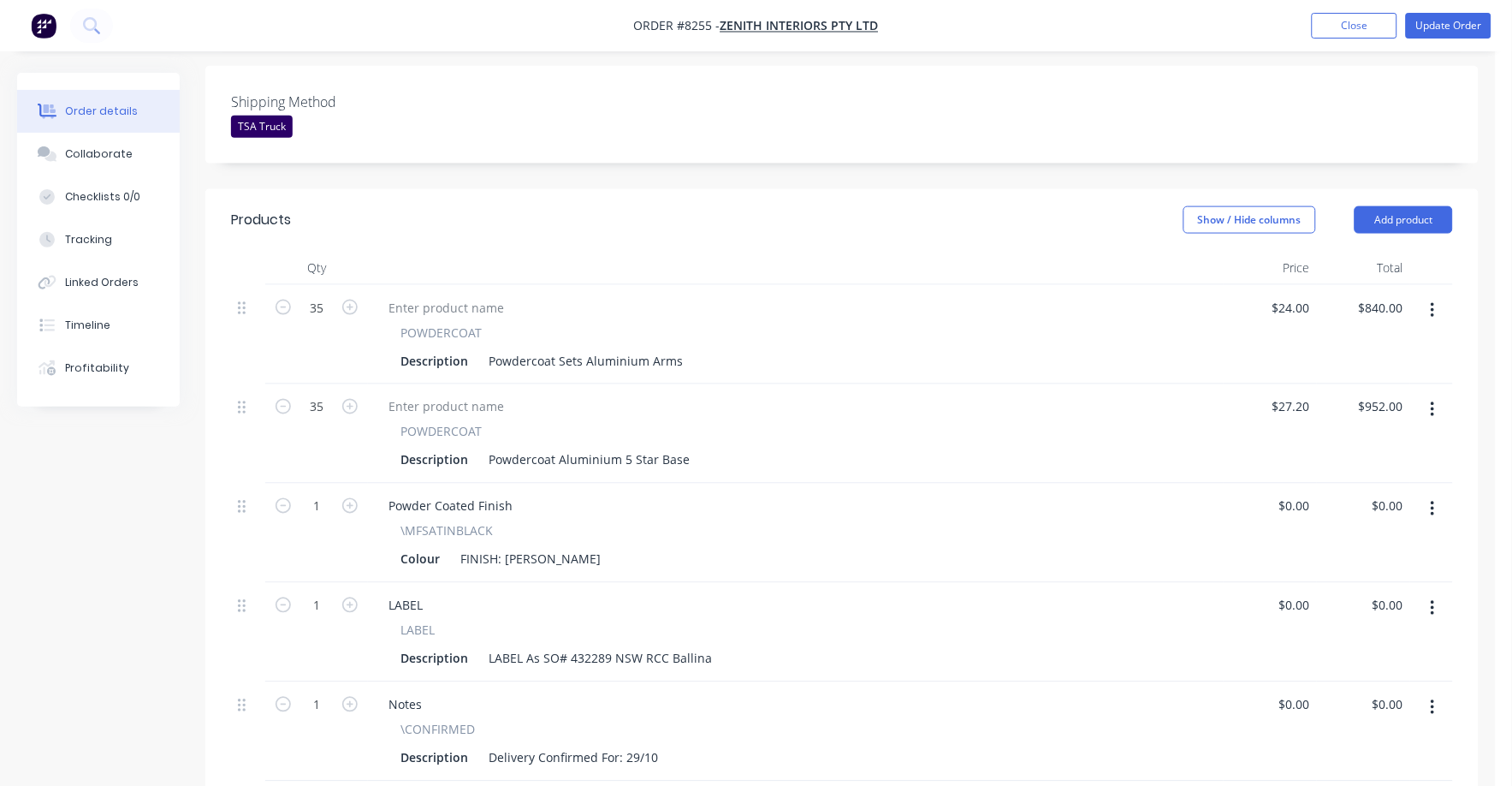
scroll to position [535, 0]
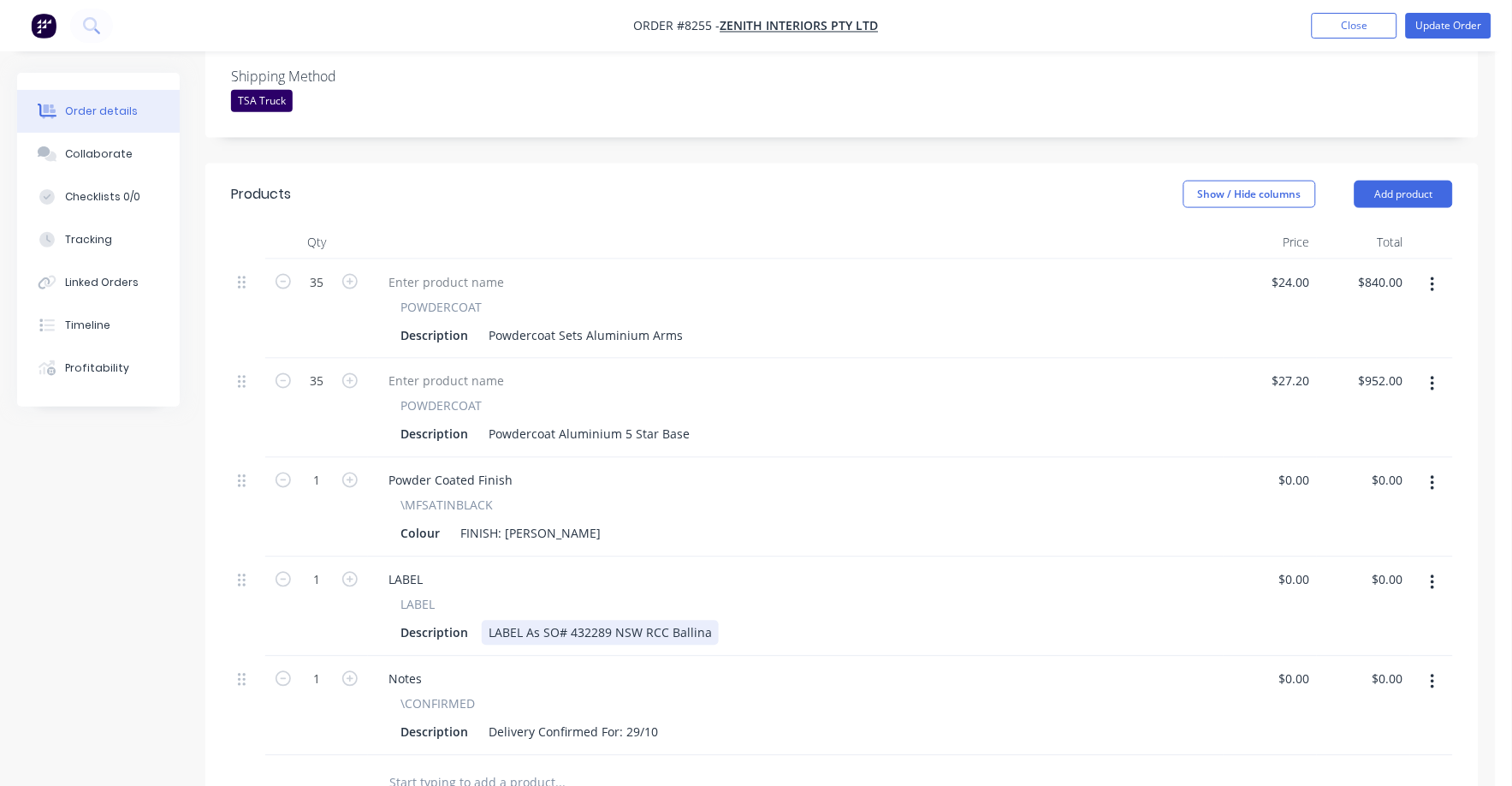
click at [623, 621] on div "LABEL As SO# 432289 NSW RCC Ballina" at bounding box center [600, 633] width 237 height 25
click at [717, 621] on div "Description LABEL As SO# 432289 NSW RCC Ballina" at bounding box center [792, 633] width 797 height 25
type input "$0.00"
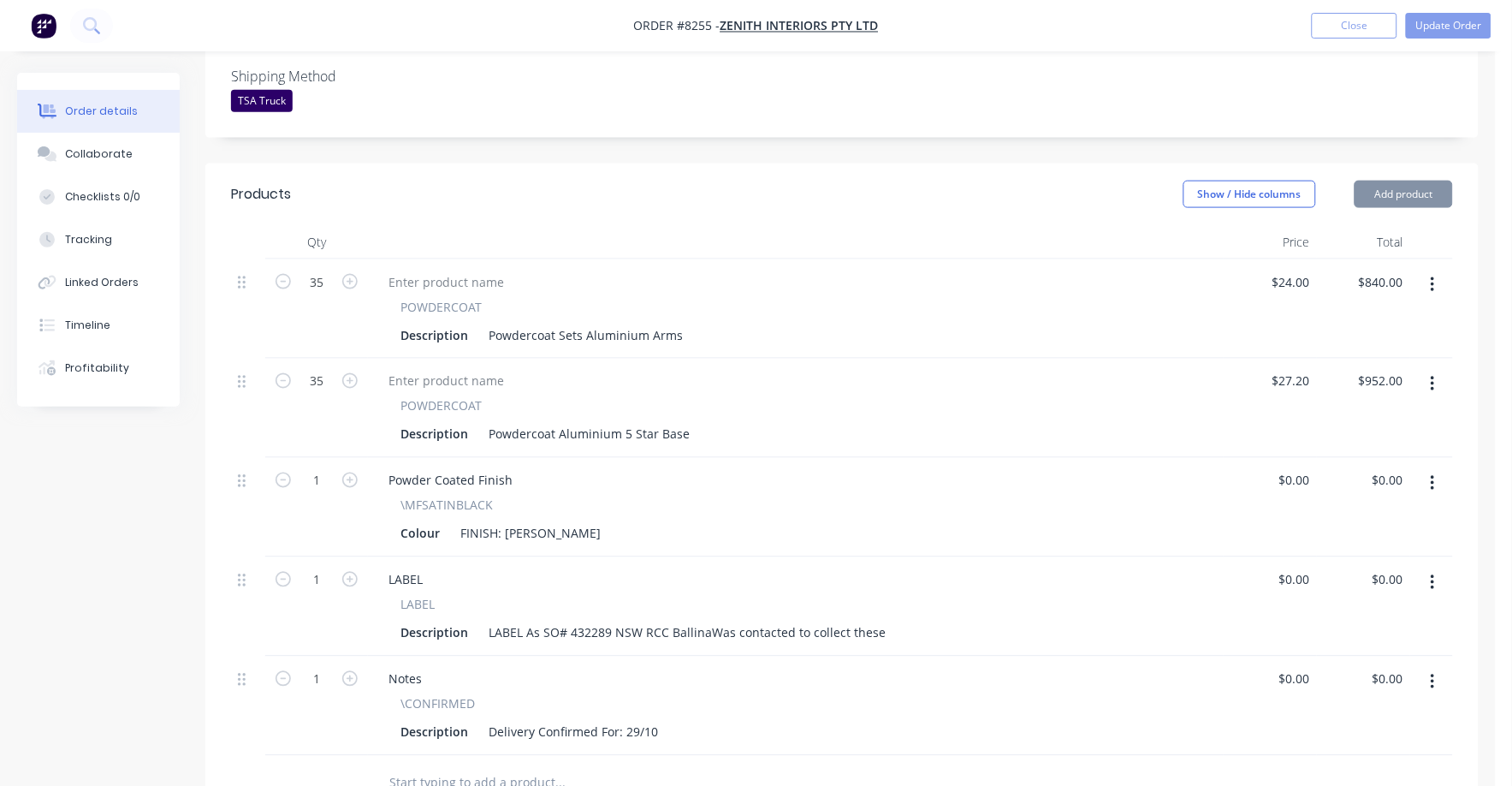
click at [840, 657] on div "Notes \CONFIRMED Description Delivery Confirmed For: 29/10" at bounding box center [796, 707] width 856 height 100
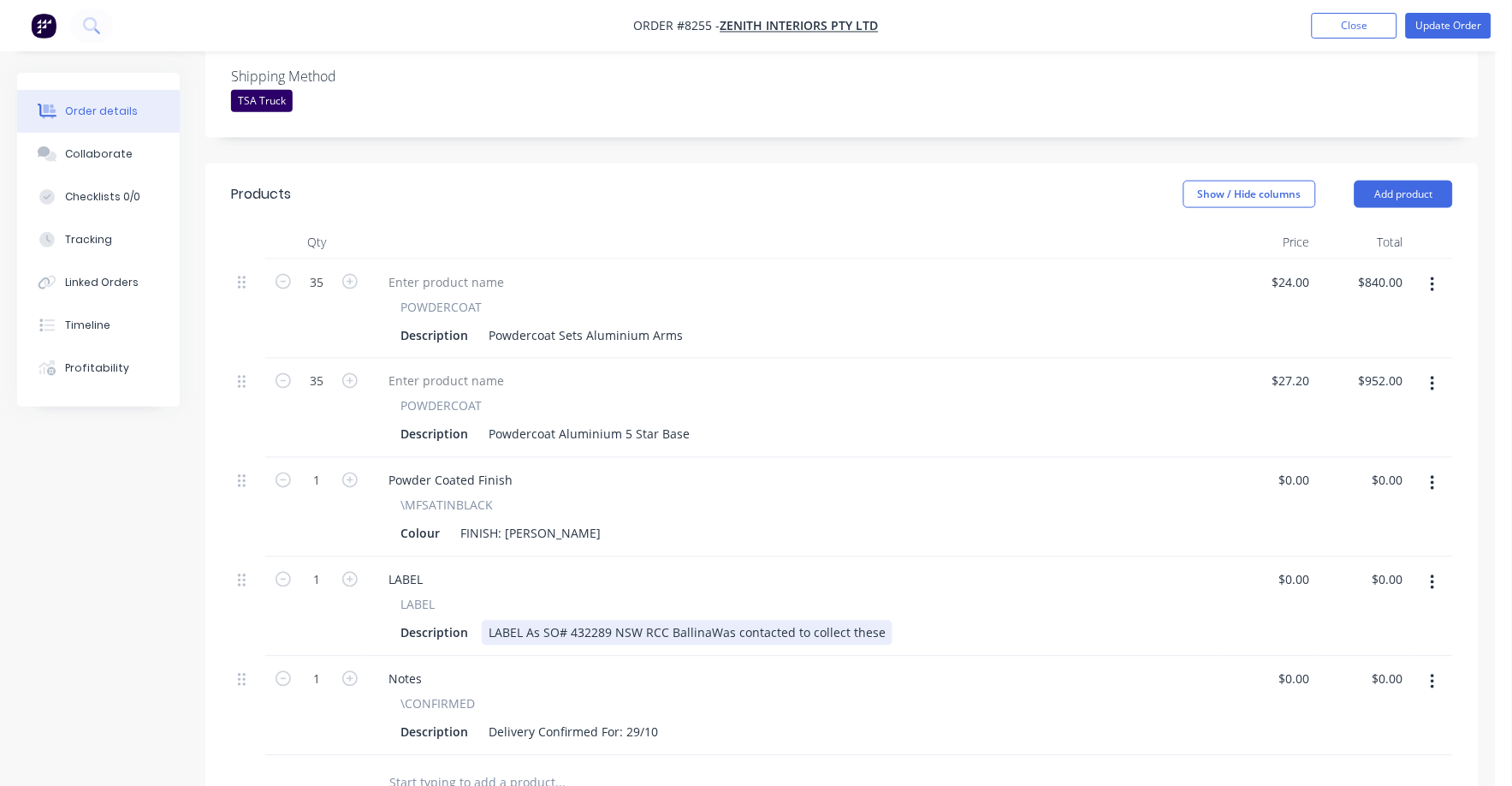
click at [701, 621] on div "LABEL As SO# 432289 NSW RCC BallinaWas contacted to collect these" at bounding box center [687, 633] width 410 height 25
click at [708, 621] on div "LABEL As SO# 432289 NSW RCC BallinaWas contacted to collect these" at bounding box center [687, 633] width 410 height 25
drag, startPoint x: 753, startPoint y: 563, endPoint x: 735, endPoint y: 566, distance: 18.2
click at [735, 621] on div "LABEL As SO# 432289 NSW RCC BallinaWas contacted to collect these" at bounding box center [687, 633] width 410 height 25
click at [908, 696] on div "\CONFIRMED" at bounding box center [796, 704] width 791 height 18
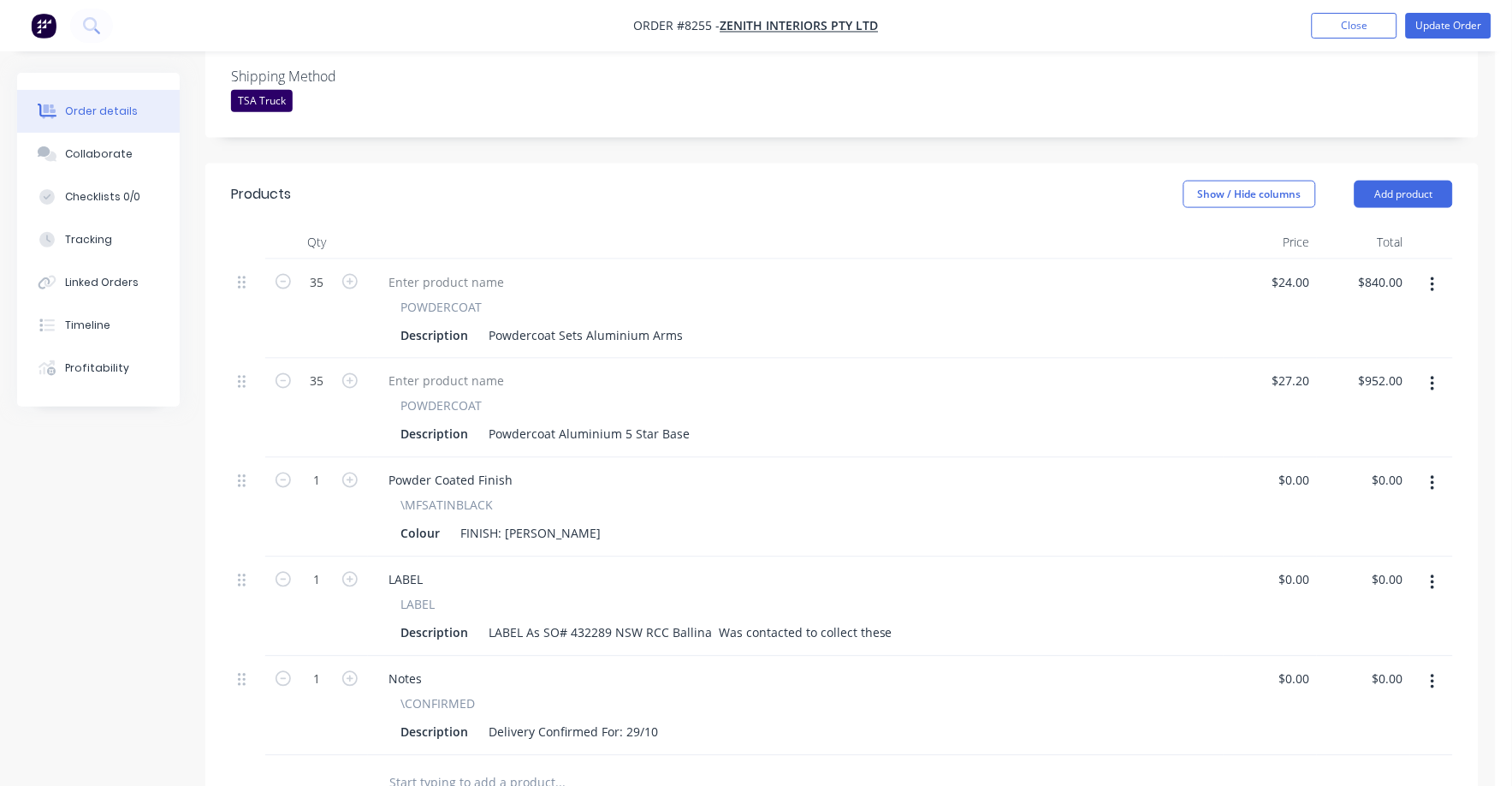
click at [723, 657] on div "Notes \CONFIRMED Description Delivery Confirmed For: 29/10" at bounding box center [796, 707] width 856 height 100
click at [1473, 30] on button "Update Order" at bounding box center [1448, 26] width 86 height 26
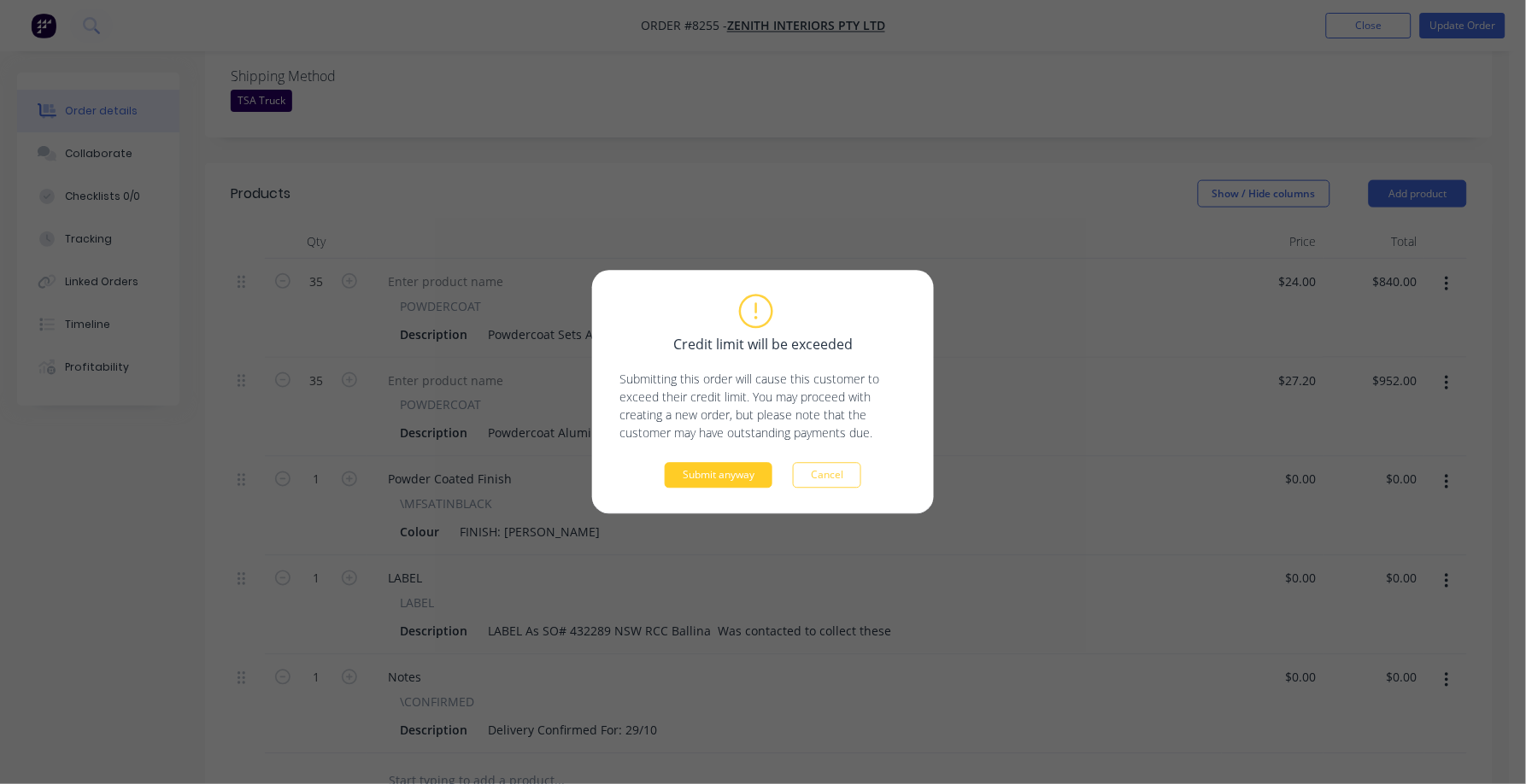
click at [740, 467] on button "Submit anyway" at bounding box center [718, 476] width 108 height 26
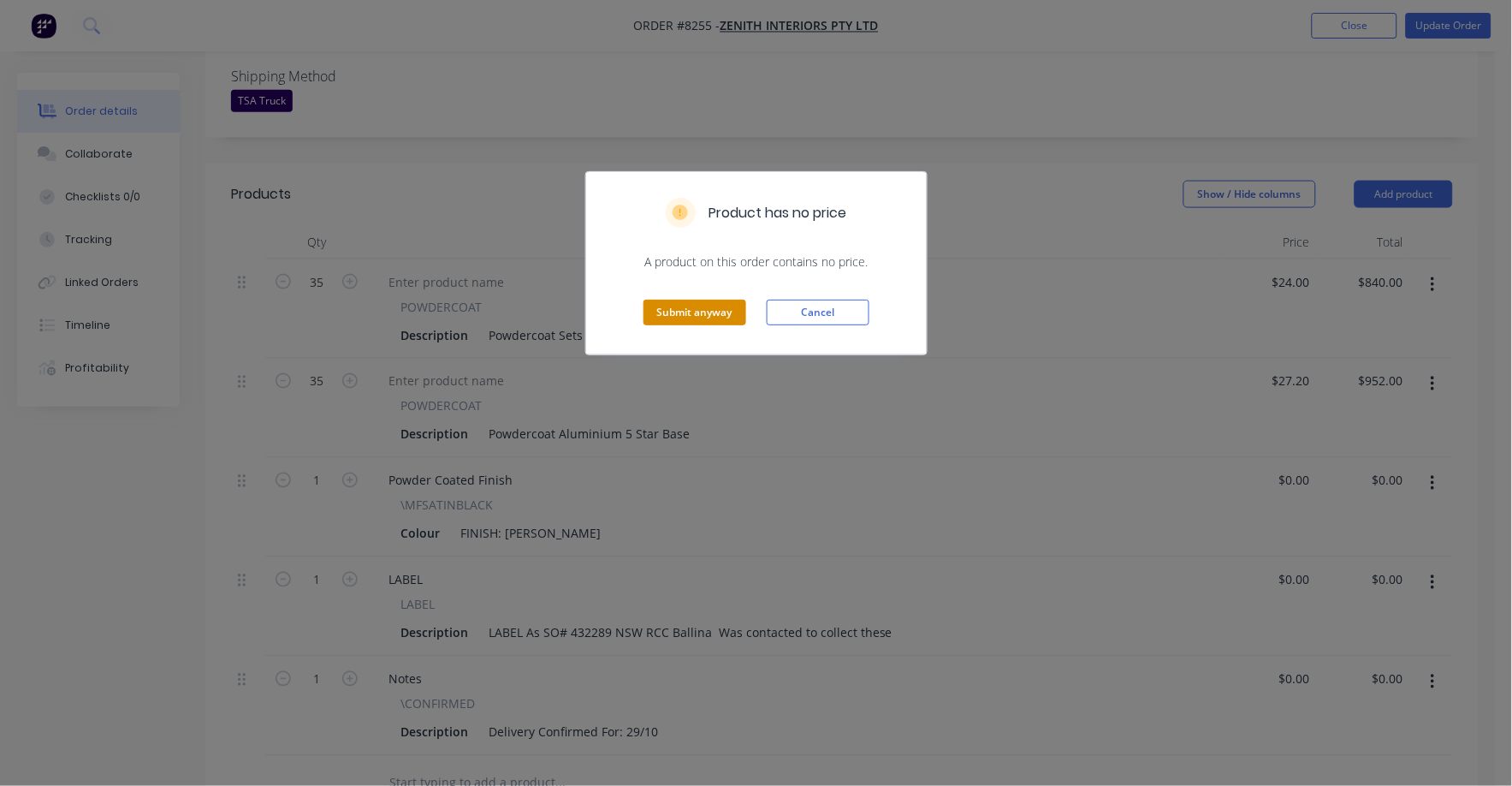
click at [708, 311] on button "Submit anyway" at bounding box center [694, 313] width 102 height 26
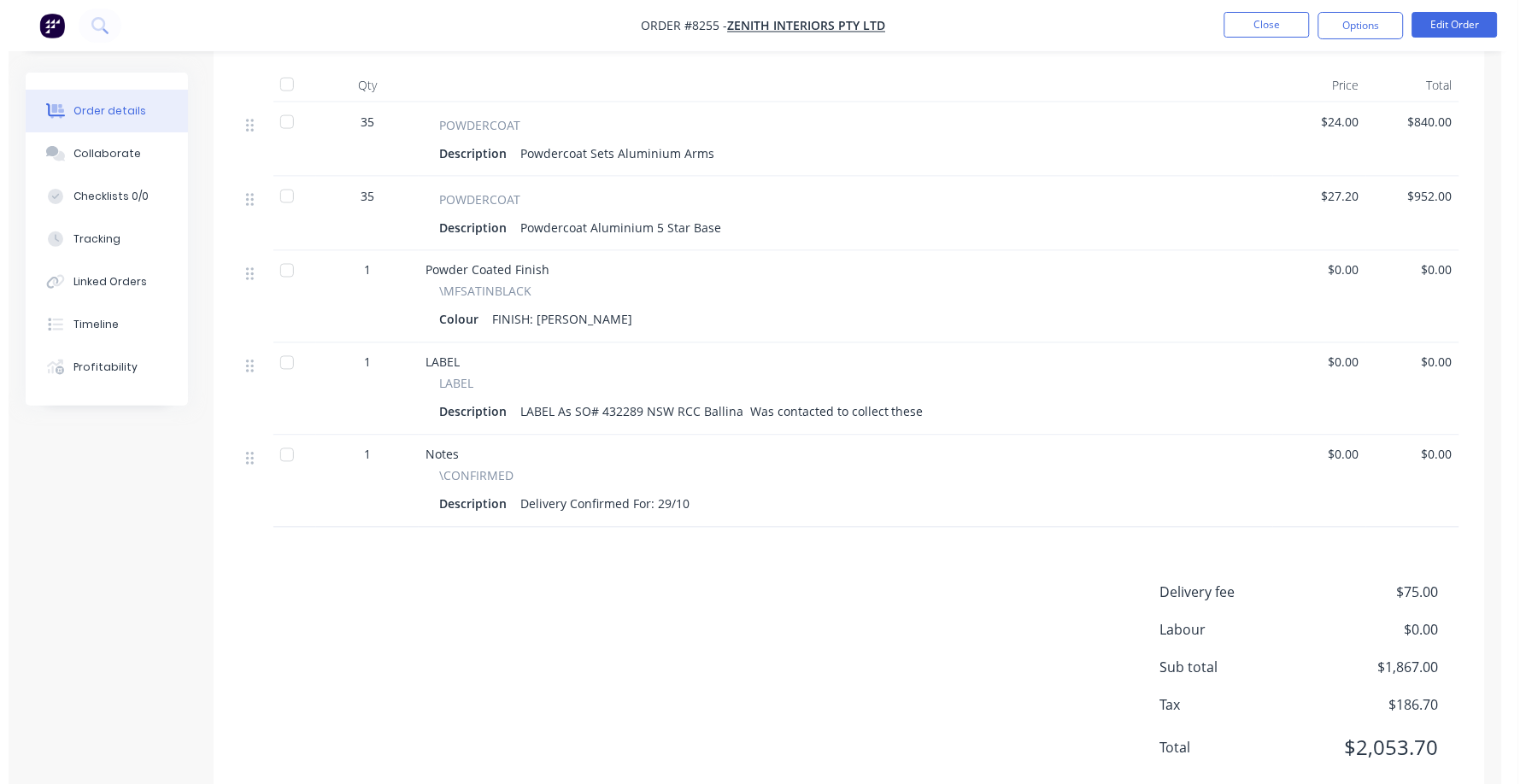
scroll to position [0, 0]
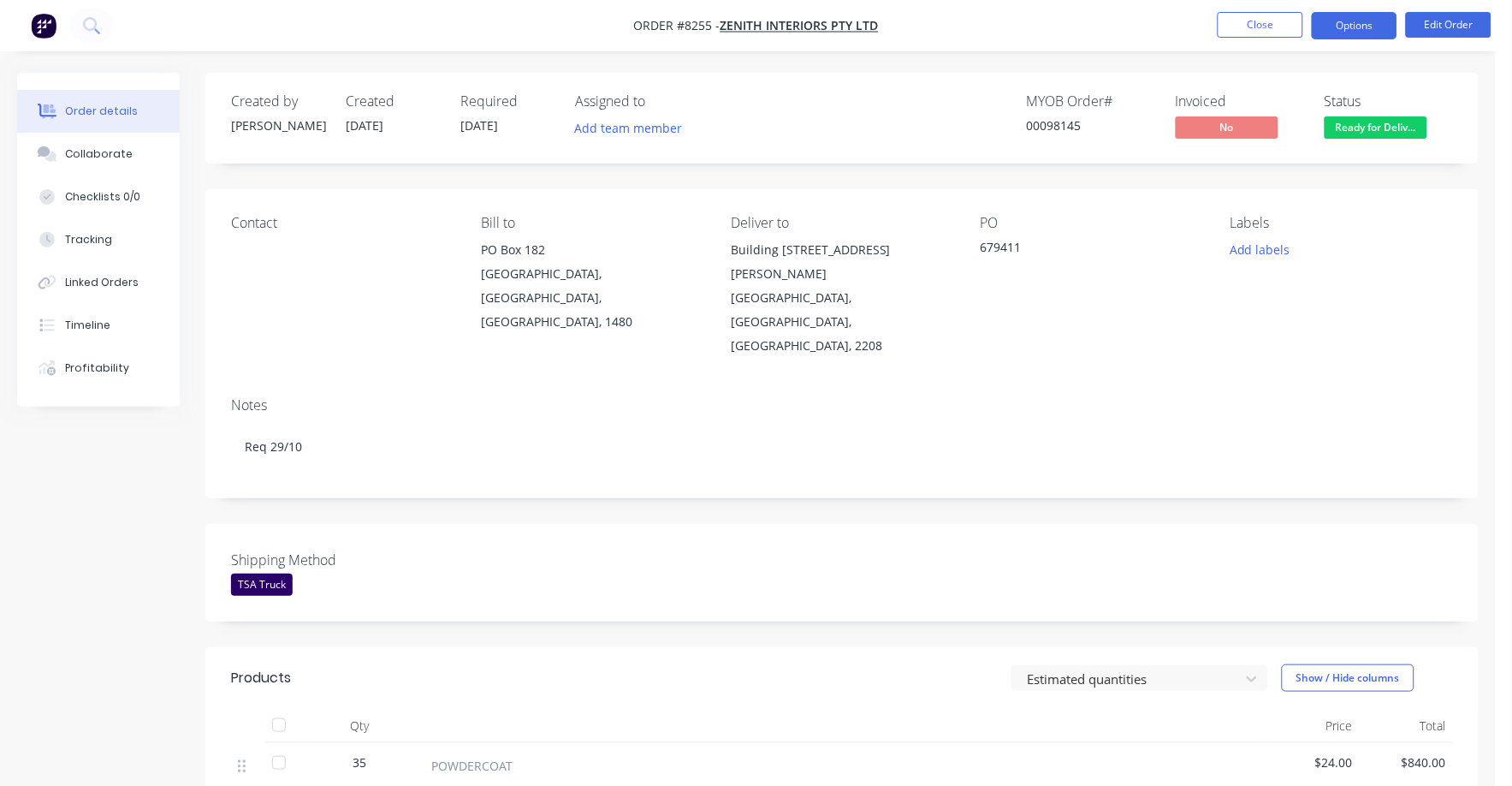
click at [1355, 24] on button "Options" at bounding box center [1354, 26] width 86 height 28
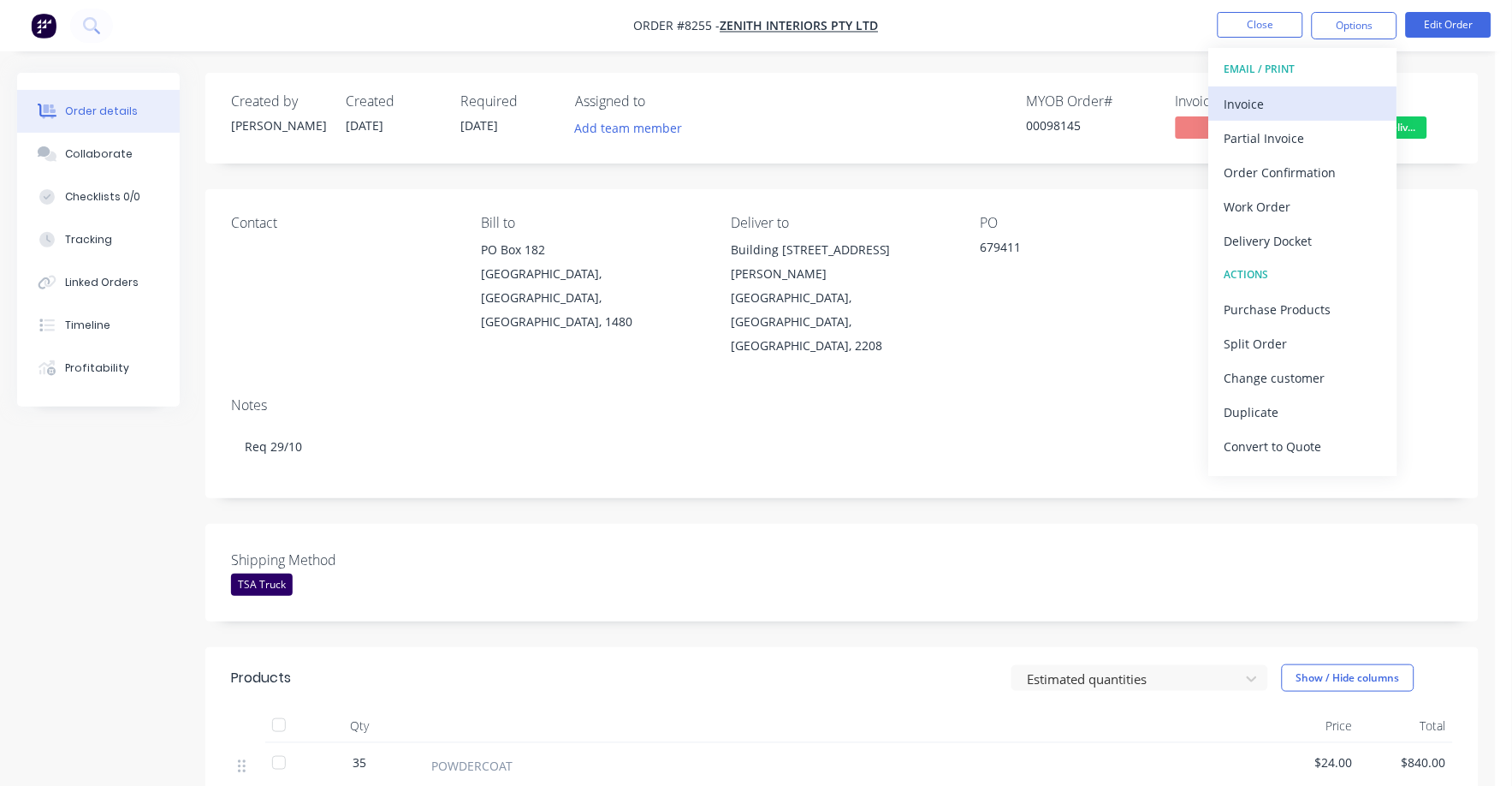
click at [1245, 99] on div "Invoice" at bounding box center [1303, 103] width 158 height 25
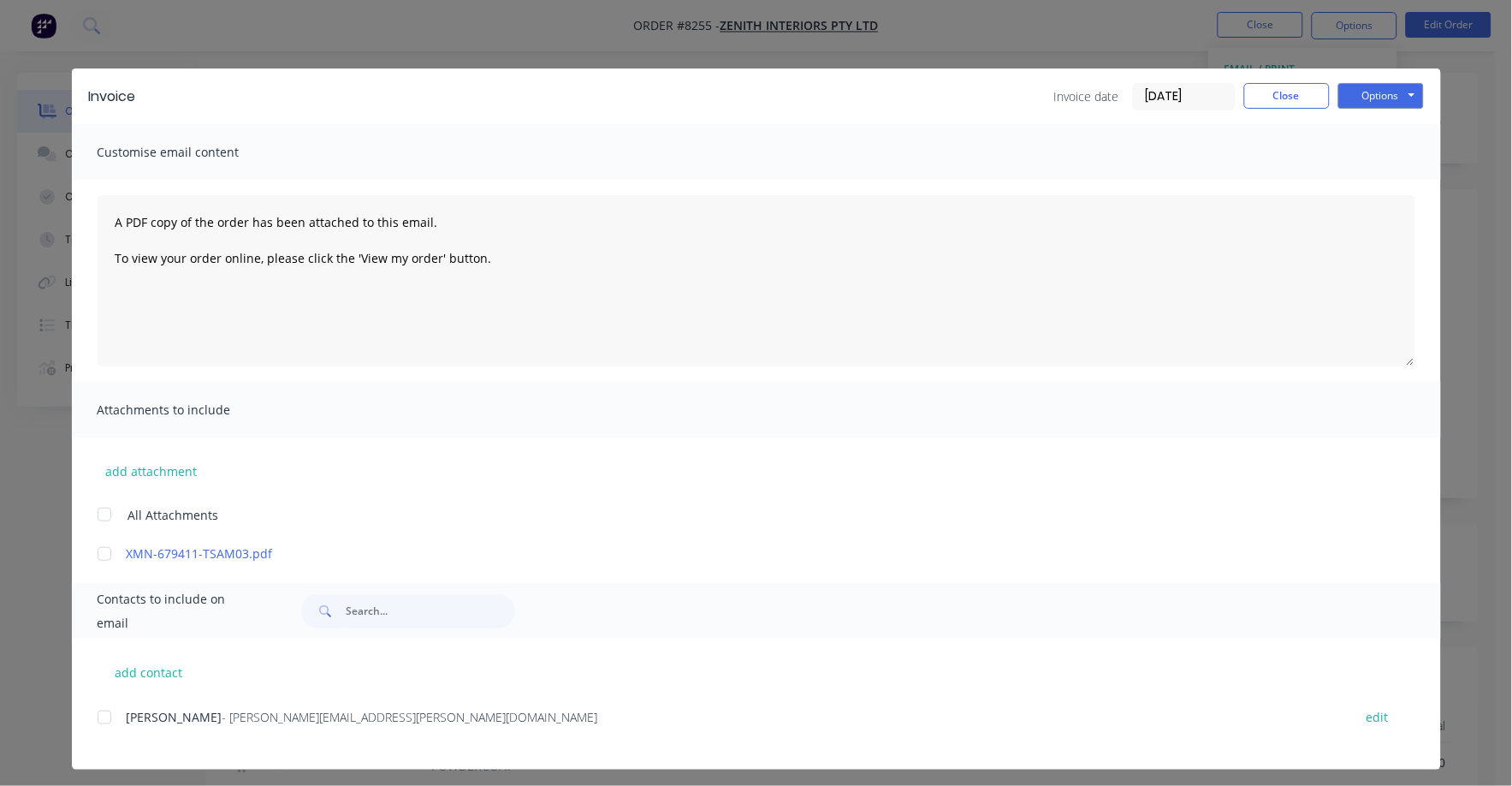
click at [1353, 79] on div "Invoice Invoice date [DATE] Close Options Preview Print Email" at bounding box center [756, 96] width 1369 height 55
click at [1353, 98] on button "Options" at bounding box center [1380, 96] width 86 height 26
click at [1351, 154] on button "Print" at bounding box center [1392, 154] width 110 height 29
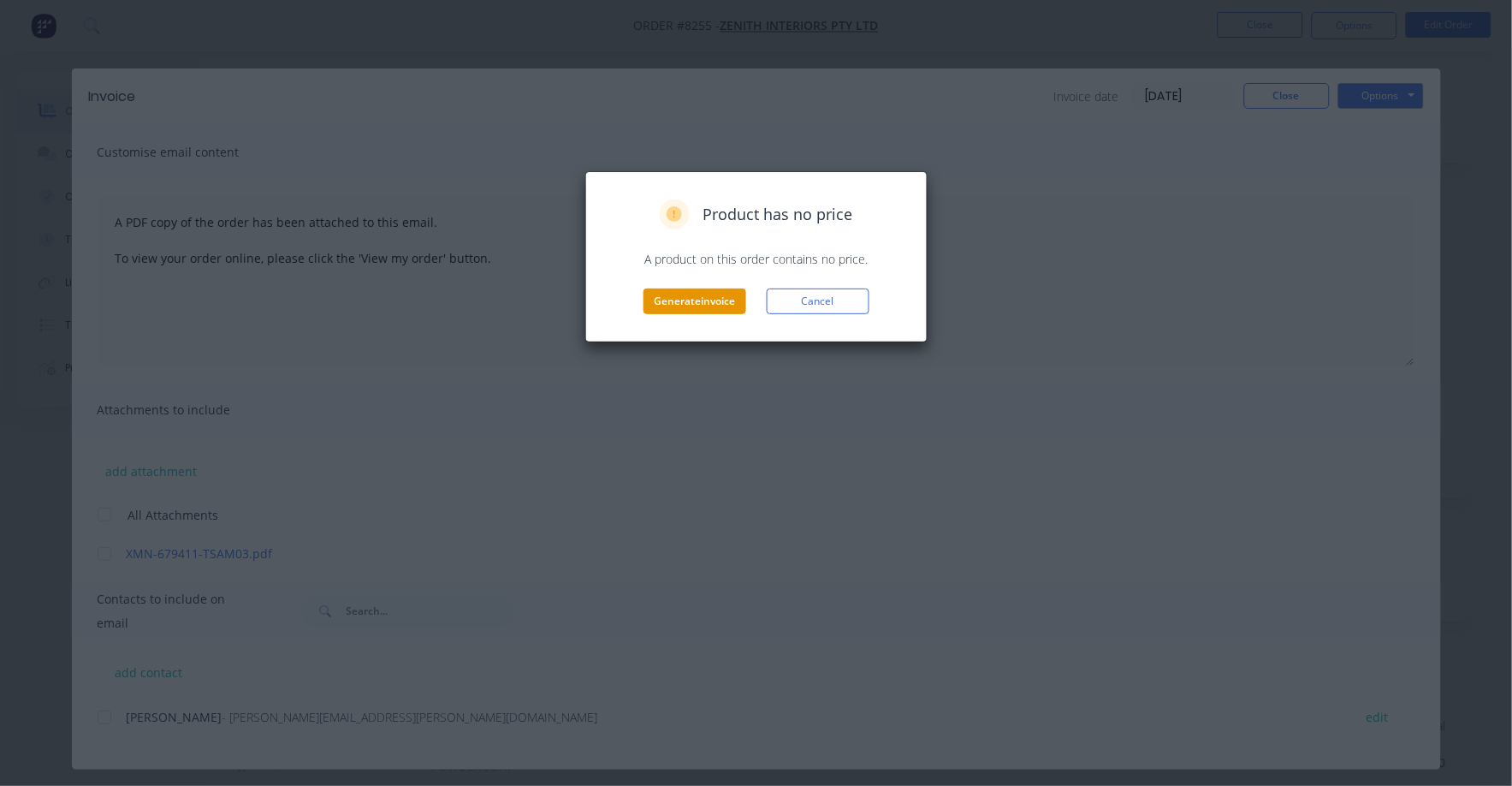
click at [705, 302] on button "Generate invoice" at bounding box center [694, 302] width 102 height 26
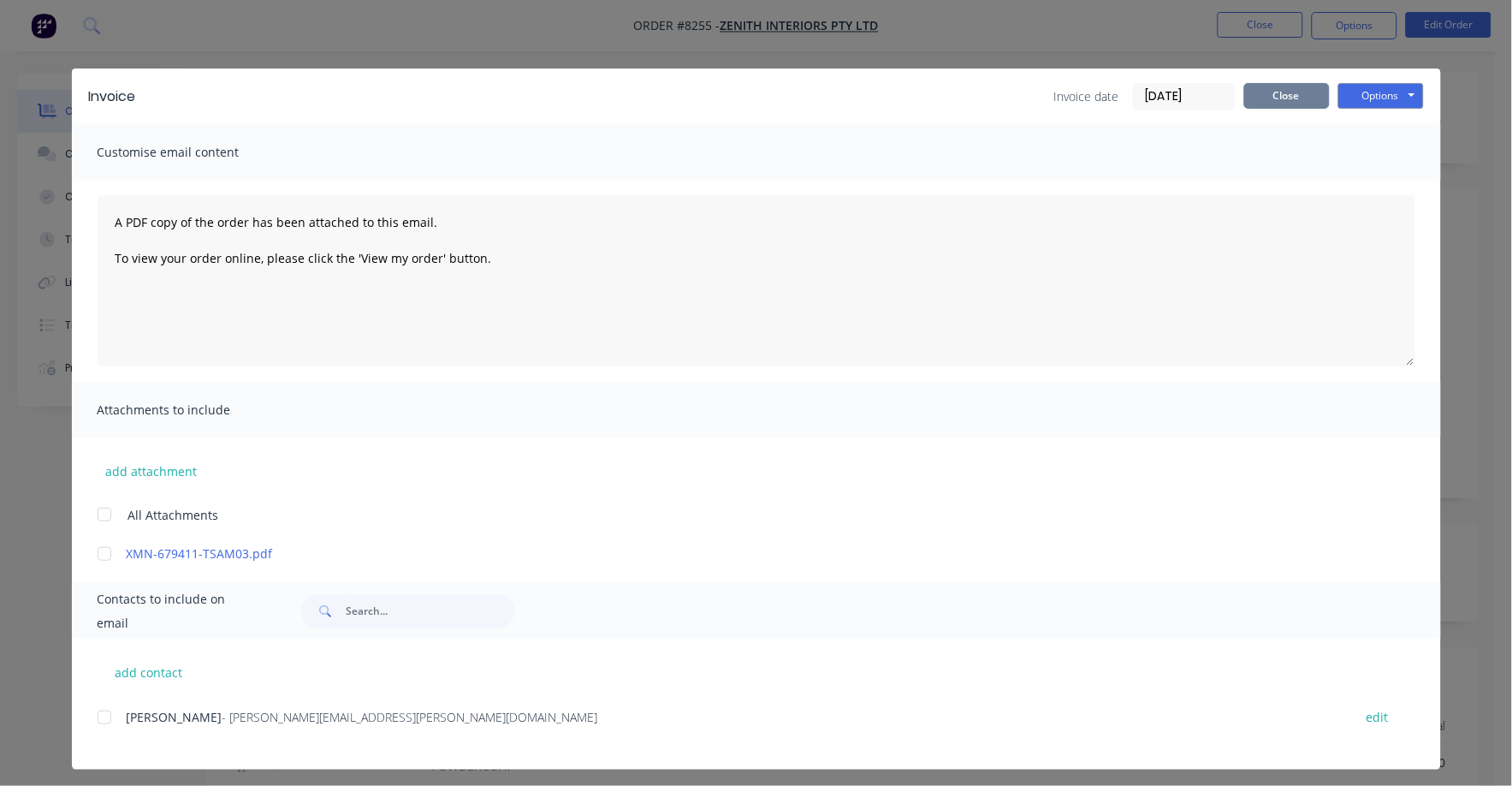
click at [1305, 97] on button "Close" at bounding box center [1286, 96] width 86 height 26
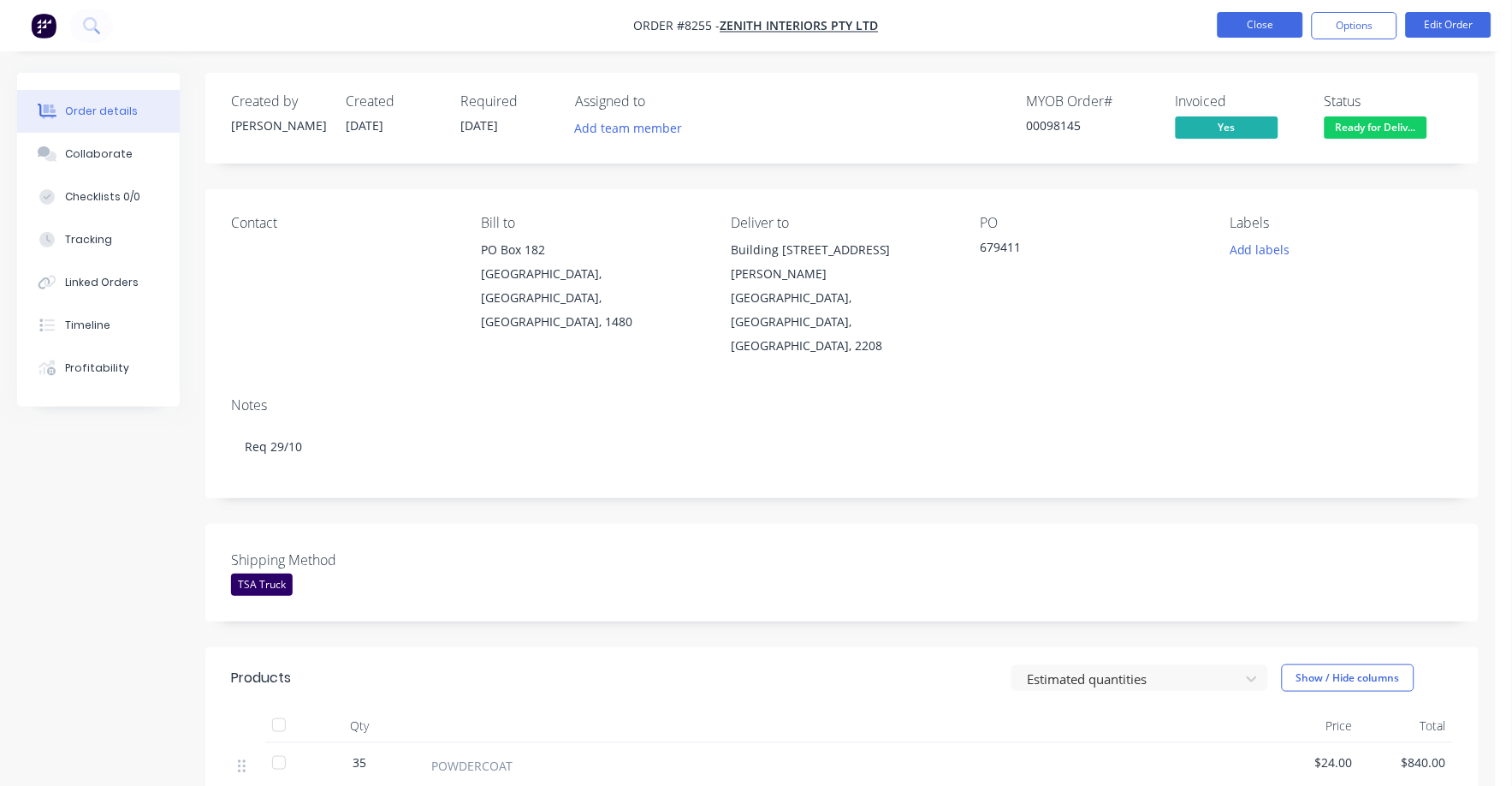
click at [1255, 28] on button "Close" at bounding box center [1260, 25] width 86 height 26
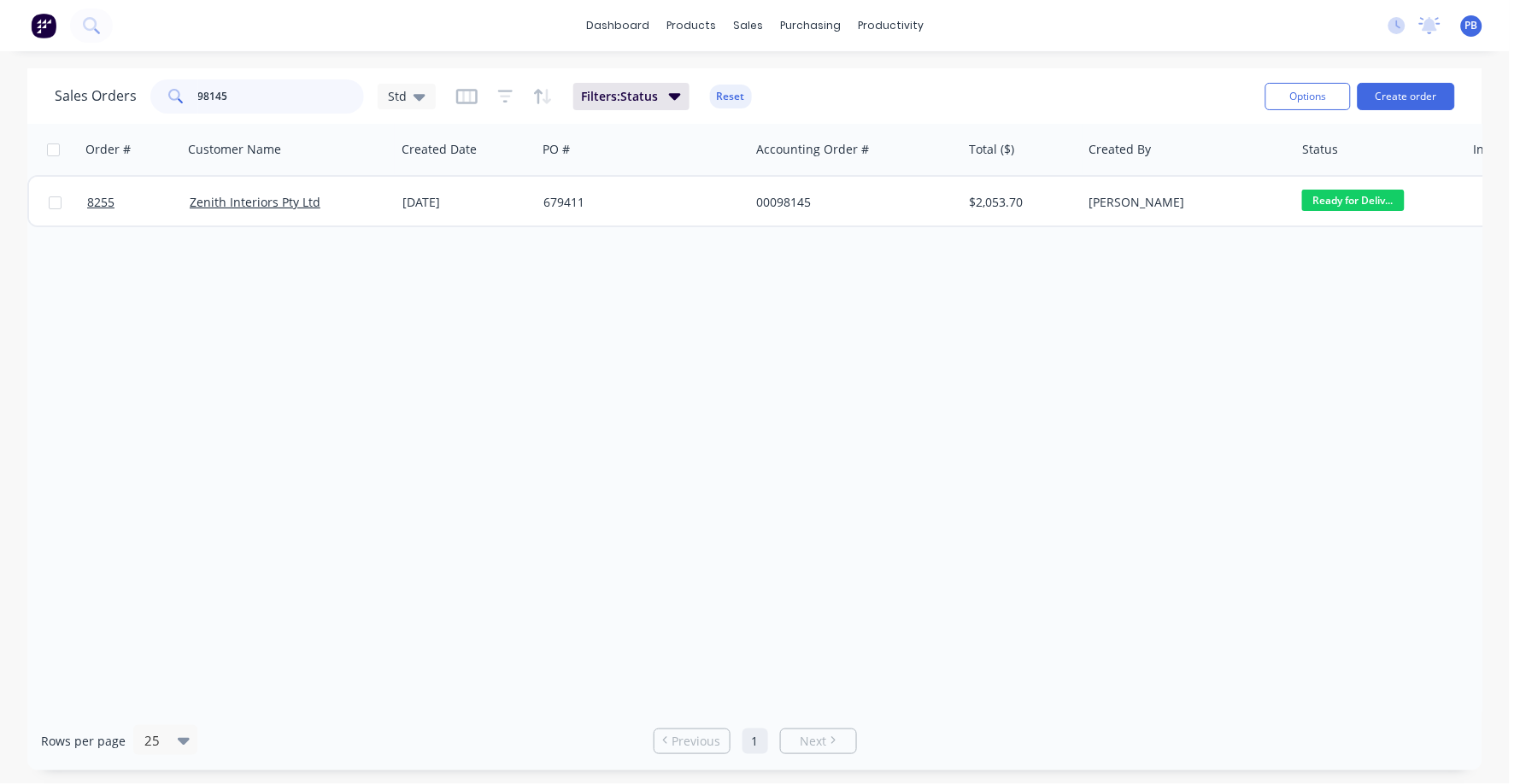
drag, startPoint x: 225, startPoint y: 92, endPoint x: 163, endPoint y: 85, distance: 62.4
click at [163, 85] on div "98145" at bounding box center [257, 96] width 214 height 34
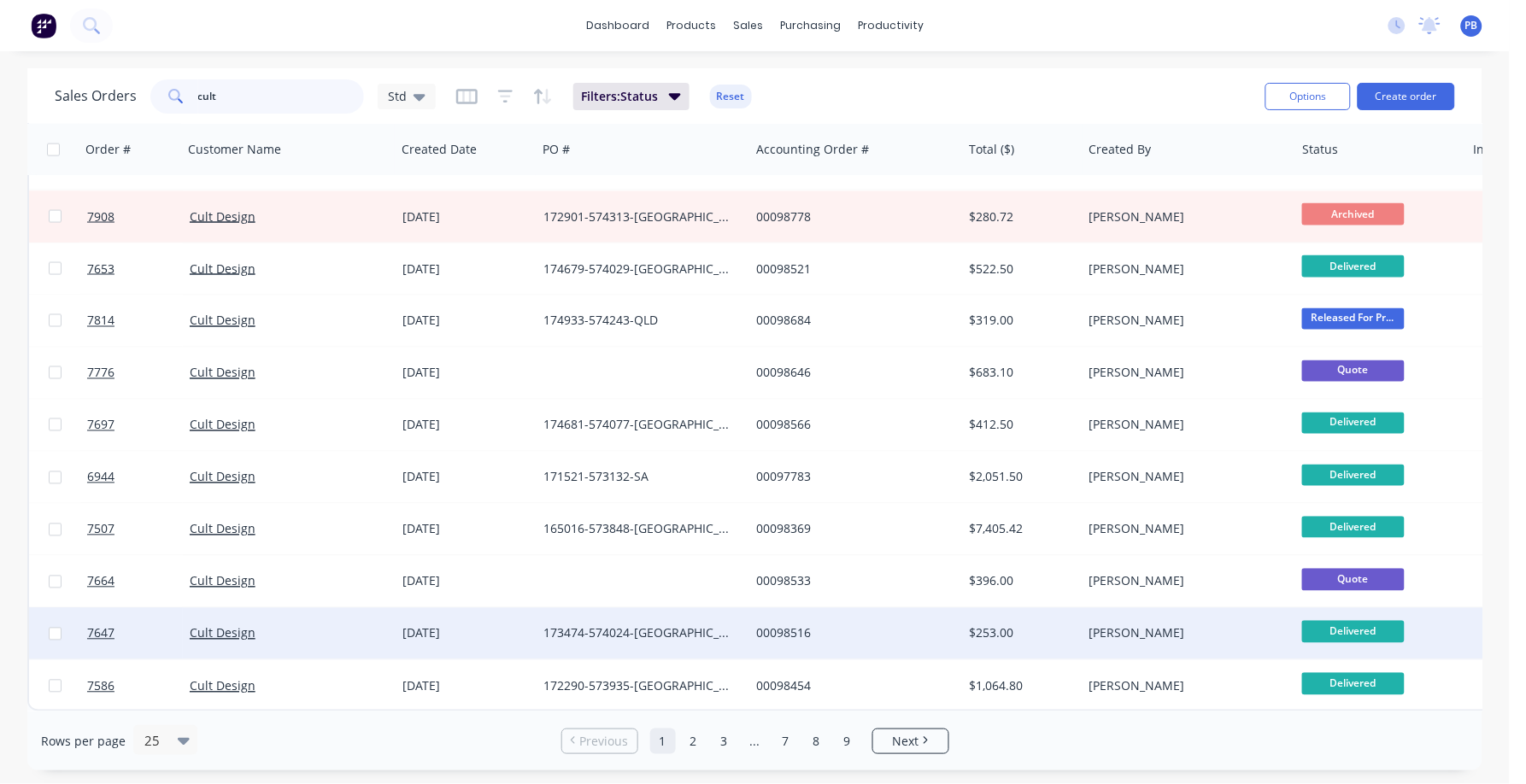
scroll to position [775, 0]
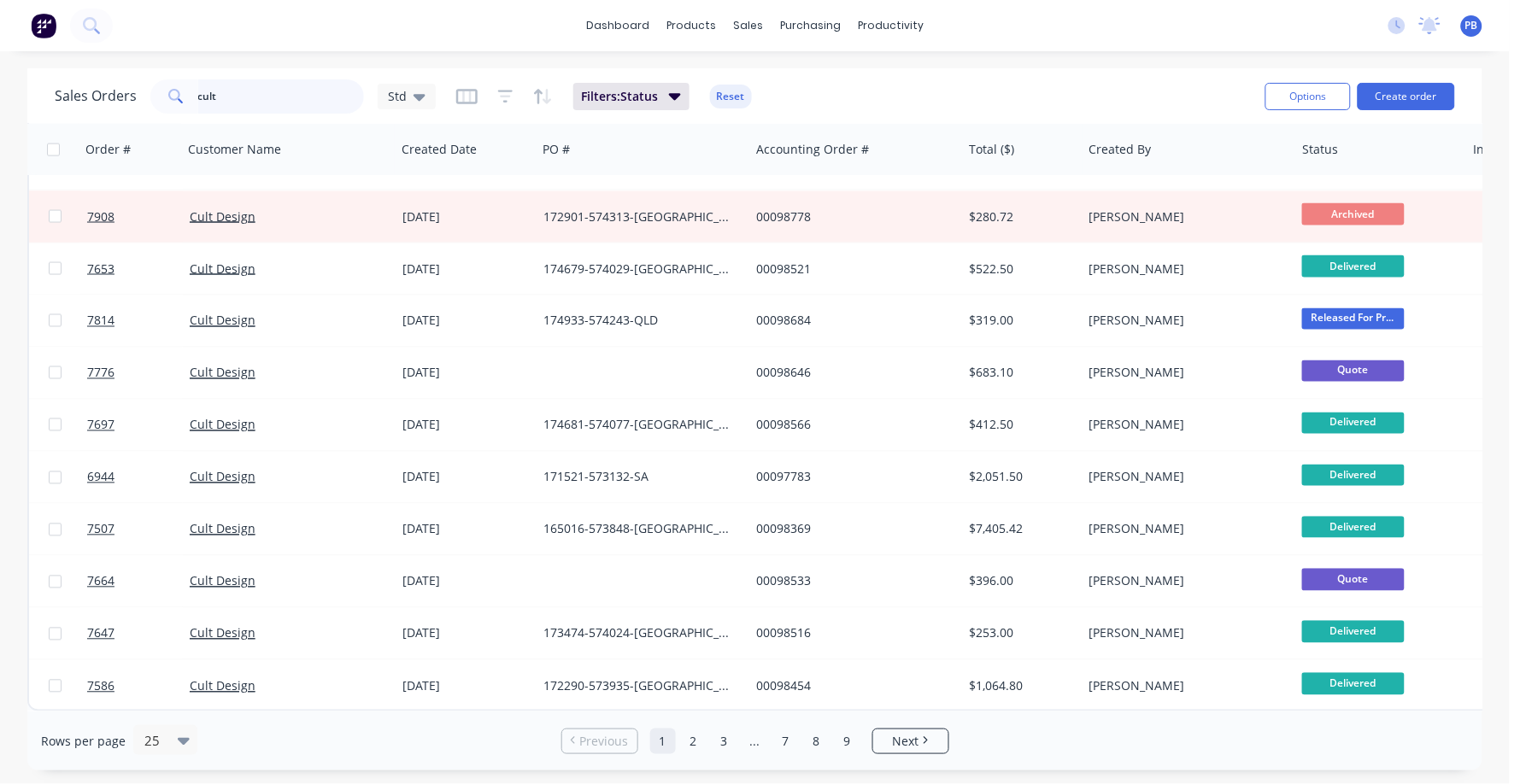
click at [226, 89] on input "cult" at bounding box center [281, 96] width 167 height 34
click at [222, 102] on input "cult" at bounding box center [281, 96] width 167 height 34
type input "99067"
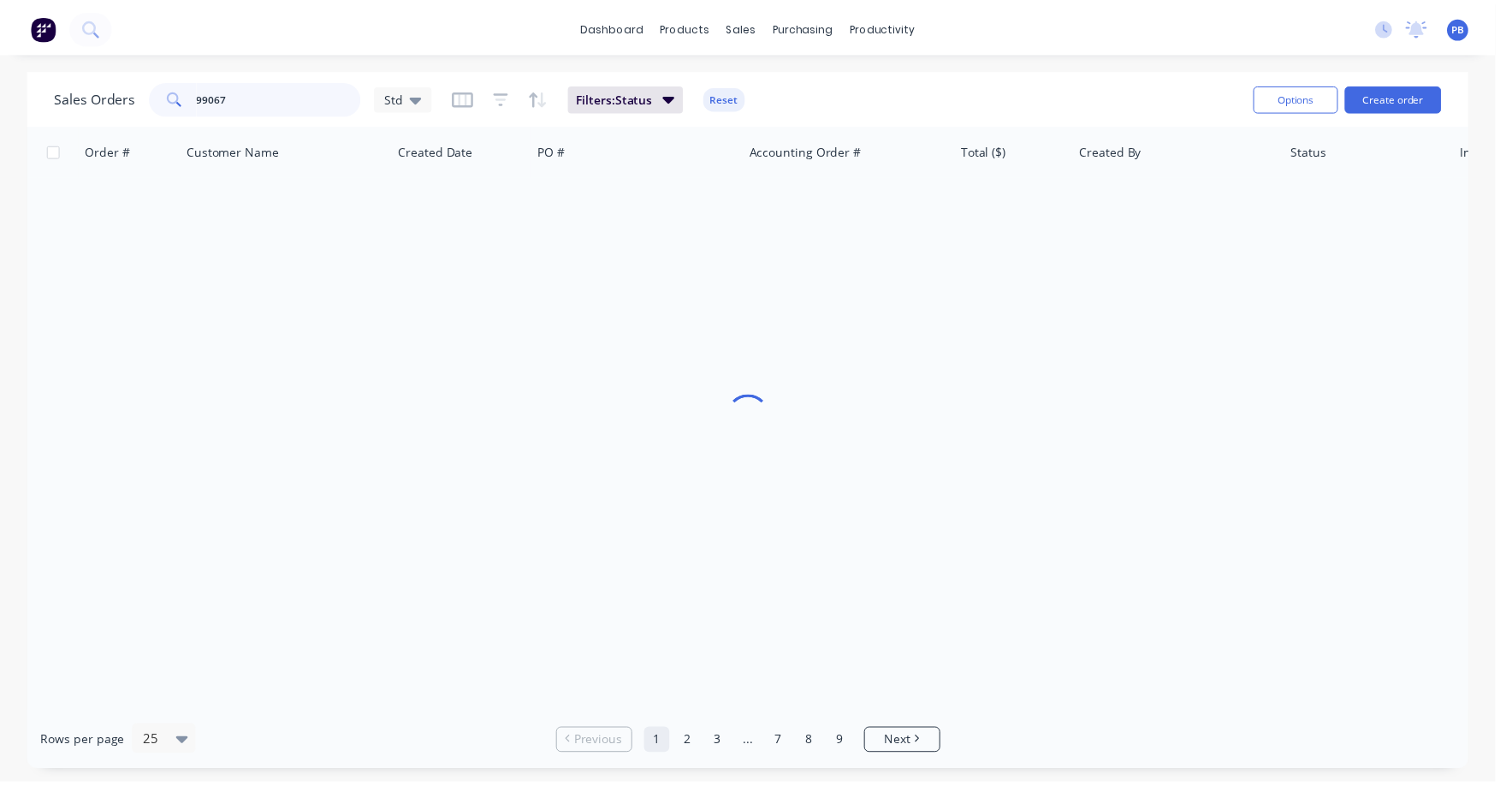
scroll to position [0, 0]
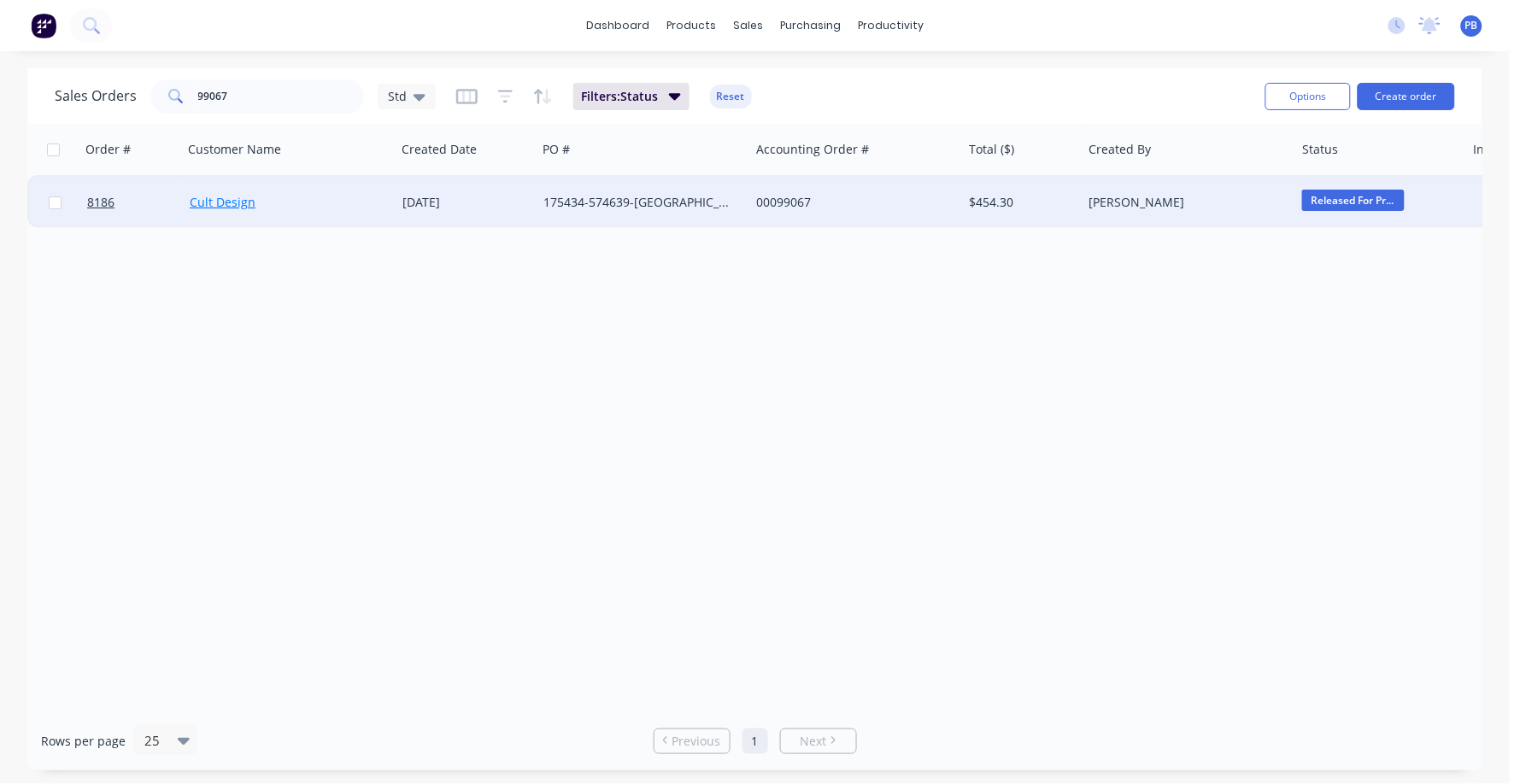
click at [242, 201] on link "Cult Design" at bounding box center [222, 202] width 65 height 17
click at [801, 200] on div "00099067" at bounding box center [850, 202] width 190 height 17
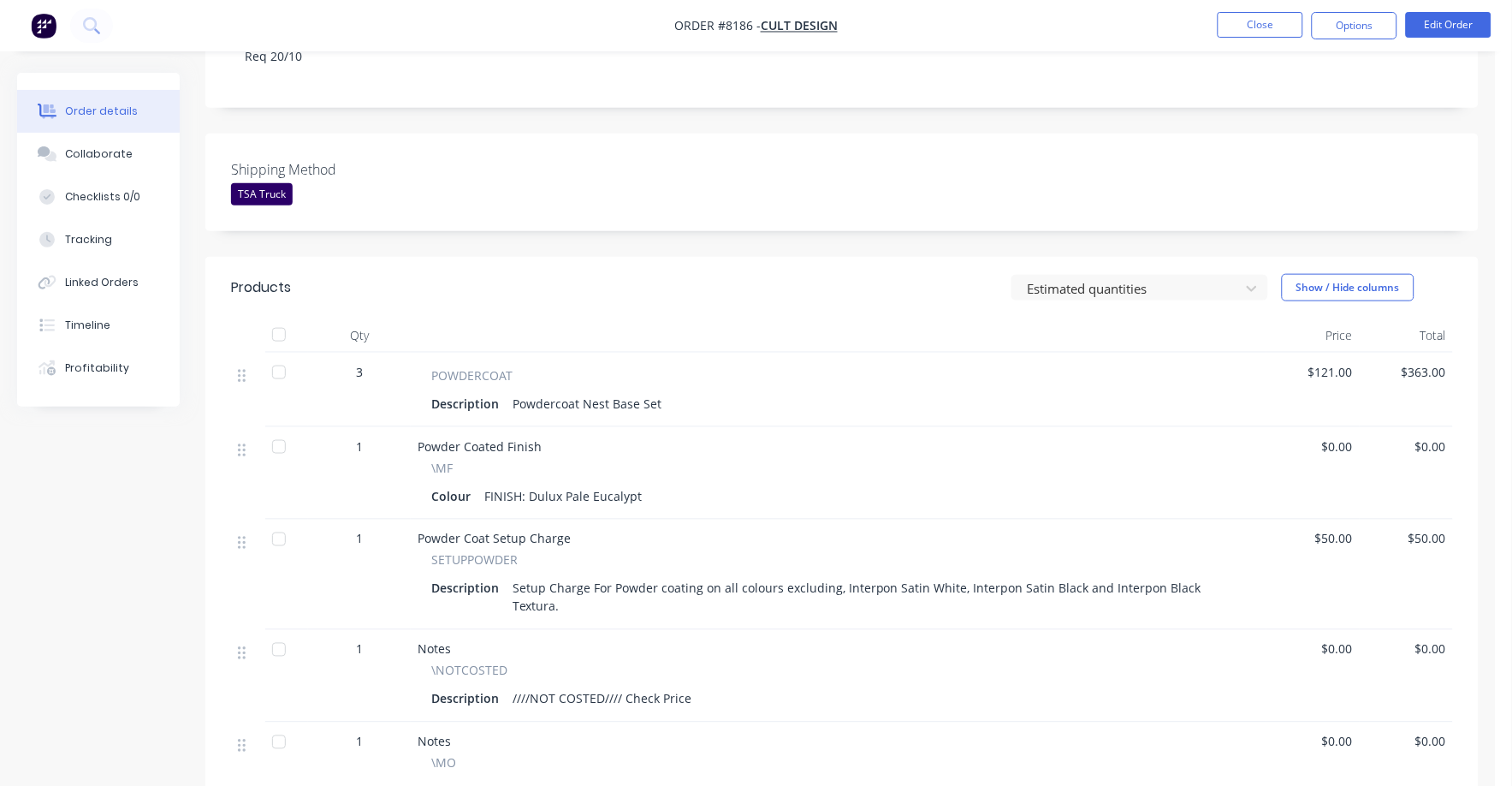
scroll to position [427, 0]
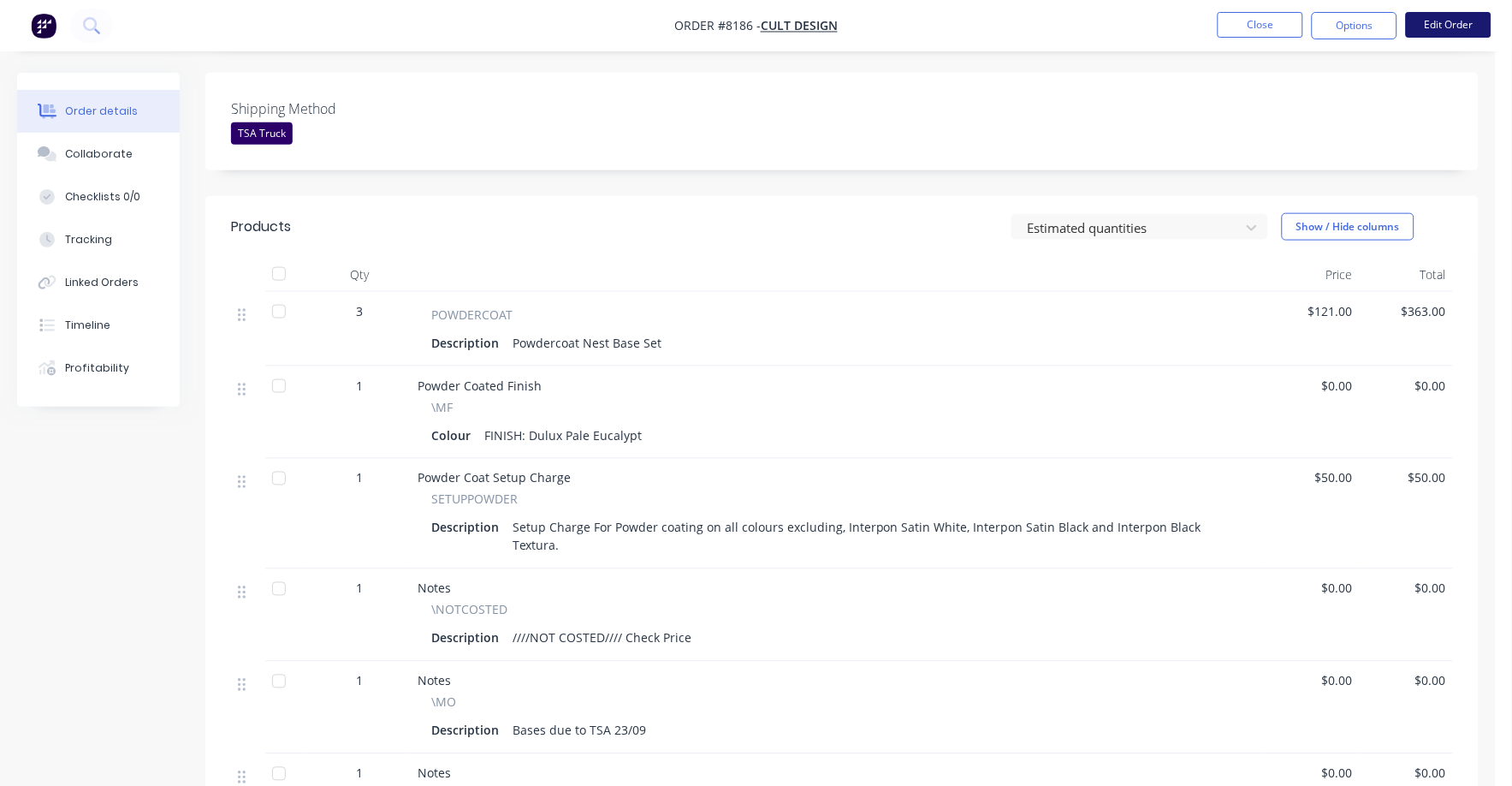
click at [1452, 27] on button "Edit Order" at bounding box center [1448, 25] width 86 height 26
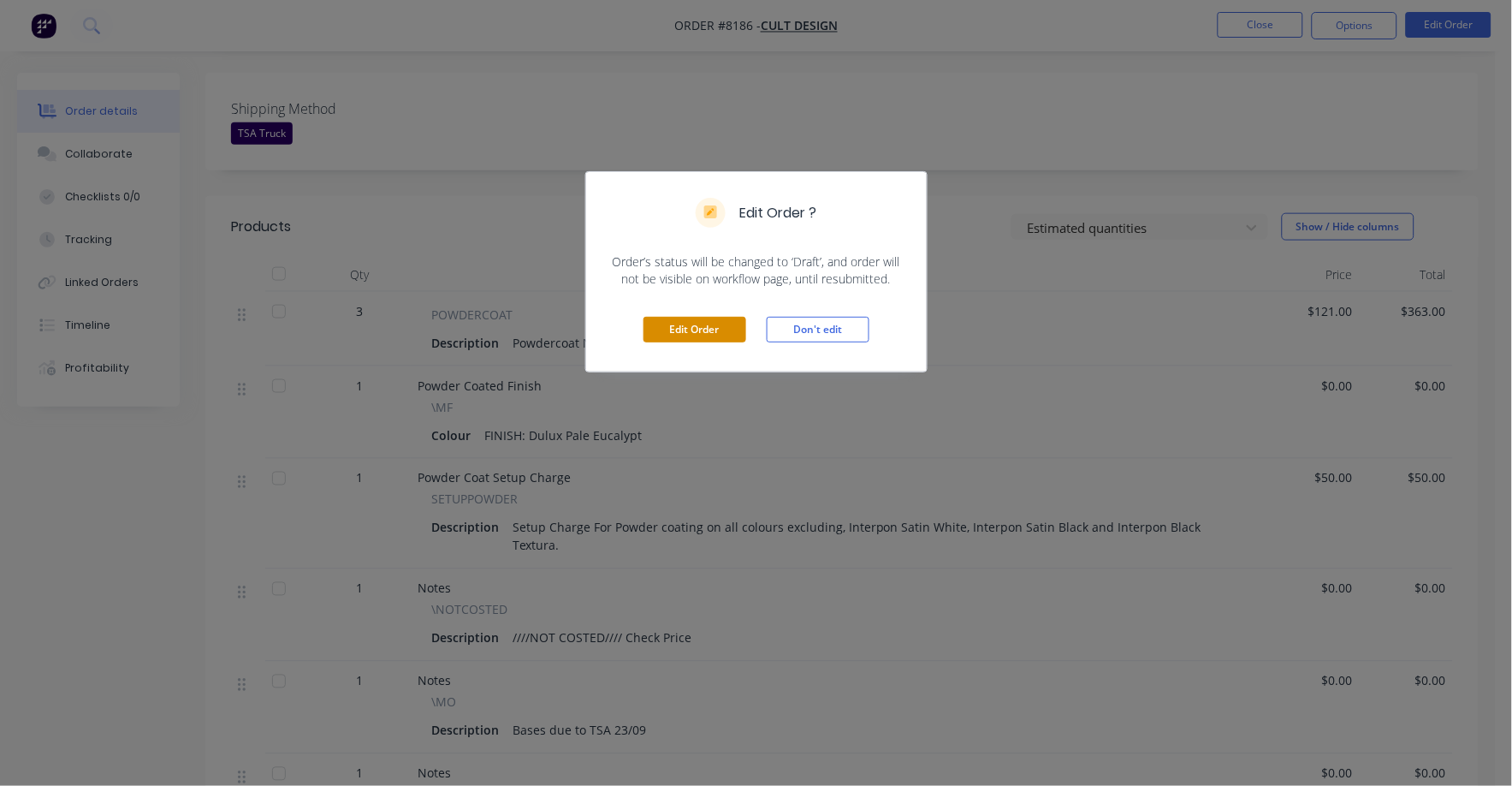
click at [677, 332] on button "Edit Order" at bounding box center [694, 329] width 102 height 26
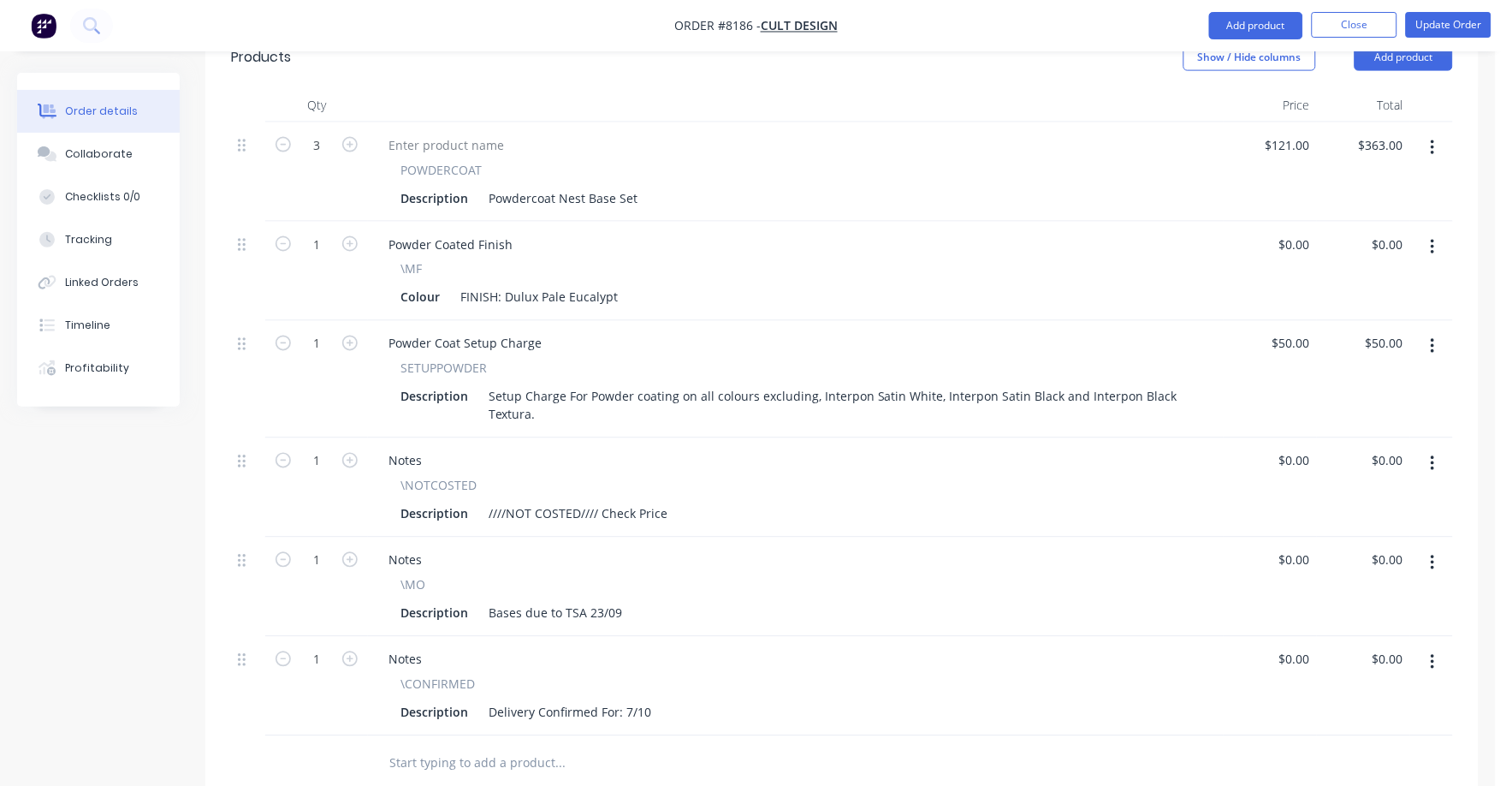
scroll to position [749, 0]
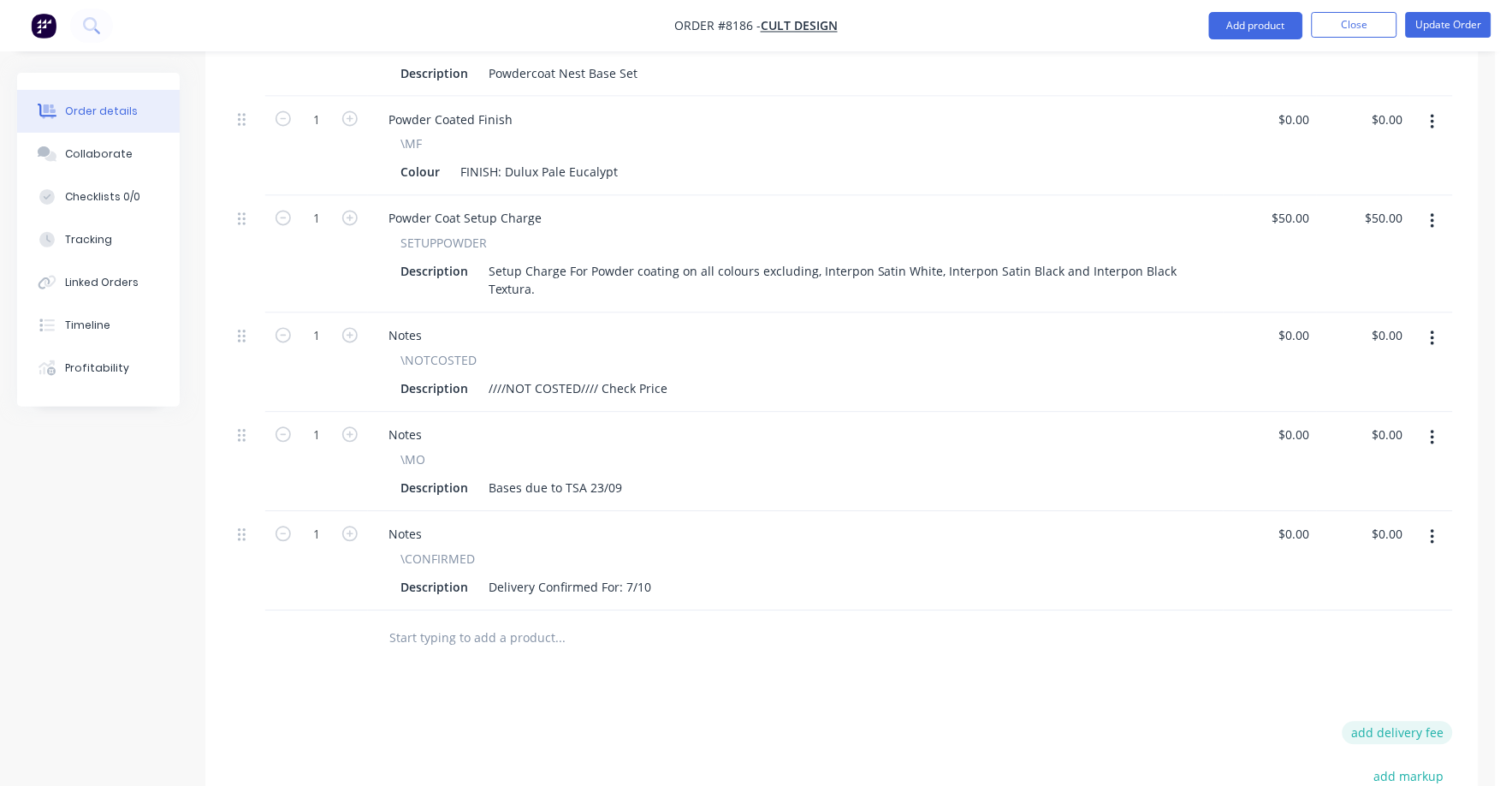
click at [1415, 721] on button "add delivery fee" at bounding box center [1398, 732] width 111 height 23
type input "75"
click input "submit" at bounding box center [0, 0] width 0 height 0
click at [992, 646] on div "Products Show / Hide columns Add product Qty Price Total 3 POWDERCOAT Descripti…" at bounding box center [842, 466] width 1273 height 1130
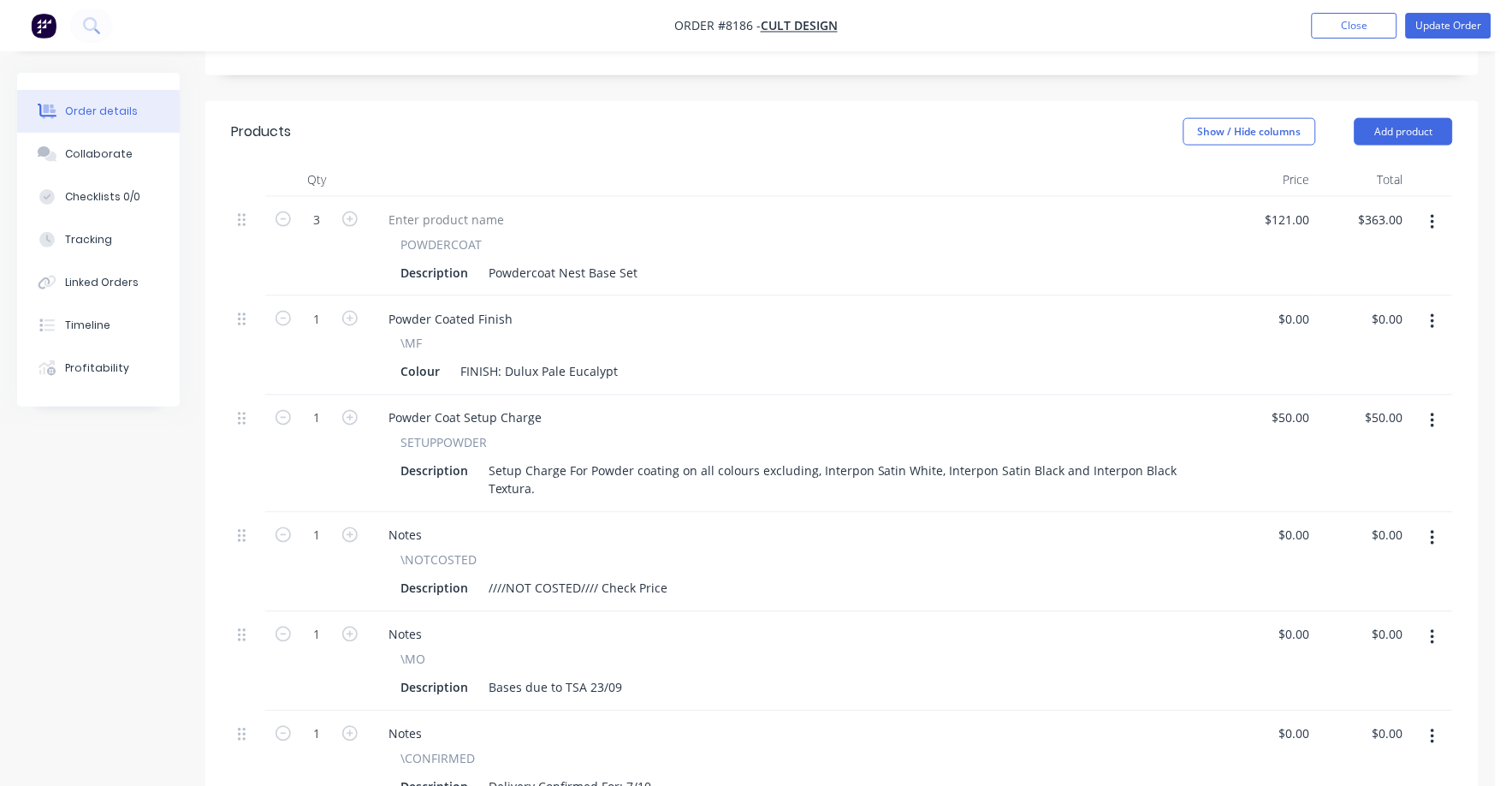
scroll to position [535, 0]
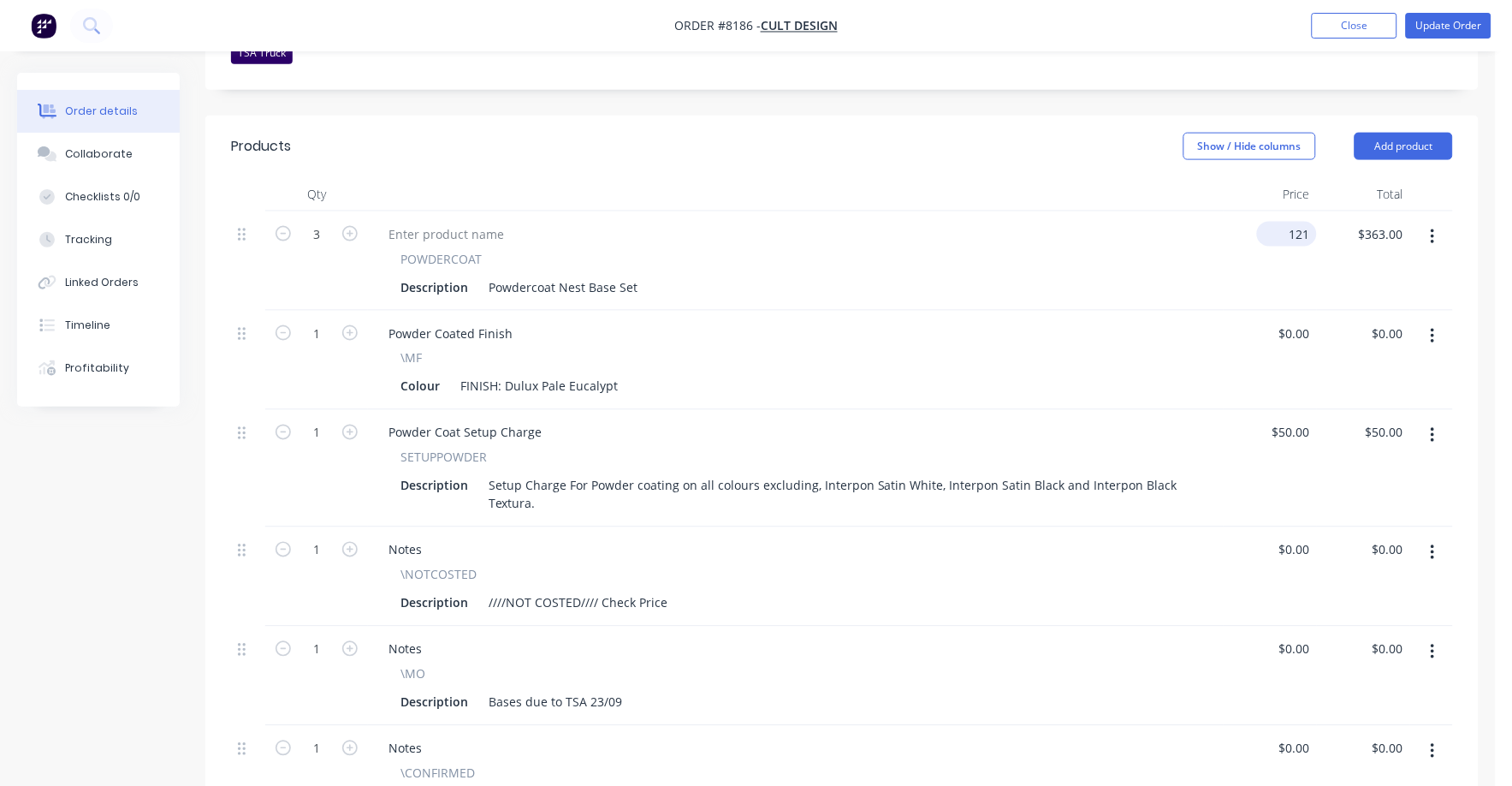
click at [1293, 221] on input "121" at bounding box center [1291, 233] width 53 height 25
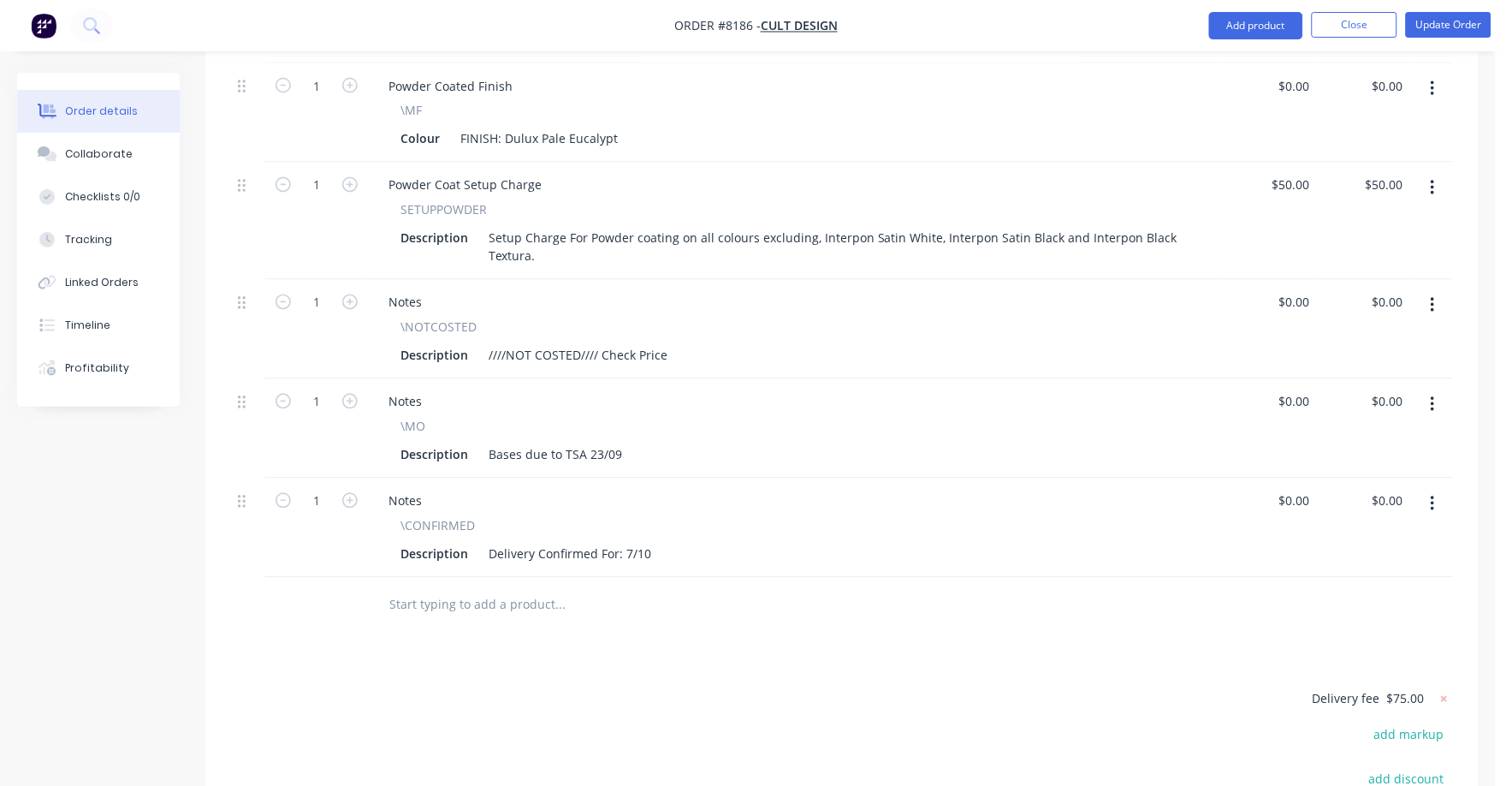
scroll to position [855, 0]
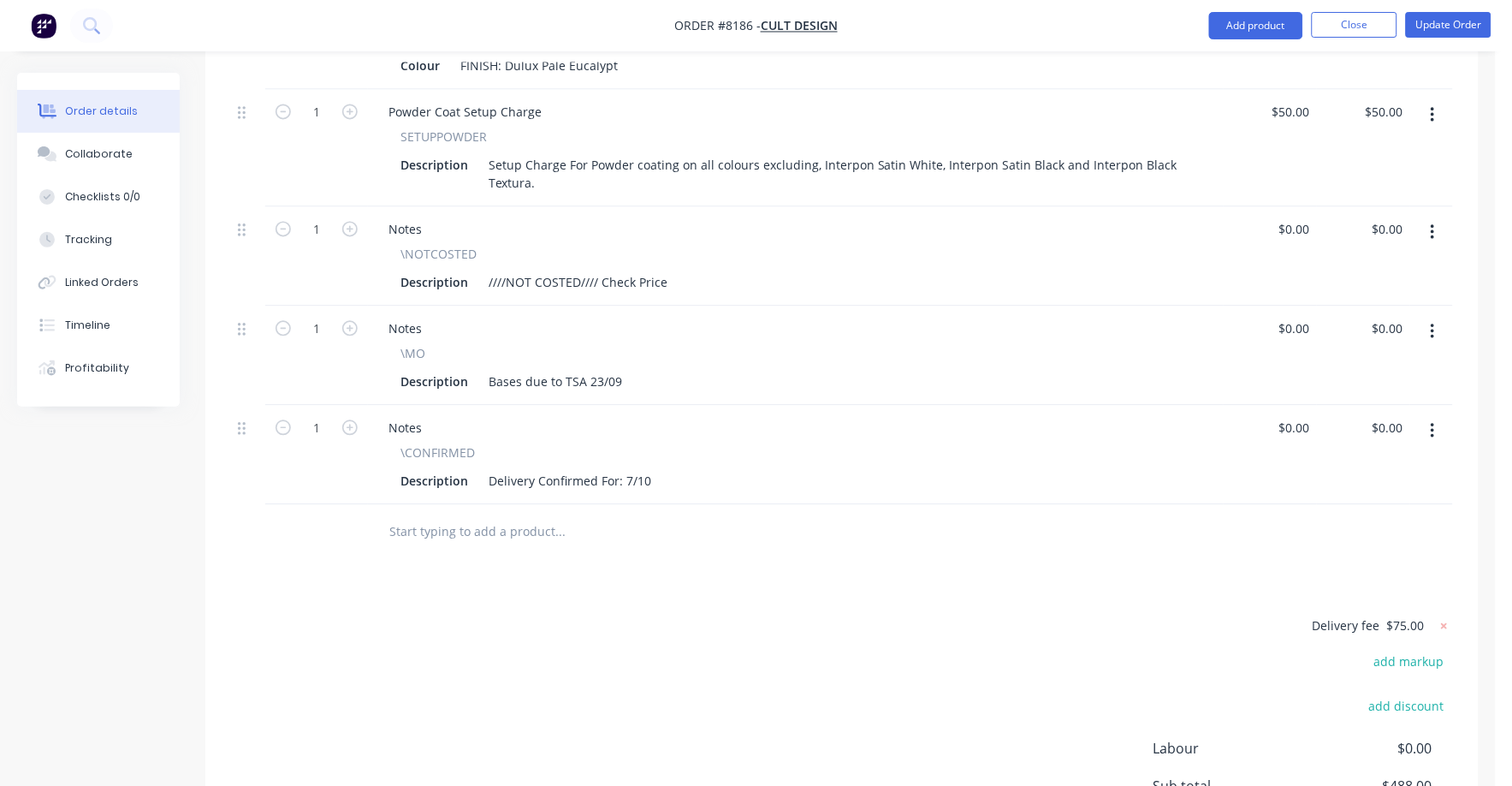
type input "$129.00"
type input "$387.00"
click at [1431, 223] on icon "button" at bounding box center [1433, 232] width 5 height 18
drag, startPoint x: 1296, startPoint y: 373, endPoint x: 1306, endPoint y: 268, distance: 105.5
click at [1248, 352] on div "3 POWDERCOAT Description Powdercoat Nest Base Set $129.00 $129.00 $387.00 $387.…" at bounding box center [842, 197] width 1222 height 613
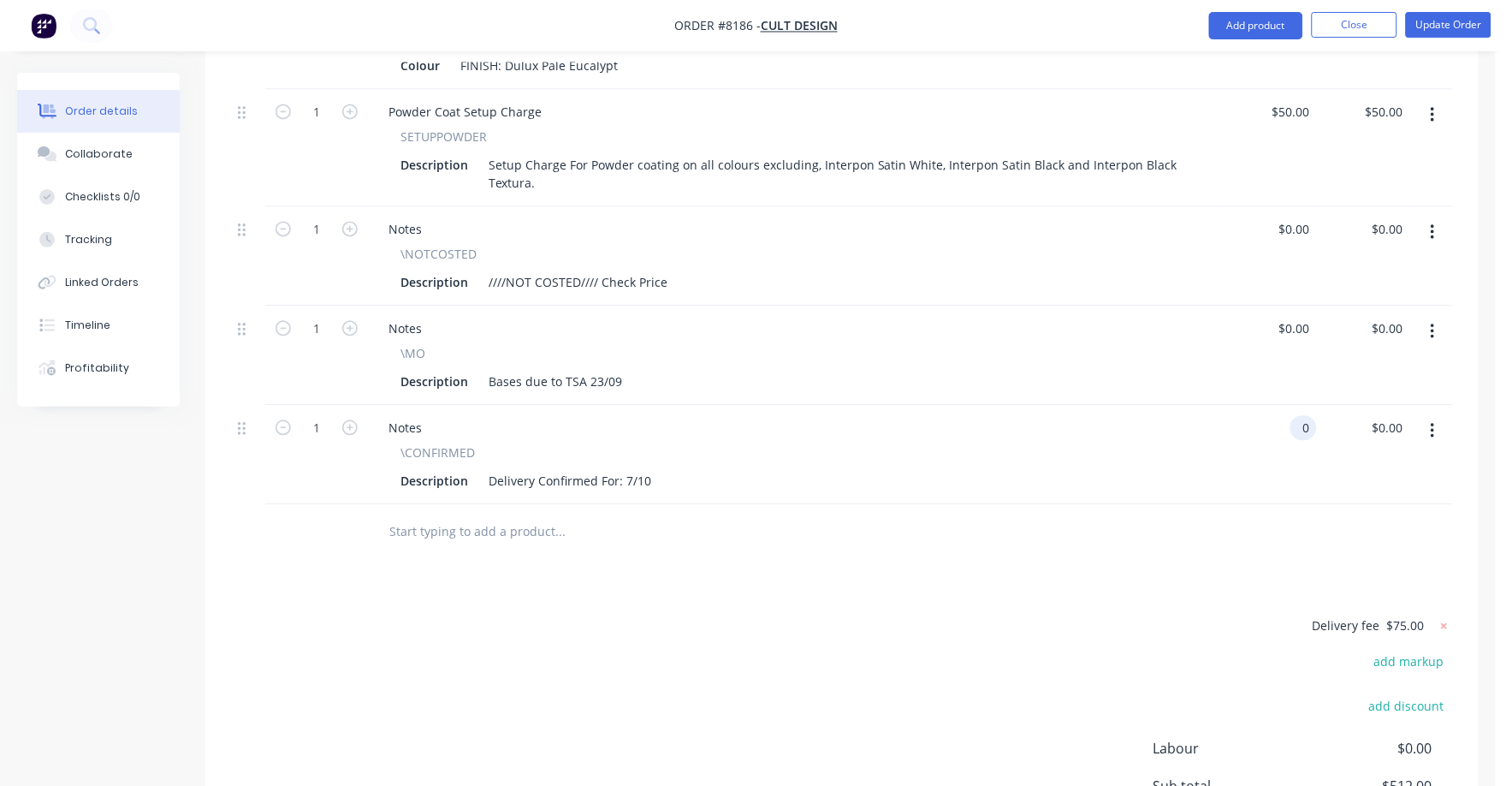
type input "$0.00"
click at [1425, 218] on button "button" at bounding box center [1433, 232] width 41 height 30
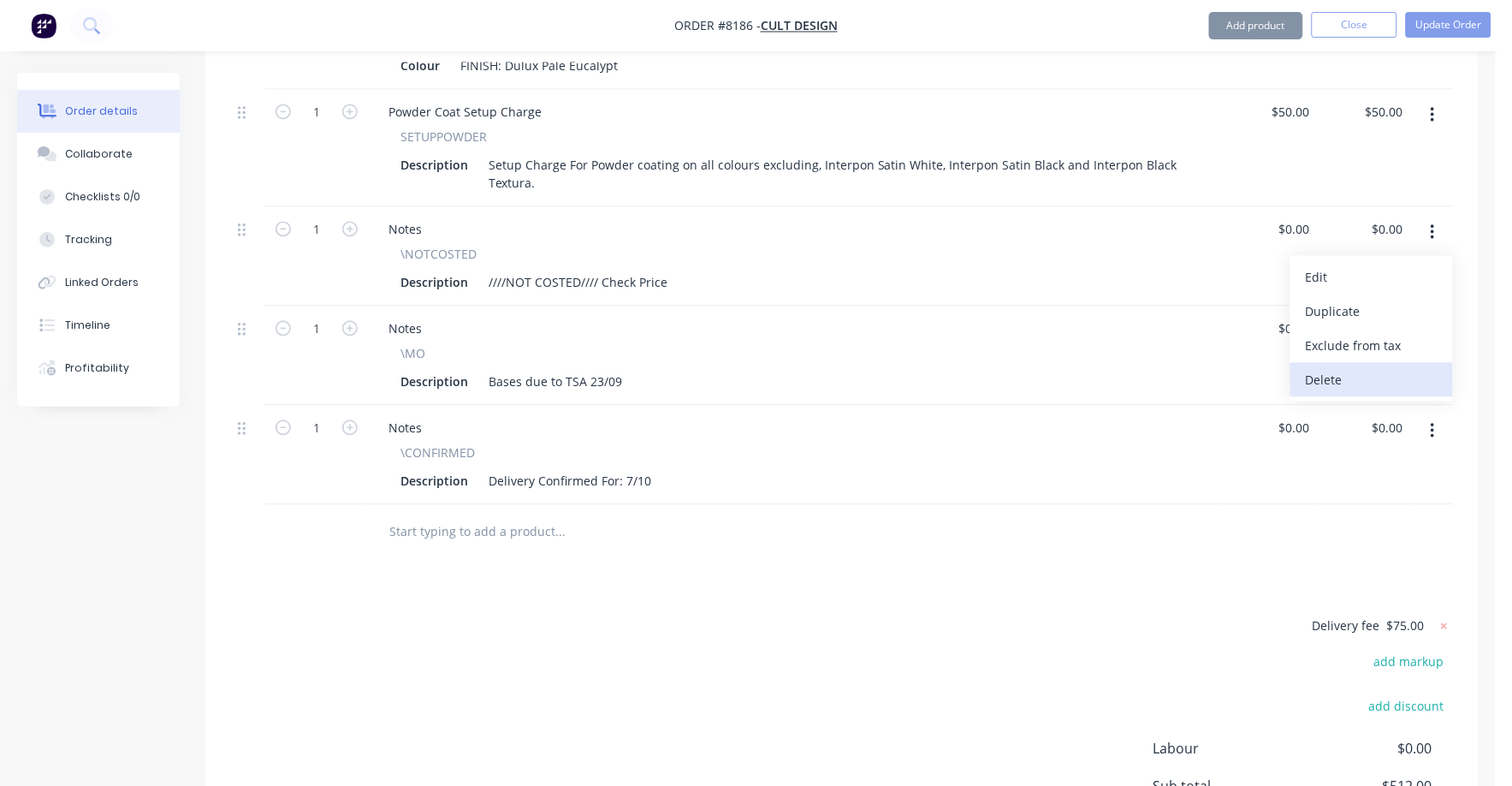
click at [1345, 368] on div "Delete" at bounding box center [1371, 380] width 132 height 25
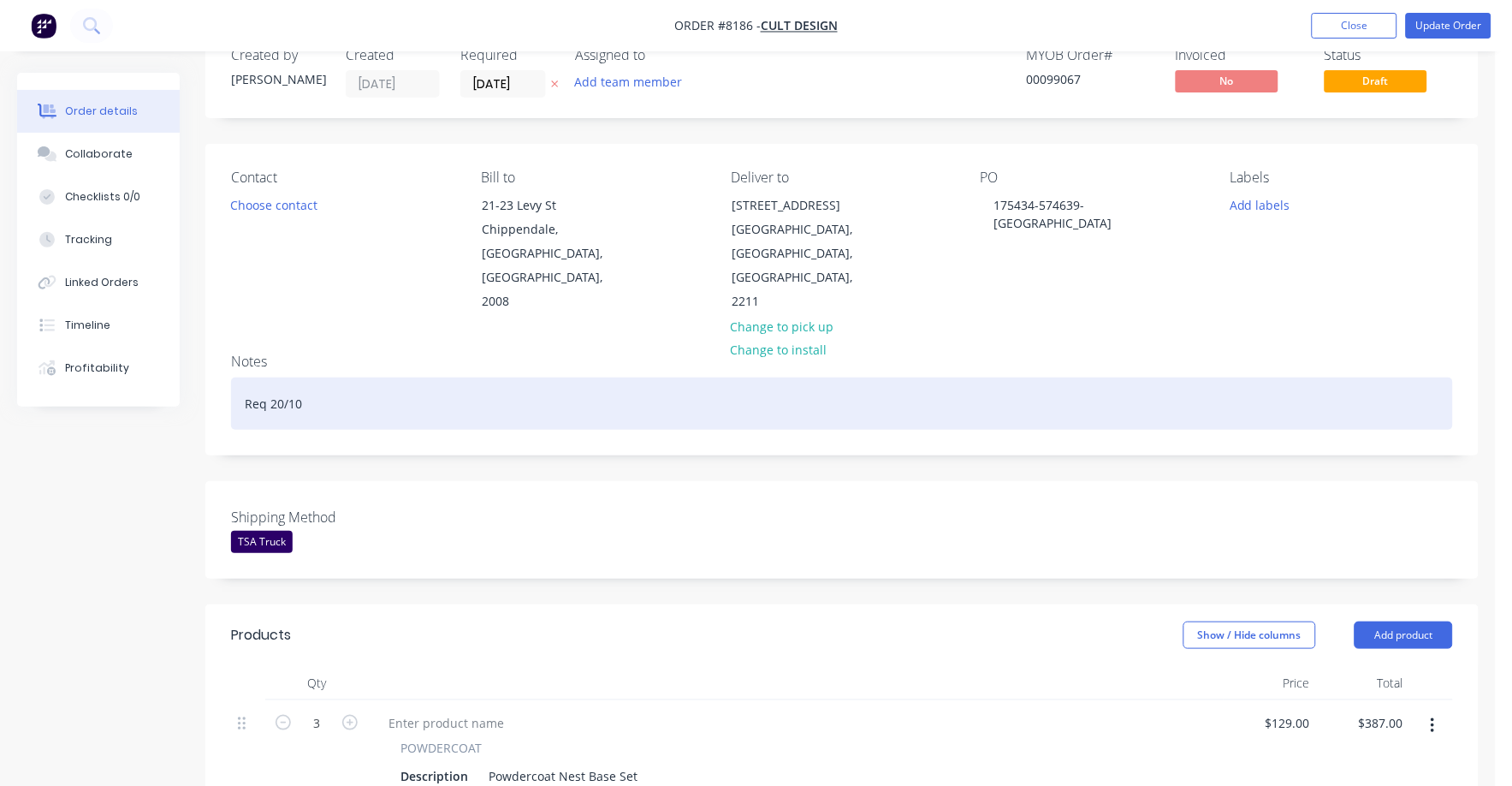
scroll to position [0, 0]
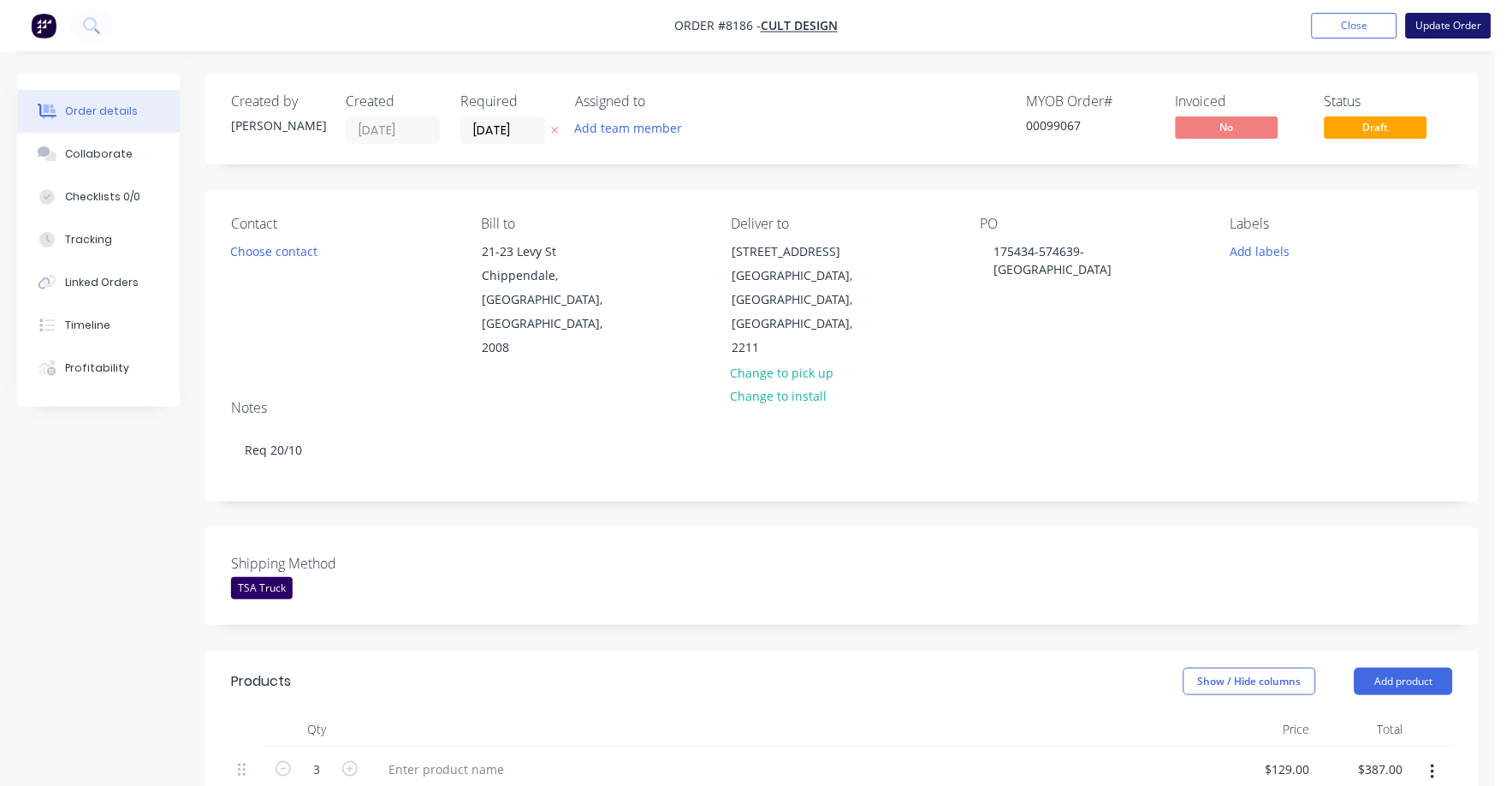
click at [1458, 29] on button "Update Order" at bounding box center [1448, 26] width 86 height 26
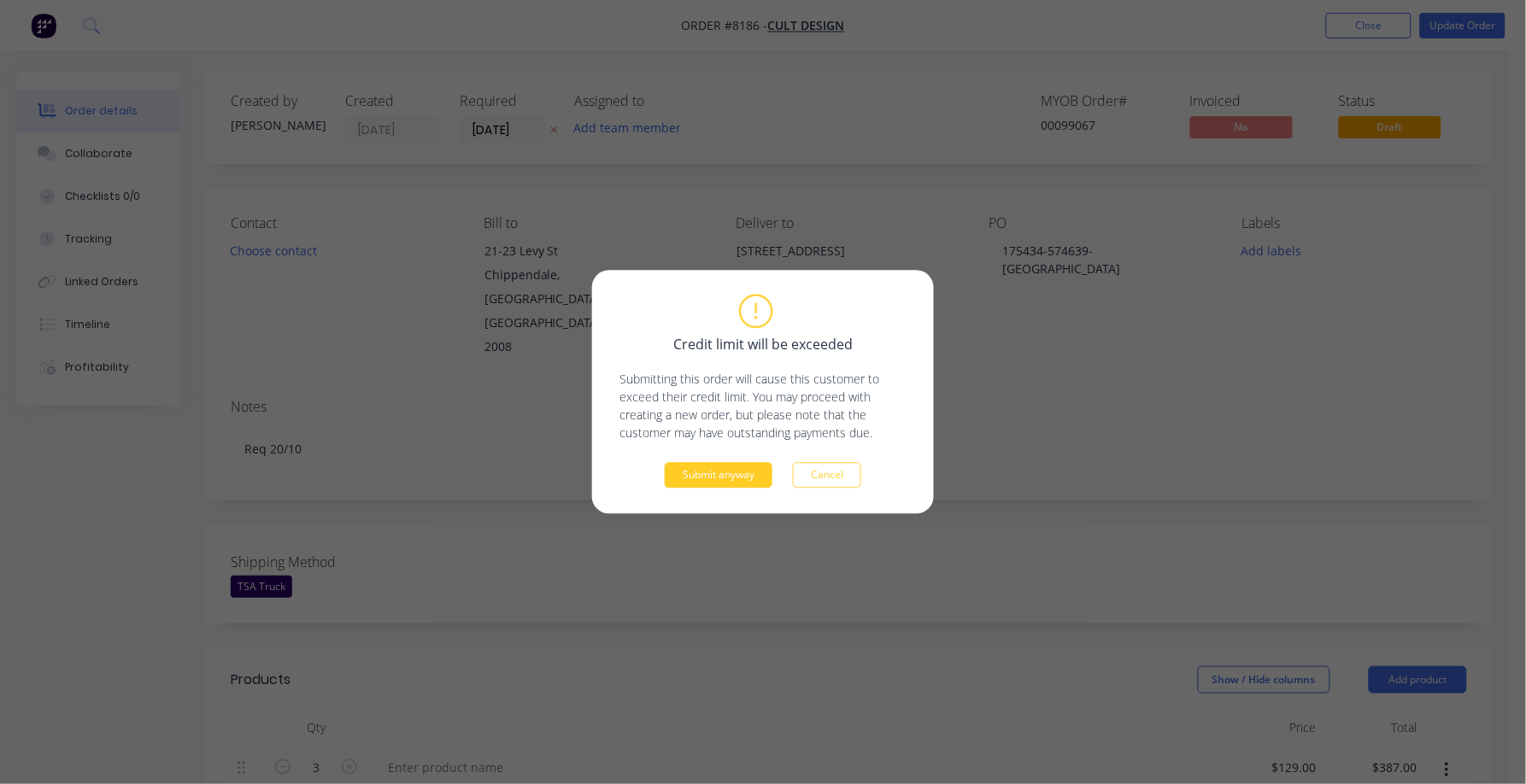
click at [742, 467] on button "Submit anyway" at bounding box center [718, 476] width 108 height 26
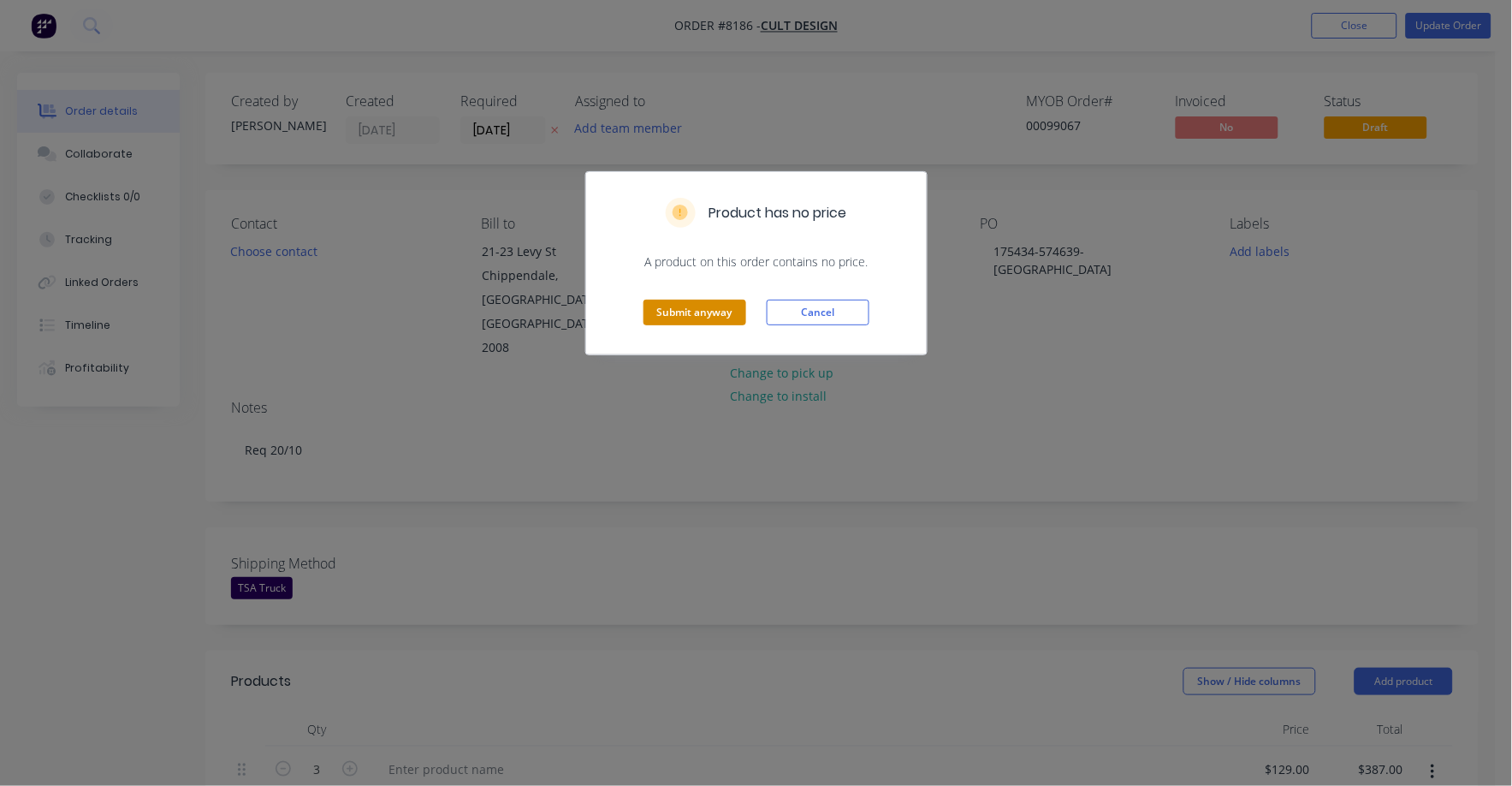
click at [670, 307] on button "Submit anyway" at bounding box center [694, 313] width 102 height 26
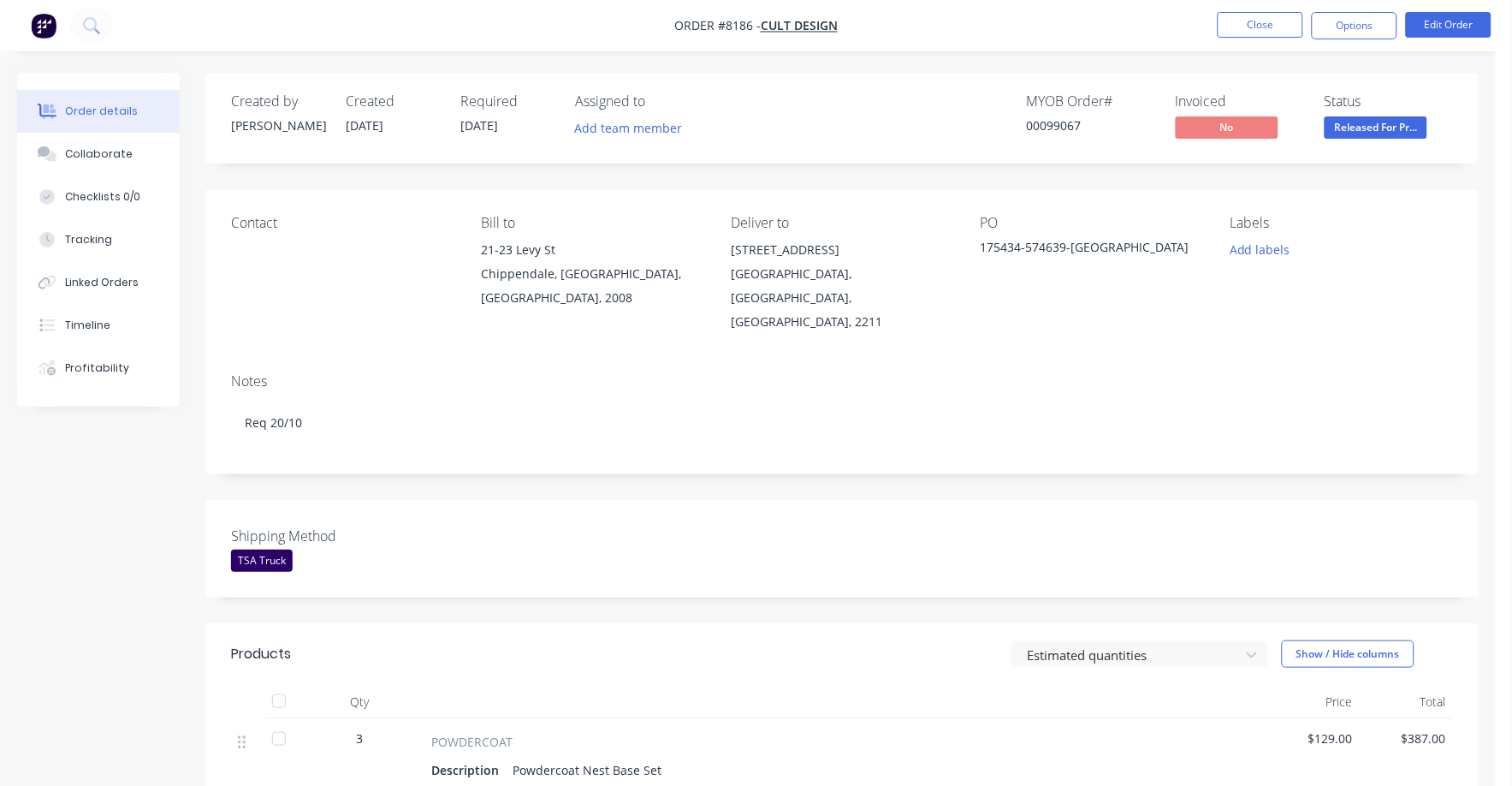
click at [1377, 123] on span "Released For Pr..." at bounding box center [1376, 126] width 102 height 21
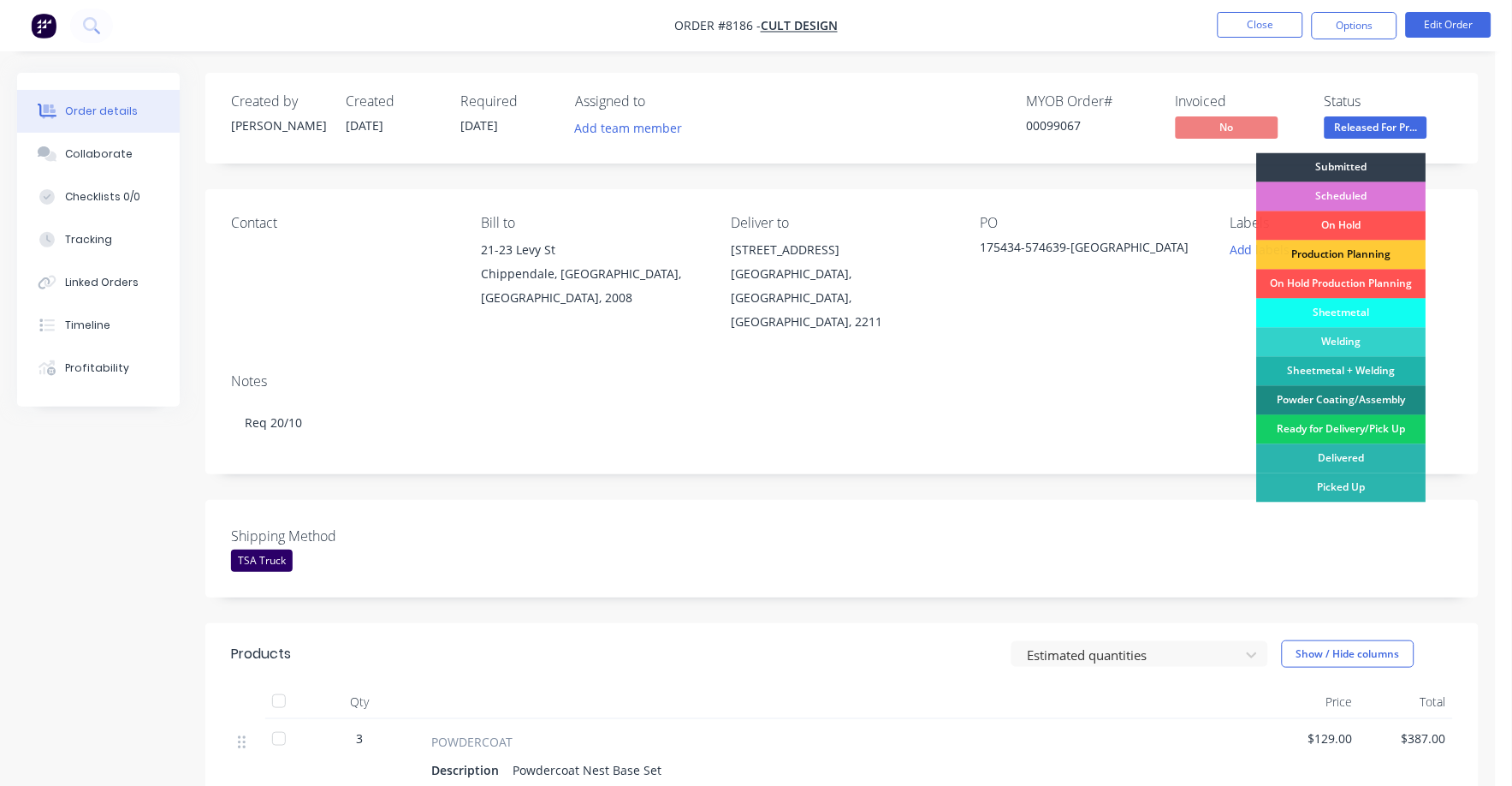
click at [1329, 427] on div "Ready for Delivery/Pick Up" at bounding box center [1341, 430] width 170 height 30
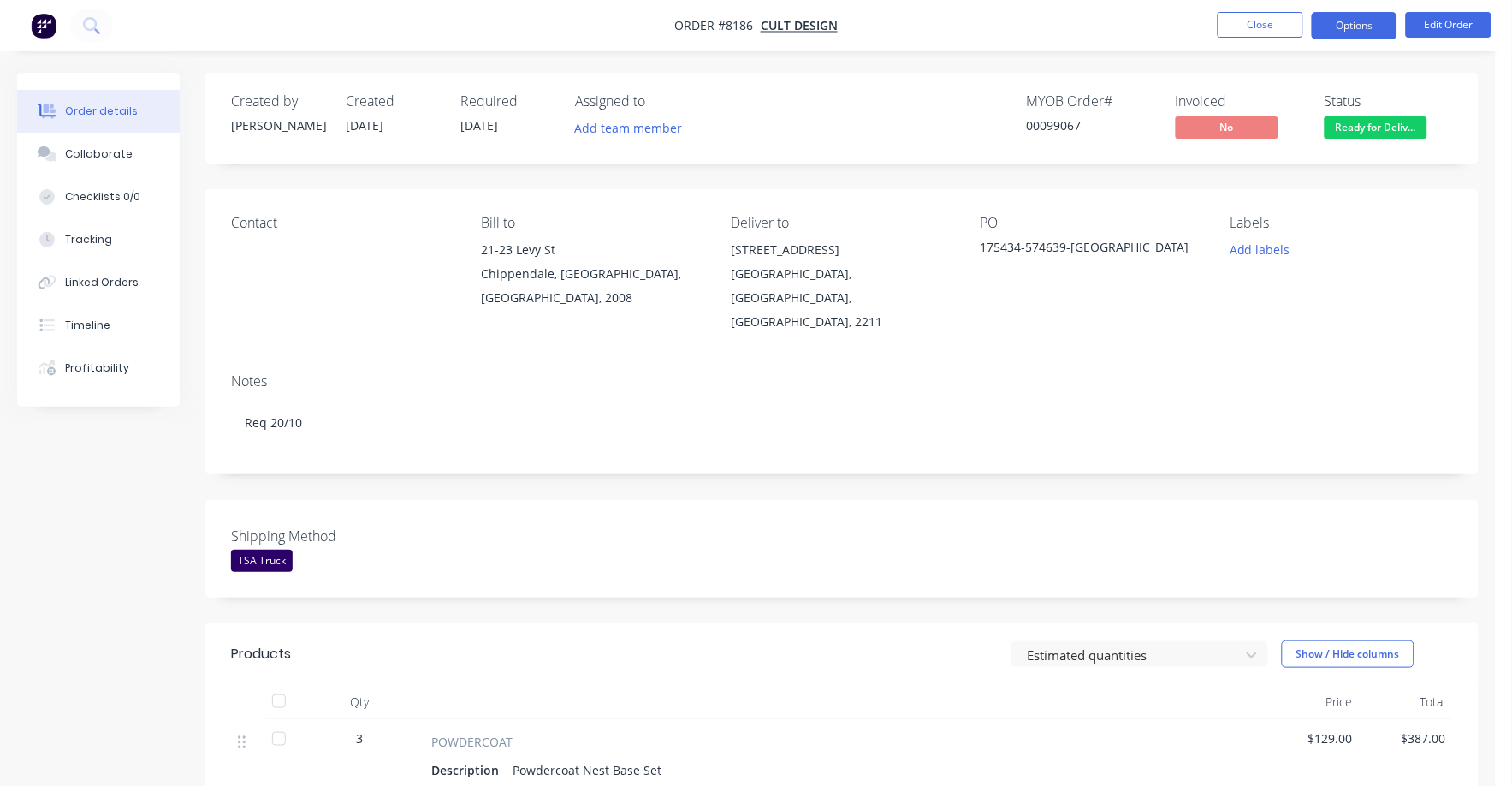
click at [1371, 21] on button "Options" at bounding box center [1354, 26] width 86 height 28
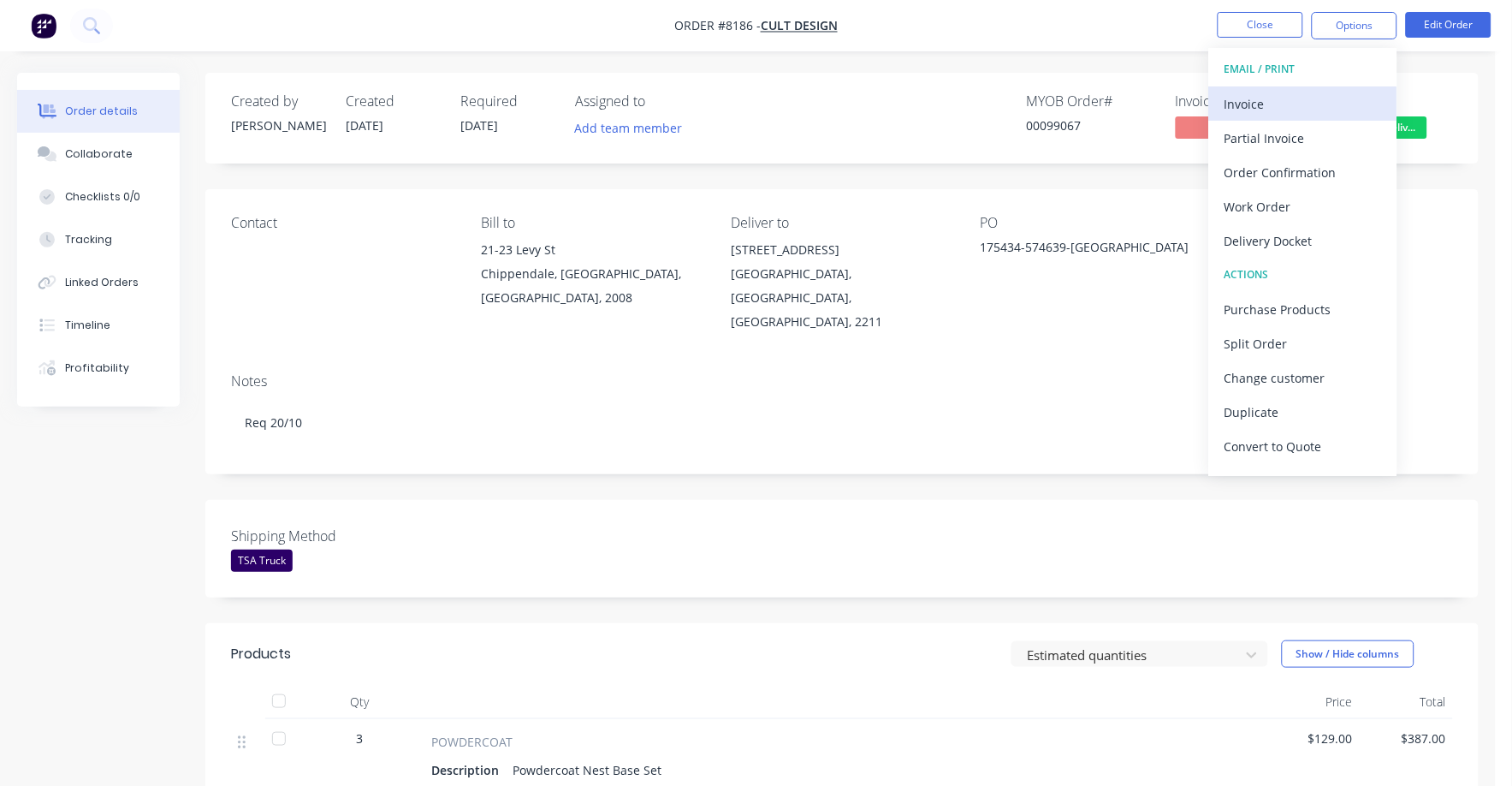
click at [1262, 101] on div "Invoice" at bounding box center [1303, 103] width 158 height 25
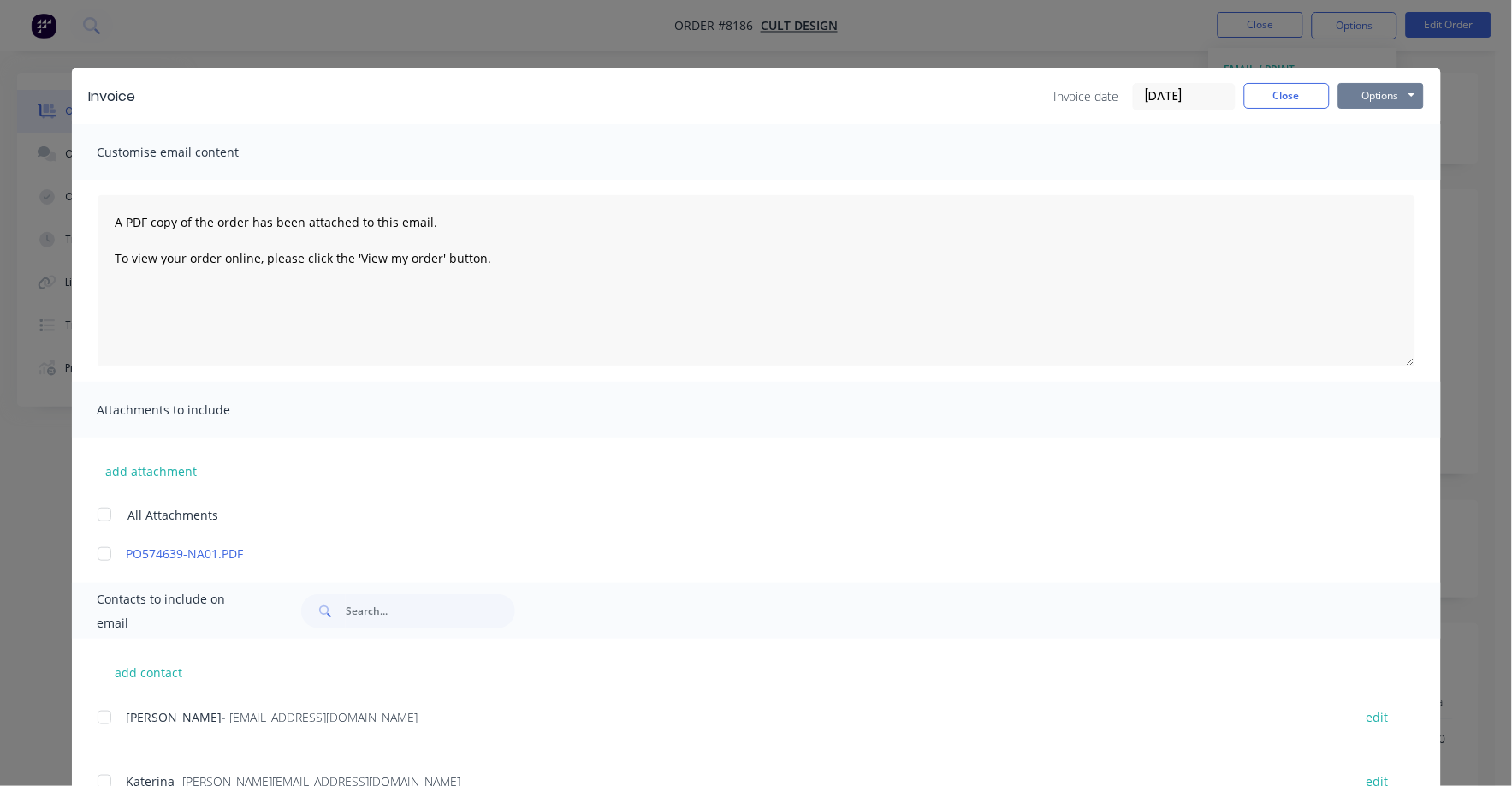
click at [1367, 95] on button "Options" at bounding box center [1380, 96] width 86 height 26
click at [1359, 159] on button "Print" at bounding box center [1392, 154] width 110 height 29
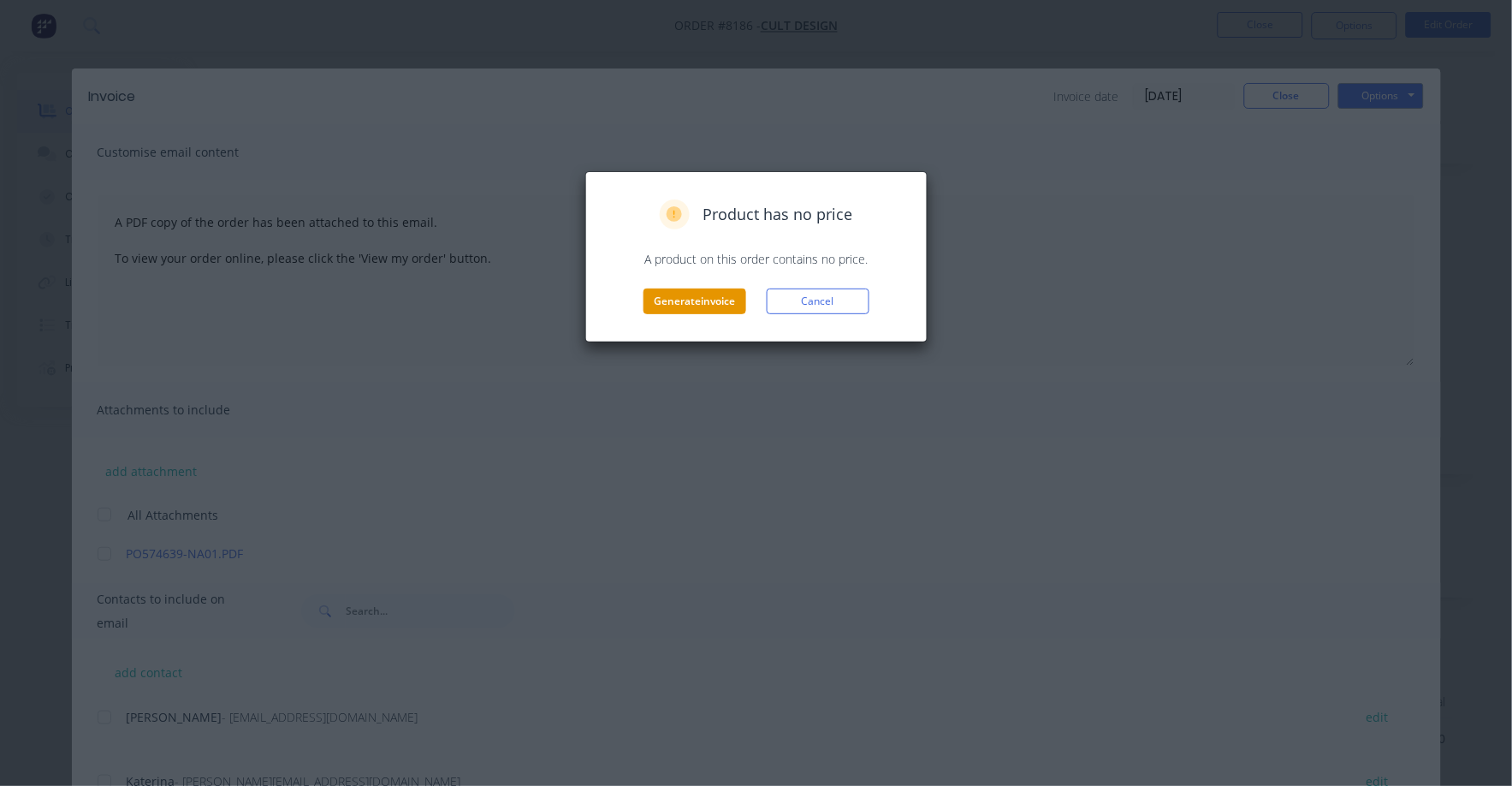
click at [710, 305] on button "Generate invoice" at bounding box center [694, 302] width 102 height 26
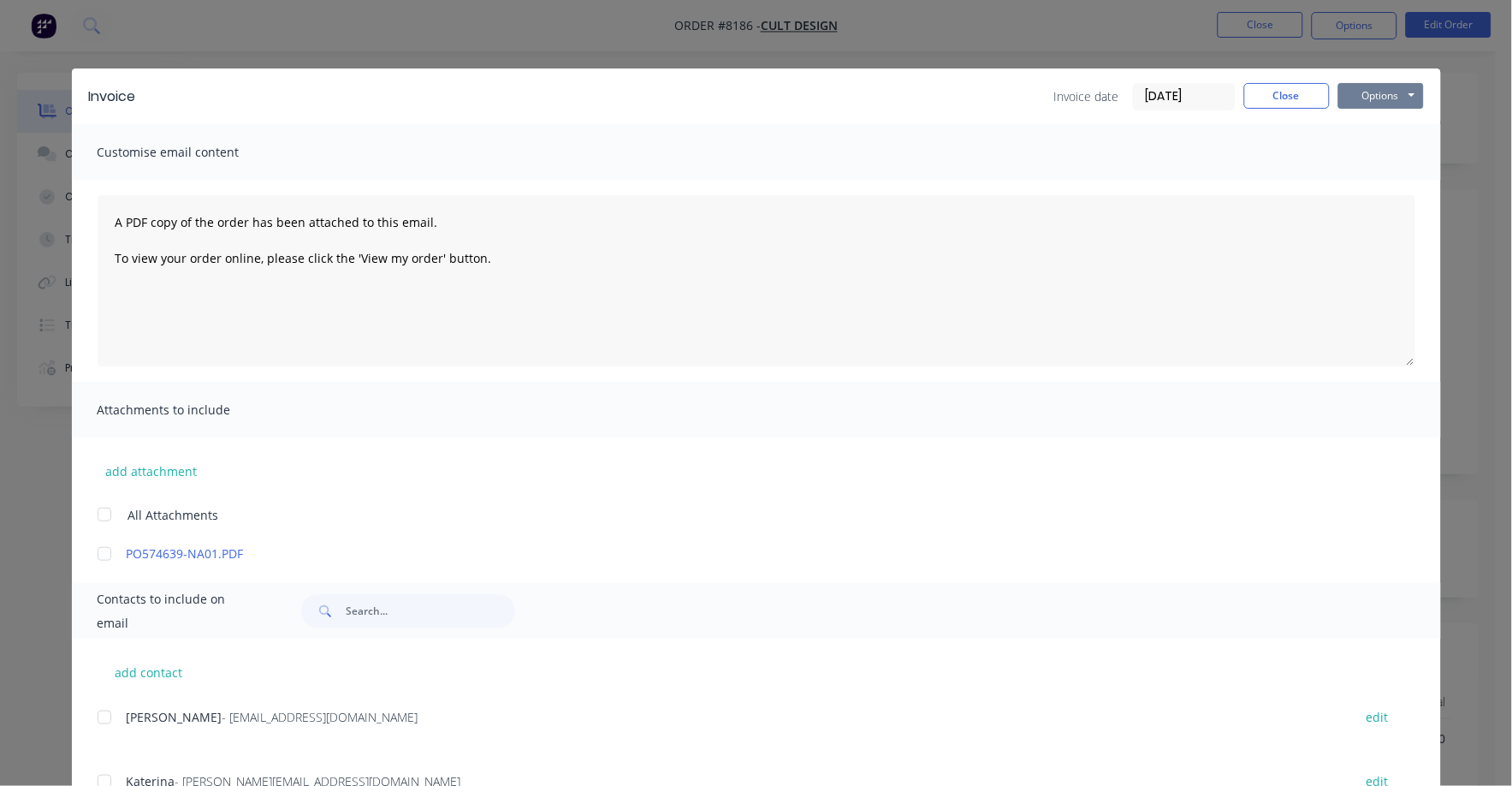
click at [1381, 101] on button "Options" at bounding box center [1380, 96] width 86 height 26
click at [1363, 150] on button "Print" at bounding box center [1392, 154] width 110 height 29
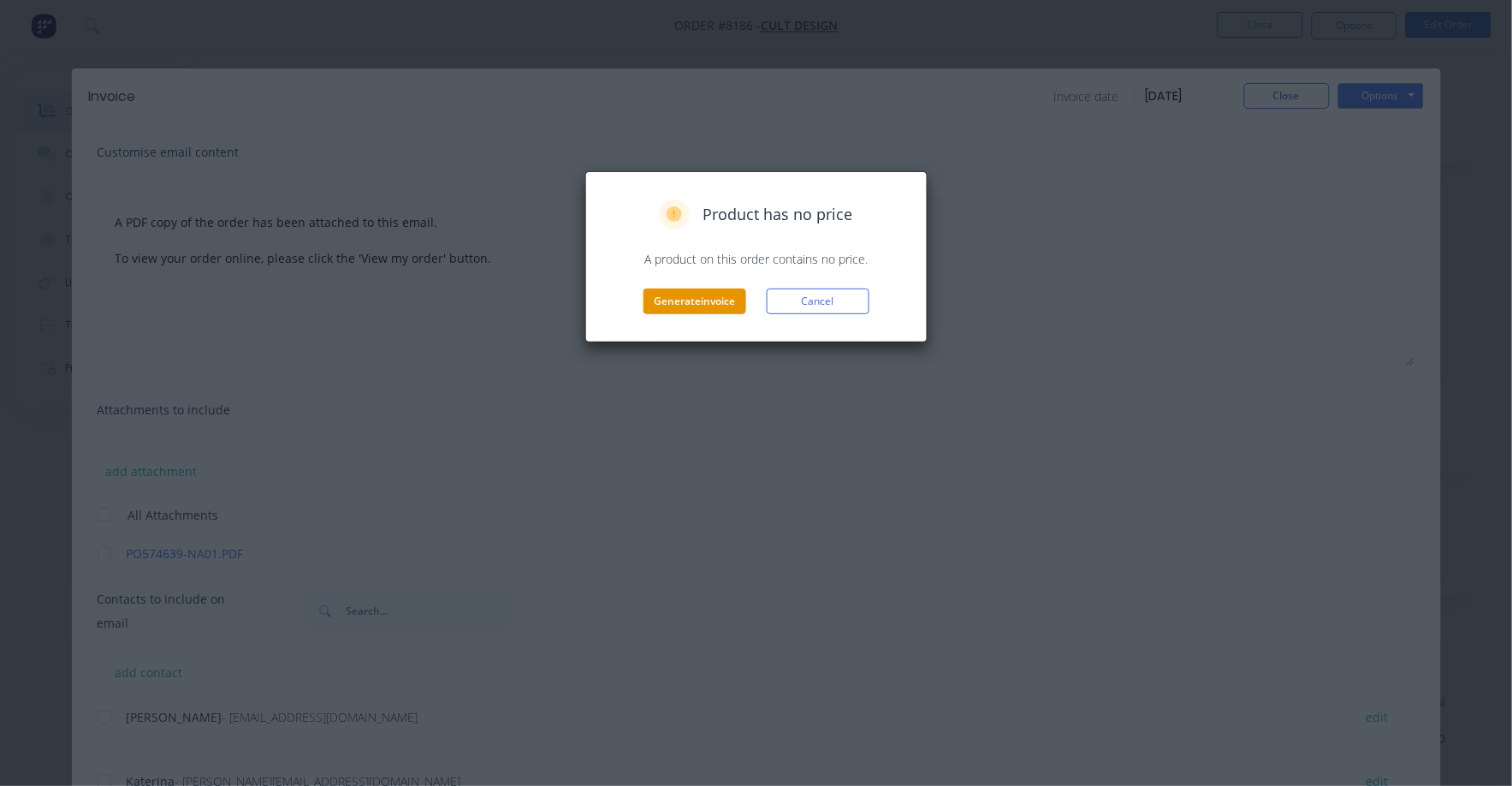
click at [656, 309] on button "Generate invoice" at bounding box center [694, 302] width 102 height 26
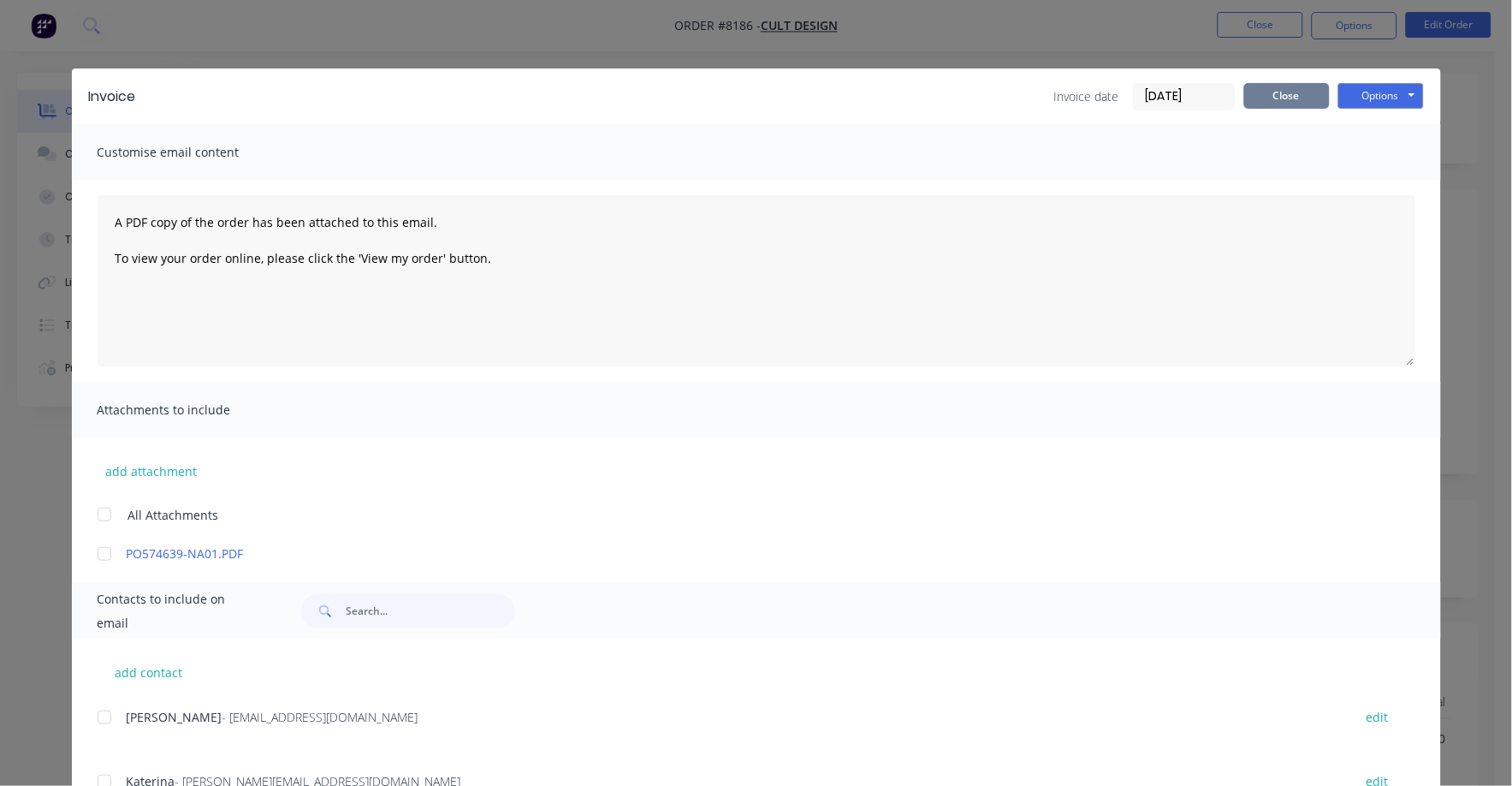
click at [1301, 102] on button "Close" at bounding box center [1286, 96] width 86 height 26
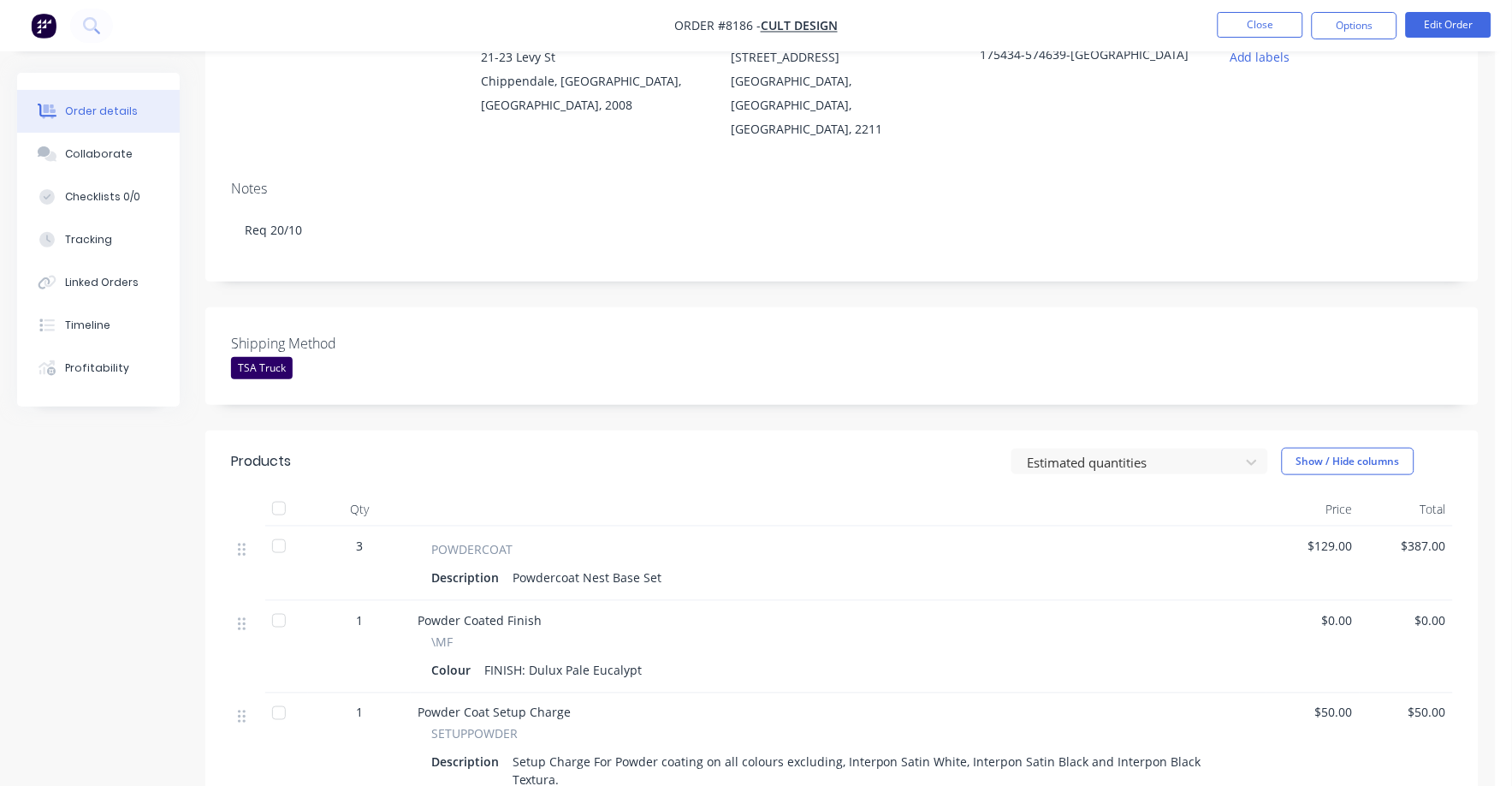
scroll to position [321, 0]
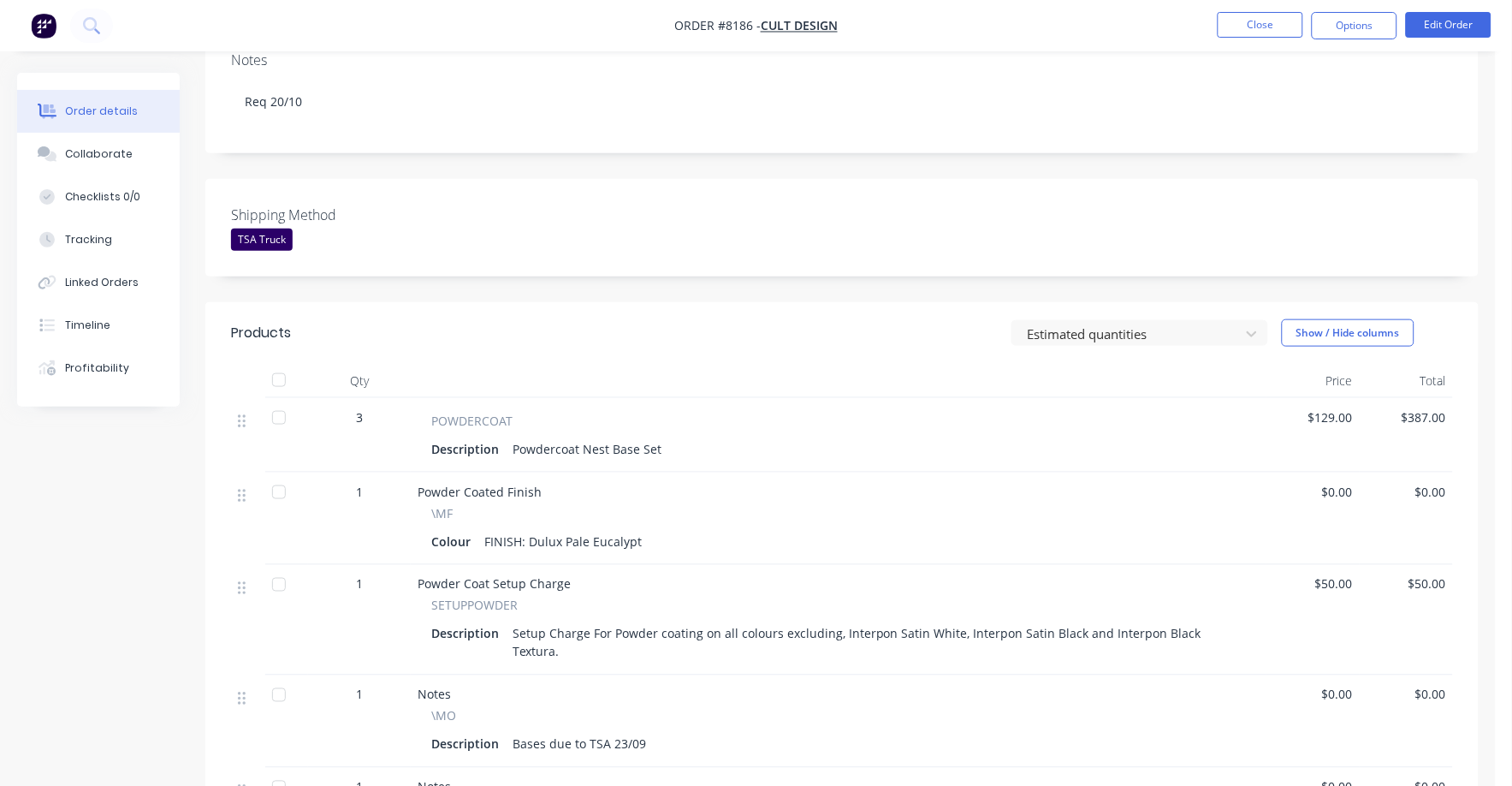
click at [1223, 576] on div "Powder Coat Setup Charge" at bounding box center [838, 584] width 842 height 18
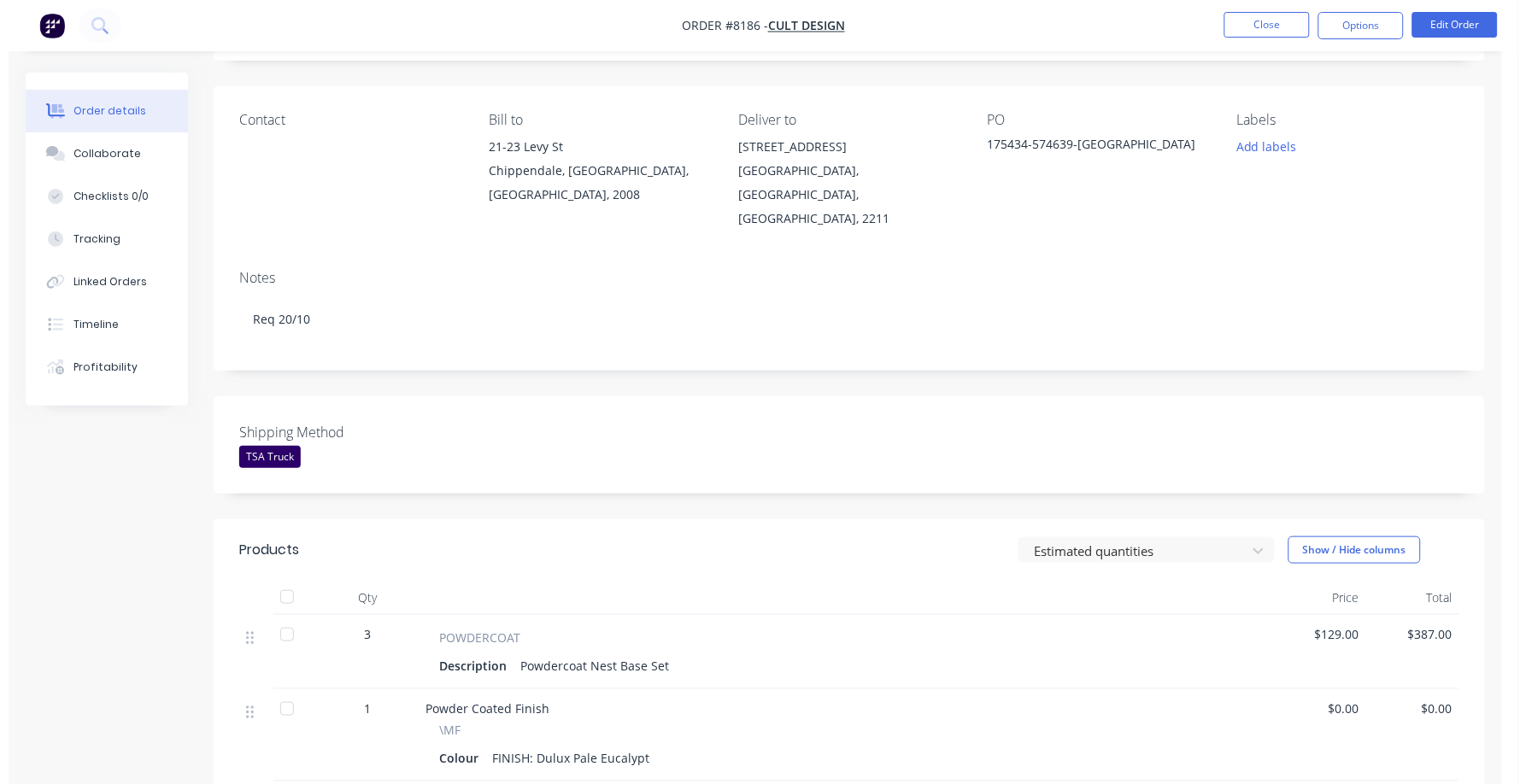
scroll to position [0, 0]
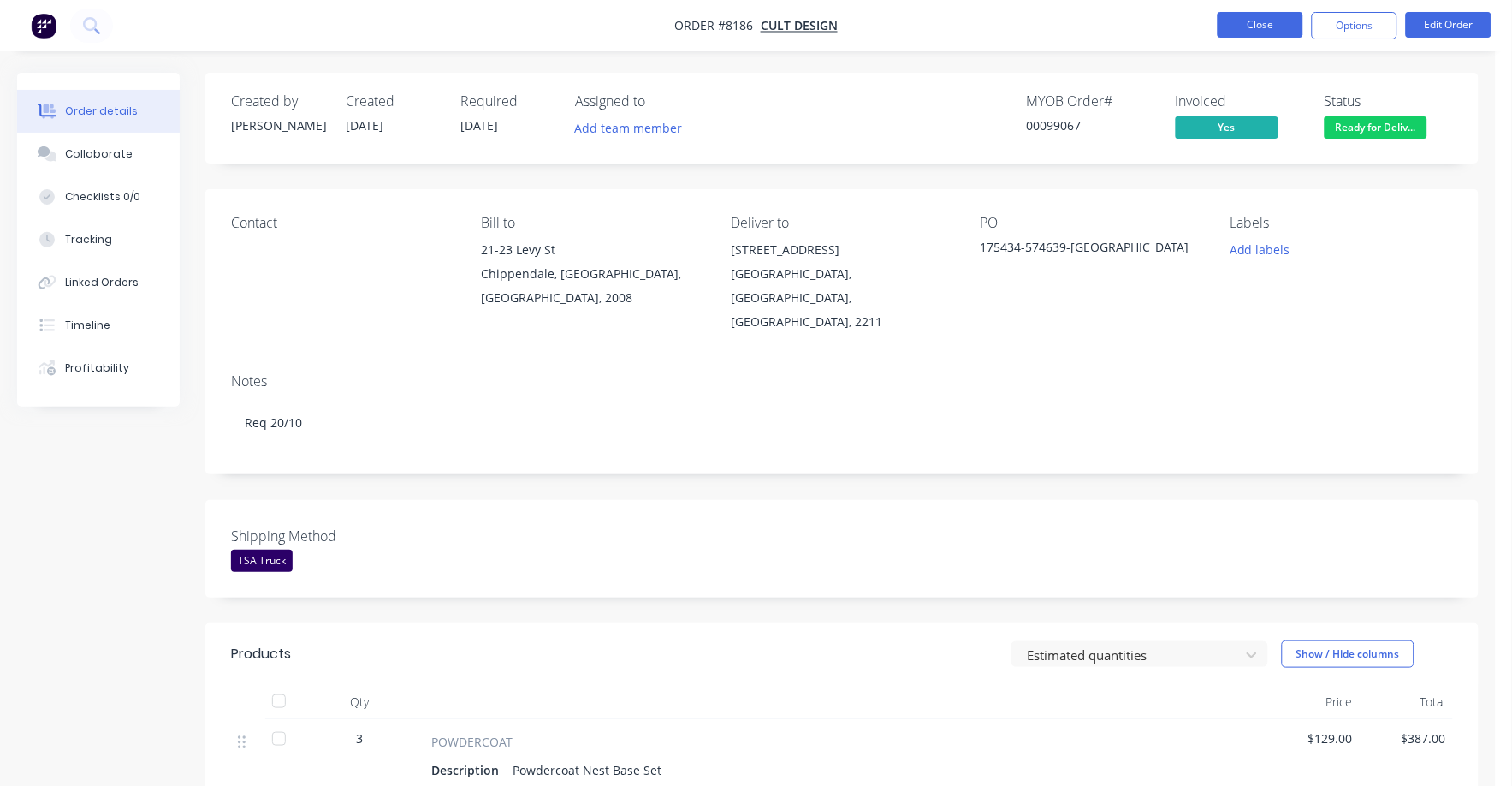
click at [1267, 16] on button "Close" at bounding box center [1260, 25] width 86 height 26
